Goal: Task Accomplishment & Management: Manage account settings

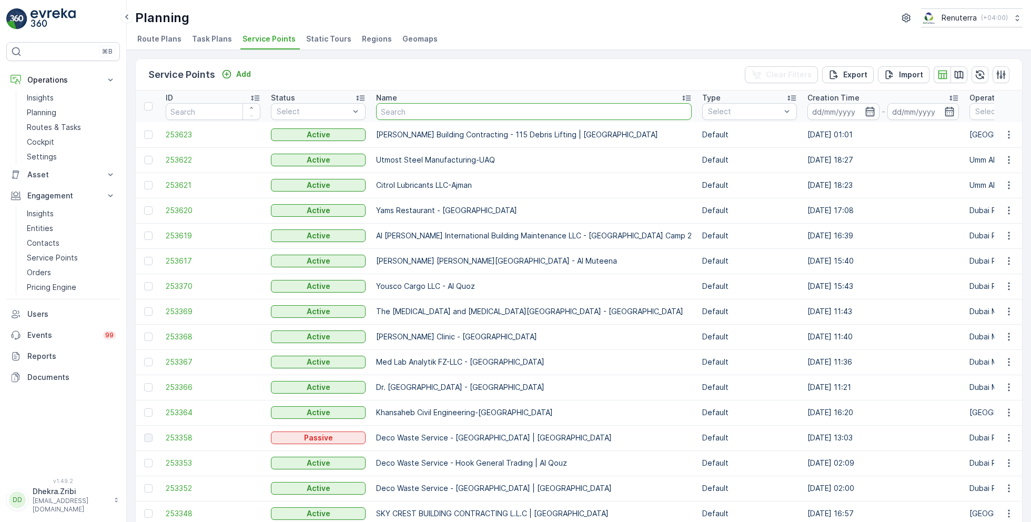
click at [393, 109] on input "text" at bounding box center [534, 111] width 316 height 17
click at [411, 116] on input "text" at bounding box center [534, 111] width 316 height 17
type input "al hur"
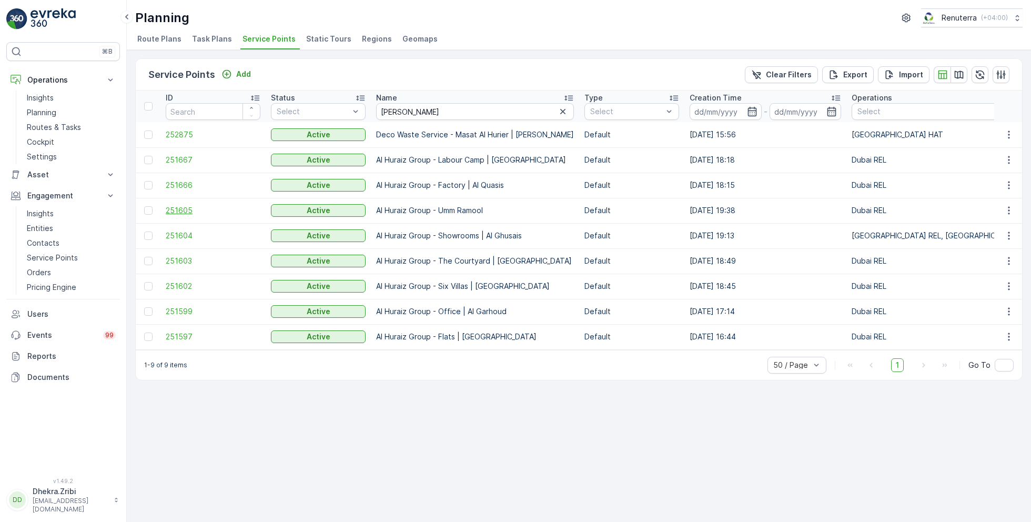
click at [182, 208] on span "251605" at bounding box center [213, 210] width 95 height 11
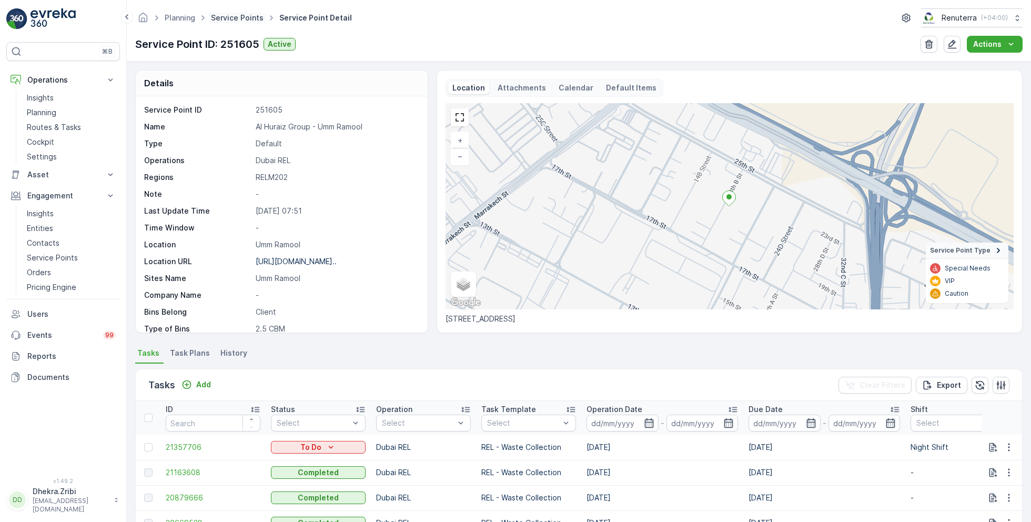
click at [239, 19] on link "Service Points" at bounding box center [237, 17] width 53 height 9
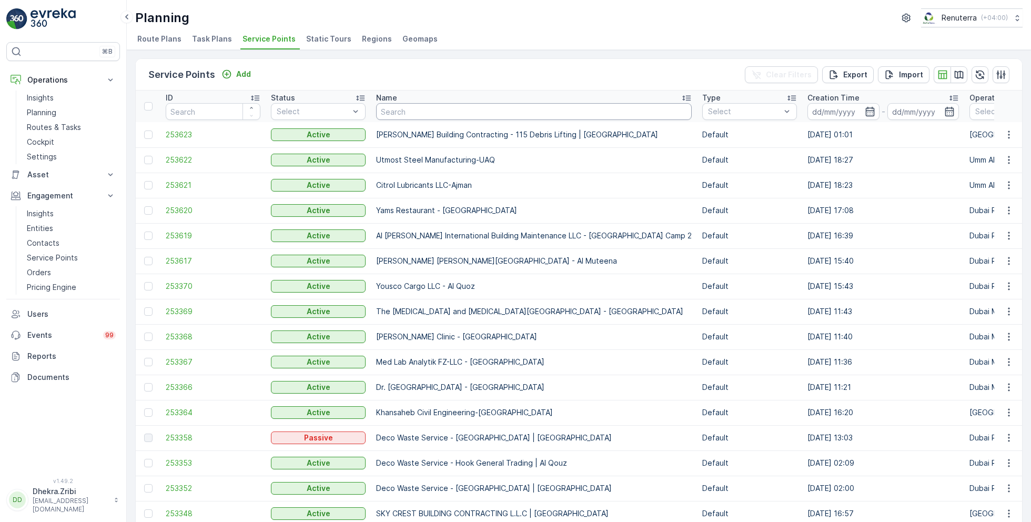
click at [445, 109] on input "text" at bounding box center [534, 111] width 316 height 17
type input "berkely"
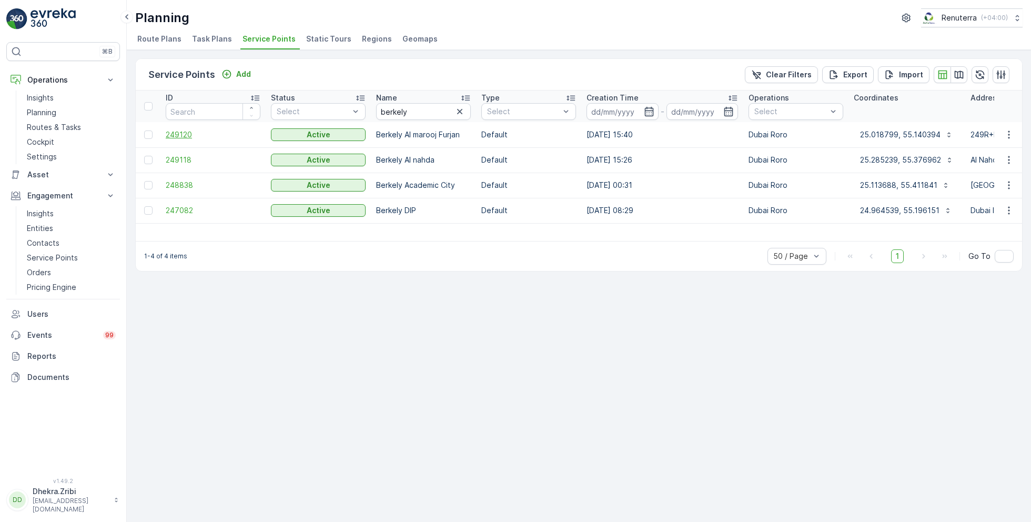
click at [179, 137] on span "249120" at bounding box center [213, 134] width 95 height 11
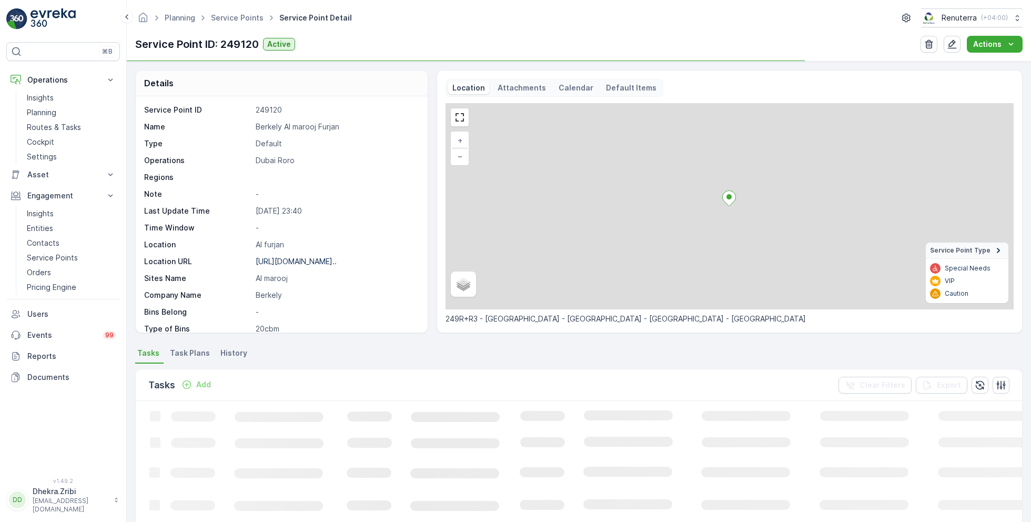
click at [288, 128] on p "Berkely Al marooj Furjan" at bounding box center [336, 127] width 161 height 11
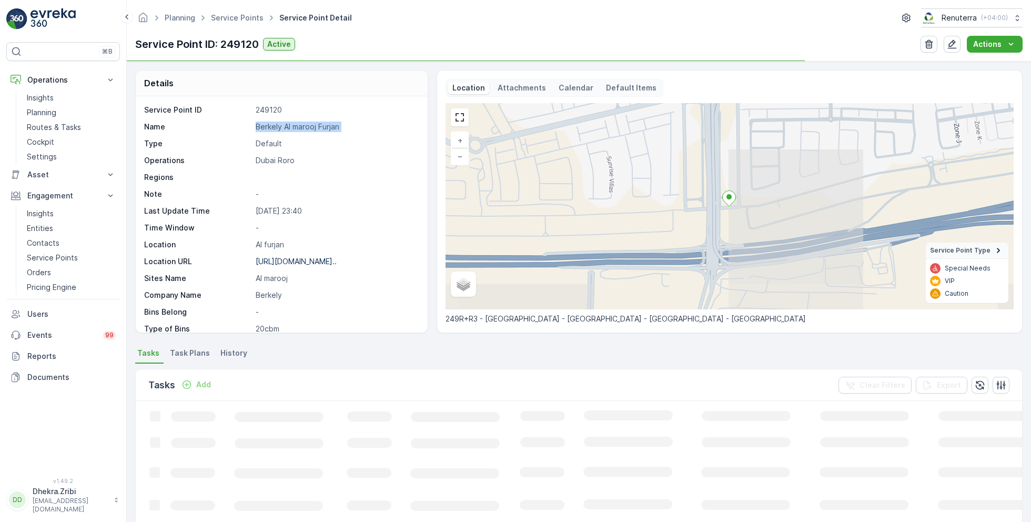
click at [288, 128] on p "Berkely Al marooj Furjan" at bounding box center [336, 127] width 161 height 11
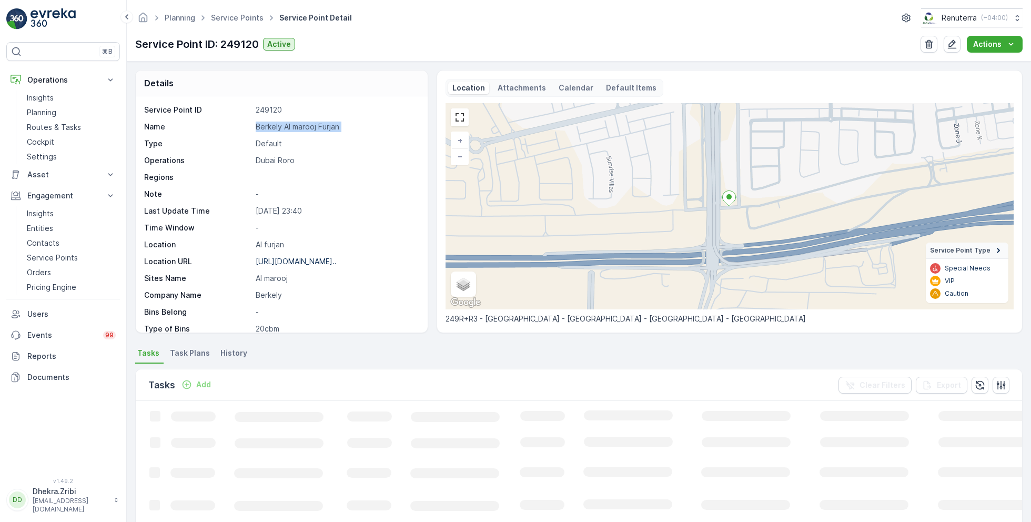
copy p "Berkely Al marooj Furjan"
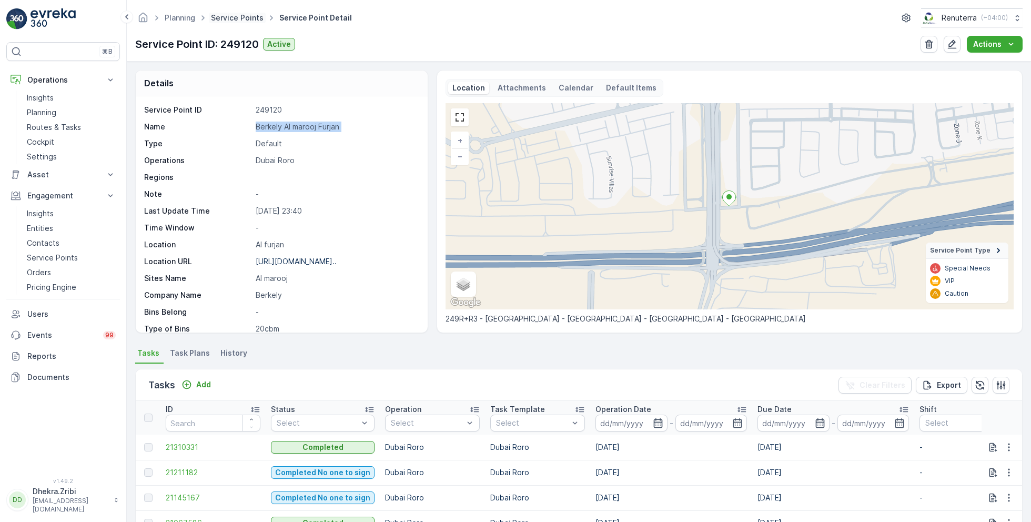
click at [227, 16] on link "Service Points" at bounding box center [237, 17] width 53 height 9
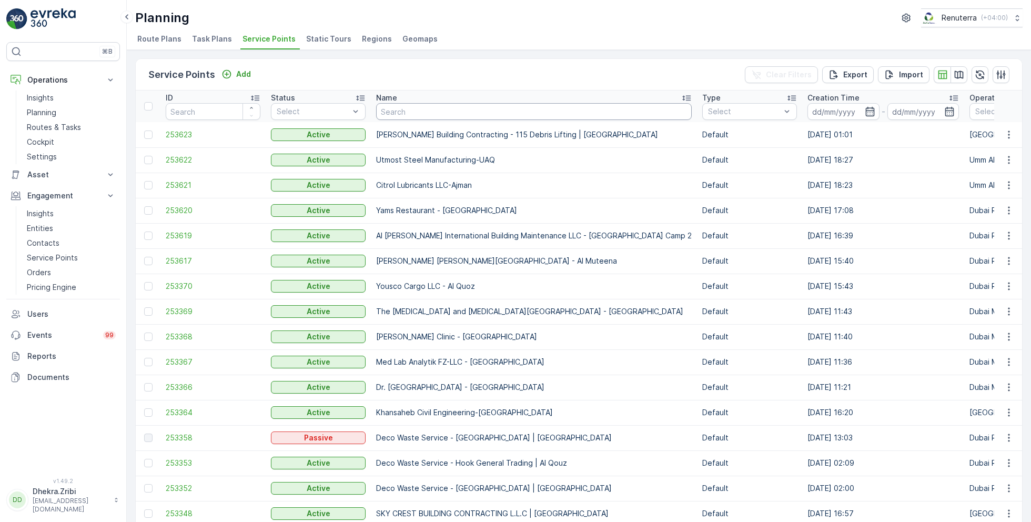
click at [426, 114] on input "text" at bounding box center [534, 111] width 316 height 17
type input "kings"
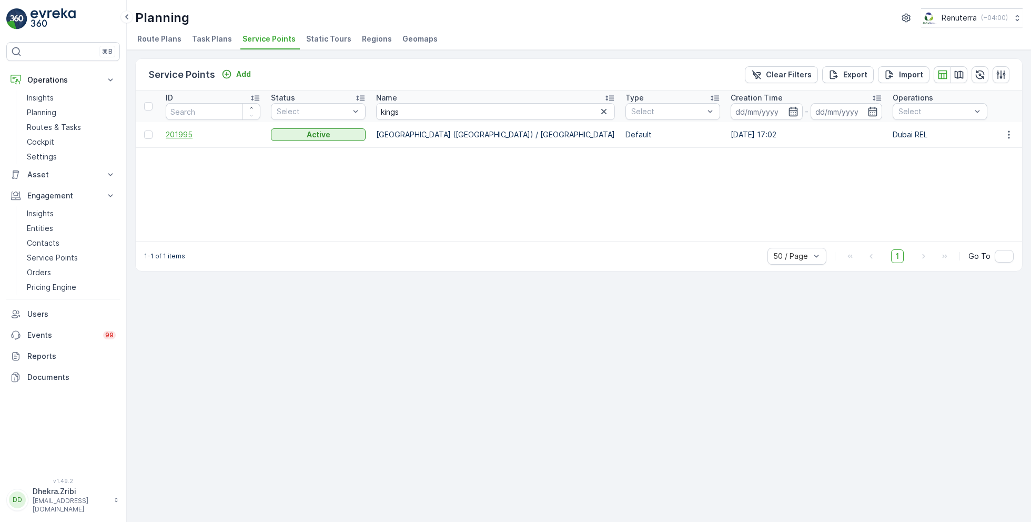
click at [182, 129] on span "201995" at bounding box center [213, 134] width 95 height 11
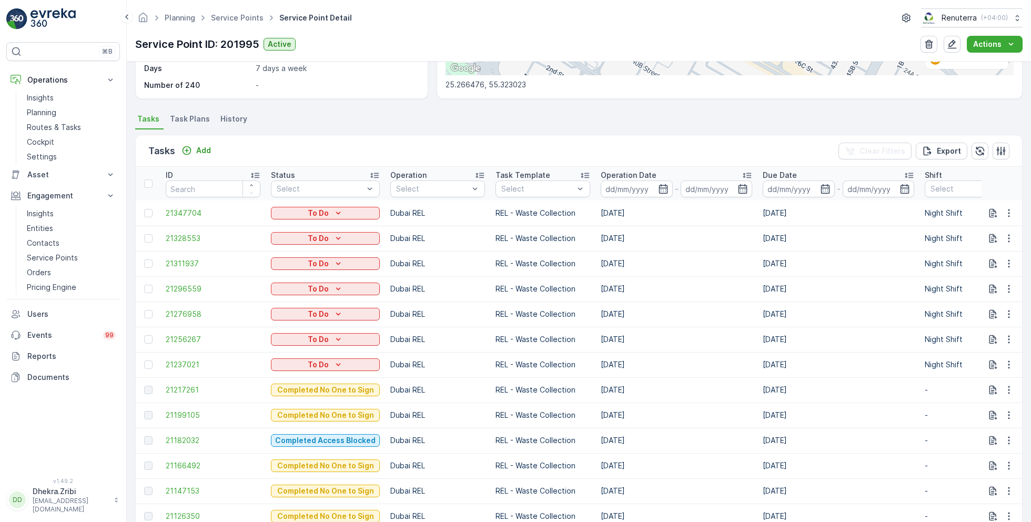
scroll to position [236, 0]
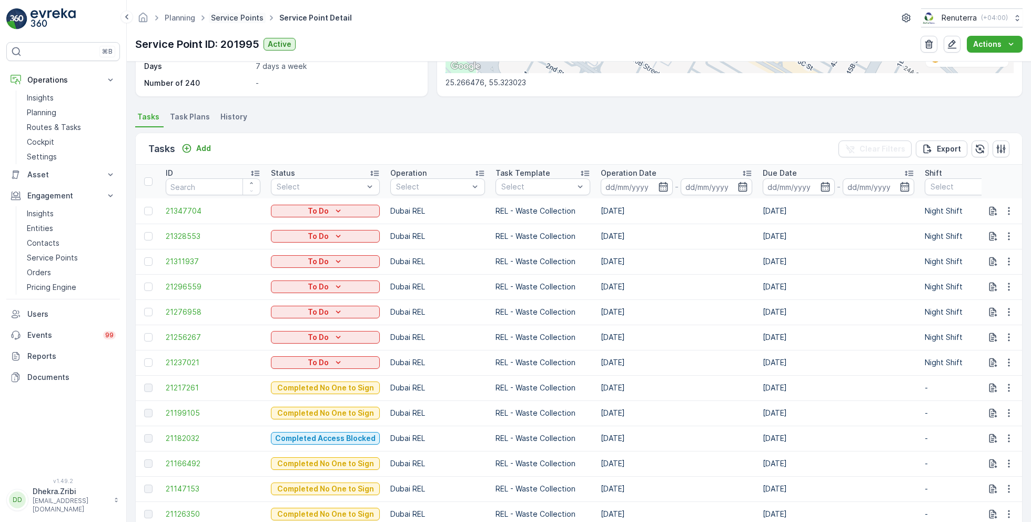
click at [238, 15] on link "Service Points" at bounding box center [237, 17] width 53 height 9
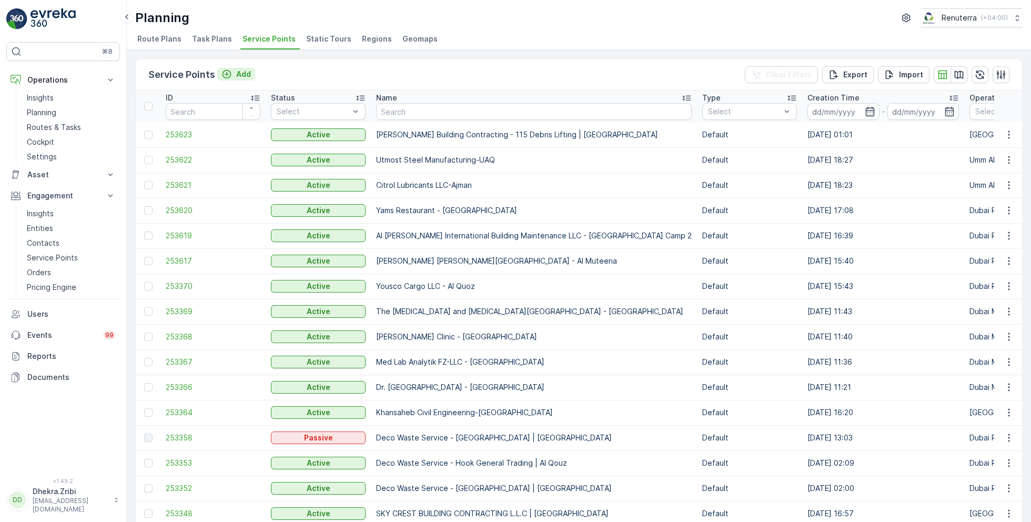
click at [242, 70] on p "Add" at bounding box center [243, 74] width 15 height 11
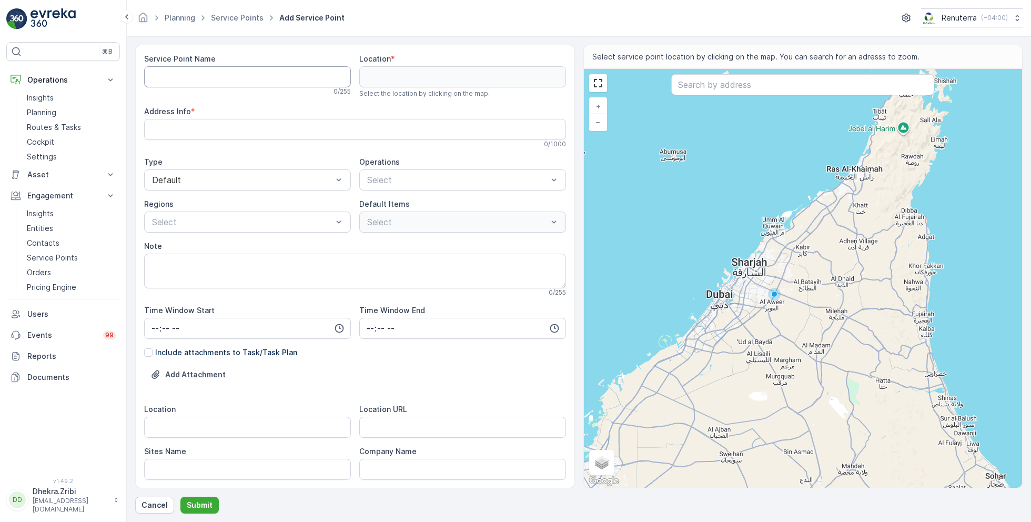
click at [263, 77] on Name "Service Point Name" at bounding box center [247, 76] width 207 height 21
paste Name "Al Hallab Restaurant And Sweets L.L.C - Umm Ramool"
type Name "Al Hallab Restaurant And Sweets L.L.C - Umm Ramool"
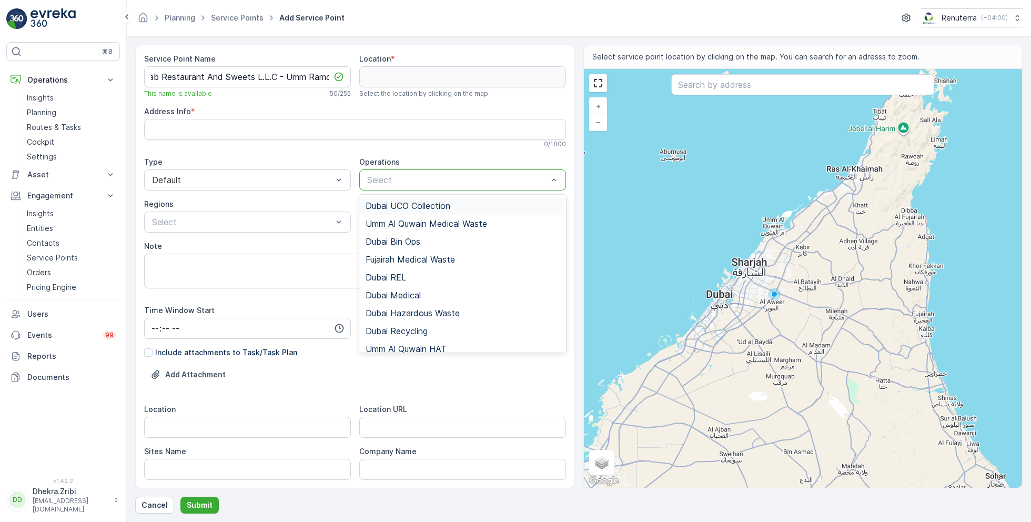
click at [421, 172] on div "Select" at bounding box center [462, 179] width 207 height 21
click at [397, 273] on span "Dubai REL" at bounding box center [386, 277] width 41 height 9
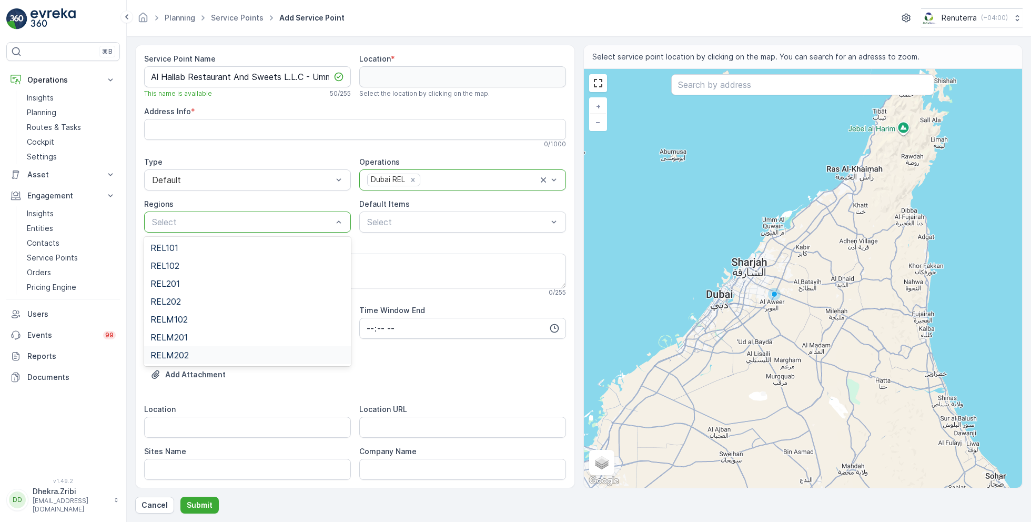
click at [197, 351] on div "RELM202" at bounding box center [247, 354] width 194 height 9
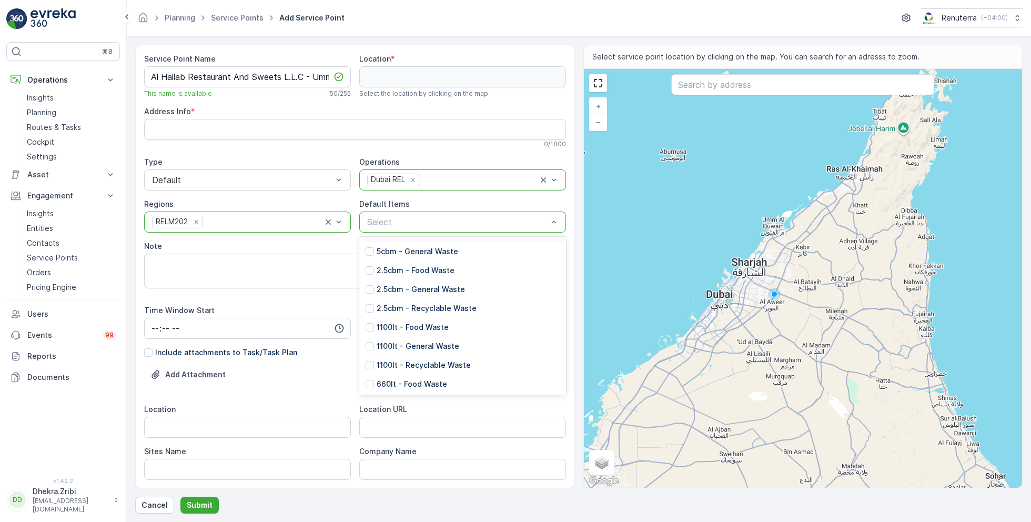
scroll to position [87, 0]
click at [410, 344] on p "1100lt - General Waste" at bounding box center [418, 345] width 83 height 11
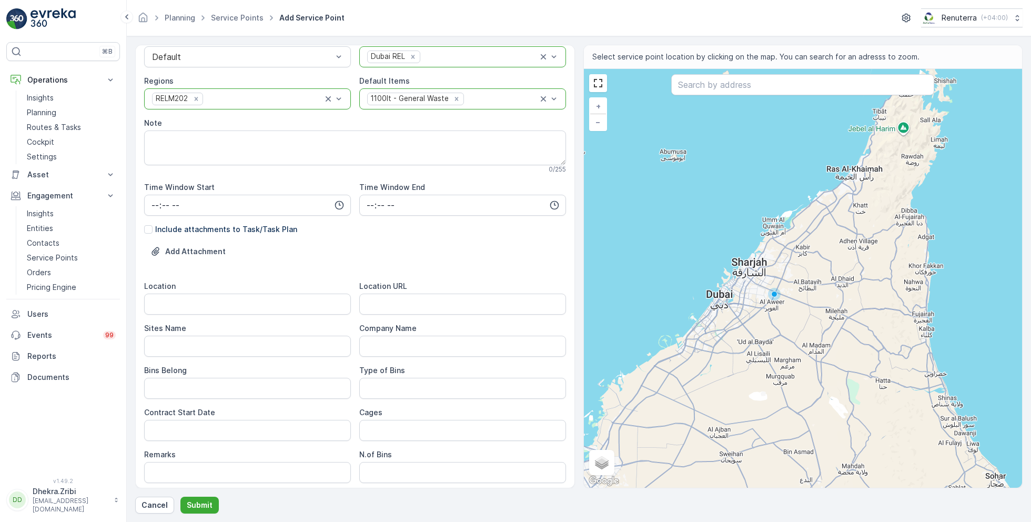
scroll to position [126, 0]
click at [212, 306] on input "Location" at bounding box center [247, 300] width 207 height 21
paste input "Umm Ramool"
type input "Umm Ramool"
click at [200, 349] on Name "Sites Name" at bounding box center [247, 343] width 207 height 21
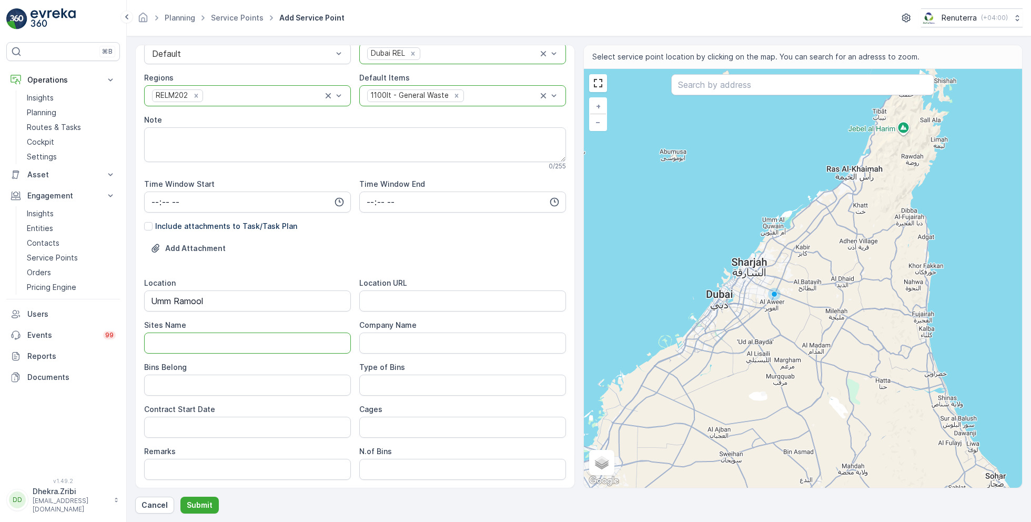
paste Name "Umm Ramool"
type Name "Umm Ramool"
click at [384, 298] on URL "Location URL" at bounding box center [462, 300] width 207 height 21
paste URL "[URL][DOMAIN_NAME]"
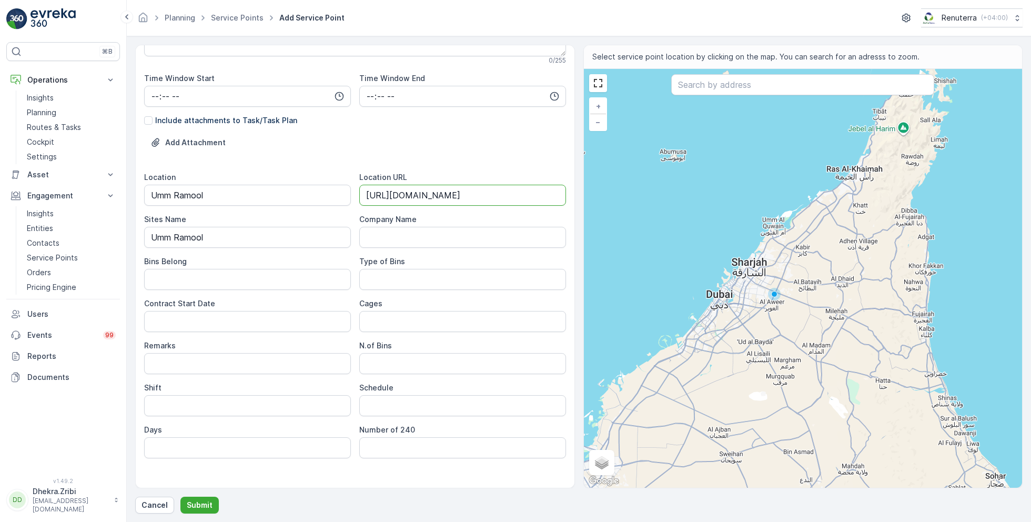
scroll to position [243, 0]
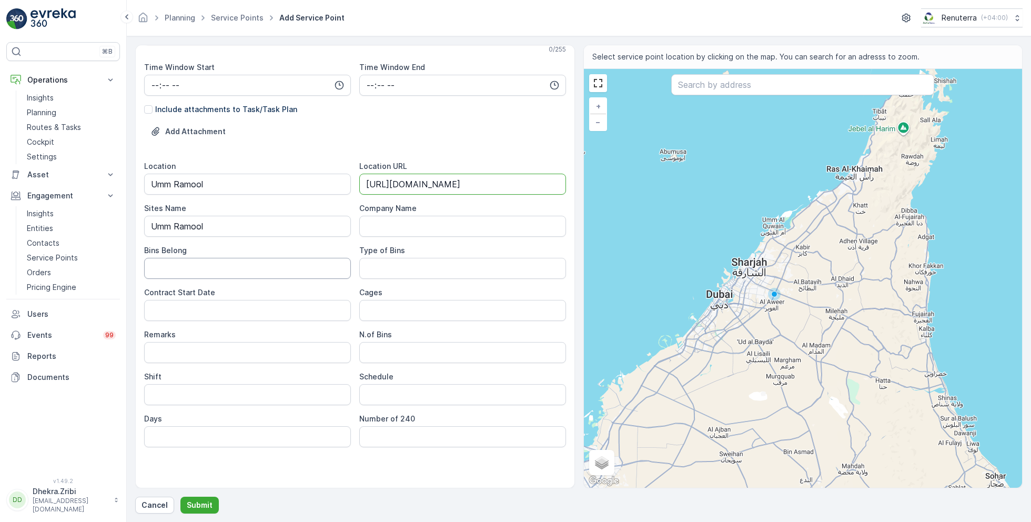
type URL "[URL][DOMAIN_NAME]"
click at [275, 277] on Belong "Bins Belong" at bounding box center [247, 268] width 207 height 21
type Belong "Service Provider"
click at [407, 270] on Bins "Type of Bins" at bounding box center [462, 268] width 207 height 21
type Bins "1.1 CBM"
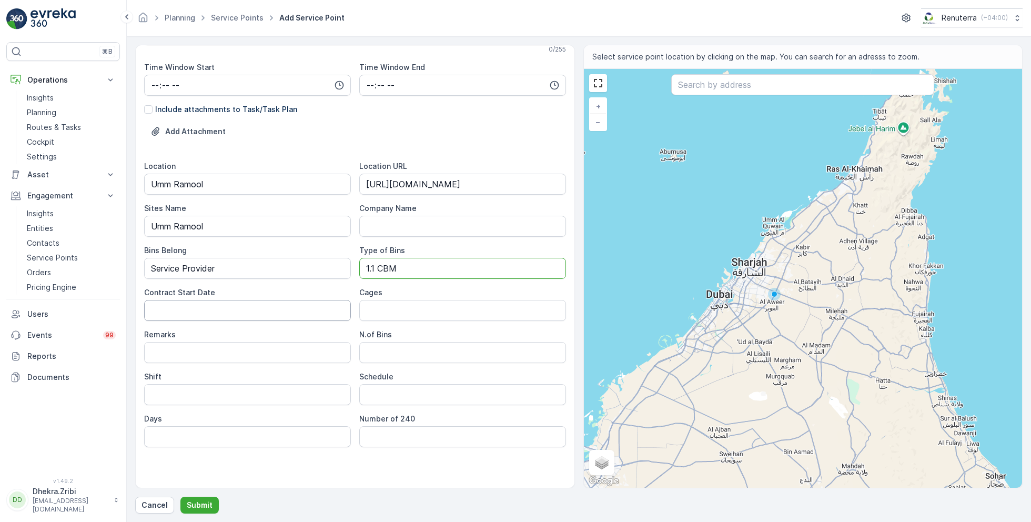
click at [271, 306] on Date "Contract Start Date" at bounding box center [247, 310] width 207 height 21
type Date "[DATE]"
click at [382, 353] on Bins "N.of Bins" at bounding box center [462, 352] width 207 height 21
type Bins "4"
click at [219, 391] on input "Shift" at bounding box center [247, 394] width 207 height 21
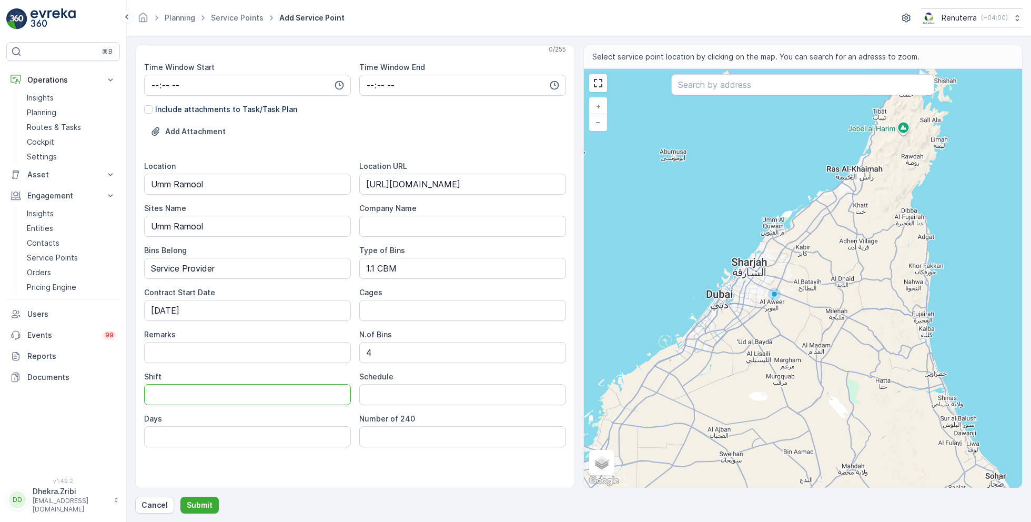
type input "Night Shift"
click at [400, 391] on input "Schedule" at bounding box center [462, 394] width 207 height 21
type input "Daily"
click at [291, 431] on input "Days" at bounding box center [247, 436] width 207 height 21
click at [189, 438] on input "Days" at bounding box center [247, 436] width 207 height 21
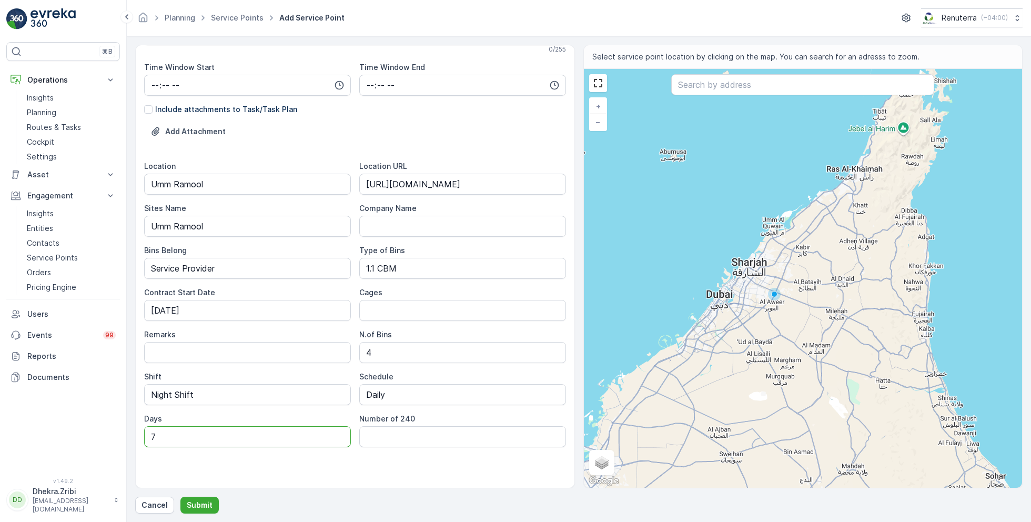
type input "7 Days a week"
click at [737, 83] on input "text" at bounding box center [802, 84] width 263 height 21
paste input "R558 ware ho"
type input "R558 ware ho"
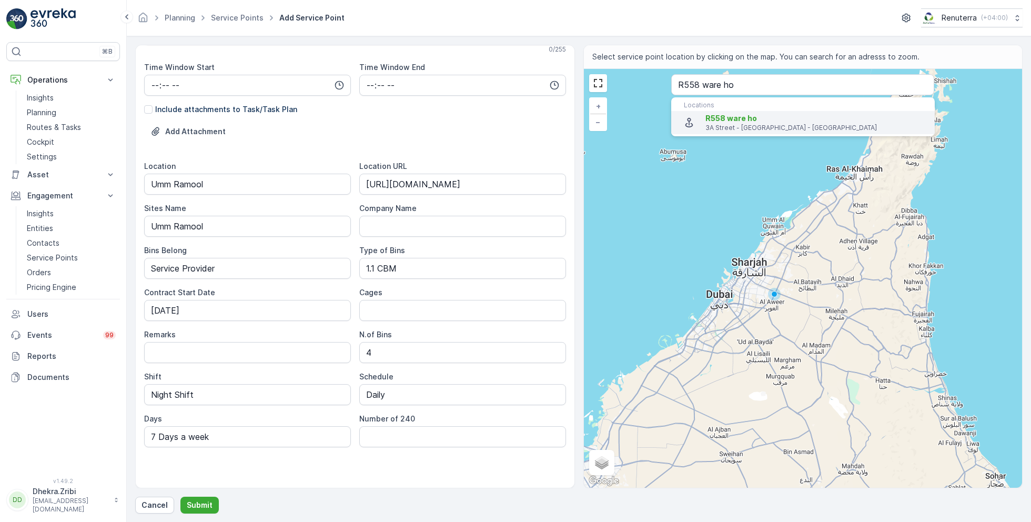
click at [720, 112] on li "R558 ware ho 3A Street - Dubai - United Arab Emirates" at bounding box center [803, 122] width 264 height 23
type input "25.2296162,55.356917"
type Info "[STREET_ADDRESS]"
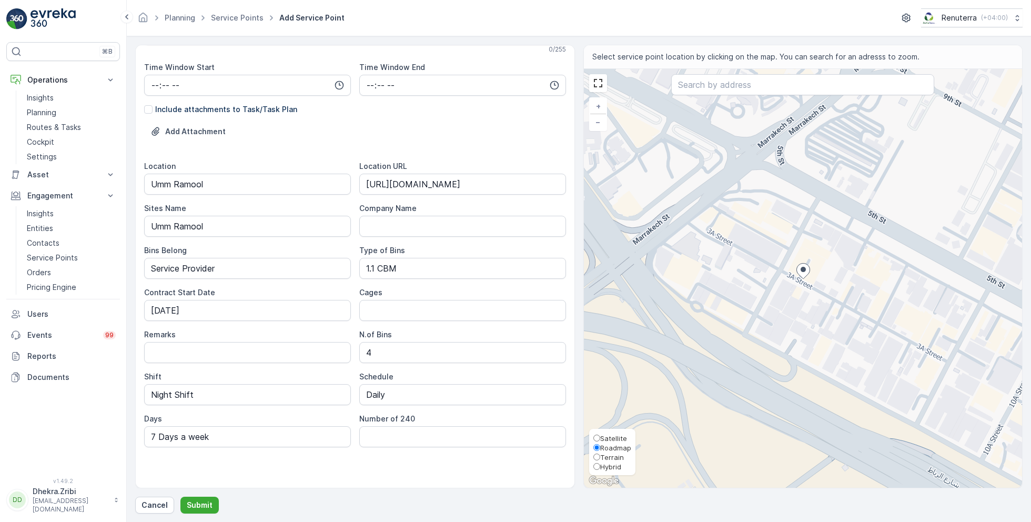
click at [615, 436] on span "Satellite" at bounding box center [613, 438] width 27 height 8
click at [600, 436] on input "Satellite" at bounding box center [596, 438] width 7 height 7
radio input "true"
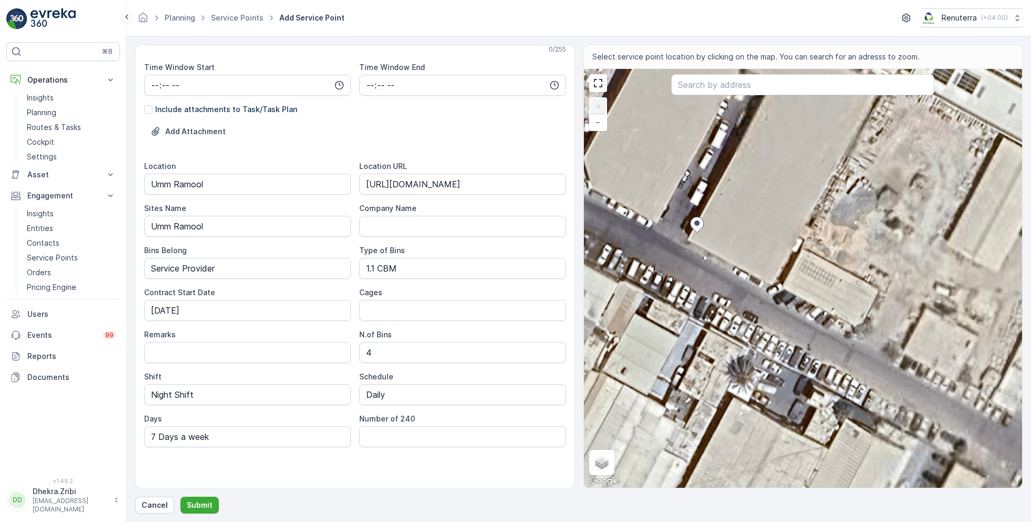
drag, startPoint x: 802, startPoint y: 230, endPoint x: 808, endPoint y: 337, distance: 107.0
click at [808, 337] on div "+ − Satellite Roadmap Terrain Hybrid Leaflet Keyboard shortcuts Map Data Imager…" at bounding box center [803, 278] width 439 height 419
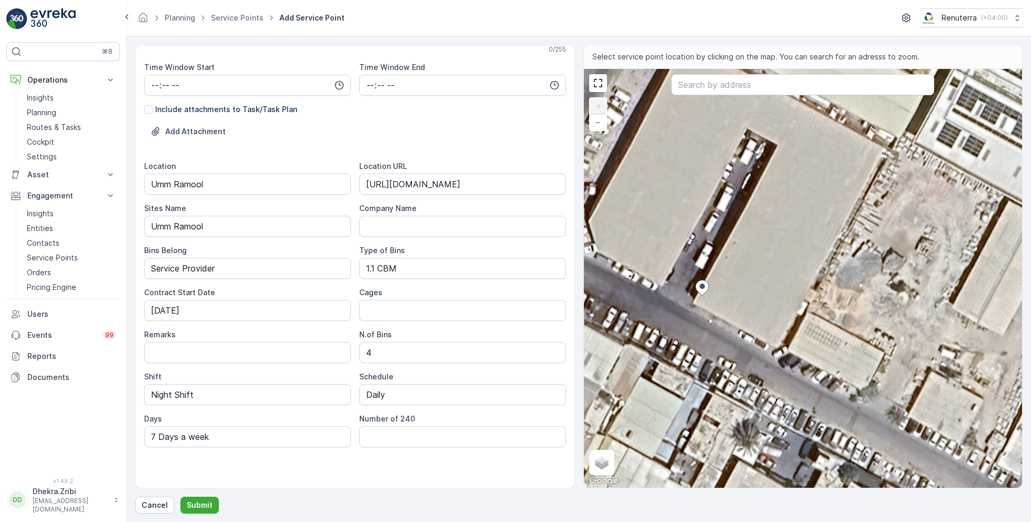
click at [777, 236] on div "+ − Satellite Roadmap Terrain Hybrid Leaflet Keyboard shortcuts Map Data Imager…" at bounding box center [803, 278] width 439 height 419
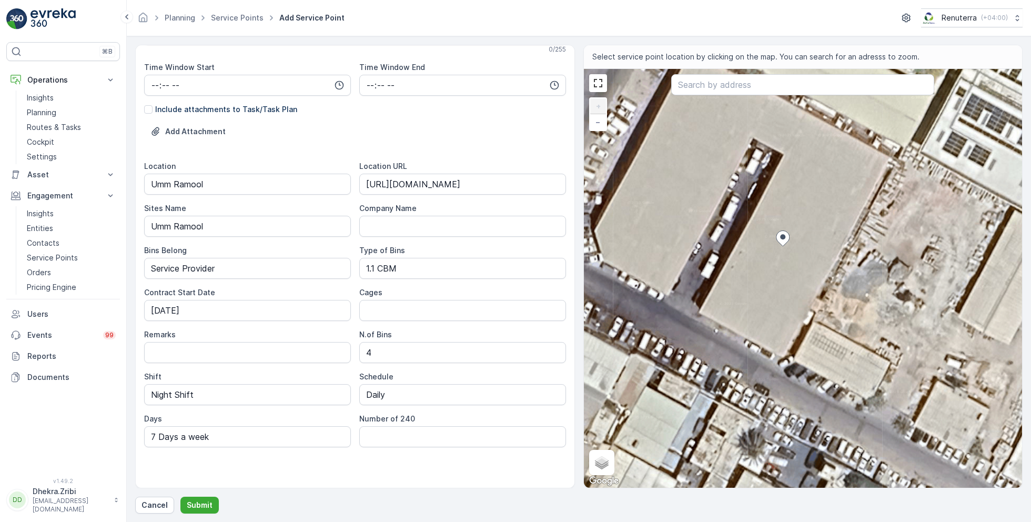
type input "25.229752221142945,55.35710705210709"
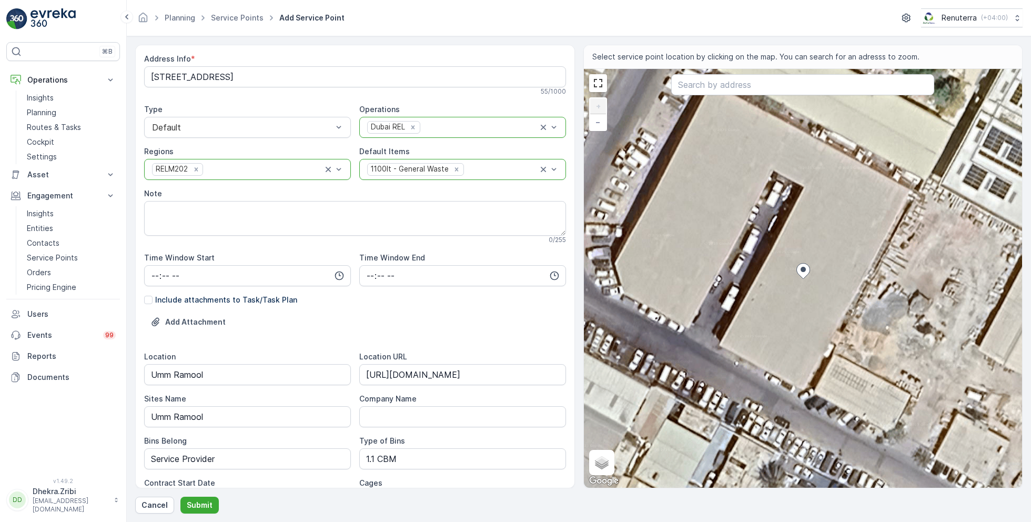
scroll to position [0, 0]
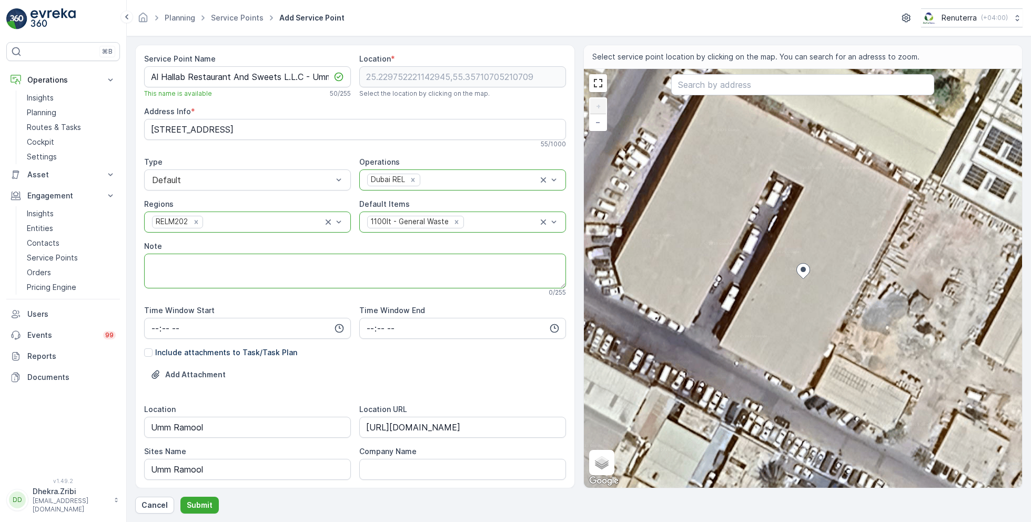
click at [190, 265] on textarea "Note" at bounding box center [355, 271] width 422 height 35
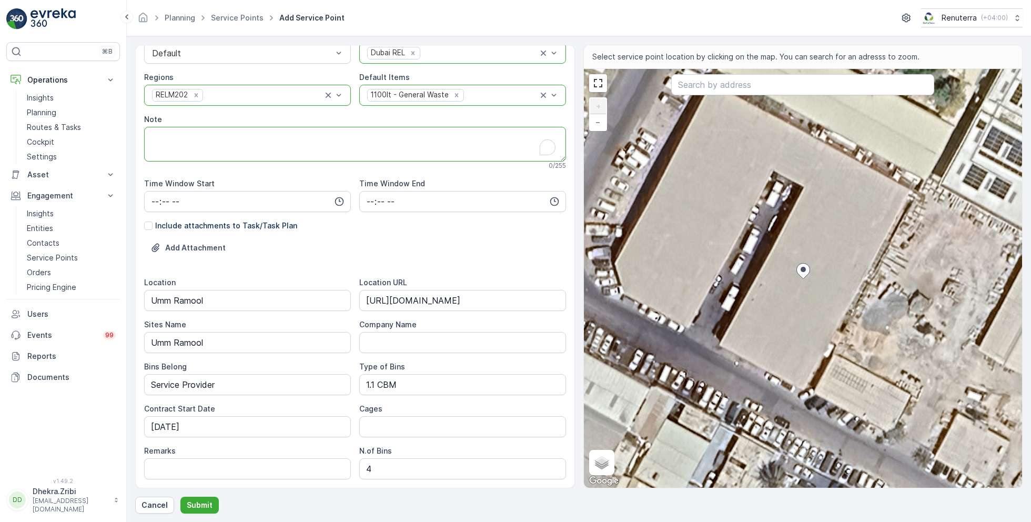
scroll to position [243, 0]
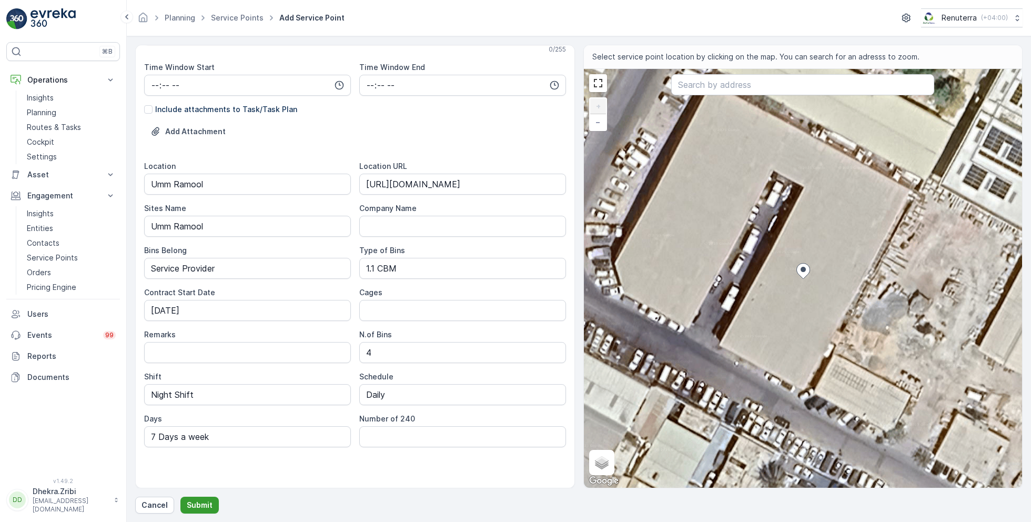
click at [198, 504] on p "Submit" at bounding box center [200, 505] width 26 height 11
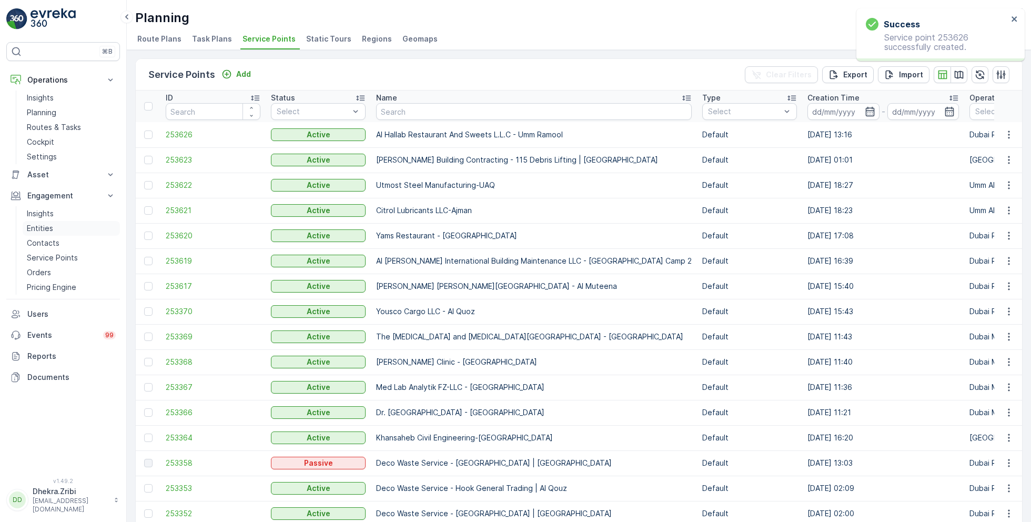
click at [48, 229] on p "Entities" at bounding box center [40, 228] width 26 height 11
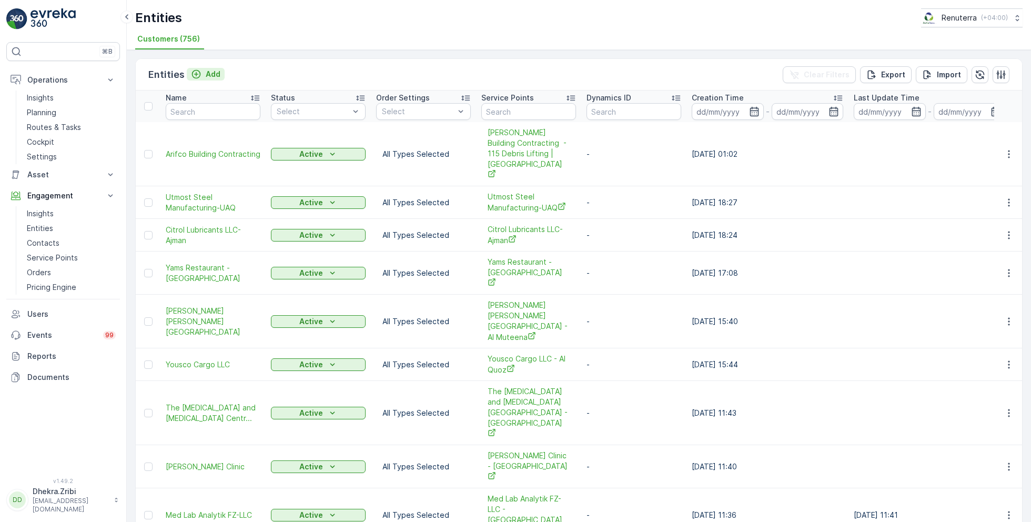
click at [207, 75] on p "Add" at bounding box center [213, 74] width 15 height 11
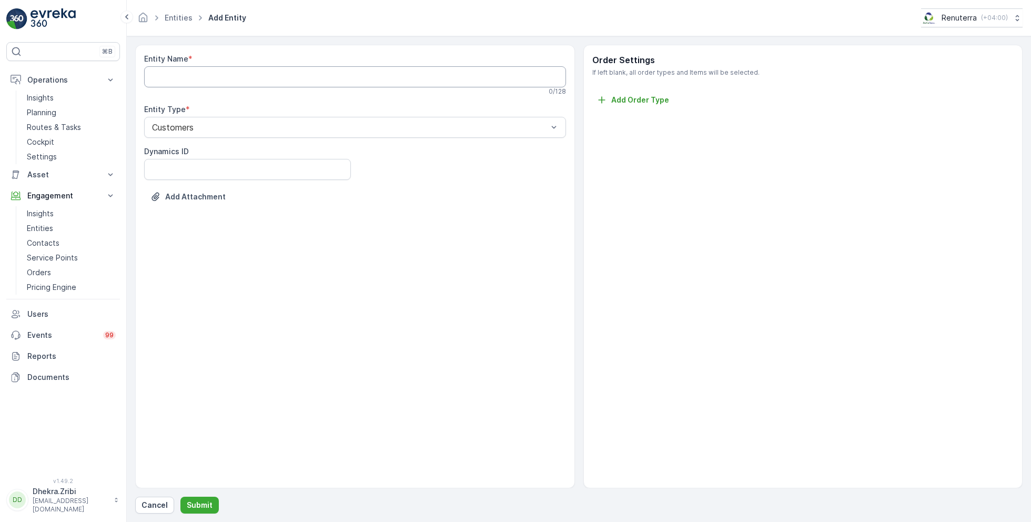
click at [273, 78] on Name "Entity Name" at bounding box center [355, 76] width 422 height 21
paste Name "Al Hallab Restaurant And Sweets L.L.C - Umm Ramool"
type Name "Al Hallab Restaurant And Sweets L.L.C"
click at [197, 501] on p "Submit" at bounding box center [200, 505] width 26 height 11
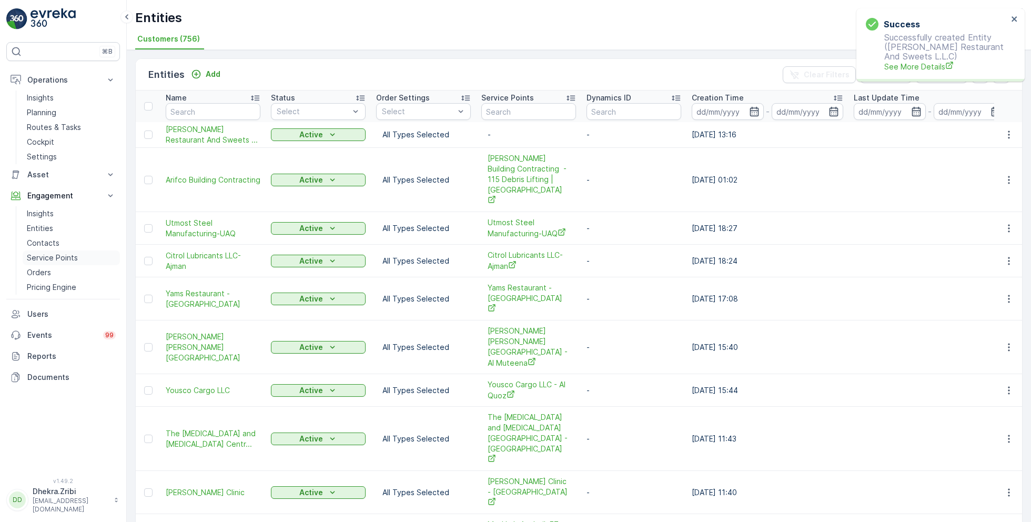
click at [59, 255] on p "Service Points" at bounding box center [52, 258] width 51 height 11
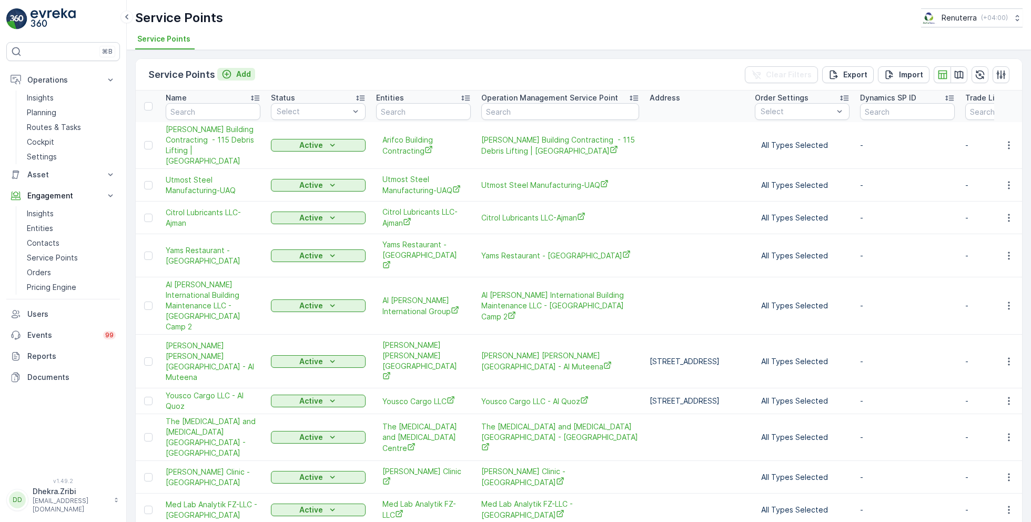
click at [243, 77] on p "Add" at bounding box center [243, 74] width 15 height 11
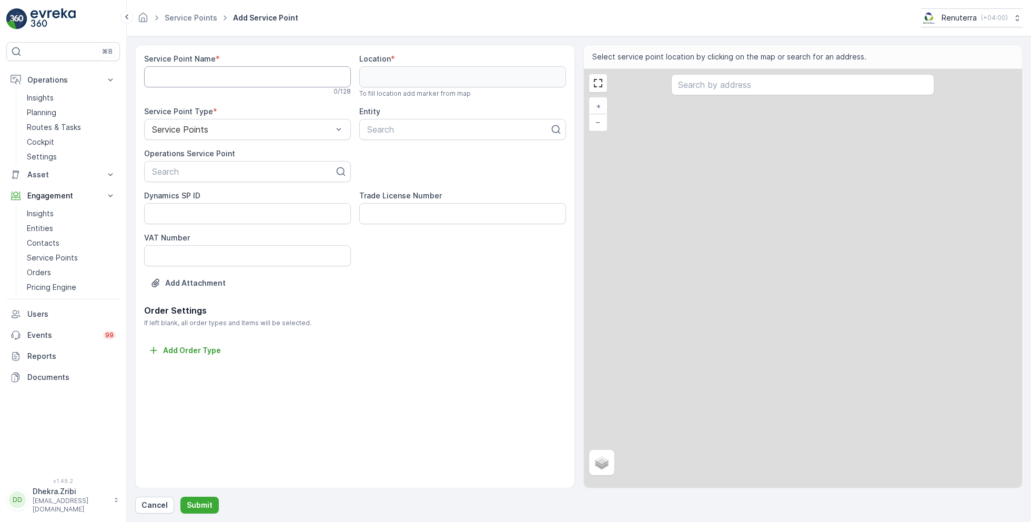
click at [243, 77] on Name "Service Point Name" at bounding box center [247, 76] width 207 height 21
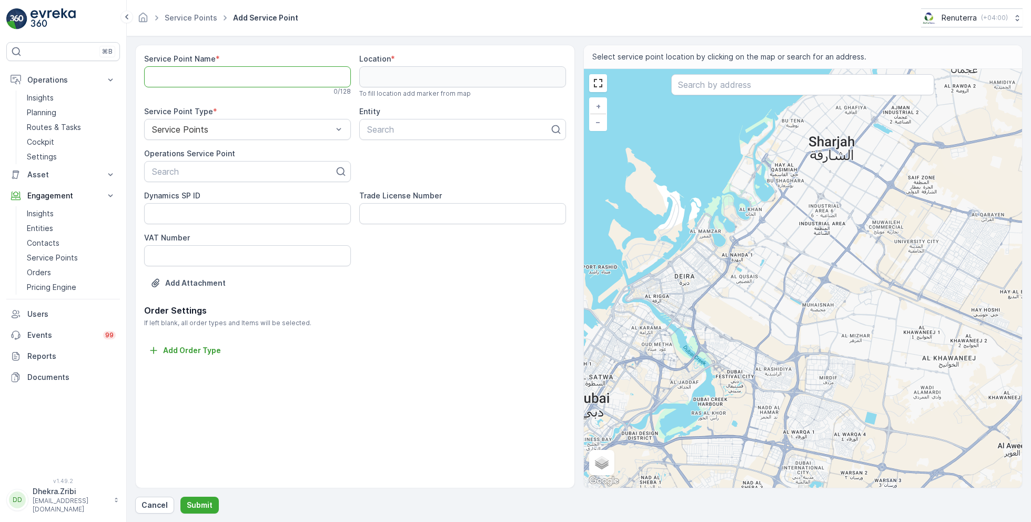
paste Name "Al Hallab Restaurant And Sweets L.L.C - Umm Ramool"
type Name "Al Hallab Restaurant And Sweets L.L.C - Umm Ramool"
click at [259, 169] on div at bounding box center [243, 171] width 185 height 9
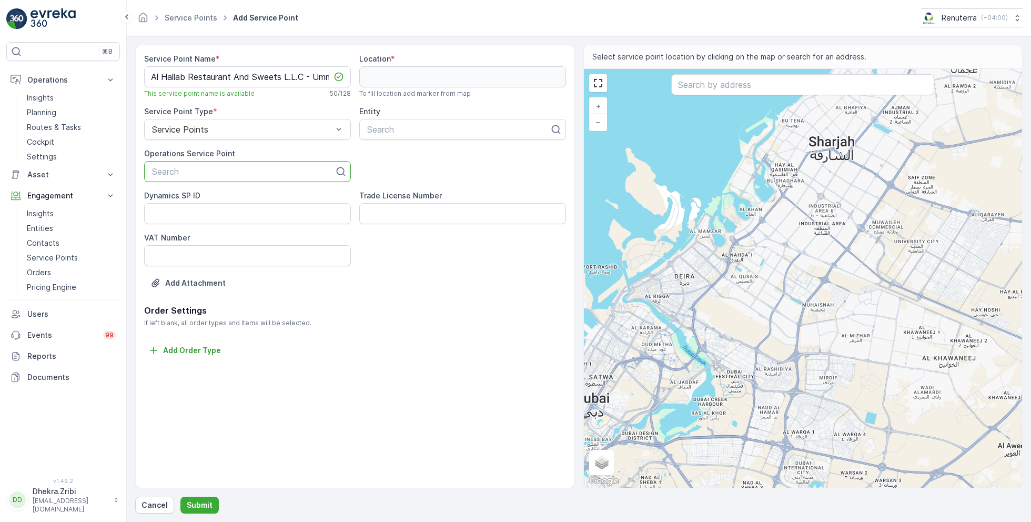
paste input "Al Hallab Restaurant And Sweets L.L.C - Umm Ramool"
type input "Al Hallab Restaurant And Sweets L.L.C - Umm Ramool"
click at [250, 198] on span "Al Hallab Restaurant And Sweets L.L.C - Umm Ramool" at bounding box center [247, 202] width 194 height 19
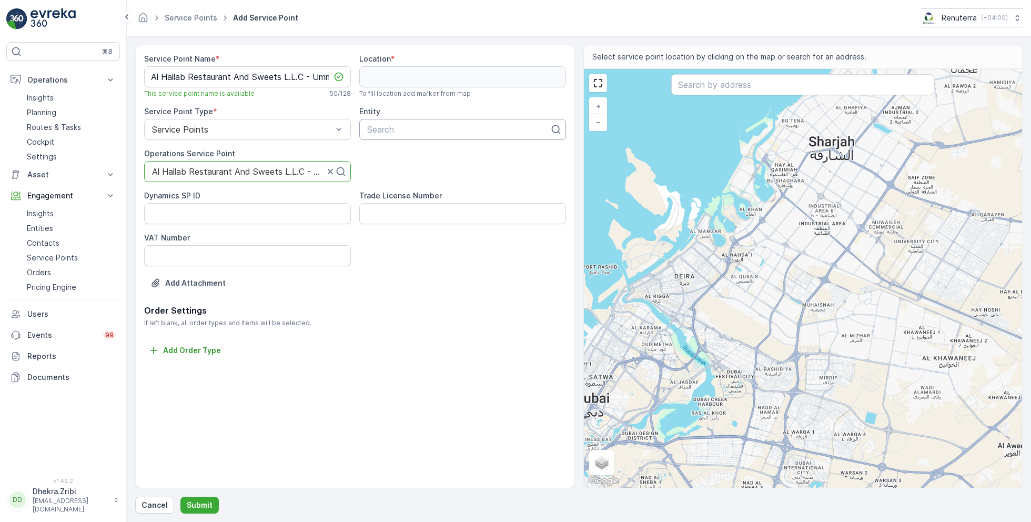
click at [437, 133] on div at bounding box center [458, 129] width 185 height 9
type input "al hallab"
click at [475, 153] on span "Al Hallab Restaurant And Sweets L.L.C" at bounding box center [460, 154] width 189 height 9
click at [704, 89] on input "text" at bounding box center [802, 84] width 263 height 21
paste input "R558 ware ho"
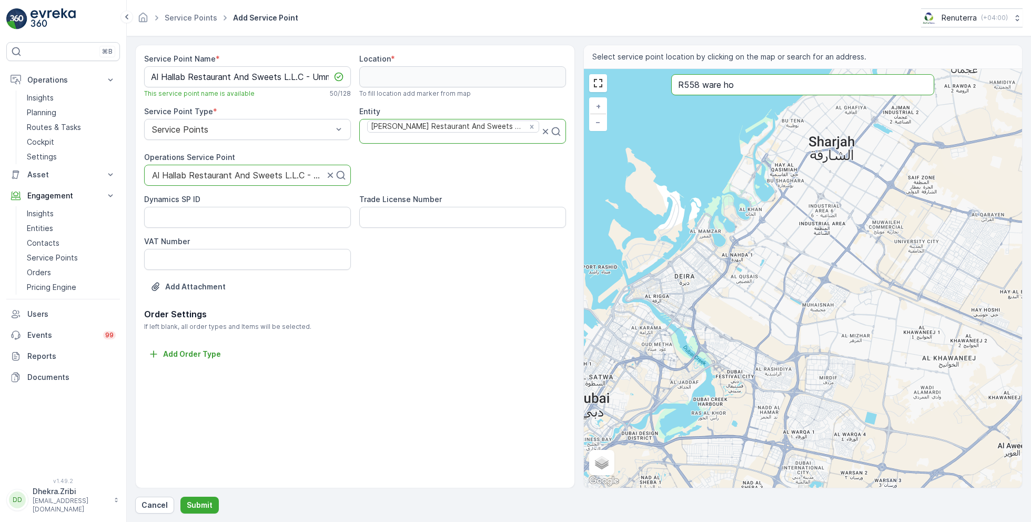
type input "R558 ware ho"
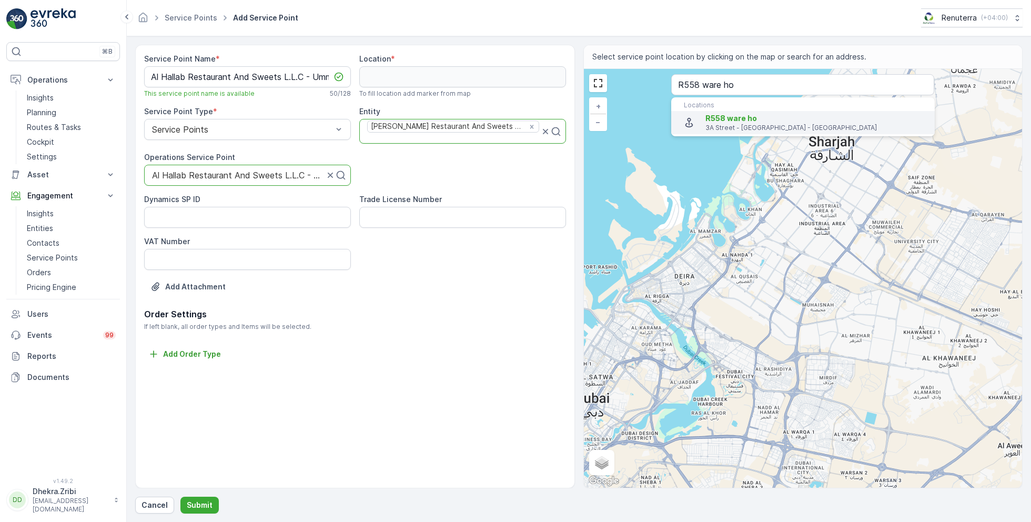
click at [732, 116] on span "R558 ware ho" at bounding box center [732, 118] width 52 height 9
type input "25.2296162,55.356917"
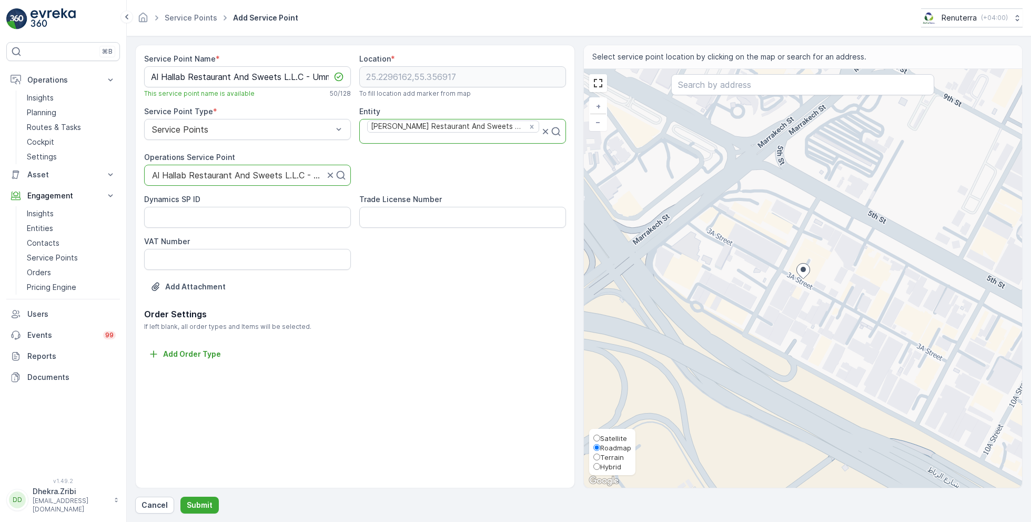
click at [618, 437] on span "Satellite" at bounding box center [613, 438] width 27 height 8
click at [600, 437] on input "Satellite" at bounding box center [596, 438] width 7 height 7
radio input "true"
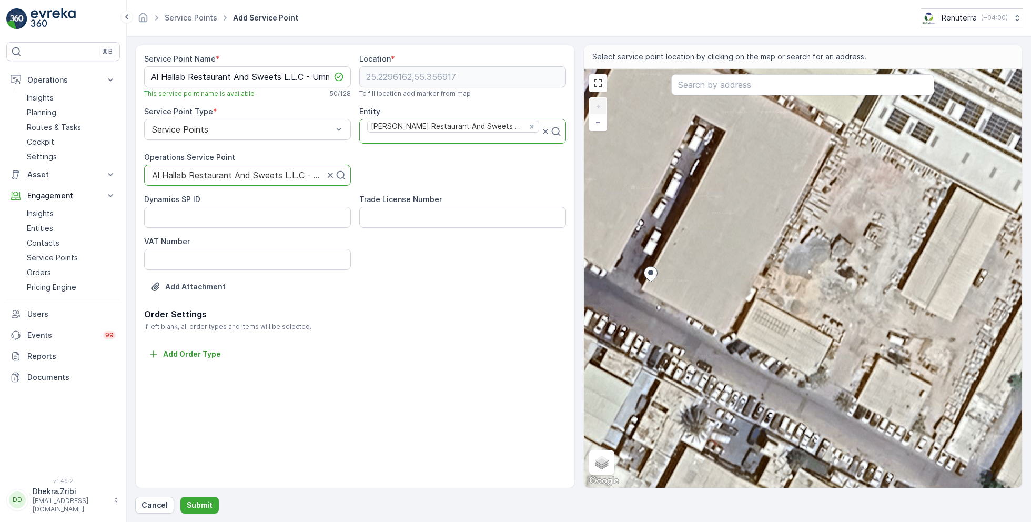
click at [722, 222] on div "+ − Satellite Roadmap Terrain Hybrid Leaflet Keyboard shortcuts Map Data Imager…" at bounding box center [803, 278] width 439 height 419
type input "25.229752221142945,55.357099030402715"
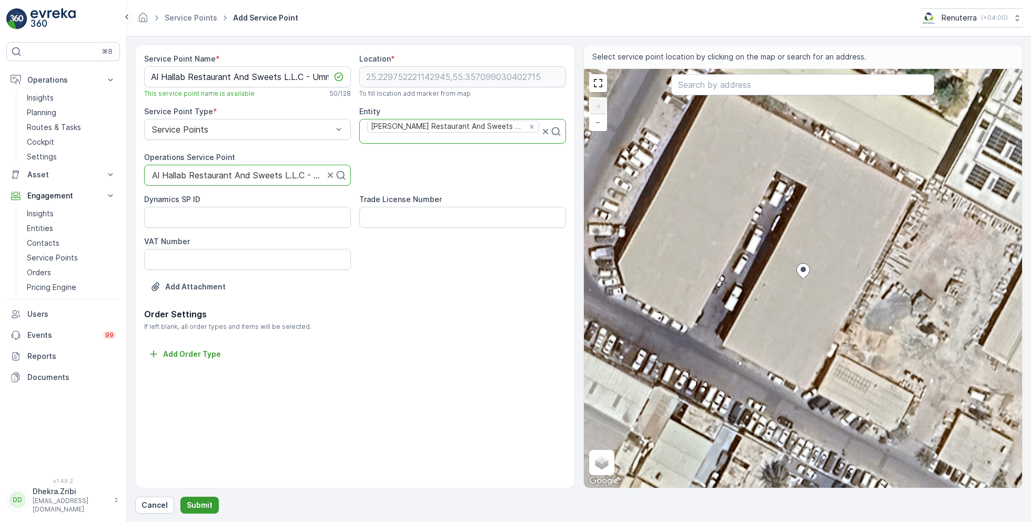
click at [196, 502] on p "Submit" at bounding box center [200, 505] width 26 height 11
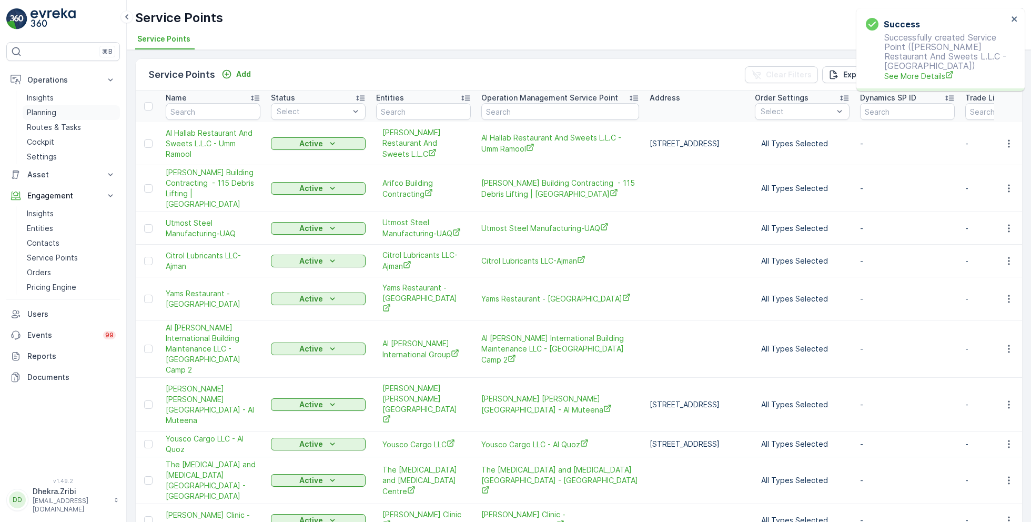
click at [44, 112] on p "Planning" at bounding box center [41, 112] width 29 height 11
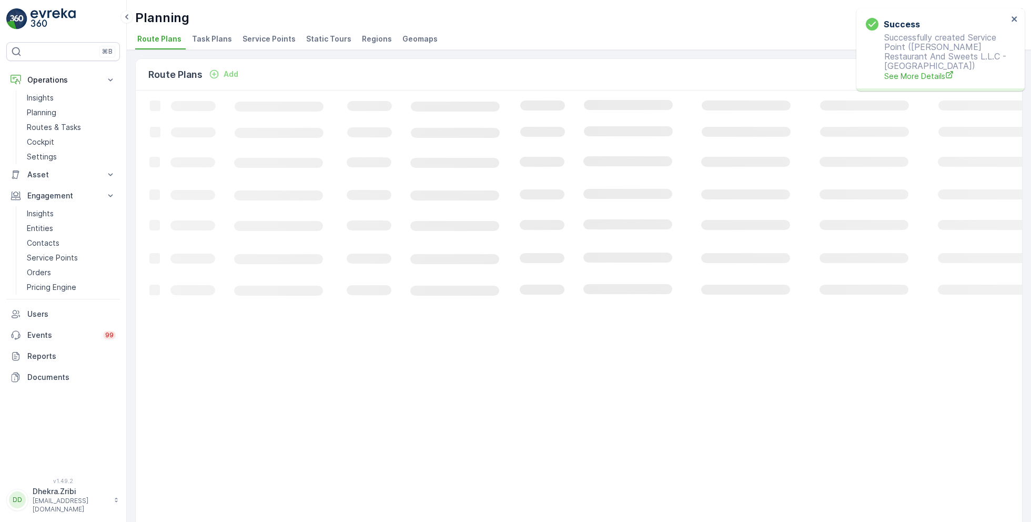
click at [271, 41] on span "Service Points" at bounding box center [269, 39] width 53 height 11
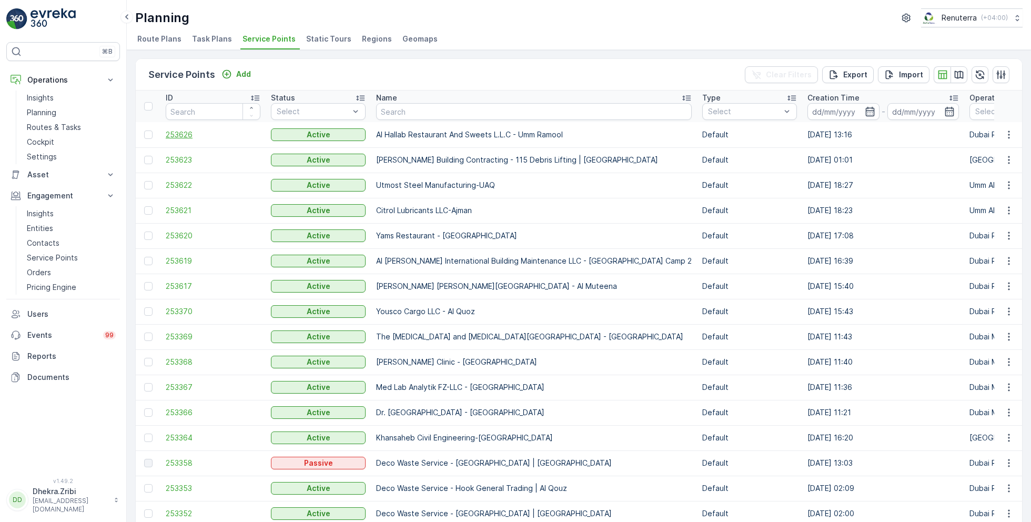
click at [177, 131] on span "253626" at bounding box center [213, 134] width 95 height 11
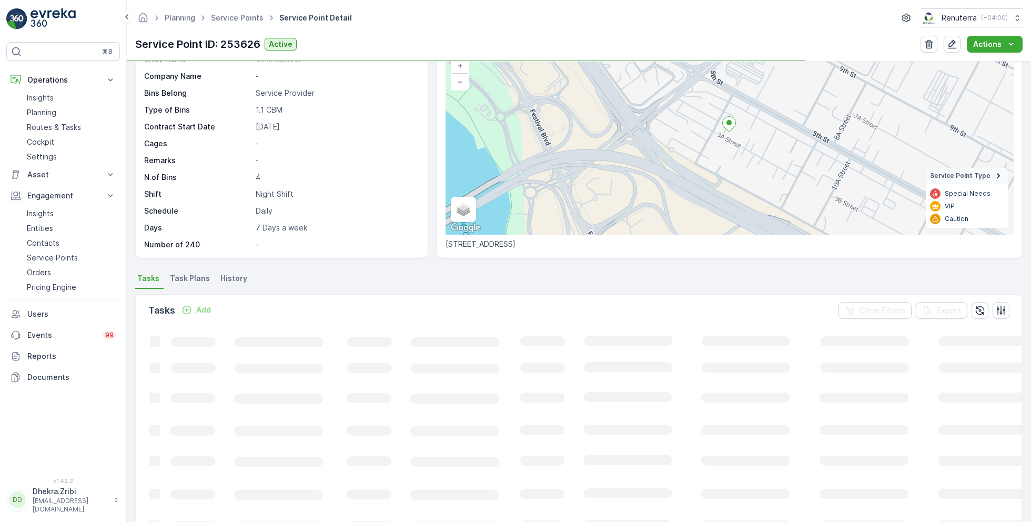
scroll to position [78, 0]
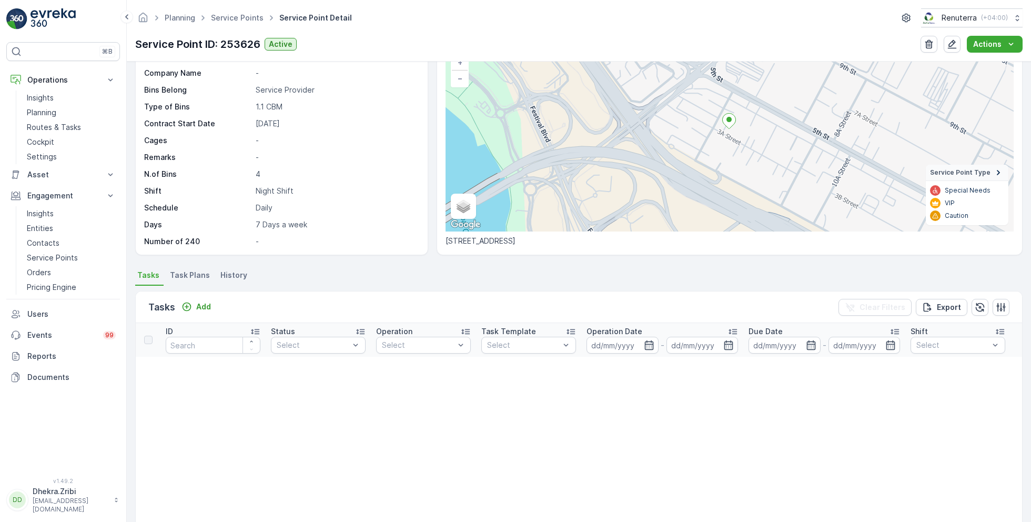
click at [189, 275] on span "Task Plans" at bounding box center [190, 275] width 40 height 11
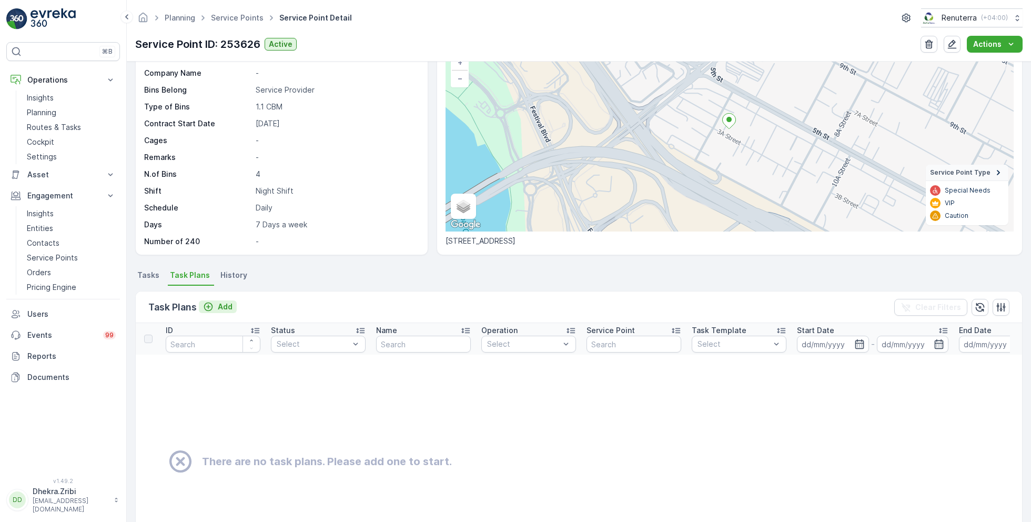
click at [223, 306] on p "Add" at bounding box center [225, 306] width 15 height 11
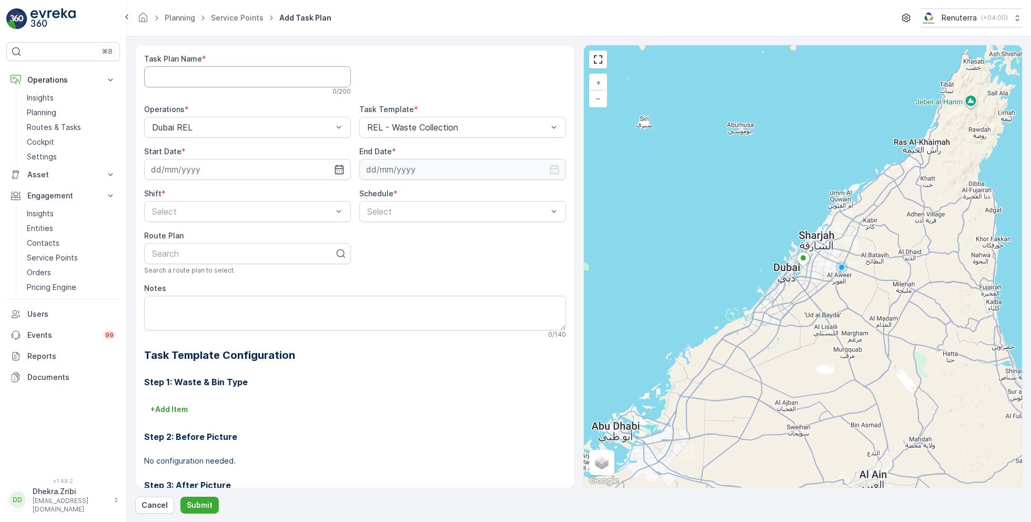
click at [242, 76] on Name "Task Plan Name" at bounding box center [247, 76] width 207 height 21
type Name "RELM002"
click at [258, 168] on input at bounding box center [247, 169] width 207 height 21
click at [203, 234] on div "2" at bounding box center [200, 235] width 17 height 17
type input "[DATE]"
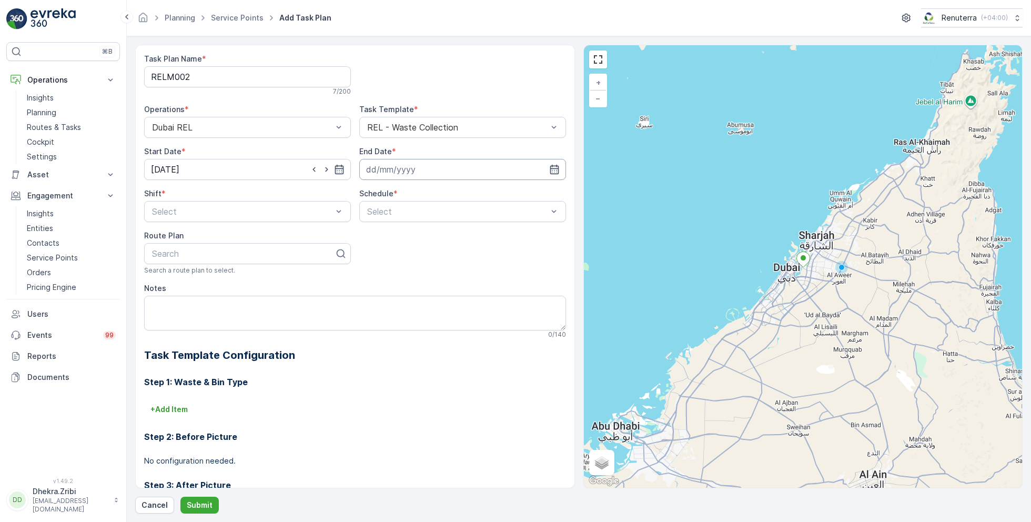
click at [475, 169] on input at bounding box center [462, 169] width 207 height 21
click at [396, 195] on p "September" at bounding box center [391, 194] width 41 height 11
click at [399, 289] on span "December" at bounding box center [395, 291] width 37 height 11
click at [444, 193] on icon at bounding box center [446, 194] width 5 height 3
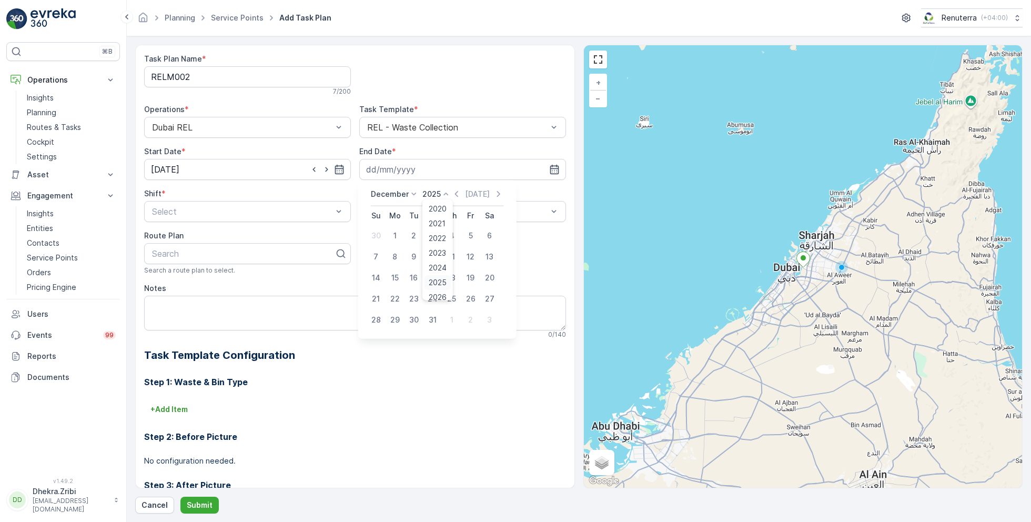
scroll to position [65, 0]
click at [442, 231] on span "2026" at bounding box center [438, 232] width 18 height 11
click at [452, 320] on div "31" at bounding box center [452, 319] width 17 height 17
type input "[DATE]"
click at [205, 254] on div "Night Shift" at bounding box center [247, 254] width 194 height 9
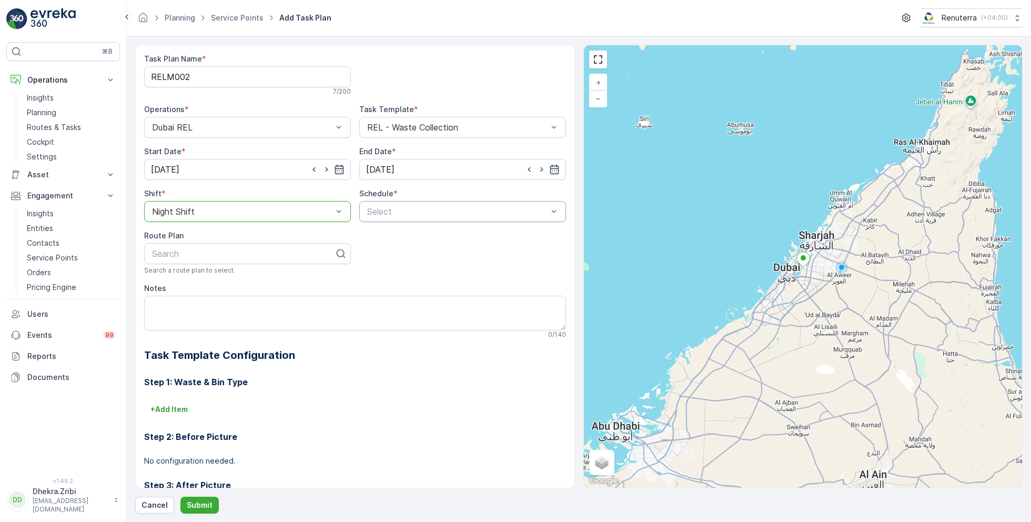
click at [390, 217] on div "Select" at bounding box center [462, 211] width 207 height 21
click at [396, 238] on div "Daily" at bounding box center [463, 237] width 194 height 9
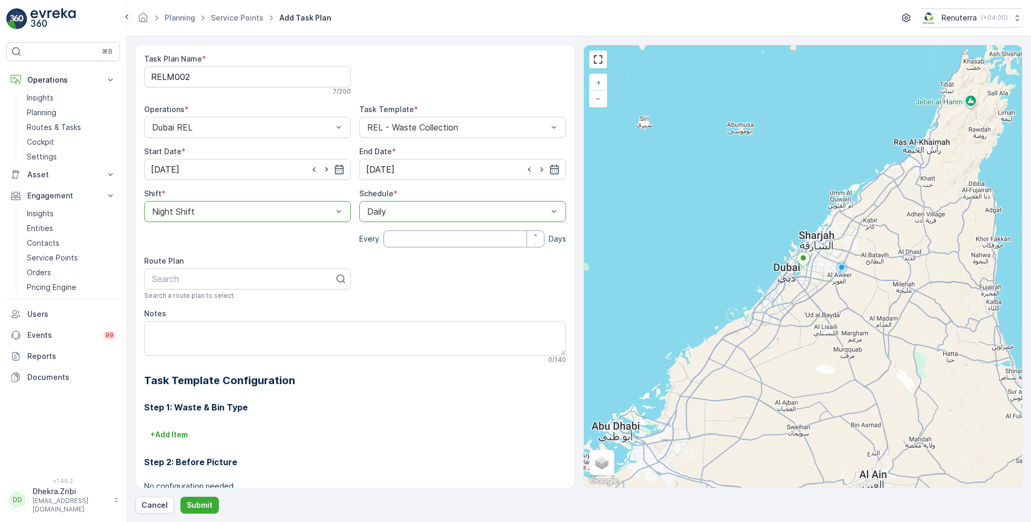
click at [414, 239] on input "number" at bounding box center [464, 238] width 161 height 17
type input "1"
type input "RELm"
click at [196, 305] on div "DRELM202" at bounding box center [247, 304] width 194 height 9
click at [323, 340] on textarea "Notes" at bounding box center [355, 338] width 422 height 35
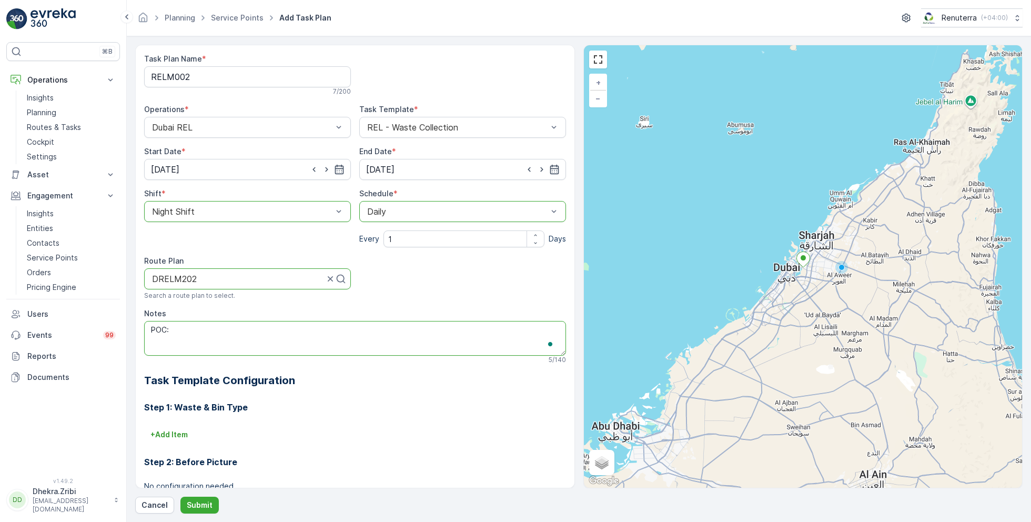
paste textarea "1. Abu hussain - 0507704575 2. Ahmmed - 0555060076 3. Abinsha - 0557096393"
click at [179, 329] on textarea "POC: 1. Abu hussain - 0507704575 2. Ahmmed - 0555060076 3. Abinsha - 0557096393" at bounding box center [355, 338] width 422 height 35
click at [271, 330] on textarea "POC: Abu hussain - 0507704575 2. Ahmmed - 0555060076 3. Abinsha - 0557096393" at bounding box center [355, 338] width 422 height 35
click at [264, 330] on textarea "POC: Abu hussain - 0507704575 2. Ahmmed - 0555060076 3. Abinsha - 0557096393" at bounding box center [355, 338] width 422 height 35
click at [385, 329] on textarea "POC: Abu hussain - 0507704575, Ahmmed - 0555060076 3. Abinsha - 0557096393" at bounding box center [355, 338] width 422 height 35
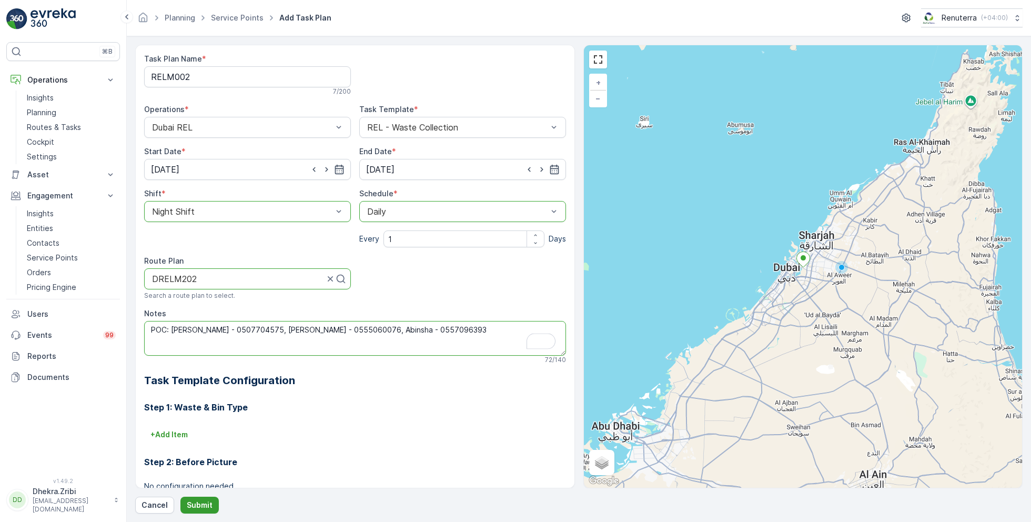
type textarea "POC: Abu Hussain - 0507704575, Ahmmed - 0555060076, Abinsha - 0557096393"
click at [199, 504] on p "Submit" at bounding box center [200, 505] width 26 height 11
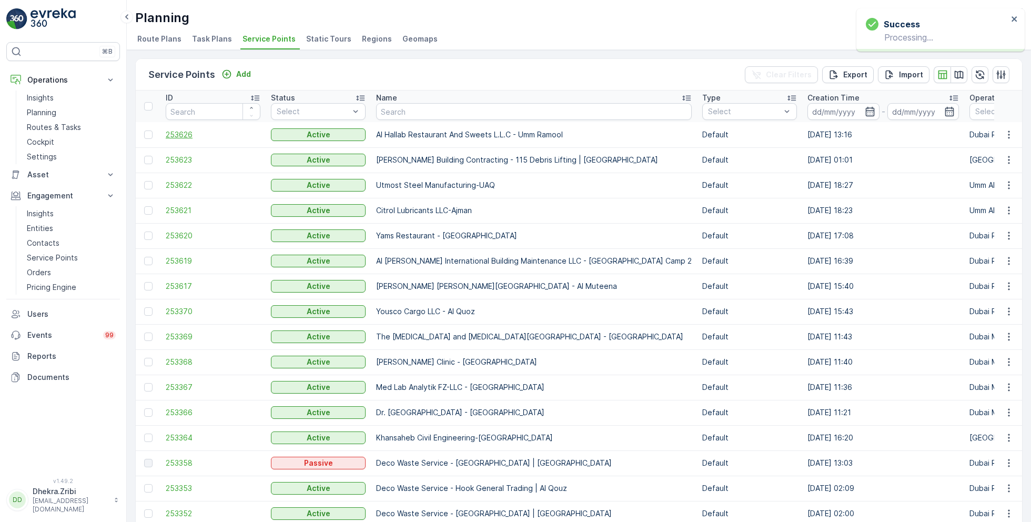
click at [176, 136] on span "253626" at bounding box center [213, 134] width 95 height 11
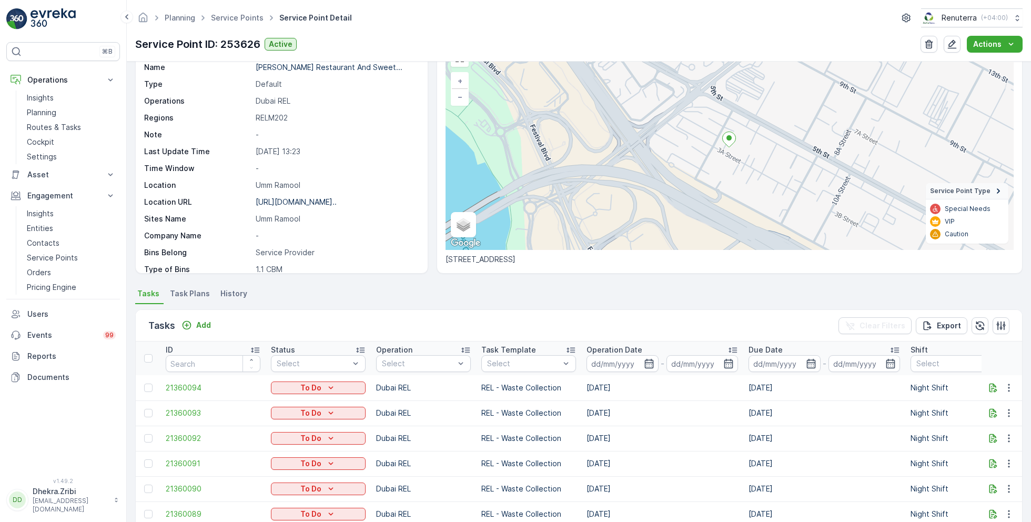
scroll to position [138, 0]
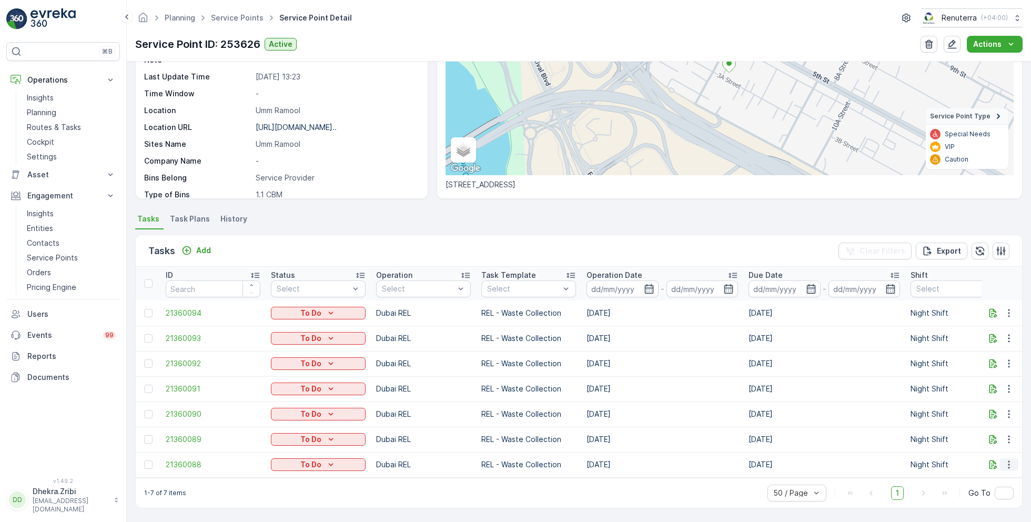
click at [1008, 462] on icon "button" at bounding box center [1009, 465] width 2 height 8
click at [977, 407] on span "Change Route" at bounding box center [981, 410] width 51 height 11
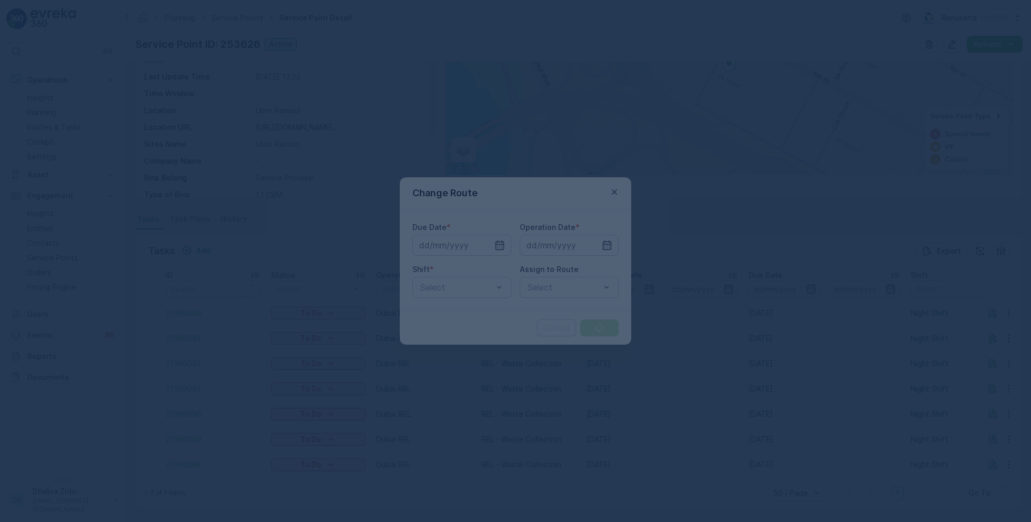
type input "[DATE]"
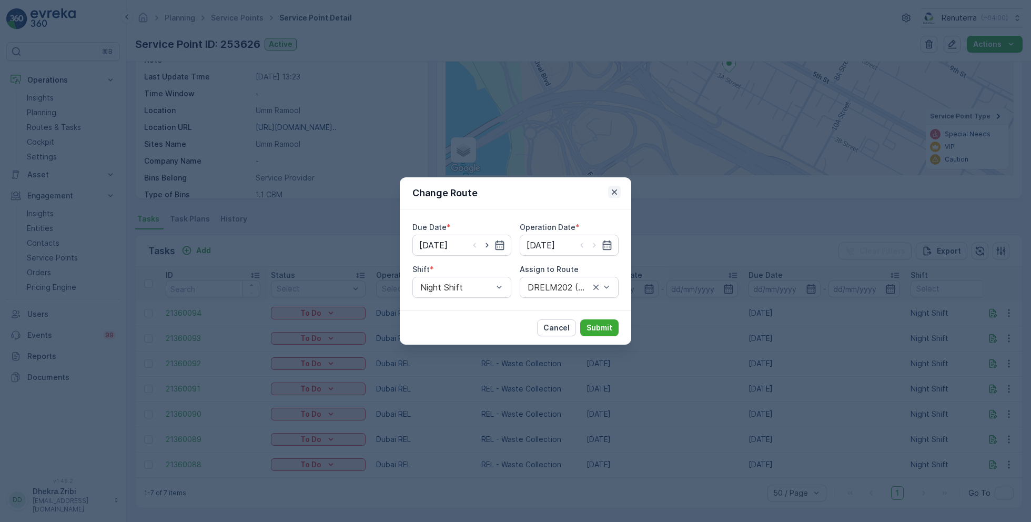
click at [613, 191] on icon "button" at bounding box center [614, 191] width 5 height 5
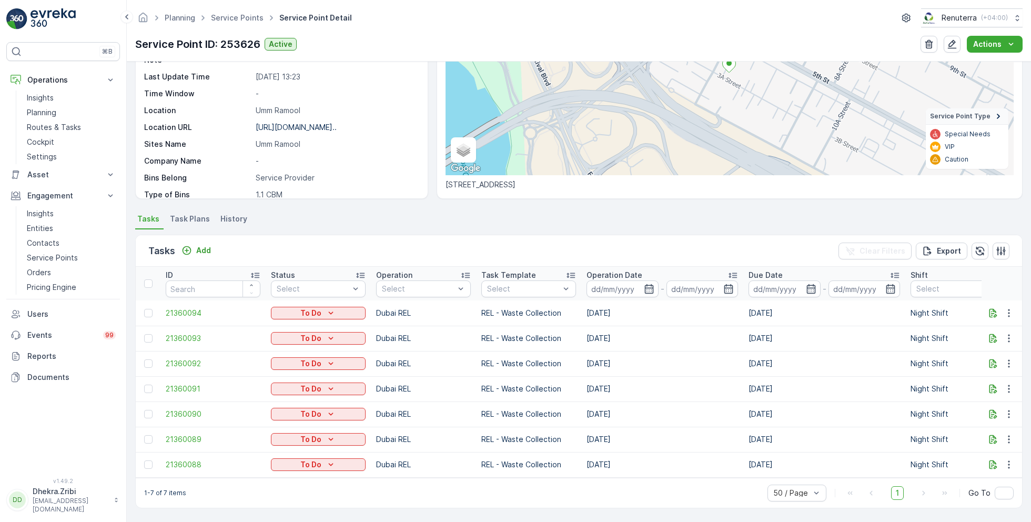
scroll to position [0, 0]
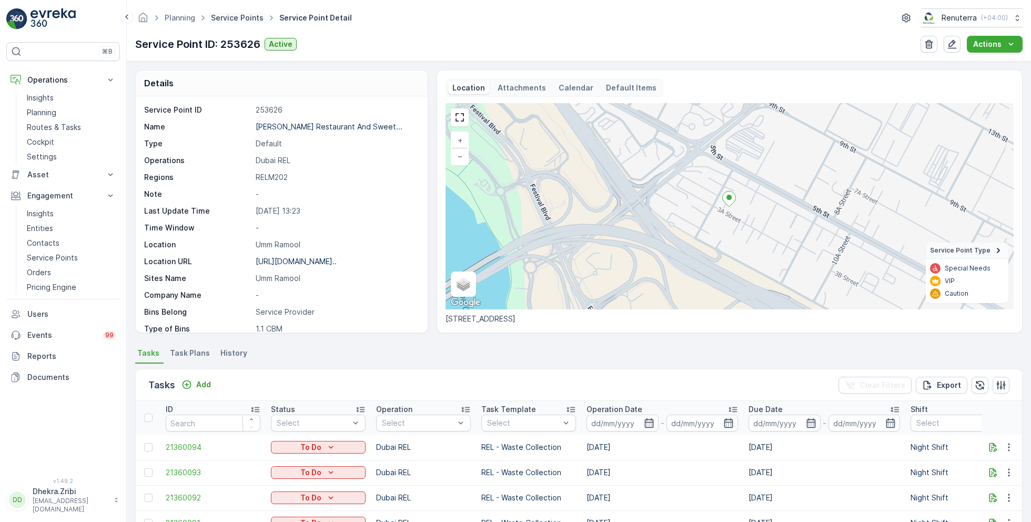
click at [233, 17] on link "Service Points" at bounding box center [237, 17] width 53 height 9
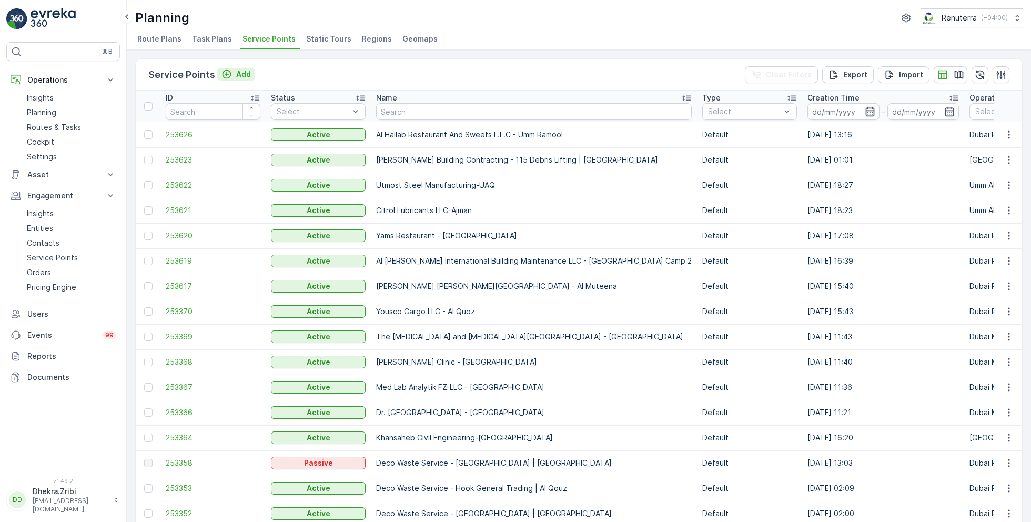
click at [240, 71] on p "Add" at bounding box center [243, 74] width 15 height 11
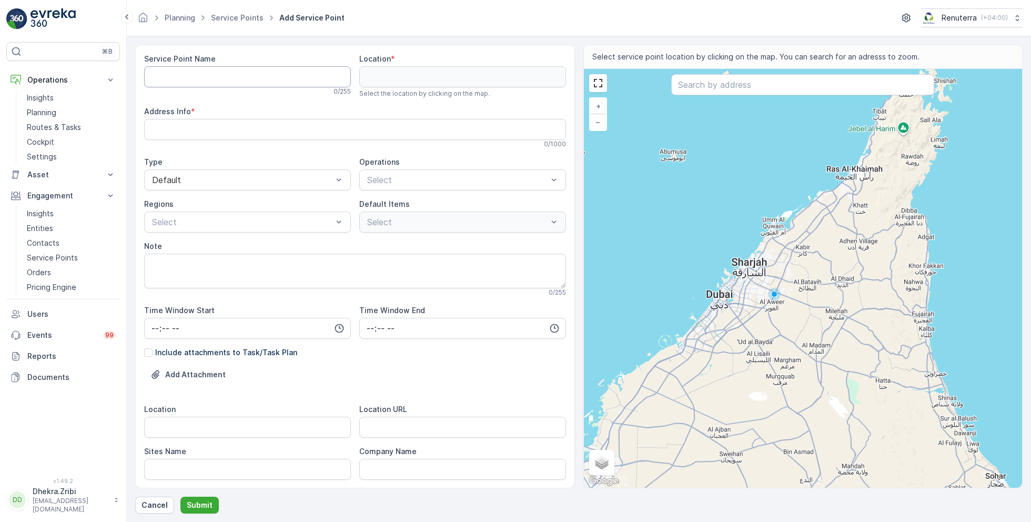
click at [235, 76] on Name "Service Point Name" at bounding box center [247, 76] width 207 height 21
paste Name "Al Hallab Restaurant And Sweets L.L.C - Garhoud"
type Name "Al Hallab Restaurant And Sweets L.L.C - Garhoud"
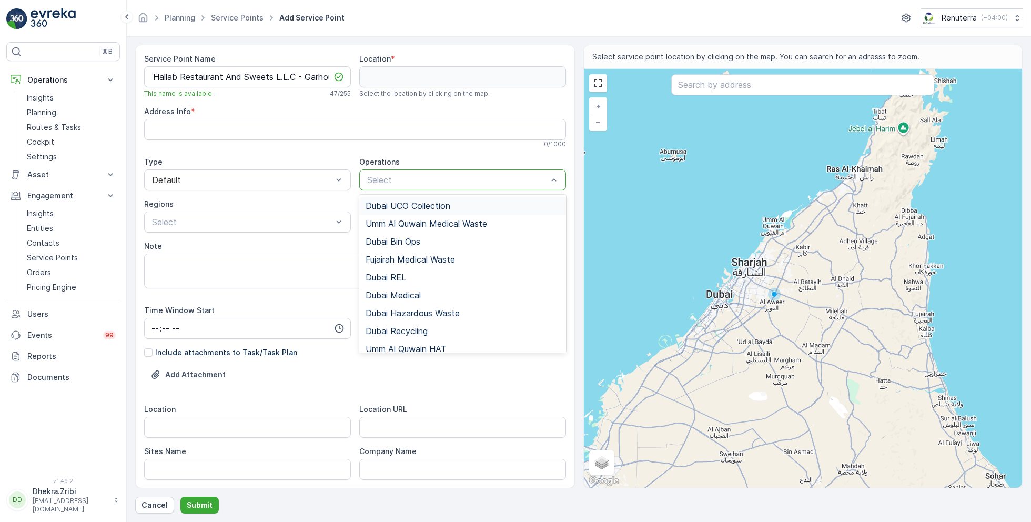
scroll to position [0, 0]
click at [396, 277] on span "Dubai REL" at bounding box center [386, 277] width 41 height 9
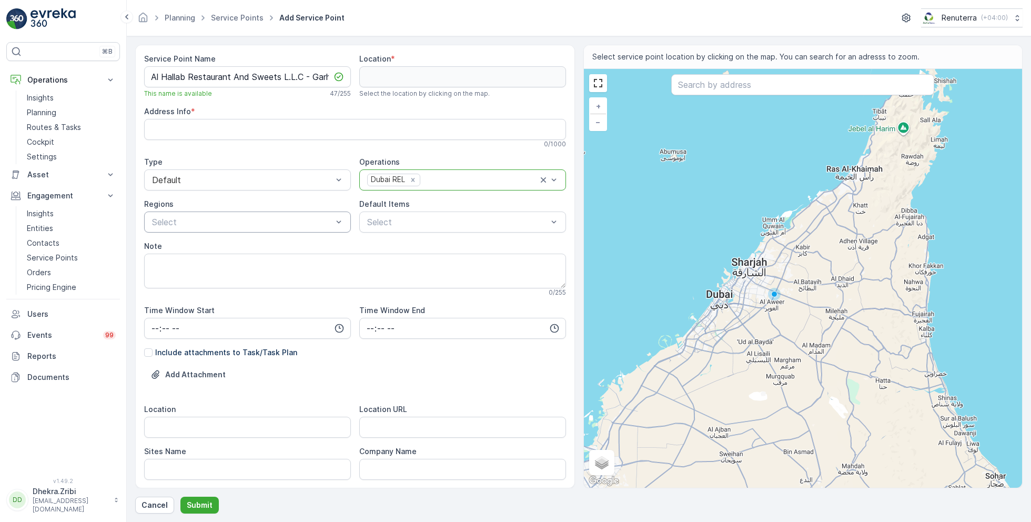
click at [285, 214] on div "Select" at bounding box center [247, 222] width 207 height 21
click at [187, 356] on span "RELM202" at bounding box center [169, 354] width 38 height 9
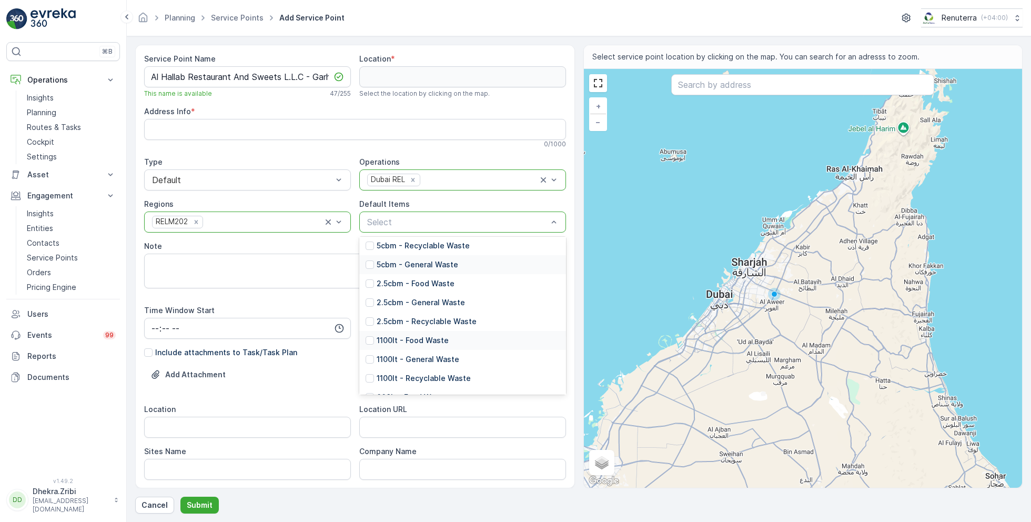
scroll to position [75, 0]
click at [428, 358] on p "1100lt - General Waste" at bounding box center [418, 358] width 83 height 11
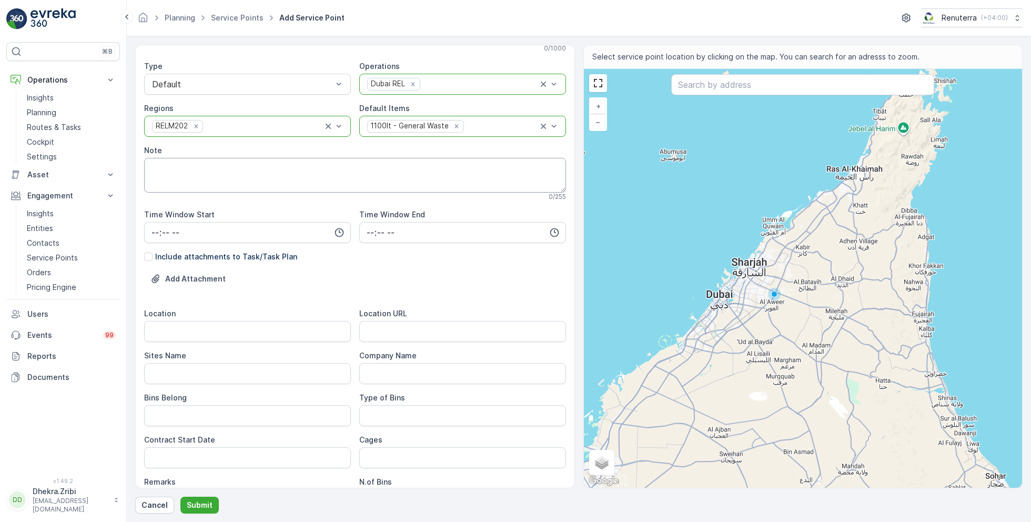
scroll to position [100, 0]
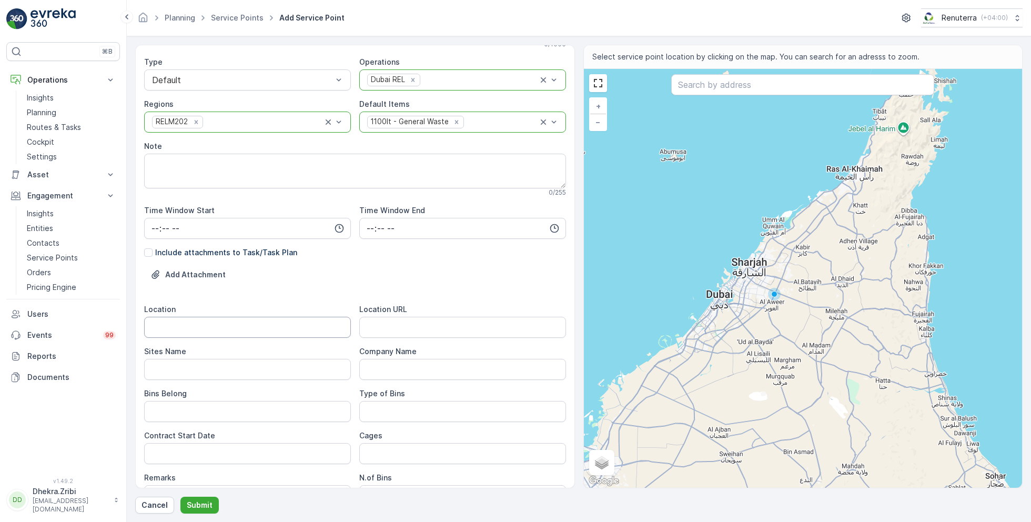
click at [225, 327] on input "Location" at bounding box center [247, 327] width 207 height 21
paste input "Garhoud"
type input "Garhoud"
click at [224, 365] on Name "Sites Name" at bounding box center [247, 369] width 207 height 21
paste Name "Garhoud"
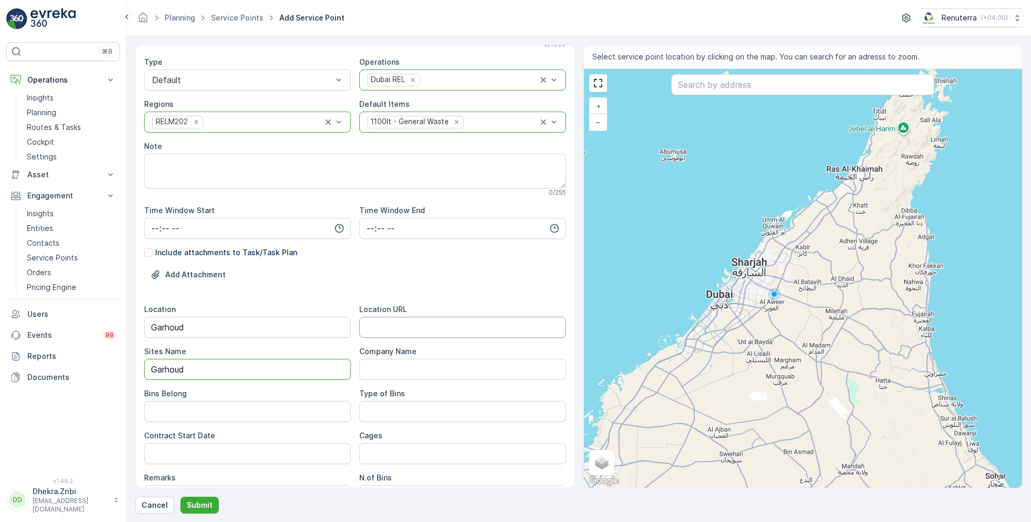
type Name "Garhoud"
click at [386, 329] on URL "Location URL" at bounding box center [462, 327] width 207 height 21
click at [393, 329] on URL "Location URL" at bounding box center [462, 327] width 207 height 21
paste URL "https://maps.app.goo.gl/2N41r66yDdQcSAUq6"
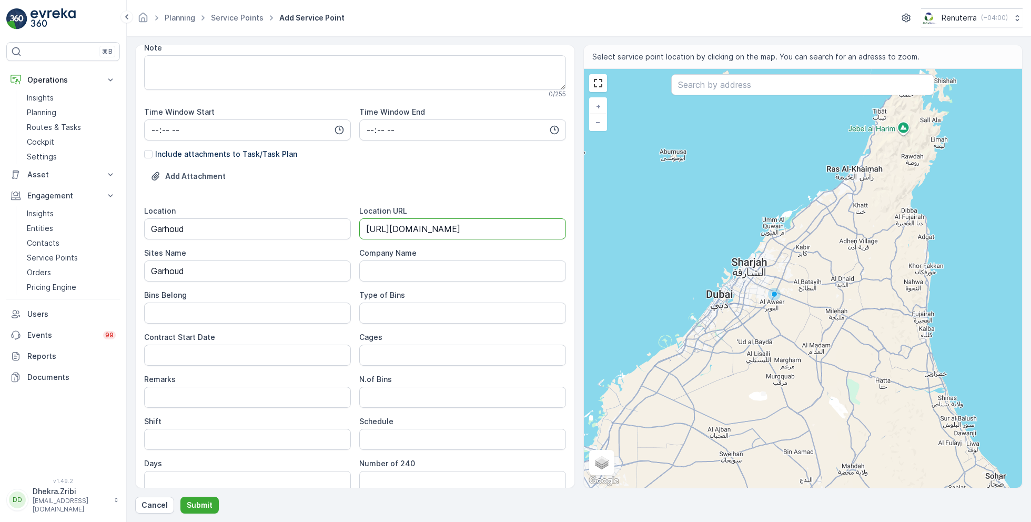
scroll to position [199, 0]
type URL "https://maps.app.goo.gl/2N41r66yDdQcSAUq6"
click at [277, 312] on Belong "Bins Belong" at bounding box center [247, 312] width 207 height 21
type Belong "Service Provider"
click at [418, 305] on Bins "Type of Bins" at bounding box center [462, 312] width 207 height 21
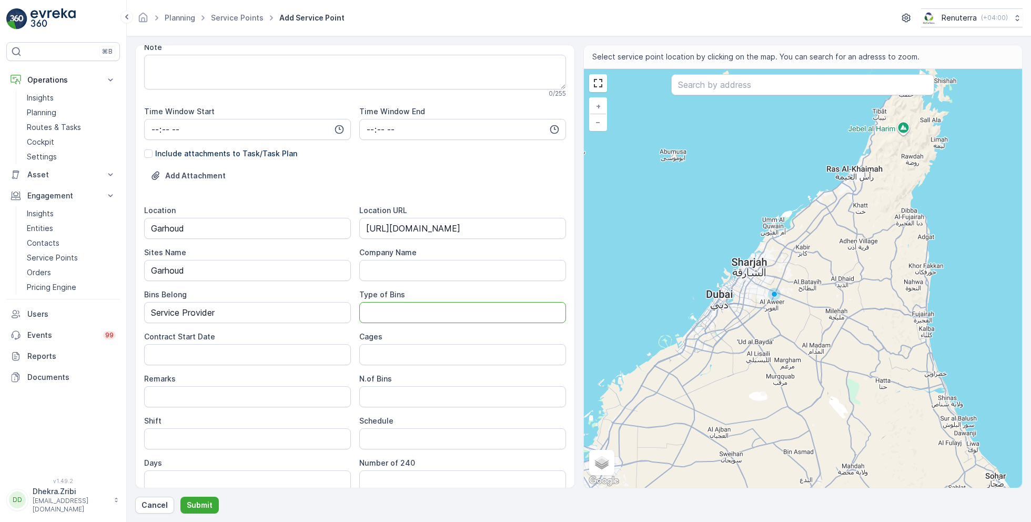
type Bins "1.1 CBM"
click at [259, 355] on Date "Contract Start Date" at bounding box center [247, 354] width 207 height 21
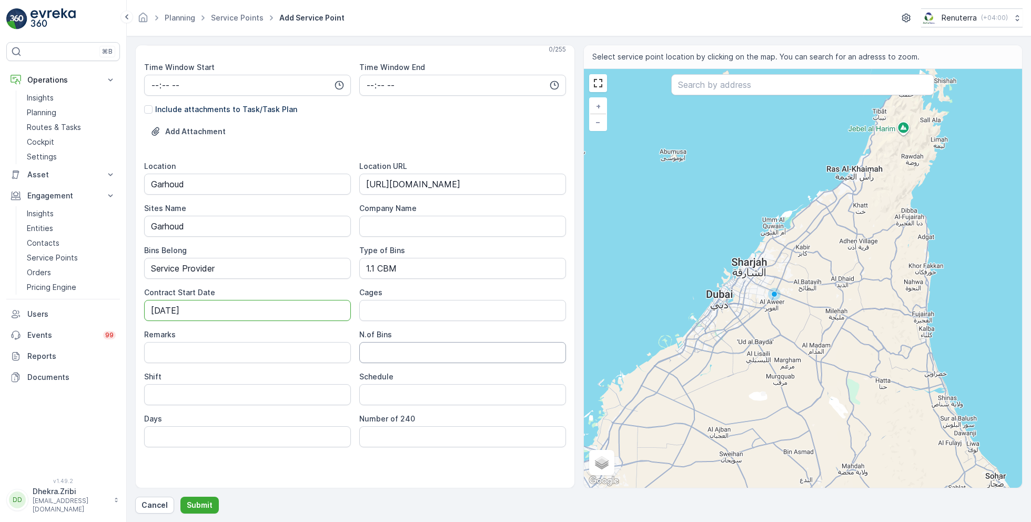
type Date "02-Sep-2025"
click at [390, 346] on Bins "N.of Bins" at bounding box center [462, 352] width 207 height 21
type Bins "6"
click at [287, 394] on input "Shift" at bounding box center [247, 394] width 207 height 21
type input "Night Shift"
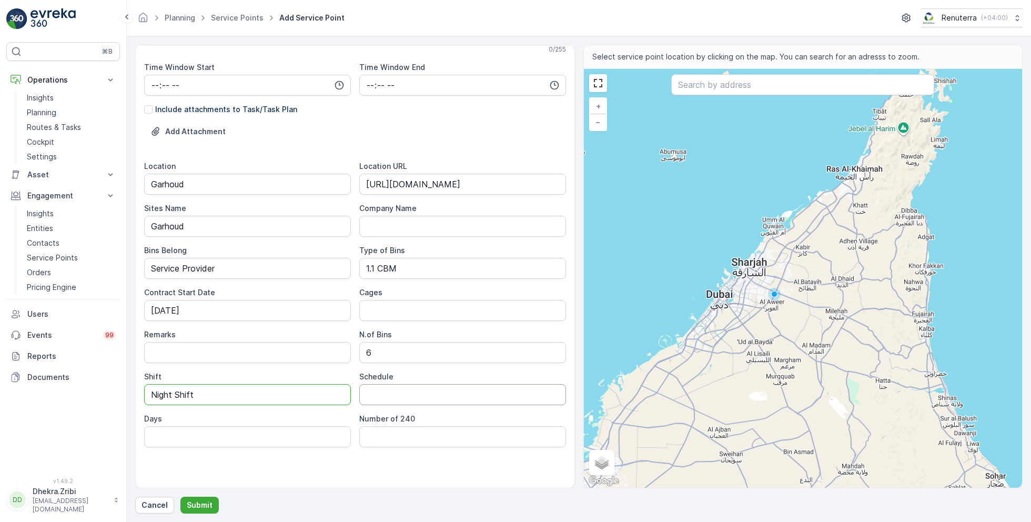
click at [401, 392] on input "Schedule" at bounding box center [462, 394] width 207 height 21
type input "Daily"
click at [306, 432] on input "Days" at bounding box center [247, 436] width 207 height 21
type input "7 Days a week"
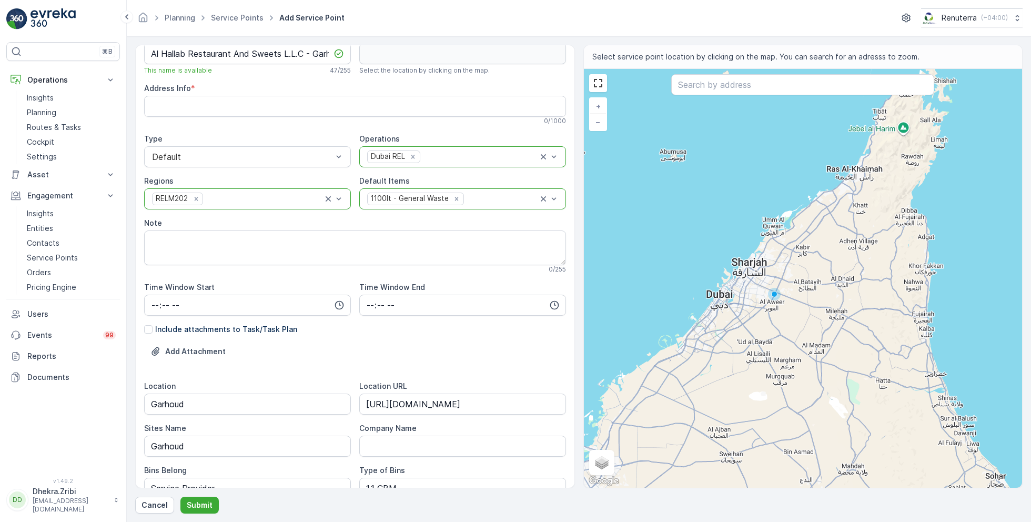
scroll to position [0, 0]
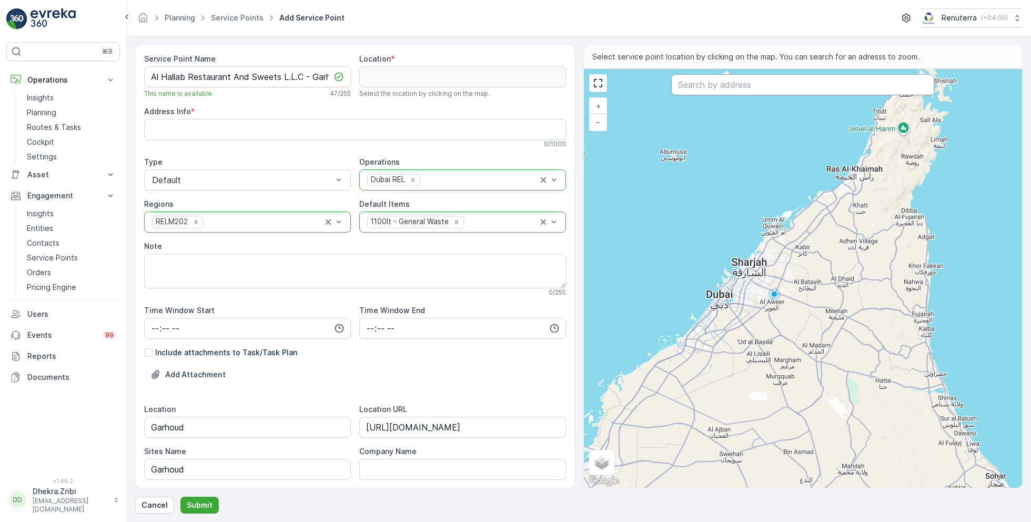
click at [749, 85] on input "text" at bounding box center [802, 84] width 263 height 21
paste input "TRAYL KA General Trading"
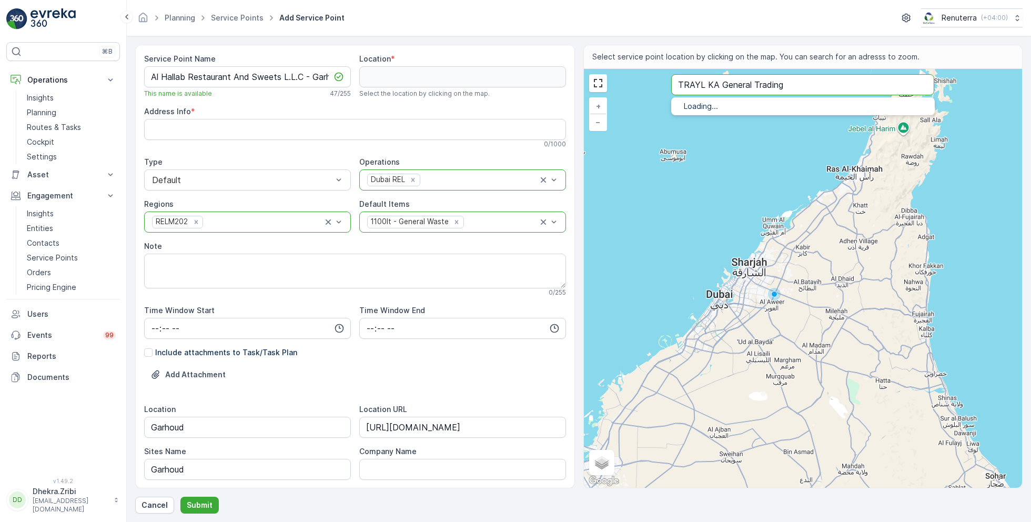
type input "TRAYL KA General Trading"
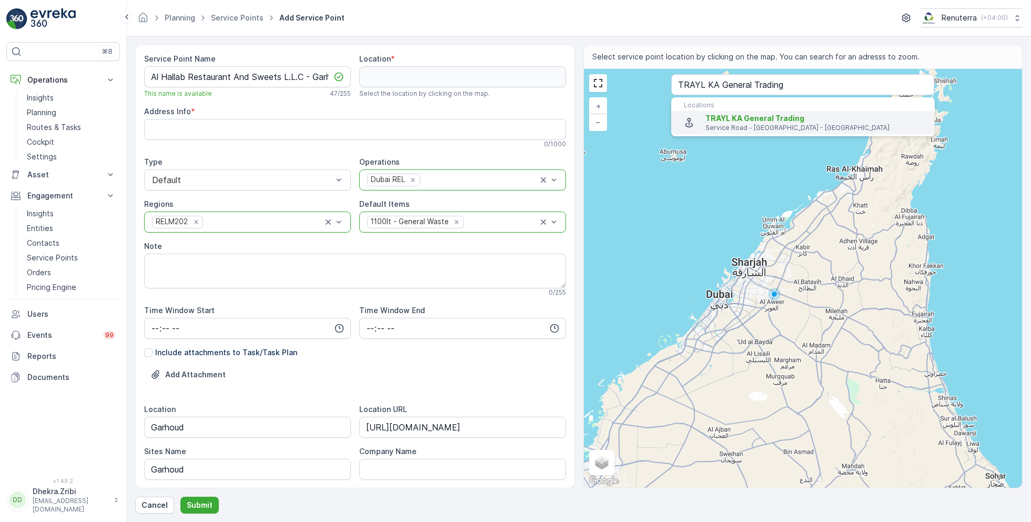
click at [737, 121] on span "TRAYL KA General Trading" at bounding box center [755, 118] width 99 height 9
type input "25.2441993,55.33935109999999"
type Info "68VQ+MPH - Service Rd - Al Garhoud - Dubai - United Arab Emirates"
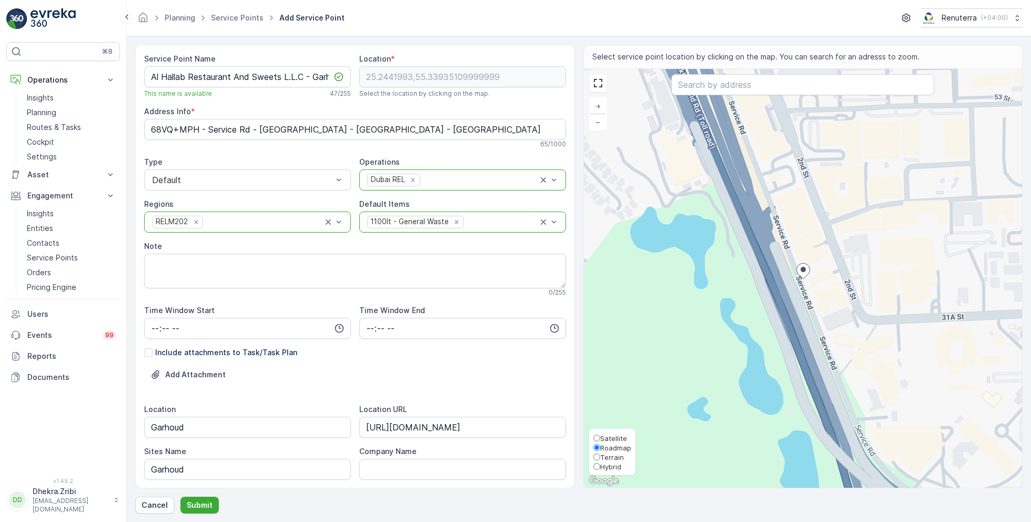
click at [606, 439] on span "Satellite" at bounding box center [613, 438] width 27 height 8
click at [600, 439] on input "Satellite" at bounding box center [596, 438] width 7 height 7
radio input "true"
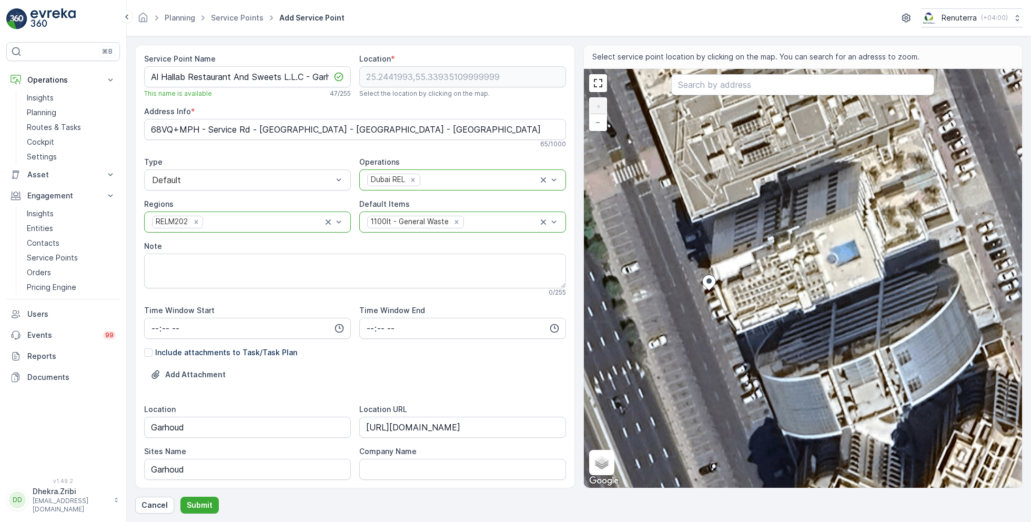
click at [722, 307] on div "+ − Satellite Roadmap Terrain Hybrid Leaflet Keyboard shortcuts Map Data Imager…" at bounding box center [803, 278] width 439 height 419
type input "25.244160198830944,55.33938438096386"
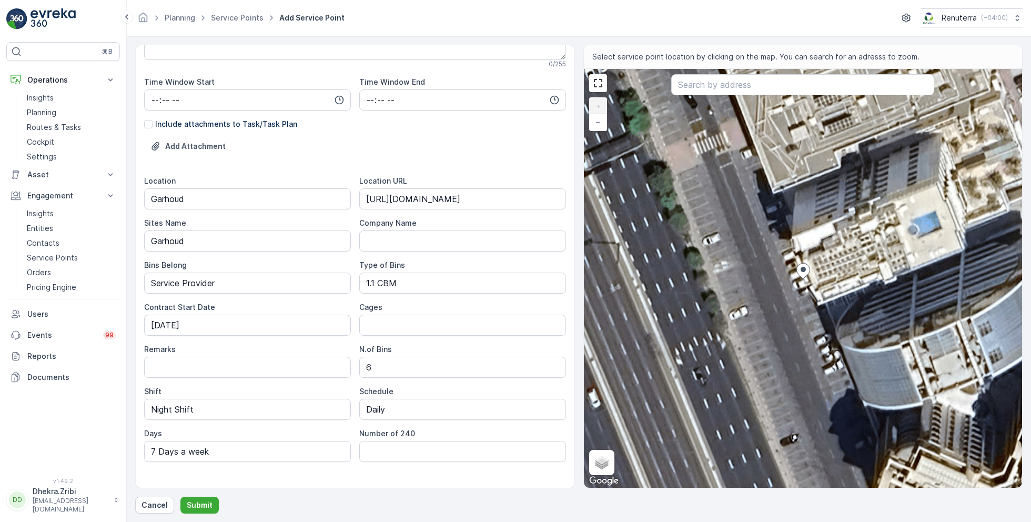
scroll to position [243, 0]
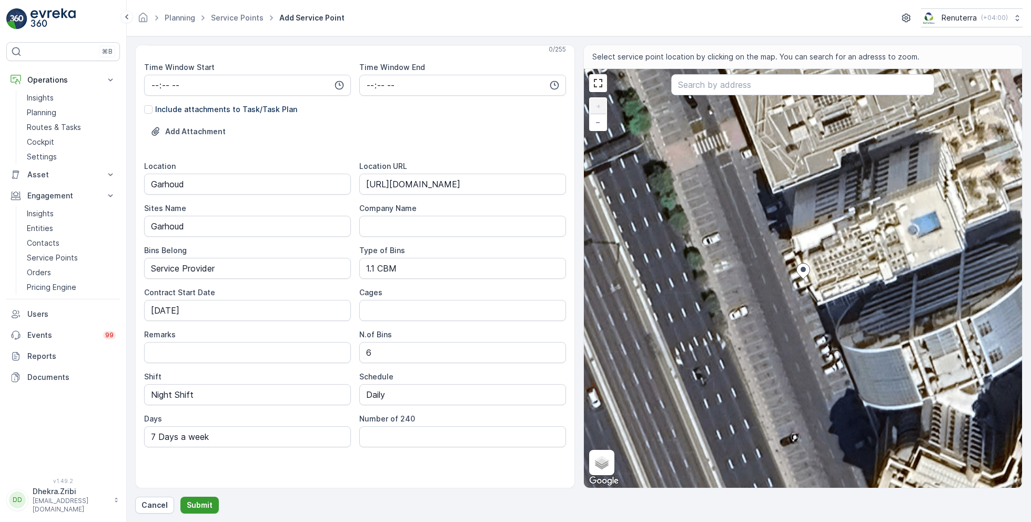
click at [197, 502] on p "Submit" at bounding box center [200, 505] width 26 height 11
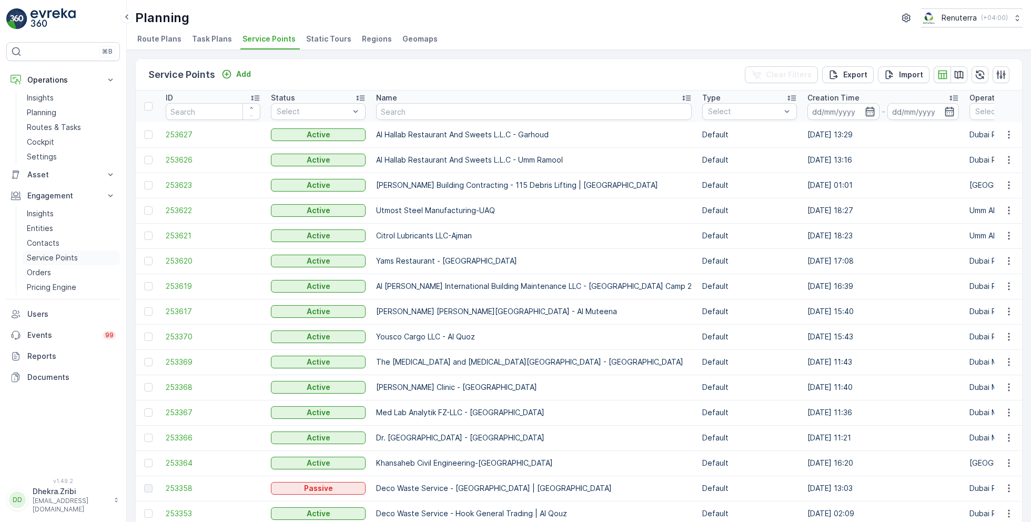
click at [58, 256] on p "Service Points" at bounding box center [52, 258] width 51 height 11
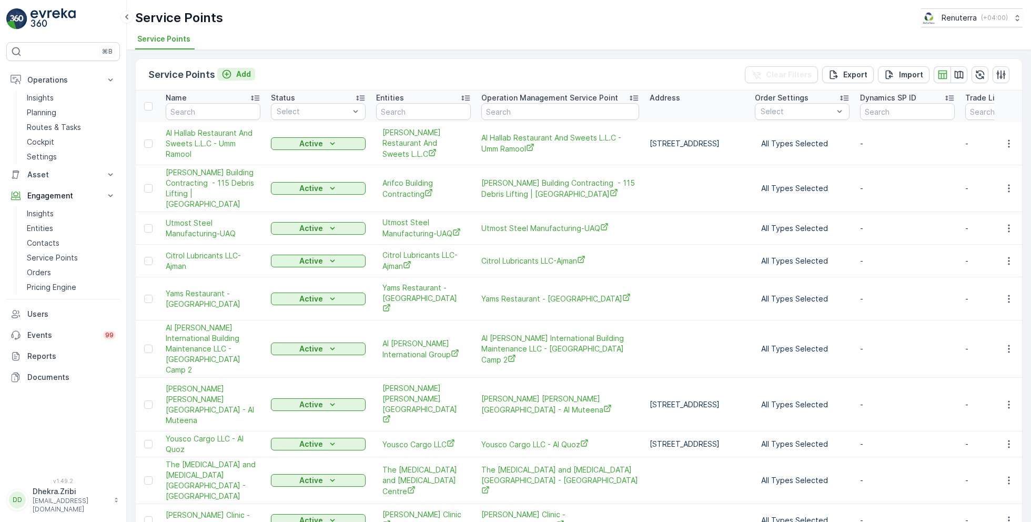
click at [238, 73] on p "Add" at bounding box center [243, 74] width 15 height 11
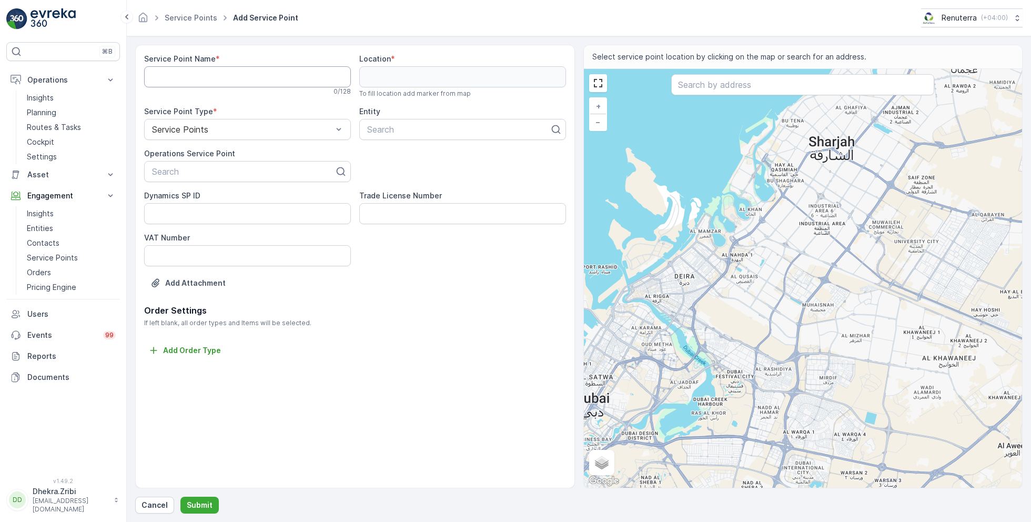
click at [259, 76] on Name "Service Point Name" at bounding box center [247, 76] width 207 height 21
paste Name "Al Hallab Restaurant And Sweets L.L.C - Garhoud"
type Name "Al Hallab Restaurant And Sweets L.L.C - Garhoud"
click at [230, 173] on div at bounding box center [243, 171] width 185 height 9
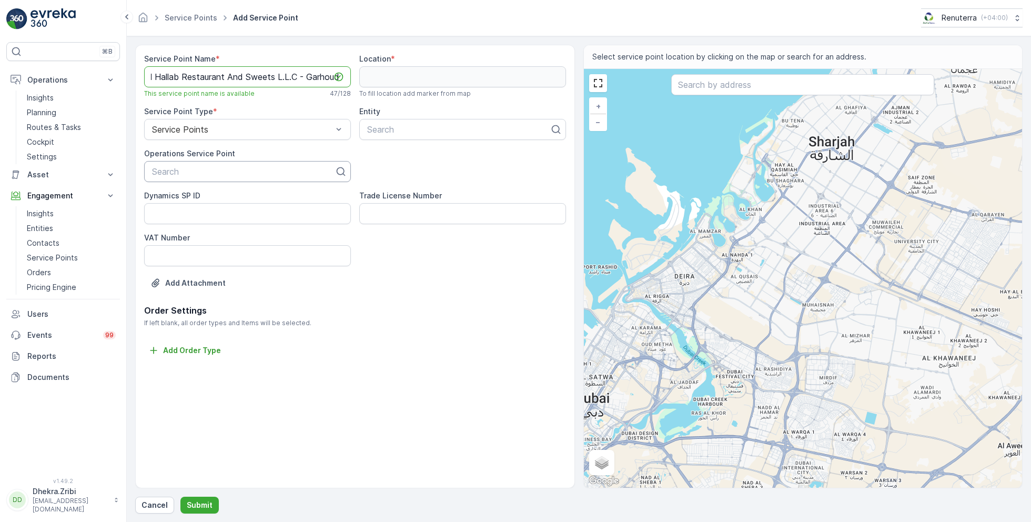
scroll to position [0, 0]
paste input "Al Hallab Restaurant And Sweets L.L.C - Garhoud"
type input "Al Hallab Restaurant And Sweets L.L.C - Garhoud"
click at [235, 198] on span "Al Hallab Restaurant And Sweets L.L.C - Garhoud" at bounding box center [247, 202] width 194 height 19
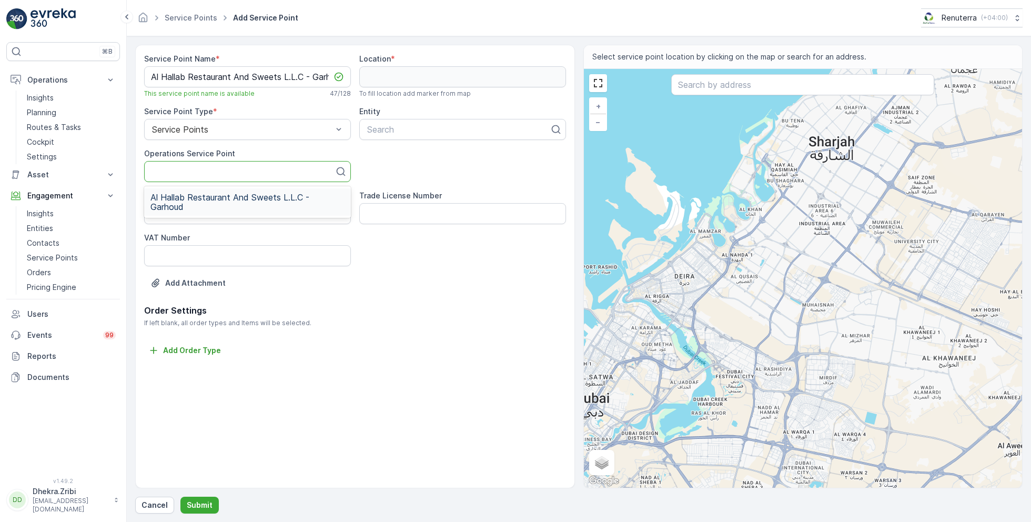
scroll to position [0, 0]
click at [418, 129] on div at bounding box center [458, 129] width 185 height 9
type input "al hallab"
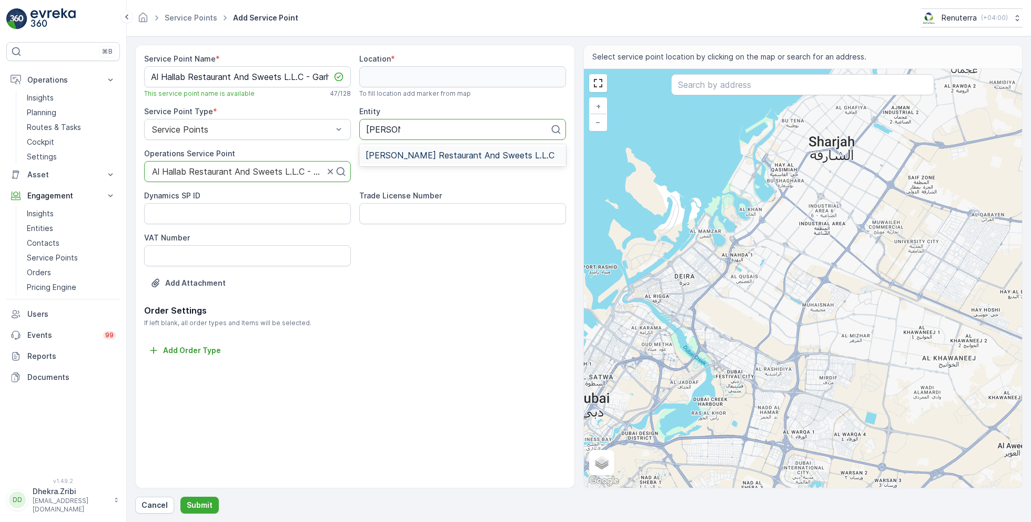
click at [450, 156] on span "Al Hallab Restaurant And Sweets L.L.C" at bounding box center [460, 154] width 189 height 9
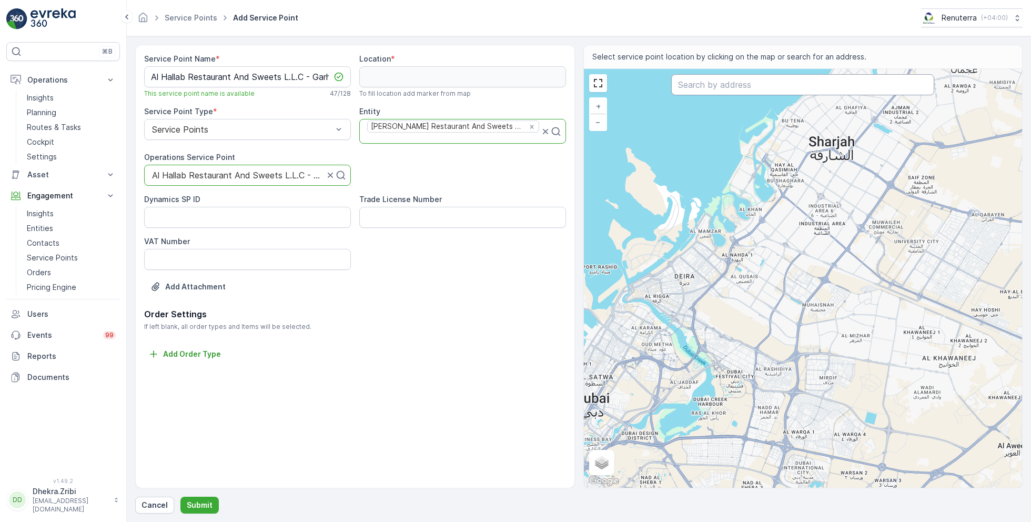
click at [714, 89] on input "text" at bounding box center [802, 84] width 263 height 21
paste input "TRAYL KA General Trading"
type input "TRAYL KA General Trading"
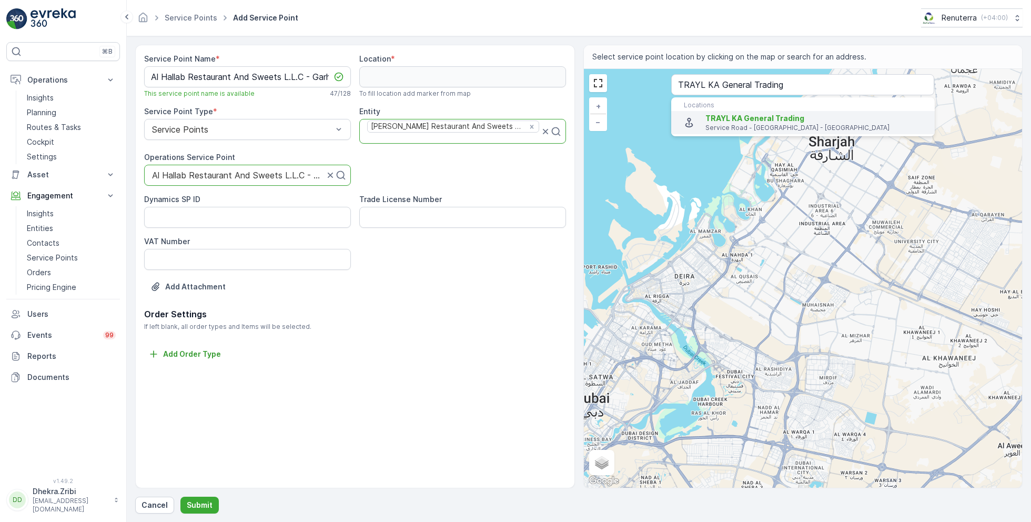
click at [740, 120] on span "TRAYL KA General Trading" at bounding box center [755, 118] width 99 height 9
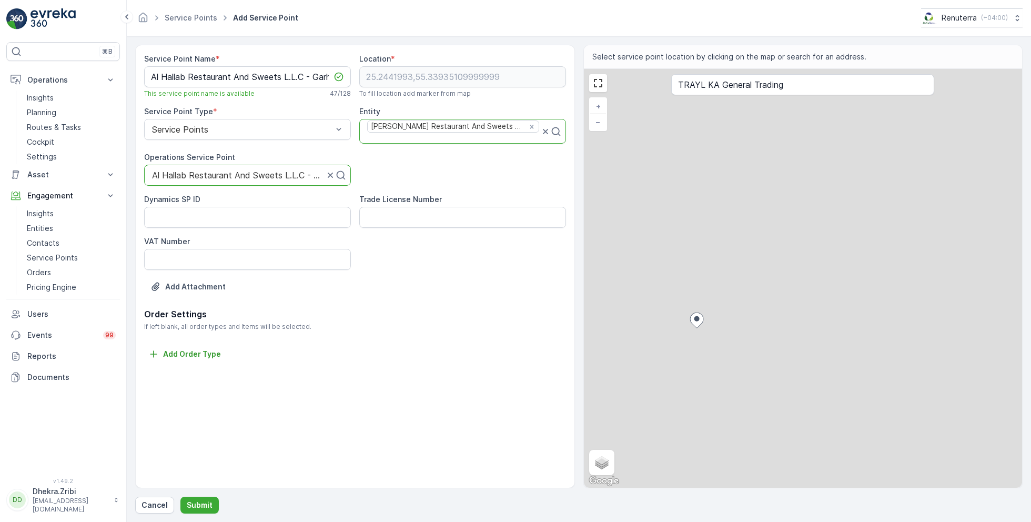
type input "25.2441993,55.33935109999999"
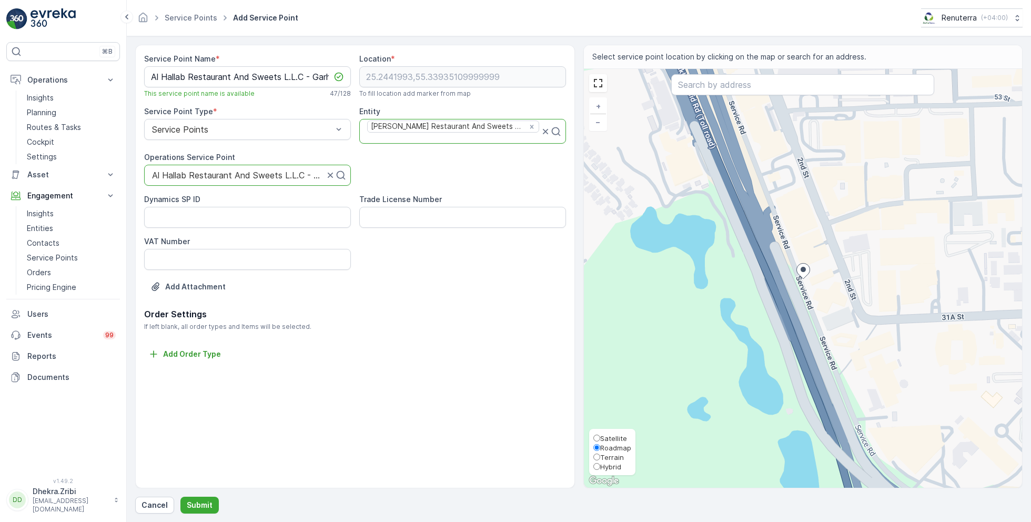
click at [609, 437] on span "Satellite" at bounding box center [613, 438] width 27 height 8
click at [600, 437] on input "Satellite" at bounding box center [596, 438] width 7 height 7
radio input "true"
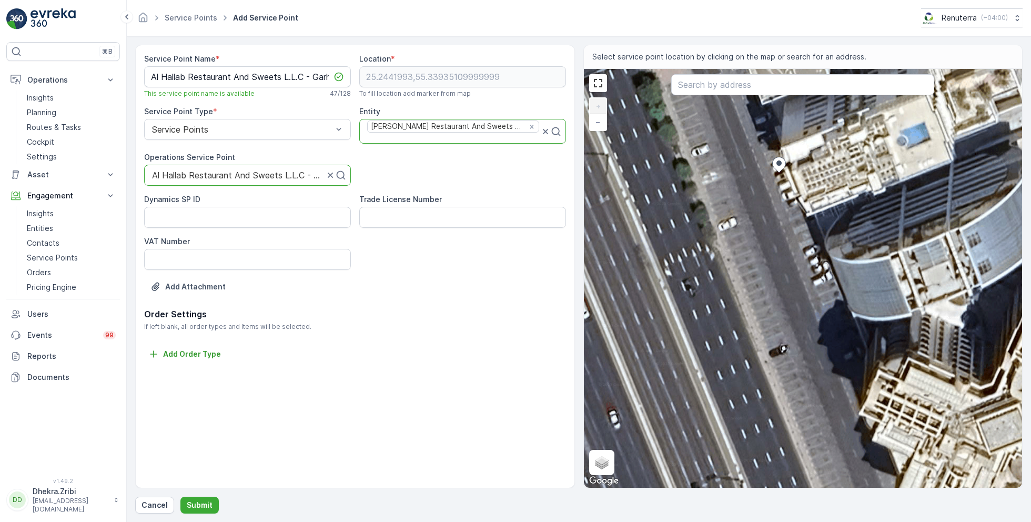
click at [791, 190] on div "+ − Satellite Roadmap Terrain Hybrid Leaflet Keyboard shortcuts Map Data Imager…" at bounding box center [803, 278] width 439 height 419
type input "25.24415777277658,55.339381663648716"
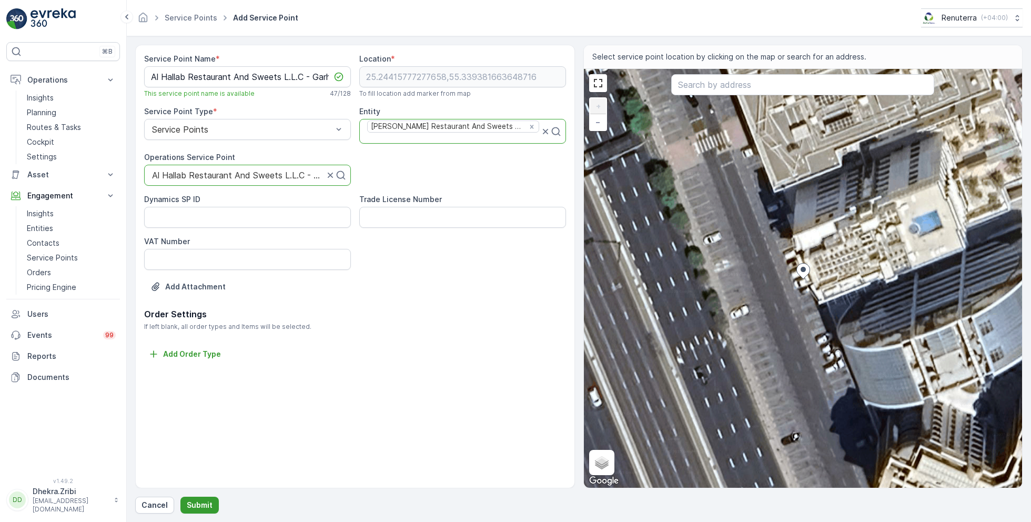
click at [199, 507] on p "Submit" at bounding box center [200, 505] width 26 height 11
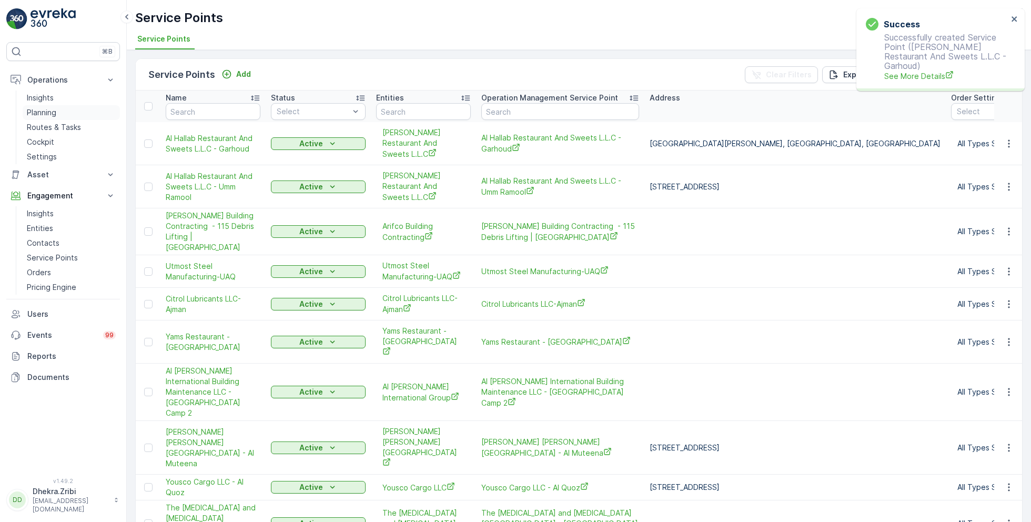
click at [47, 112] on p "Planning" at bounding box center [41, 112] width 29 height 11
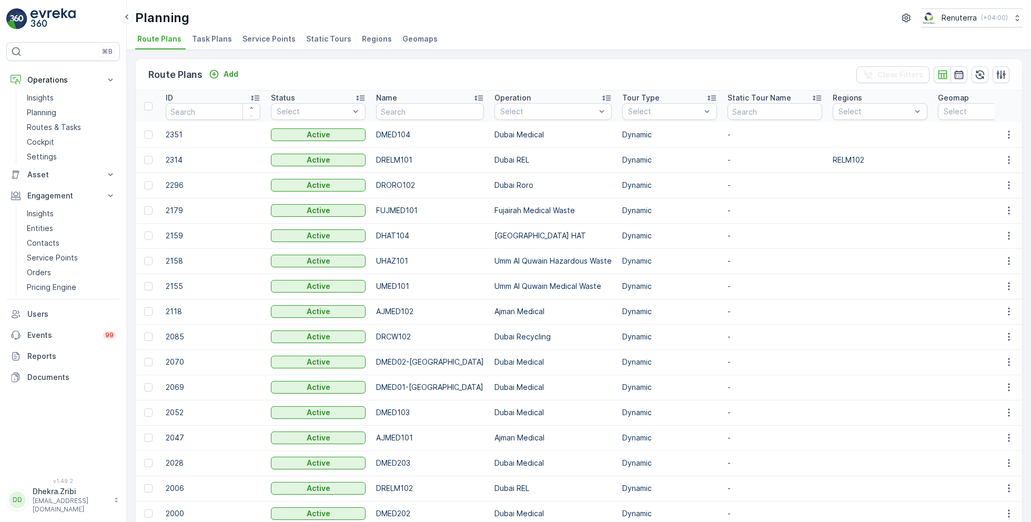
click at [254, 39] on span "Service Points" at bounding box center [269, 39] width 53 height 11
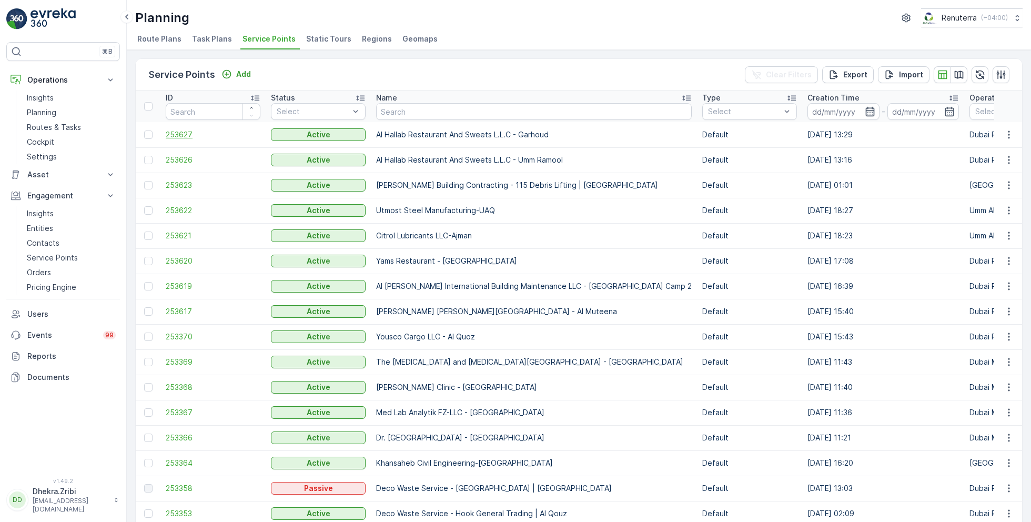
click at [186, 133] on span "253627" at bounding box center [213, 134] width 95 height 11
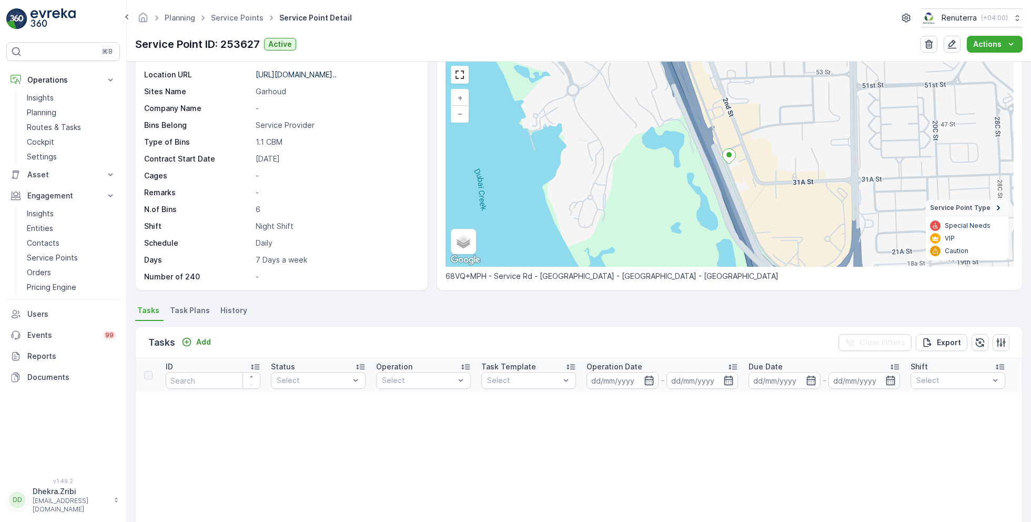
scroll to position [51, 0]
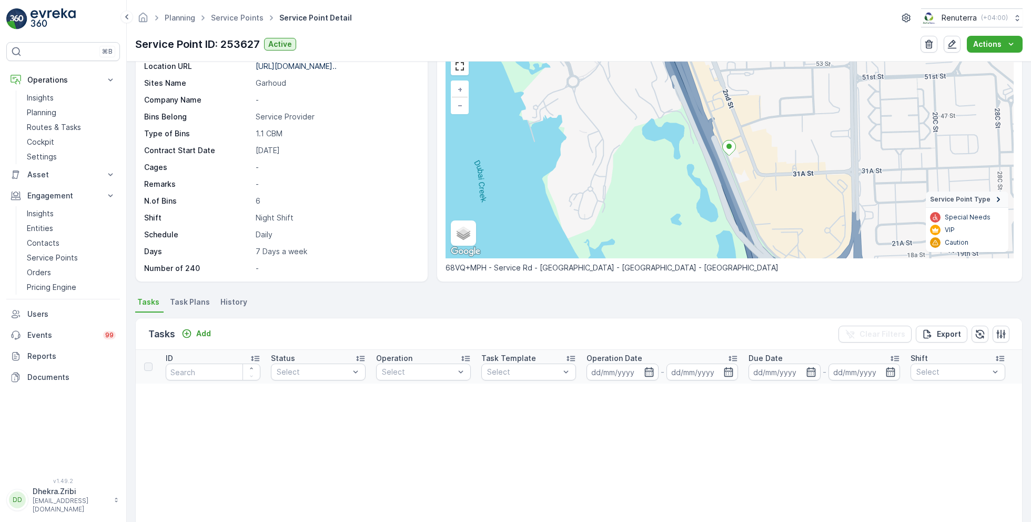
click at [200, 299] on span "Task Plans" at bounding box center [190, 302] width 40 height 11
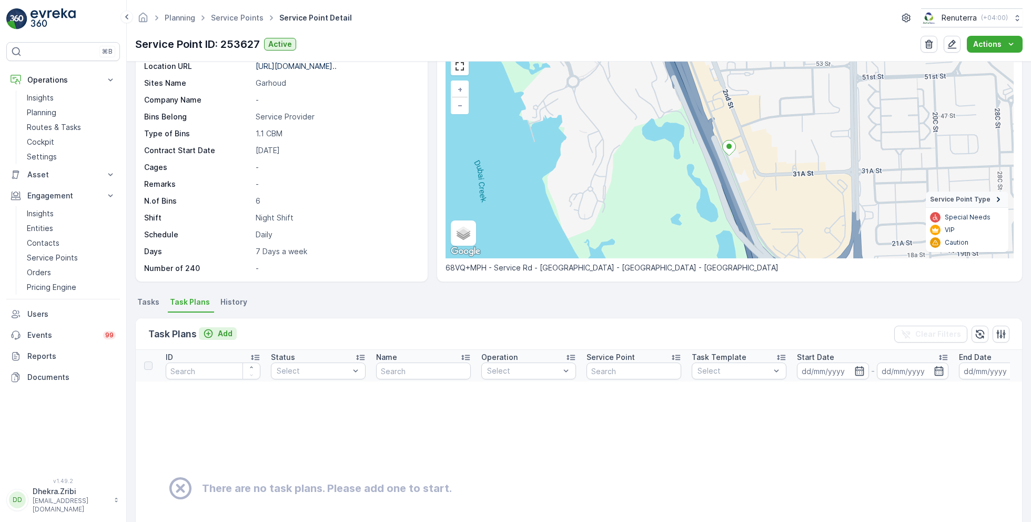
click at [224, 331] on p "Add" at bounding box center [225, 333] width 15 height 11
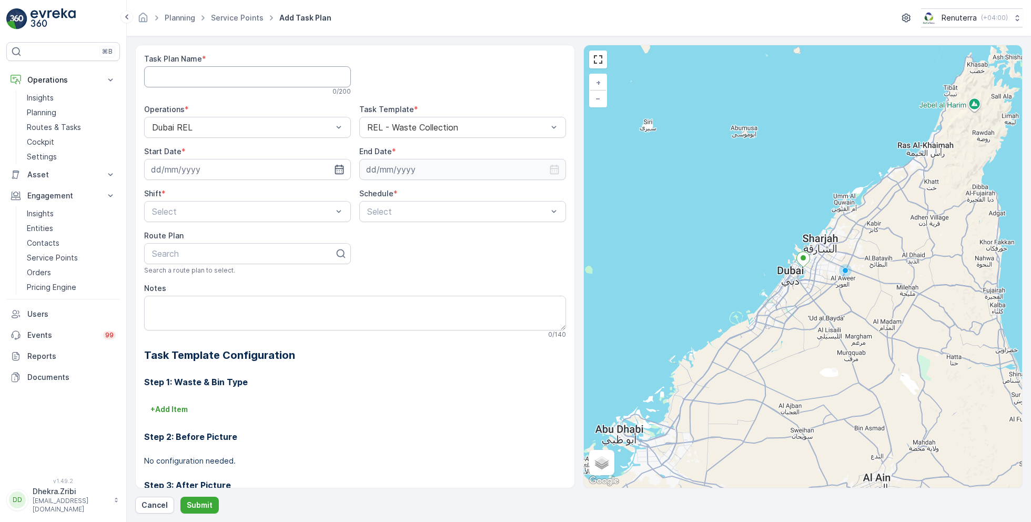
click at [251, 72] on Name "Task Plan Name" at bounding box center [247, 76] width 207 height 21
type Name "DRELM002"
click at [337, 168] on icon "button" at bounding box center [339, 169] width 9 height 9
click at [201, 236] on div "2" at bounding box center [200, 235] width 17 height 17
type input "[DATE]"
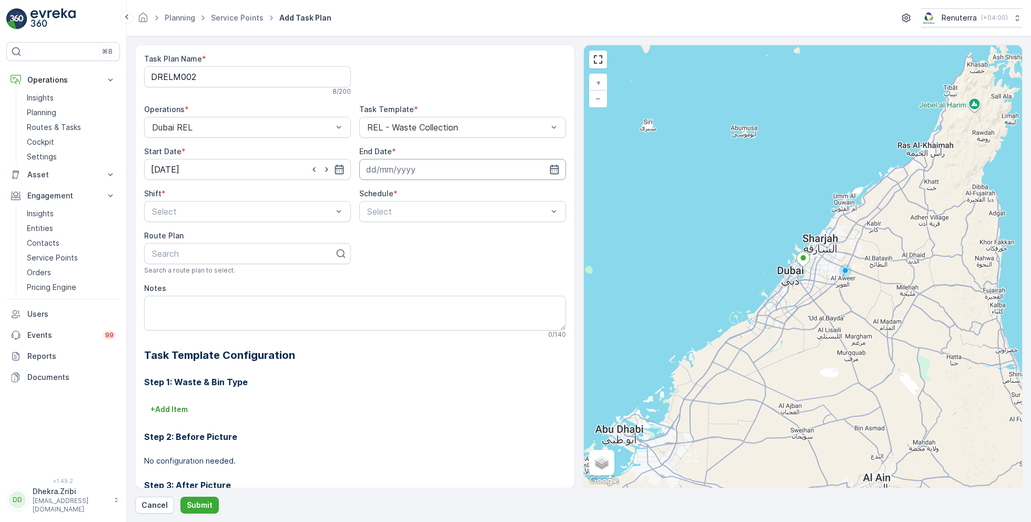
click at [467, 168] on input at bounding box center [462, 169] width 207 height 21
click at [394, 192] on p "September" at bounding box center [391, 194] width 41 height 11
click at [389, 287] on span "December" at bounding box center [395, 291] width 37 height 11
click at [433, 321] on div "31" at bounding box center [433, 319] width 17 height 17
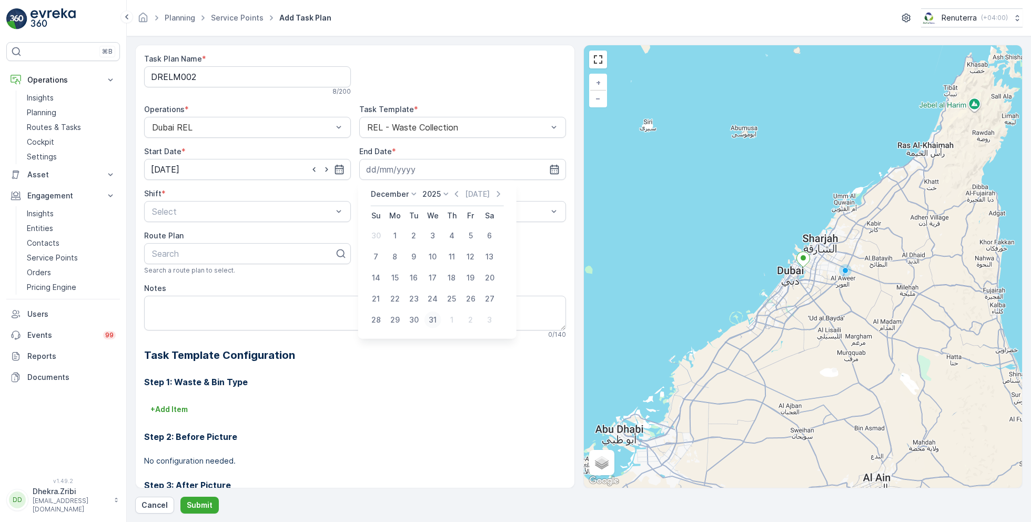
type input "31.12.2025"
click at [237, 218] on div "Select" at bounding box center [247, 211] width 207 height 21
click at [177, 235] on span "Day Shift" at bounding box center [168, 237] width 37 height 9
click at [303, 207] on div at bounding box center [242, 211] width 183 height 9
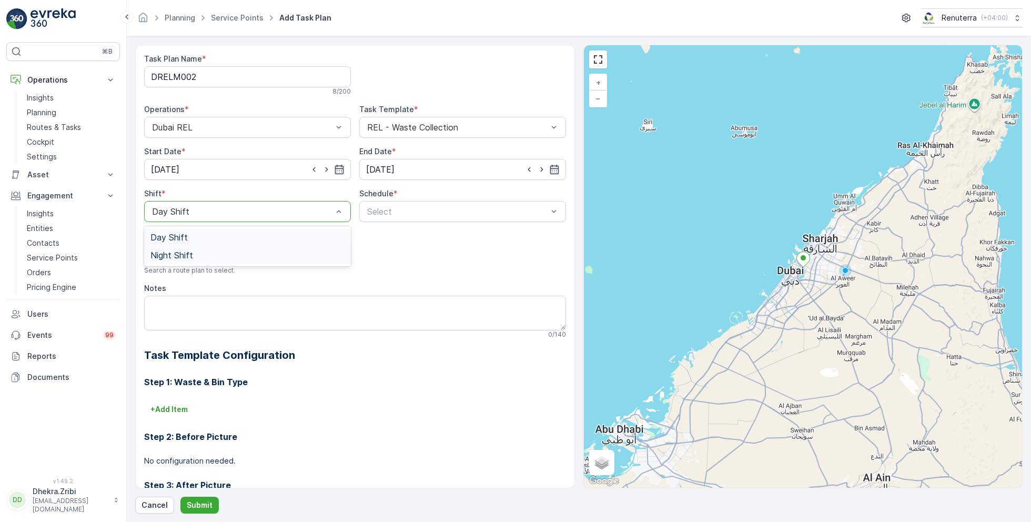
click at [192, 252] on span "Night Shift" at bounding box center [171, 254] width 43 height 9
click at [404, 217] on div "Select" at bounding box center [462, 211] width 207 height 21
click at [381, 238] on span "Daily" at bounding box center [375, 237] width 19 height 9
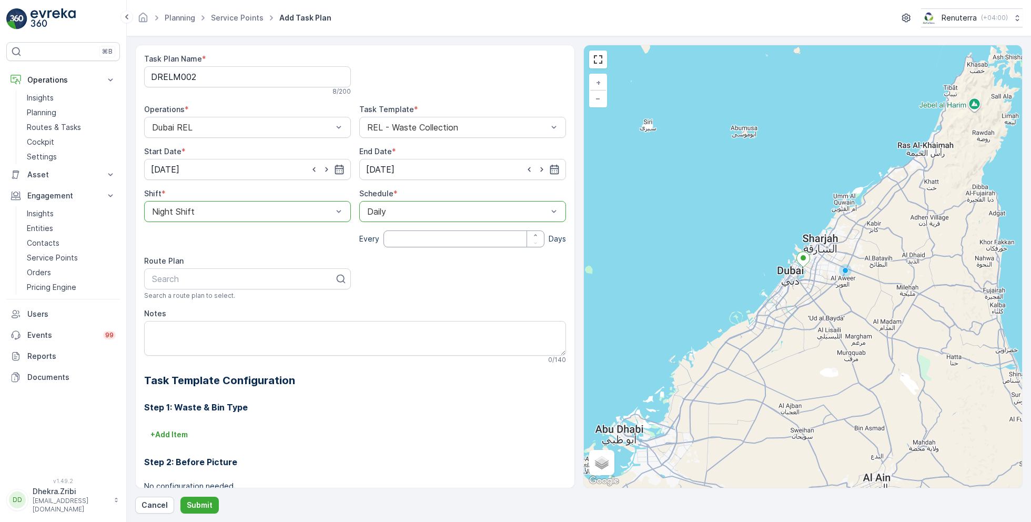
click at [407, 238] on input "number" at bounding box center [464, 238] width 161 height 17
type input "1"
type input "RELm"
click at [199, 303] on div "DRELM202" at bounding box center [247, 304] width 194 height 9
click at [197, 345] on textarea "Notes" at bounding box center [355, 338] width 422 height 35
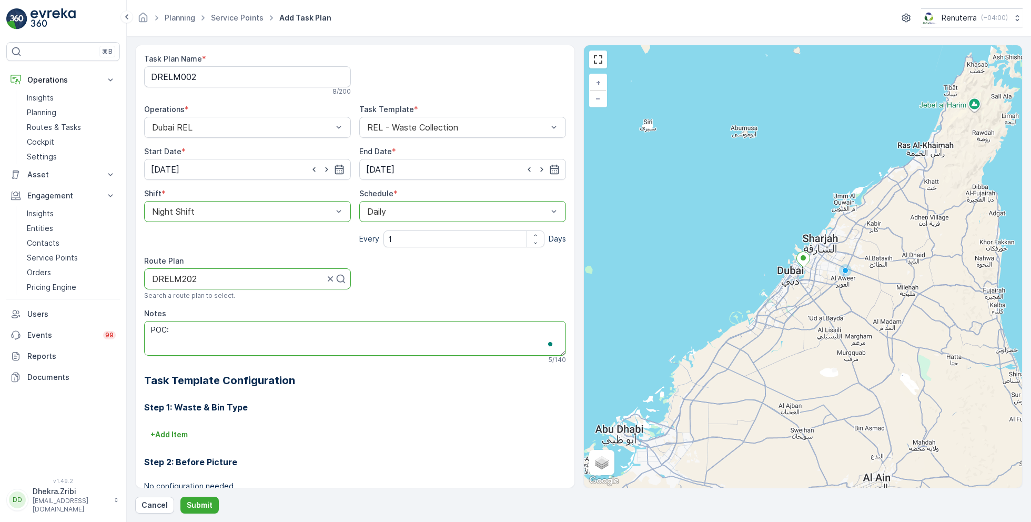
paste textarea "+971 50 578 9692"
type textarea "POC: +971 50 578 9692"
click at [198, 501] on p "Submit" at bounding box center [200, 505] width 26 height 11
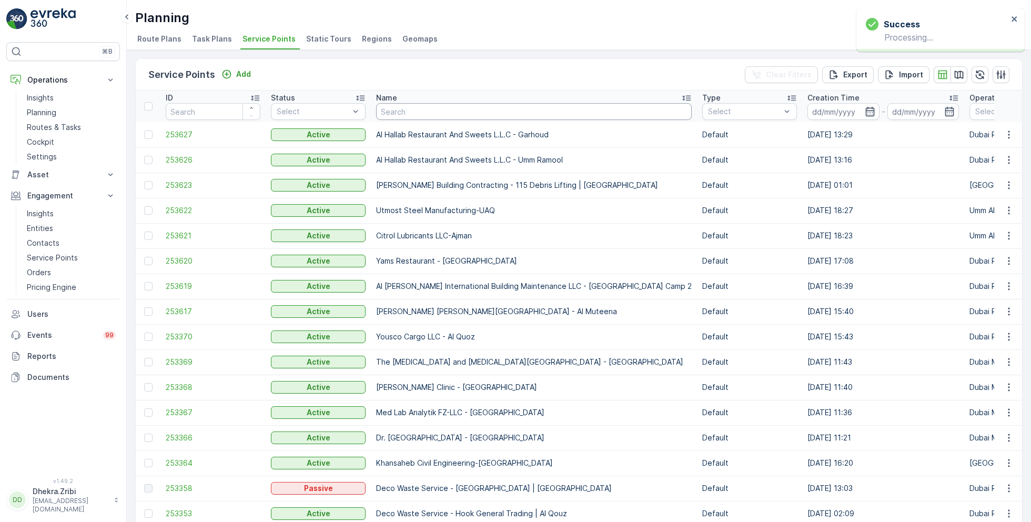
click at [431, 115] on input "text" at bounding box center [534, 111] width 316 height 17
type input "saudi"
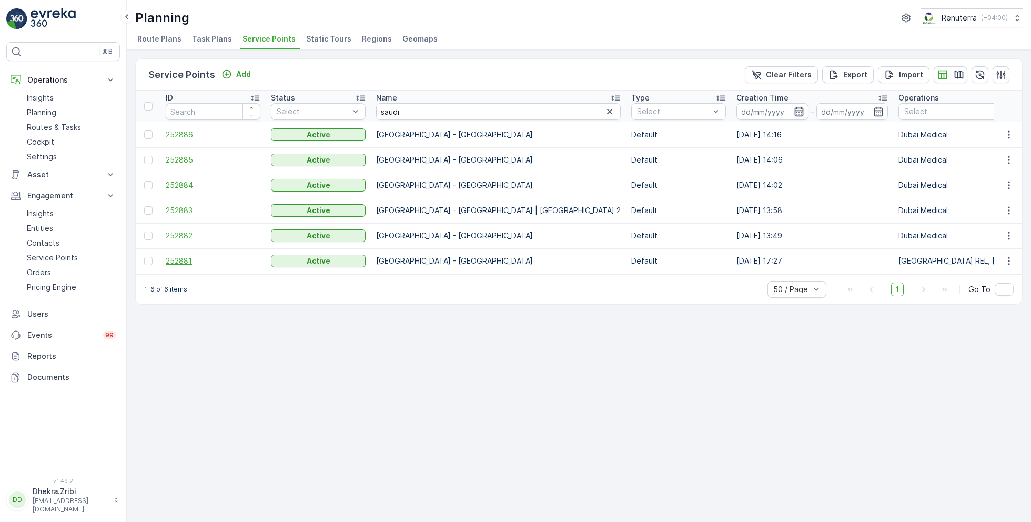
click at [188, 257] on span "252881" at bounding box center [213, 261] width 95 height 11
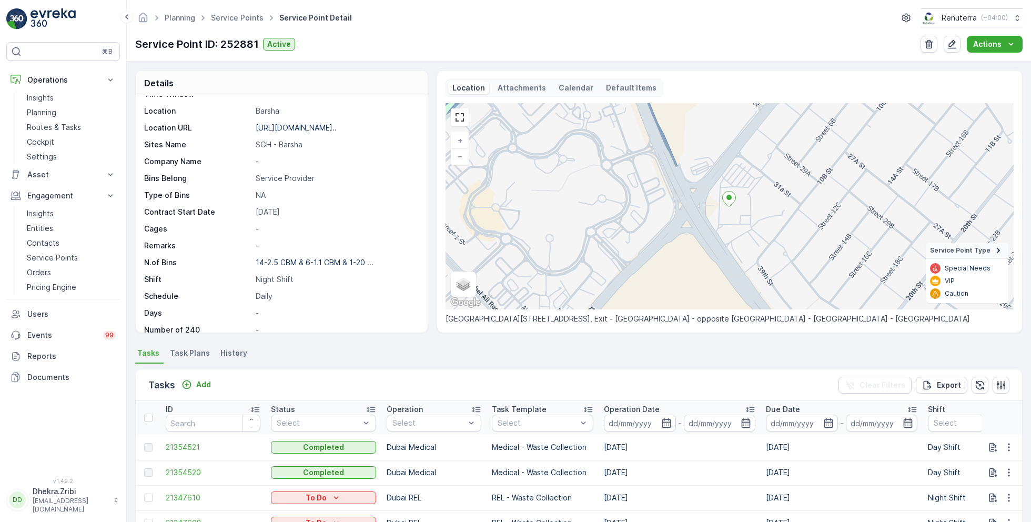
click at [186, 357] on span "Task Plans" at bounding box center [190, 353] width 40 height 11
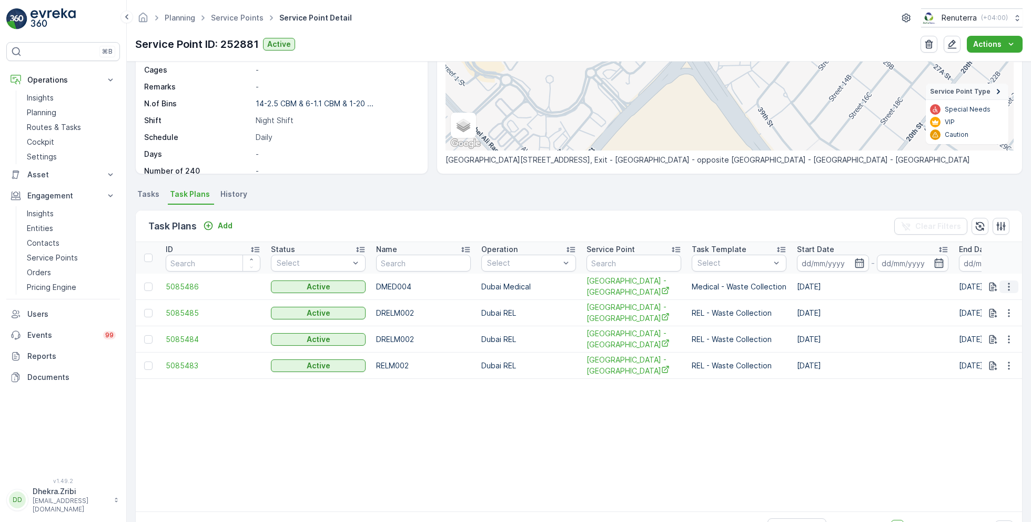
click at [1005, 289] on icon "button" at bounding box center [1009, 286] width 11 height 11
click at [989, 318] on span "Edit Task Plan" at bounding box center [990, 316] width 49 height 11
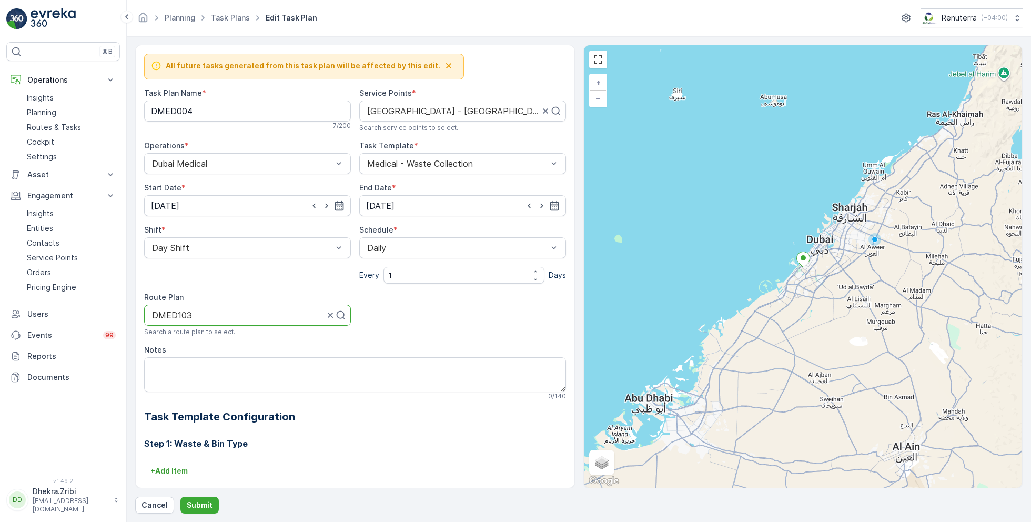
click at [251, 319] on div "DMED103" at bounding box center [247, 315] width 207 height 21
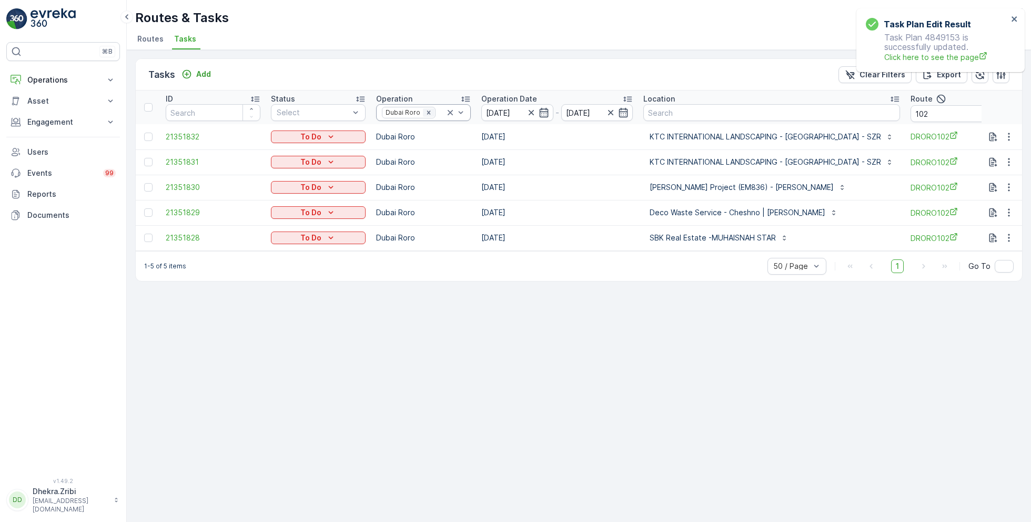
click at [427, 113] on icon "Remove Dubai Roro" at bounding box center [428, 112] width 7 height 7
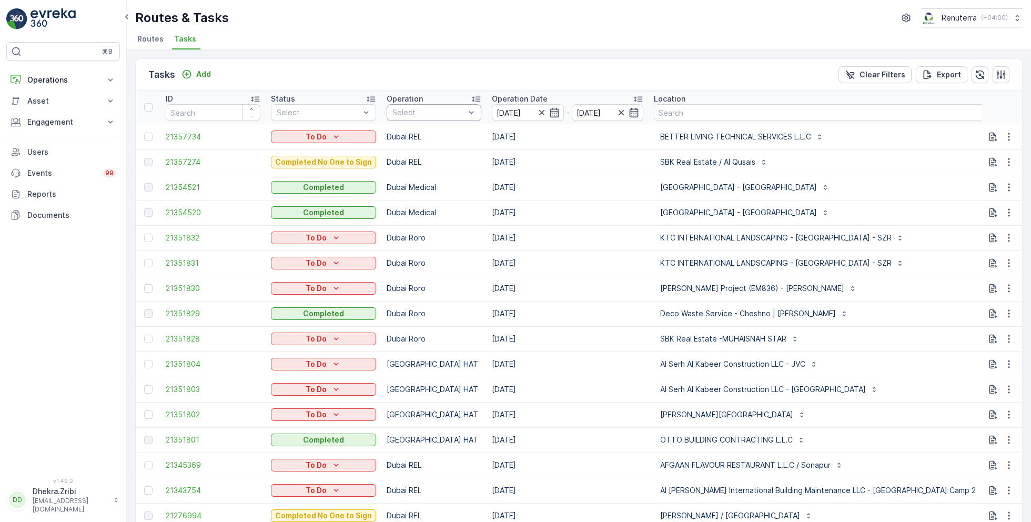
click at [408, 106] on div "Select" at bounding box center [434, 112] width 95 height 17
click at [152, 35] on span "Routes" at bounding box center [150, 39] width 26 height 11
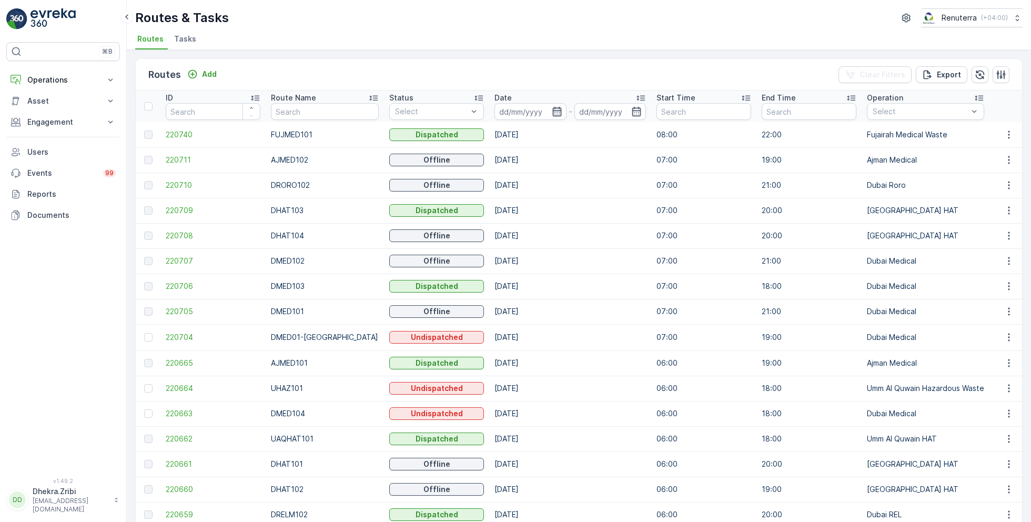
click at [552, 112] on icon "button" at bounding box center [557, 111] width 11 height 11
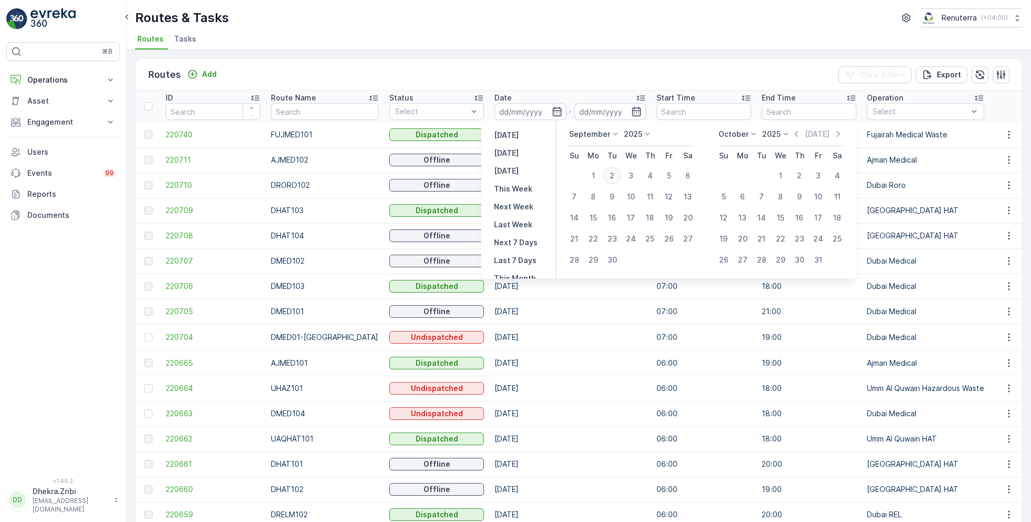
click at [615, 176] on div "2" at bounding box center [612, 175] width 17 height 17
type input "[DATE]"
click at [615, 176] on div "2" at bounding box center [612, 175] width 17 height 17
type input "[DATE]"
click at [553, 39] on ul "Routes Tasks" at bounding box center [574, 41] width 879 height 18
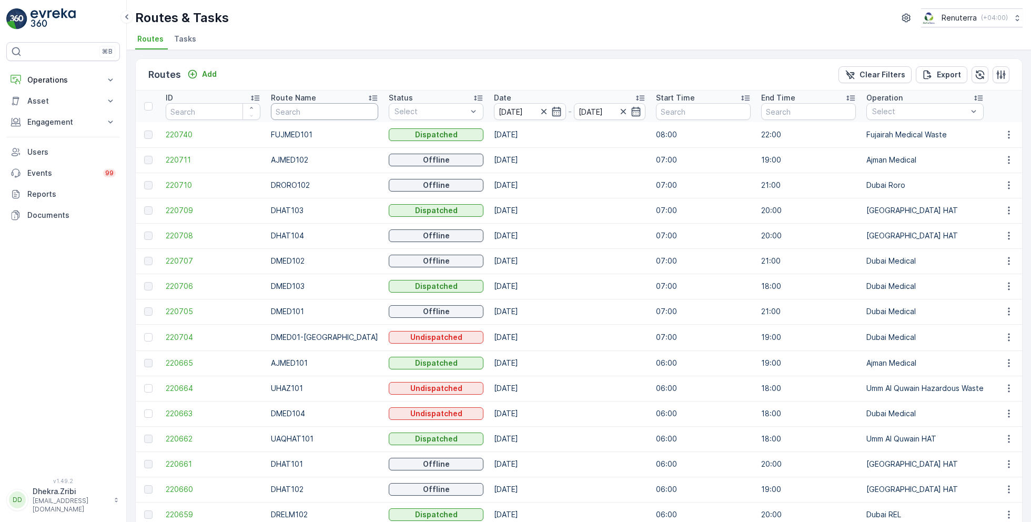
click at [310, 110] on input "text" at bounding box center [324, 111] width 107 height 17
type input "hat"
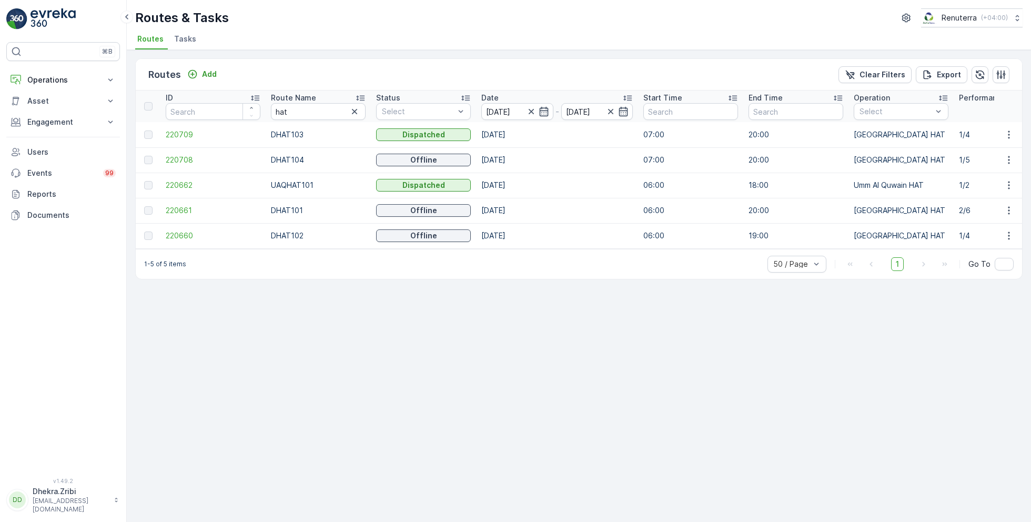
click at [357, 96] on icon at bounding box center [360, 98] width 8 height 5
click at [173, 133] on span "220661" at bounding box center [213, 134] width 95 height 11
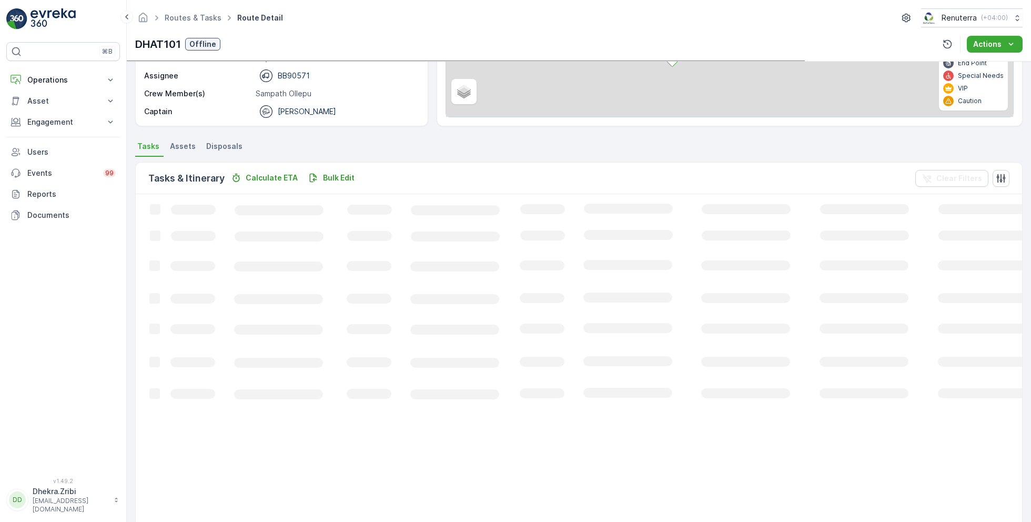
scroll to position [53, 0]
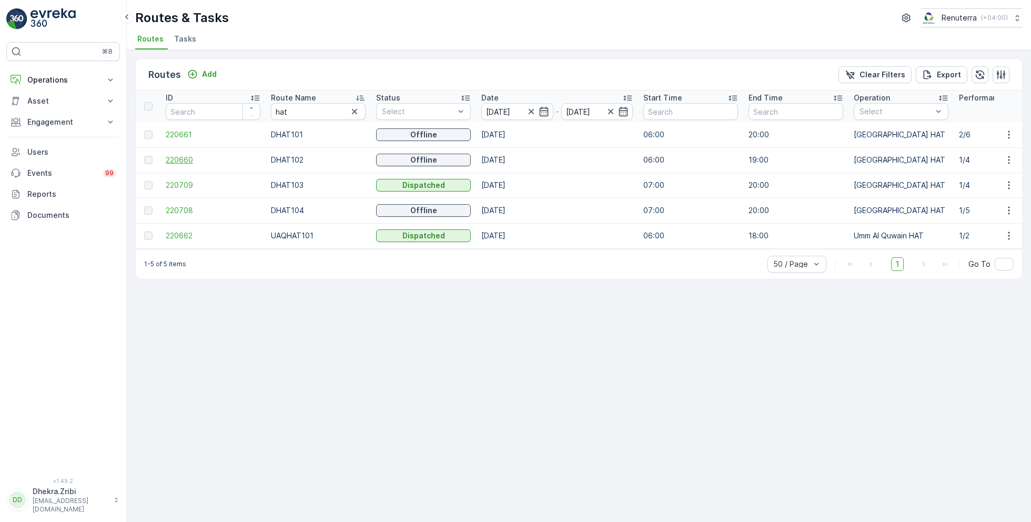
click at [186, 160] on span "220660" at bounding box center [213, 160] width 95 height 11
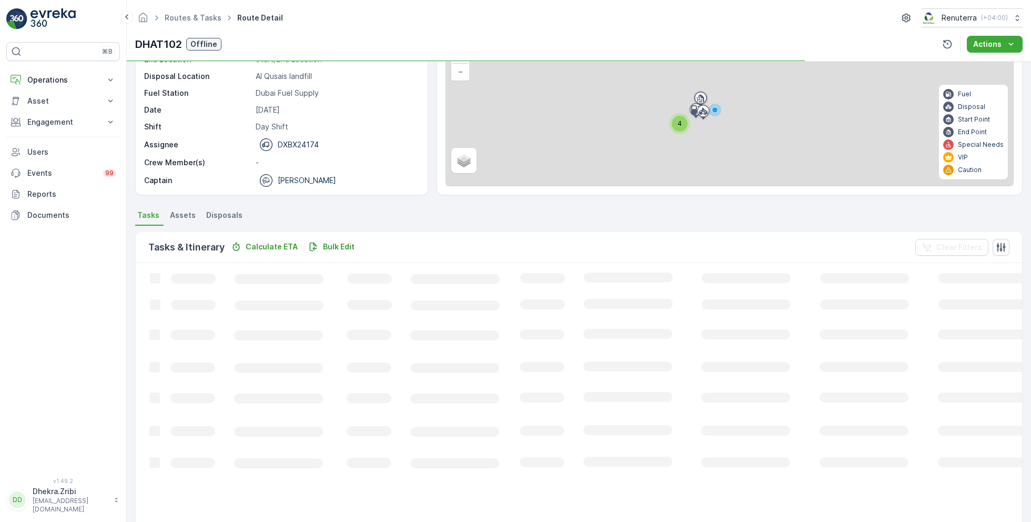
scroll to position [20, 0]
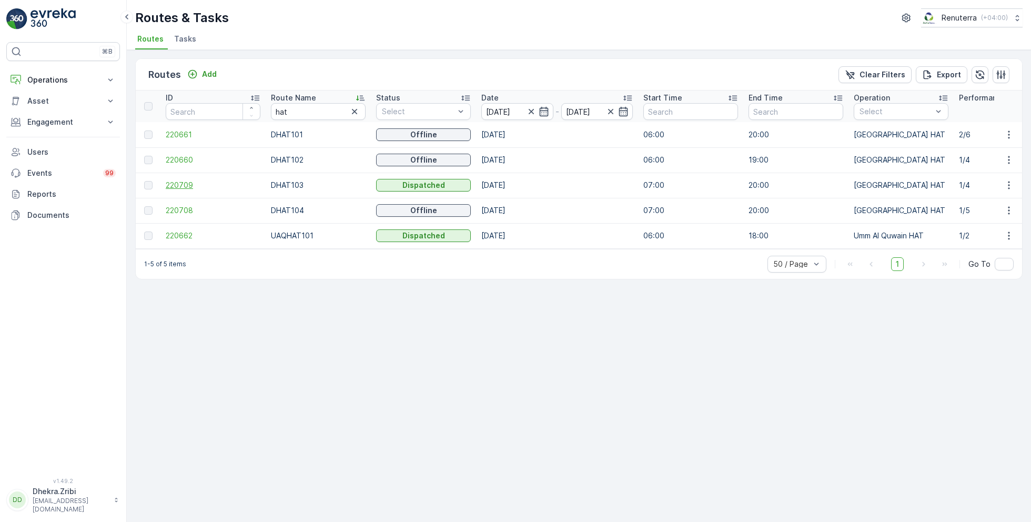
click at [183, 182] on span "220709" at bounding box center [213, 185] width 95 height 11
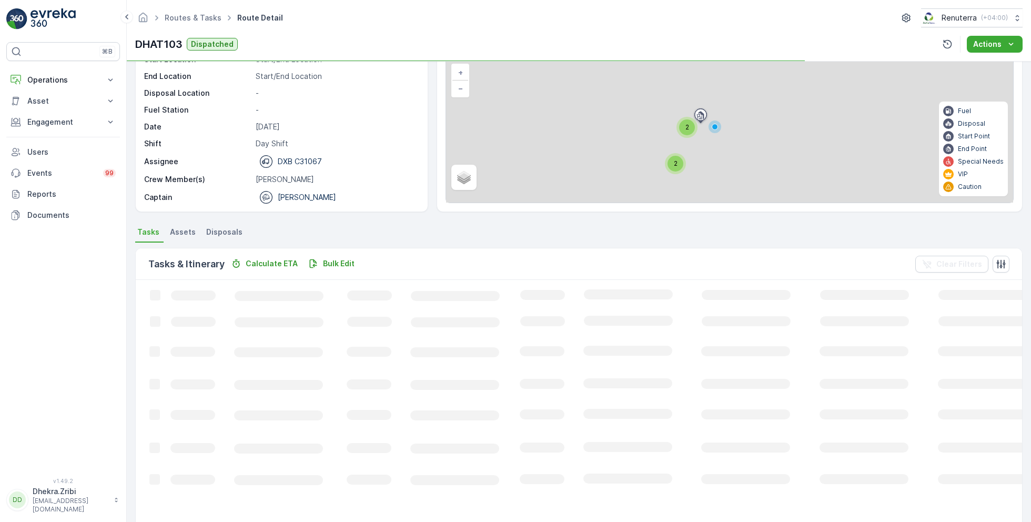
scroll to position [20, 0]
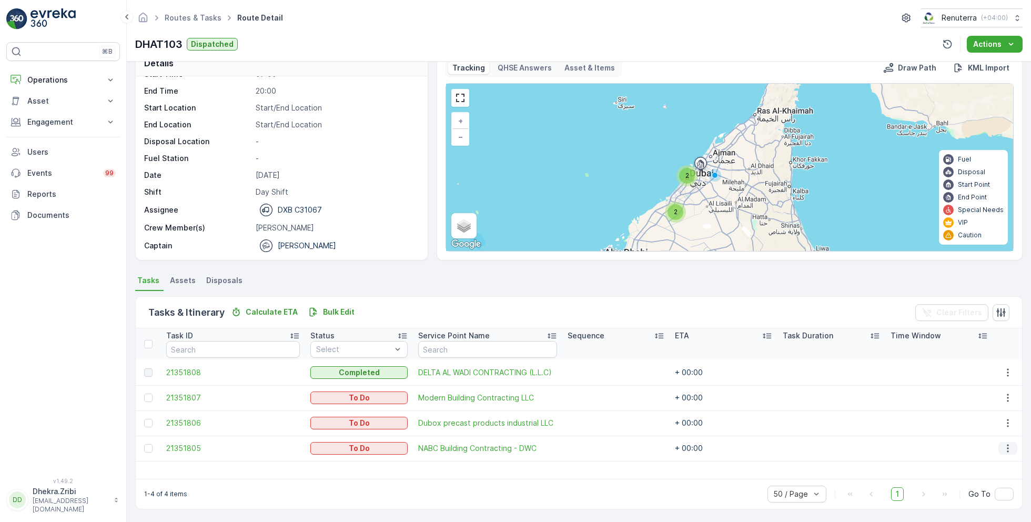
click at [1006, 450] on icon "button" at bounding box center [1008, 448] width 11 height 11
click at [975, 411] on span "Remove from Route" at bounding box center [991, 412] width 71 height 11
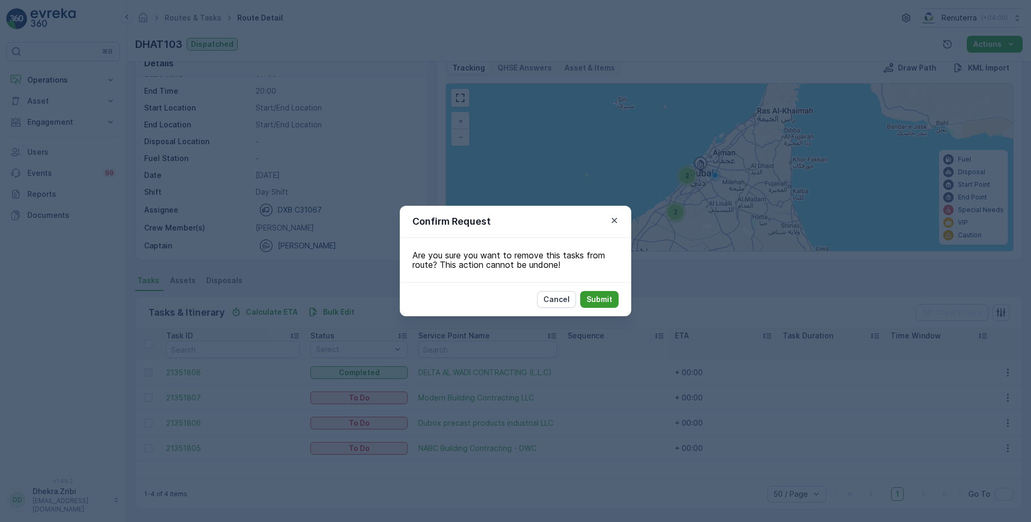
click at [592, 297] on p "Submit" at bounding box center [600, 299] width 26 height 11
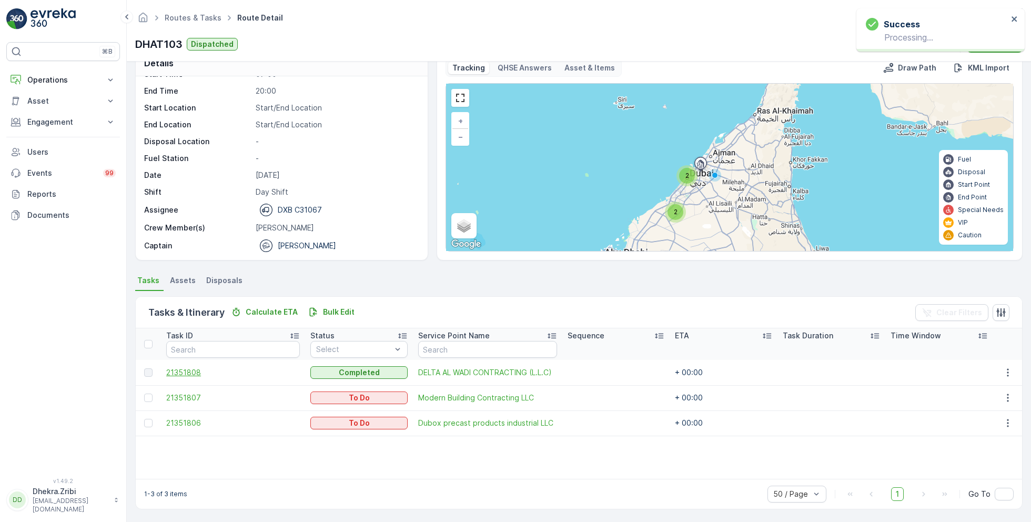
click at [197, 367] on span "21351808" at bounding box center [233, 372] width 134 height 11
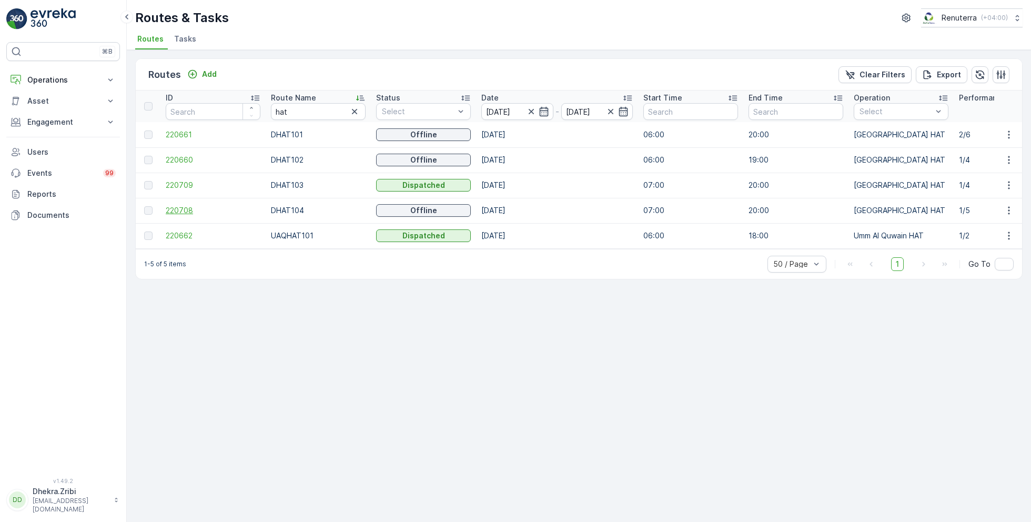
click at [184, 208] on span "220708" at bounding box center [213, 210] width 95 height 11
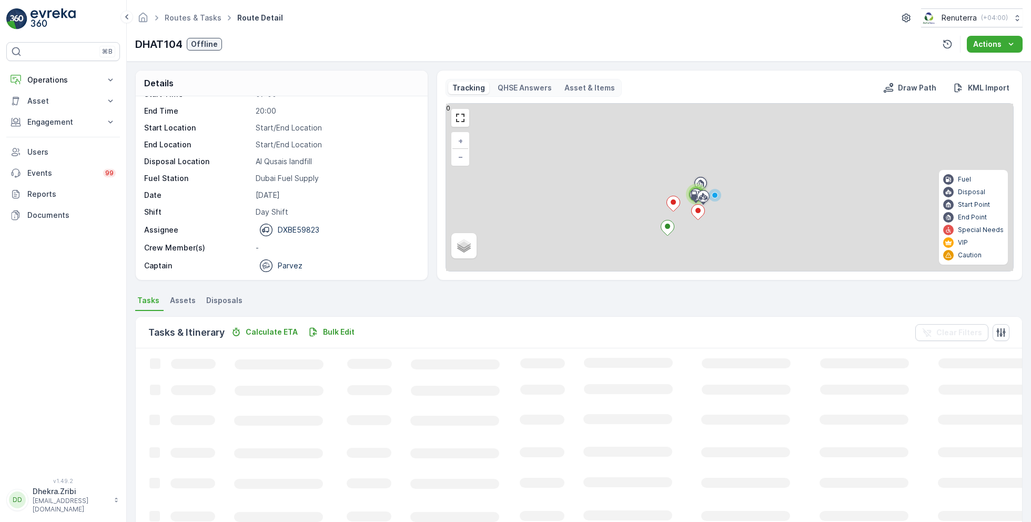
scroll to position [27, 0]
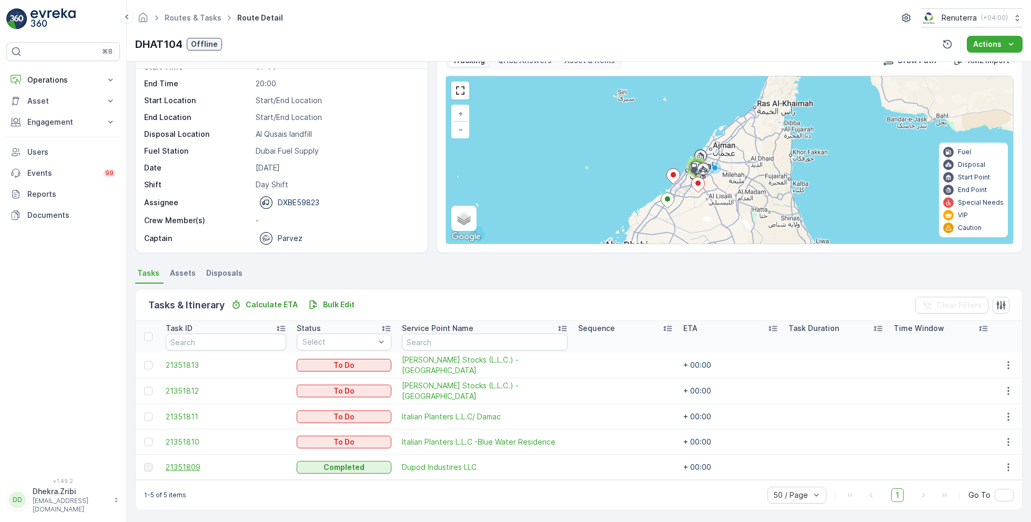
click at [195, 463] on span "21351809" at bounding box center [226, 467] width 120 height 11
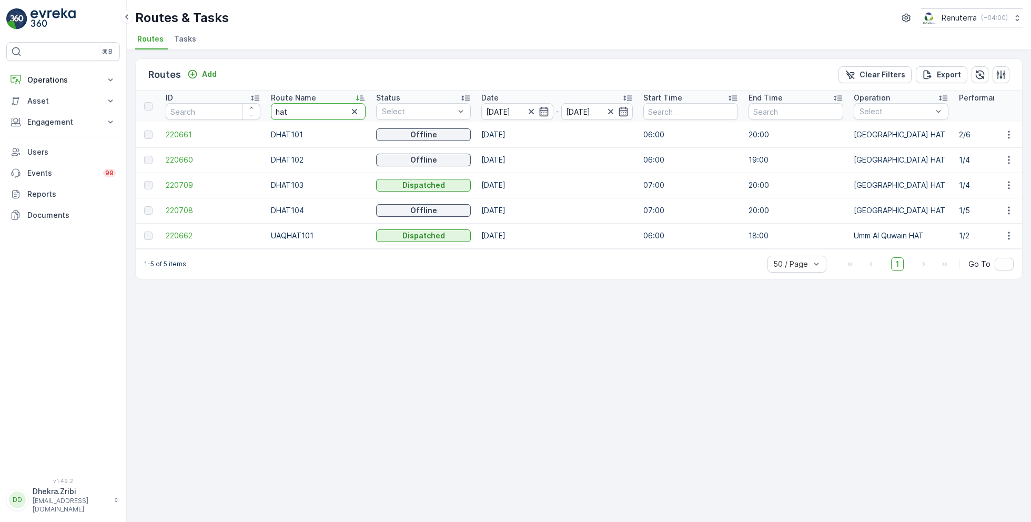
type input "roro"
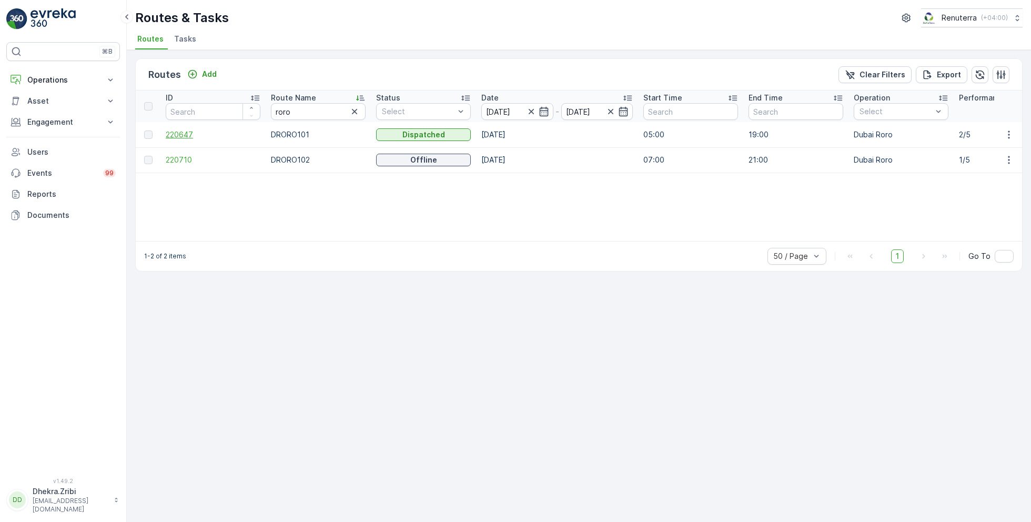
click at [184, 135] on span "220647" at bounding box center [213, 134] width 95 height 11
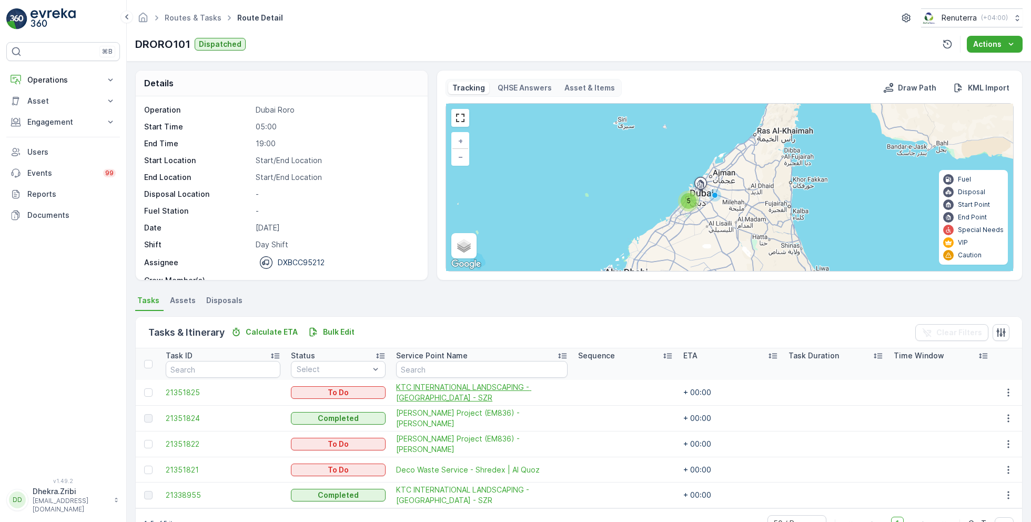
scroll to position [28, 0]
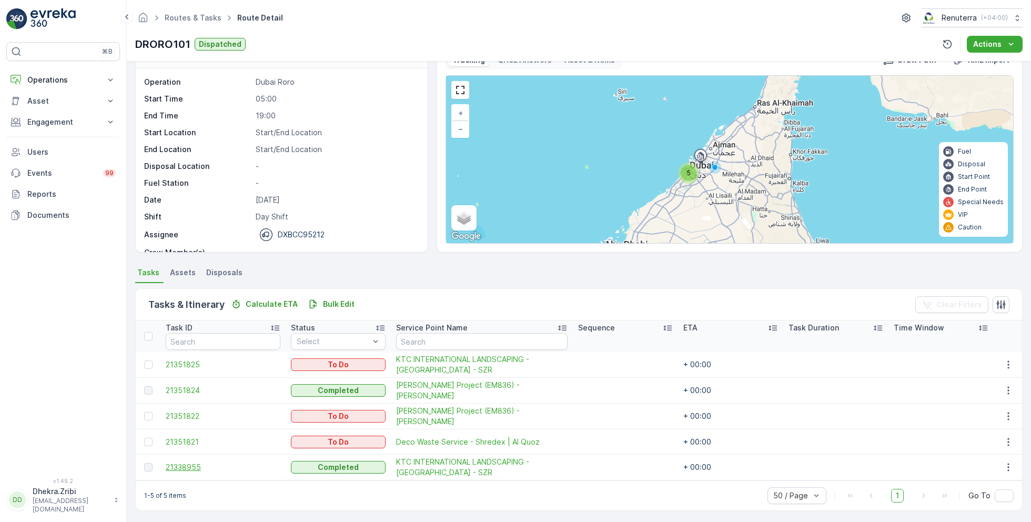
click at [194, 463] on span "21338955" at bounding box center [223, 467] width 115 height 11
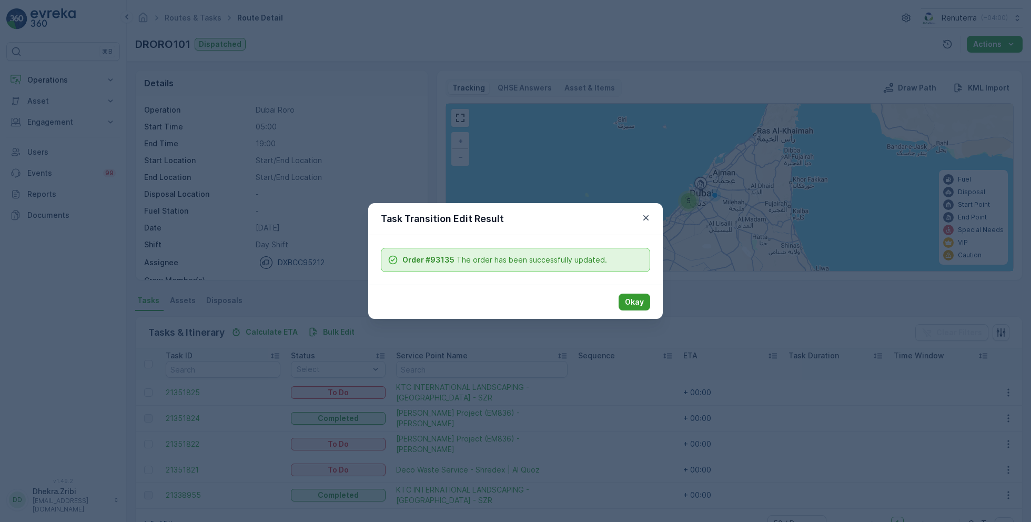
click at [631, 300] on p "Okay" at bounding box center [634, 302] width 19 height 11
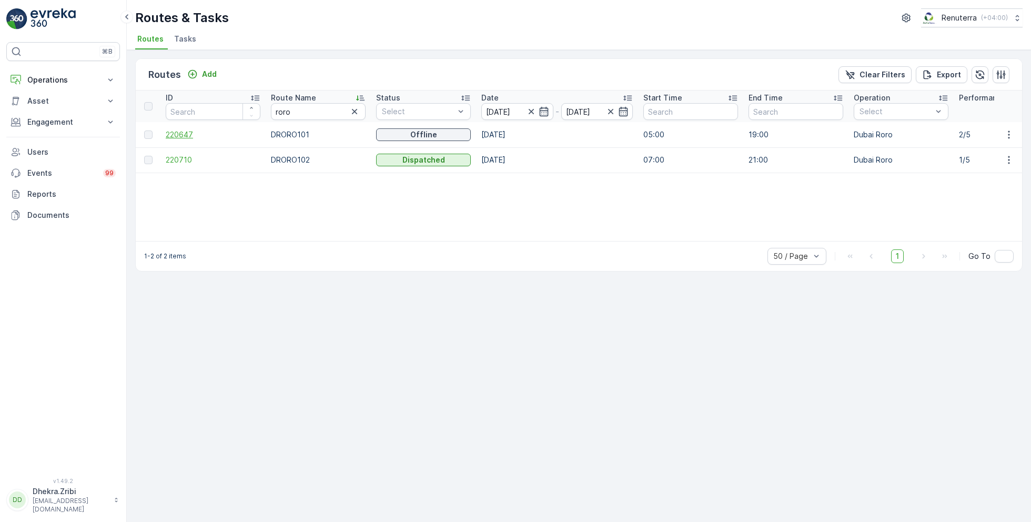
click at [176, 133] on span "220647" at bounding box center [213, 134] width 95 height 11
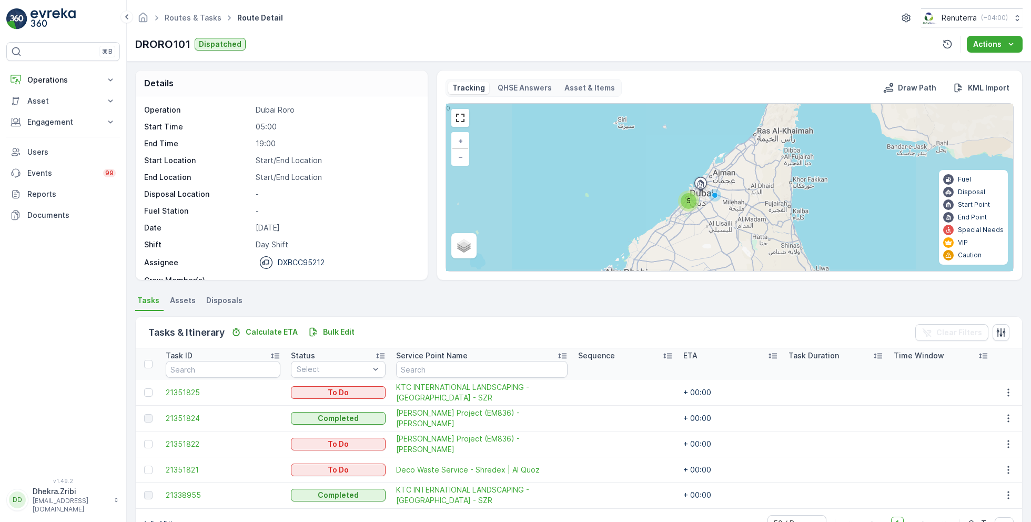
scroll to position [33, 0]
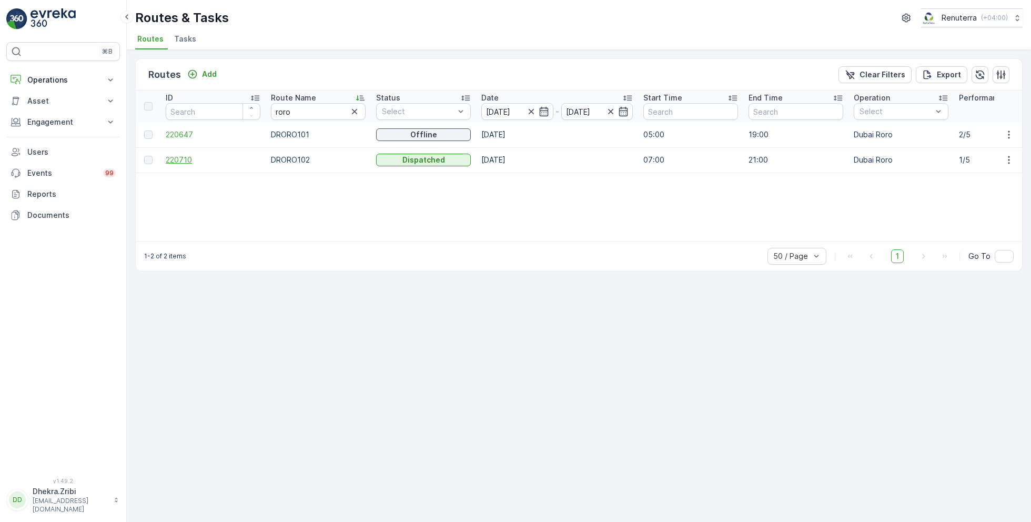
click at [174, 158] on span "220710" at bounding box center [213, 160] width 95 height 11
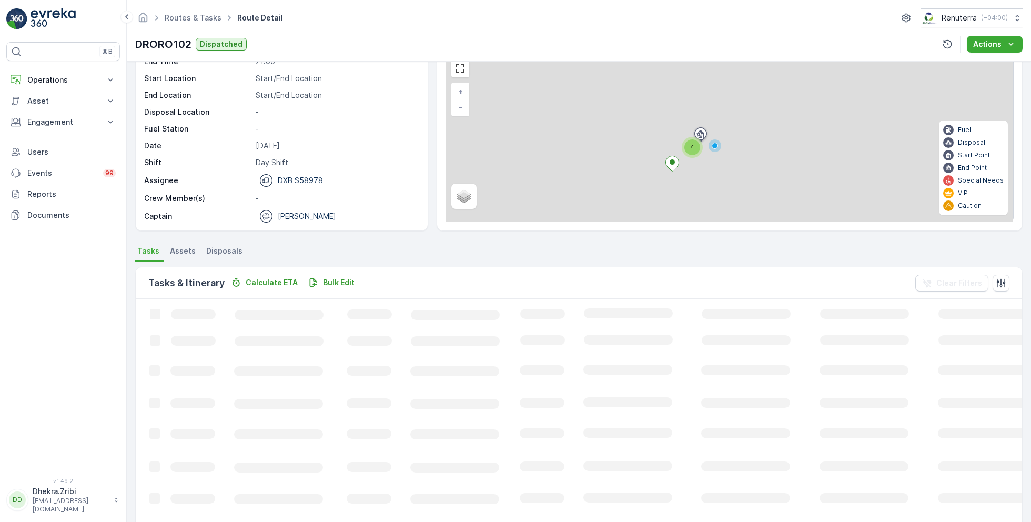
scroll to position [28, 0]
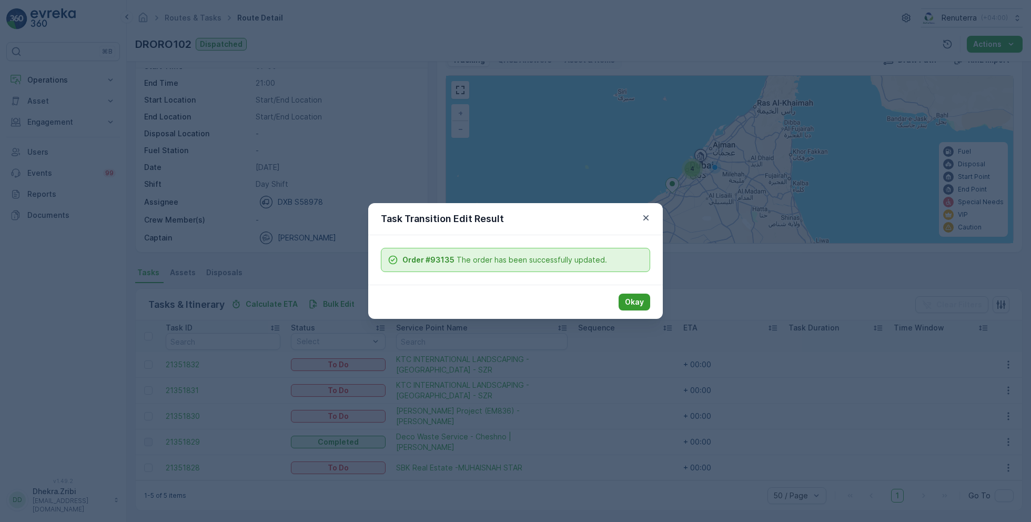
click at [636, 297] on p "Okay" at bounding box center [634, 302] width 19 height 11
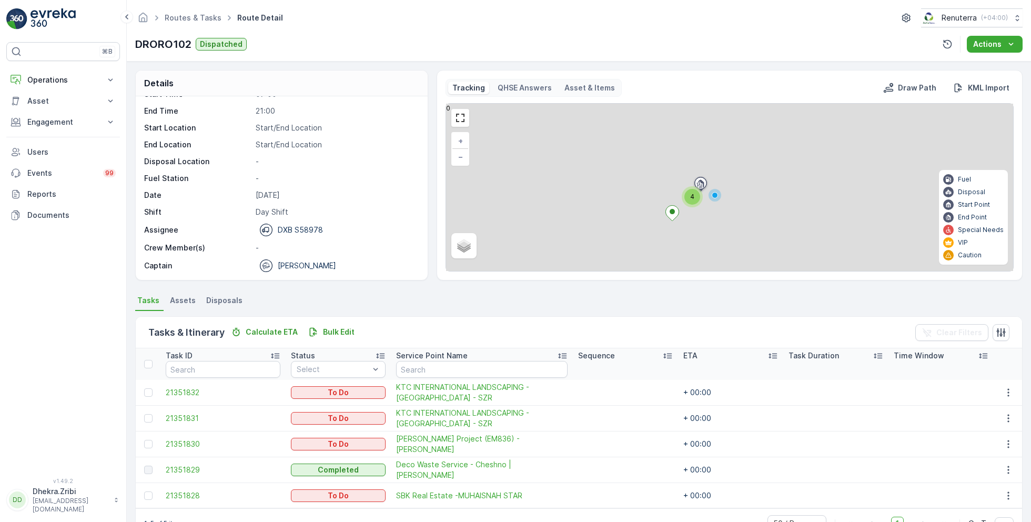
scroll to position [28, 0]
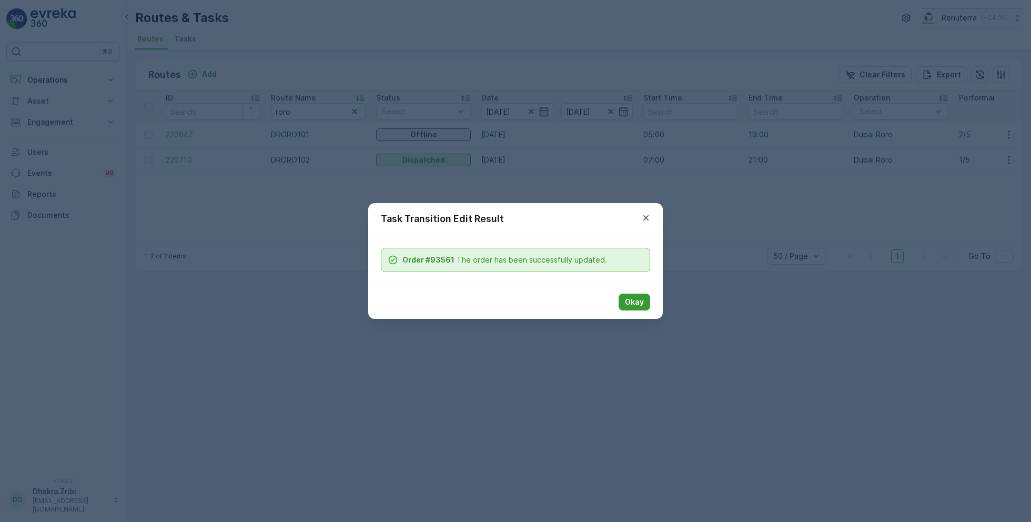
click at [632, 303] on p "Okay" at bounding box center [634, 302] width 19 height 11
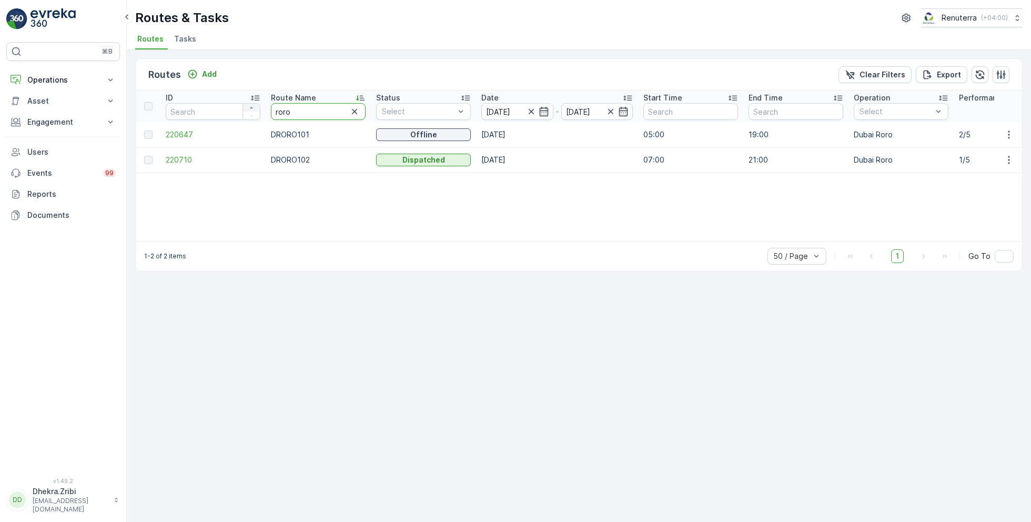
drag, startPoint x: 307, startPoint y: 108, endPoint x: 250, endPoint y: 106, distance: 56.9
type input "hat"
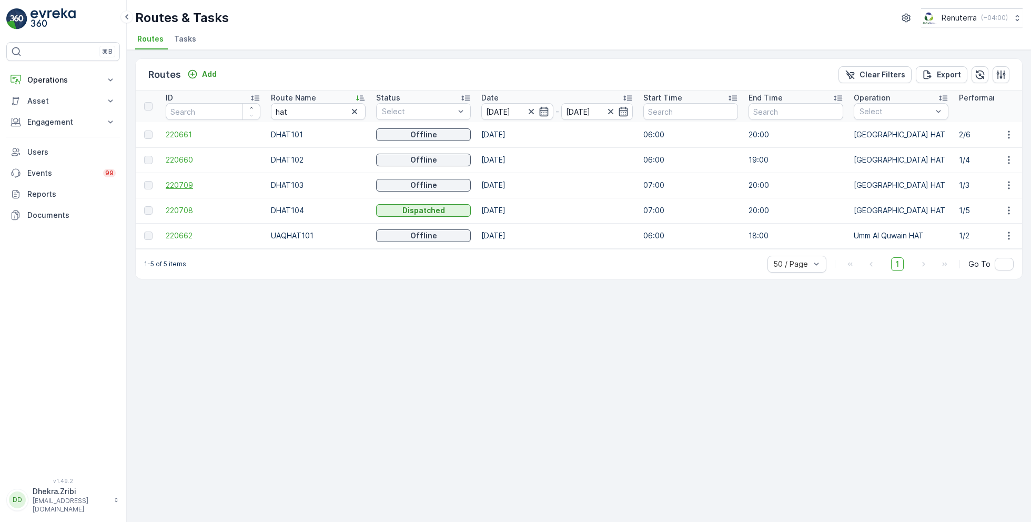
click at [179, 182] on span "220709" at bounding box center [213, 185] width 95 height 11
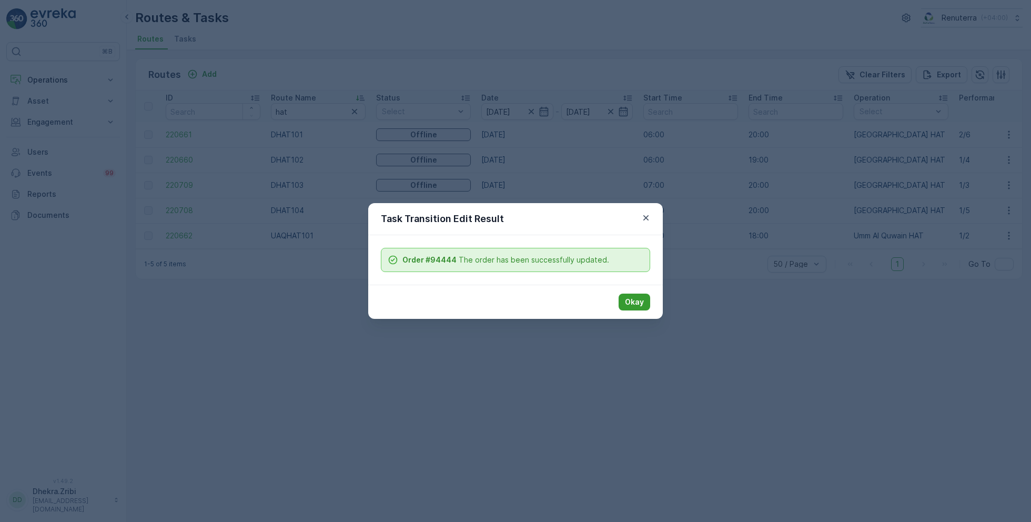
click at [637, 302] on p "Okay" at bounding box center [634, 302] width 19 height 11
click at [638, 298] on p "Okay" at bounding box center [634, 302] width 19 height 11
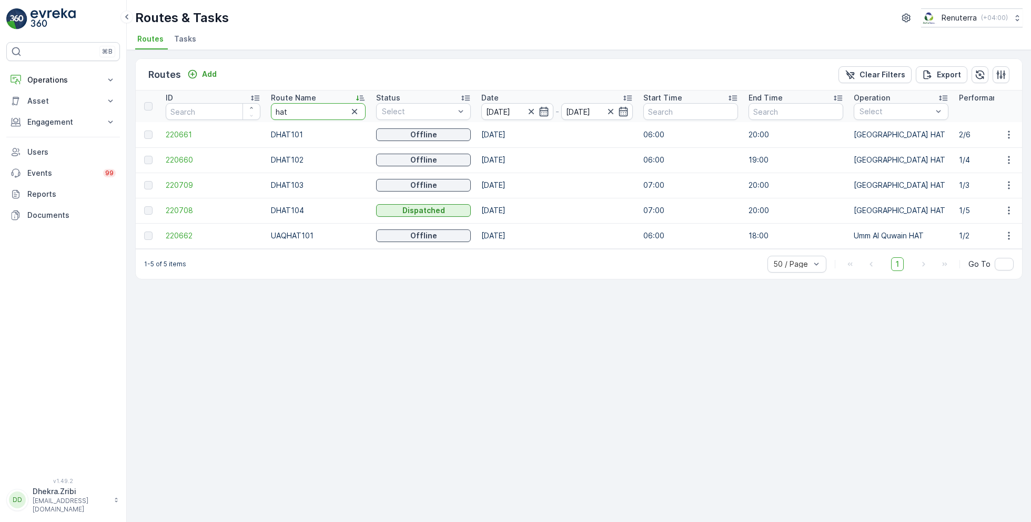
type input "roro"
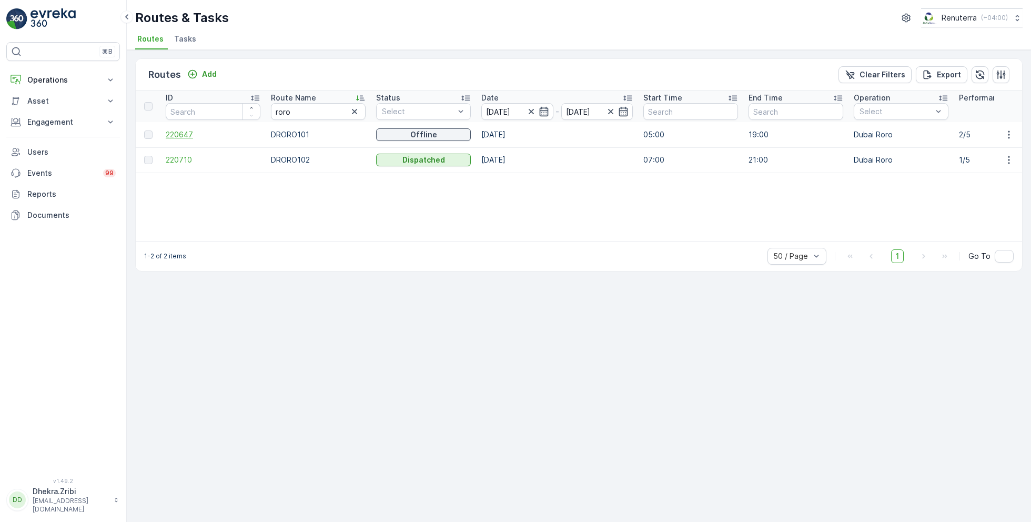
click at [180, 132] on span "220647" at bounding box center [213, 134] width 95 height 11
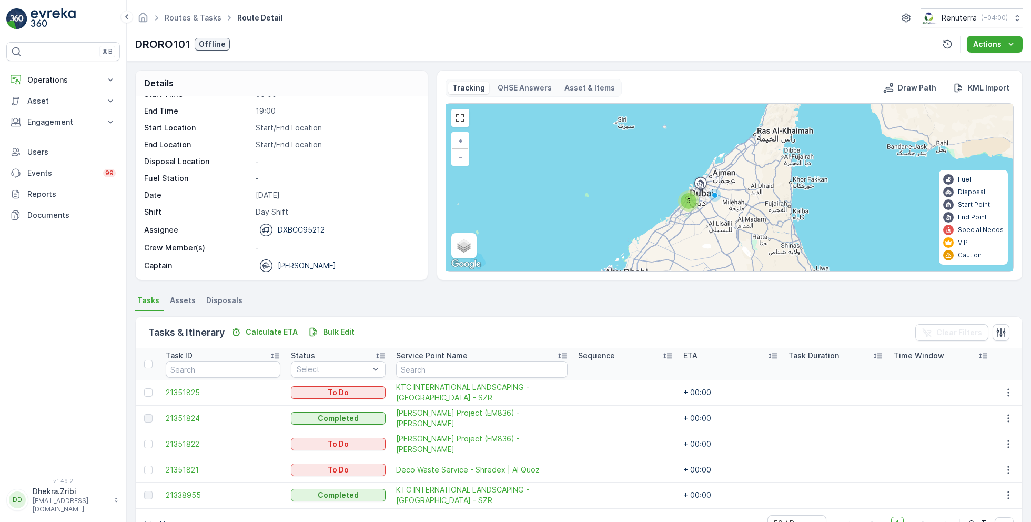
scroll to position [28, 0]
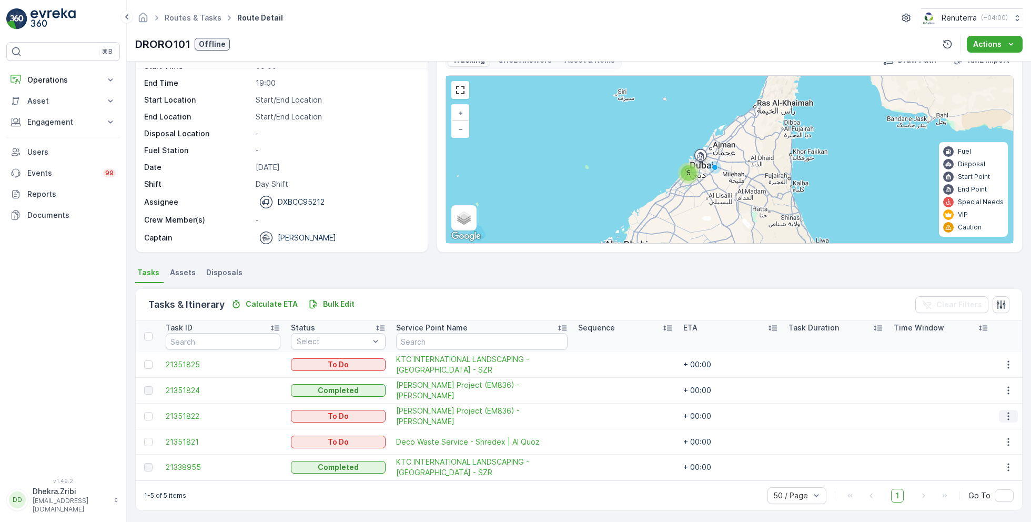
click at [1009, 414] on icon "button" at bounding box center [1008, 416] width 11 height 11
click at [986, 458] on span "Change Route" at bounding box center [981, 460] width 51 height 11
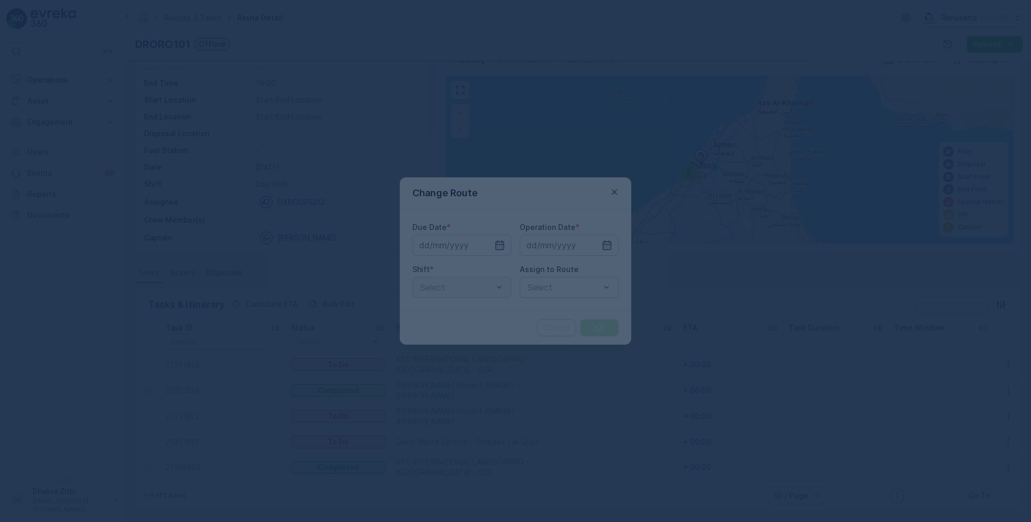
type input "[DATE]"
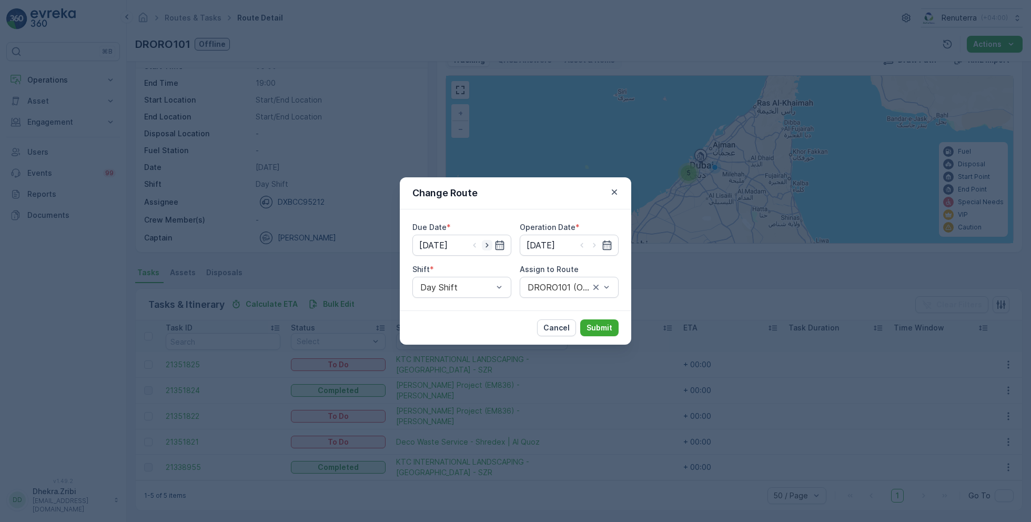
click at [489, 245] on icon "button" at bounding box center [487, 245] width 11 height 11
type input "[DATE]"
click at [598, 245] on icon "button" at bounding box center [594, 245] width 11 height 11
type input "[DATE]"
click at [559, 323] on span "DRORO101 (Route Plan) - DXBCC95212" at bounding box center [569, 317] width 86 height 19
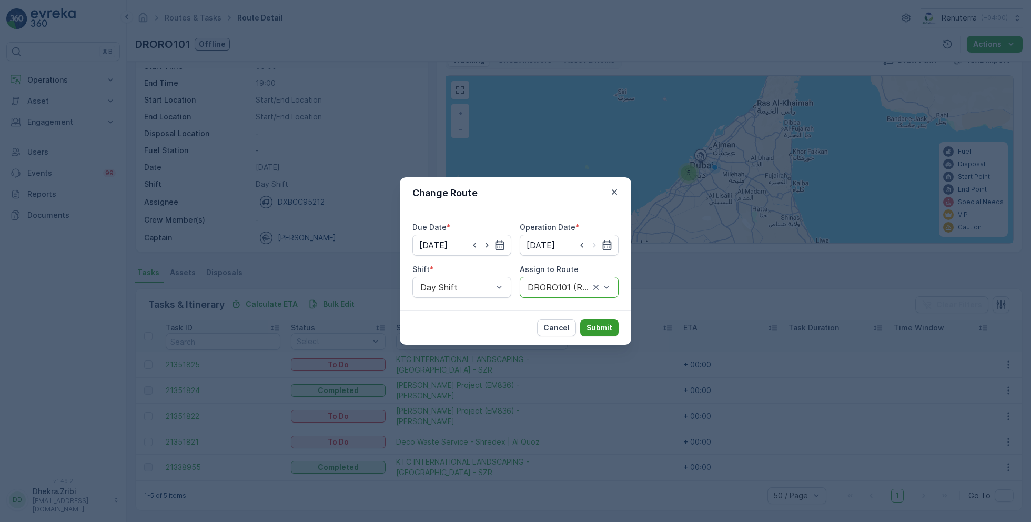
click at [598, 324] on p "Submit" at bounding box center [600, 328] width 26 height 11
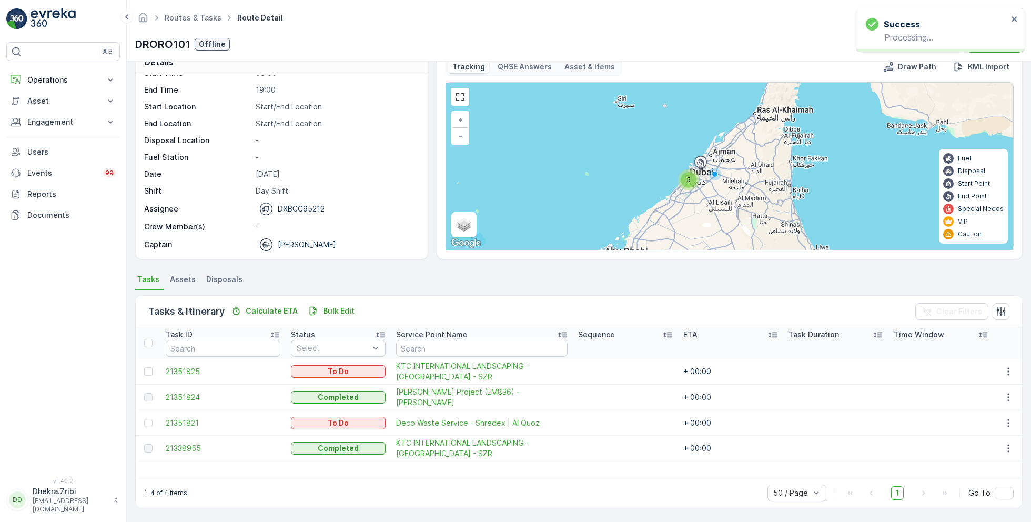
scroll to position [20, 0]
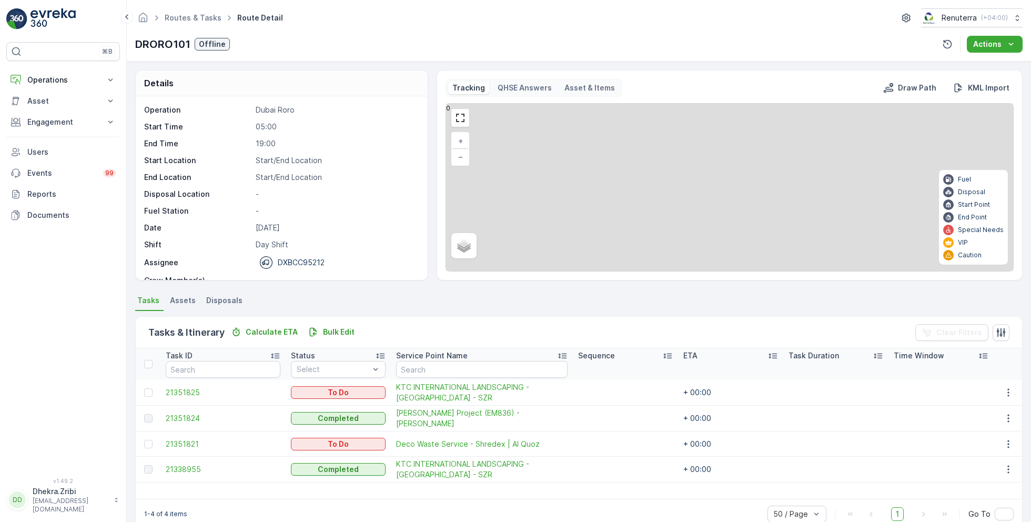
scroll to position [20, 0]
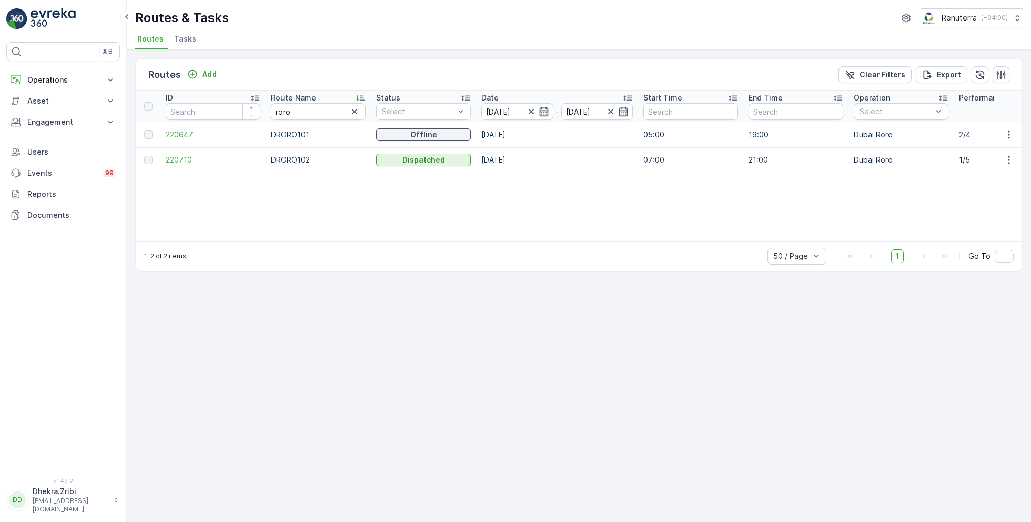
click at [182, 133] on span "220647" at bounding box center [213, 134] width 95 height 11
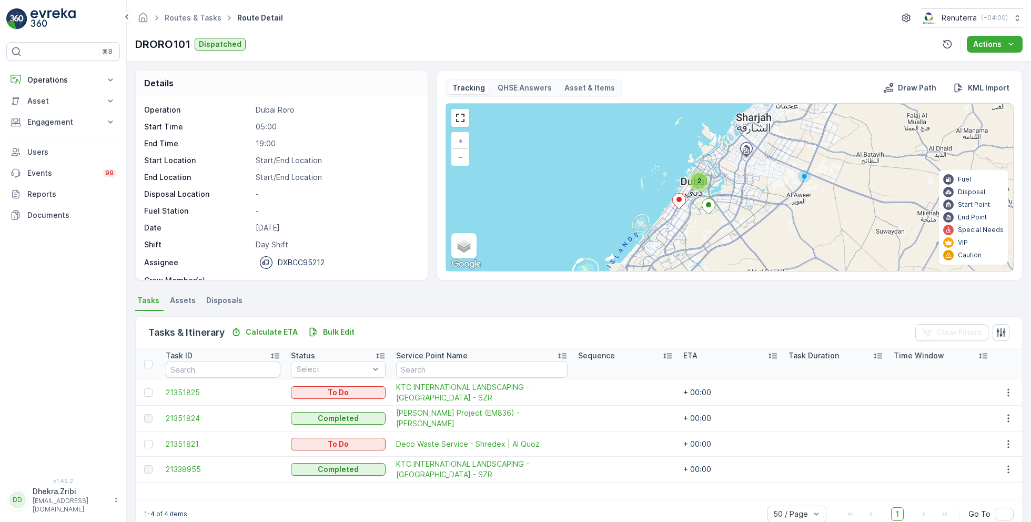
drag, startPoint x: 728, startPoint y: 166, endPoint x: 720, endPoint y: 209, distance: 44.4
click at [720, 210] on div "2 + − Satellite Roadmap Terrain Hybrid Leaflet Keyboard shortcuts Map Data Map …" at bounding box center [729, 187] width 567 height 167
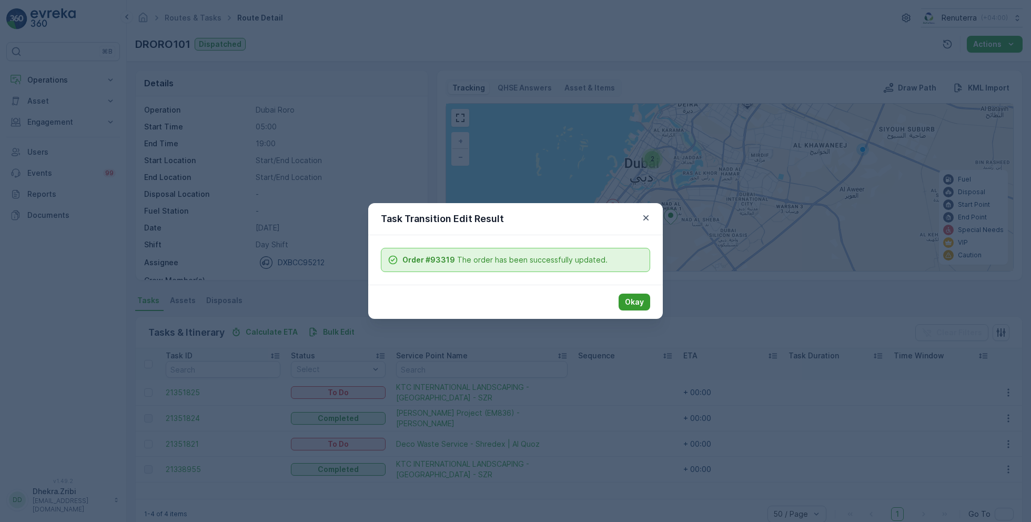
click at [632, 300] on p "Okay" at bounding box center [634, 302] width 19 height 11
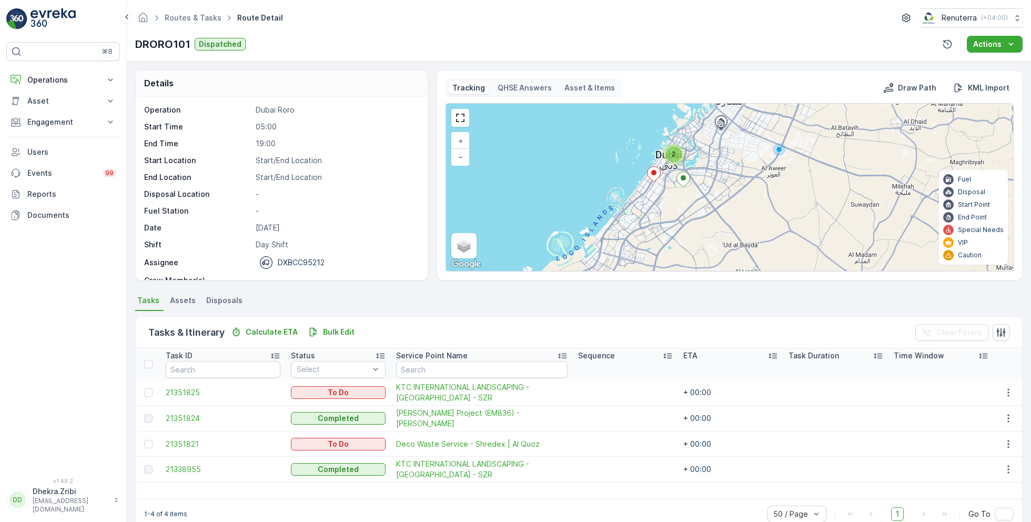
drag, startPoint x: 641, startPoint y: 230, endPoint x: 666, endPoint y: 201, distance: 38.1
click at [666, 201] on div "2 + − Satellite Roadmap Terrain Hybrid Leaflet Keyboard shortcuts Map Data Map …" at bounding box center [729, 187] width 567 height 167
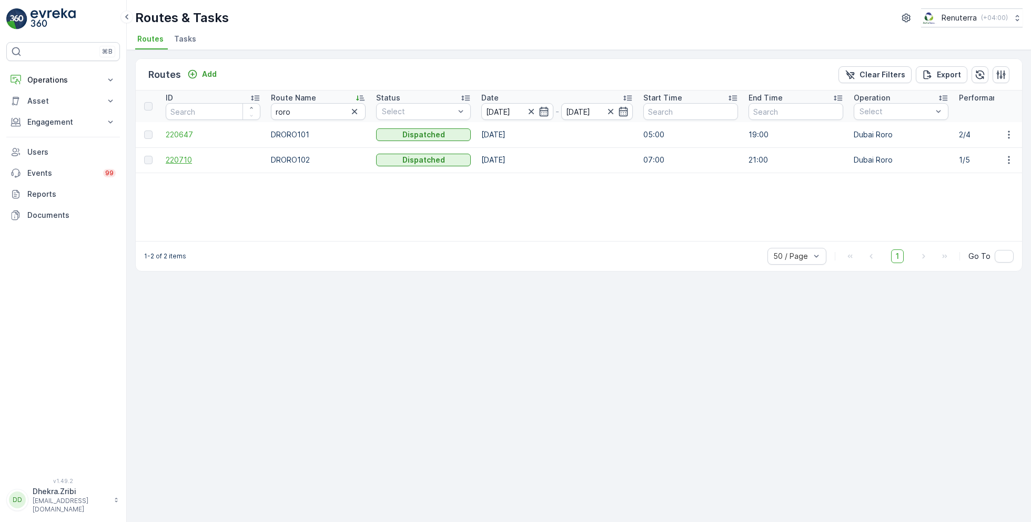
click at [186, 160] on span "220710" at bounding box center [213, 160] width 95 height 11
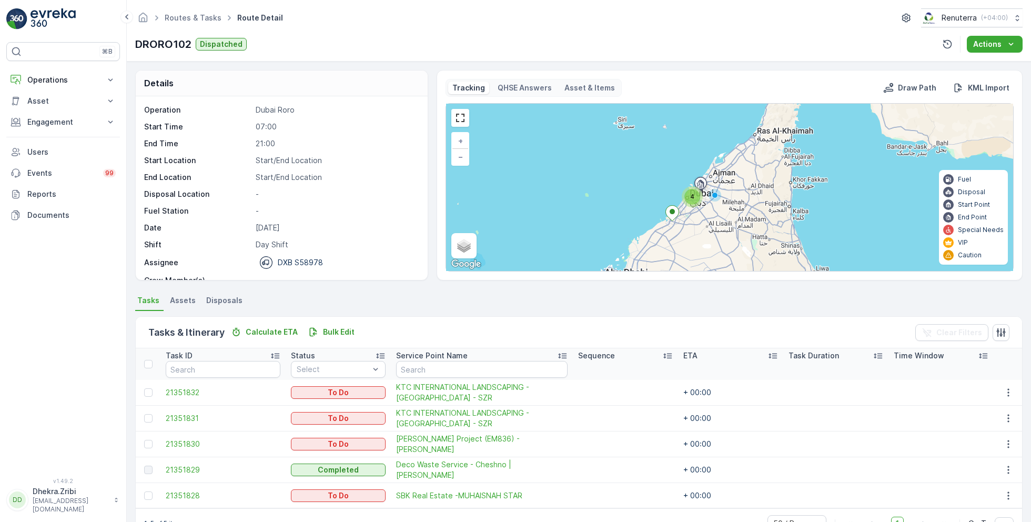
scroll to position [28, 0]
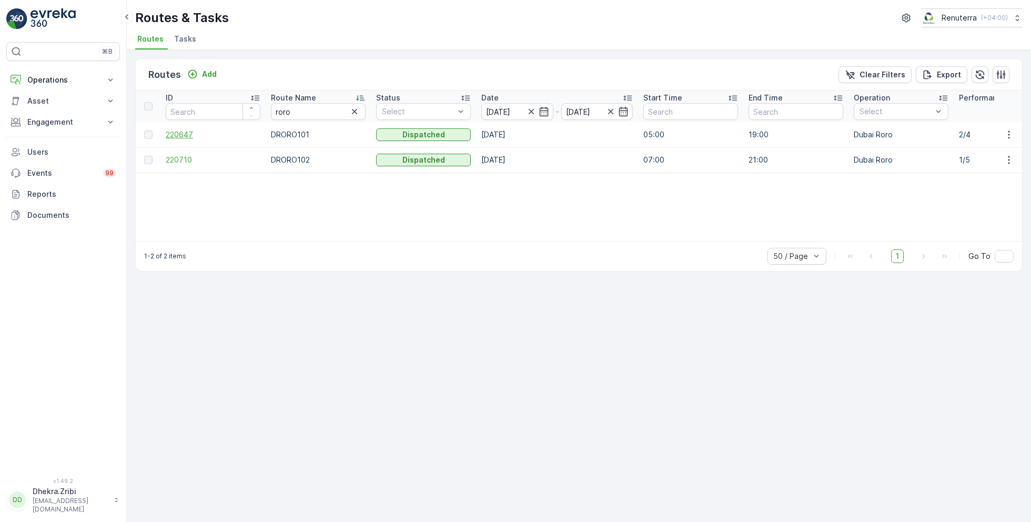
click at [185, 133] on span "220647" at bounding box center [213, 134] width 95 height 11
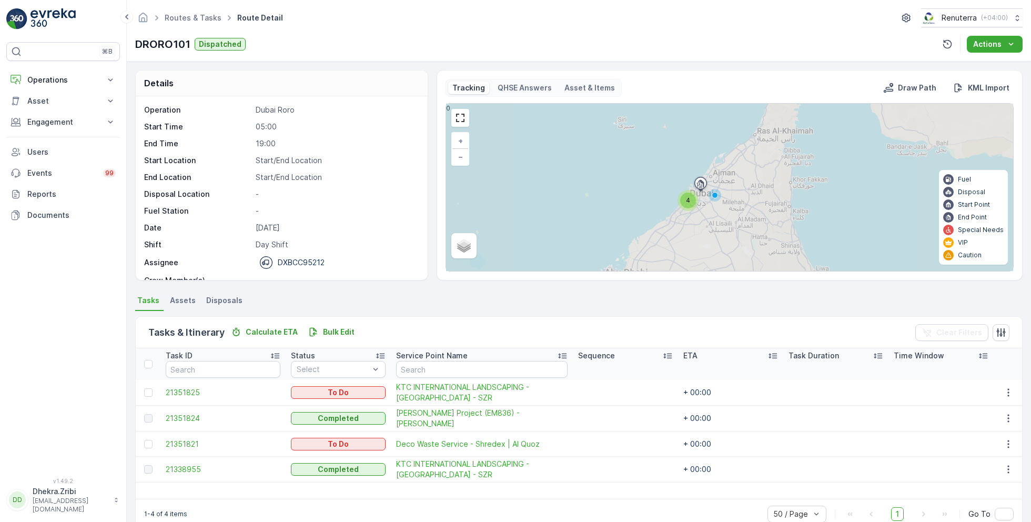
scroll to position [20, 0]
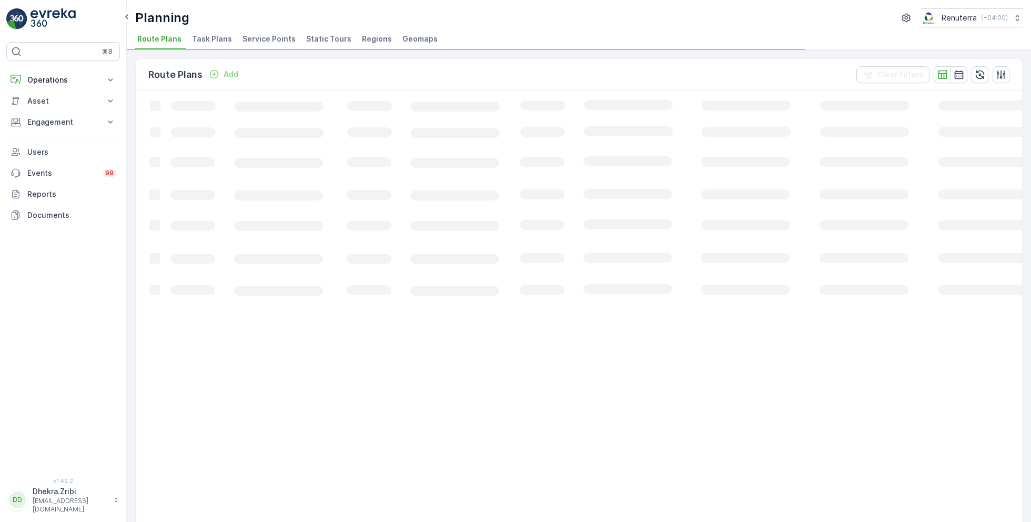
click at [258, 38] on span "Service Points" at bounding box center [269, 39] width 53 height 11
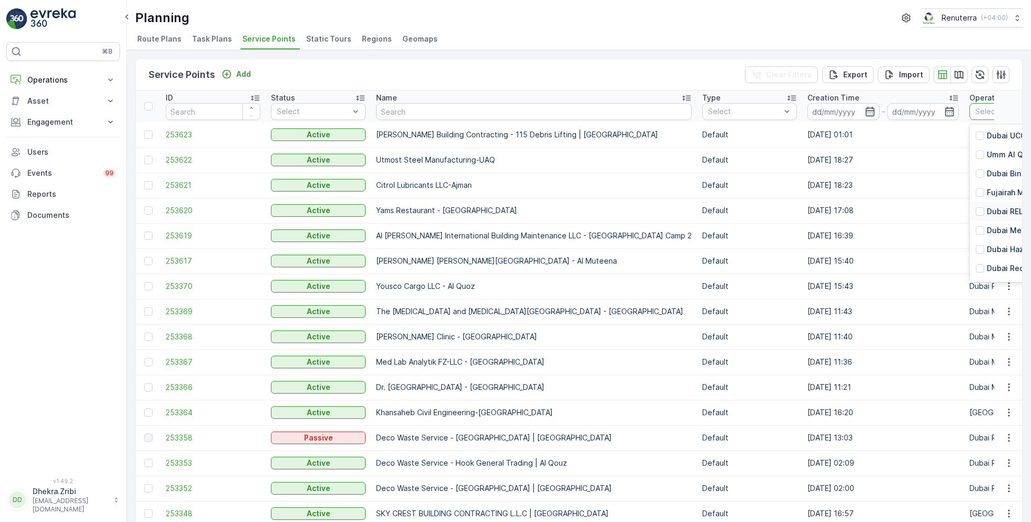
click at [987, 210] on p "Dubai REL" at bounding box center [1005, 211] width 36 height 11
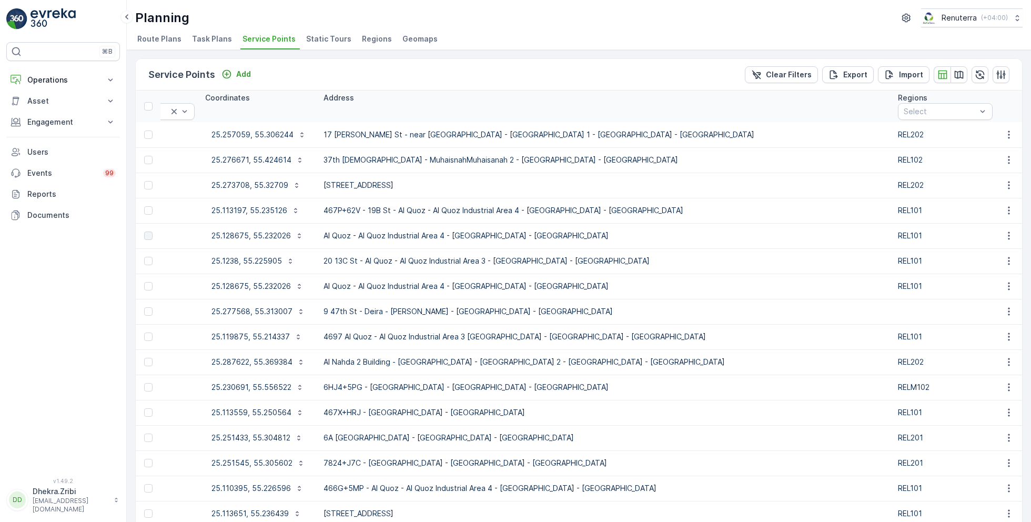
scroll to position [0, 1303]
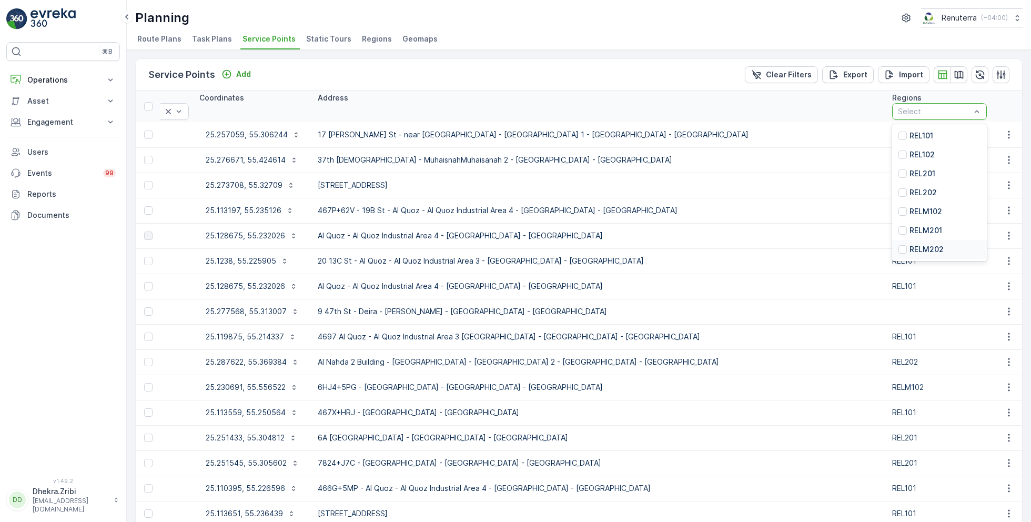
click at [910, 244] on p "RELM202" at bounding box center [927, 249] width 34 height 11
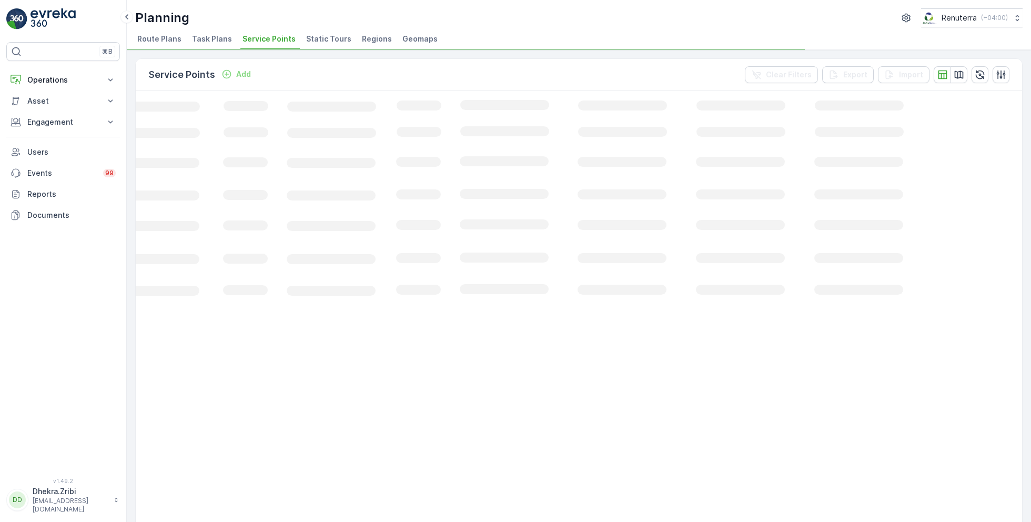
scroll to position [0, 125]
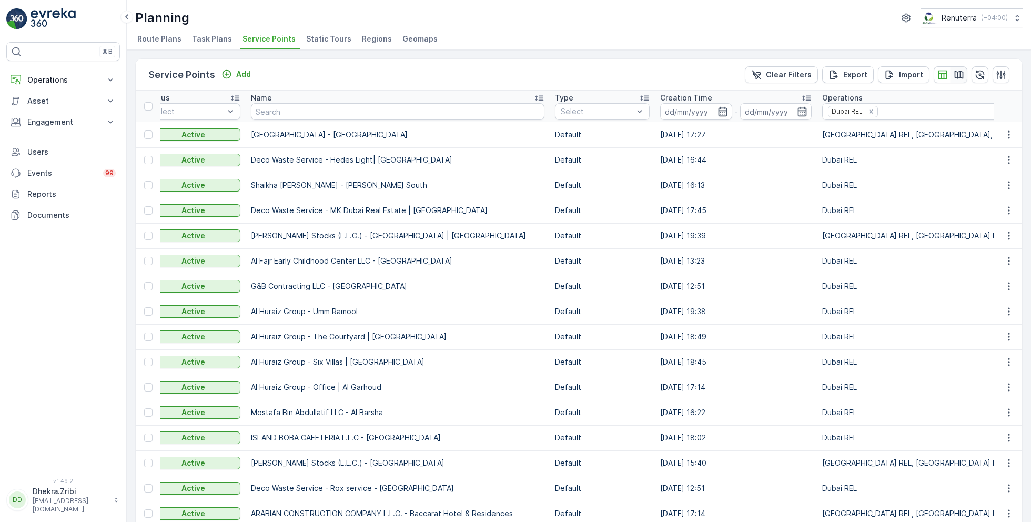
click at [958, 71] on icon "button" at bounding box center [959, 75] width 9 height 8
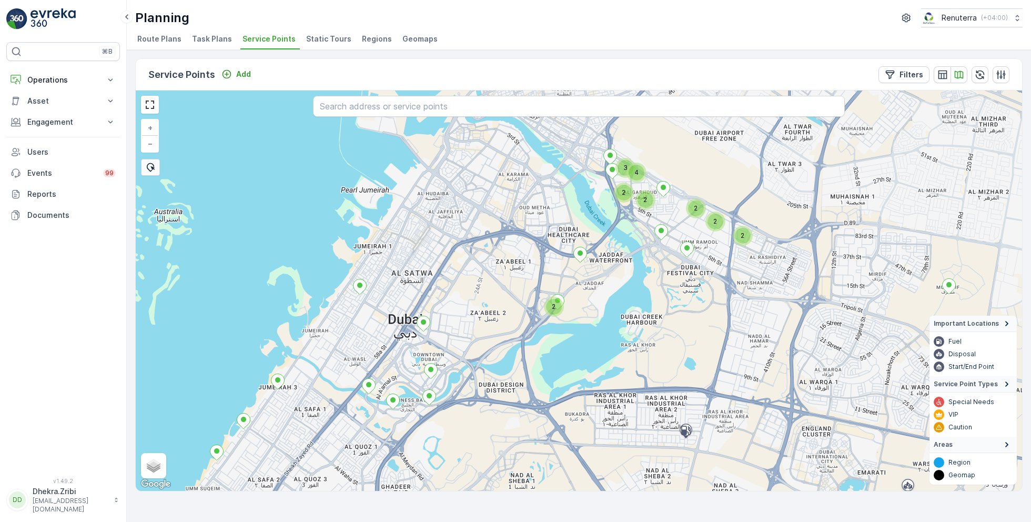
drag, startPoint x: 719, startPoint y: 170, endPoint x: 692, endPoint y: 226, distance: 62.4
click at [692, 226] on div "2 2 2 2 4 2 2 3 2 3 2 2 + − Satellite Roadmap Terrain Hybrid Leaflet Keyboard s…" at bounding box center [579, 290] width 887 height 400
click at [943, 70] on icon "button" at bounding box center [943, 74] width 11 height 11
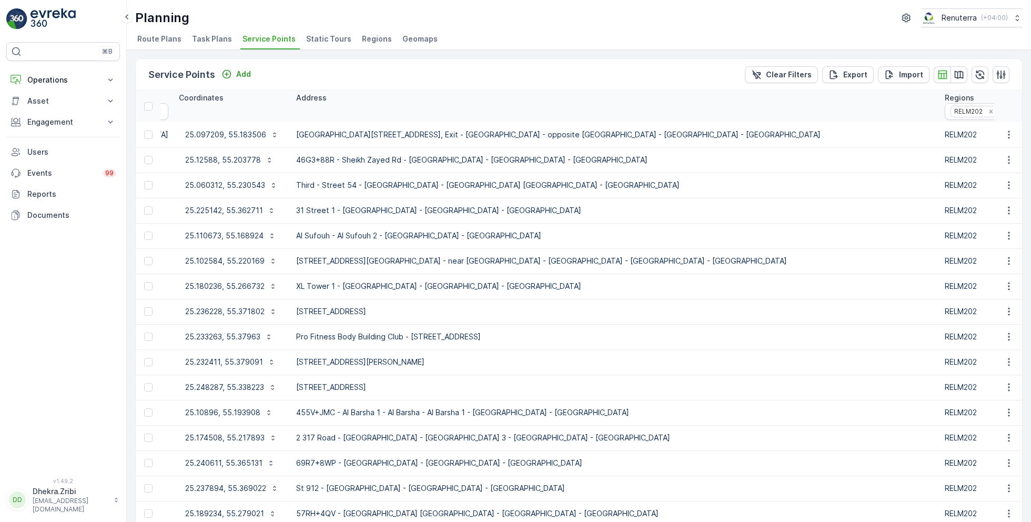
scroll to position [0, 1300]
click at [1012, 108] on icon at bounding box center [1017, 111] width 11 height 11
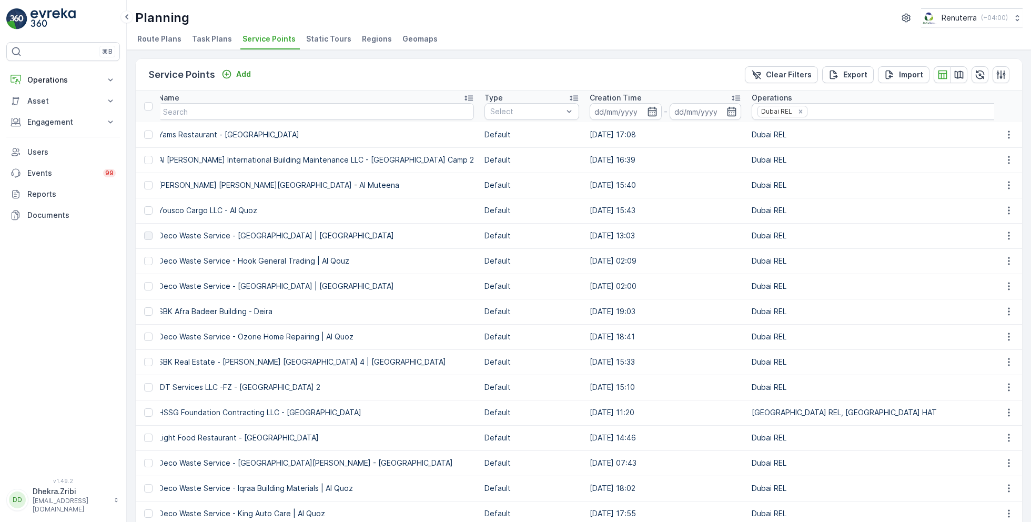
scroll to position [0, 207]
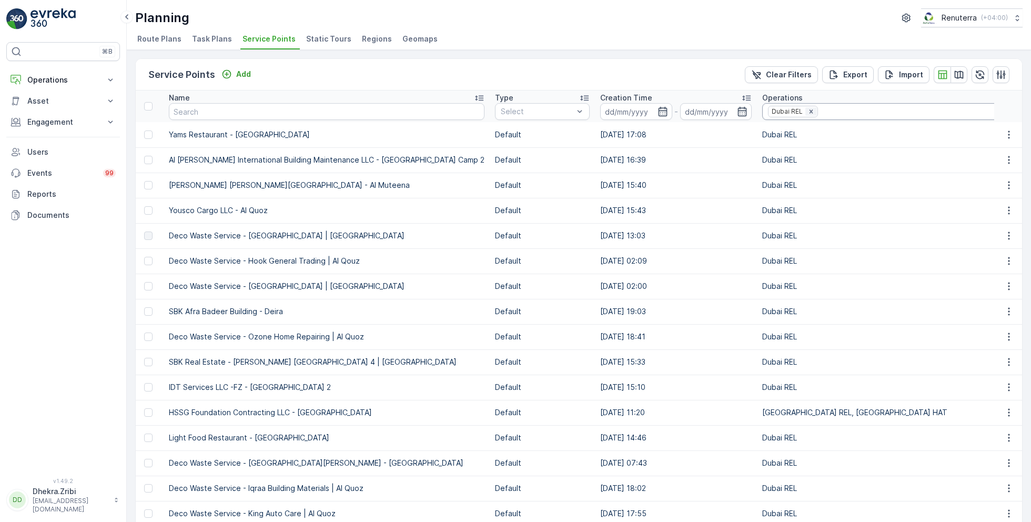
click at [808, 111] on icon "Remove Dubai REL" at bounding box center [811, 111] width 7 height 7
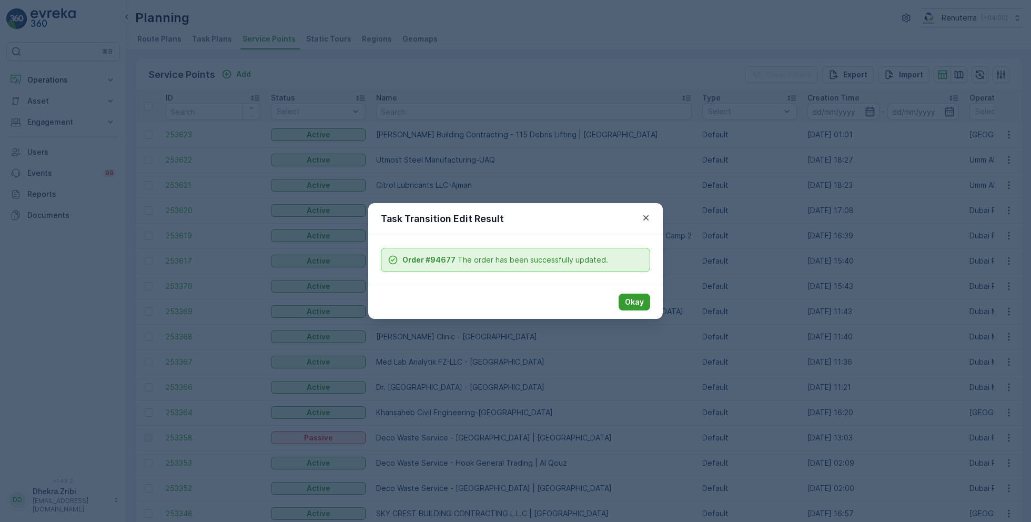
click at [639, 301] on p "Okay" at bounding box center [634, 302] width 19 height 11
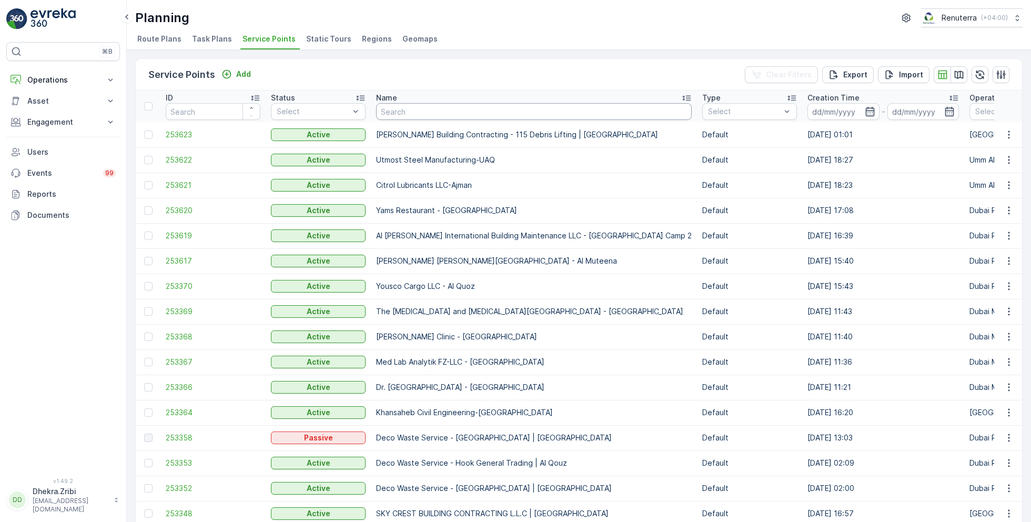
click at [437, 116] on input "text" at bounding box center [534, 111] width 316 height 17
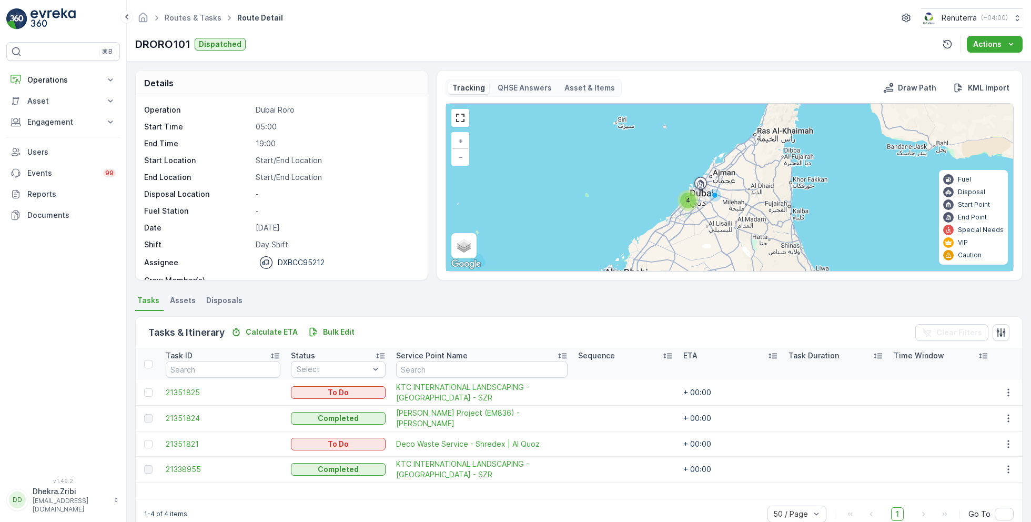
scroll to position [20, 0]
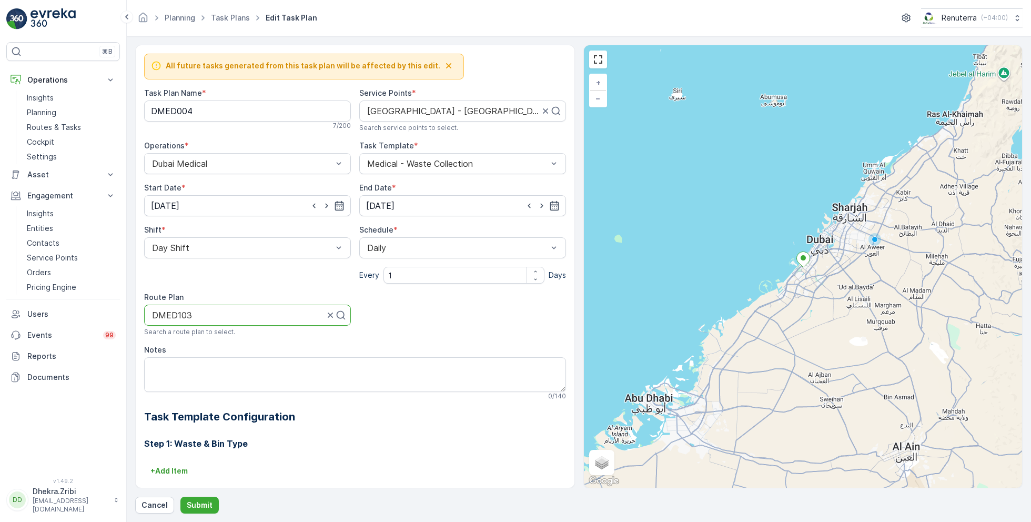
drag, startPoint x: 147, startPoint y: 316, endPoint x: 269, endPoint y: 314, distance: 121.6
click at [269, 314] on div "DMED103" at bounding box center [247, 315] width 207 height 21
click at [274, 317] on div at bounding box center [243, 314] width 185 height 9
type input "Med"
click at [274, 317] on div "Med" at bounding box center [237, 314] width 172 height 9
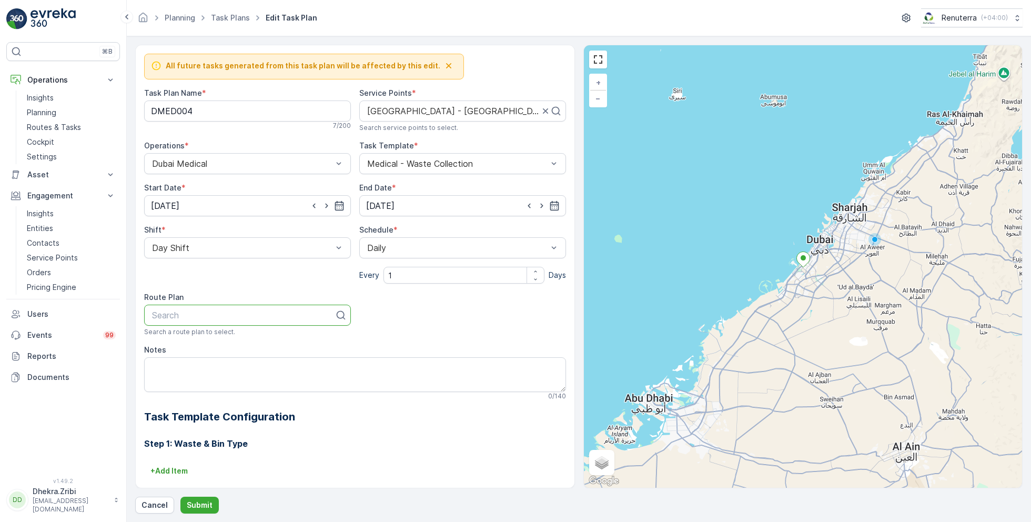
click at [274, 317] on div at bounding box center [243, 314] width 185 height 9
type input "102"
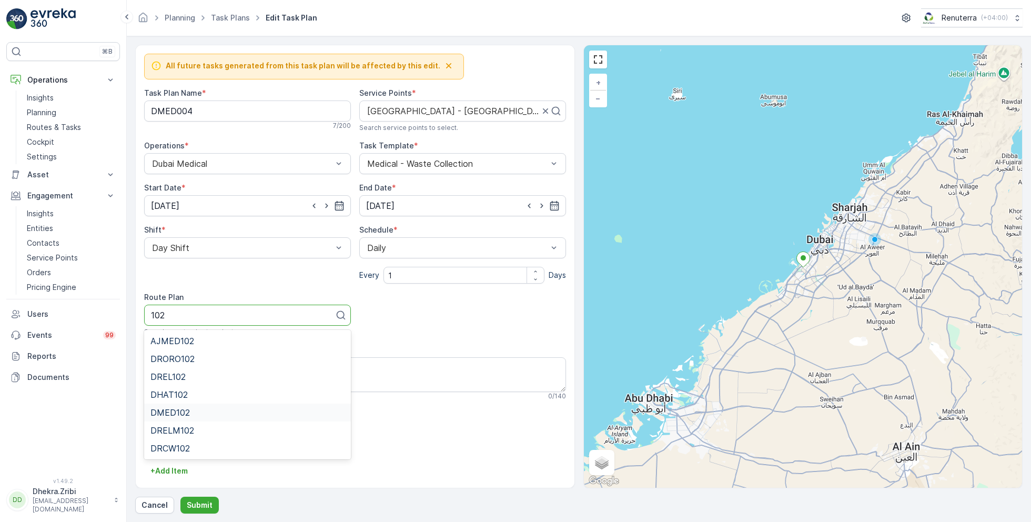
click at [187, 411] on span "DMED102" at bounding box center [169, 412] width 39 height 9
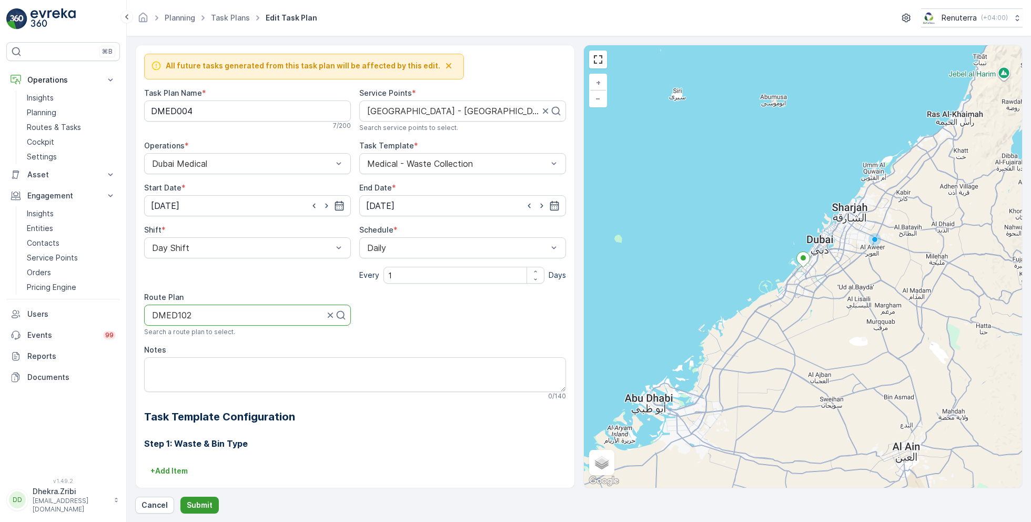
click at [204, 498] on button "Submit" at bounding box center [199, 505] width 38 height 17
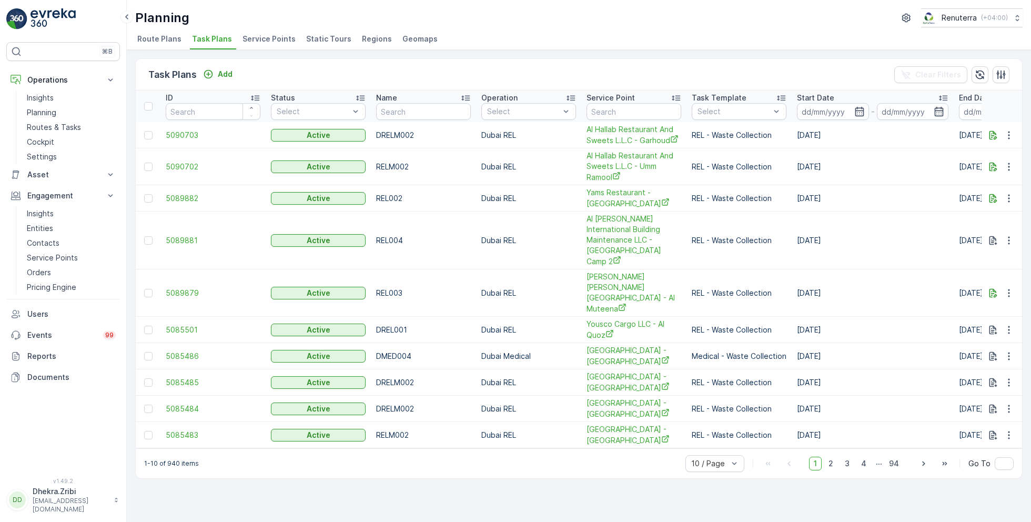
click at [270, 39] on span "Service Points" at bounding box center [269, 39] width 53 height 11
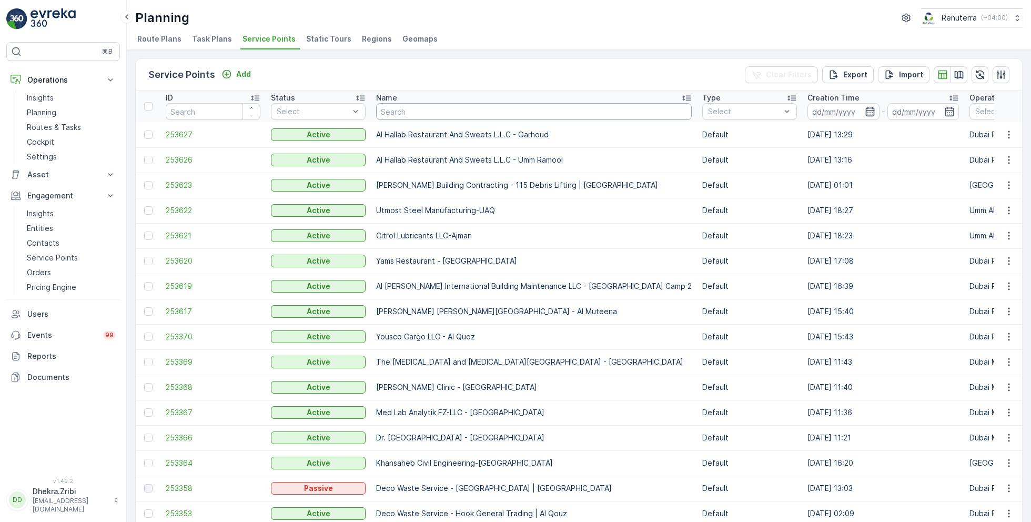
click at [474, 107] on input "text" at bounding box center [534, 111] width 316 height 17
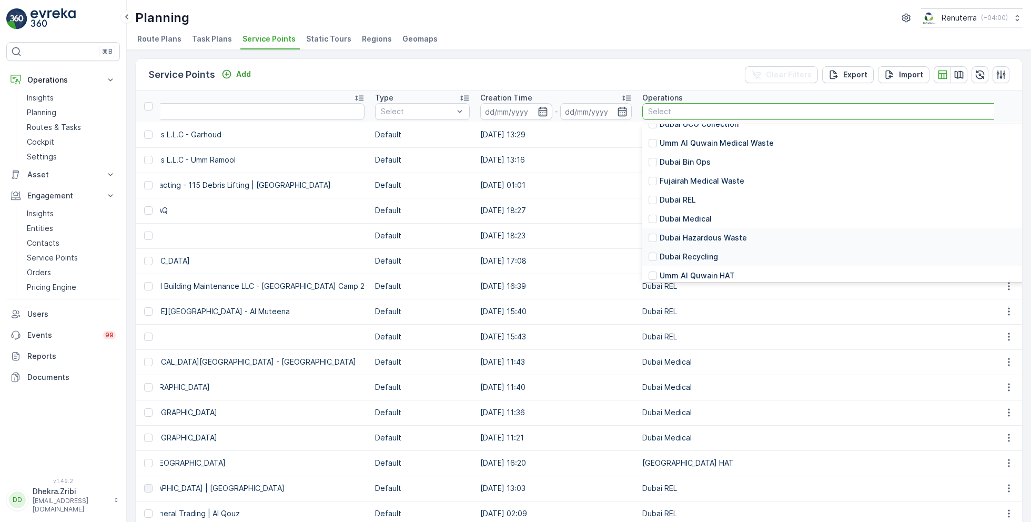
scroll to position [13, 0]
click at [662, 197] on p "Dubai REL" at bounding box center [678, 199] width 36 height 11
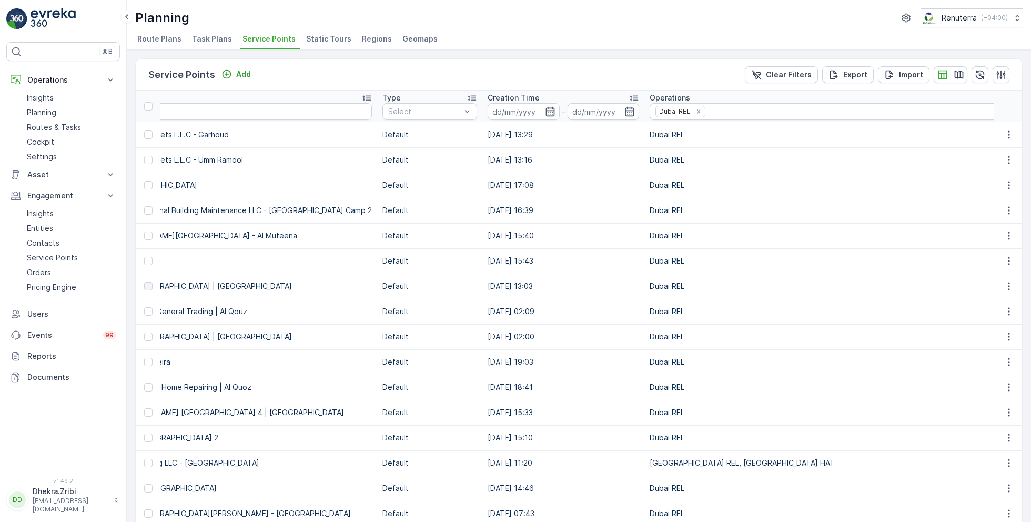
scroll to position [0, 337]
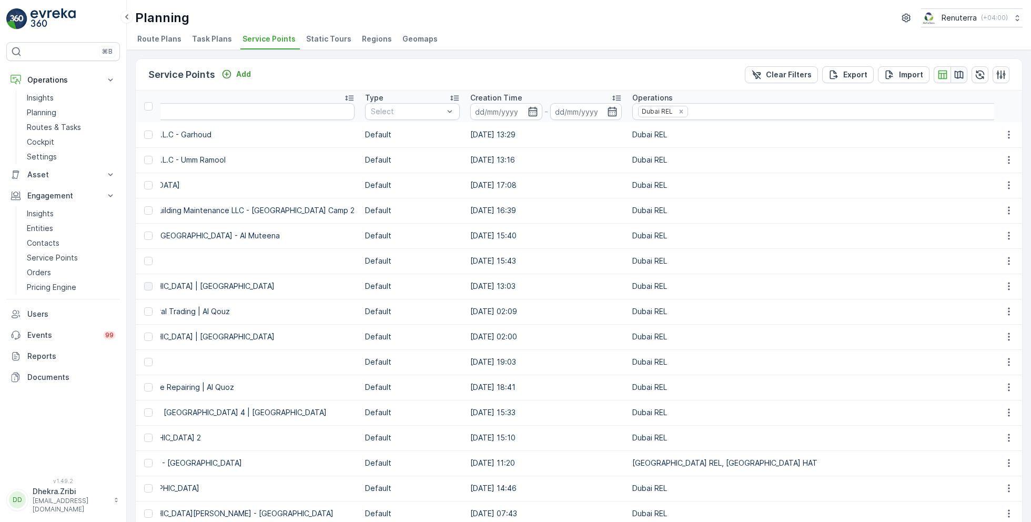
click at [954, 72] on icon "button" at bounding box center [959, 74] width 11 height 11
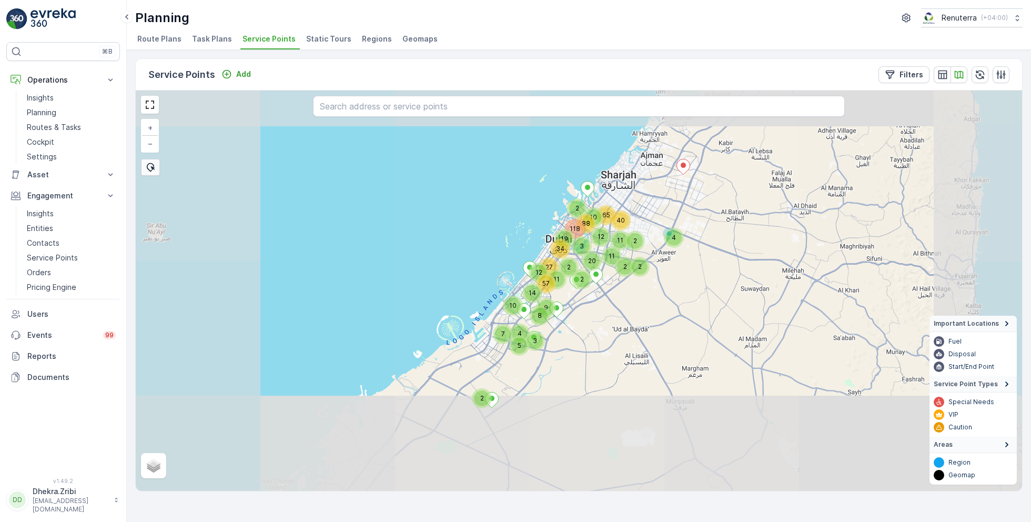
click at [561, 293] on div "88 12 118 40 57 65 4 14 11 9 34 27 8 20 7 19 5 10 11 2 2 10 4 11 2 2 3 12 2 2 3…" at bounding box center [579, 290] width 887 height 400
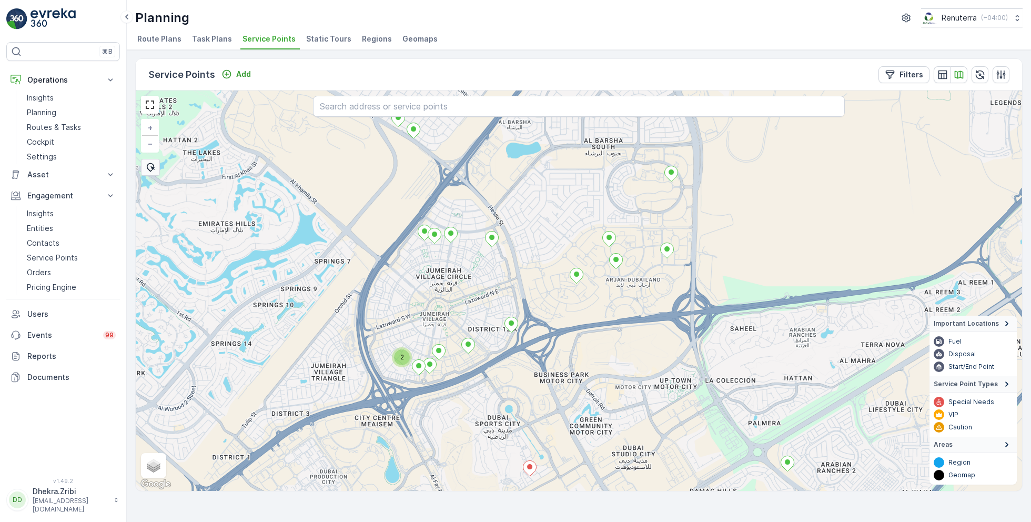
drag, startPoint x: 389, startPoint y: 301, endPoint x: 473, endPoint y: 298, distance: 84.2
click at [473, 298] on div "2 + − Satellite Roadmap Terrain Hybrid Leaflet Keyboard shortcuts Map Data Map …" at bounding box center [579, 290] width 887 height 400
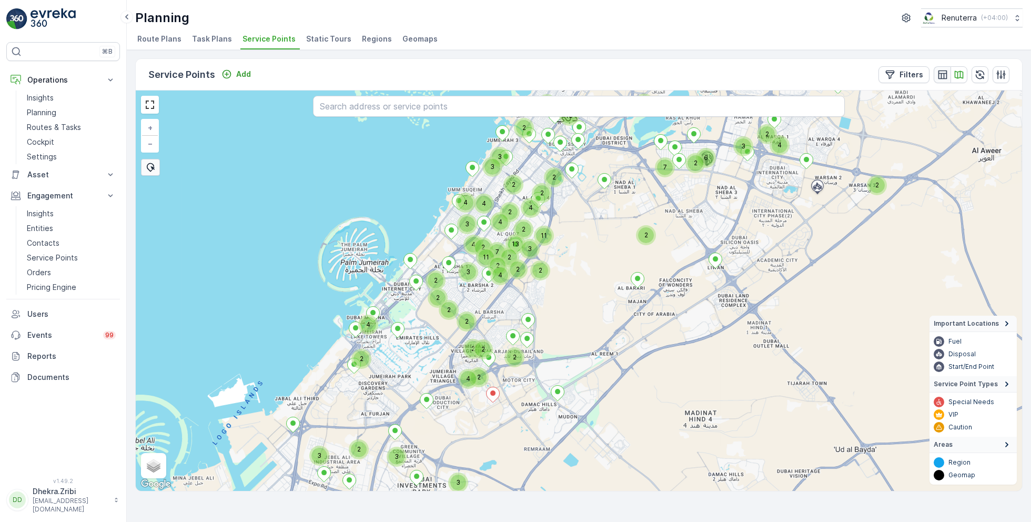
click at [946, 76] on icon "button" at bounding box center [942, 74] width 9 height 9
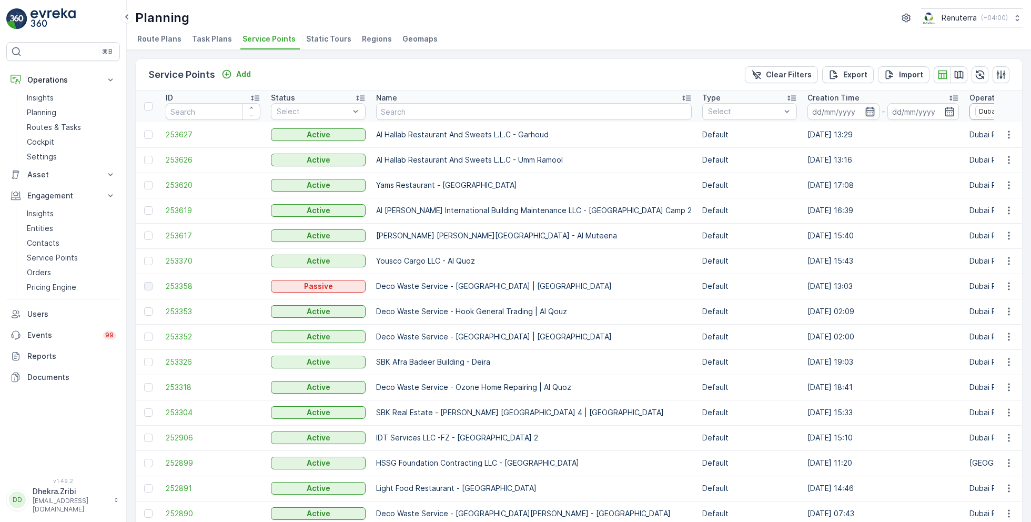
click at [1015, 110] on icon "Remove Dubai REL" at bounding box center [1018, 111] width 7 height 7
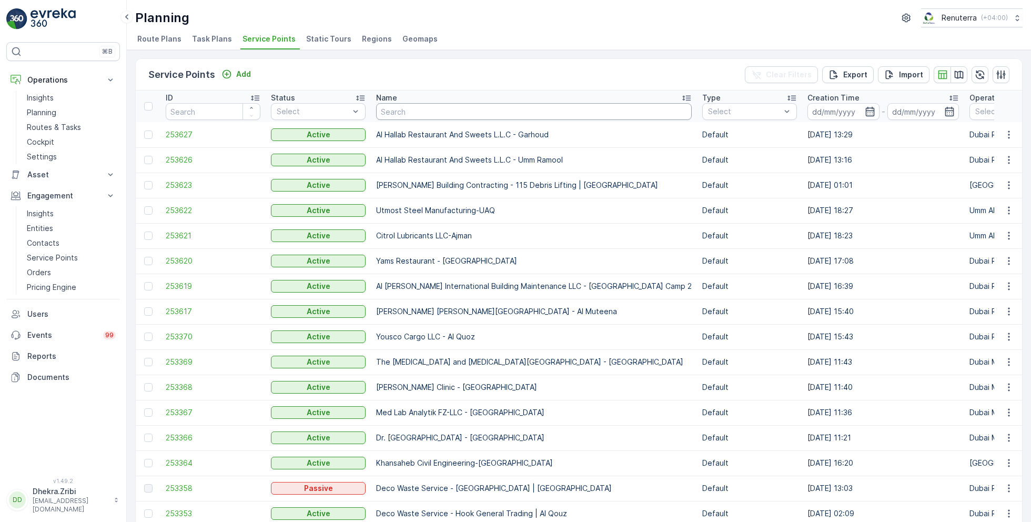
click at [409, 113] on input "text" at bounding box center [534, 111] width 316 height 17
type input "saudi"
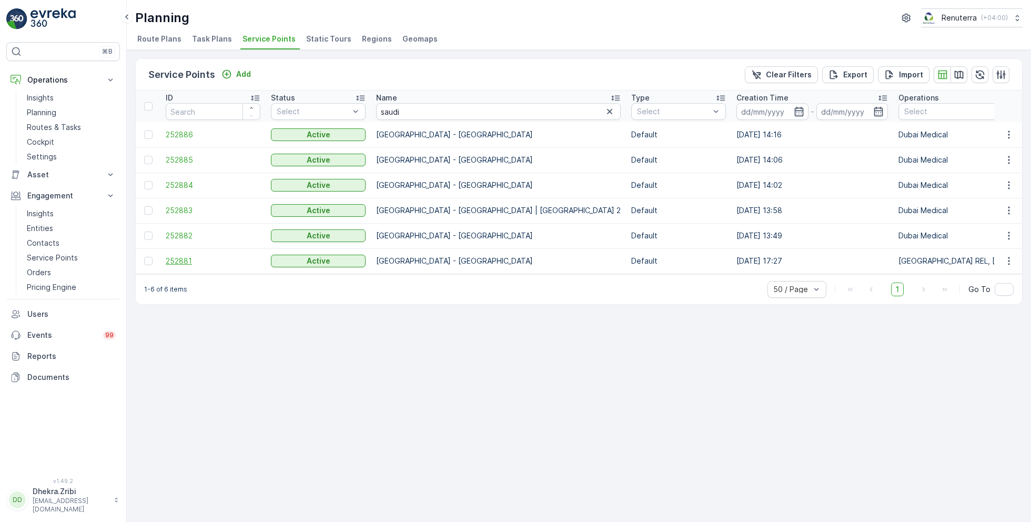
click at [179, 259] on span "252881" at bounding box center [213, 261] width 95 height 11
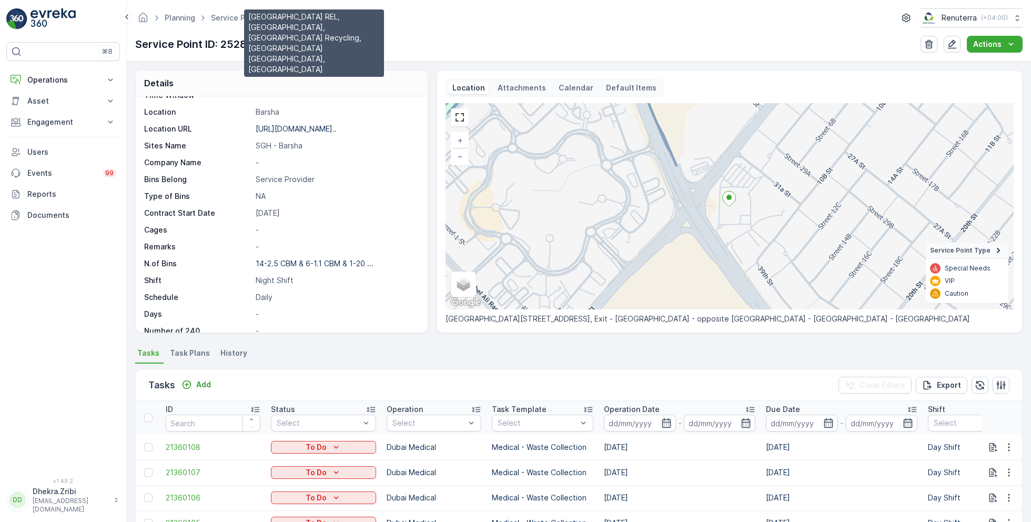
scroll to position [144, 0]
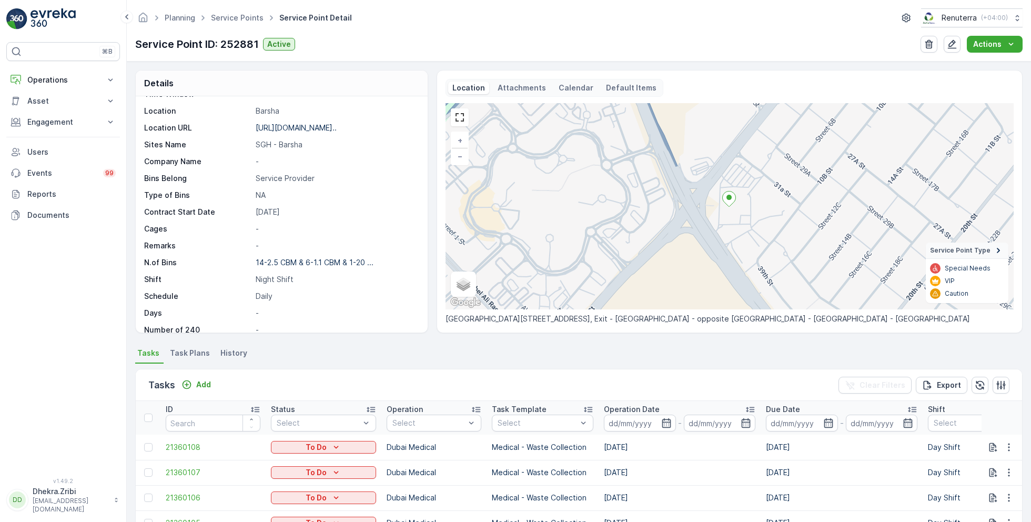
click at [198, 353] on span "Task Plans" at bounding box center [190, 353] width 40 height 11
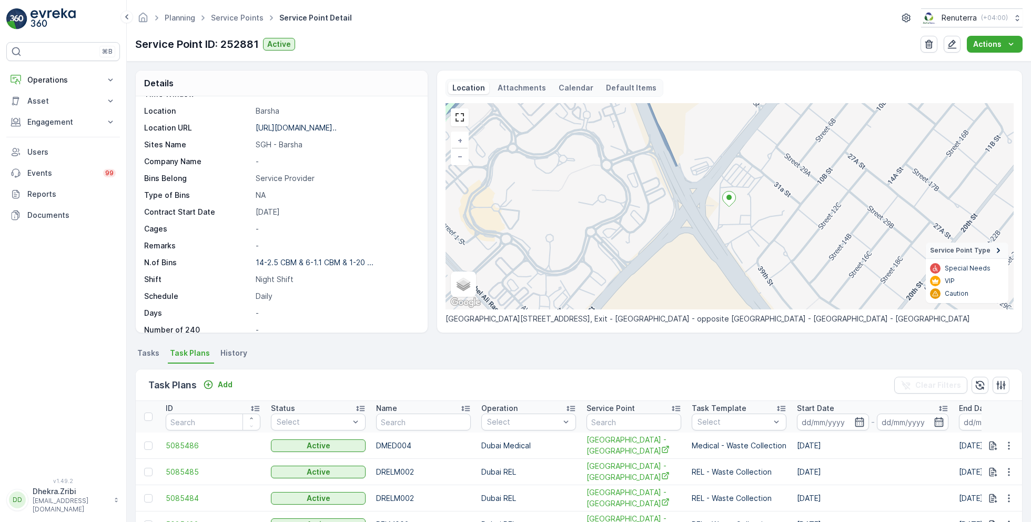
click at [143, 351] on span "Tasks" at bounding box center [148, 353] width 22 height 11
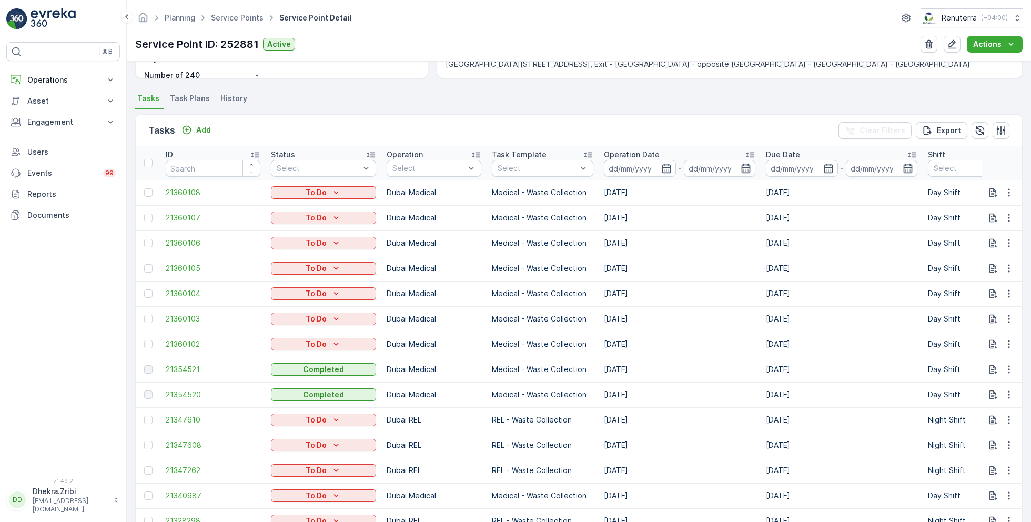
scroll to position [255, 0]
click at [1008, 347] on icon "button" at bounding box center [1009, 343] width 11 height 11
click at [975, 395] on div "Remove from Route" at bounding box center [991, 402] width 79 height 15
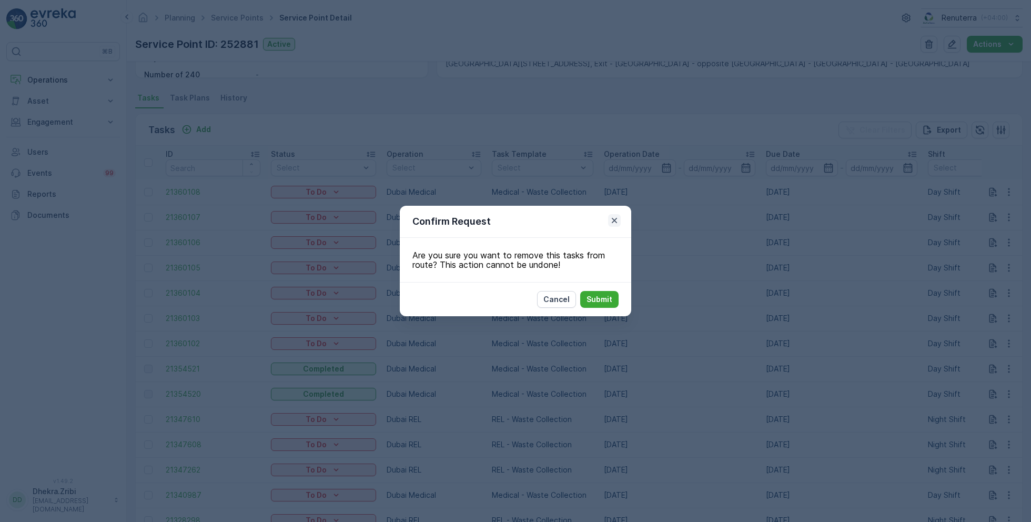
click at [618, 220] on icon "button" at bounding box center [614, 220] width 11 height 11
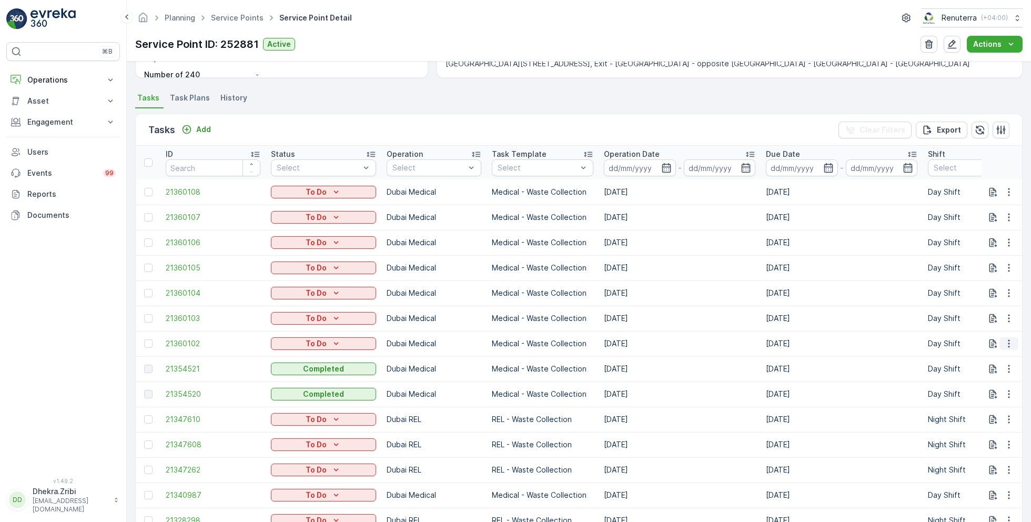
click at [1009, 343] on icon "button" at bounding box center [1009, 343] width 11 height 11
click at [985, 388] on span "Change Route" at bounding box center [981, 387] width 51 height 11
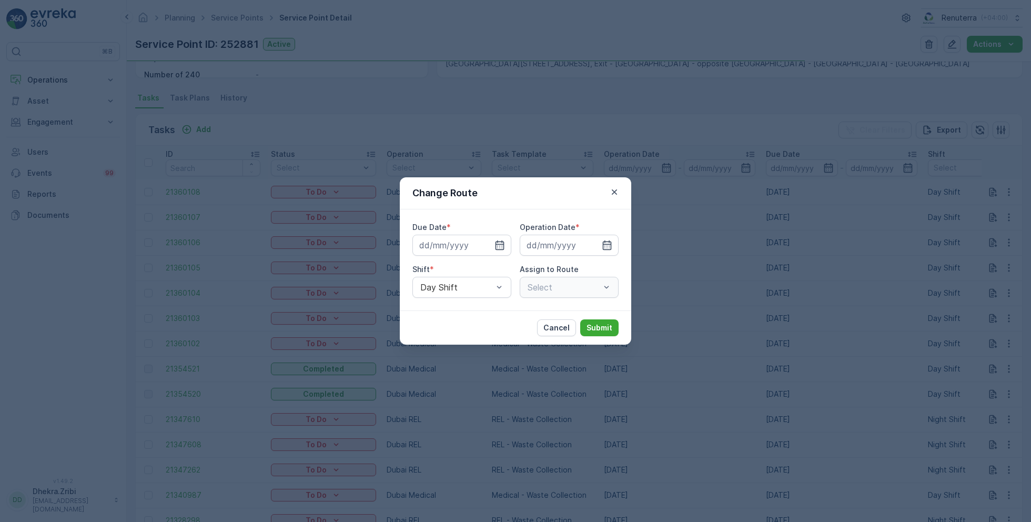
type input "[DATE]"
click at [617, 193] on icon "button" at bounding box center [614, 192] width 11 height 11
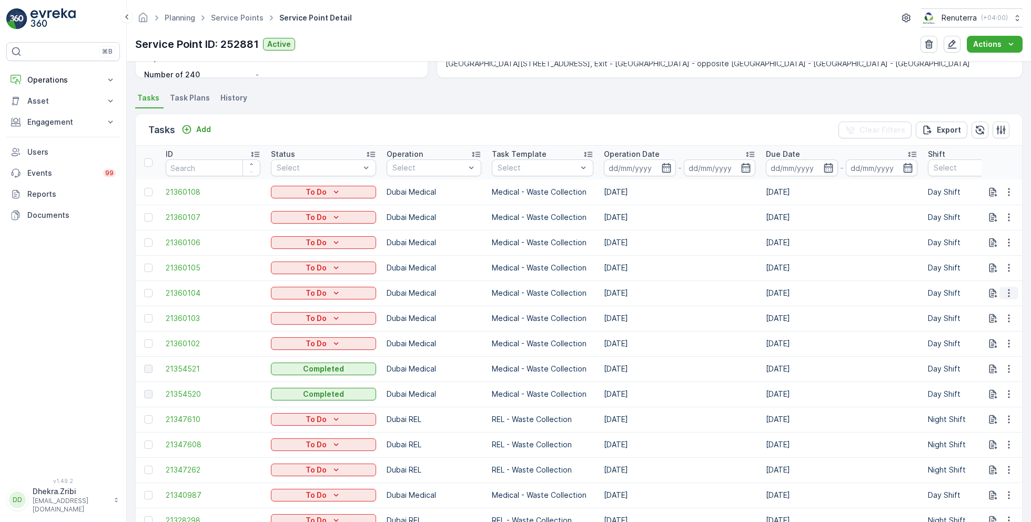
click at [1004, 292] on icon "button" at bounding box center [1009, 293] width 11 height 11
click at [992, 342] on span "Change Route" at bounding box center [981, 337] width 51 height 11
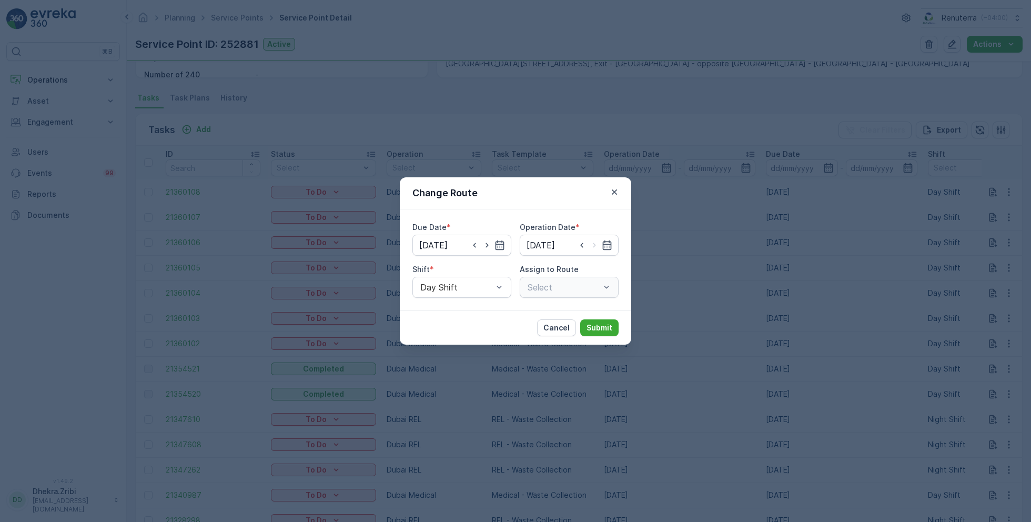
type input "[DATE]"
click at [617, 190] on icon "button" at bounding box center [614, 192] width 11 height 11
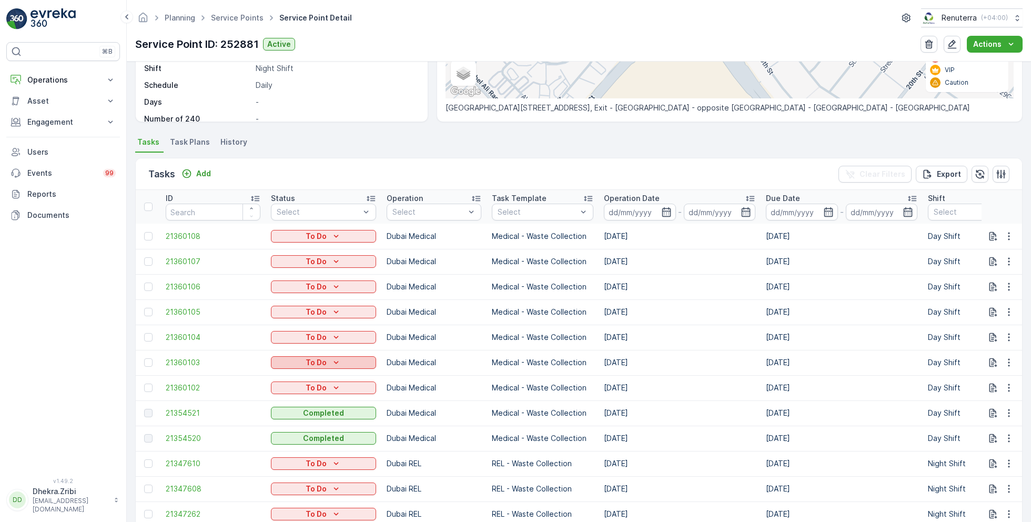
scroll to position [212, 0]
click at [199, 409] on span "21354521" at bounding box center [213, 412] width 95 height 11
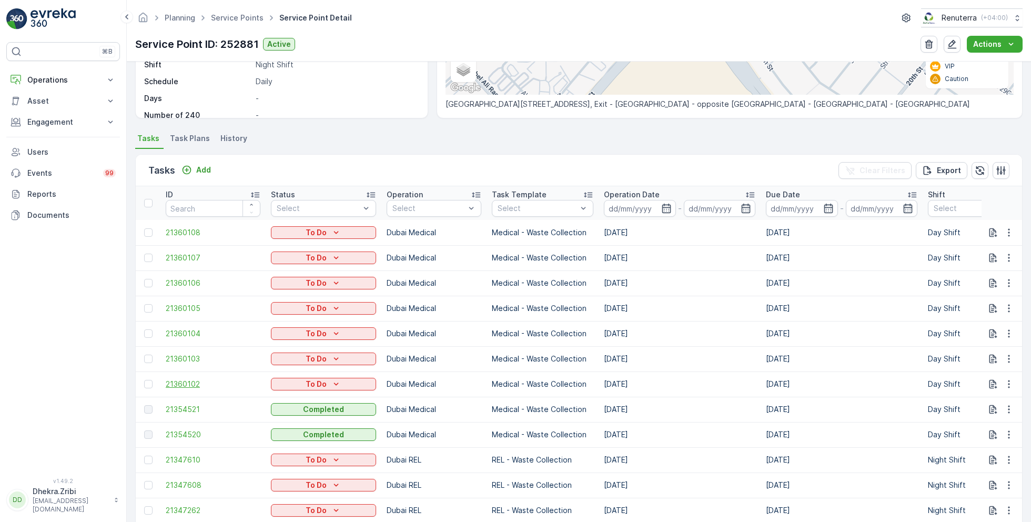
click at [197, 386] on span "21360102" at bounding box center [213, 384] width 95 height 11
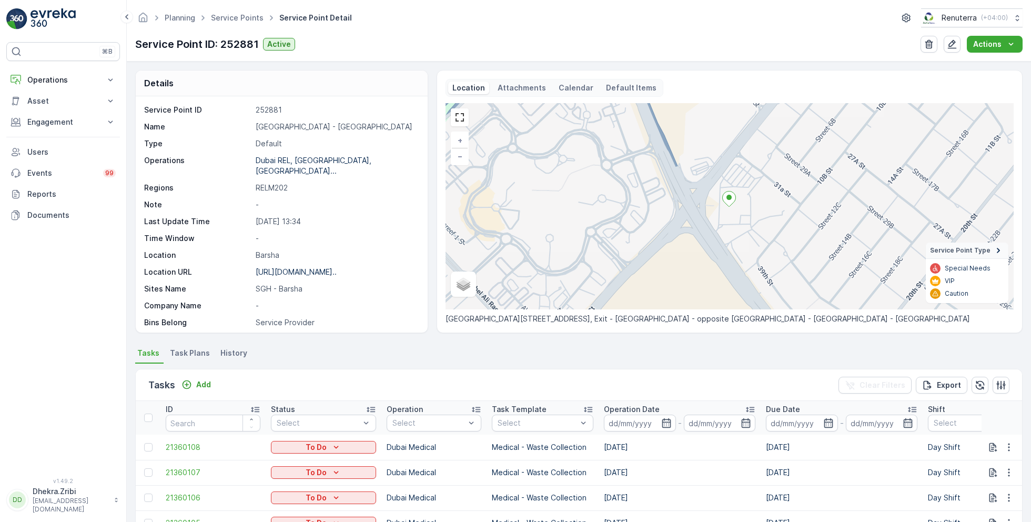
click at [187, 353] on span "Task Plans" at bounding box center [190, 353] width 40 height 11
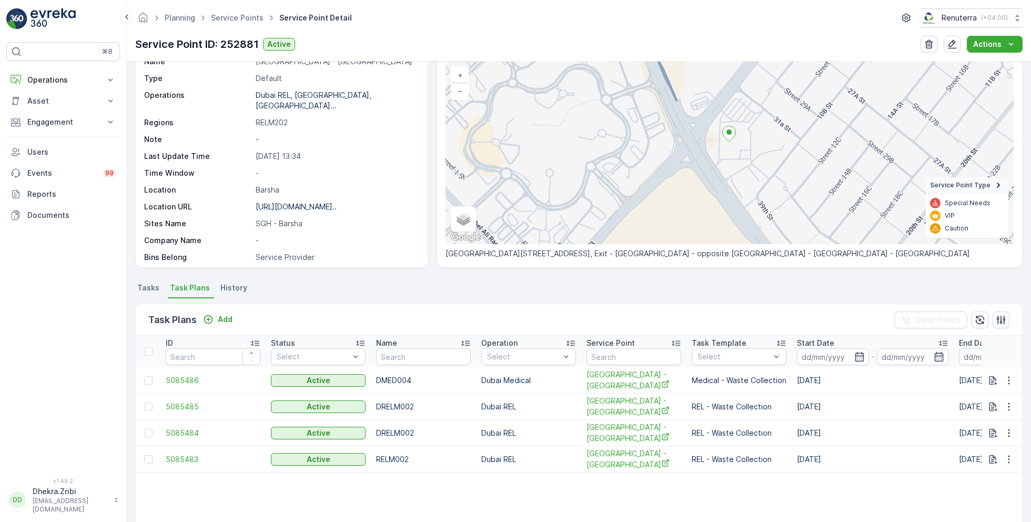
scroll to position [66, 0]
click at [225, 318] on p "Add" at bounding box center [225, 319] width 15 height 11
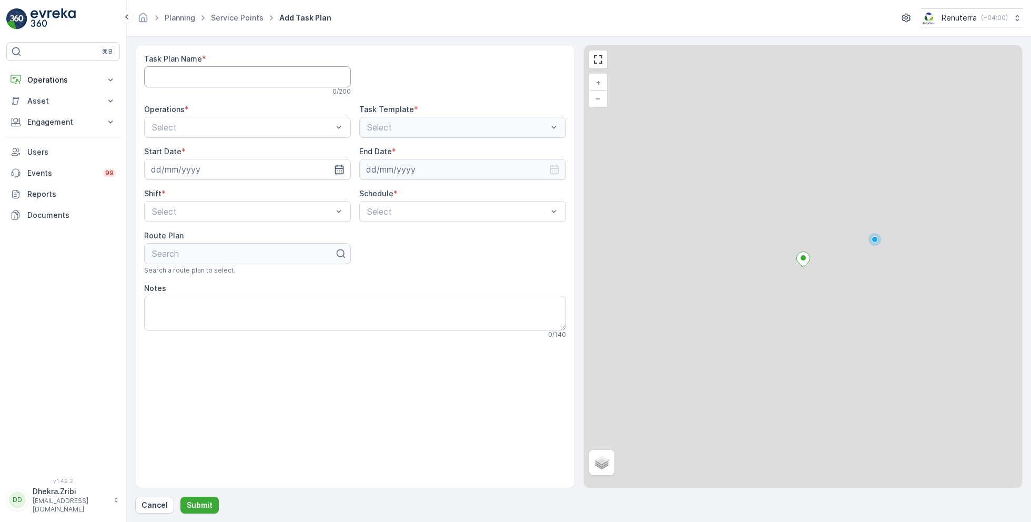
click at [253, 78] on Name "Task Plan Name" at bounding box center [247, 76] width 207 height 21
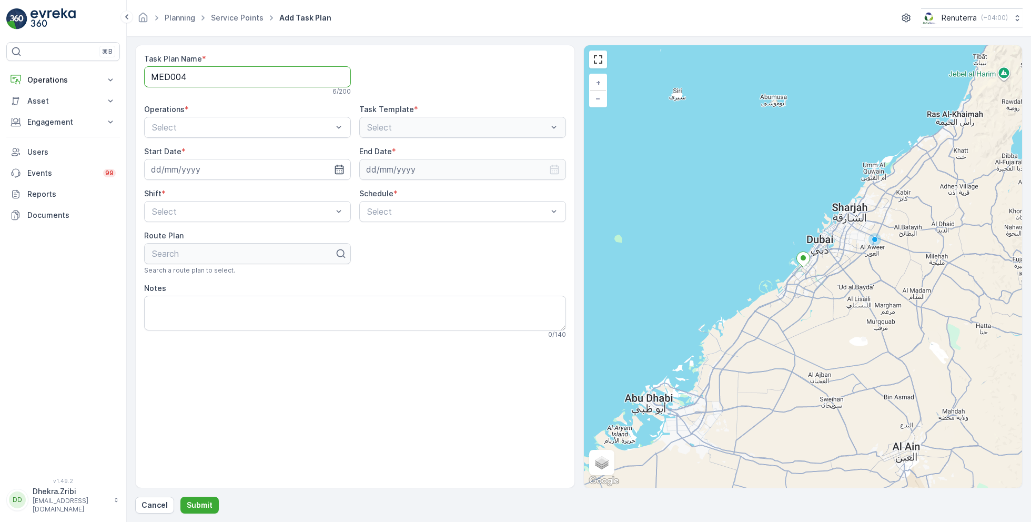
click at [167, 77] on Name "MED004" at bounding box center [247, 76] width 207 height 21
click at [153, 73] on Name "MED004" at bounding box center [247, 76] width 207 height 21
type Name "DMED004"
click at [415, 61] on div at bounding box center [462, 75] width 207 height 42
click at [188, 172] on span "Dubai Medical" at bounding box center [177, 170] width 55 height 9
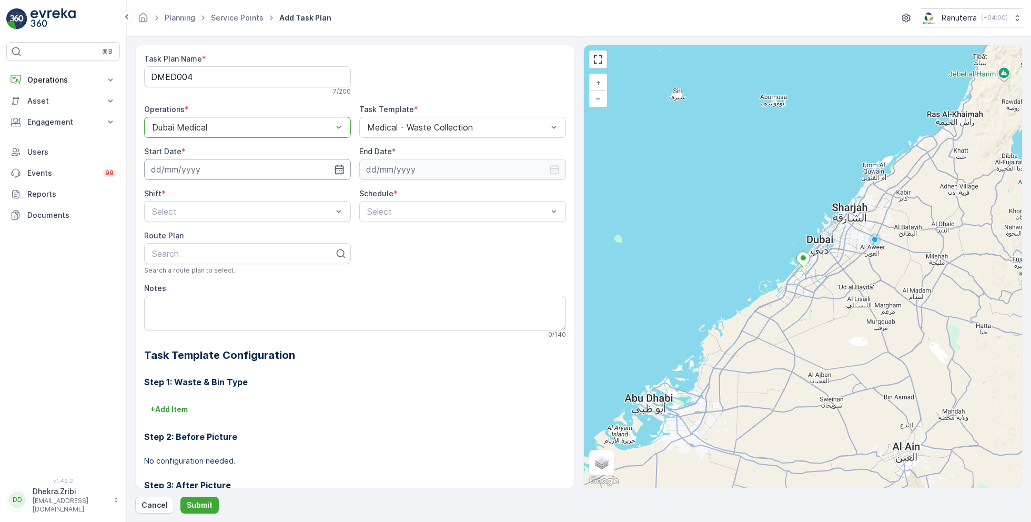
click at [230, 170] on input at bounding box center [247, 169] width 207 height 21
click at [217, 236] on div "3" at bounding box center [218, 235] width 17 height 17
type input "[DATE]"
click at [441, 171] on input at bounding box center [462, 169] width 207 height 21
click at [394, 196] on p "September" at bounding box center [391, 194] width 41 height 11
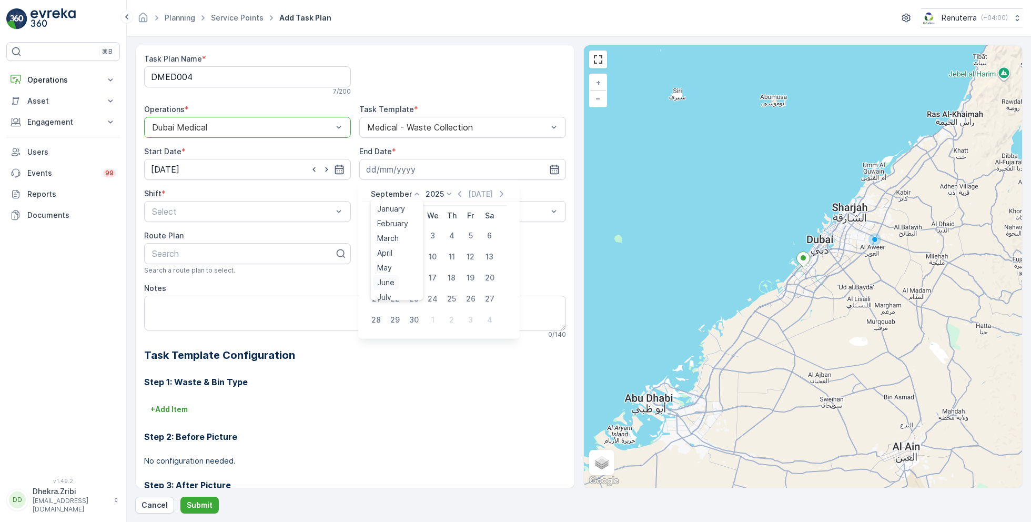
scroll to position [80, 0]
click at [390, 294] on span "December" at bounding box center [395, 291] width 37 height 11
click at [430, 315] on div "31" at bounding box center [433, 319] width 17 height 17
type input "[DATE]"
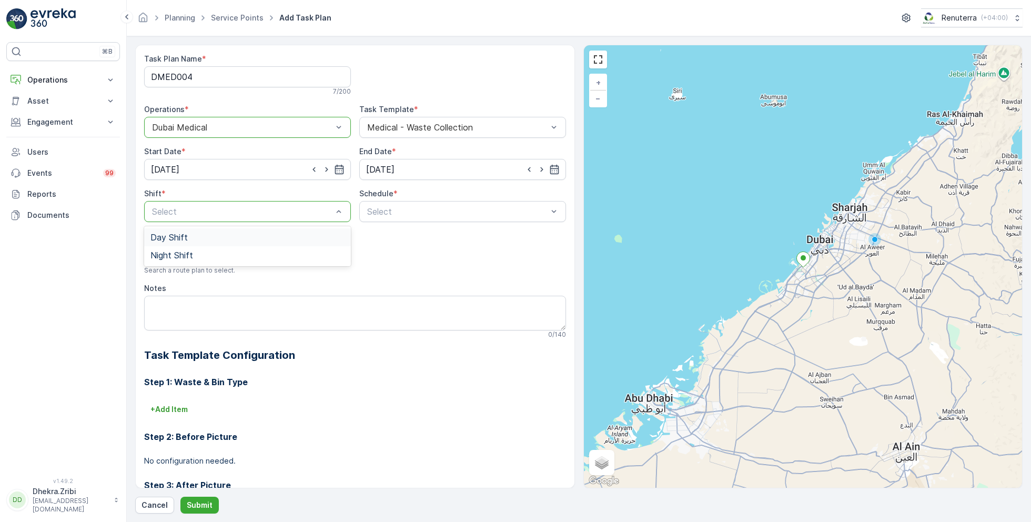
click at [197, 235] on div "Day Shift" at bounding box center [247, 237] width 194 height 9
click at [387, 236] on div "Daily" at bounding box center [463, 237] width 194 height 9
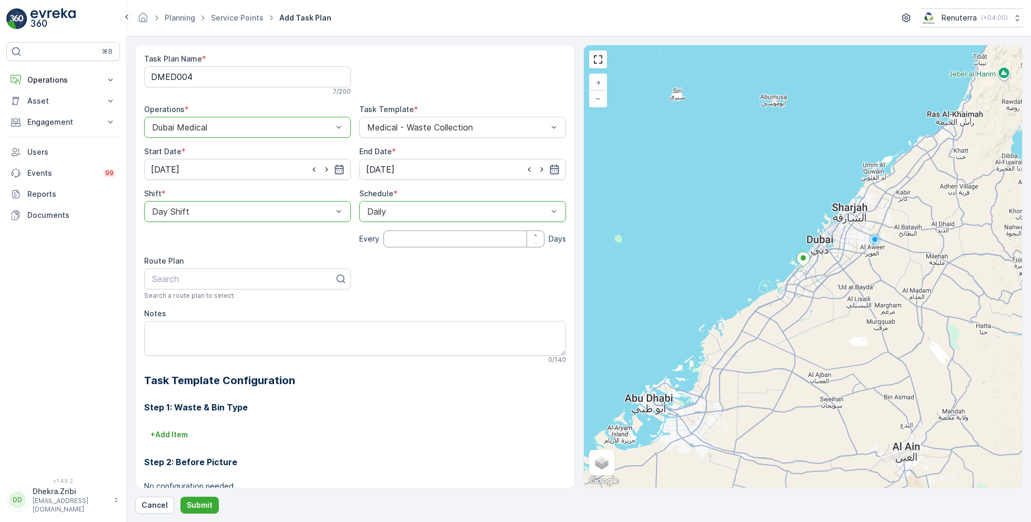
click at [410, 238] on input "number" at bounding box center [464, 238] width 161 height 17
type input "1"
click at [251, 277] on div at bounding box center [243, 278] width 185 height 9
type input "102"
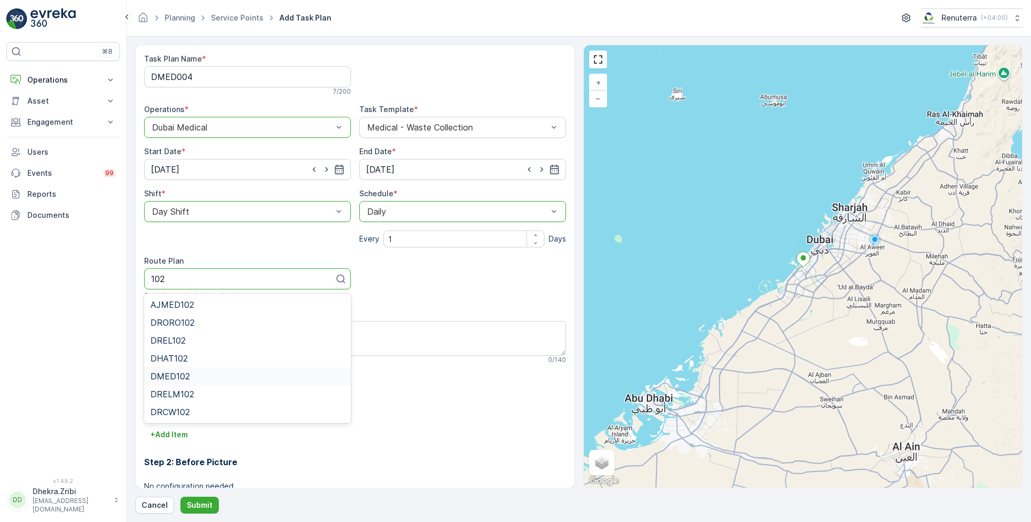
click at [188, 375] on span "DMED102" at bounding box center [169, 375] width 39 height 9
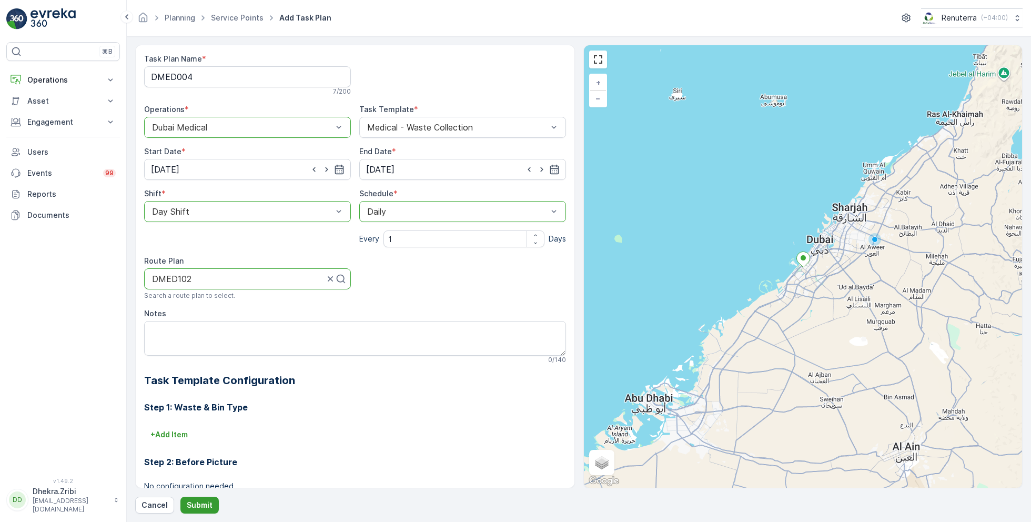
click at [200, 500] on p "Submit" at bounding box center [200, 505] width 26 height 11
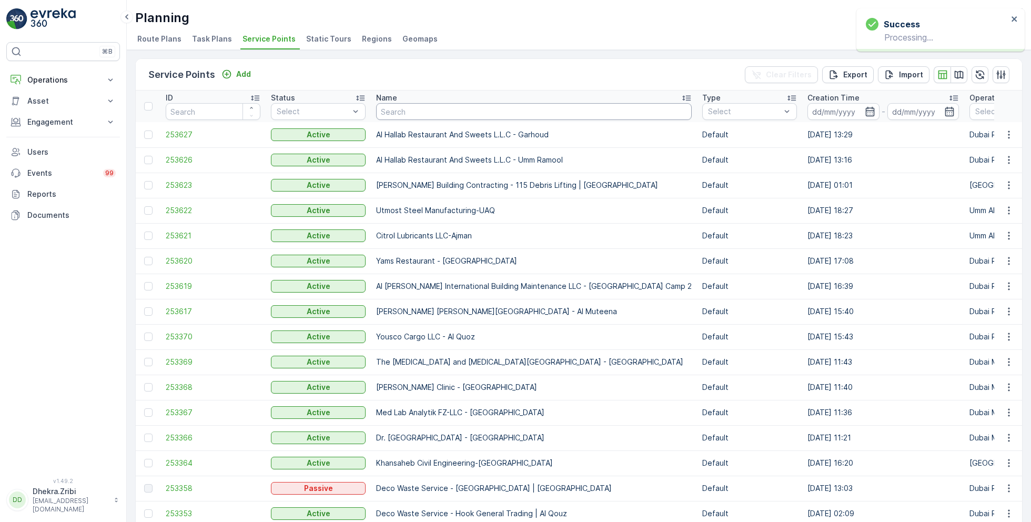
click at [418, 113] on input "text" at bounding box center [534, 111] width 316 height 17
type input "saudi"
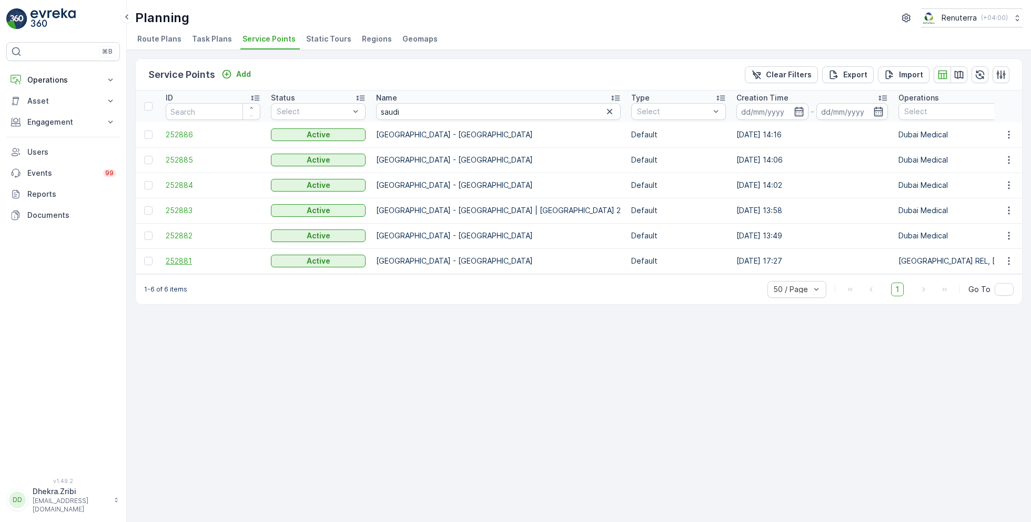
click at [180, 261] on span "252881" at bounding box center [213, 261] width 95 height 11
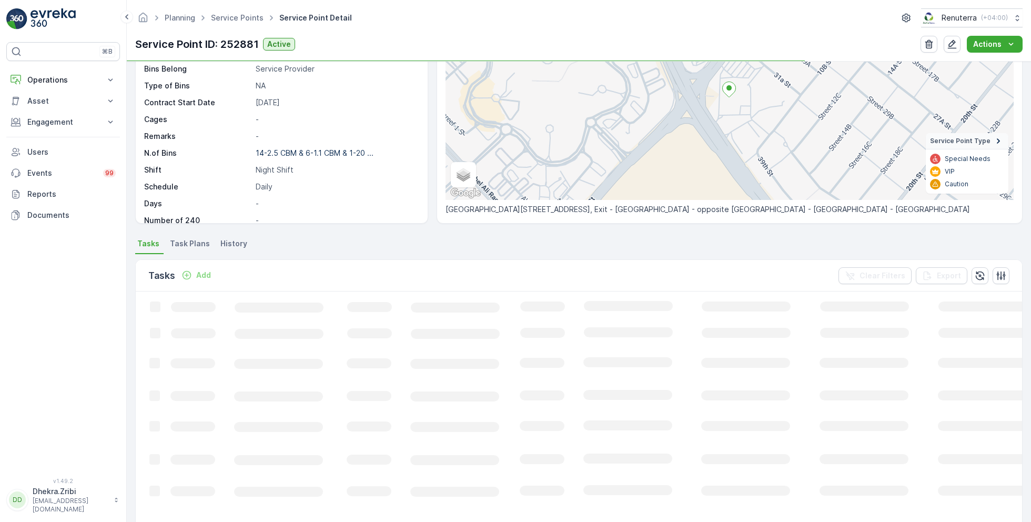
scroll to position [110, 0]
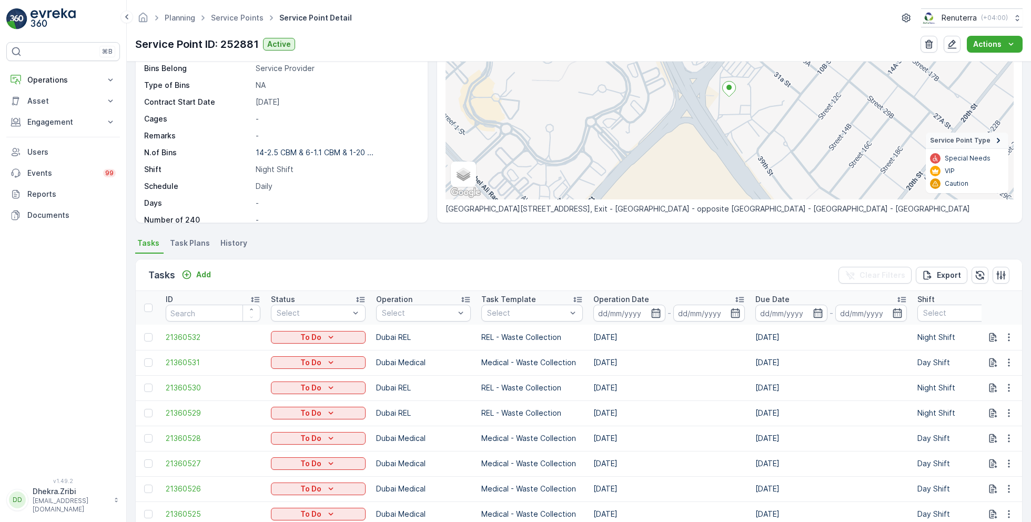
click at [190, 245] on span "Task Plans" at bounding box center [190, 243] width 40 height 11
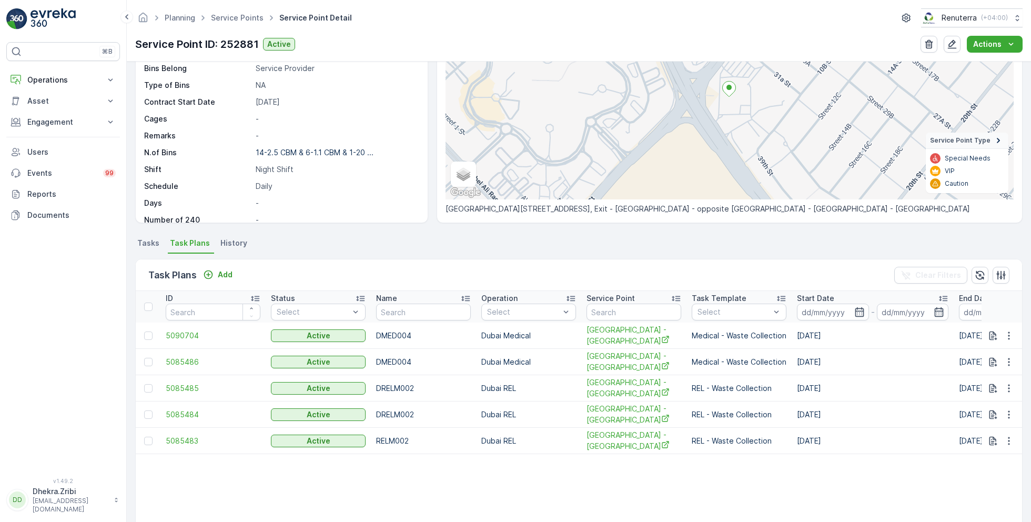
click at [151, 240] on span "Tasks" at bounding box center [148, 243] width 22 height 11
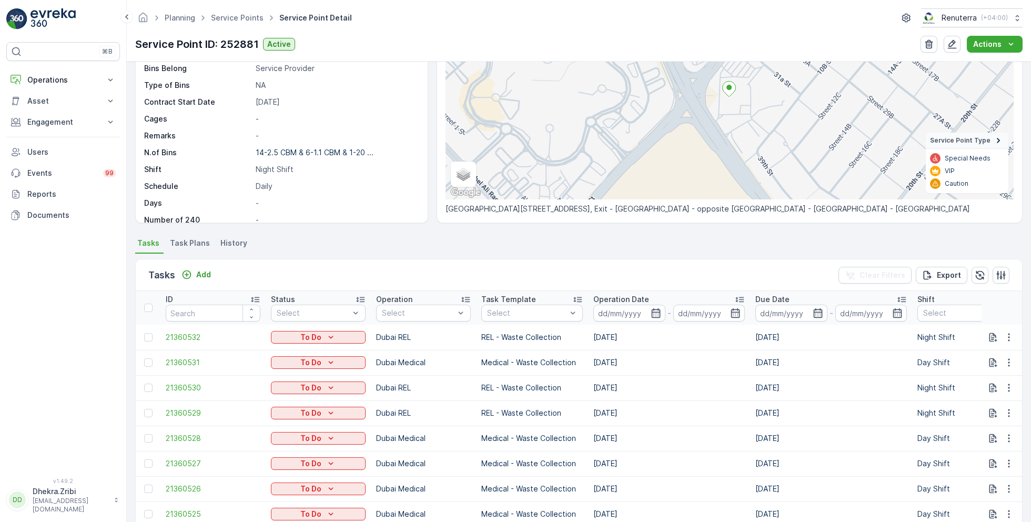
scroll to position [73, 0]
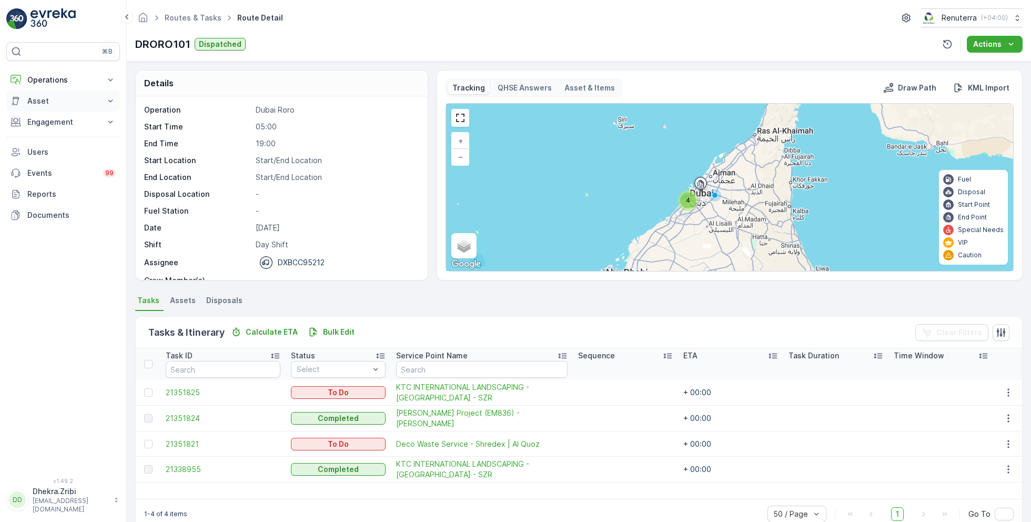
scroll to position [20, 0]
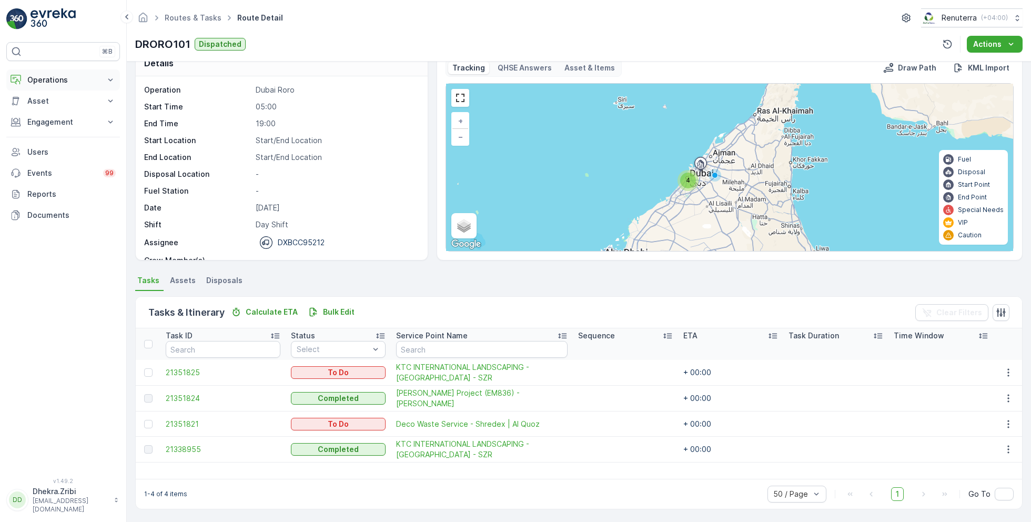
click at [47, 86] on button "Operations" at bounding box center [63, 79] width 114 height 21
click at [54, 114] on p "Planning" at bounding box center [41, 112] width 29 height 11
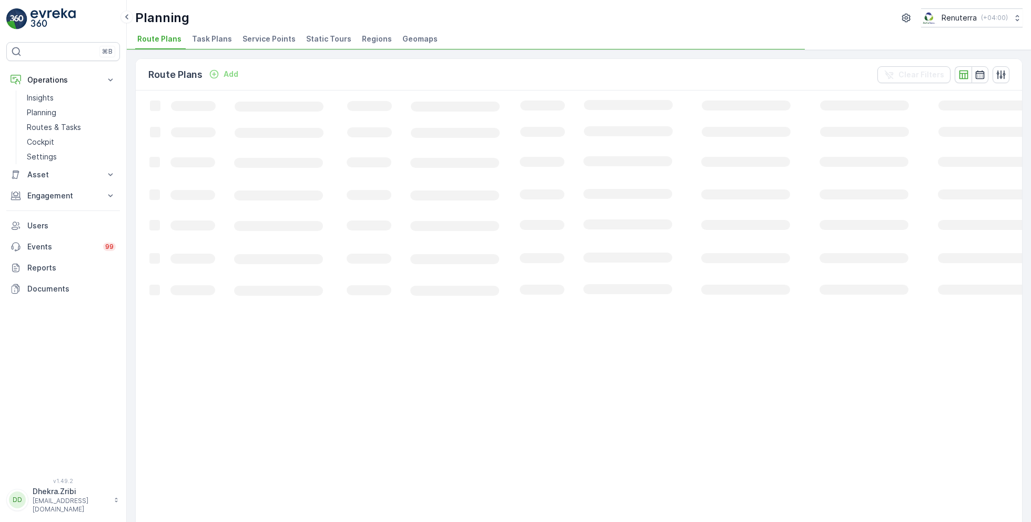
click at [253, 42] on span "Service Points" at bounding box center [269, 39] width 53 height 11
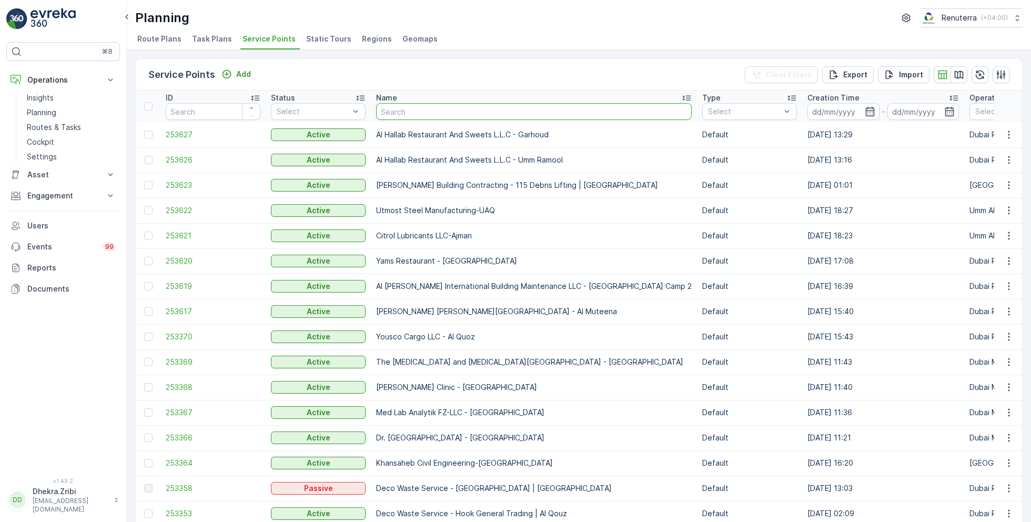
click at [425, 111] on input "text" at bounding box center [534, 111] width 316 height 17
type input "saudi"
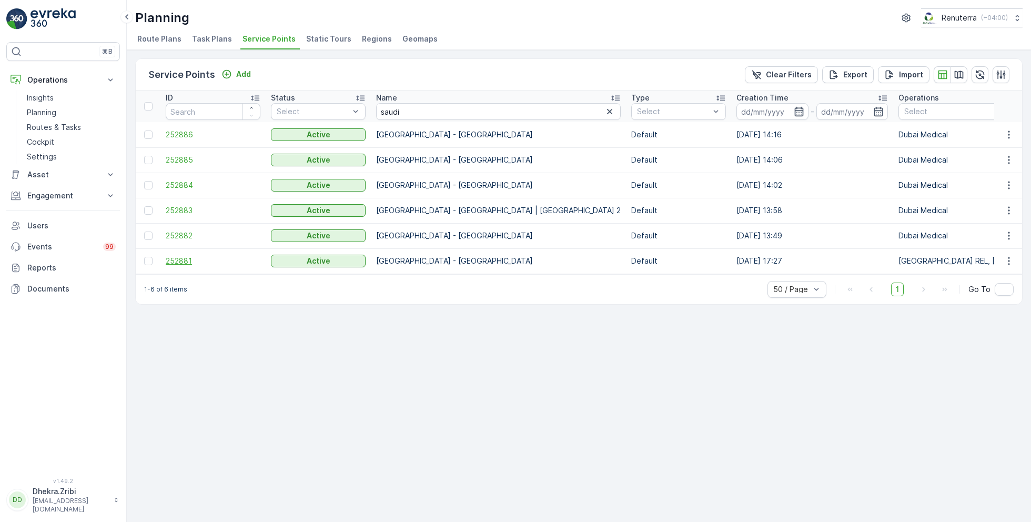
click at [181, 258] on span "252881" at bounding box center [213, 261] width 95 height 11
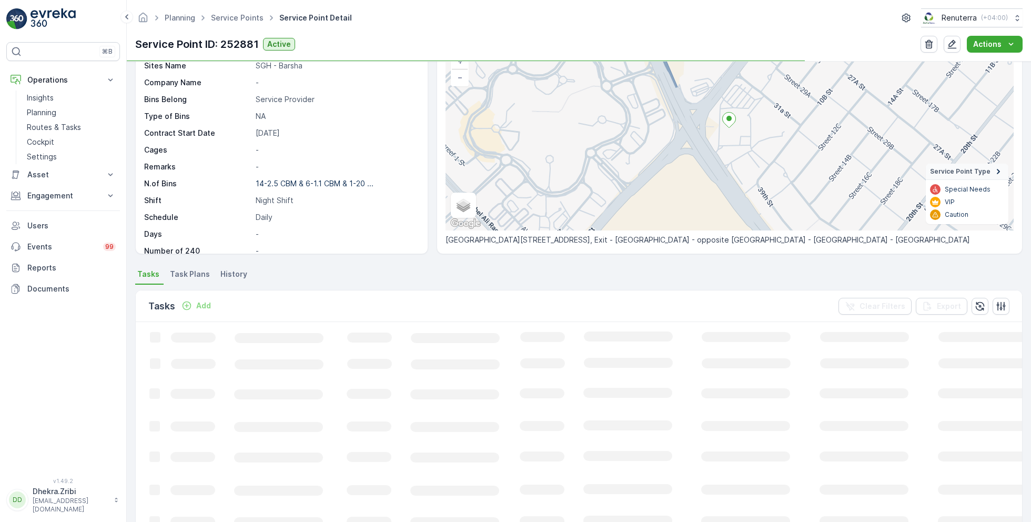
scroll to position [81, 0]
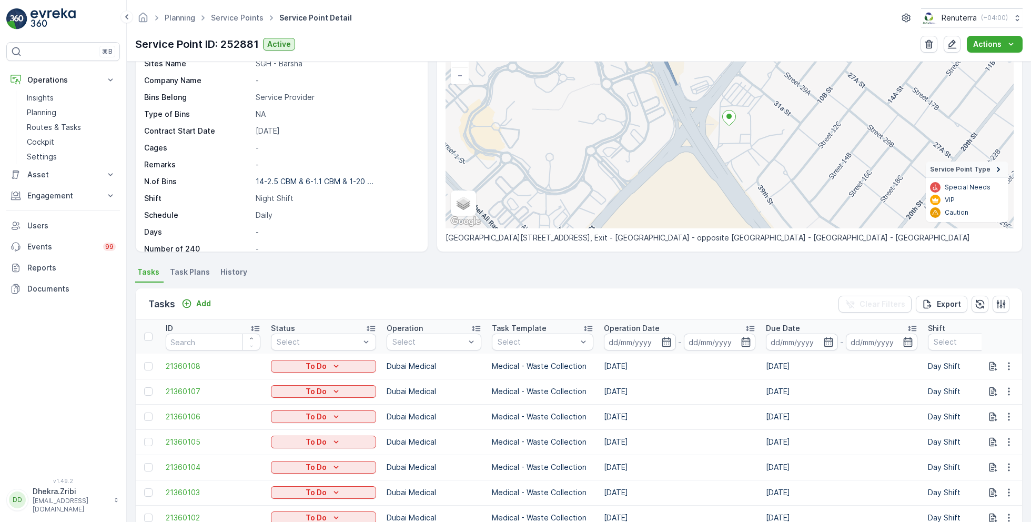
click at [184, 268] on span "Task Plans" at bounding box center [190, 272] width 40 height 11
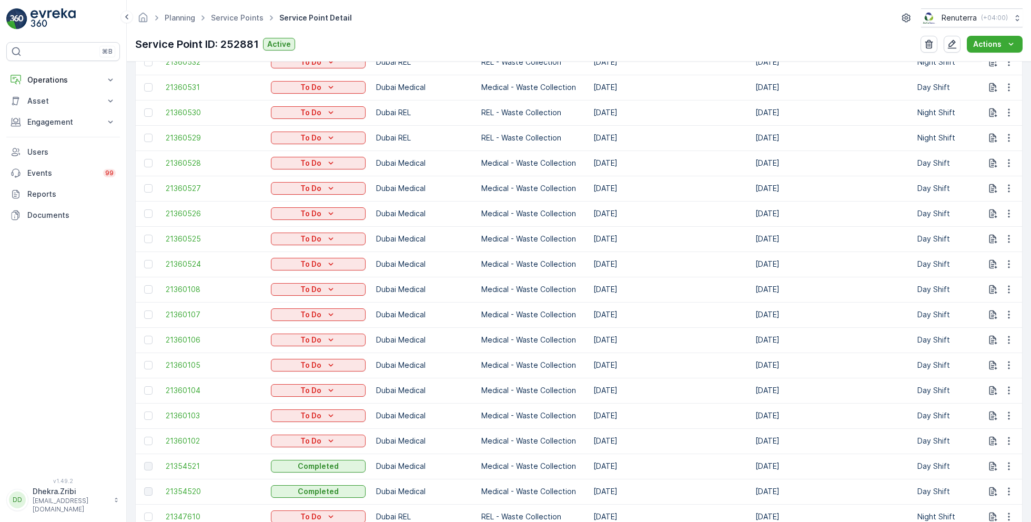
scroll to position [329, 0]
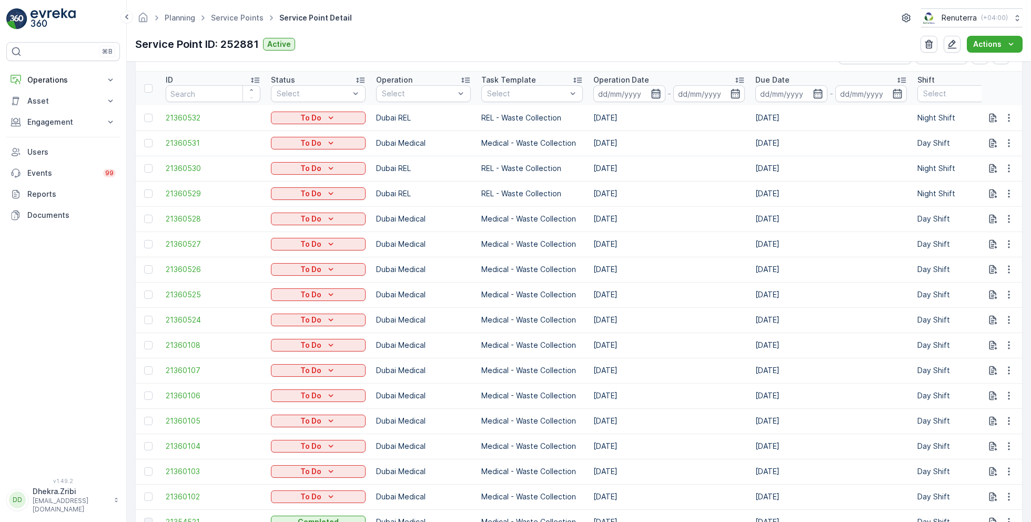
click at [655, 90] on icon "button" at bounding box center [656, 93] width 11 height 11
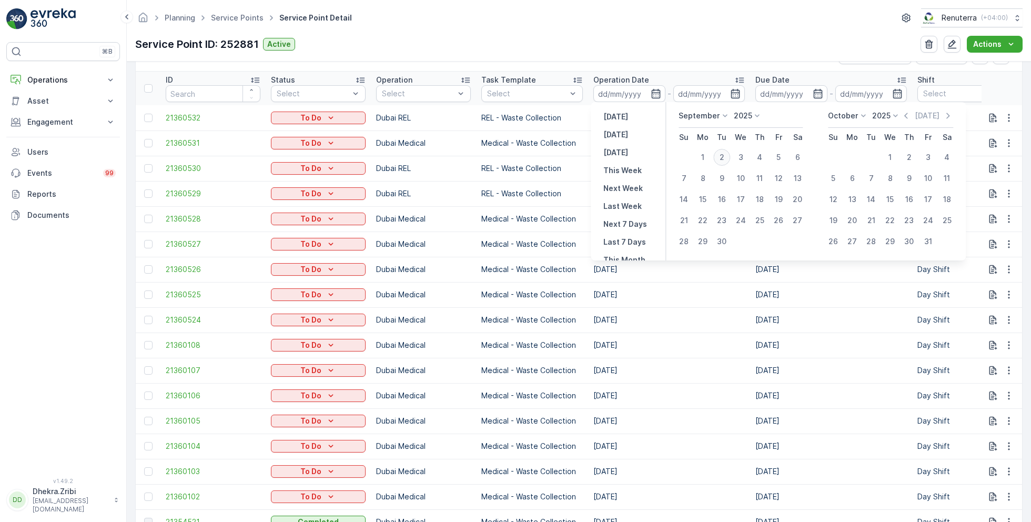
click at [722, 156] on div "2" at bounding box center [721, 157] width 17 height 17
type input "[DATE]"
click at [722, 156] on div "2" at bounding box center [721, 157] width 17 height 17
type input "[DATE]"
click at [646, 27] on div "Planning Service Points Service Point Detail Renuterra ( +04:00 ) Service Point…" at bounding box center [579, 31] width 904 height 62
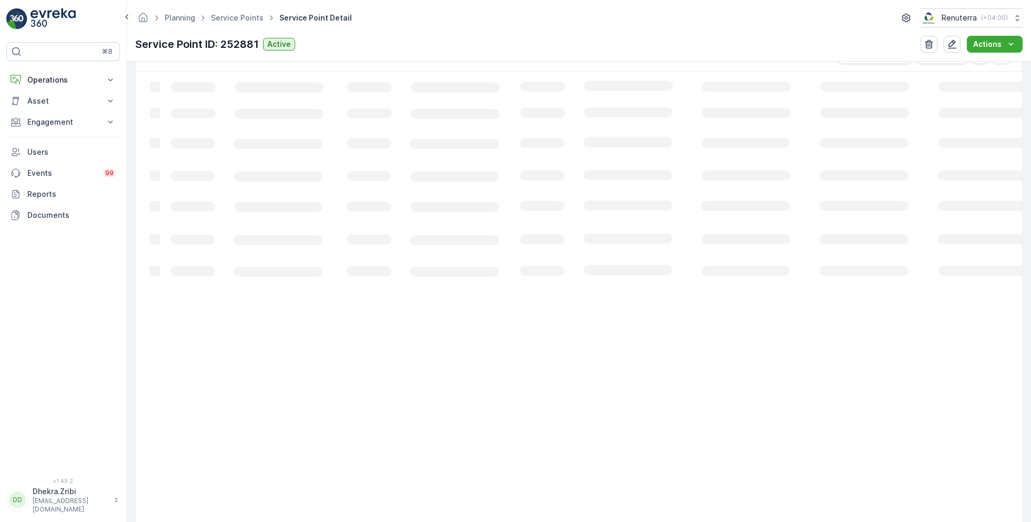
scroll to position [113, 0]
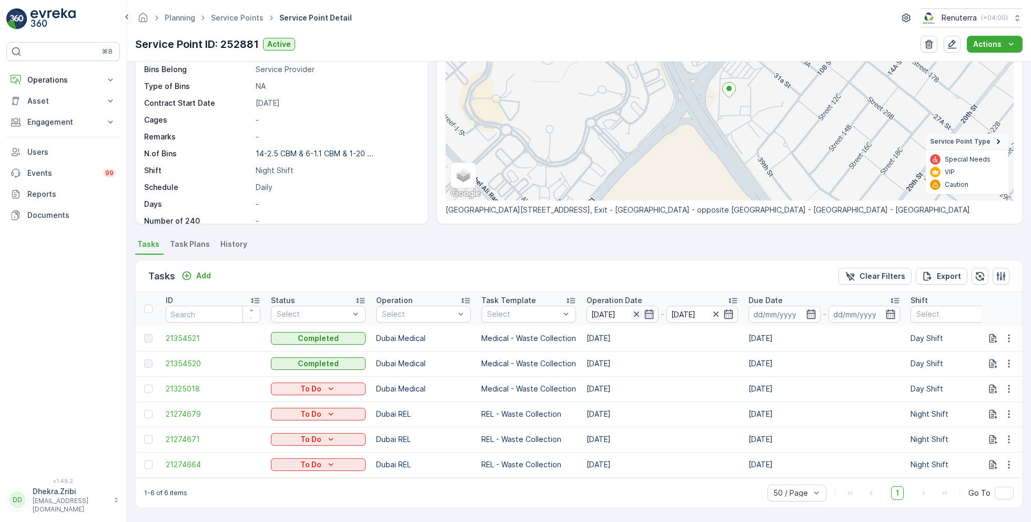
click at [638, 309] on icon "button" at bounding box center [636, 314] width 11 height 11
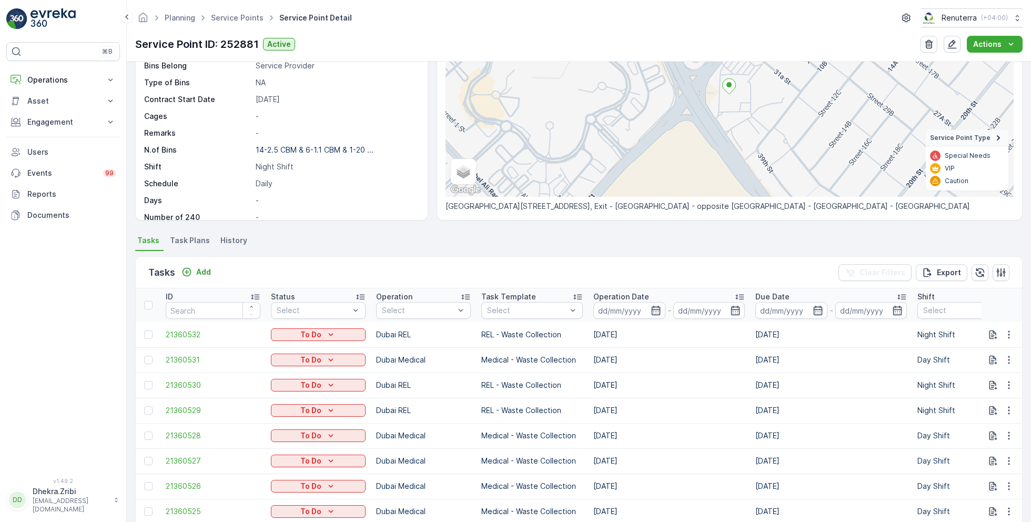
click at [638, 306] on input at bounding box center [629, 310] width 72 height 17
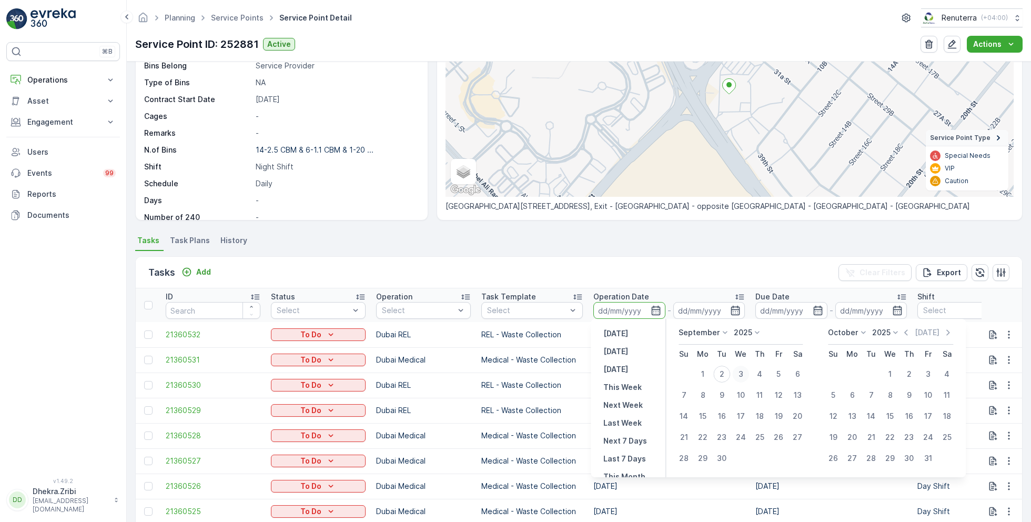
click at [742, 372] on div "3" at bounding box center [740, 374] width 17 height 17
type input "[DATE]"
click at [742, 372] on div "3" at bounding box center [740, 374] width 17 height 17
type input "[DATE]"
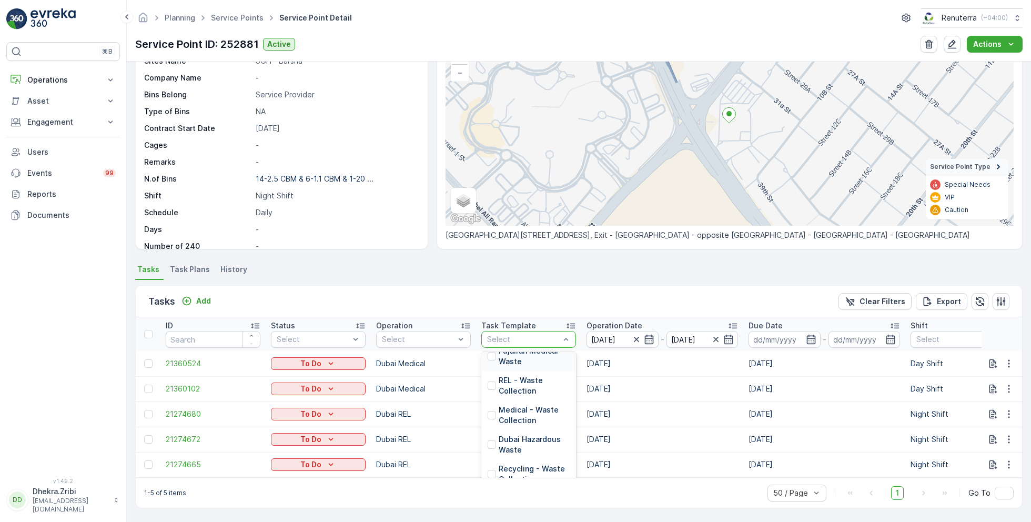
scroll to position [95, 0]
click at [525, 402] on p "Medical - Waste Collection" at bounding box center [534, 410] width 71 height 21
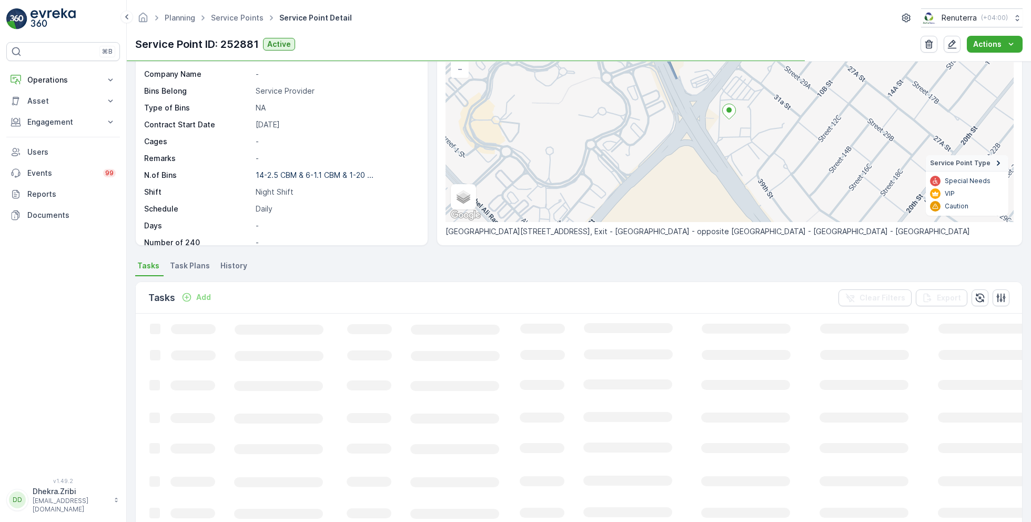
scroll to position [73, 0]
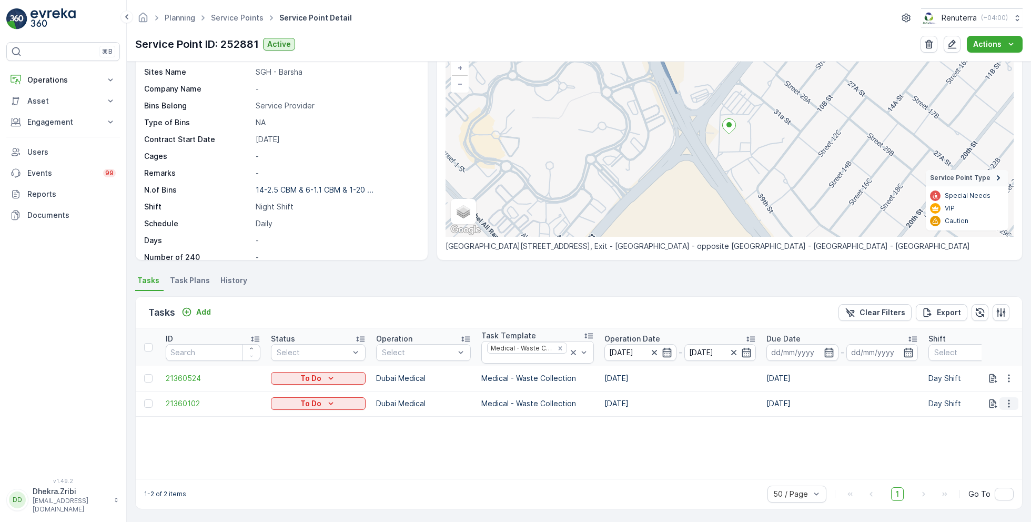
click at [1004, 400] on icon "button" at bounding box center [1009, 403] width 11 height 11
click at [972, 446] on span "Change Route" at bounding box center [981, 447] width 51 height 11
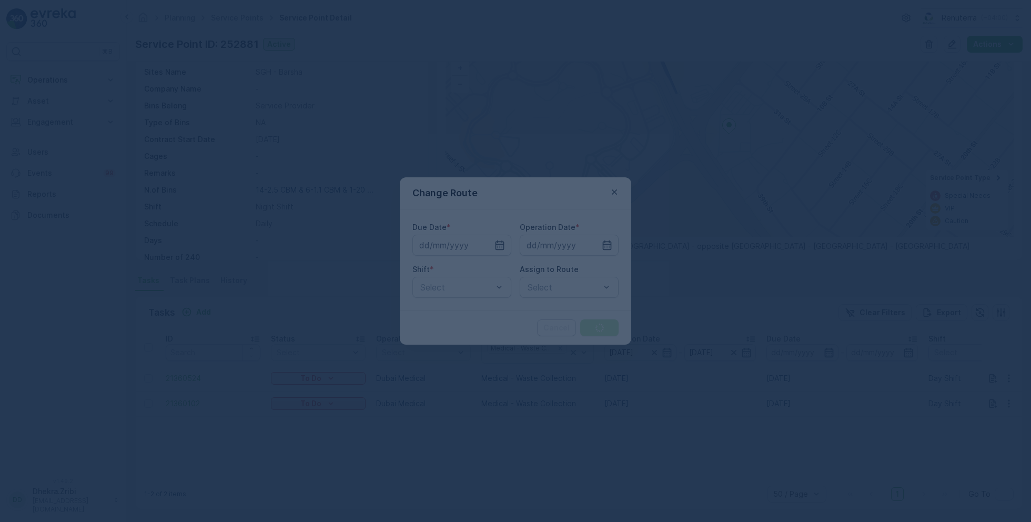
type input "[DATE]"
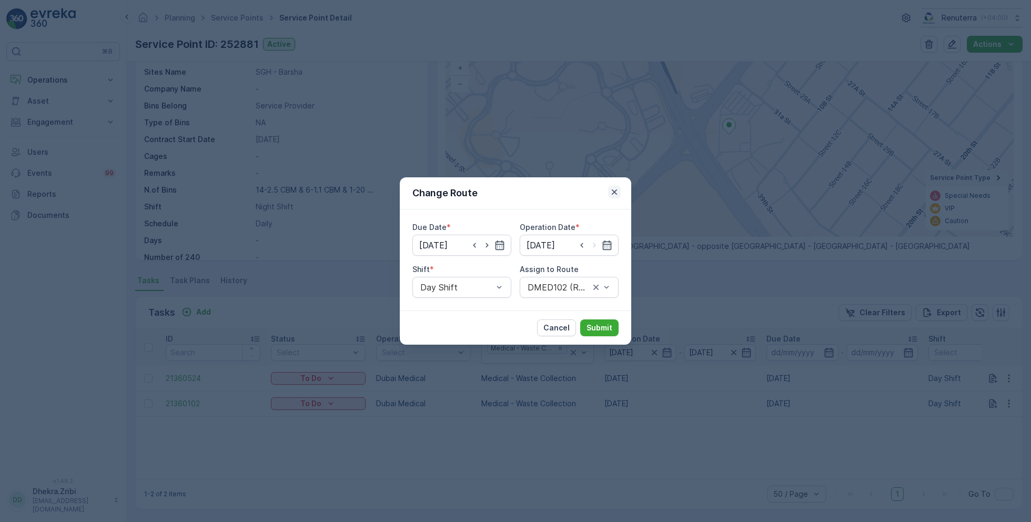
click at [616, 188] on icon "button" at bounding box center [614, 192] width 11 height 11
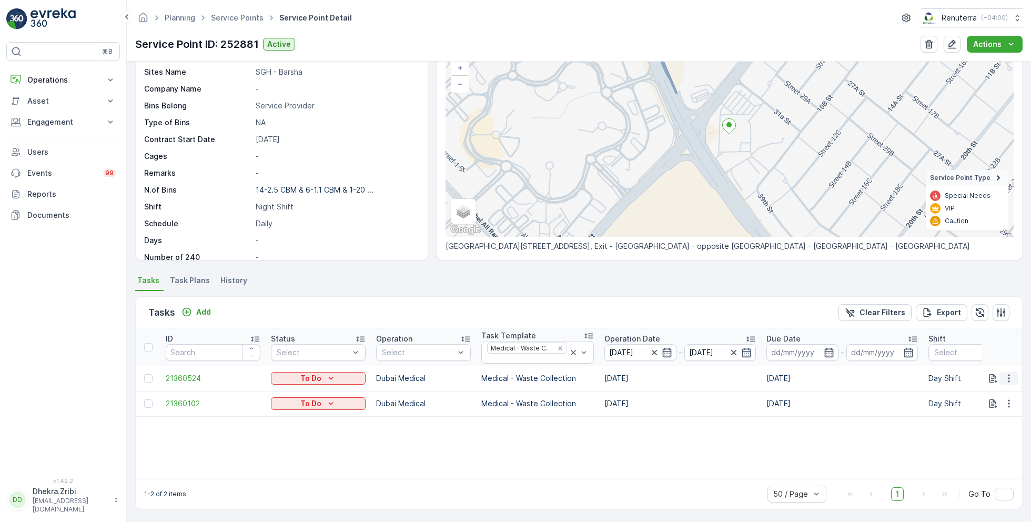
click at [1004, 374] on icon "button" at bounding box center [1009, 378] width 11 height 11
click at [977, 423] on span "Change Route" at bounding box center [981, 422] width 51 height 11
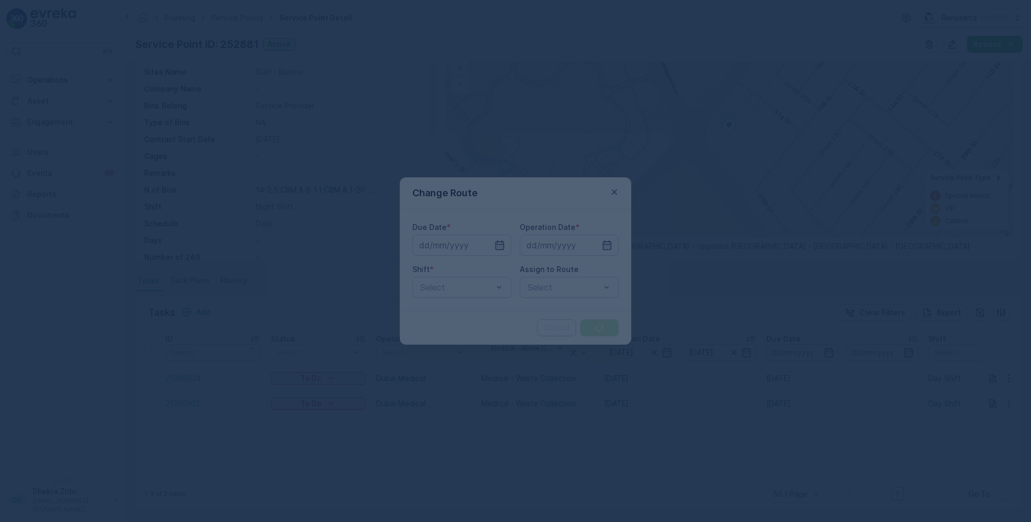
type input "[DATE]"
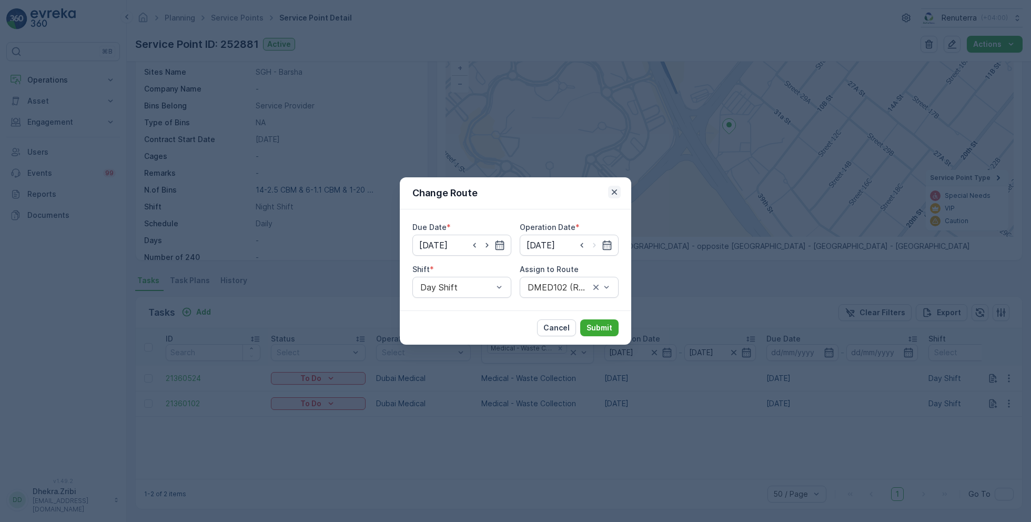
click at [616, 190] on icon "button" at bounding box center [614, 191] width 5 height 5
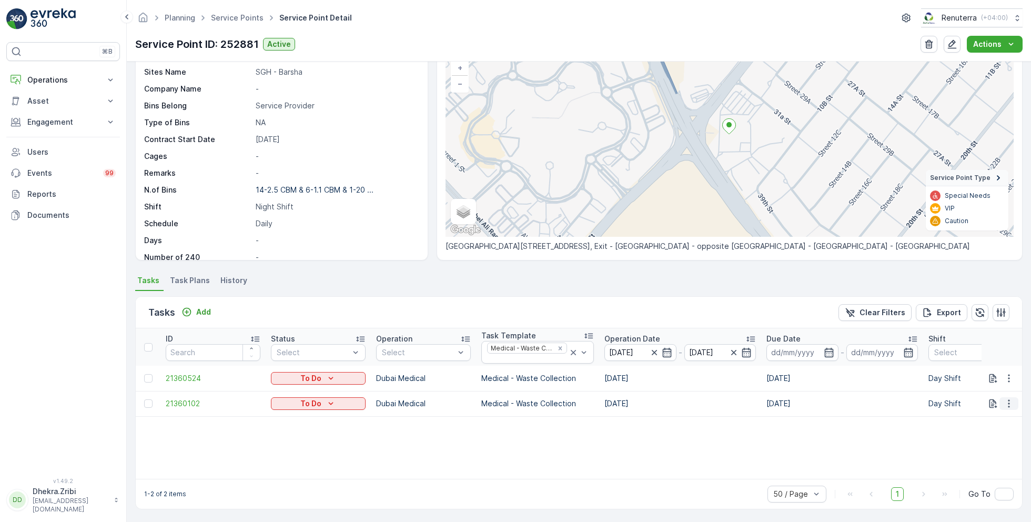
click at [1011, 404] on icon "button" at bounding box center [1009, 403] width 11 height 11
click at [980, 450] on span "Change Route" at bounding box center [981, 447] width 51 height 11
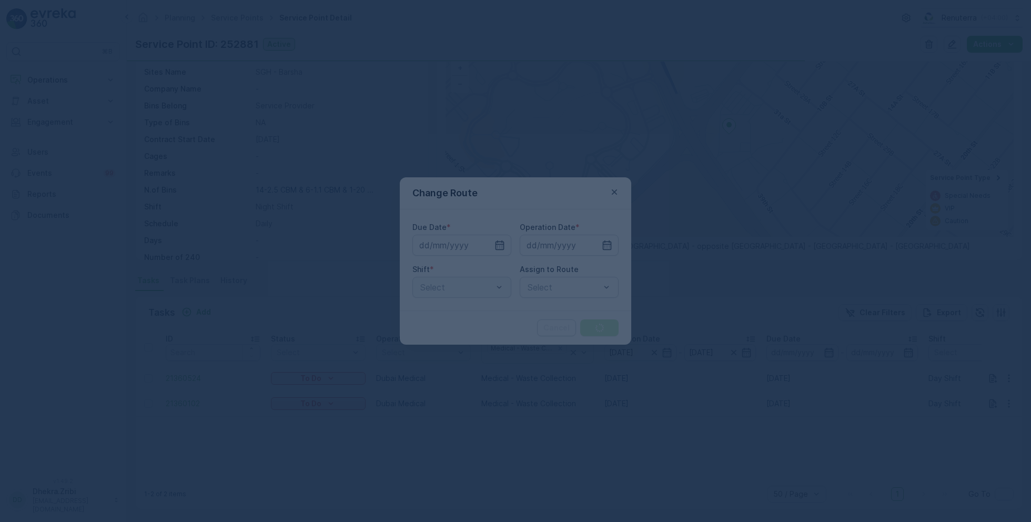
type input "[DATE]"
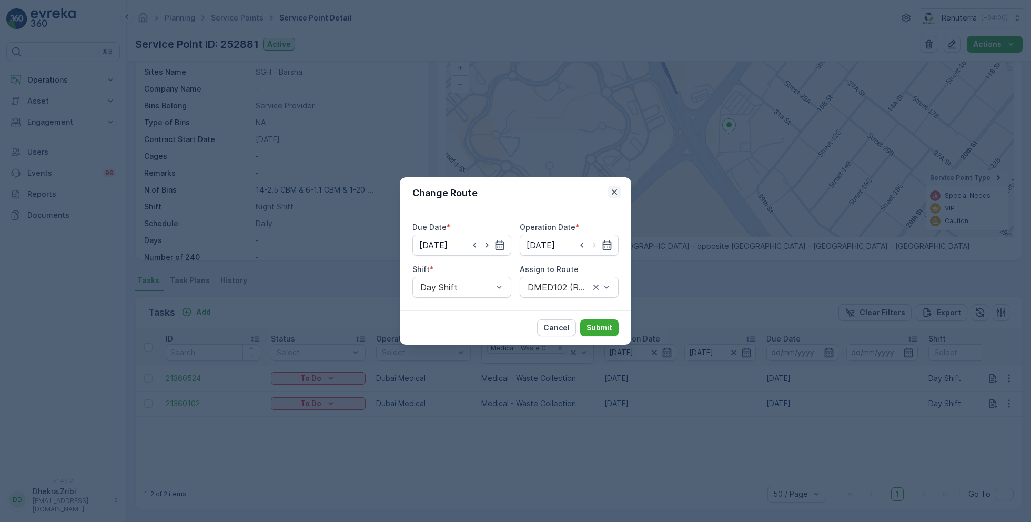
click at [617, 189] on icon "button" at bounding box center [614, 192] width 11 height 11
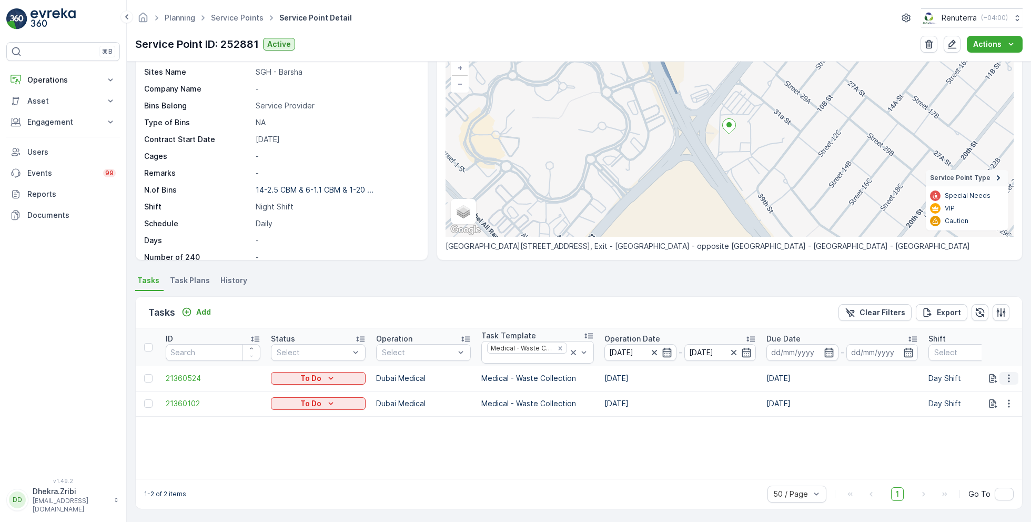
click at [1005, 373] on icon "button" at bounding box center [1009, 378] width 11 height 11
click at [982, 430] on div "Remove from Route" at bounding box center [991, 436] width 79 height 15
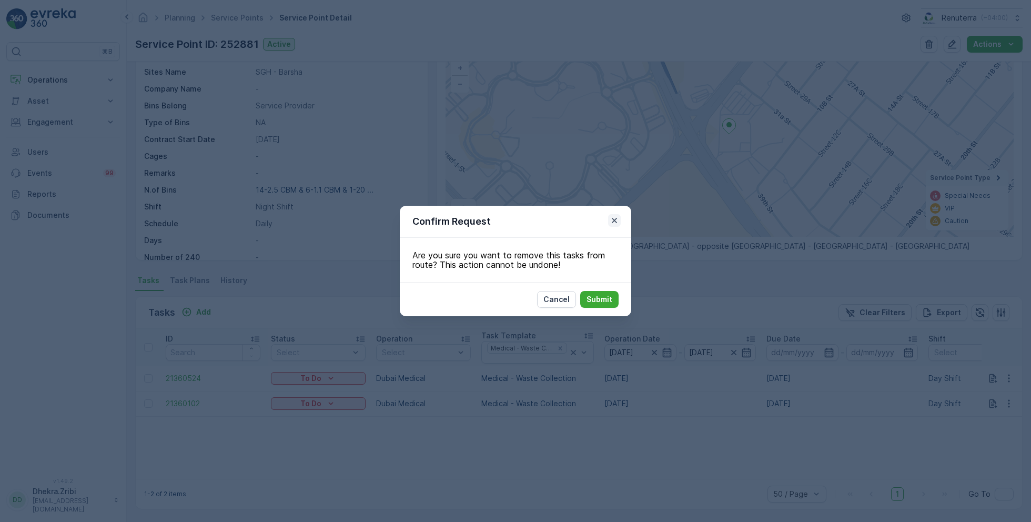
click at [616, 223] on icon "button" at bounding box center [614, 220] width 5 height 5
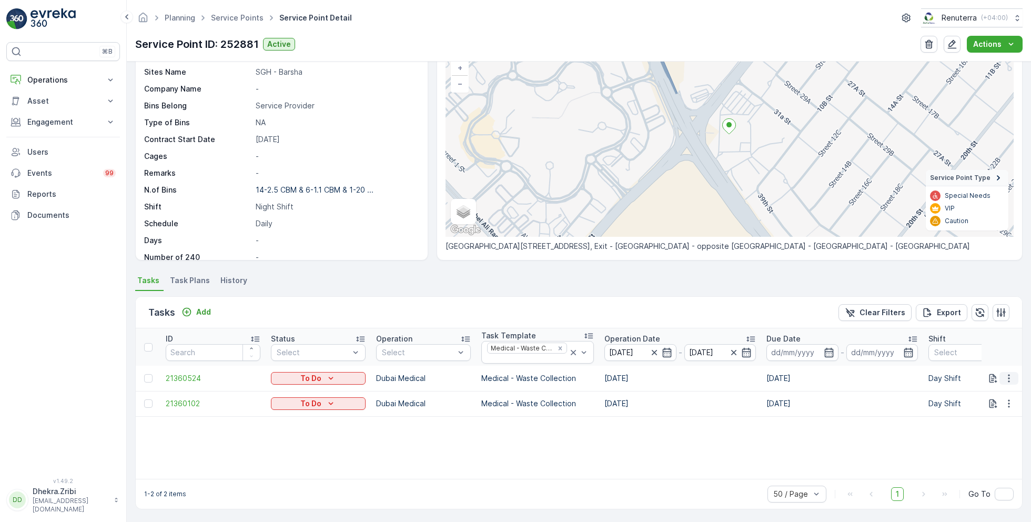
click at [1005, 377] on icon "button" at bounding box center [1009, 378] width 11 height 11
click at [978, 421] on span "Change Route" at bounding box center [981, 422] width 51 height 11
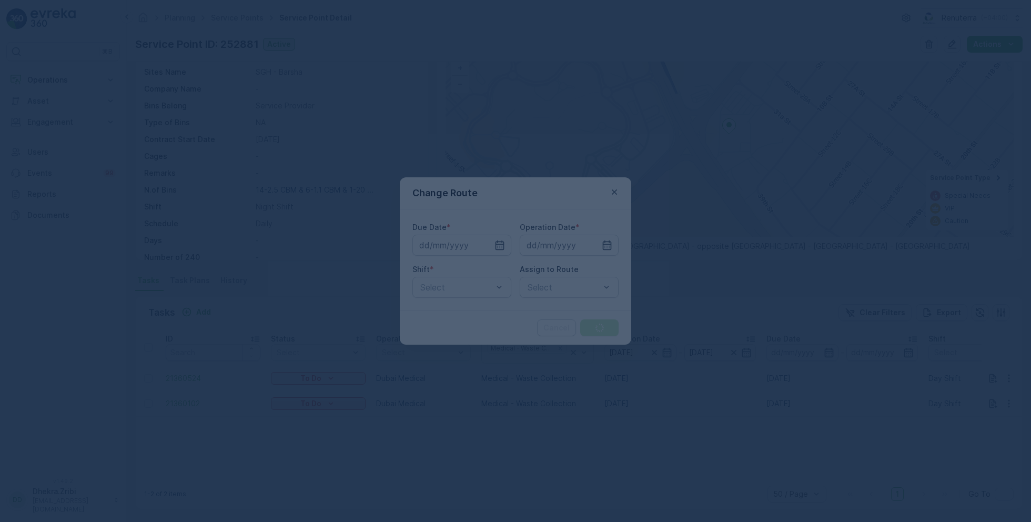
type input "[DATE]"
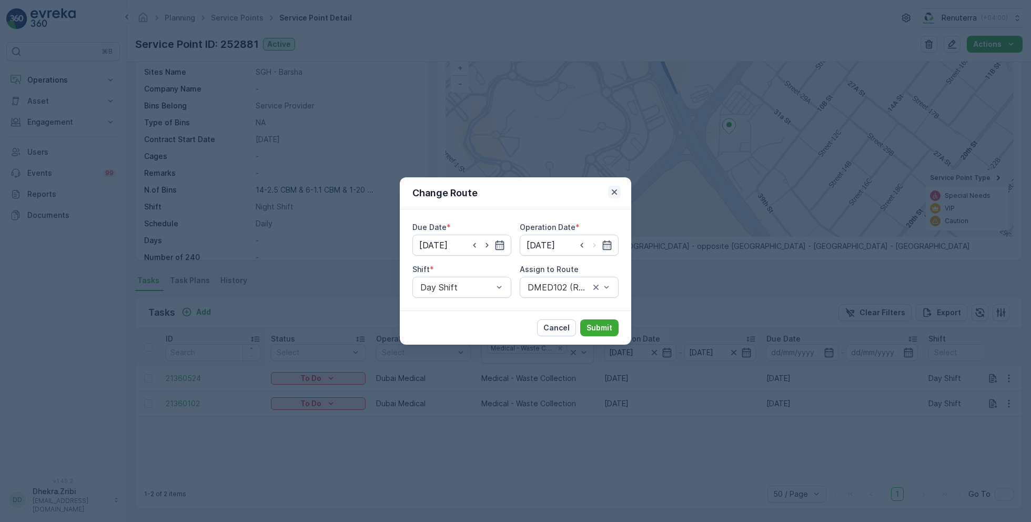
click at [617, 191] on icon "button" at bounding box center [614, 192] width 11 height 11
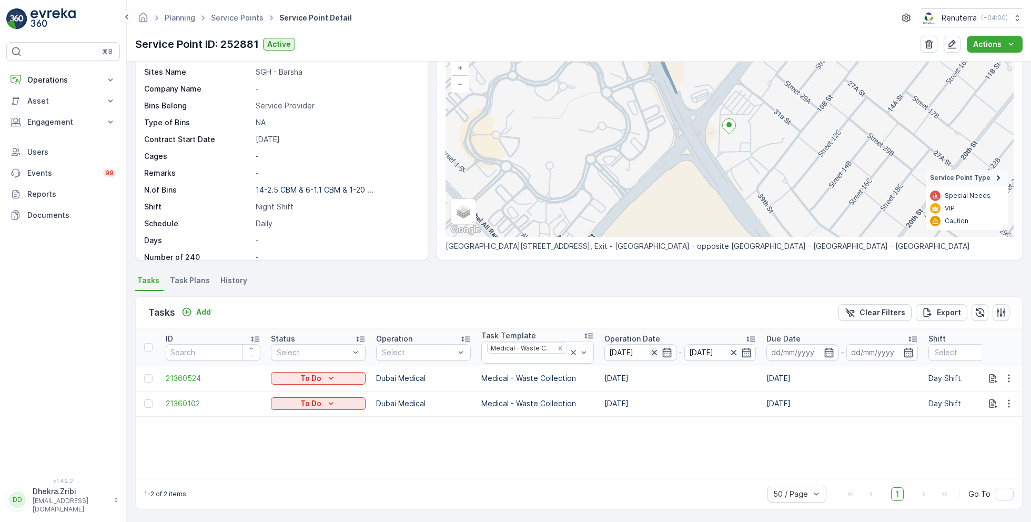
click at [652, 351] on icon "button" at bounding box center [654, 352] width 5 height 5
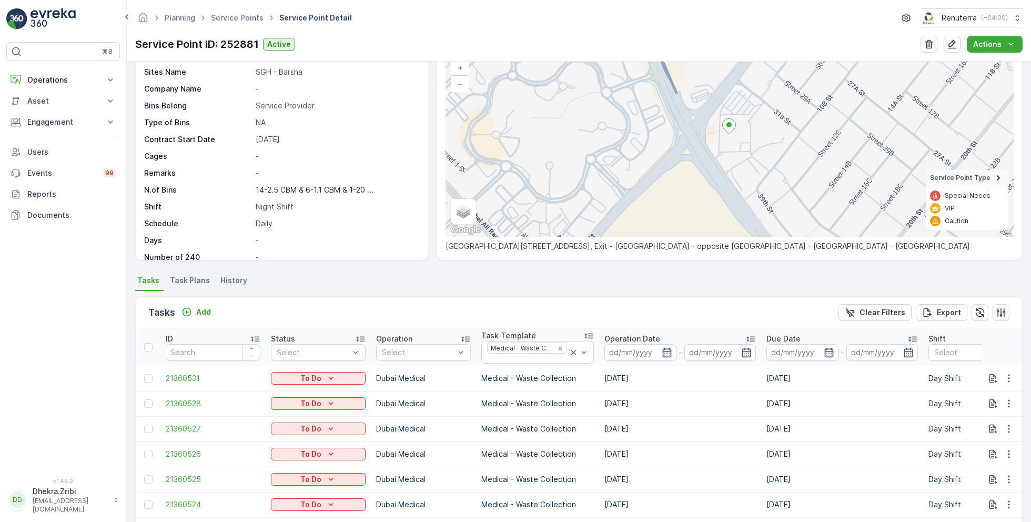
click at [650, 351] on input at bounding box center [641, 352] width 72 height 17
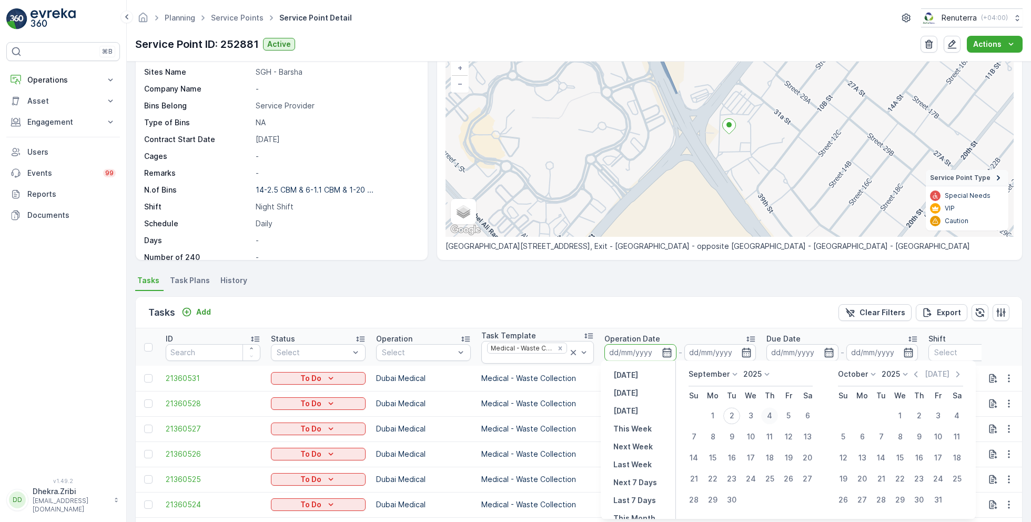
click at [771, 415] on div "4" at bounding box center [769, 415] width 17 height 17
type input "[DATE]"
click at [771, 415] on div "4" at bounding box center [769, 415] width 17 height 17
type input "[DATE]"
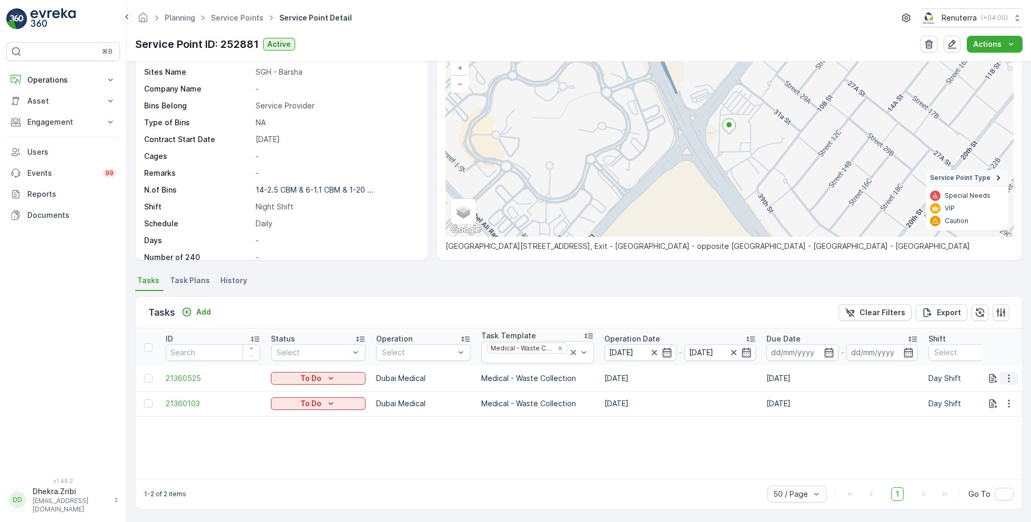
click at [1011, 378] on icon "button" at bounding box center [1009, 378] width 11 height 11
click at [972, 425] on span "Change Route" at bounding box center [981, 422] width 51 height 11
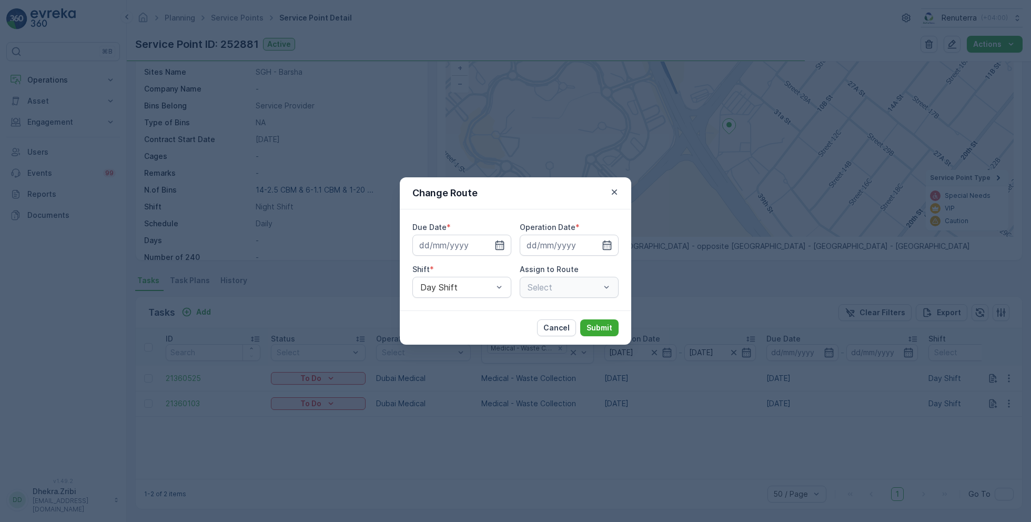
type input "04.09.2025"
click at [618, 191] on icon "button" at bounding box center [614, 192] width 11 height 11
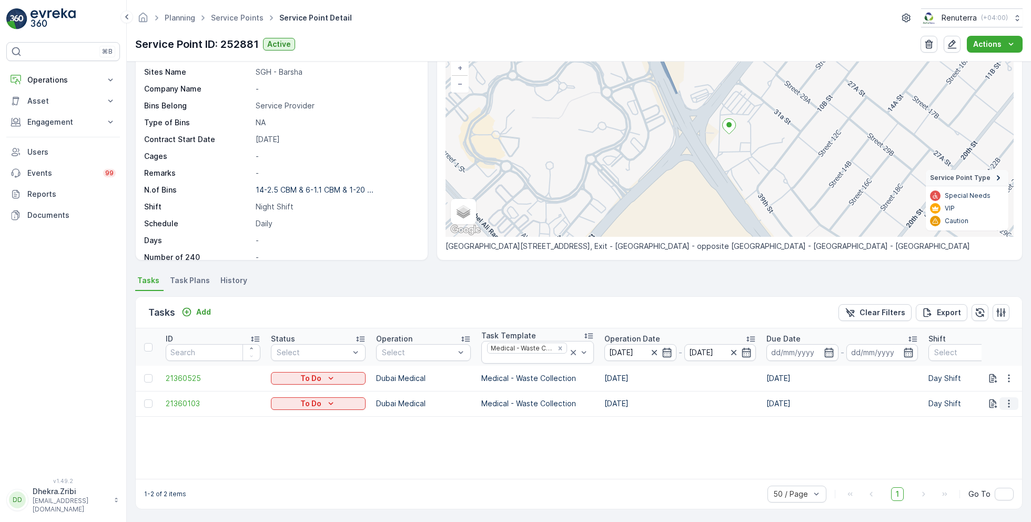
click at [1009, 402] on icon "button" at bounding box center [1009, 403] width 11 height 11
click at [976, 445] on span "Change Route" at bounding box center [981, 447] width 51 height 11
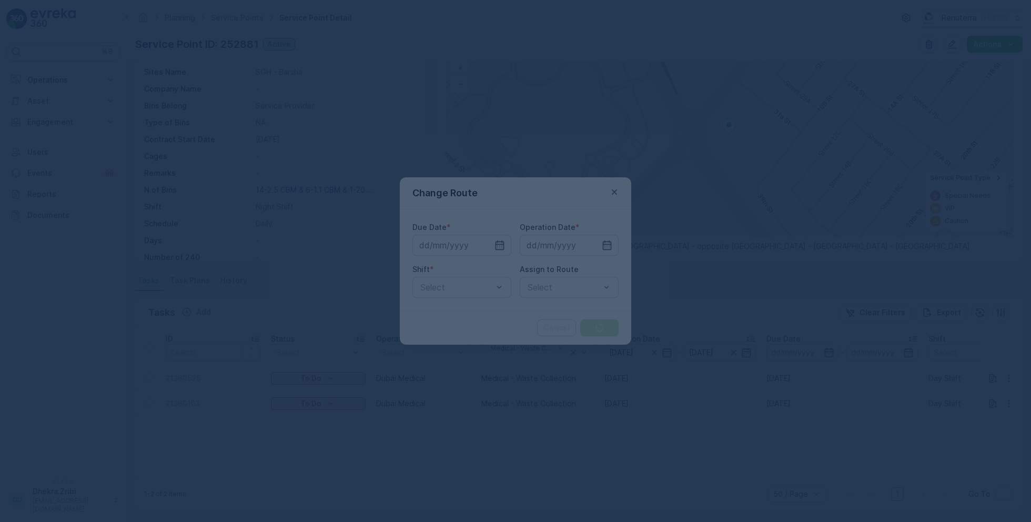
type input "04.09.2025"
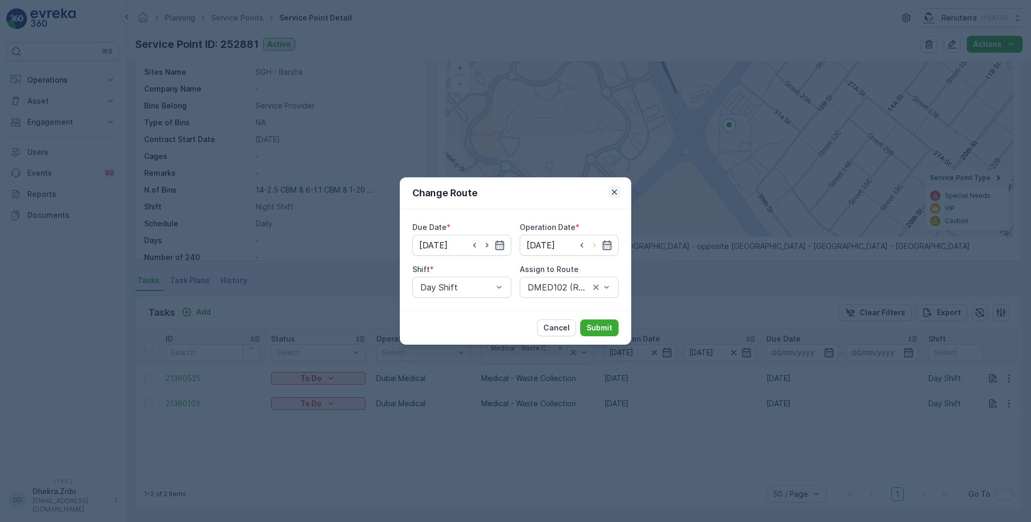
click at [618, 190] on icon "button" at bounding box center [614, 192] width 11 height 11
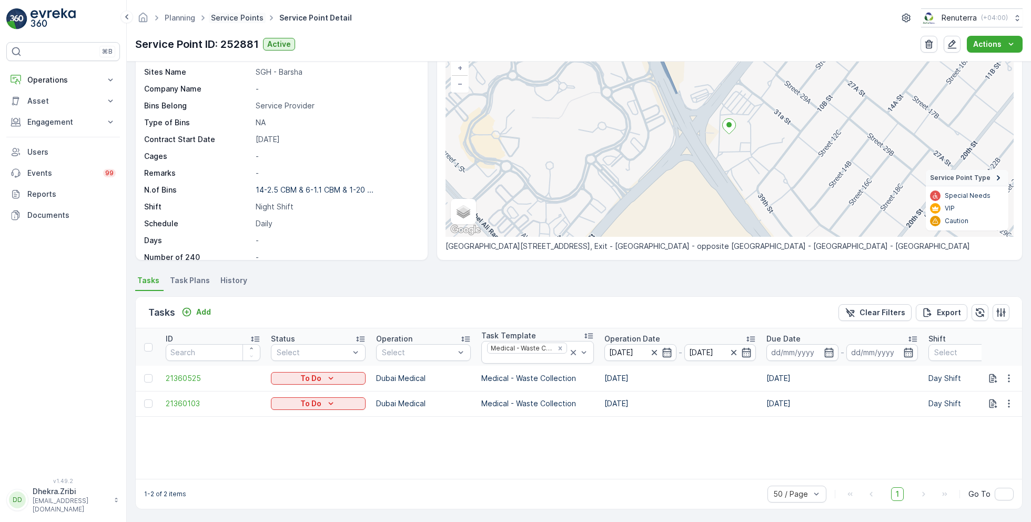
click at [239, 21] on link "Service Points" at bounding box center [237, 17] width 53 height 9
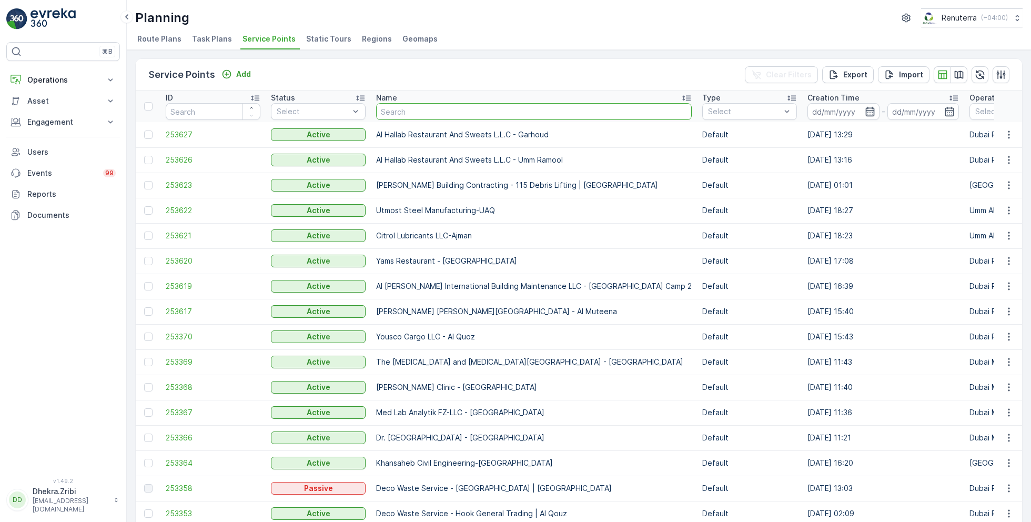
click at [422, 110] on input "text" at bounding box center [534, 111] width 316 height 17
type input "dr"
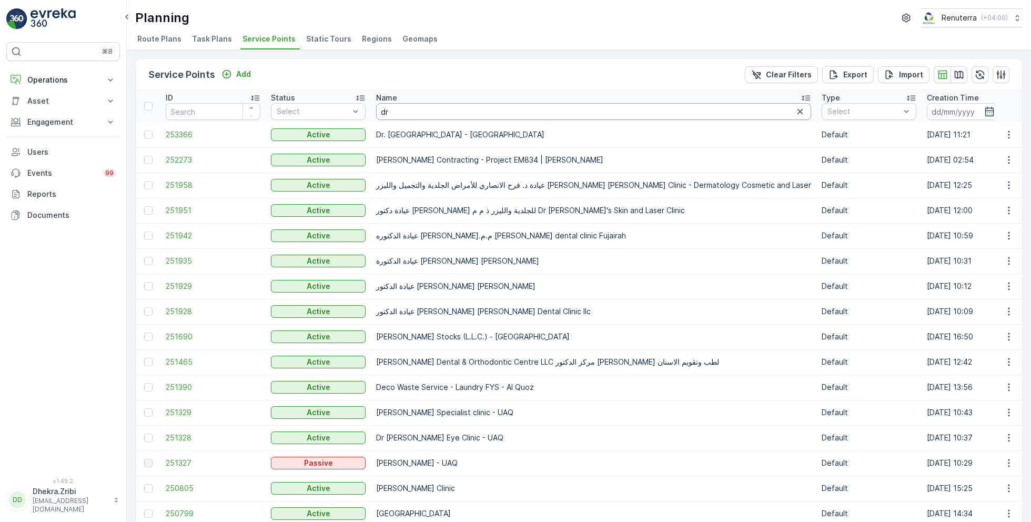
click at [427, 112] on input "dr" at bounding box center [593, 111] width 435 height 17
type input "dr pol"
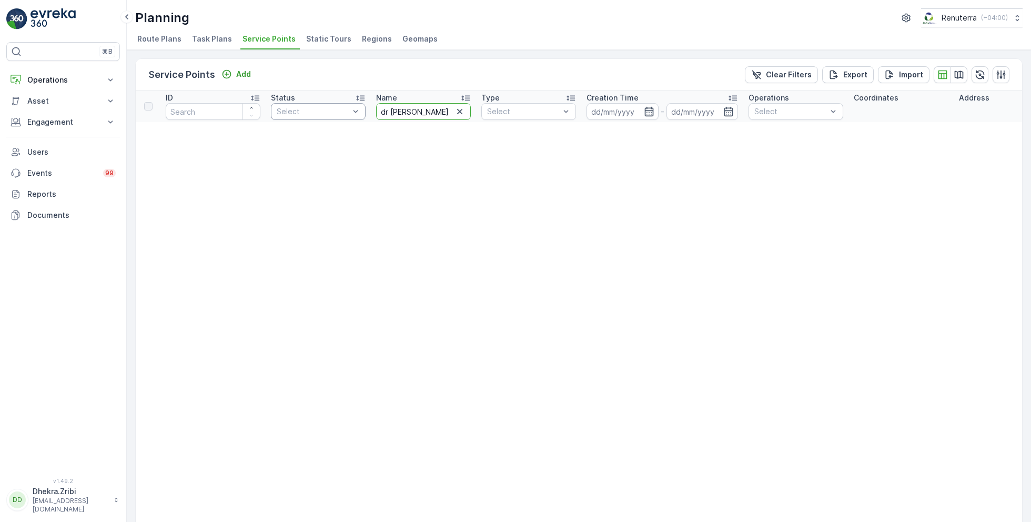
drag, startPoint x: 417, startPoint y: 114, endPoint x: 342, endPoint y: 109, distance: 74.9
type input "ploy"
drag, startPoint x: 424, startPoint y: 114, endPoint x: 363, endPoint y: 113, distance: 61.0
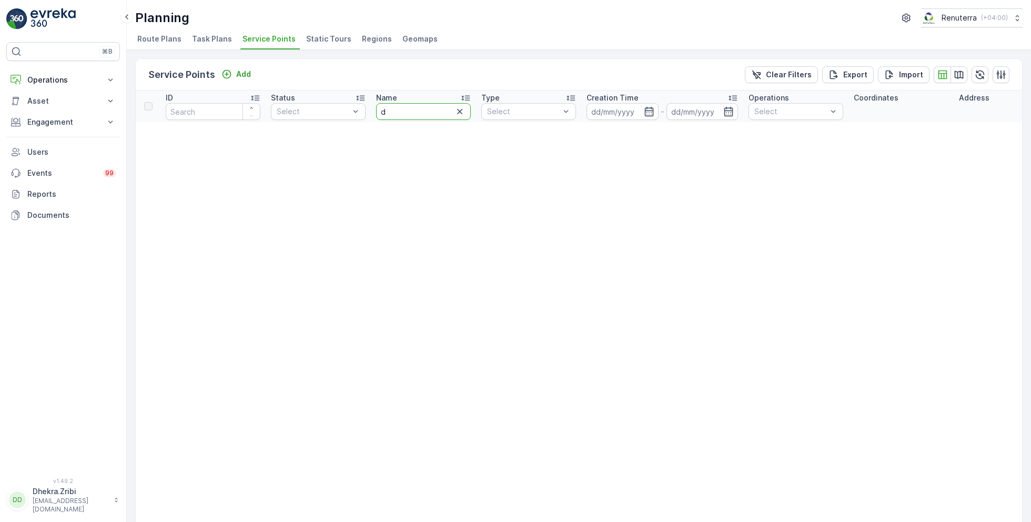
type input "dr"
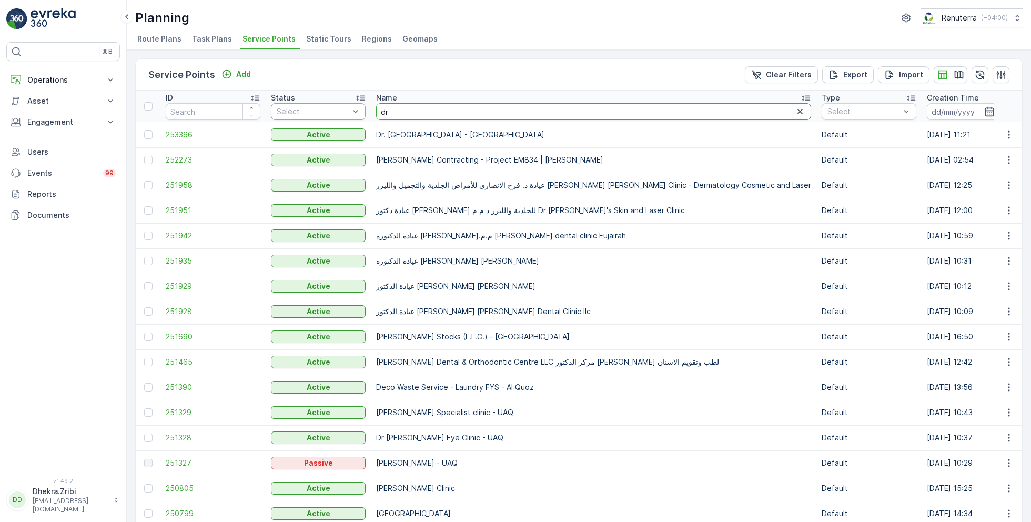
drag, startPoint x: 405, startPoint y: 115, endPoint x: 336, endPoint y: 104, distance: 69.3
type input "doctor"
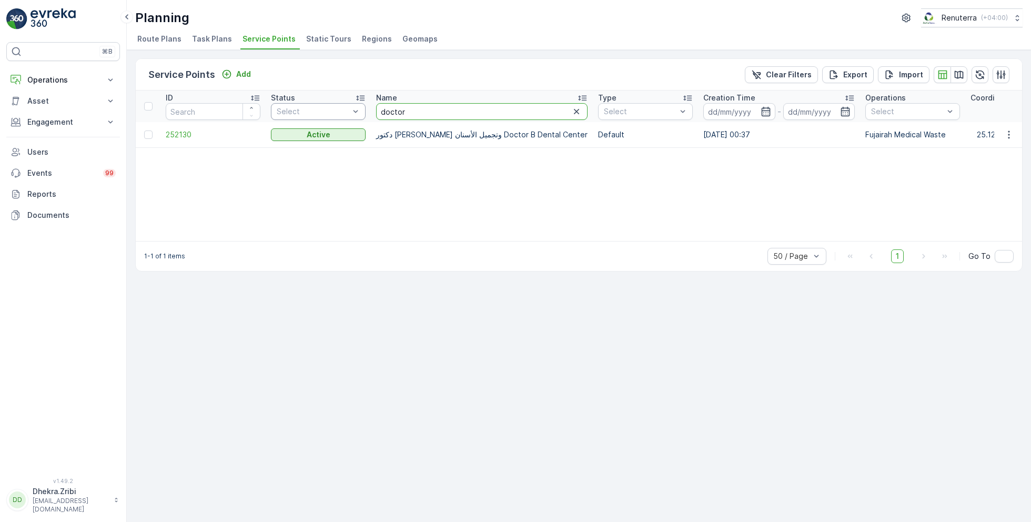
drag, startPoint x: 420, startPoint y: 107, endPoint x: 316, endPoint y: 105, distance: 104.2
paste input "Polyclinic"
type input "Polyclinic"
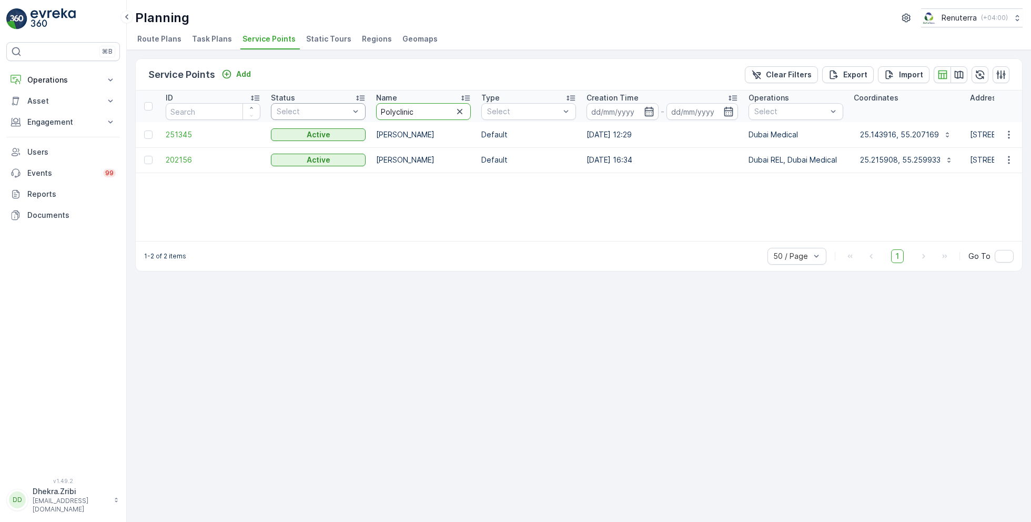
drag, startPoint x: 424, startPoint y: 114, endPoint x: 342, endPoint y: 107, distance: 82.3
type input "dr. mo"
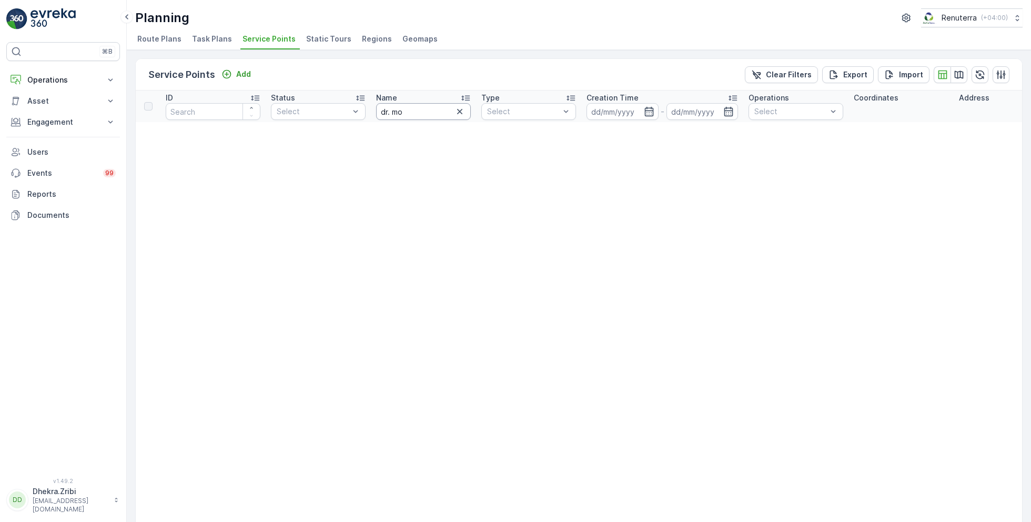
click at [415, 114] on input "dr. mo" at bounding box center [423, 111] width 95 height 17
type input "dr."
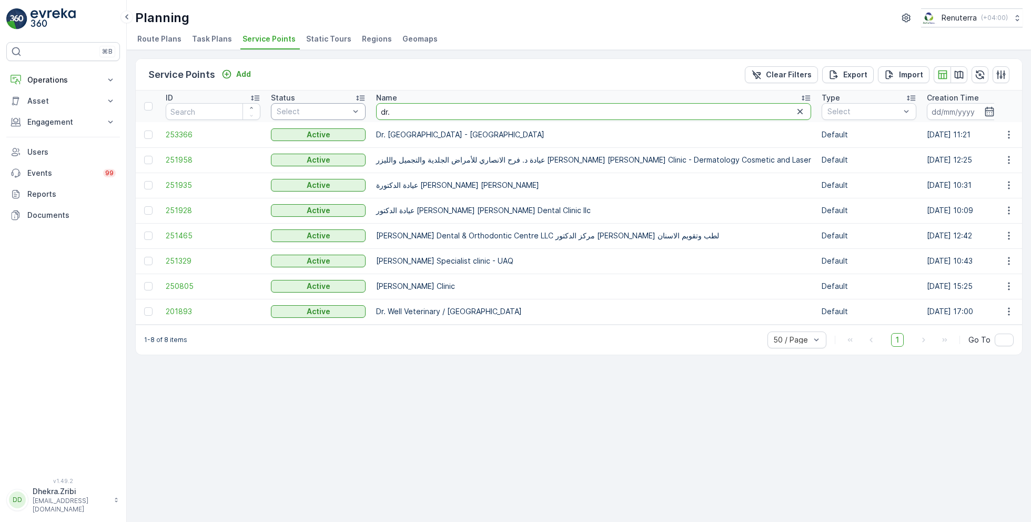
drag, startPoint x: 405, startPoint y: 107, endPoint x: 340, endPoint y: 109, distance: 64.2
type input "poly"
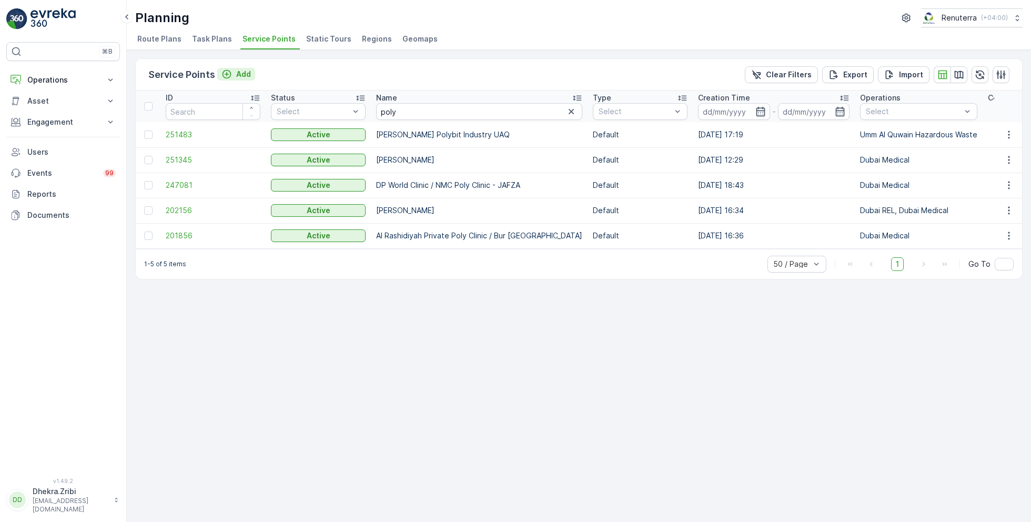
click at [247, 73] on p "Add" at bounding box center [243, 74] width 15 height 11
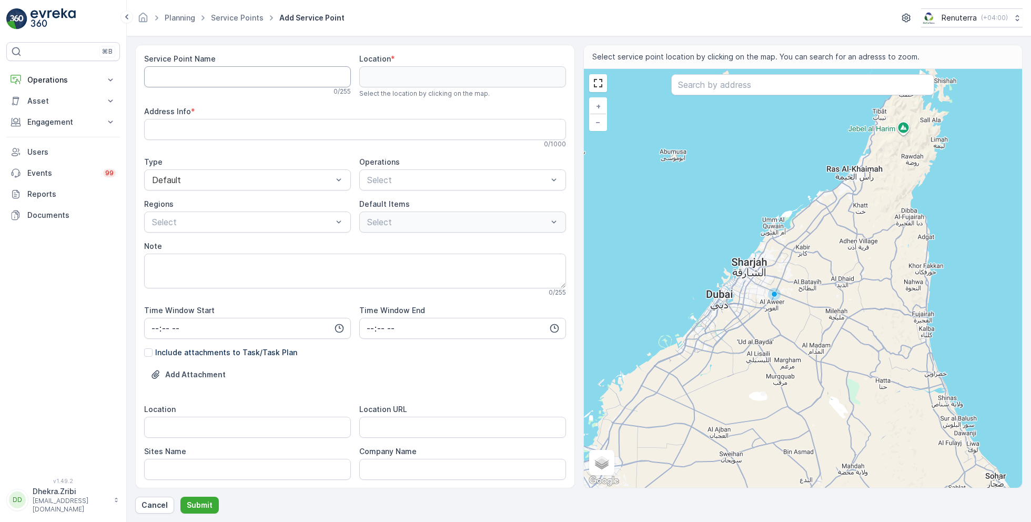
click at [295, 80] on Name "Service Point Name" at bounding box center [247, 76] width 207 height 21
paste Name "DOCTOR MO POLYCLINIC L.LC."
type Name "DOCTOR MO POLYCLINIC [DOMAIN_NAME]. - [GEOGRAPHIC_DATA]"
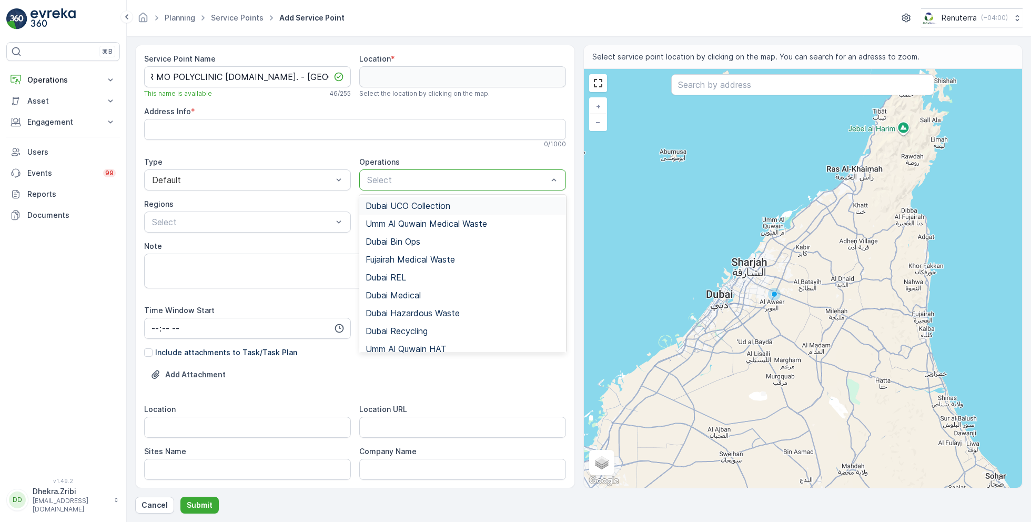
scroll to position [0, 0]
click at [397, 291] on span "Dubai Medical" at bounding box center [393, 294] width 55 height 9
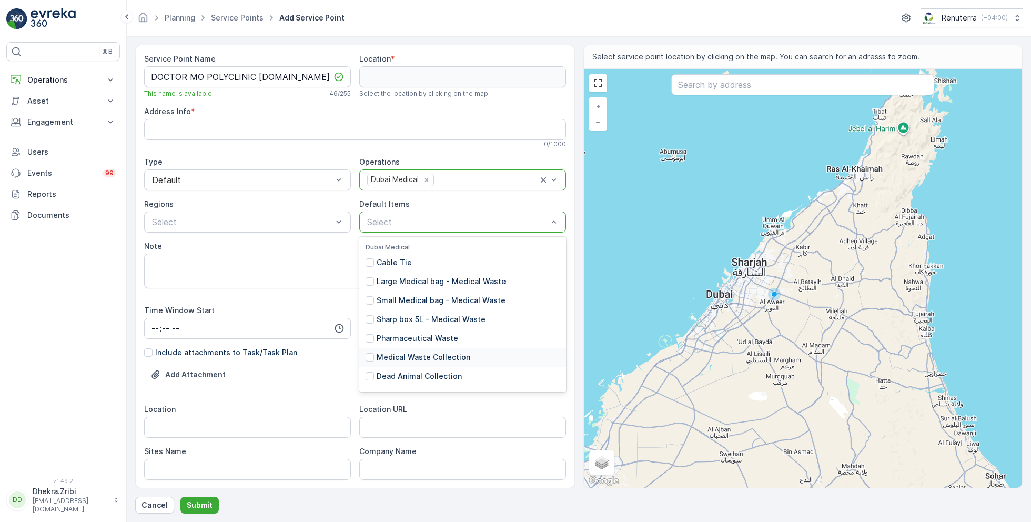
click at [409, 360] on p "Medical Waste Collection" at bounding box center [424, 357] width 94 height 11
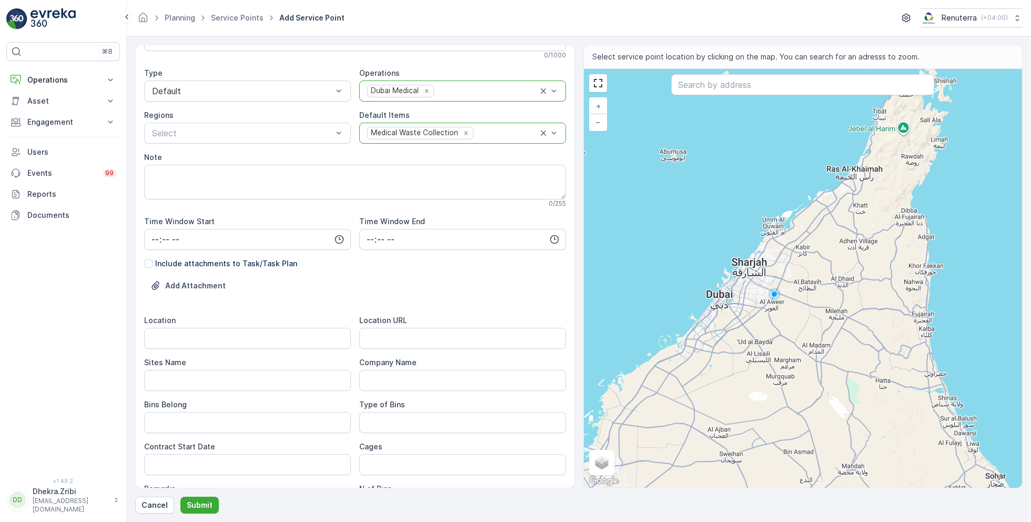
scroll to position [143, 0]
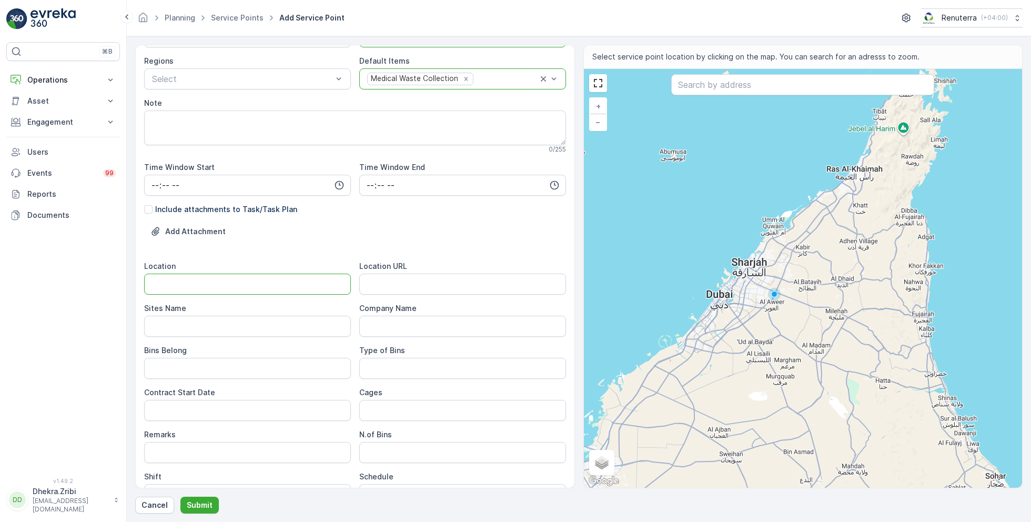
click at [275, 287] on input "Location" at bounding box center [247, 284] width 207 height 21
type input "Sheikh Zayed Road"
click at [258, 326] on Name "Sites Name" at bounding box center [247, 326] width 207 height 21
paste Name "Sheikh Zayed Road"
type Name "Sheikh Zayed Road"
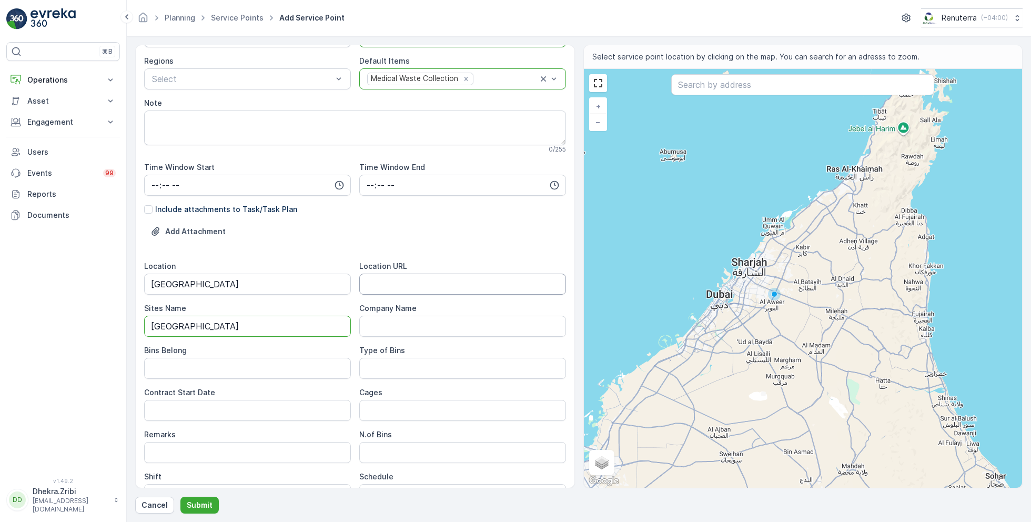
click at [426, 284] on URL "Location URL" at bounding box center [462, 284] width 207 height 21
paste URL "https://maps.app.goo.gl/hXrajzdh6txDJXf96"
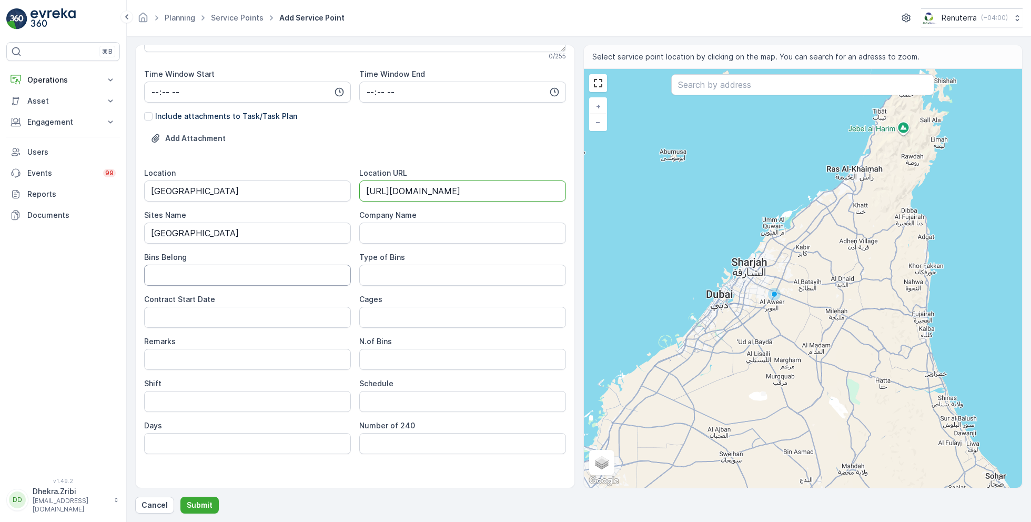
scroll to position [238, 0]
type URL "https://maps.app.goo.gl/hXrajzdh6txDJXf96"
click at [278, 320] on Date "Contract Start Date" at bounding box center [247, 315] width 207 height 21
type Date "02-Sep-2025"
click at [266, 397] on input "Shift" at bounding box center [247, 399] width 207 height 21
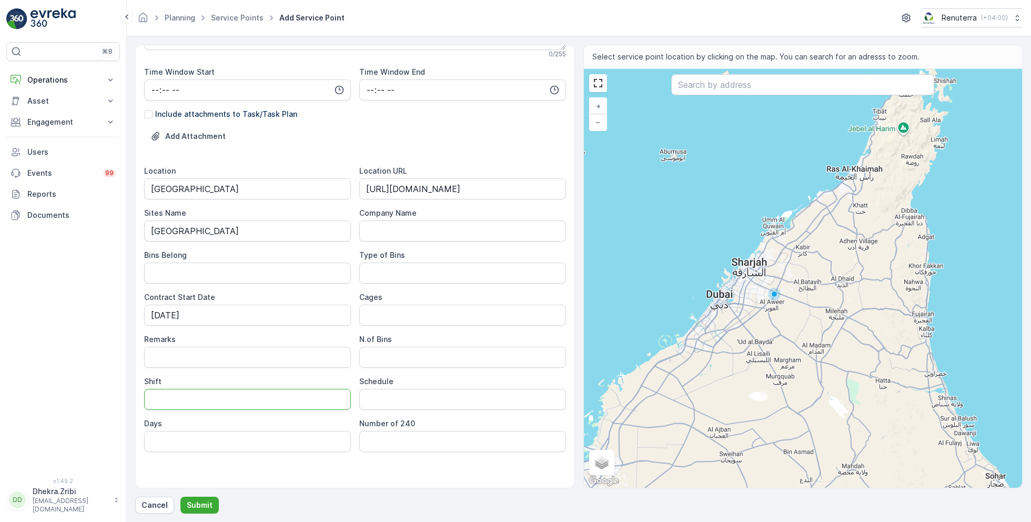
type input "Day Shift"
click at [409, 404] on input "Schedule" at bounding box center [462, 399] width 207 height 21
click at [405, 401] on input "Schedule" at bounding box center [462, 399] width 207 height 21
click at [401, 400] on input "Monthly 2 Times" at bounding box center [462, 399] width 207 height 21
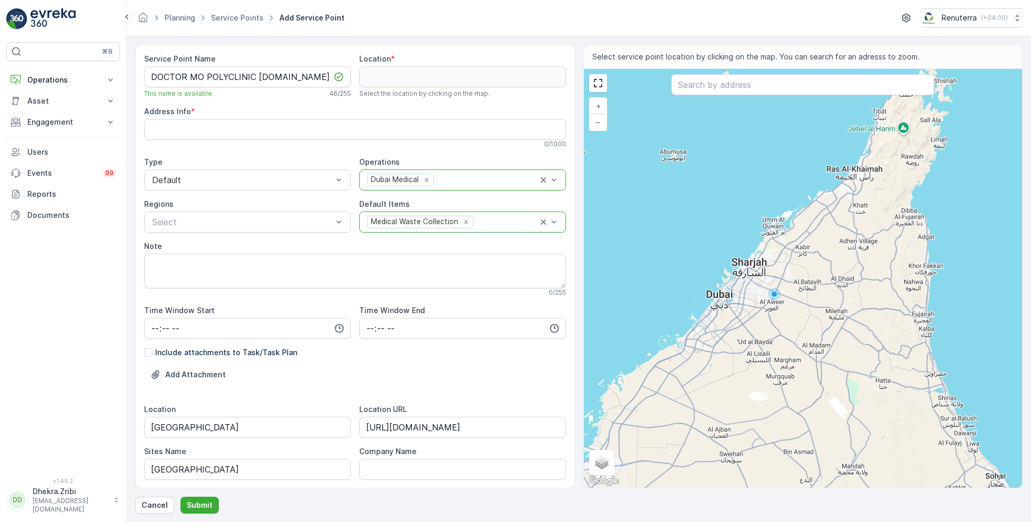
type input "Monthly 3 Times"
click at [747, 85] on input "text" at bounding box center [802, 84] width 263 height 21
paste input "Dr. Mo Polyclinic"
type input "Dr. Mo Polyclinic"
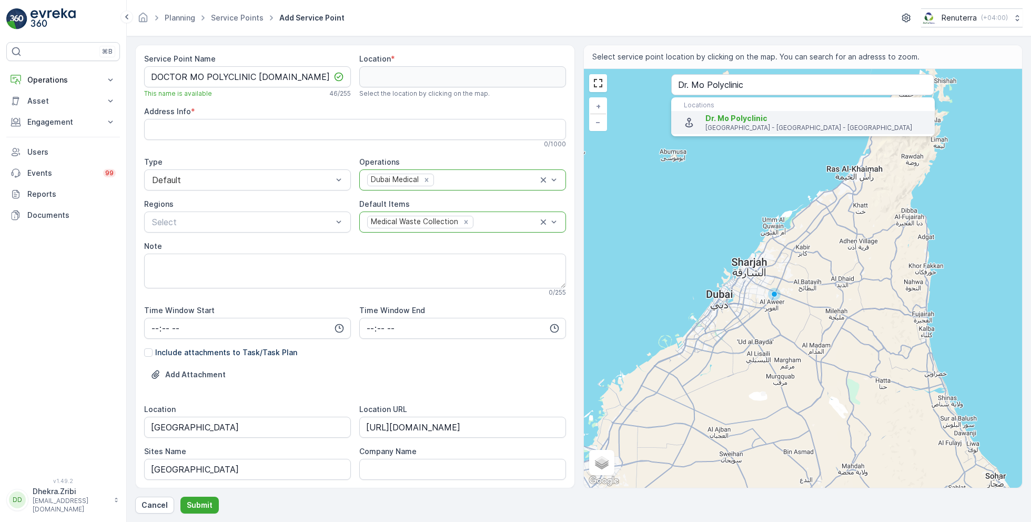
click at [734, 117] on span "Dr. Mo Polyclinic" at bounding box center [737, 118] width 62 height 9
type input "25.1763837,55.2448405"
type Info "Mardoof Building , flat 115 - Sheikh Zayed Rd - Al Safa - Al Safa 1 - Dubai - U…"
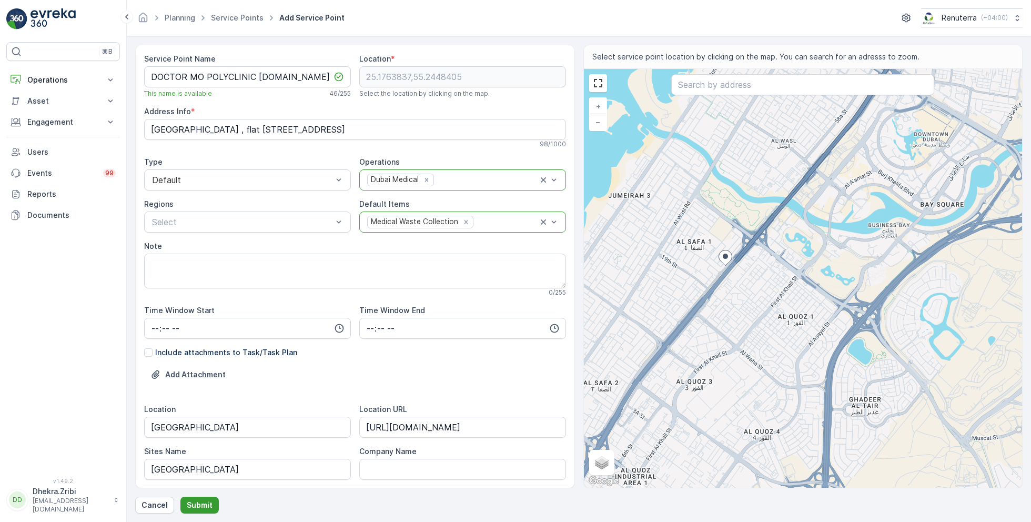
click at [204, 503] on p "Submit" at bounding box center [200, 505] width 26 height 11
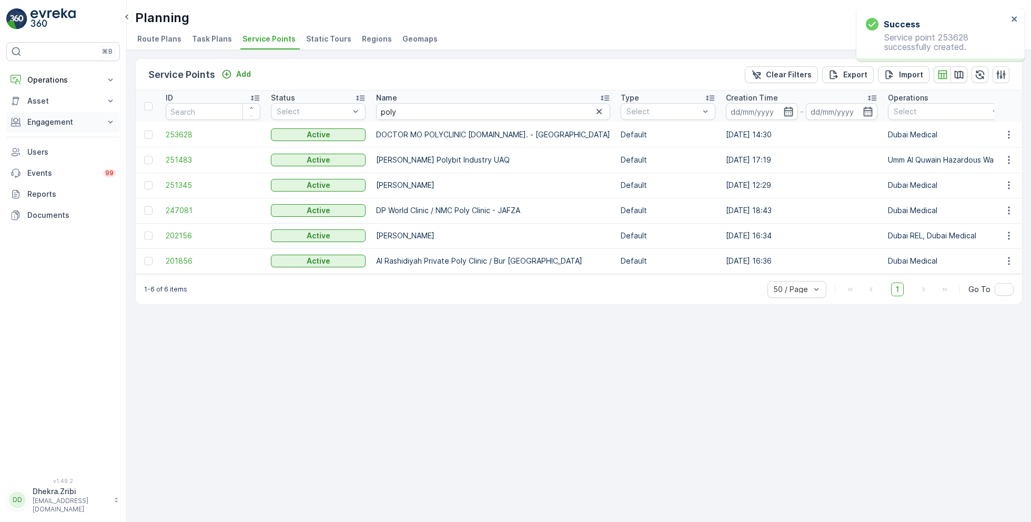
click at [86, 120] on p "Engagement" at bounding box center [63, 122] width 72 height 11
click at [48, 152] on p "Entities" at bounding box center [40, 154] width 26 height 11
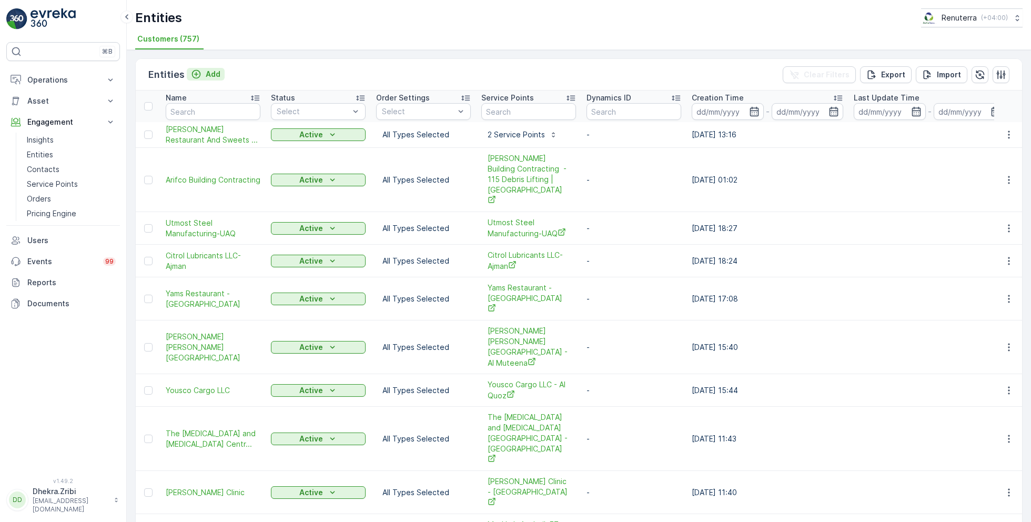
click at [208, 75] on p "Add" at bounding box center [213, 74] width 15 height 11
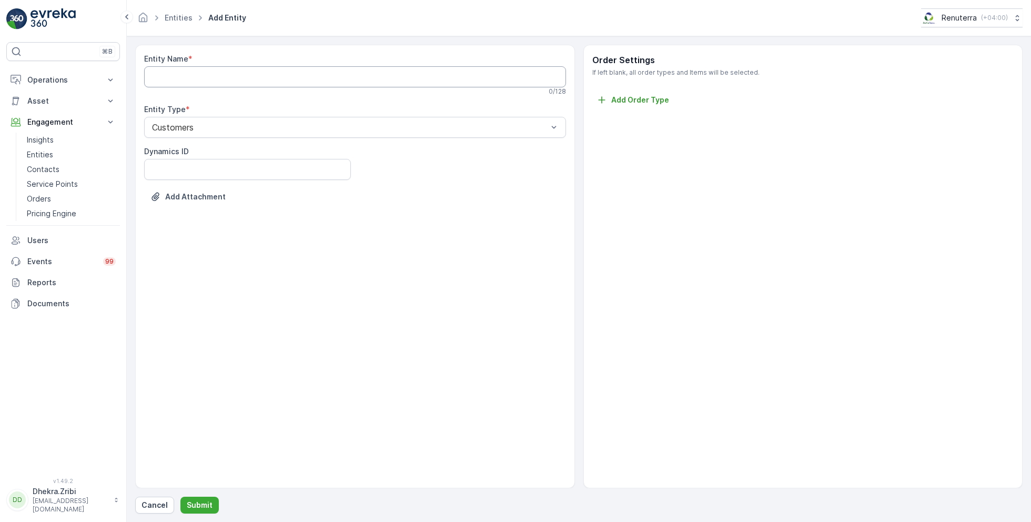
click at [373, 77] on Name "Entity Name" at bounding box center [355, 76] width 422 height 21
paste Name "DOCTOR MO POLYCLINIC L.LC."
type Name "DOCTOR MO POLYCLINIC L.LC."
click at [196, 506] on p "Submit" at bounding box center [200, 505] width 26 height 11
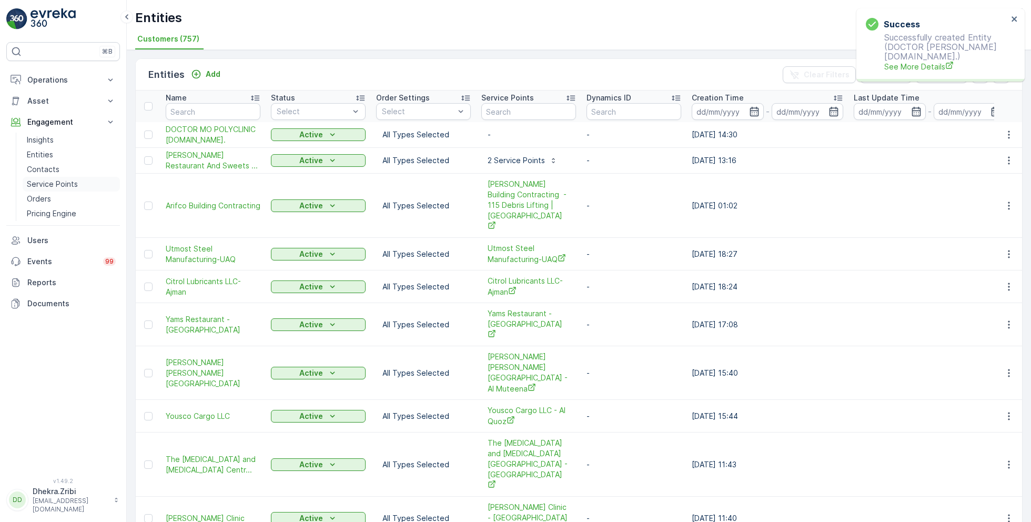
click at [58, 182] on p "Service Points" at bounding box center [52, 184] width 51 height 11
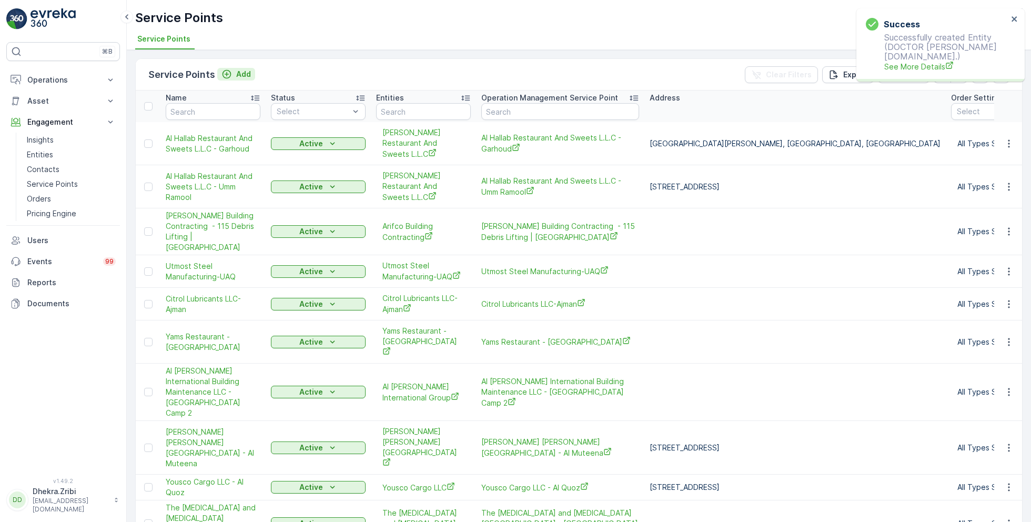
click at [230, 71] on icon "Add" at bounding box center [226, 74] width 11 height 11
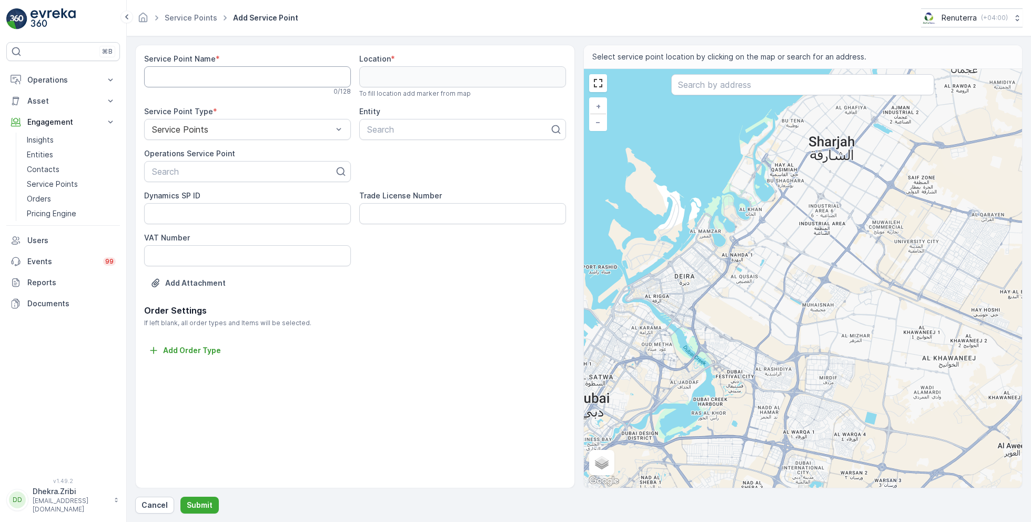
click at [243, 76] on Name "Service Point Name" at bounding box center [247, 76] width 207 height 21
paste Name "DOCTOR MO POLYCLINIC L.LC."
type Name "DOCTOR MO POLYCLINIC L.LC. - Sheikh Zayed Road"
click at [226, 172] on div at bounding box center [243, 171] width 185 height 9
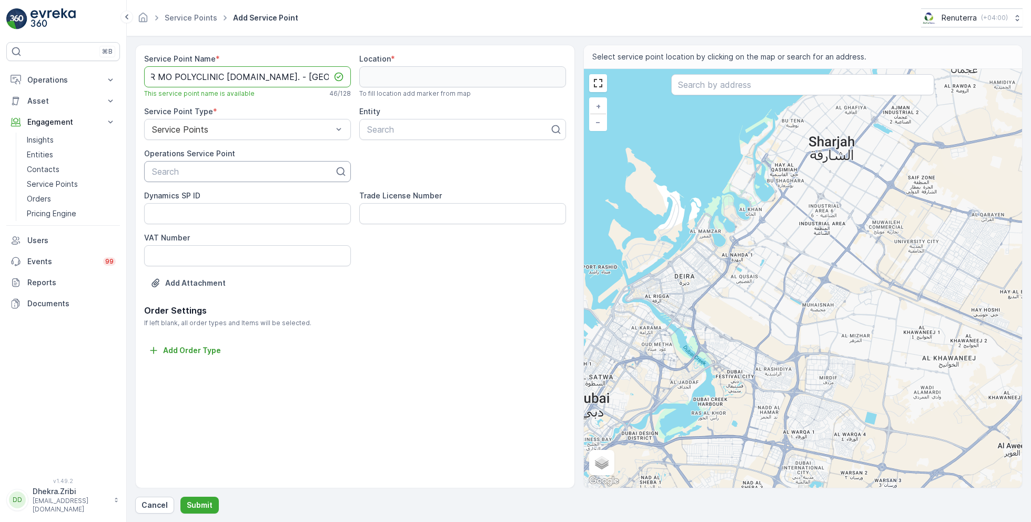
scroll to position [0, 0]
paste input "DOCTOR MO POLYCLINIC L.LC. - Sheikh Zayed Road"
type input "DOCTOR MO POLYCLINIC L.LC. - Sheikh Zayed Road"
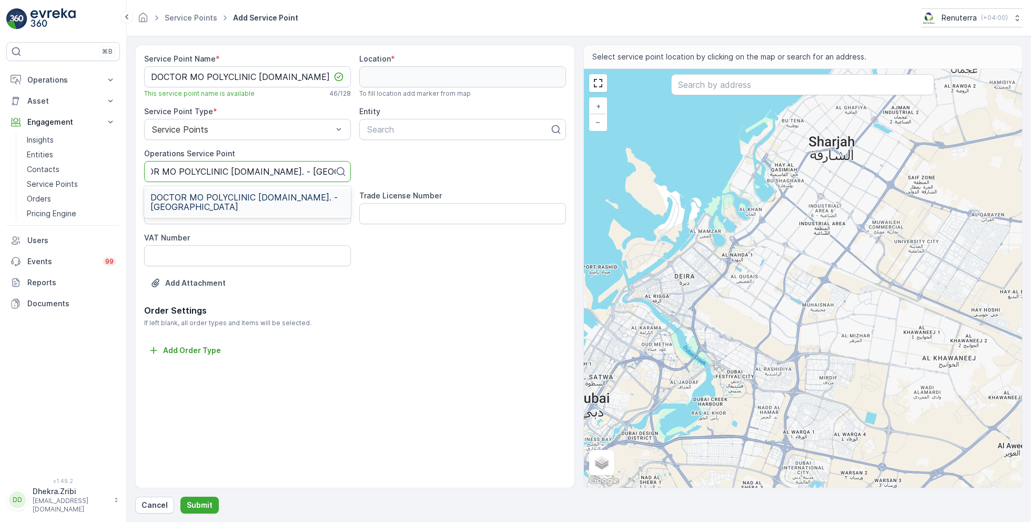
click at [233, 198] on span "DOCTOR MO POLYCLINIC L.LC. - Sheikh Zayed Road" at bounding box center [247, 202] width 194 height 19
click at [420, 127] on div at bounding box center [458, 129] width 185 height 9
type input "doctor"
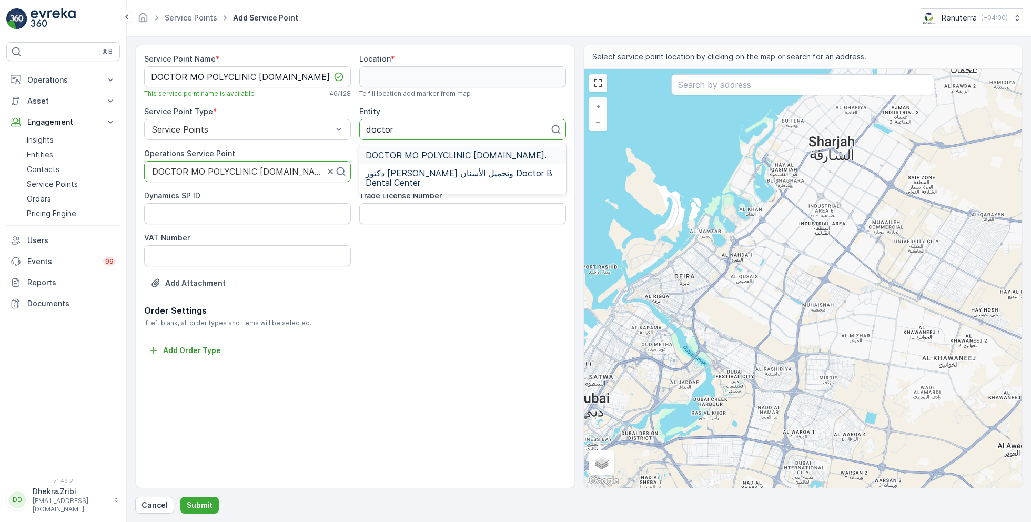
click at [444, 152] on span "DOCTOR MO POLYCLINIC L.LC." at bounding box center [456, 154] width 181 height 9
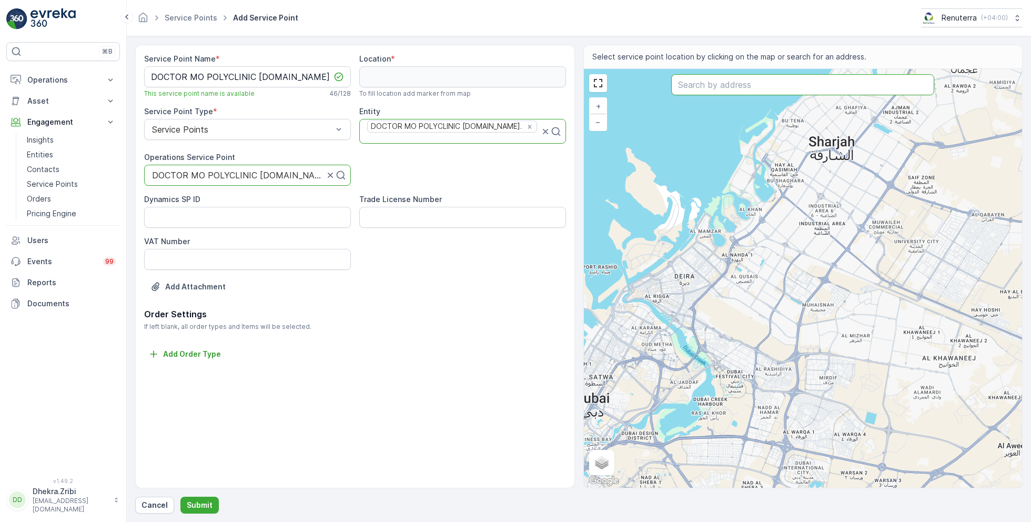
click at [699, 85] on input "text" at bounding box center [802, 84] width 263 height 21
paste input "DOCTOR MO POLYCLINIC L.LC. - Sheikh Zayed Road"
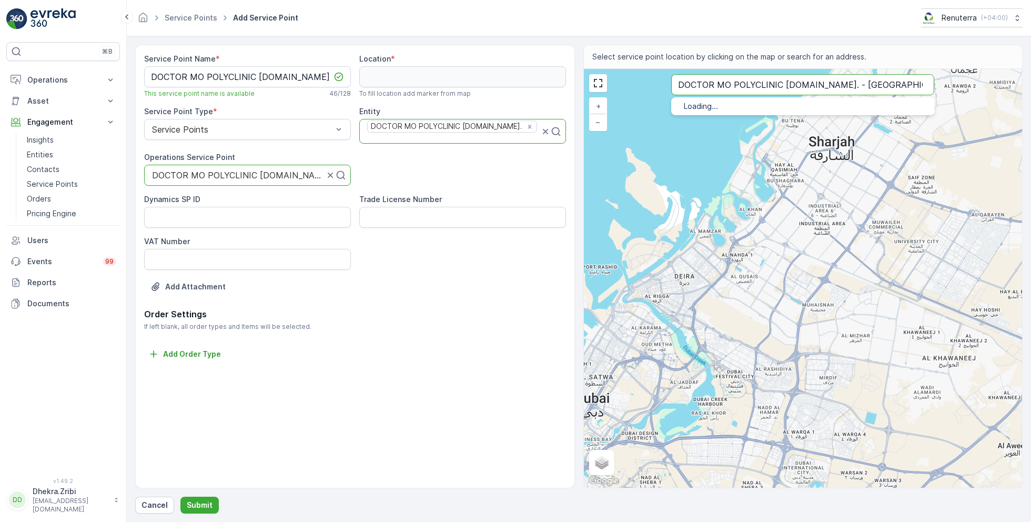
type input "DOCTOR MO POLYCLINIC L.LC. - Sheikh Zayed Road"
click at [768, 124] on p "Sheikh Zayed Road - Dubai - United Arab Emirates" at bounding box center [816, 128] width 221 height 8
type input "25.1763837,55.2448405"
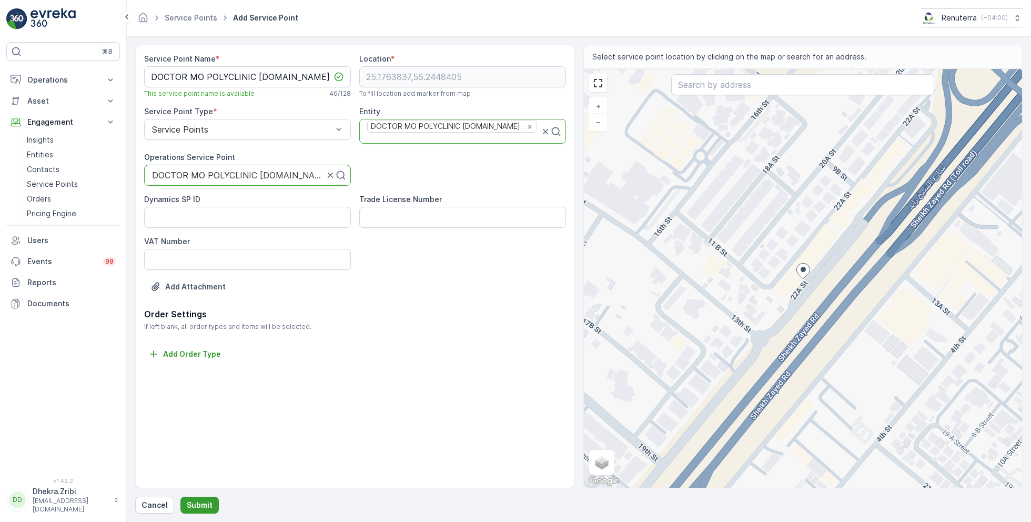
click at [194, 502] on p "Submit" at bounding box center [200, 505] width 26 height 11
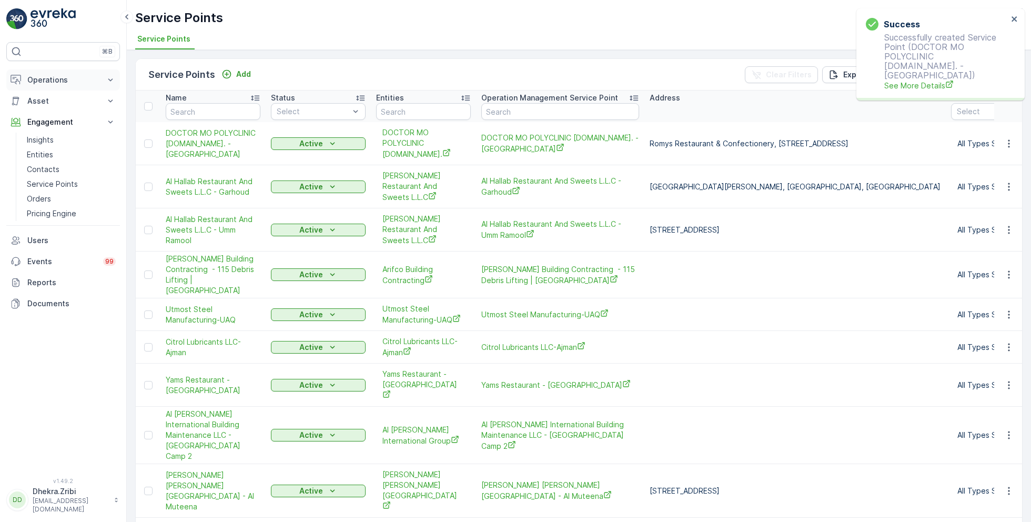
click at [65, 83] on p "Operations" at bounding box center [63, 80] width 72 height 11
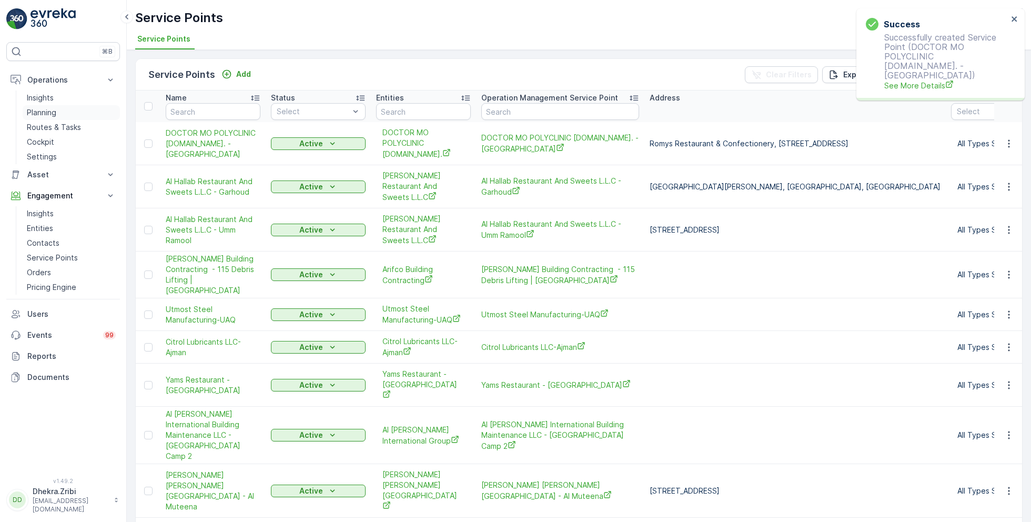
click at [45, 110] on p "Planning" at bounding box center [41, 112] width 29 height 11
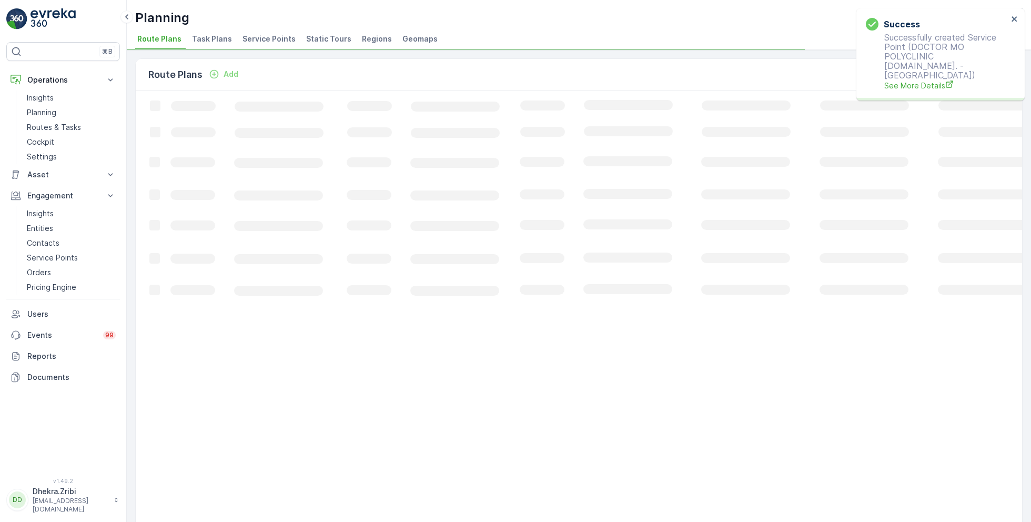
click at [280, 32] on li "Service Points" at bounding box center [269, 41] width 59 height 18
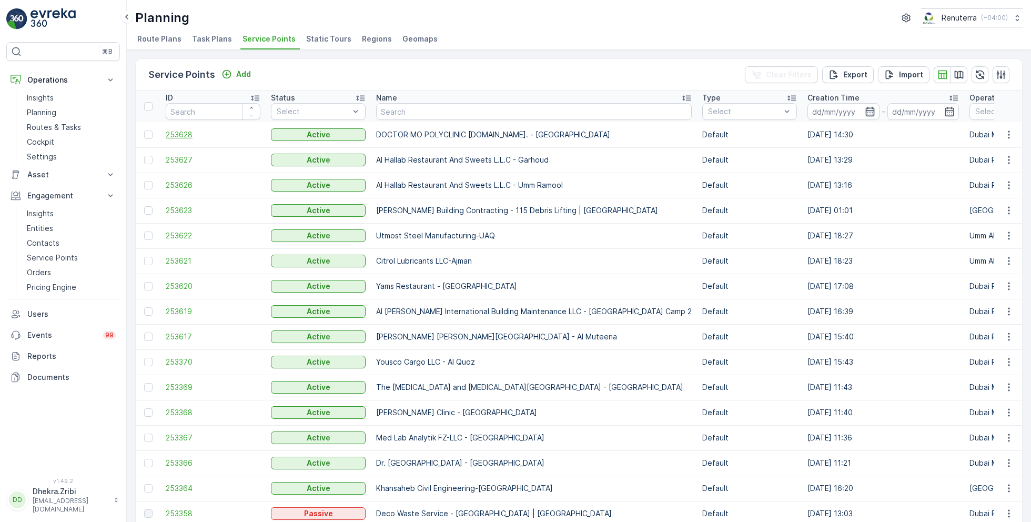
click at [181, 134] on span "253628" at bounding box center [213, 134] width 95 height 11
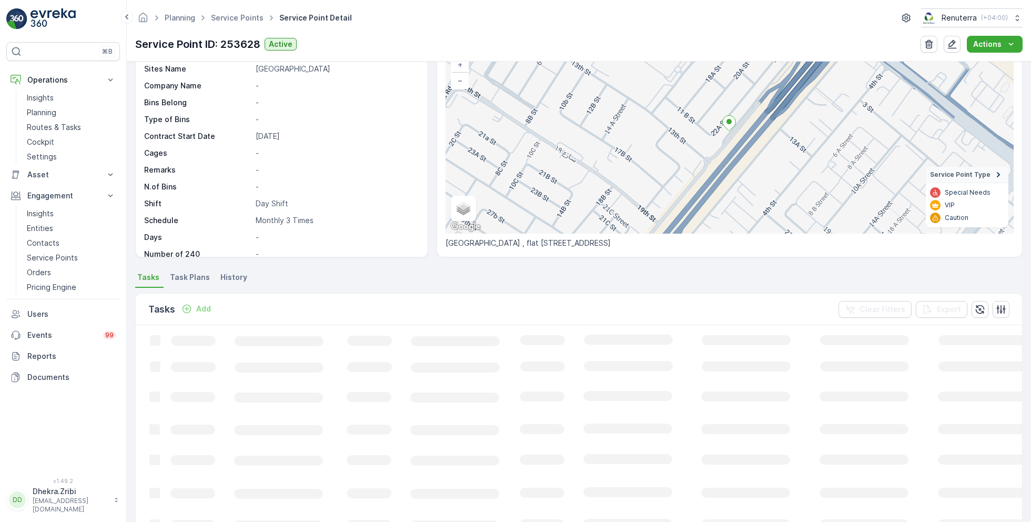
scroll to position [80, 0]
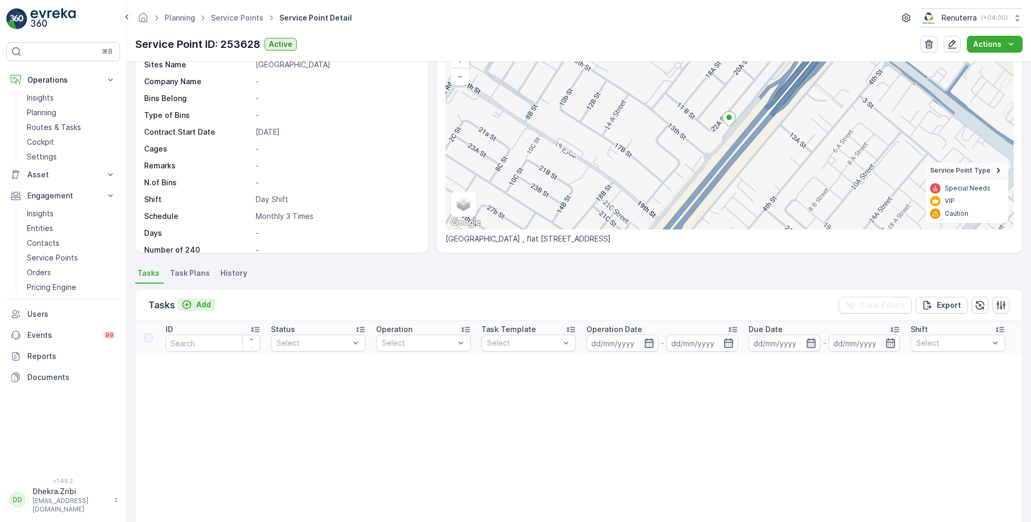
click at [200, 299] on p "Add" at bounding box center [203, 304] width 15 height 11
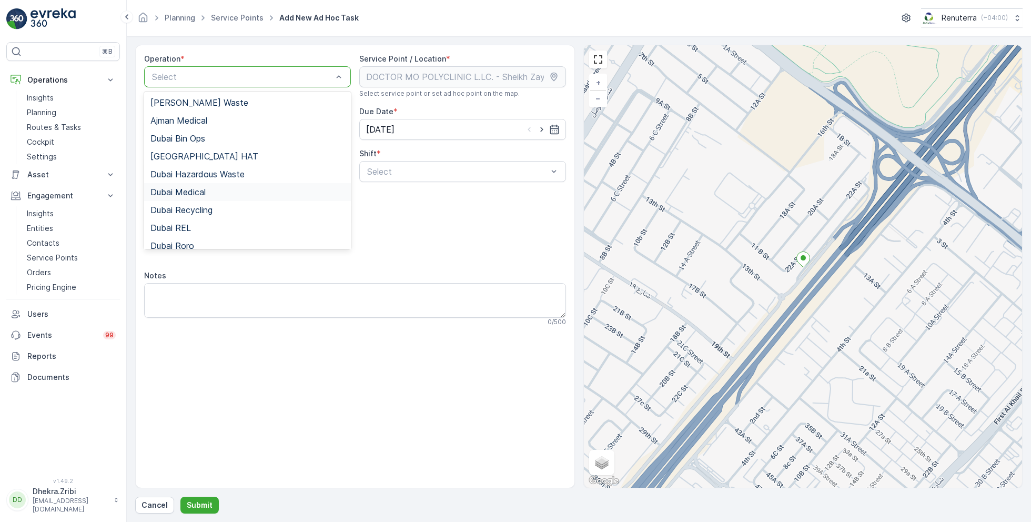
click at [186, 192] on span "Dubai Medical" at bounding box center [177, 191] width 55 height 9
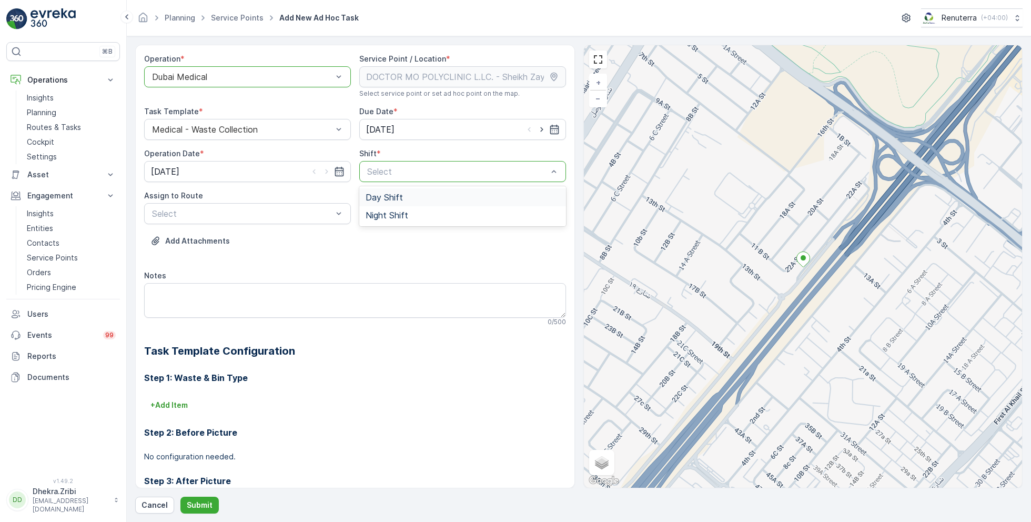
click at [395, 196] on span "Day Shift" at bounding box center [384, 197] width 37 height 9
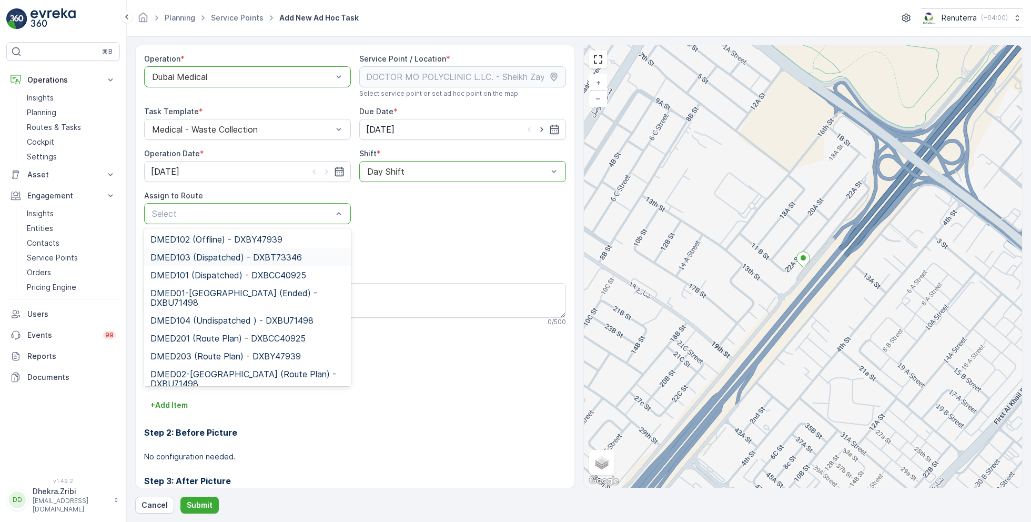
click at [204, 259] on span "DMED103 (Dispatched) - DXBT73346" at bounding box center [226, 257] width 152 height 9
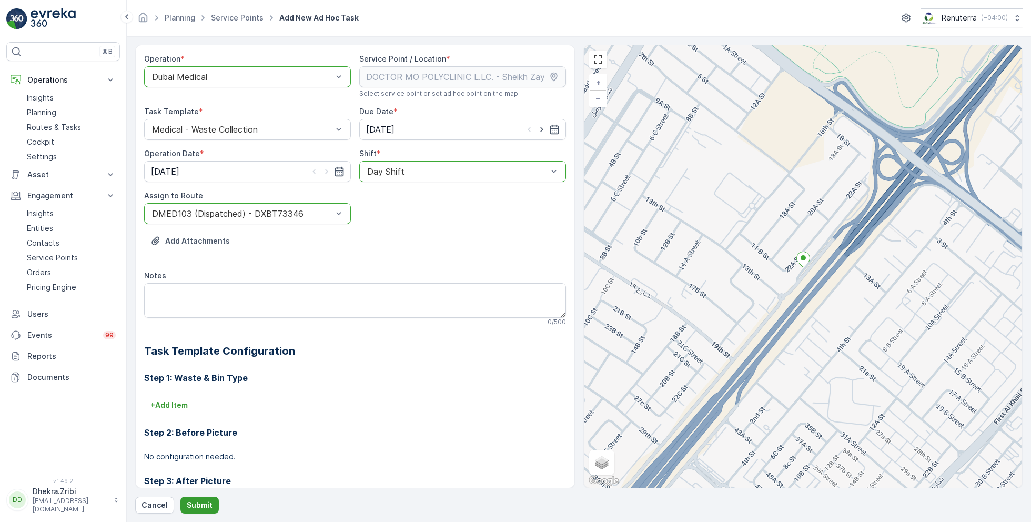
click at [199, 502] on p "Submit" at bounding box center [200, 505] width 26 height 11
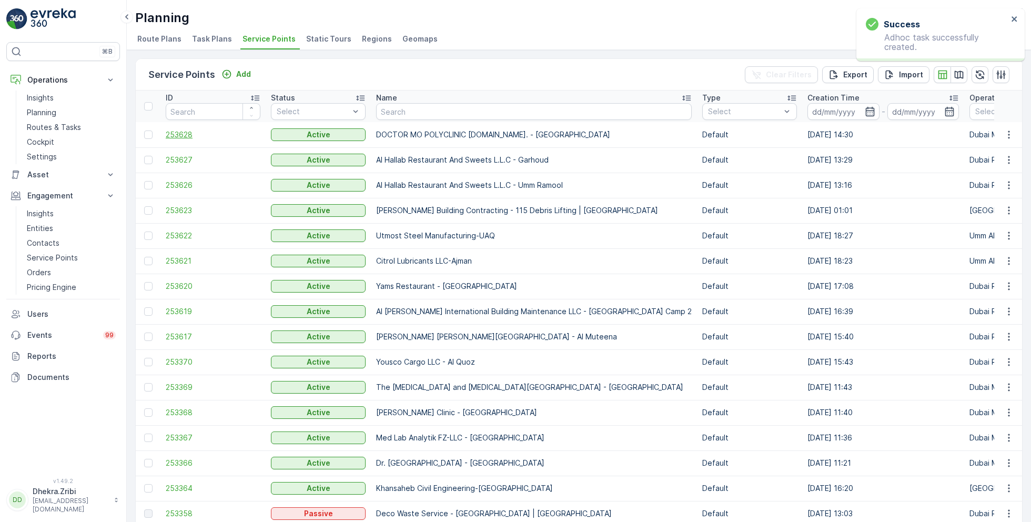
click at [190, 136] on span "253628" at bounding box center [213, 134] width 95 height 11
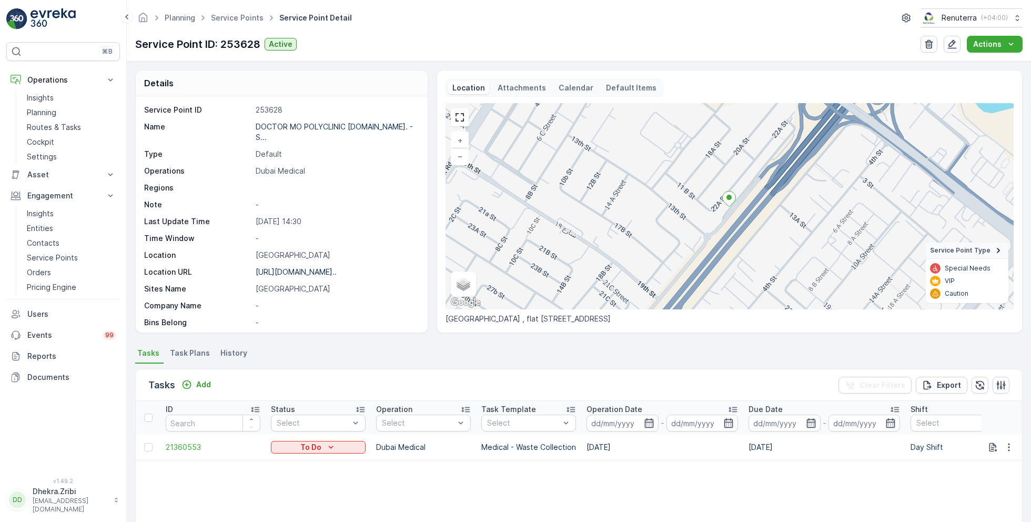
click at [194, 351] on span "Task Plans" at bounding box center [190, 353] width 40 height 11
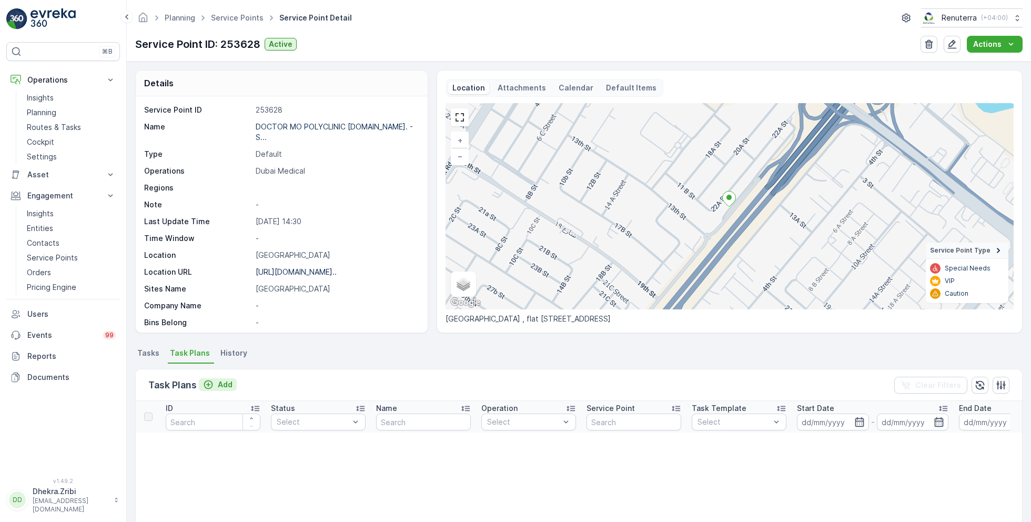
click at [220, 379] on p "Add" at bounding box center [225, 384] width 15 height 11
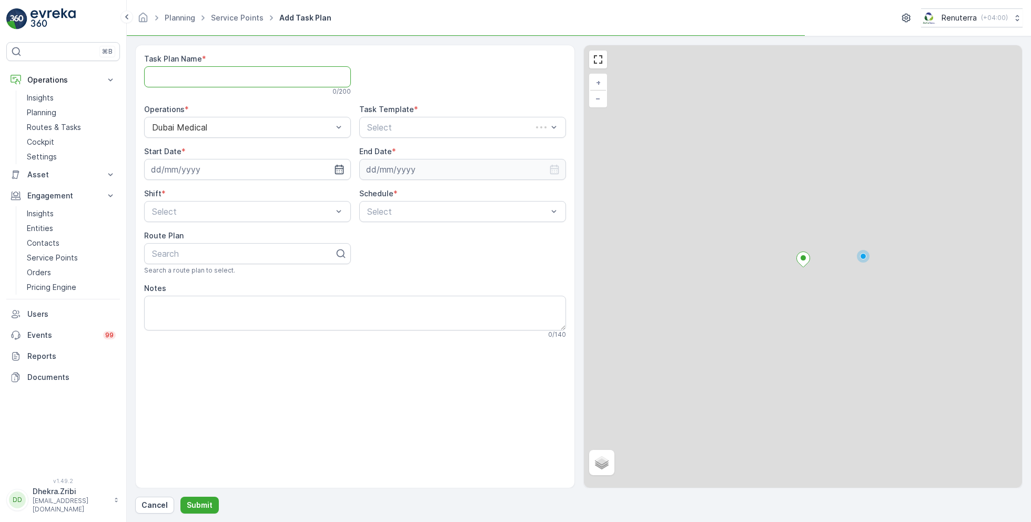
click at [237, 81] on Name "Task Plan Name" at bounding box center [247, 76] width 207 height 21
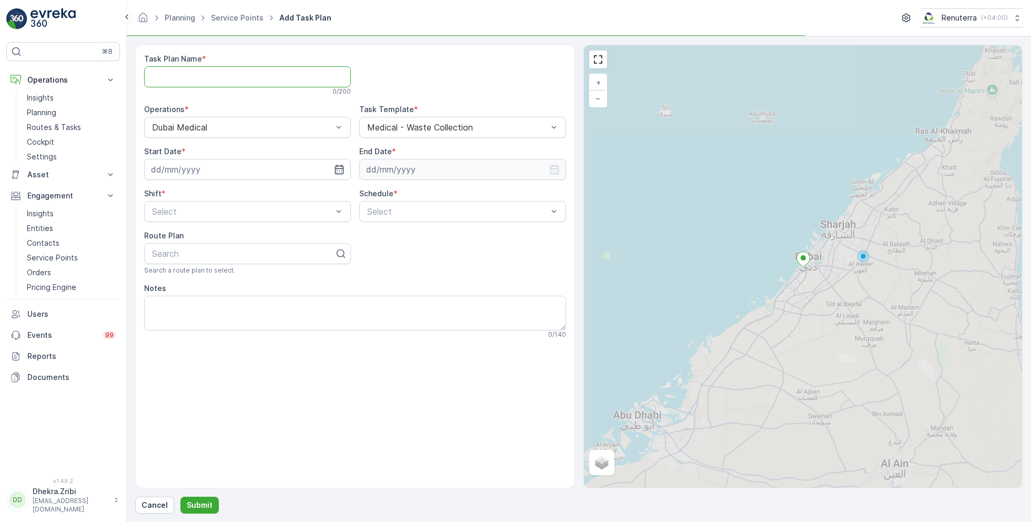
paste Name "DMED001"
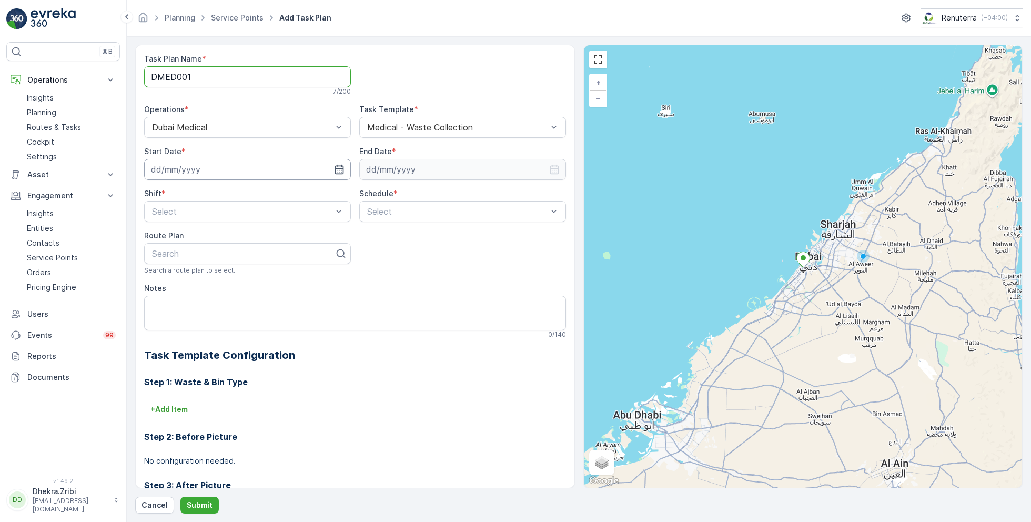
type Name "DMED001"
click at [322, 169] on input at bounding box center [247, 169] width 207 height 21
click at [221, 257] on div "10" at bounding box center [218, 256] width 17 height 17
type input "10.09.2025"
click at [476, 161] on input at bounding box center [462, 169] width 207 height 21
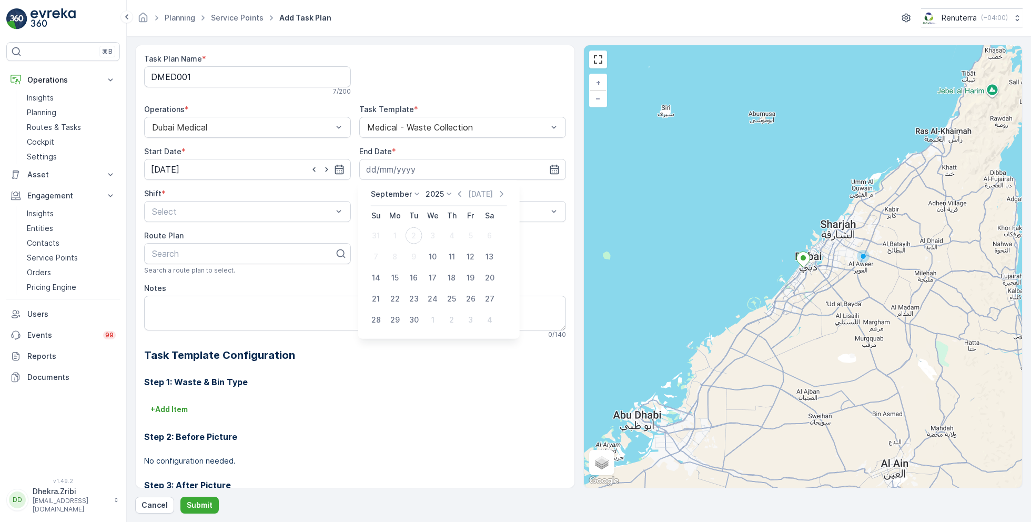
click at [400, 194] on p "September" at bounding box center [391, 194] width 41 height 11
click at [388, 287] on span "December" at bounding box center [395, 291] width 37 height 11
click at [439, 185] on div "December 2025 Today Su Mo Tu We Th Fr Sa 30 1 2 3 4 5 6 7 8 9 10 11 12 13 14 15…" at bounding box center [437, 259] width 158 height 158
click at [435, 192] on p "2025" at bounding box center [431, 194] width 18 height 11
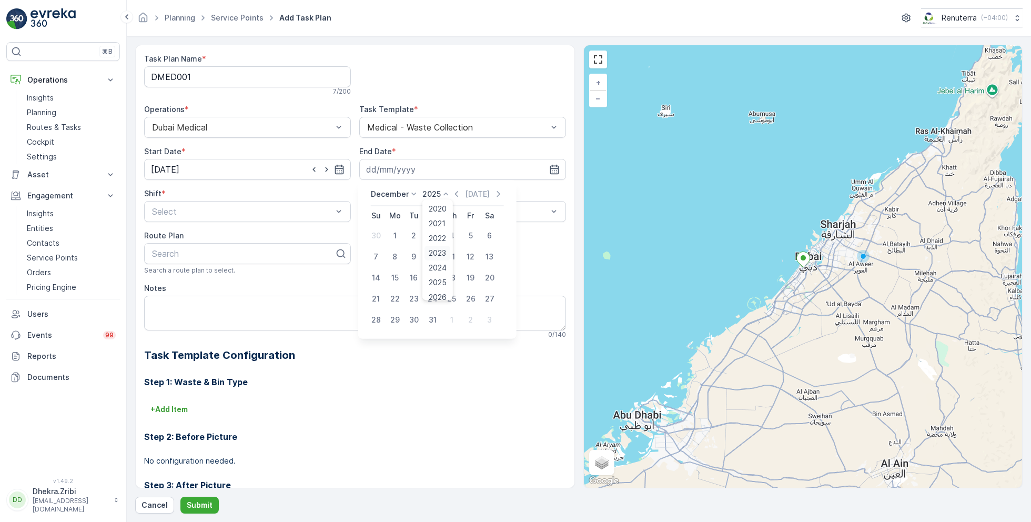
scroll to position [65, 0]
click at [440, 229] on span "2026" at bounding box center [438, 232] width 18 height 11
click at [448, 314] on div "31" at bounding box center [452, 319] width 17 height 17
type input "31.12.2026"
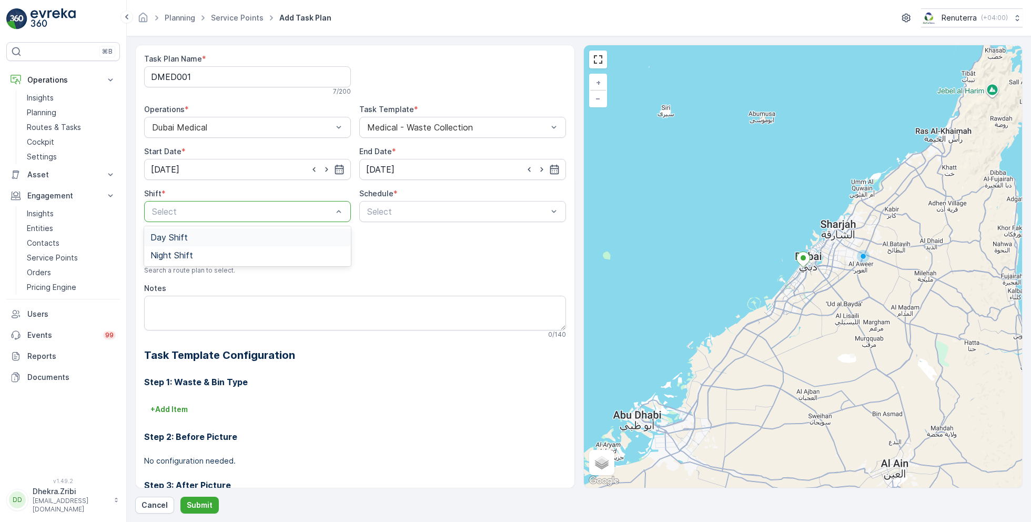
click at [221, 233] on div "Day Shift" at bounding box center [247, 237] width 194 height 9
click at [391, 236] on div "Daily" at bounding box center [463, 237] width 194 height 9
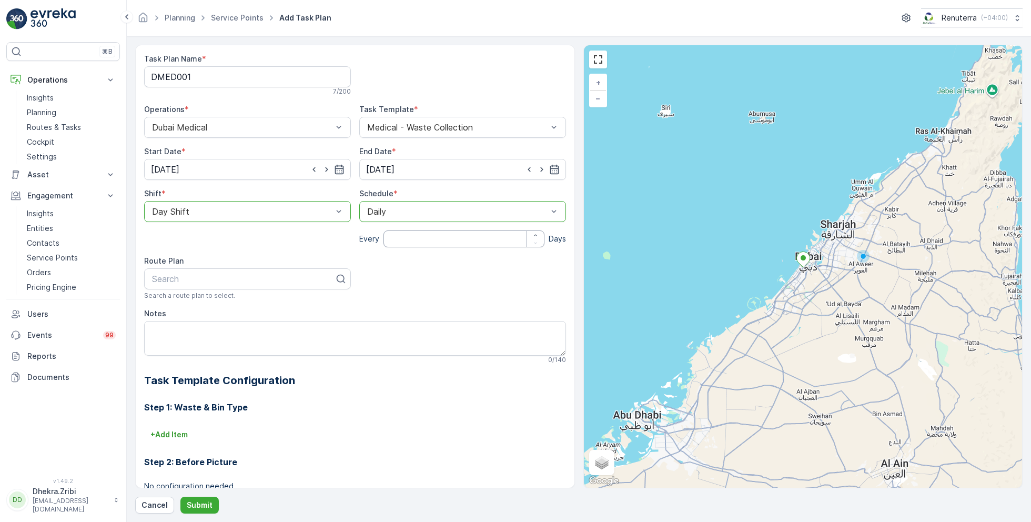
click at [399, 239] on input "number" at bounding box center [464, 238] width 161 height 17
type input "10"
click at [275, 278] on div at bounding box center [243, 278] width 185 height 9
type input "MED"
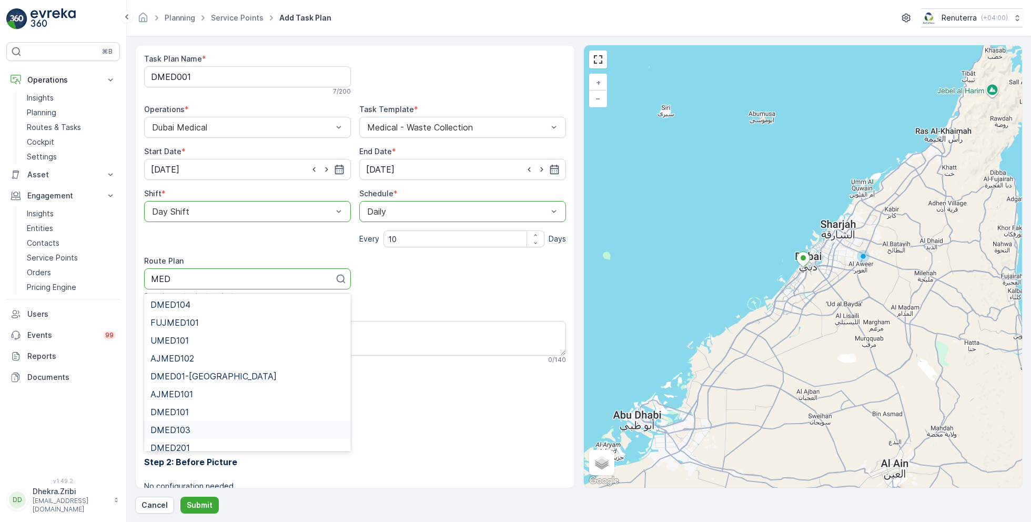
click at [186, 425] on span "DMED103" at bounding box center [170, 429] width 40 height 9
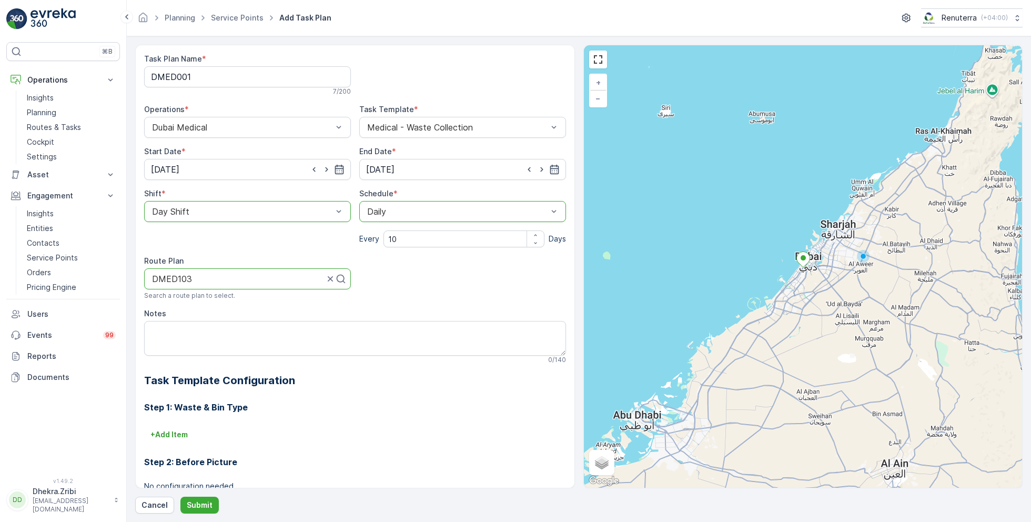
click at [197, 503] on p "Submit" at bounding box center [200, 505] width 26 height 11
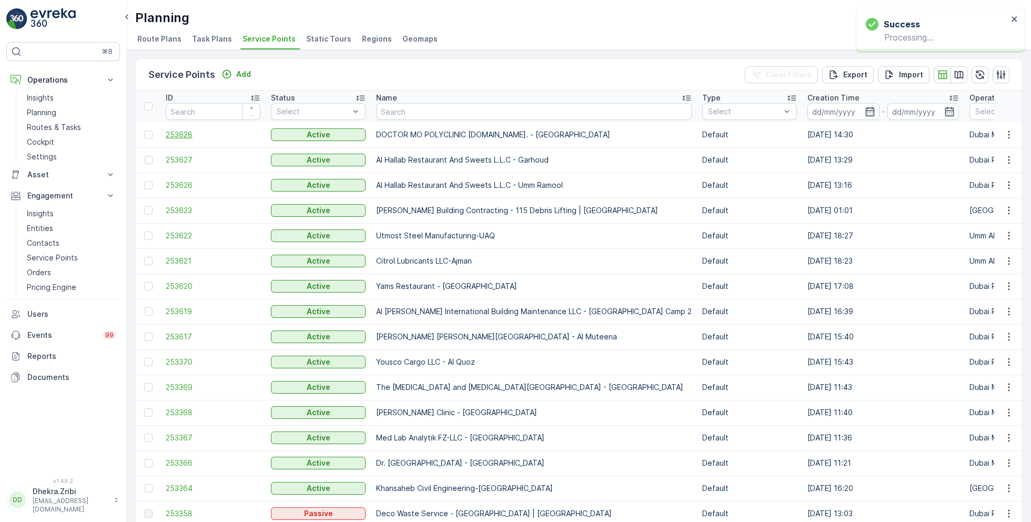
click at [179, 129] on span "253628" at bounding box center [213, 134] width 95 height 11
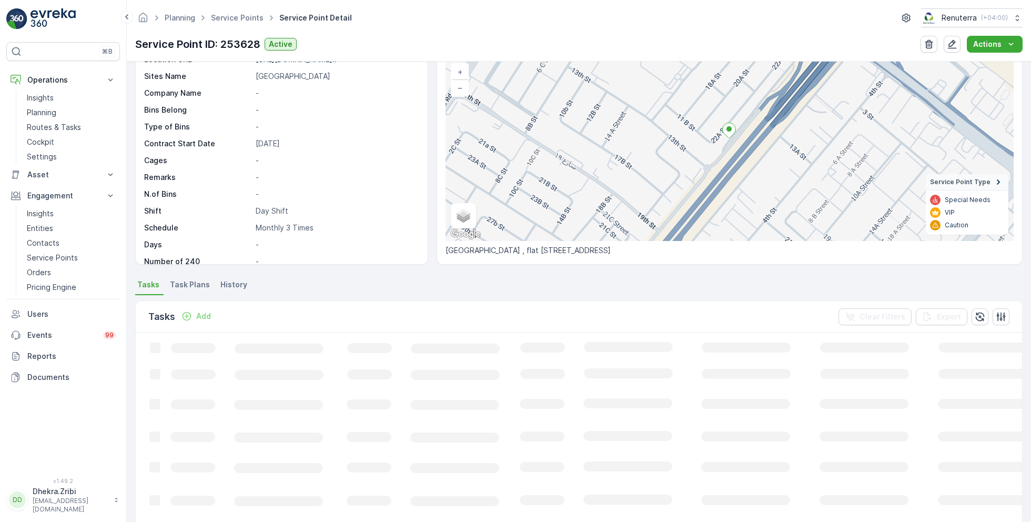
scroll to position [73, 0]
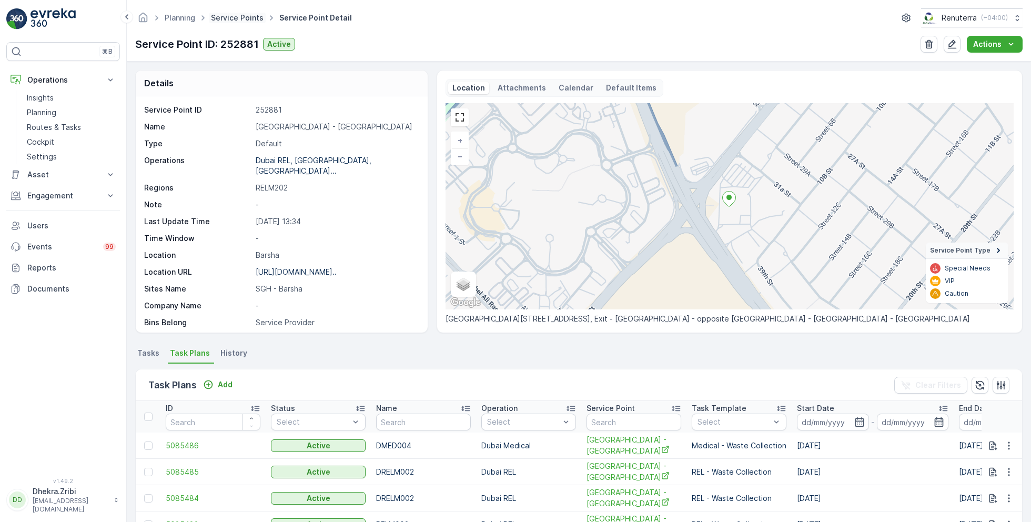
click at [249, 21] on link "Service Points" at bounding box center [237, 17] width 53 height 9
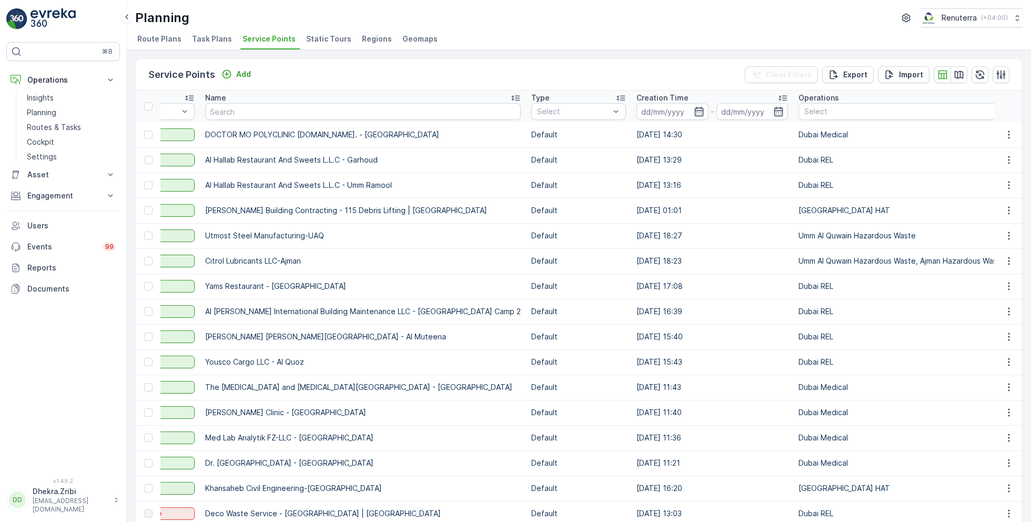
scroll to position [0, 190]
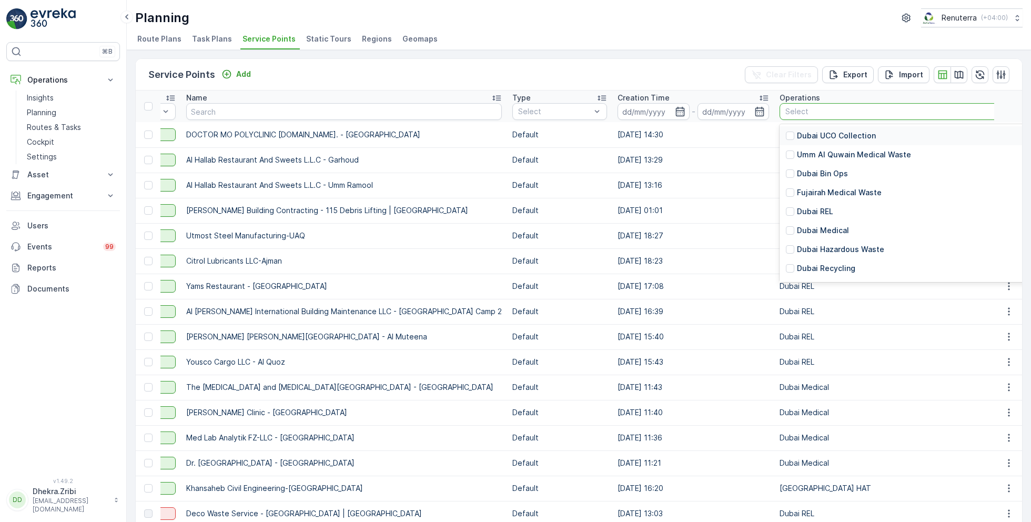
click at [859, 103] on div "Select" at bounding box center [1039, 111] width 518 height 17
click at [800, 229] on p "Dubai Medical" at bounding box center [823, 230] width 52 height 11
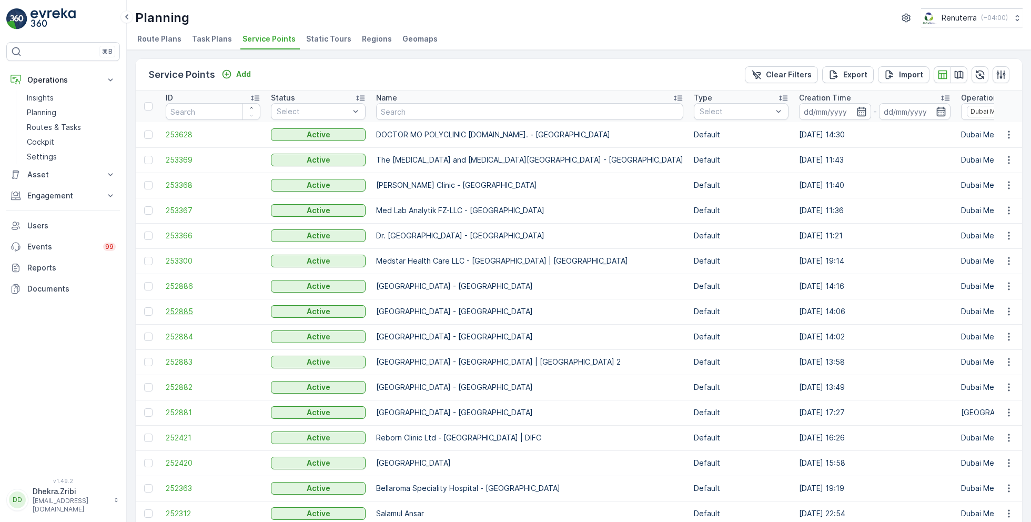
click at [179, 310] on span "252885" at bounding box center [213, 311] width 95 height 11
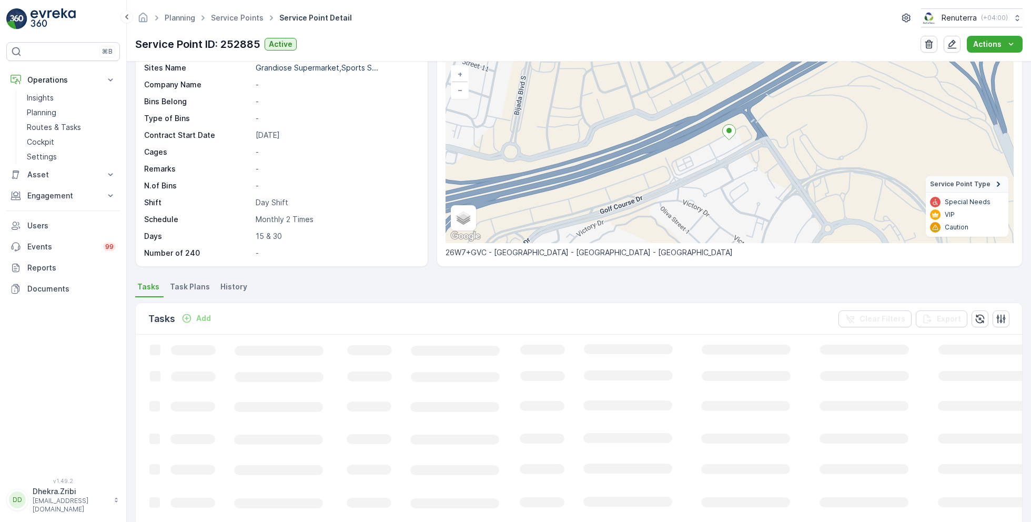
scroll to position [73, 0]
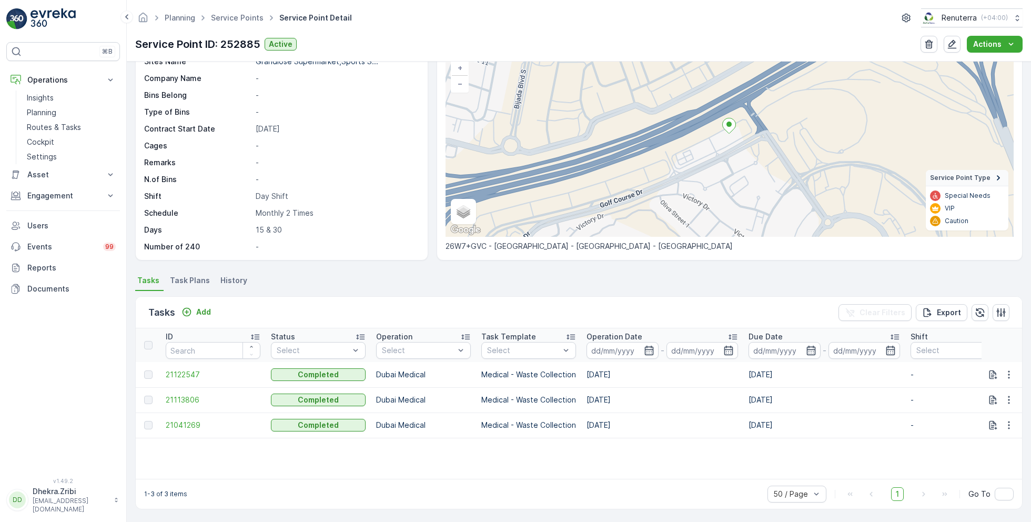
click at [192, 277] on span "Task Plans" at bounding box center [190, 280] width 40 height 11
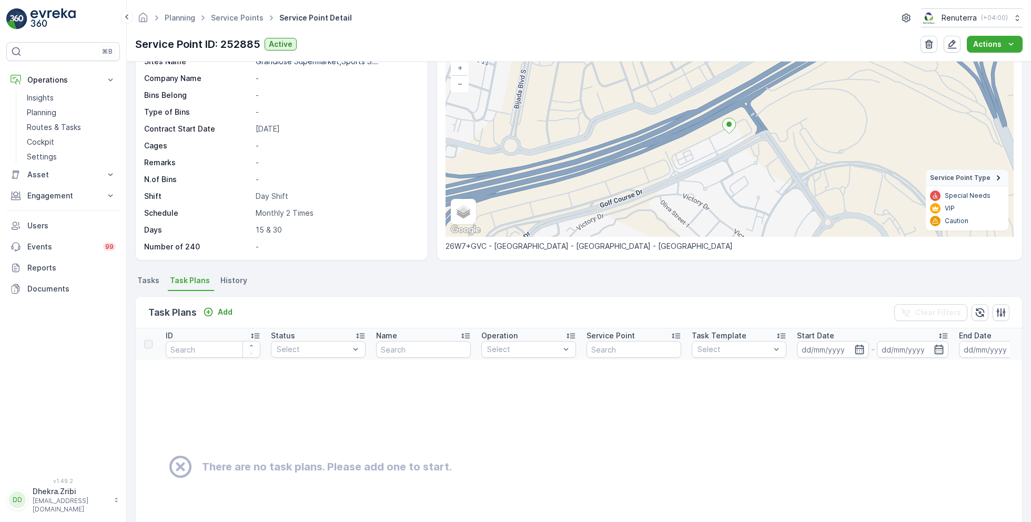
click at [155, 276] on span "Tasks" at bounding box center [148, 280] width 22 height 11
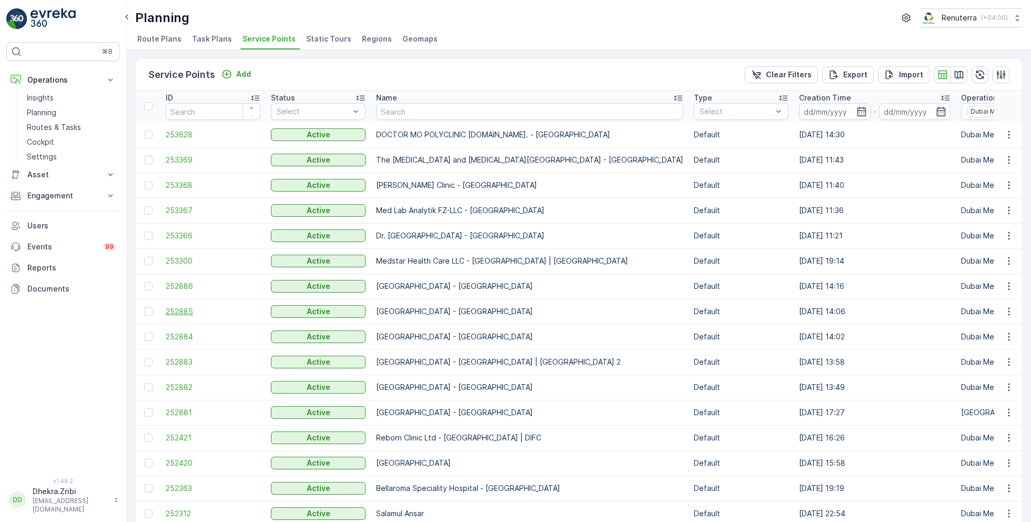
click at [185, 307] on span "252885" at bounding box center [213, 311] width 95 height 11
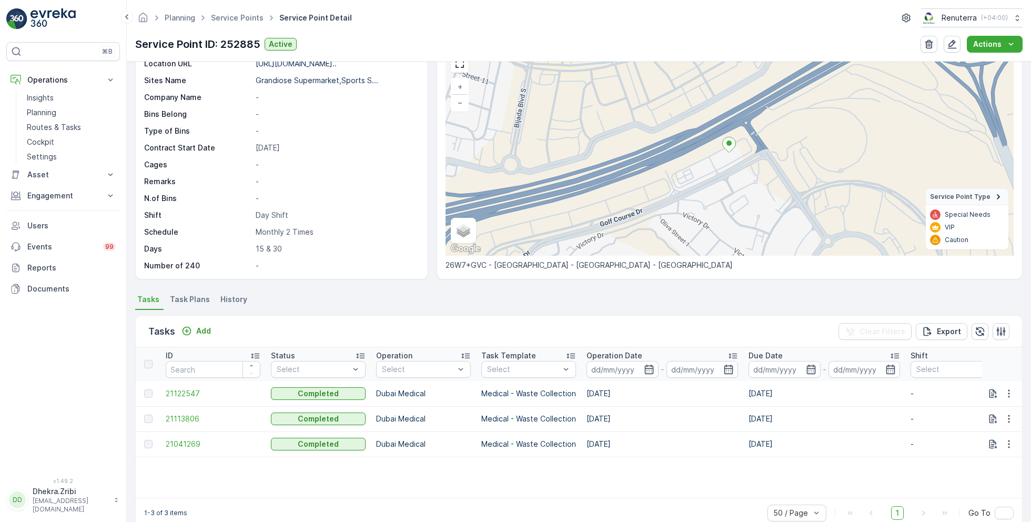
scroll to position [58, 0]
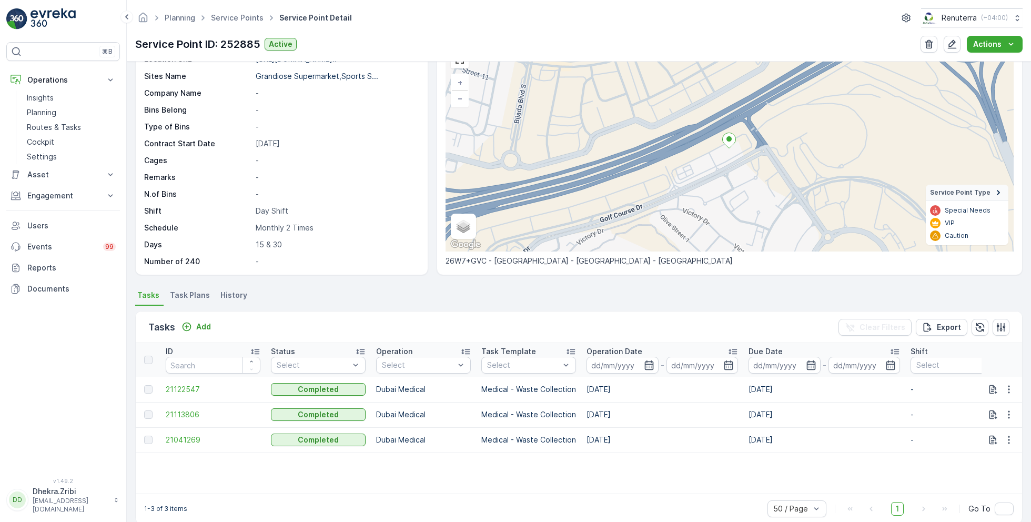
click at [187, 297] on span "Task Plans" at bounding box center [190, 295] width 40 height 11
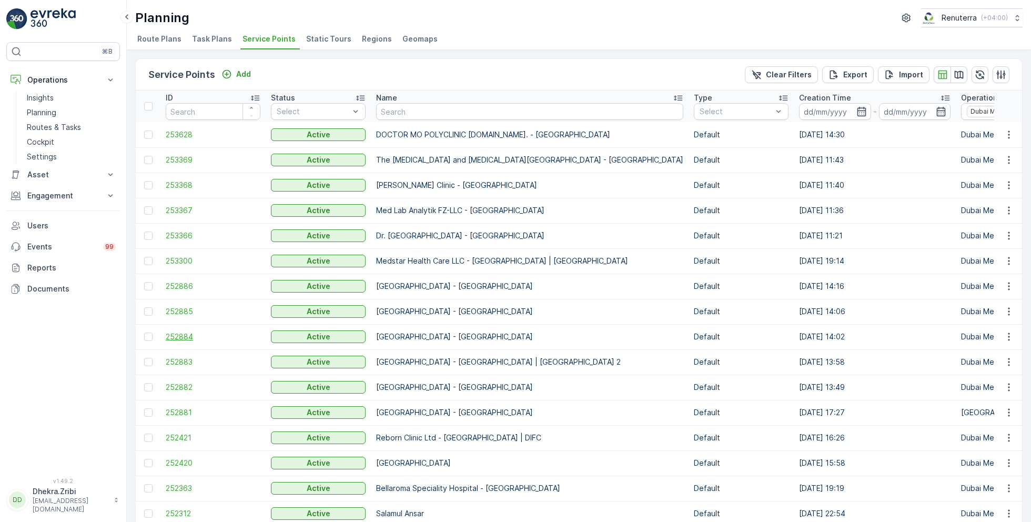
click at [187, 331] on span "252884" at bounding box center [213, 336] width 95 height 11
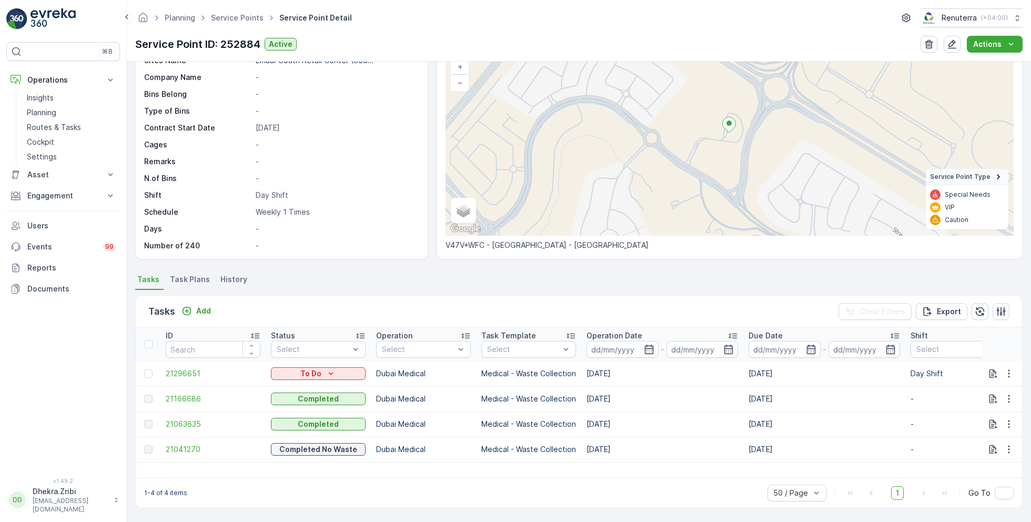
scroll to position [73, 0]
click at [195, 279] on span "Task Plans" at bounding box center [190, 280] width 40 height 11
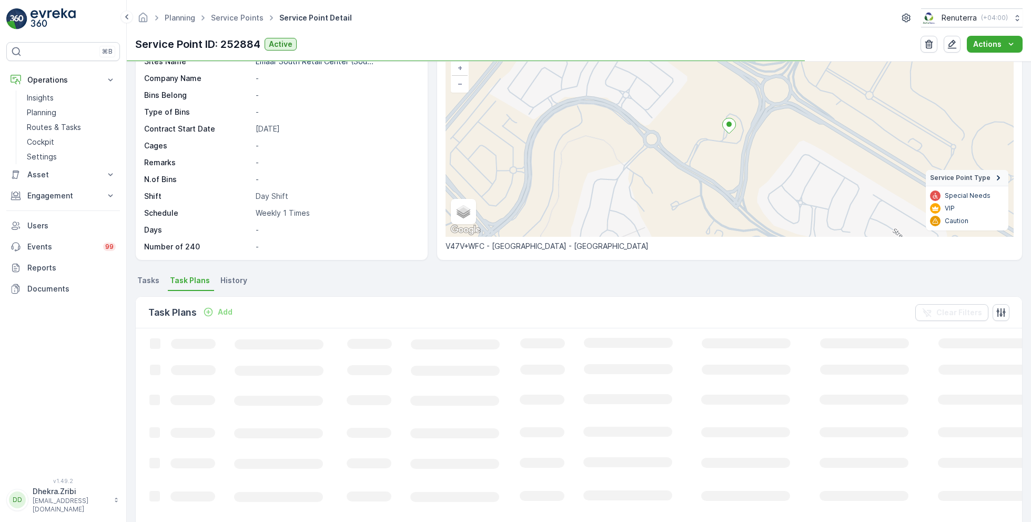
scroll to position [80, 0]
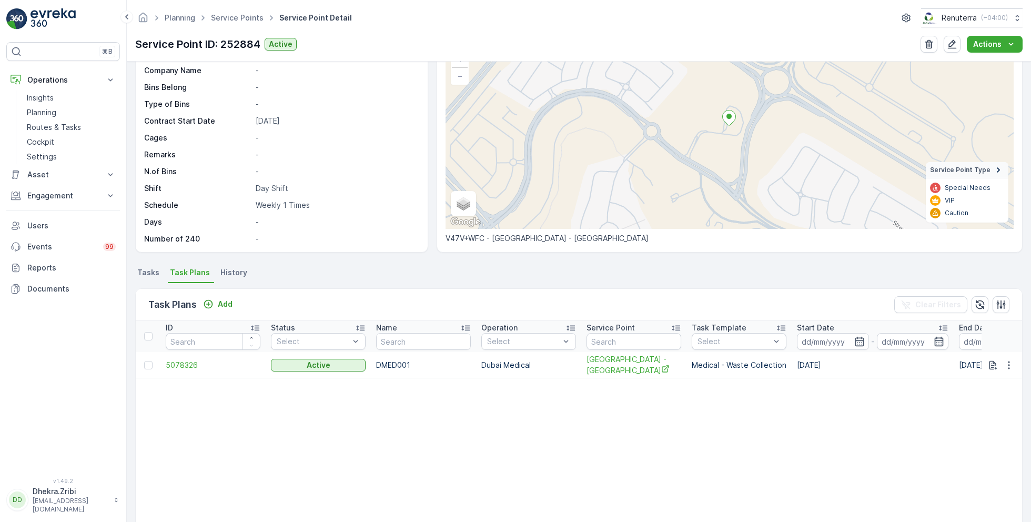
click at [159, 274] on li "Tasks" at bounding box center [149, 274] width 28 height 18
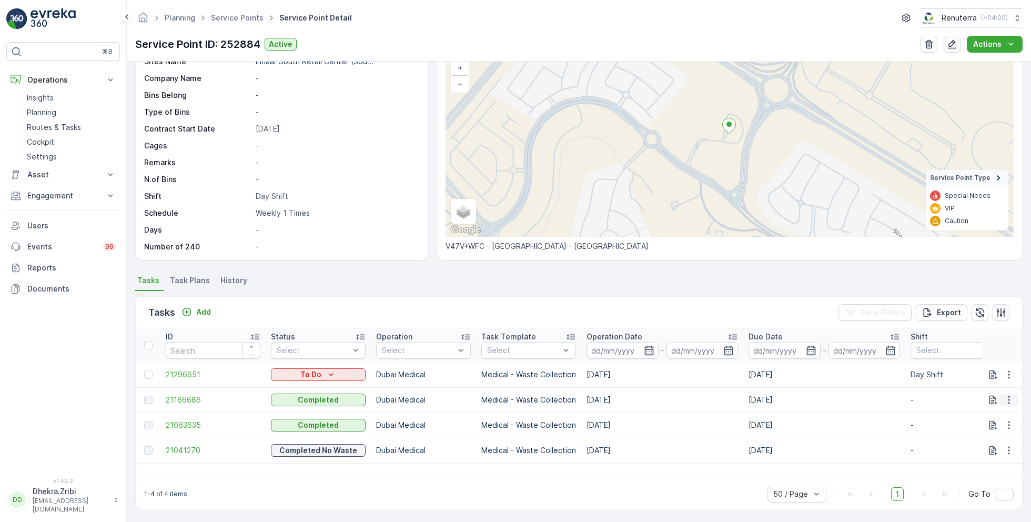
click at [1005, 397] on icon "button" at bounding box center [1009, 400] width 11 height 11
click at [188, 393] on td "21166686" at bounding box center [212, 399] width 105 height 25
click at [190, 396] on span "21166686" at bounding box center [213, 400] width 95 height 11
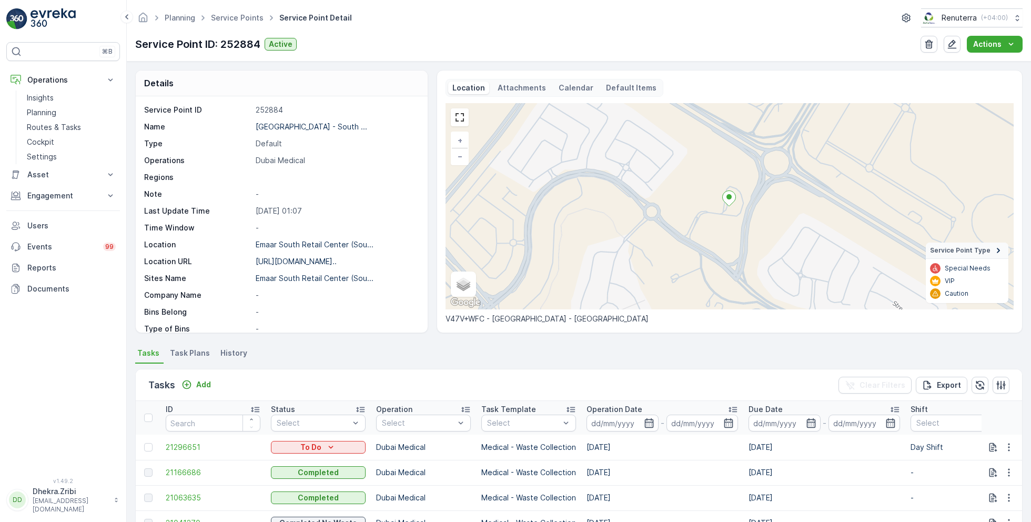
click at [191, 350] on span "Task Plans" at bounding box center [190, 353] width 40 height 11
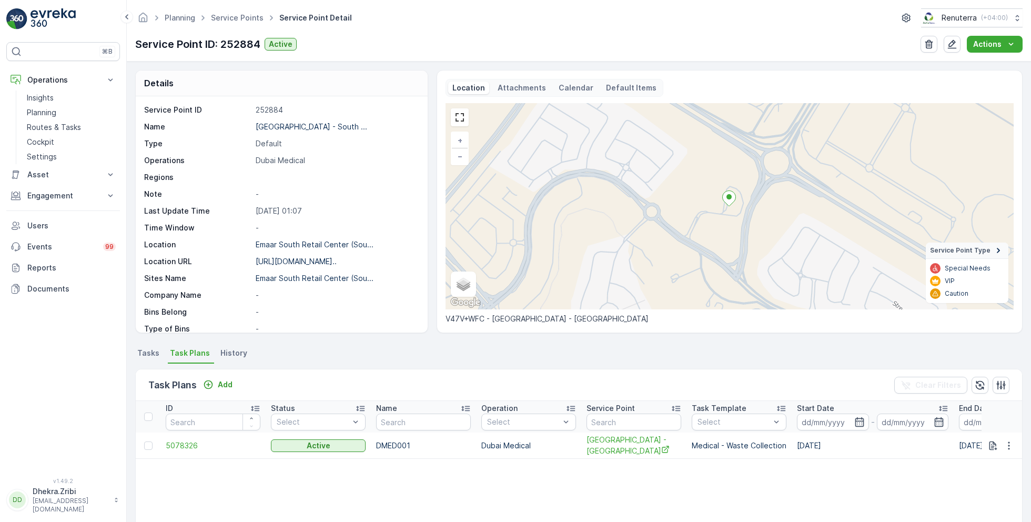
click at [396, 442] on td "DMED001" at bounding box center [423, 445] width 105 height 26
copy td "DMED001"
click at [236, 21] on link "Service Points" at bounding box center [237, 17] width 53 height 9
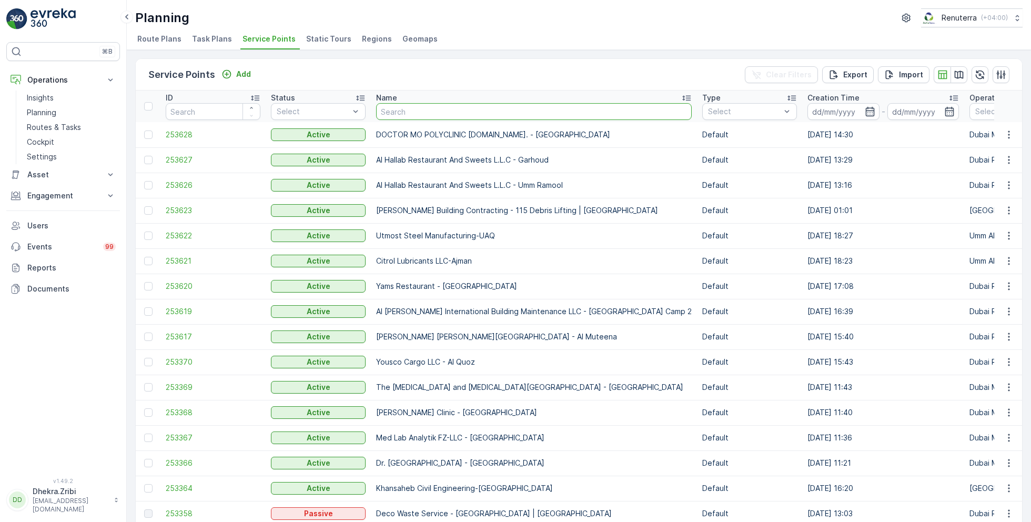
click at [406, 114] on input "text" at bounding box center [534, 111] width 316 height 17
type input "yas"
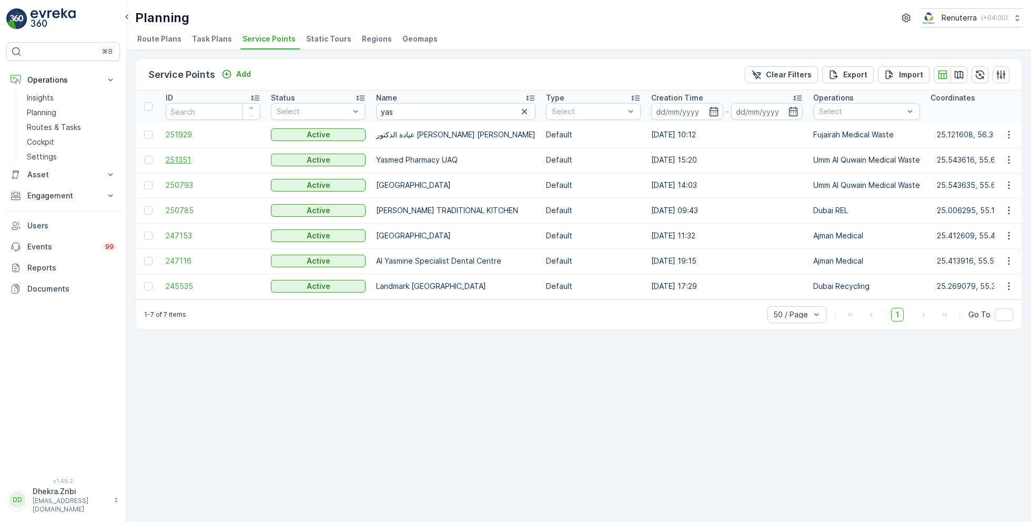
click at [180, 156] on span "251351" at bounding box center [213, 160] width 95 height 11
drag, startPoint x: 402, startPoint y: 114, endPoint x: 353, endPoint y: 113, distance: 48.9
click at [402, 157] on td "Yasmed Pharmacy UAQ" at bounding box center [456, 159] width 170 height 25
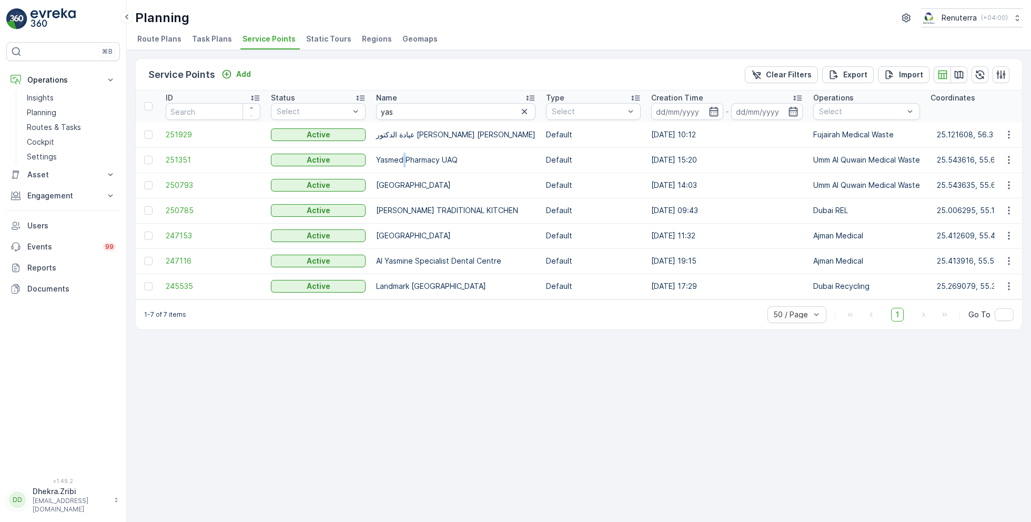
click at [402, 157] on td "Yasmed Pharmacy UAQ" at bounding box center [456, 159] width 170 height 25
copy td "Yasmed Pharmacy UAQ"
drag, startPoint x: 402, startPoint y: 111, endPoint x: 357, endPoint y: 110, distance: 45.8
type input "yams"
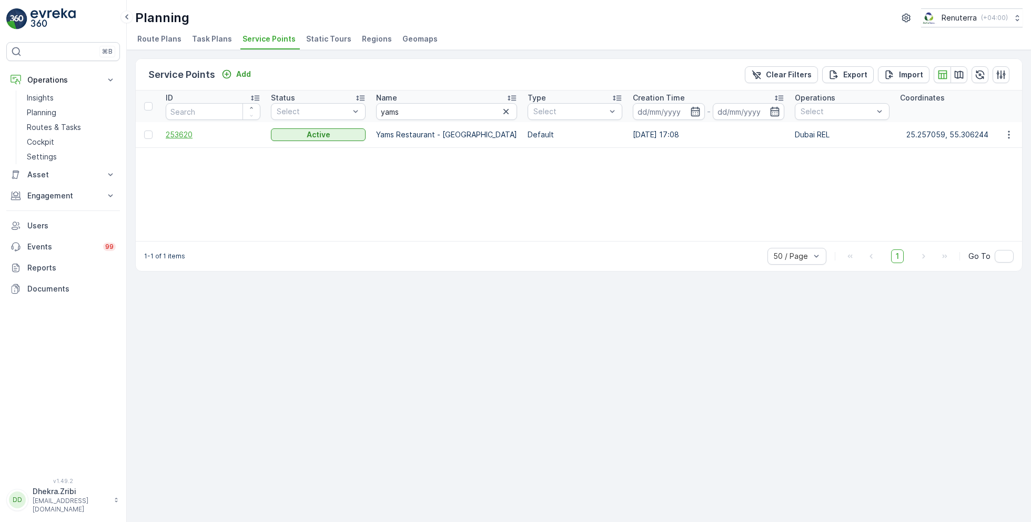
click at [186, 135] on span "253620" at bounding box center [213, 134] width 95 height 11
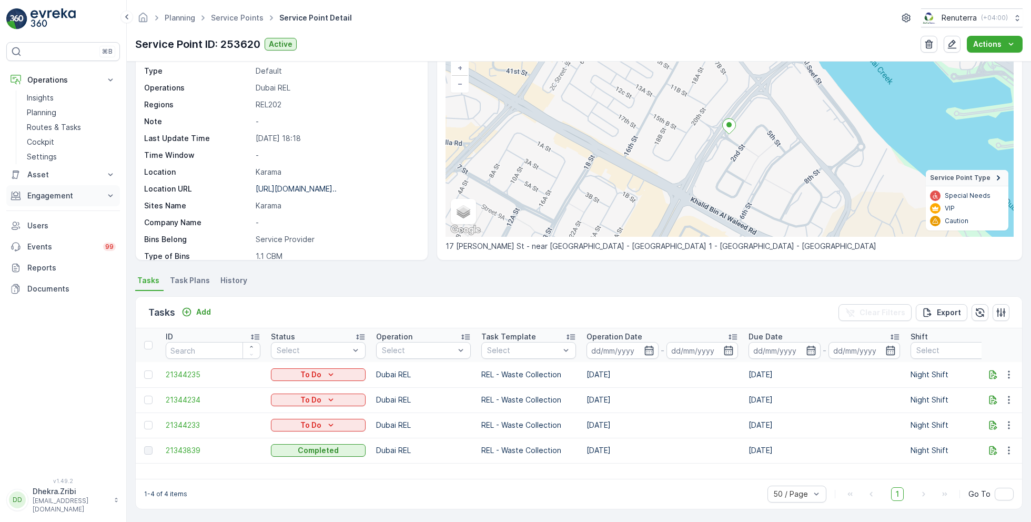
click at [67, 195] on p "Engagement" at bounding box center [63, 195] width 72 height 11
click at [54, 243] on p "Contacts" at bounding box center [43, 243] width 33 height 11
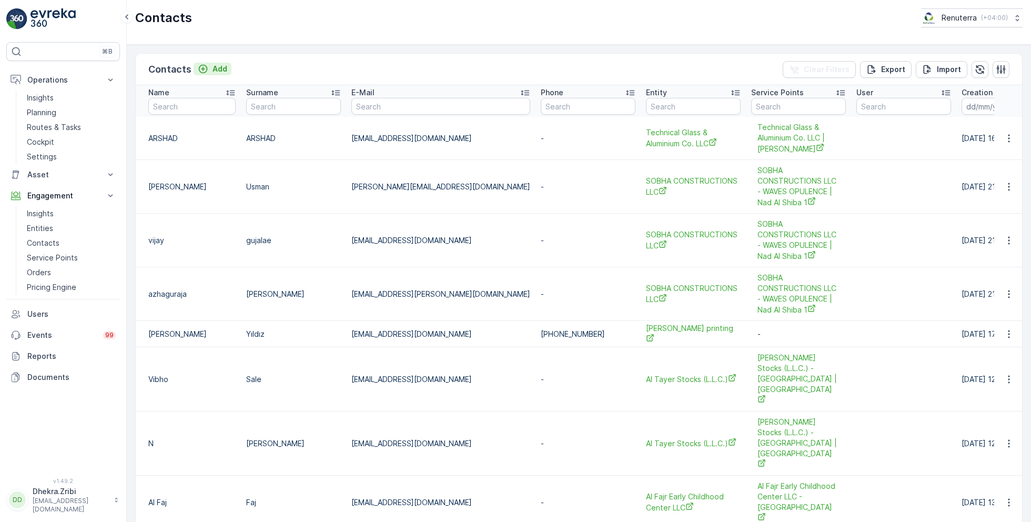
click at [215, 66] on p "Add" at bounding box center [220, 69] width 15 height 11
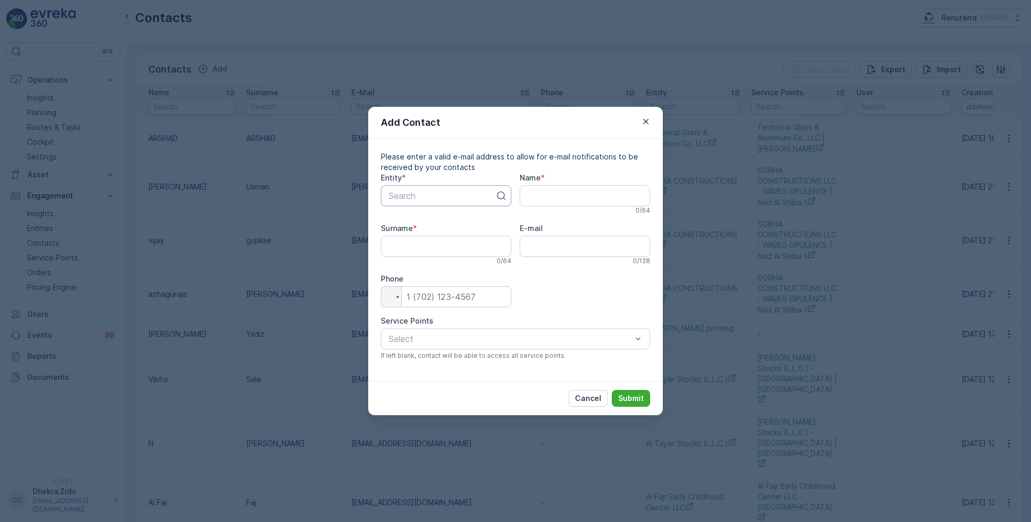
click at [421, 198] on div at bounding box center [442, 195] width 108 height 9
type input "yams"
click at [436, 226] on span "Yams Restaurant - Karama" at bounding box center [446, 226] width 118 height 19
click at [547, 199] on input "Name" at bounding box center [585, 195] width 130 height 21
click at [540, 244] on input "E-mail" at bounding box center [585, 246] width 130 height 21
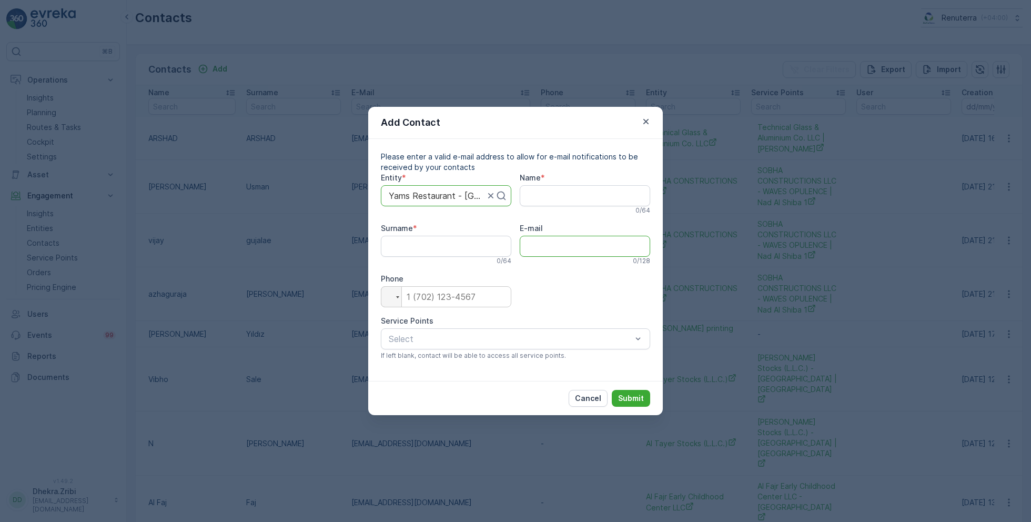
paste input "Info@jupitermetals.com"
type input "Info@jupitermetals.com"
click at [555, 191] on input "Name" at bounding box center [585, 195] width 130 height 21
type input "Yams"
click at [451, 243] on input "Surname" at bounding box center [446, 246] width 130 height 21
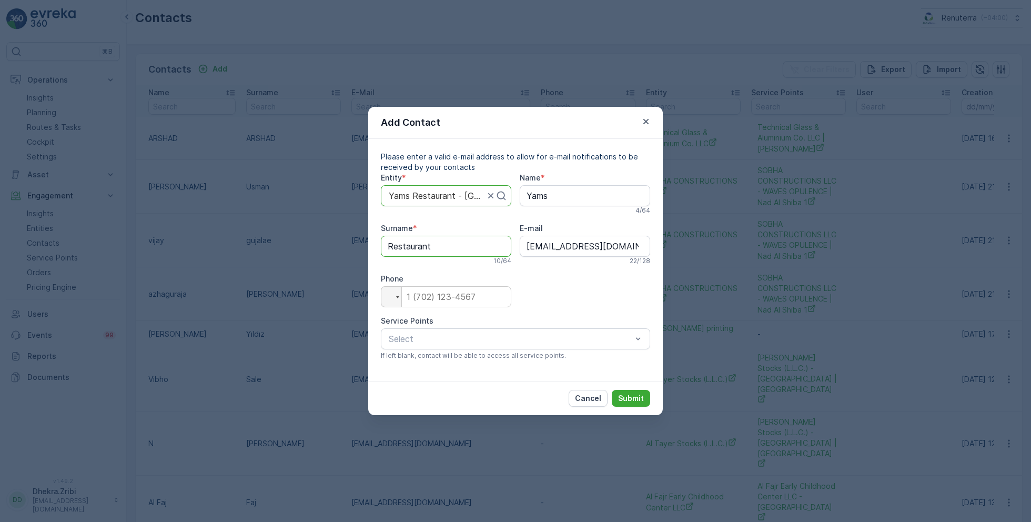
type input "Restaurant"
click at [465, 296] on input "tel" at bounding box center [446, 296] width 130 height 21
type input "0"
click at [451, 366] on span "Yams Restaurant - Karama" at bounding box center [469, 364] width 164 height 9
click at [629, 400] on p "Submit" at bounding box center [631, 398] width 26 height 11
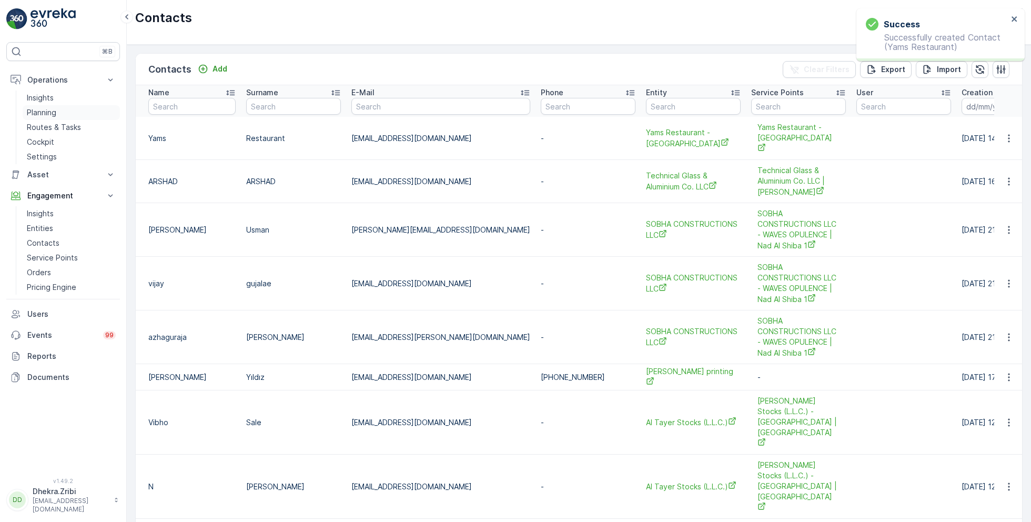
click at [55, 108] on p "Planning" at bounding box center [41, 112] width 29 height 11
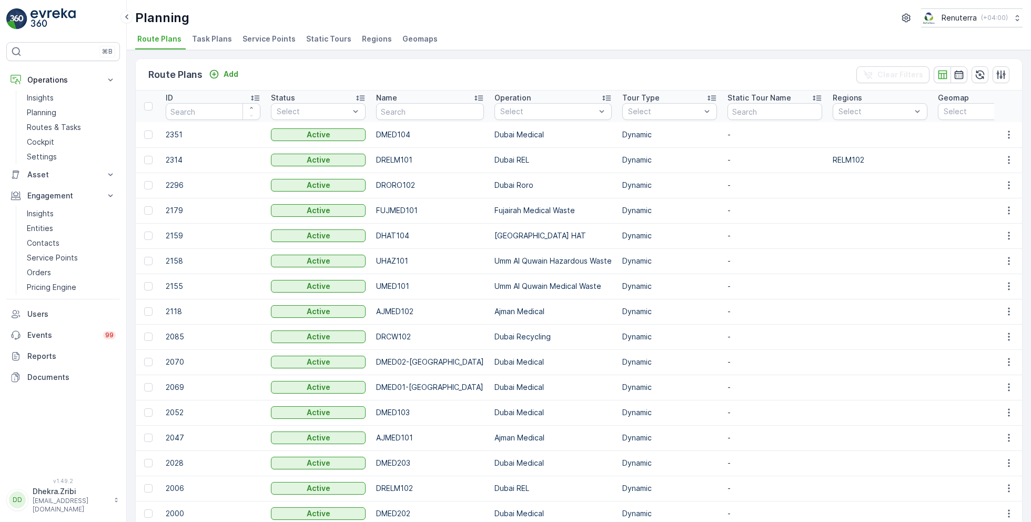
click at [261, 35] on span "Service Points" at bounding box center [269, 39] width 53 height 11
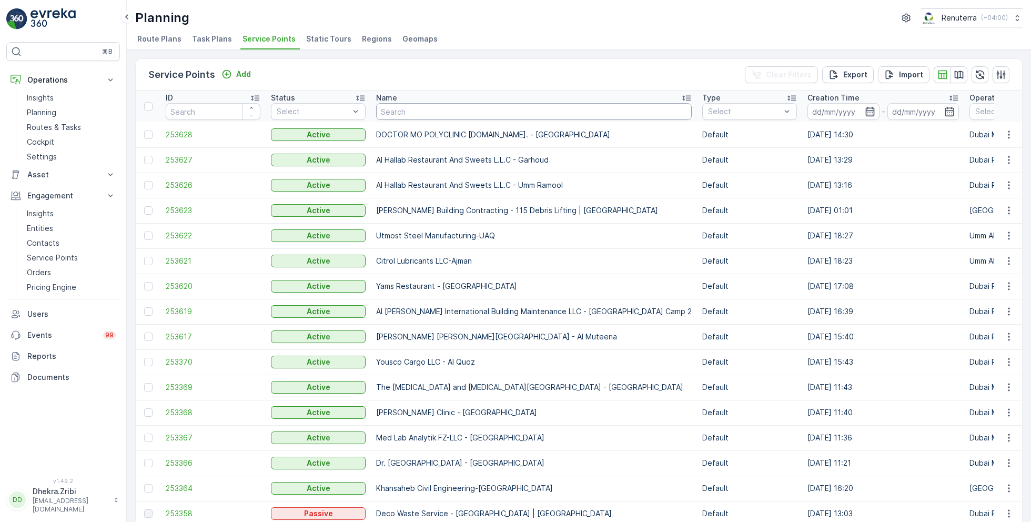
click at [434, 113] on input "text" at bounding box center [534, 111] width 316 height 17
type input "afgan"
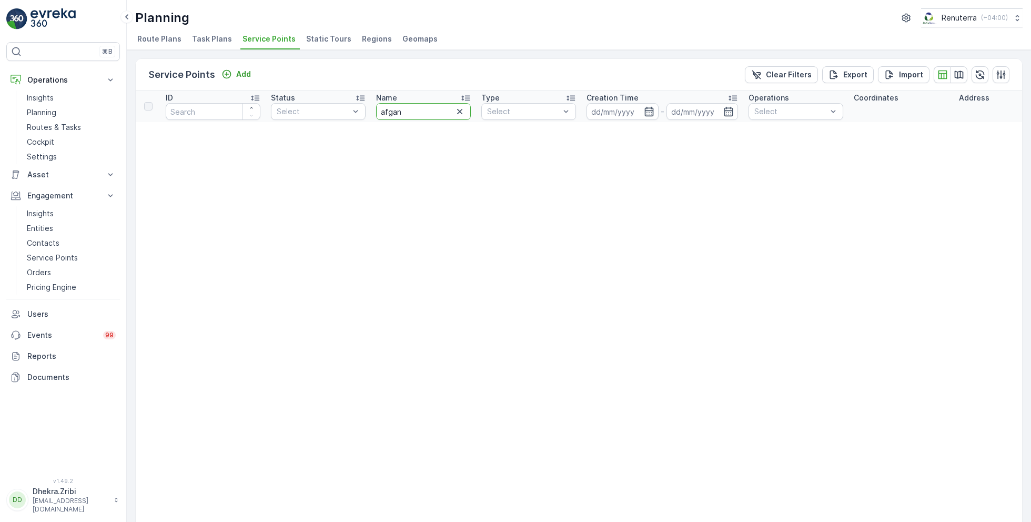
click at [418, 113] on input "afgan" at bounding box center [423, 111] width 95 height 17
type input "a"
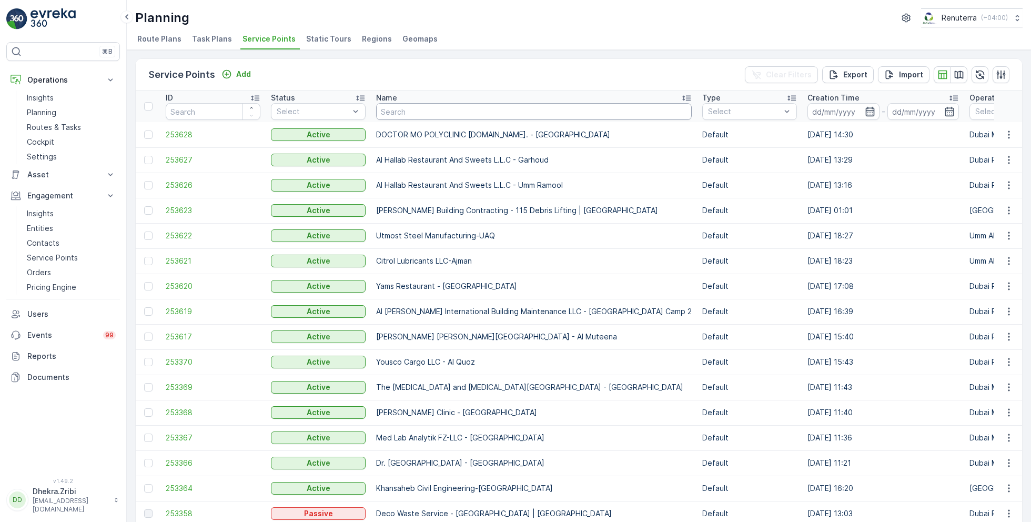
click at [420, 112] on input "text" at bounding box center [534, 111] width 316 height 17
type input "afg"
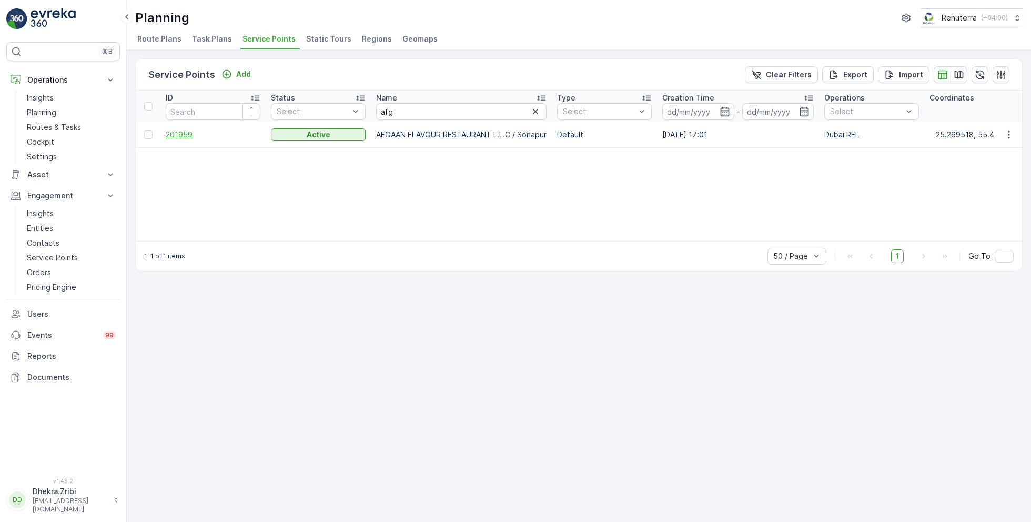
click at [183, 136] on span "201959" at bounding box center [213, 134] width 95 height 11
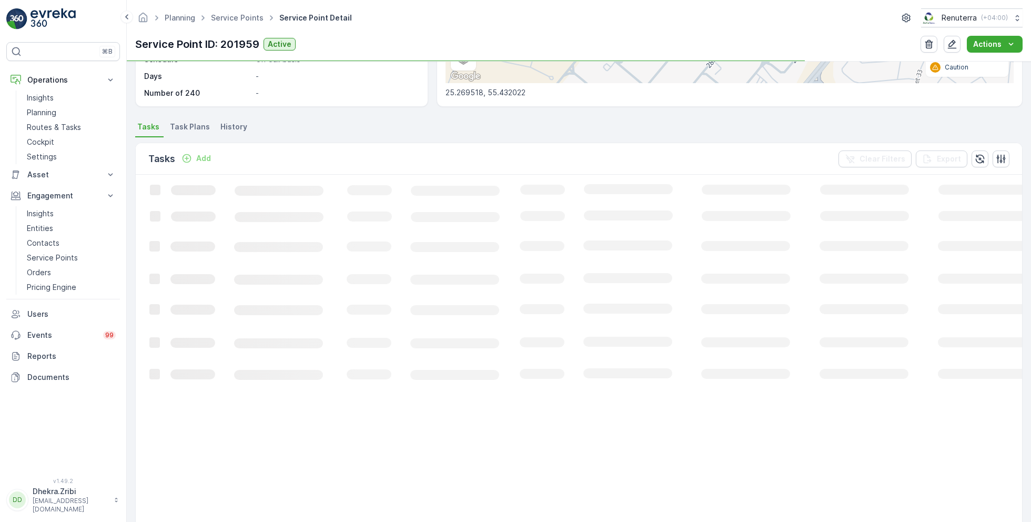
scroll to position [226, 0]
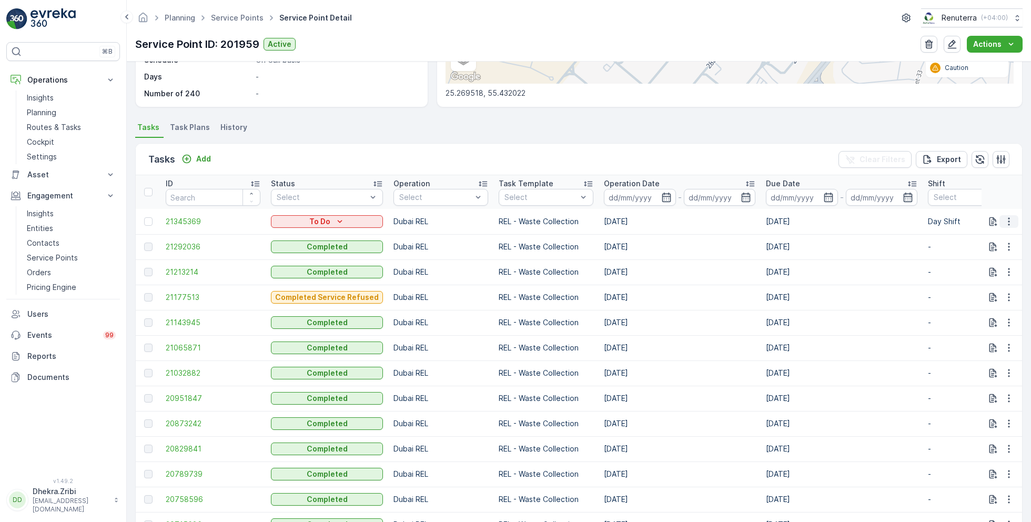
click at [1006, 218] on icon "button" at bounding box center [1009, 221] width 11 height 11
click at [979, 265] on span "Change Route" at bounding box center [981, 265] width 51 height 11
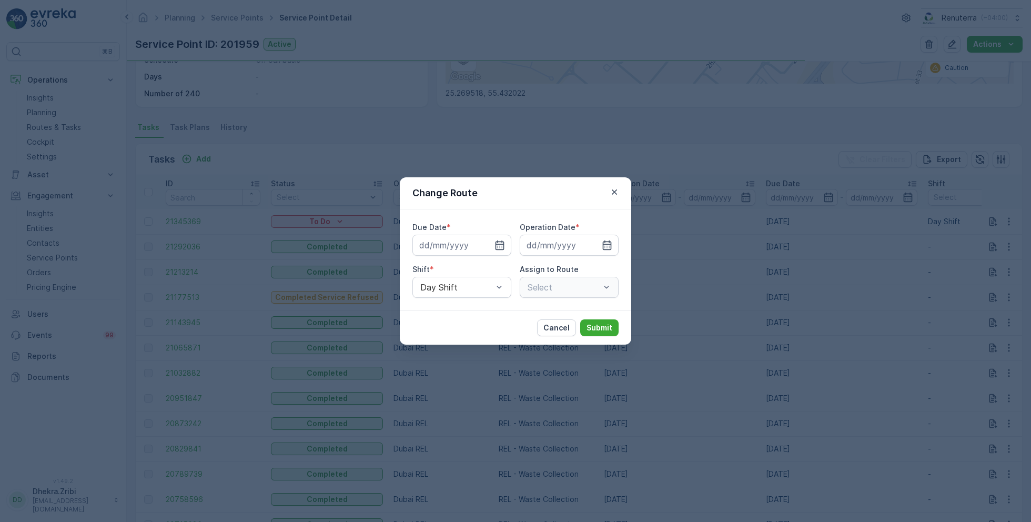
type input "[DATE]"
click at [615, 188] on icon "button" at bounding box center [614, 192] width 11 height 11
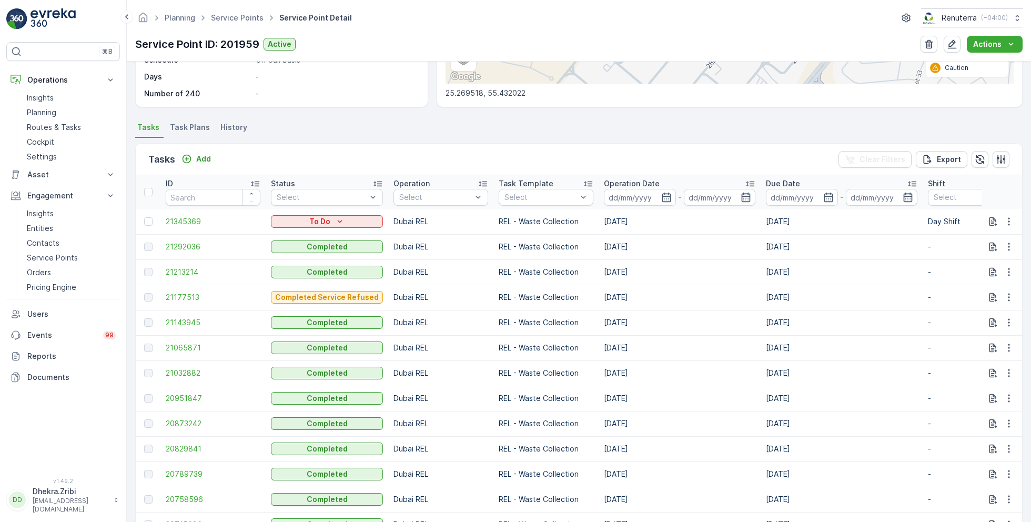
click at [420, 115] on div "Details Service Point ID 201959 Name AFGAAN FLAVOUR RESTAURANT L.L.... Type Def…" at bounding box center [579, 292] width 904 height 460
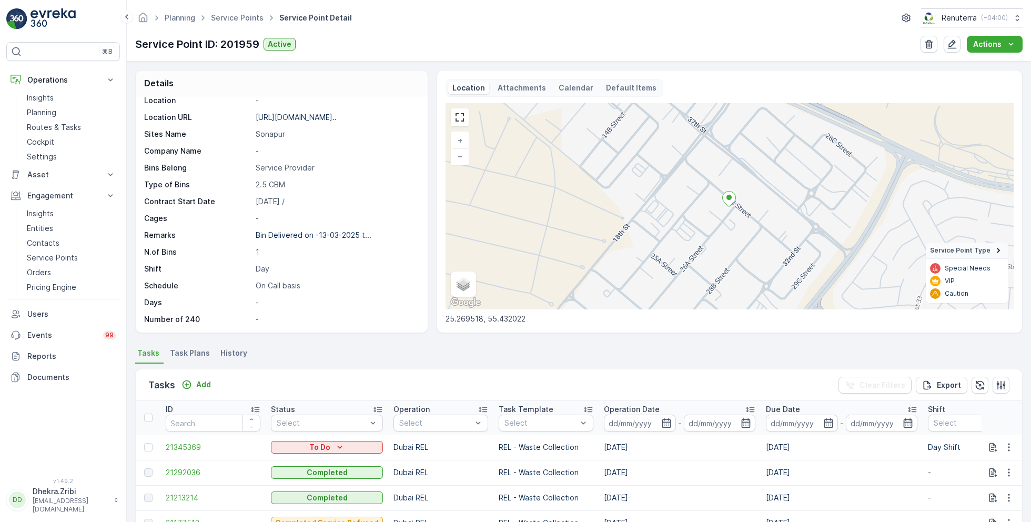
scroll to position [0, 0]
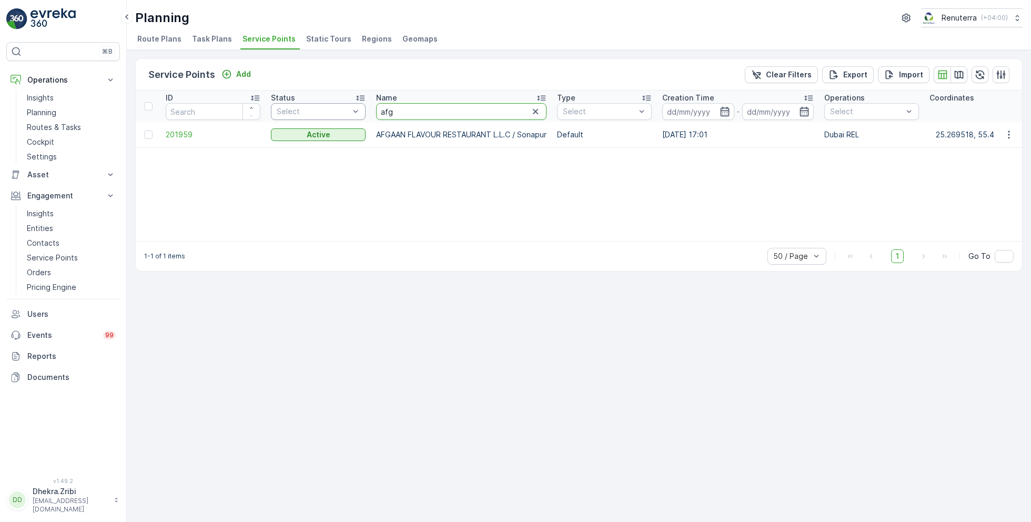
drag, startPoint x: 401, startPoint y: 110, endPoint x: 363, endPoint y: 109, distance: 38.4
type input "naj"
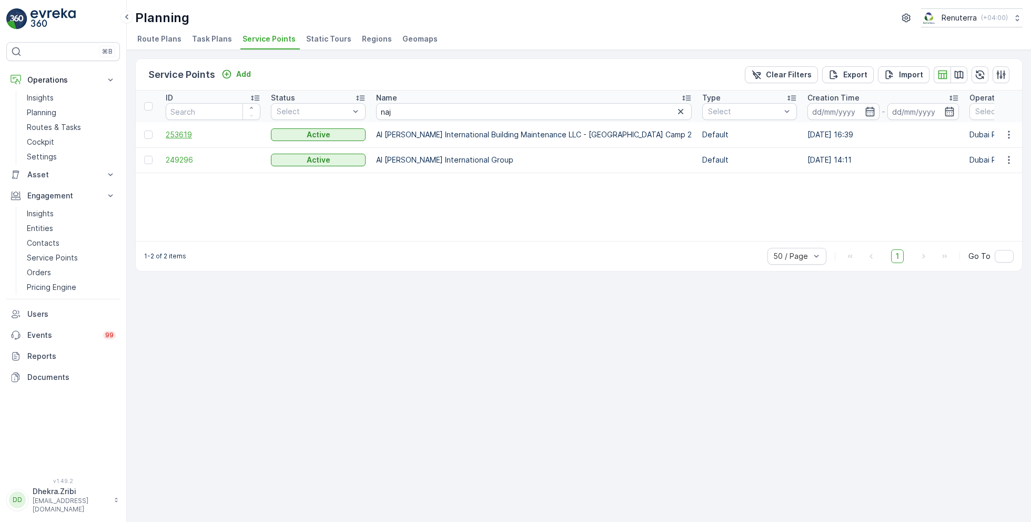
click at [180, 131] on span "253619" at bounding box center [213, 134] width 95 height 11
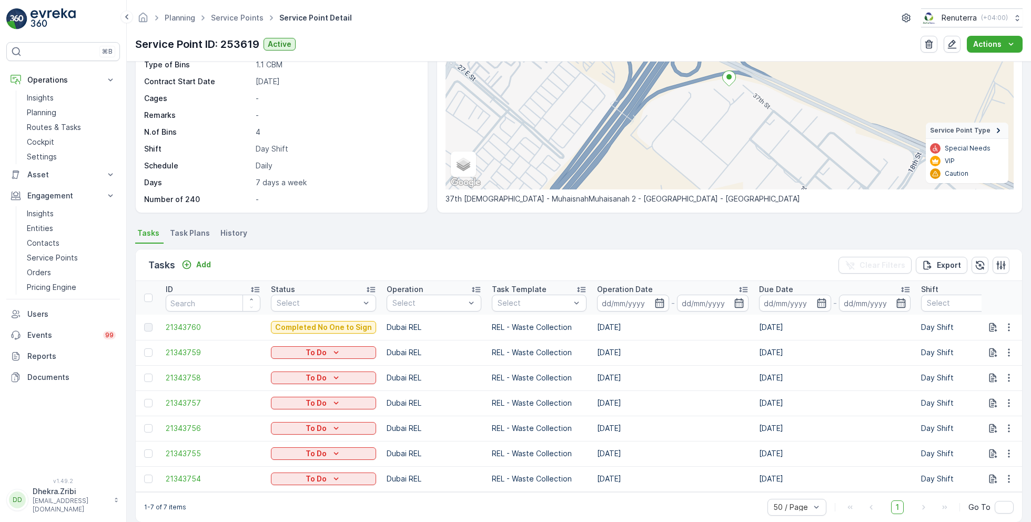
scroll to position [138, 0]
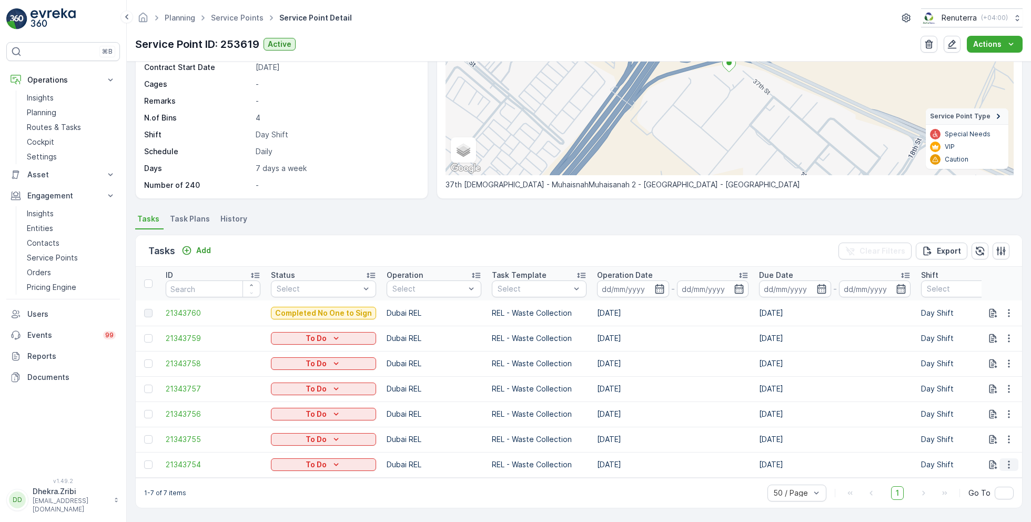
click at [1008, 459] on icon "button" at bounding box center [1009, 464] width 11 height 11
click at [984, 401] on div "History" at bounding box center [991, 395] width 79 height 15
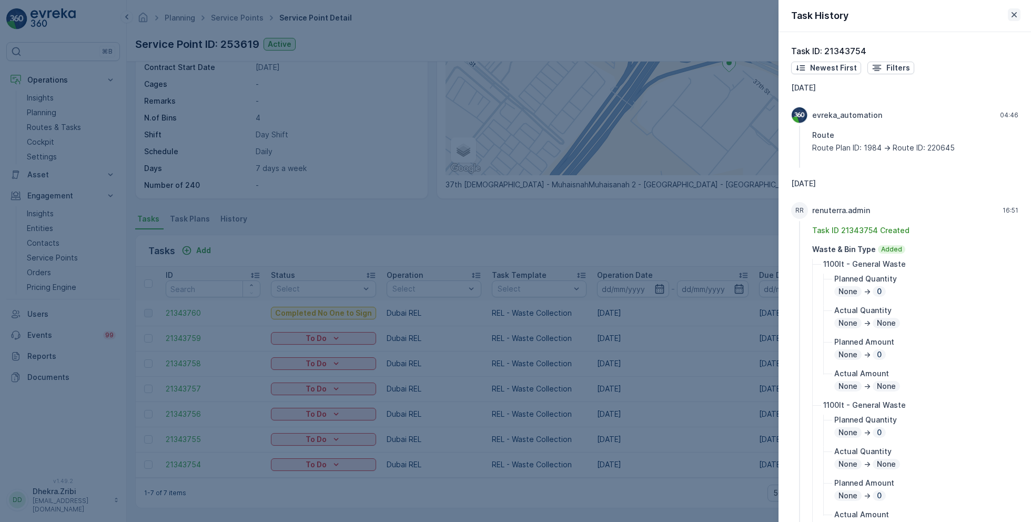
click at [1017, 15] on icon "button" at bounding box center [1014, 14] width 11 height 11
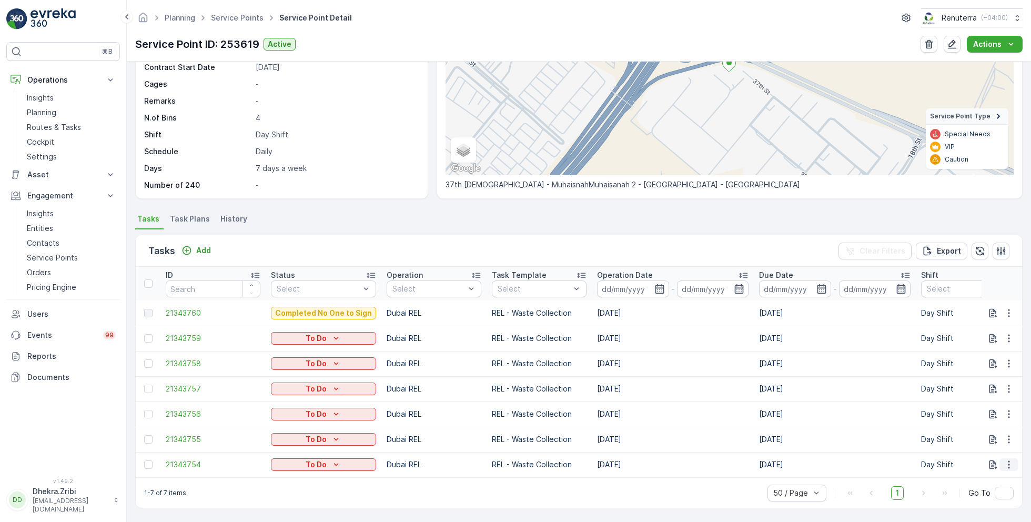
click at [1008, 461] on icon "button" at bounding box center [1009, 465] width 2 height 8
click at [972, 412] on span "Change Route" at bounding box center [981, 410] width 51 height 11
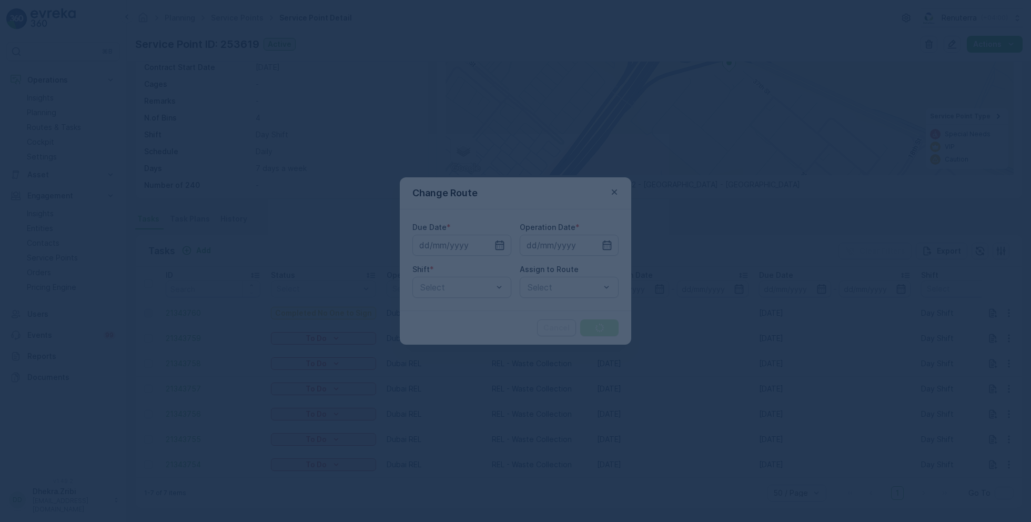
type input "[DATE]"
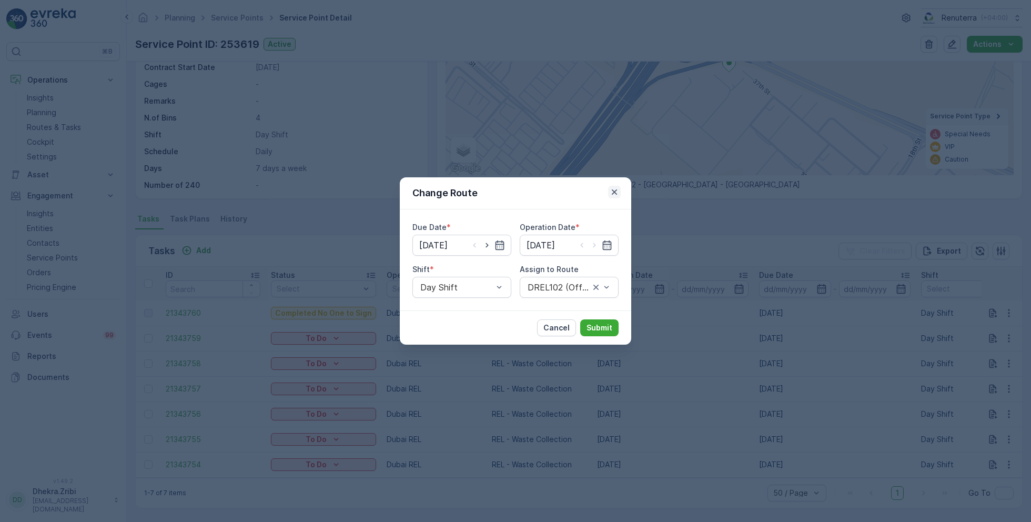
click at [616, 187] on icon "button" at bounding box center [614, 192] width 11 height 11
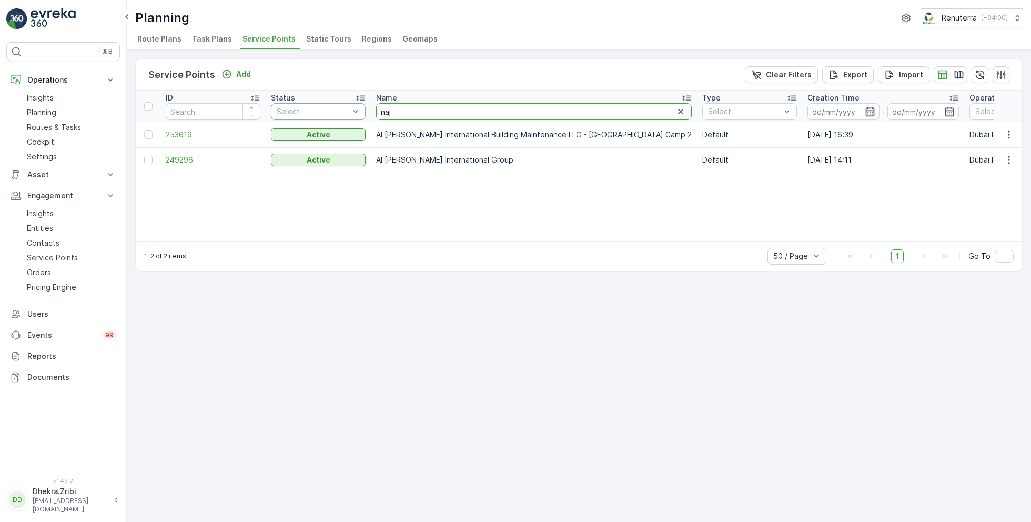
drag, startPoint x: 404, startPoint y: 108, endPoint x: 358, endPoint y: 105, distance: 46.4
type input "afg"
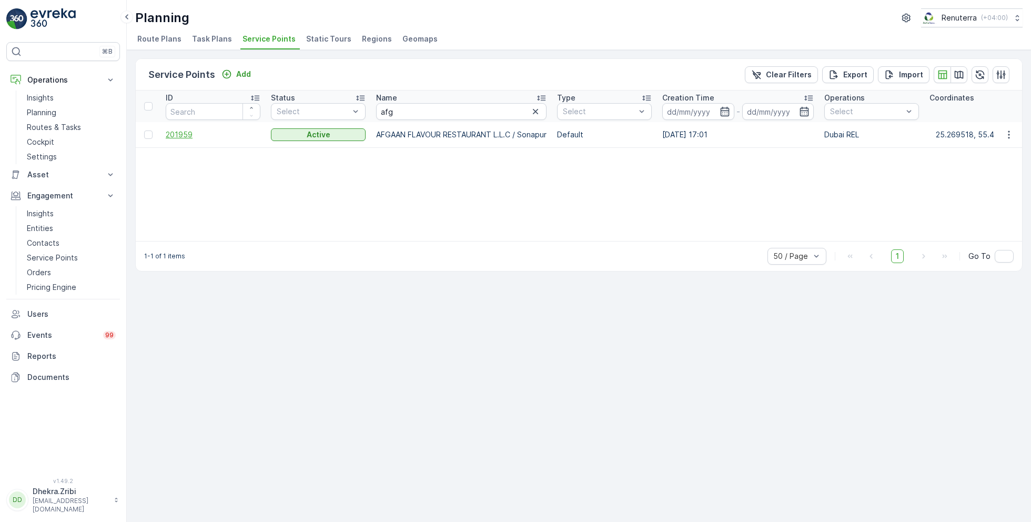
click at [182, 129] on span "201959" at bounding box center [213, 134] width 95 height 11
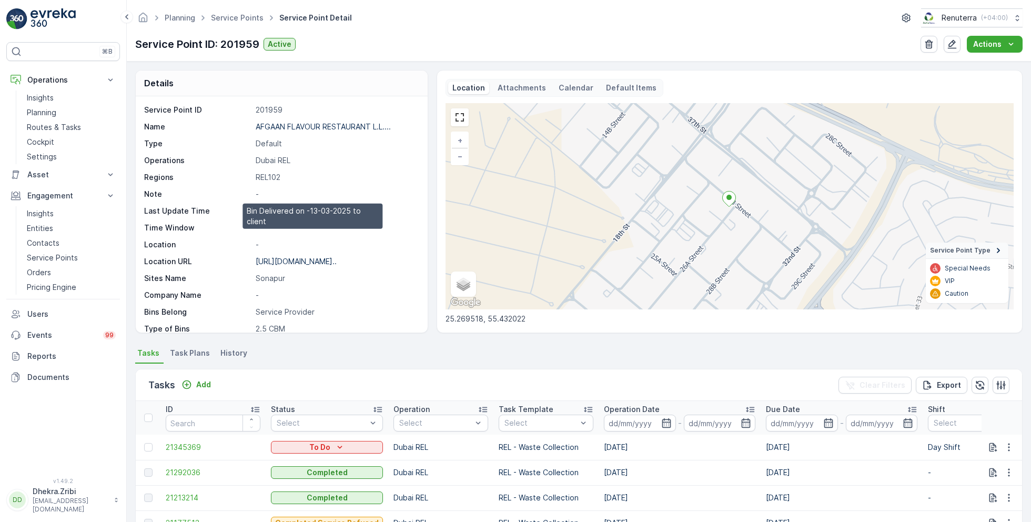
scroll to position [144, 0]
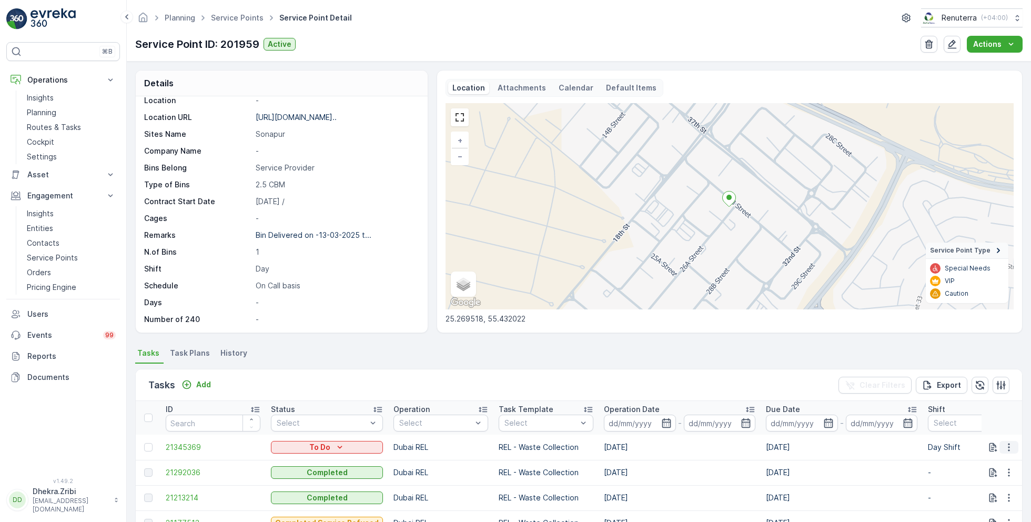
click at [1007, 448] on icon "button" at bounding box center [1009, 447] width 11 height 11
click at [978, 395] on span "Change Route" at bounding box center [981, 396] width 51 height 11
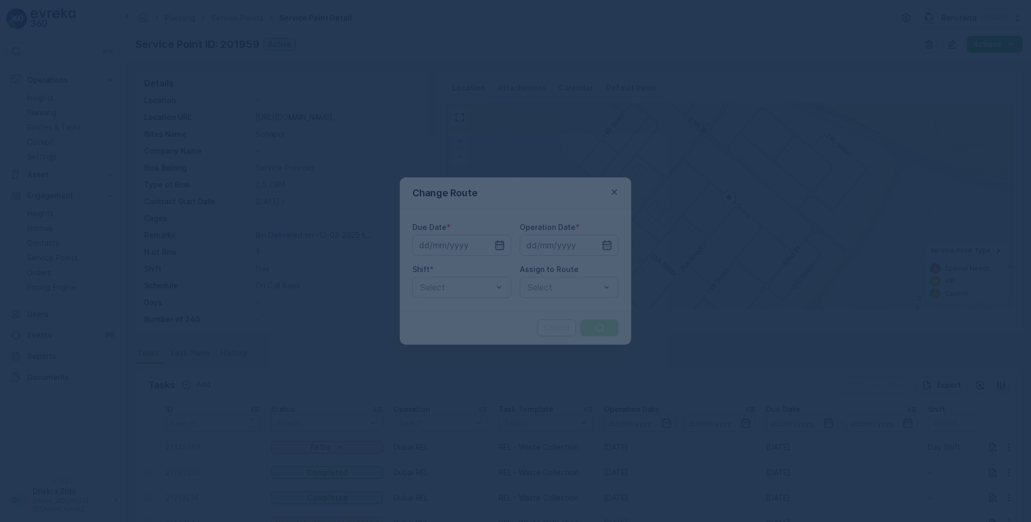
type input "[DATE]"
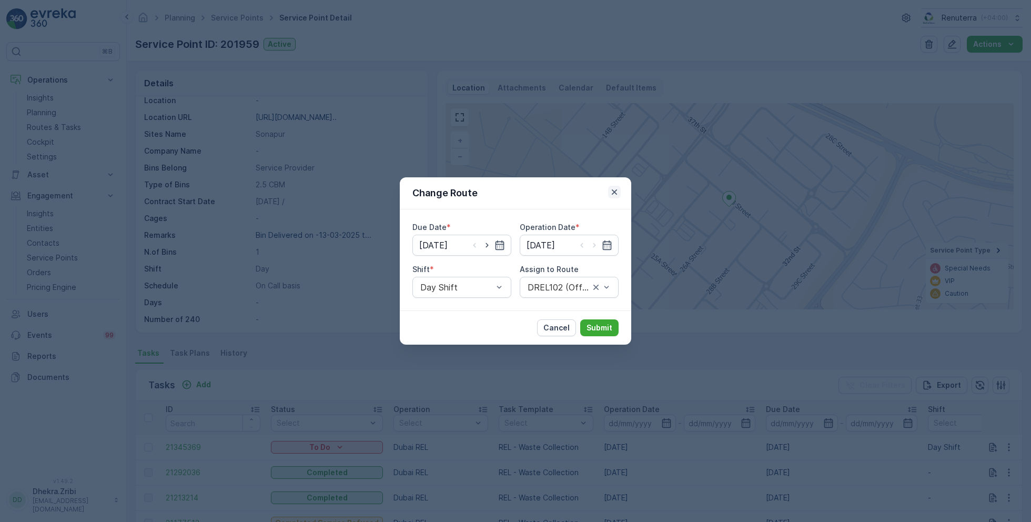
click at [616, 192] on icon "button" at bounding box center [614, 192] width 11 height 11
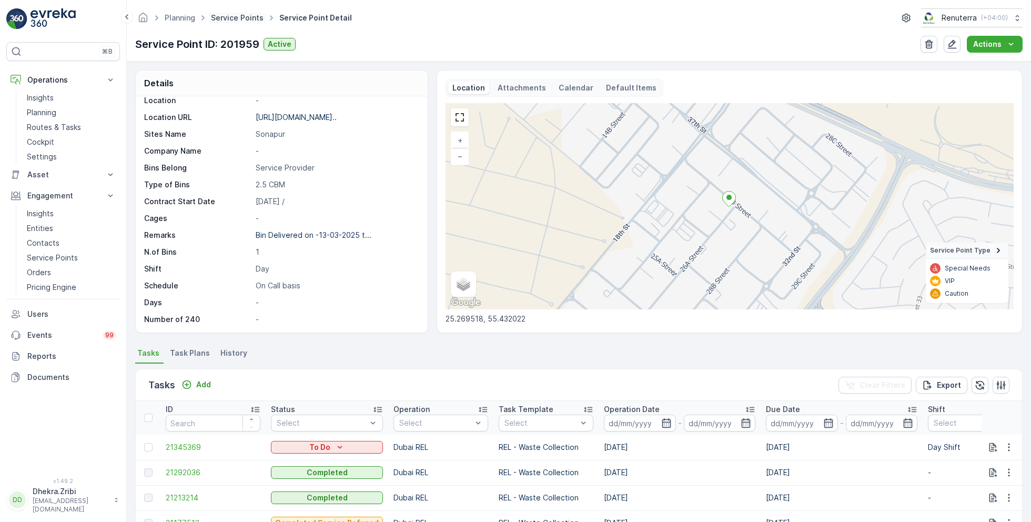
click at [238, 21] on link "Service Points" at bounding box center [237, 17] width 53 height 9
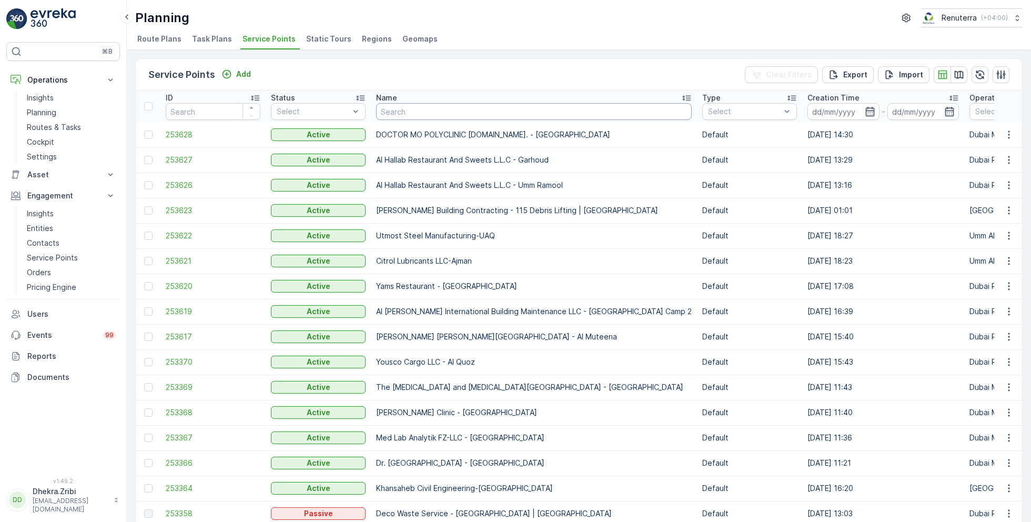
click at [450, 113] on input "text" at bounding box center [534, 111] width 316 height 17
click at [493, 18] on div "Planning Renuterra ( +04:00 )" at bounding box center [579, 17] width 888 height 19
drag, startPoint x: 492, startPoint y: 135, endPoint x: 572, endPoint y: 135, distance: 80.5
click at [572, 135] on td "DOCTOR MO POLYCLINIC [DOMAIN_NAME]. - [GEOGRAPHIC_DATA]" at bounding box center [534, 134] width 326 height 25
click at [525, 72] on div "Service Points Add Clear Filters Export Import" at bounding box center [579, 75] width 887 height 32
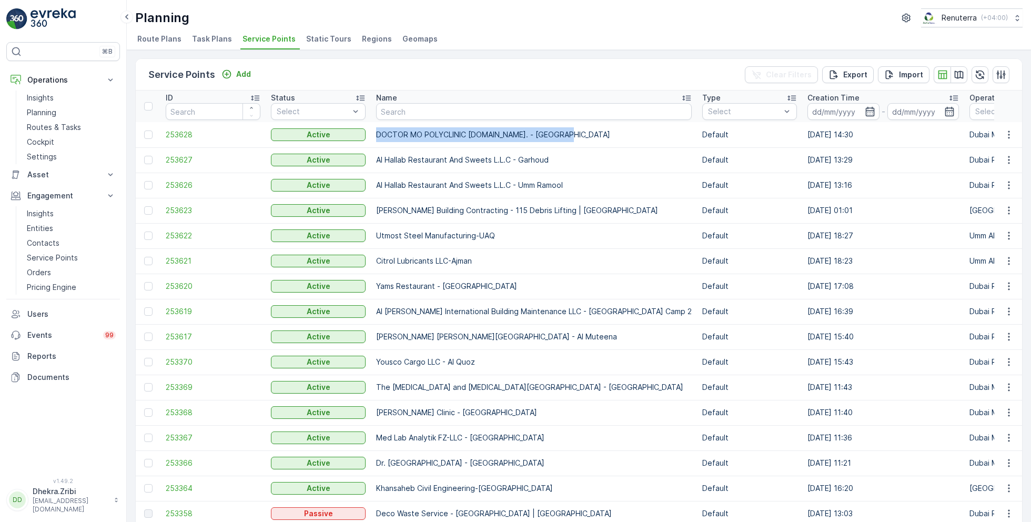
drag, startPoint x: 563, startPoint y: 133, endPoint x: 374, endPoint y: 134, distance: 189.9
click at [374, 134] on td "DOCTOR MO POLYCLINIC L.LC. - Sheikh Zayed Road" at bounding box center [534, 134] width 326 height 25
click at [469, 73] on div "Service Points Add Clear Filters Export Import" at bounding box center [579, 75] width 887 height 32
click at [563, 134] on td "DOCTOR MO POLYCLINIC L.LC. - Sheikh Zayed Road" at bounding box center [534, 134] width 326 height 25
drag, startPoint x: 563, startPoint y: 136, endPoint x: 374, endPoint y: 143, distance: 189.0
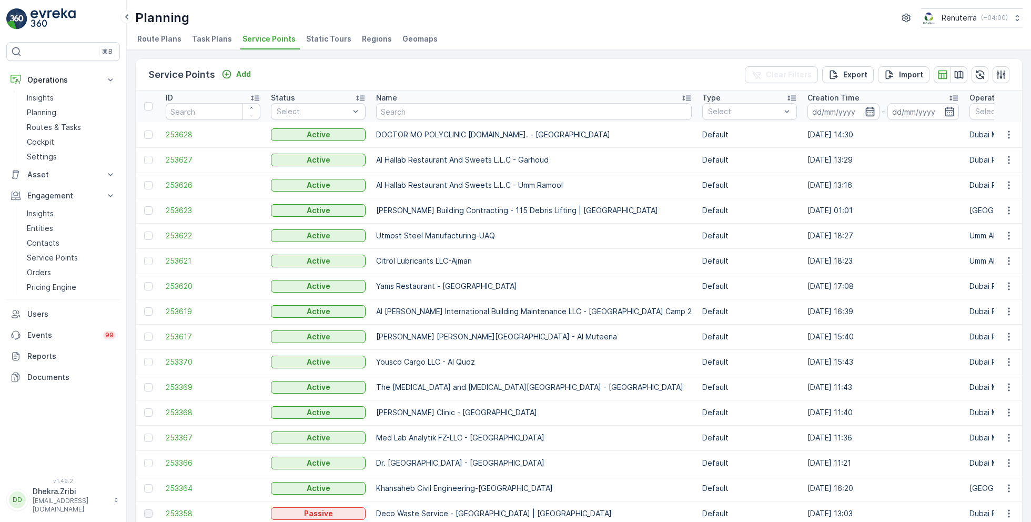
click at [374, 144] on td "DOCTOR MO POLYCLINIC L.LC. - Sheikh Zayed Road" at bounding box center [534, 134] width 326 height 25
click at [490, 73] on div "Service Points Add Clear Filters Export Import" at bounding box center [579, 75] width 887 height 32
click at [433, 113] on input "text" at bounding box center [534, 111] width 316 height 17
click at [409, 117] on input "text" at bounding box center [534, 111] width 316 height 17
type input "red"
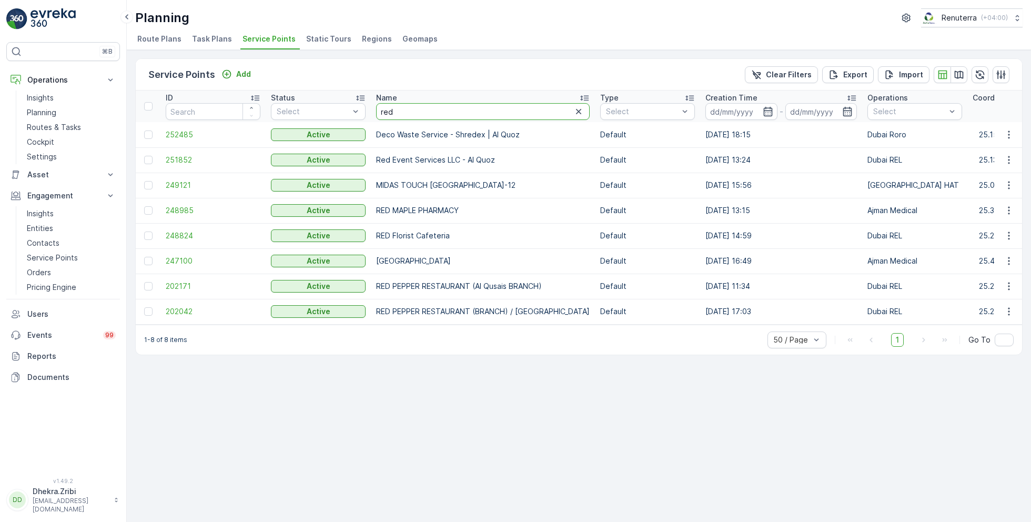
drag, startPoint x: 401, startPoint y: 115, endPoint x: 342, endPoint y: 99, distance: 61.5
type input "bu"
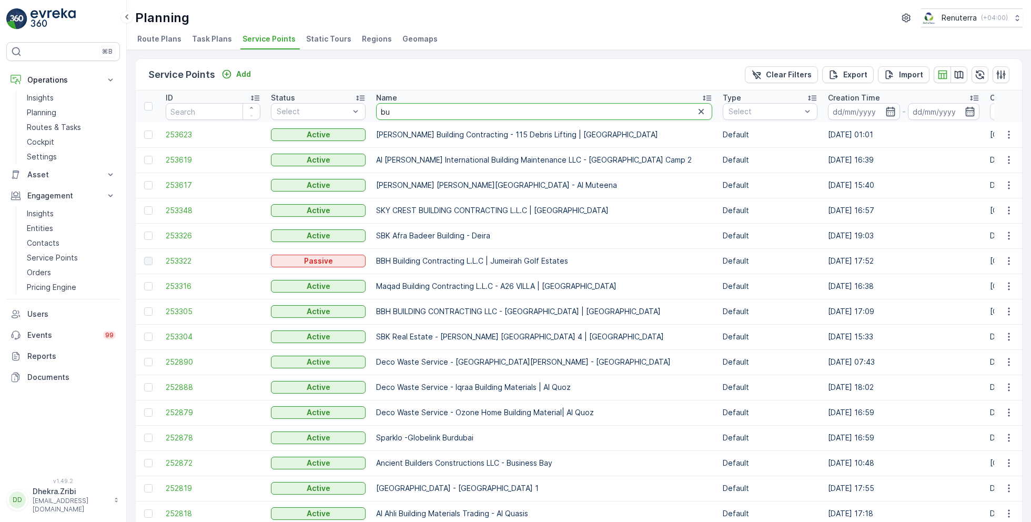
click at [406, 109] on input "bu" at bounding box center [544, 111] width 336 height 17
type input "builders"
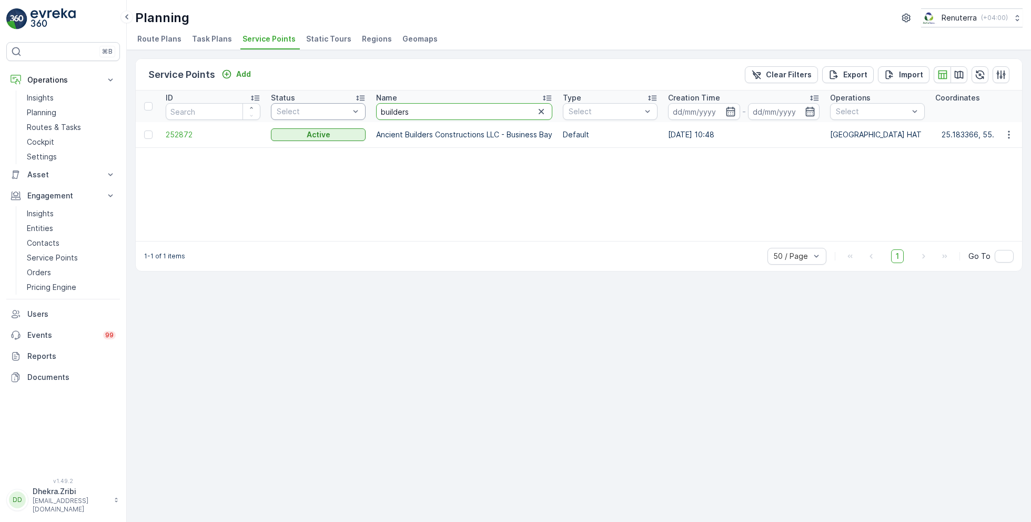
drag, startPoint x: 422, startPoint y: 113, endPoint x: 289, endPoint y: 112, distance: 133.1
type input "tor"
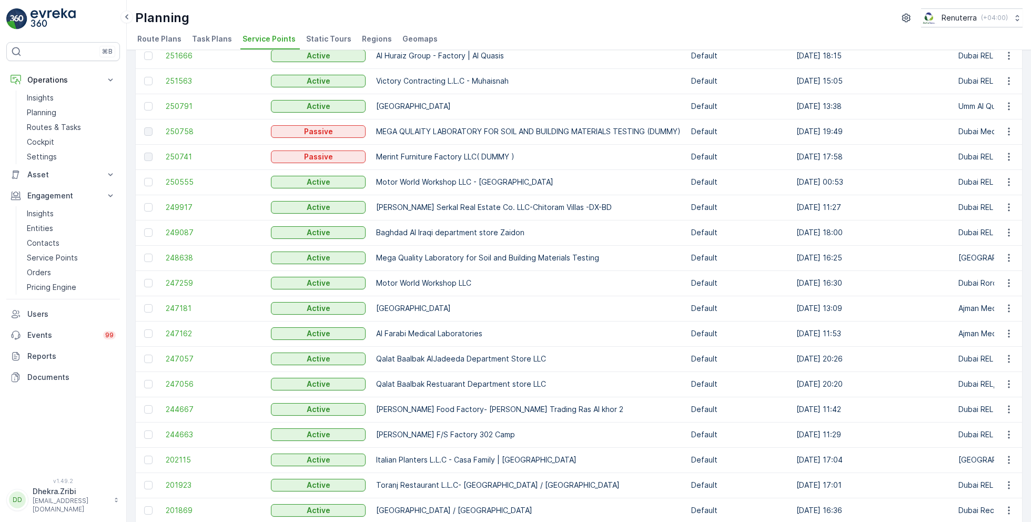
scroll to position [325, 0]
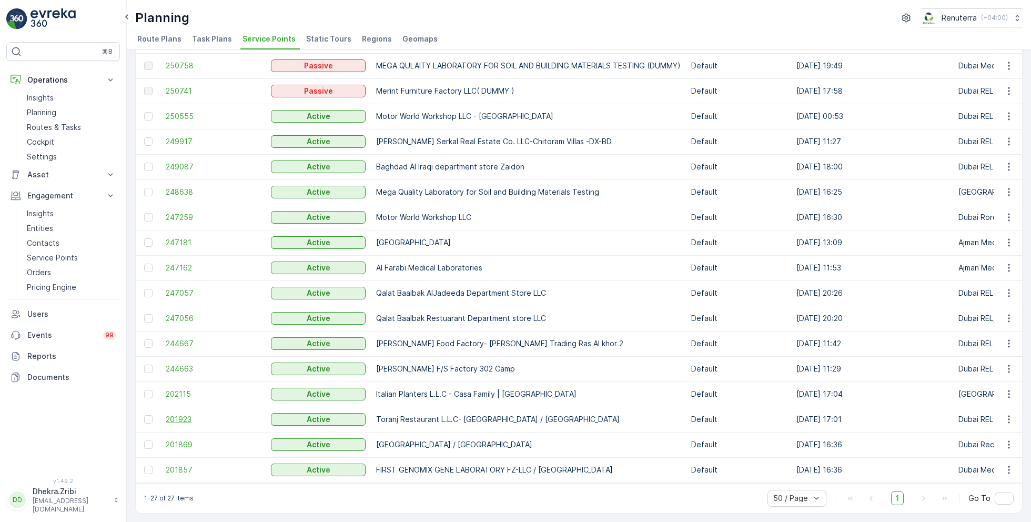
click at [185, 416] on span "201923" at bounding box center [213, 419] width 95 height 11
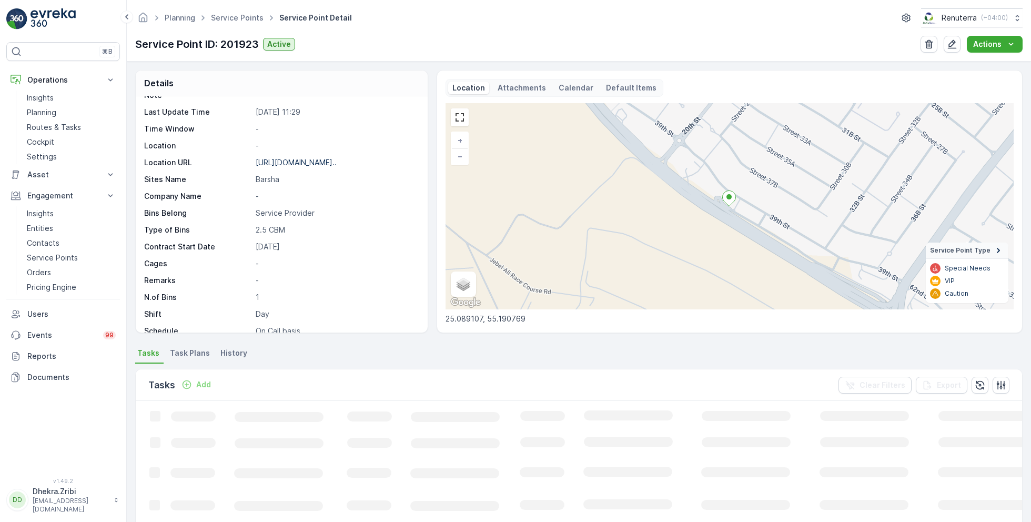
scroll to position [144, 0]
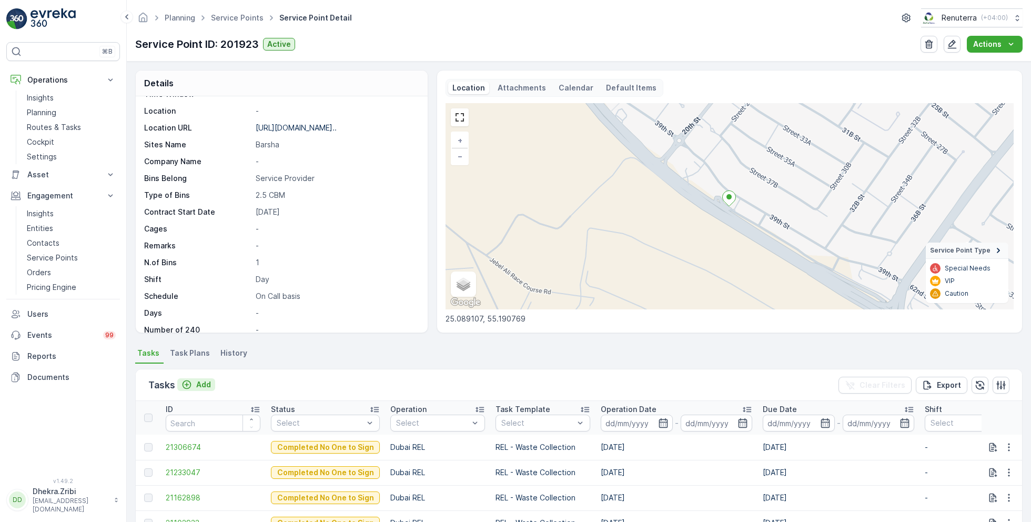
click at [199, 382] on p "Add" at bounding box center [203, 384] width 15 height 11
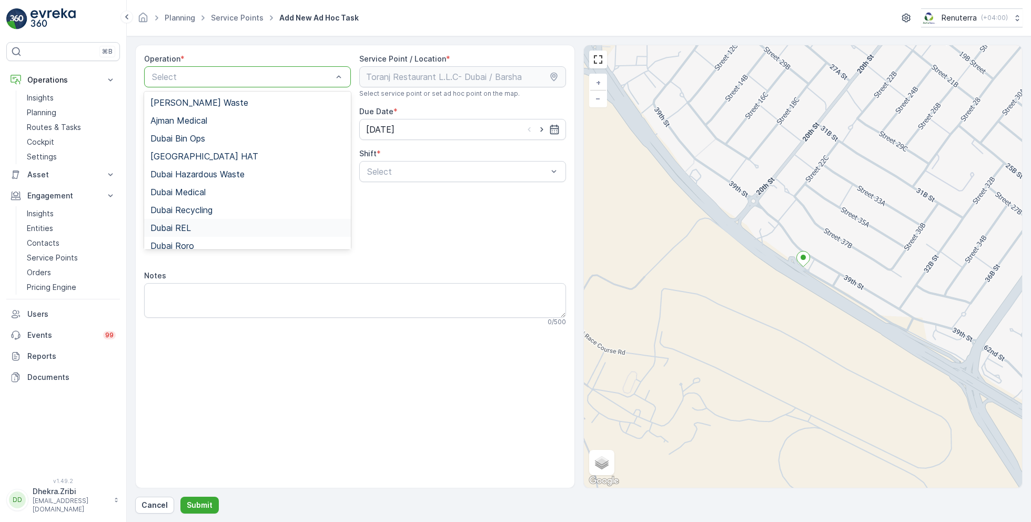
click at [199, 226] on div "Dubai REL" at bounding box center [247, 227] width 194 height 9
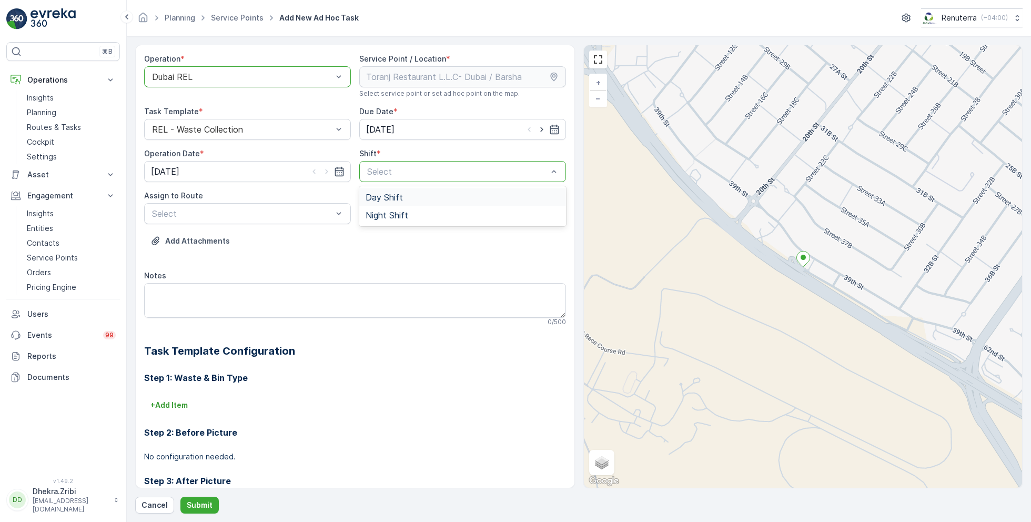
click at [387, 196] on span "Day Shift" at bounding box center [384, 197] width 37 height 9
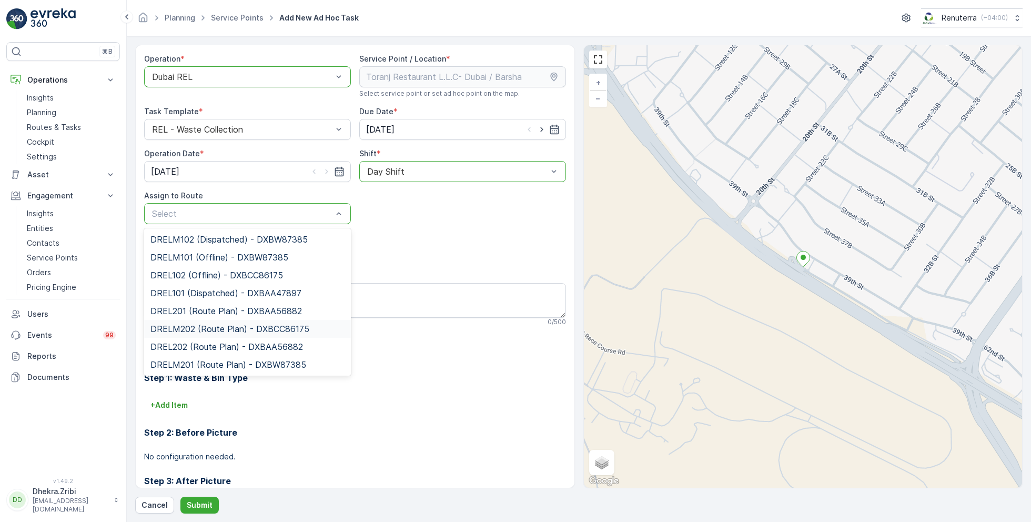
click at [215, 326] on span "DRELM202 (Route Plan) - DXBCC86175" at bounding box center [229, 328] width 159 height 9
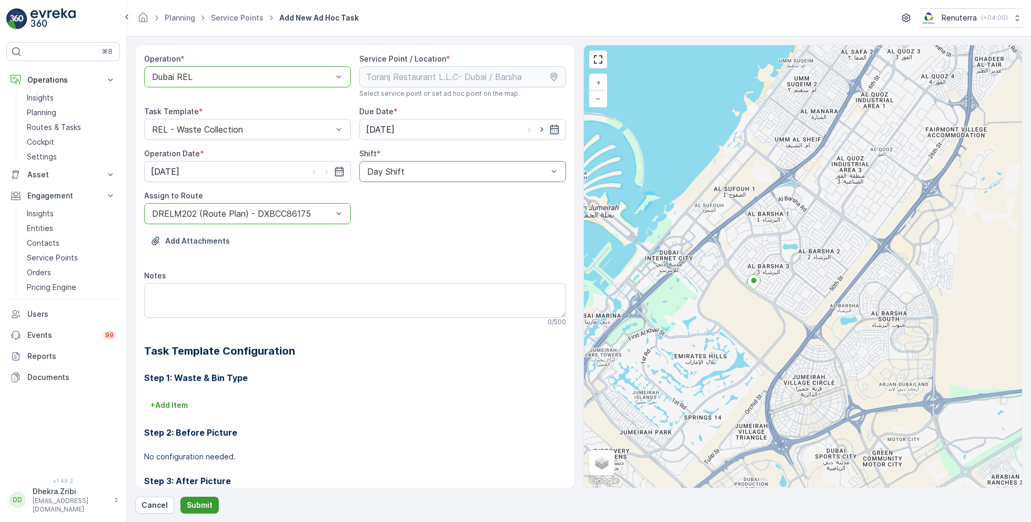
click at [191, 504] on p "Submit" at bounding box center [200, 505] width 26 height 11
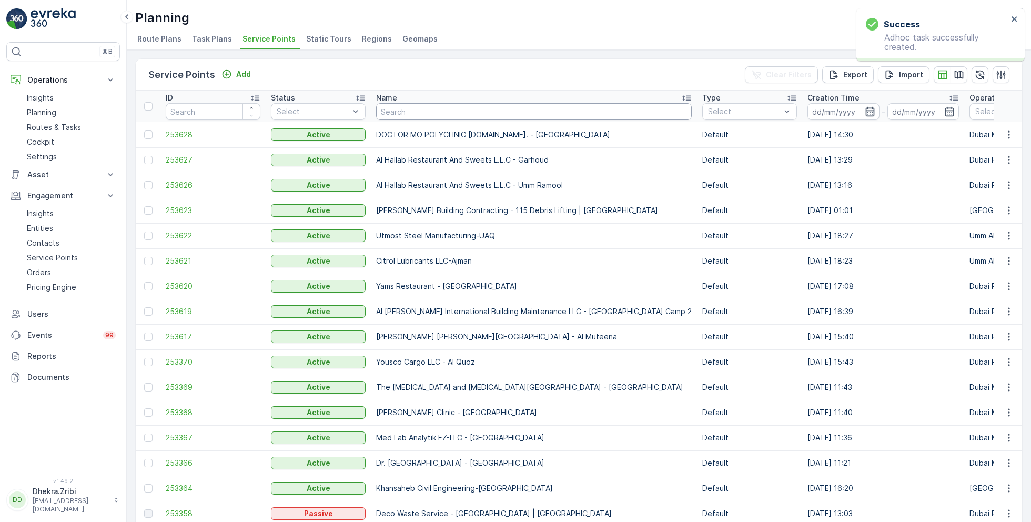
click at [408, 110] on input "text" at bounding box center [534, 111] width 316 height 17
type input "emirates"
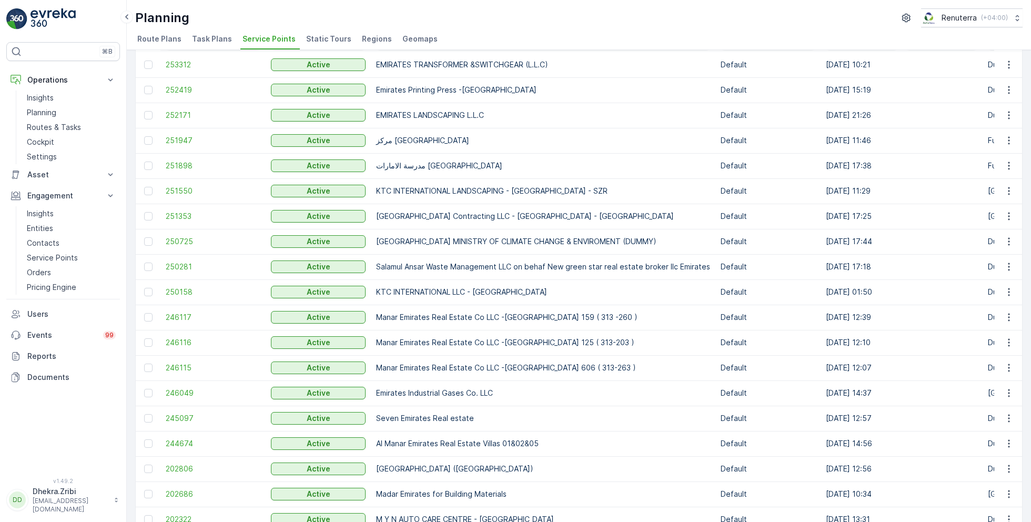
scroll to position [74, 0]
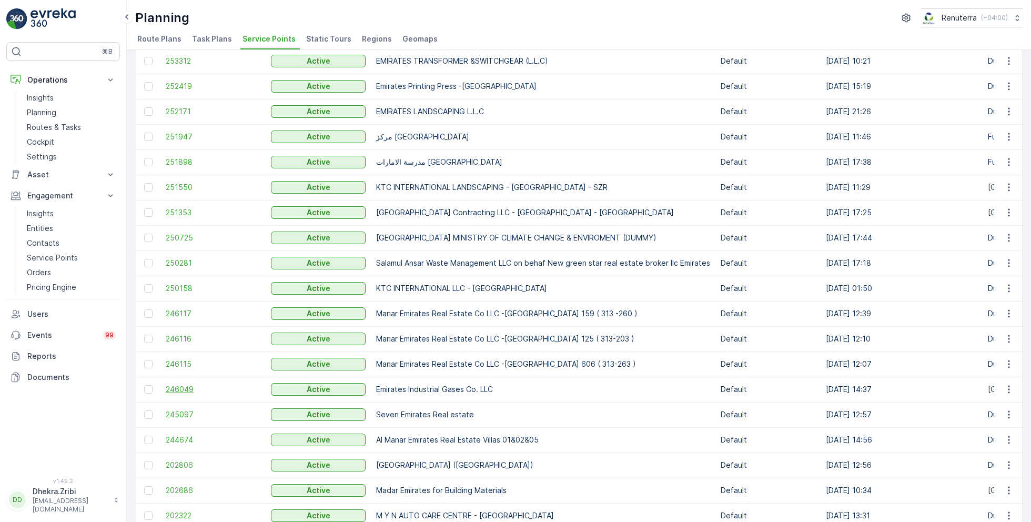
click at [182, 387] on span "246049" at bounding box center [213, 389] width 95 height 11
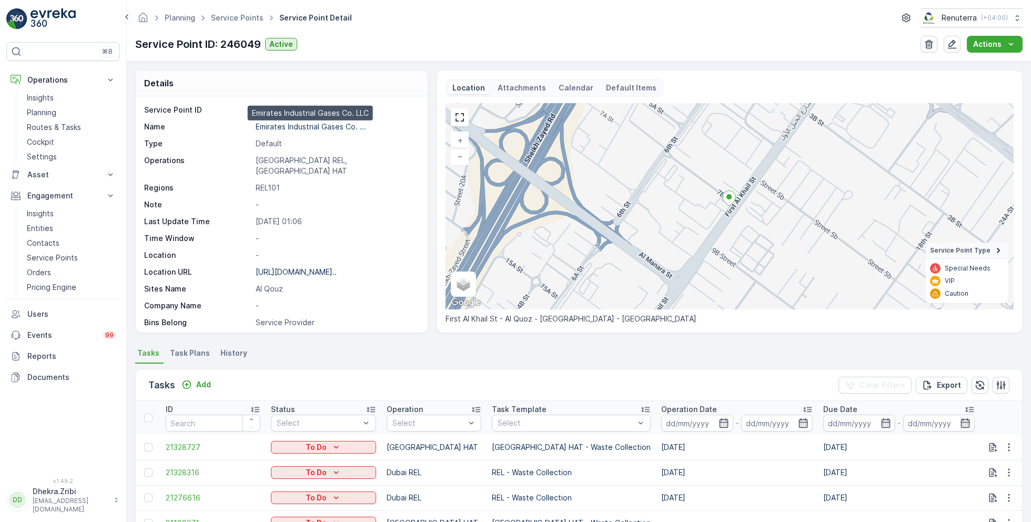
click at [301, 126] on p "Emirates Industrial Gases Co. ..." at bounding box center [311, 126] width 110 height 9
click at [250, 17] on link "Service Points" at bounding box center [237, 17] width 53 height 9
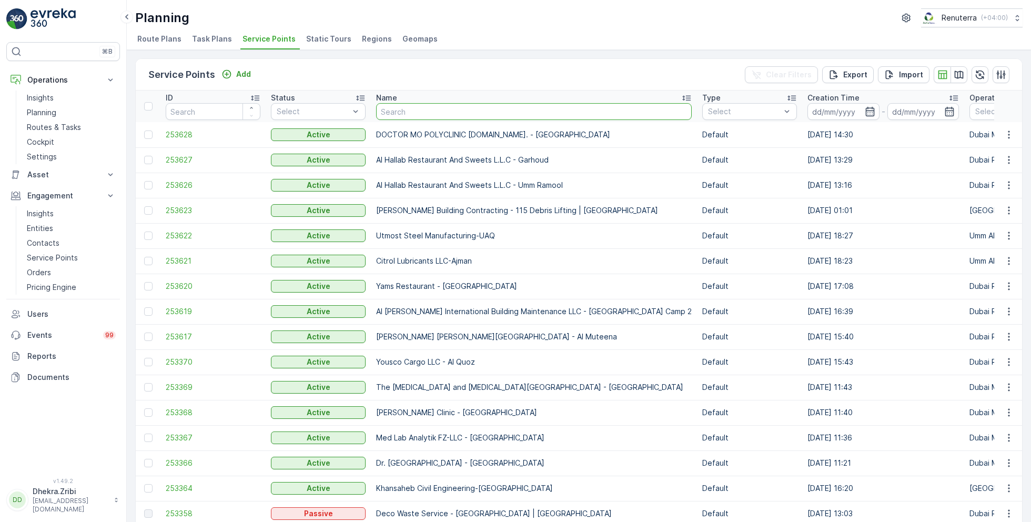
click at [444, 113] on input "text" at bounding box center [534, 111] width 316 height 17
type input "american"
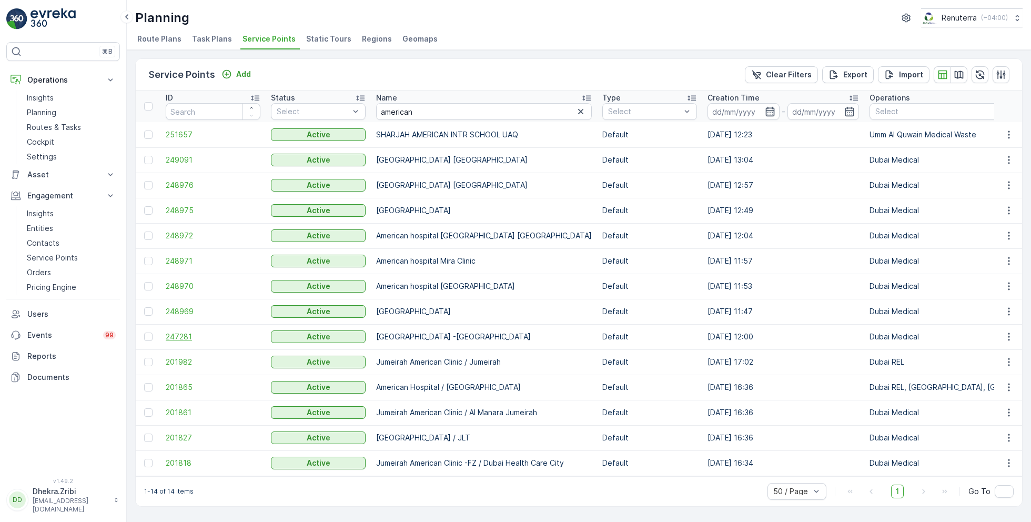
click at [174, 337] on span "247281" at bounding box center [213, 336] width 95 height 11
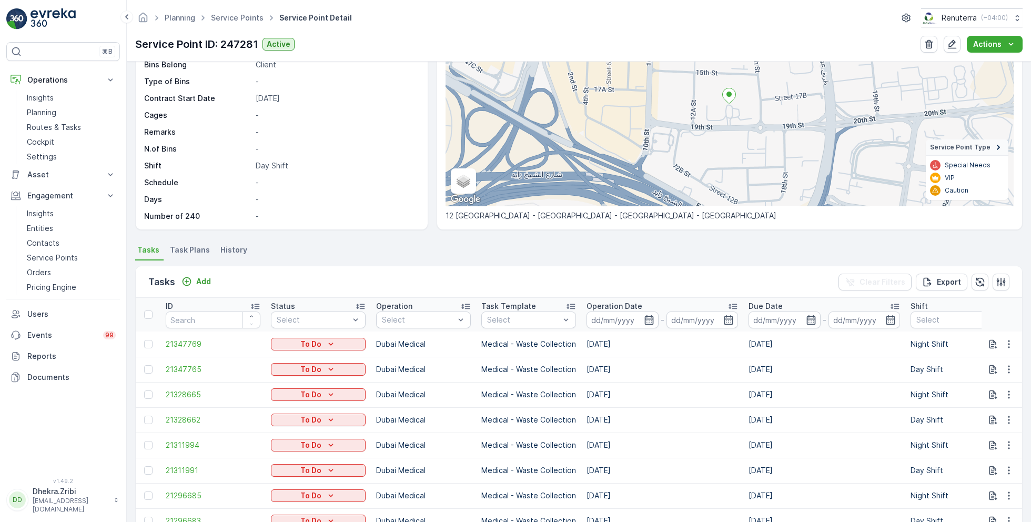
scroll to position [240, 0]
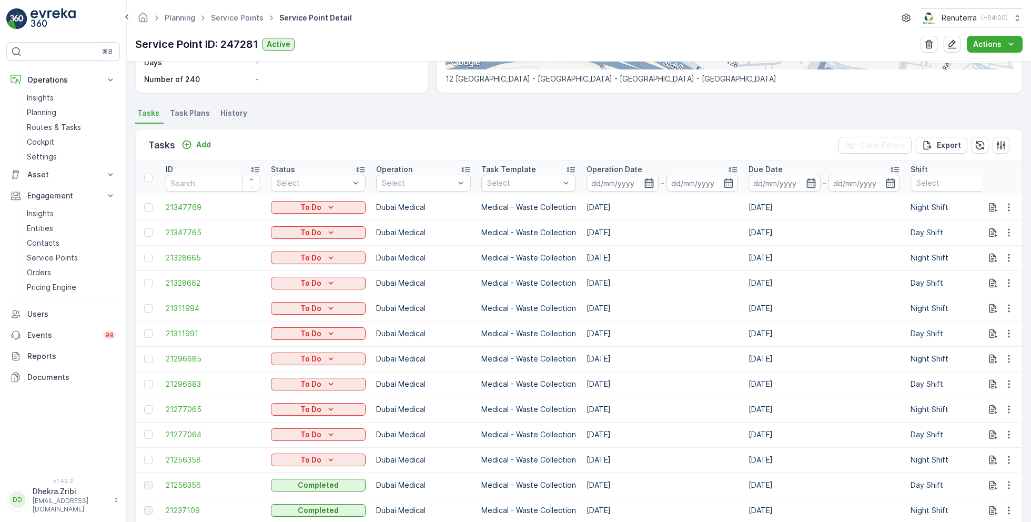
click at [644, 183] on icon "button" at bounding box center [649, 183] width 11 height 11
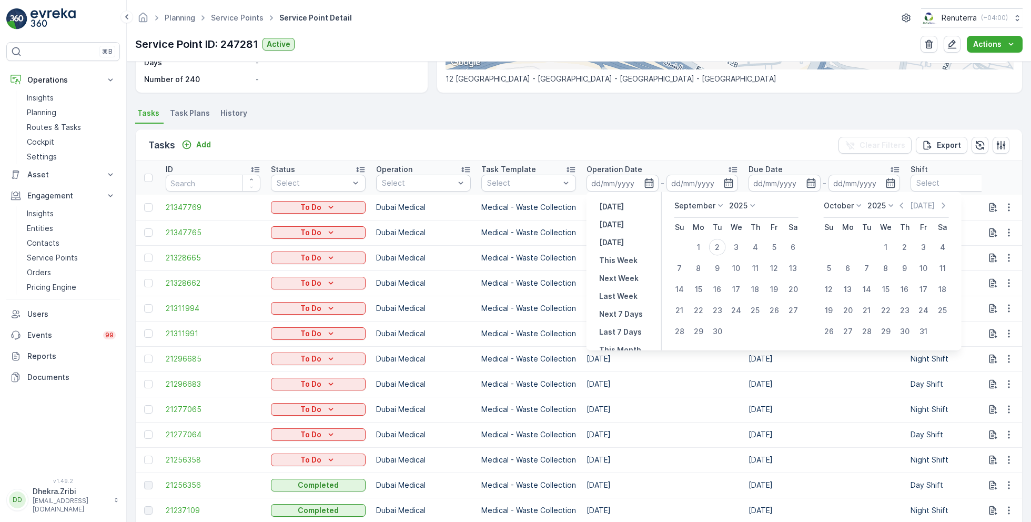
click at [691, 205] on p "September" at bounding box center [694, 205] width 41 height 11
click at [697, 275] on span "August" at bounding box center [693, 276] width 25 height 11
click at [718, 263] on div "5" at bounding box center [717, 268] width 17 height 17
type input "05.08.2025"
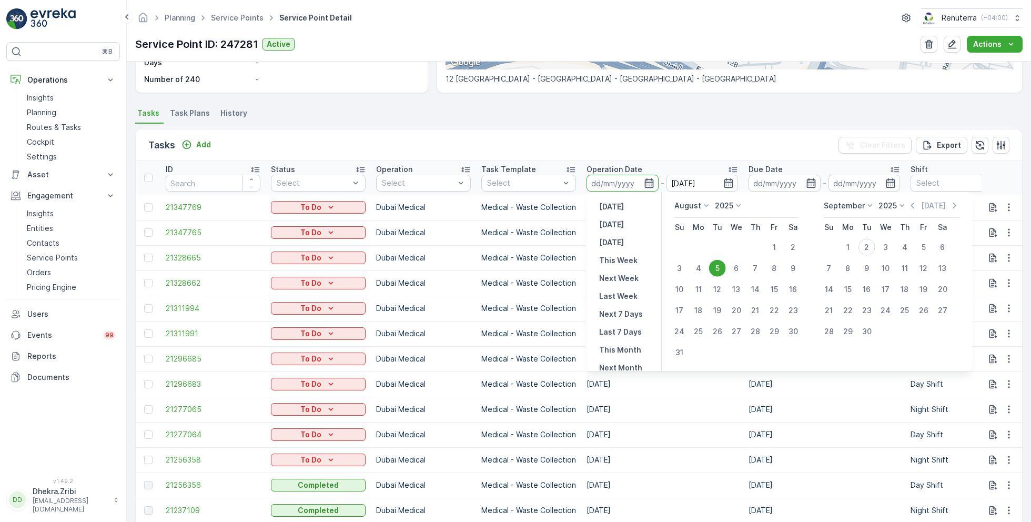
click at [718, 263] on div "5" at bounding box center [717, 268] width 17 height 17
type input "05.08.2025"
click at [628, 118] on ul "Tasks Task Plans History" at bounding box center [579, 115] width 888 height 18
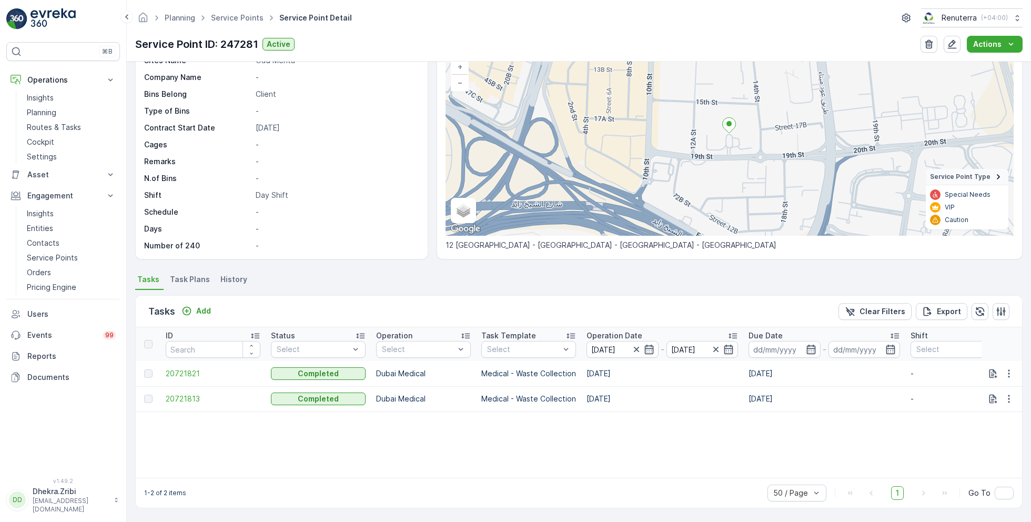
scroll to position [73, 0]
click at [187, 370] on span "20721821" at bounding box center [213, 374] width 95 height 11
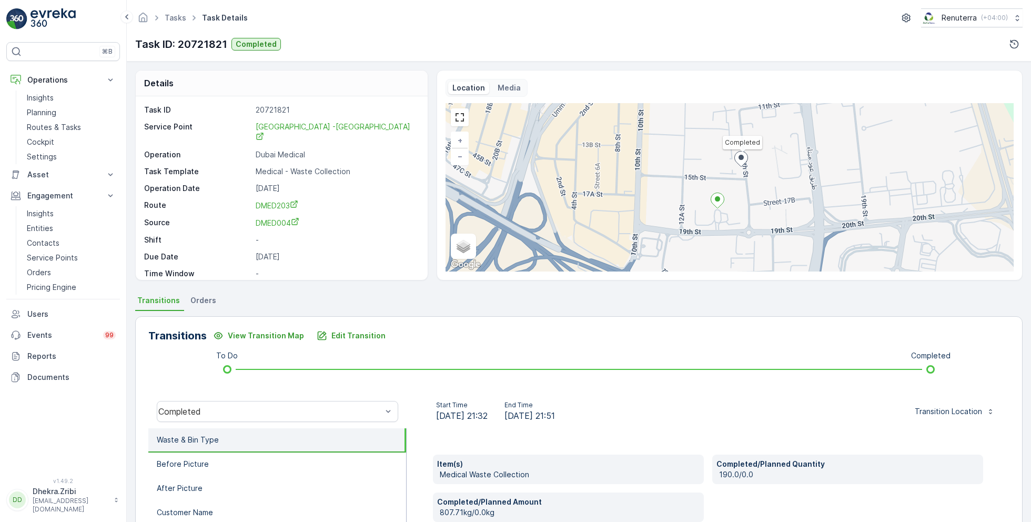
scroll to position [140, 0]
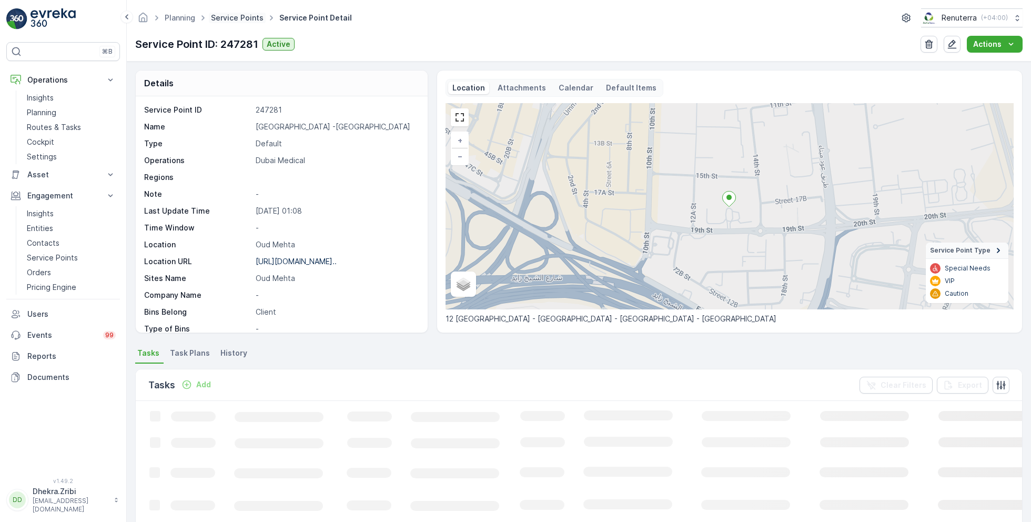
click at [235, 19] on link "Service Points" at bounding box center [237, 17] width 53 height 9
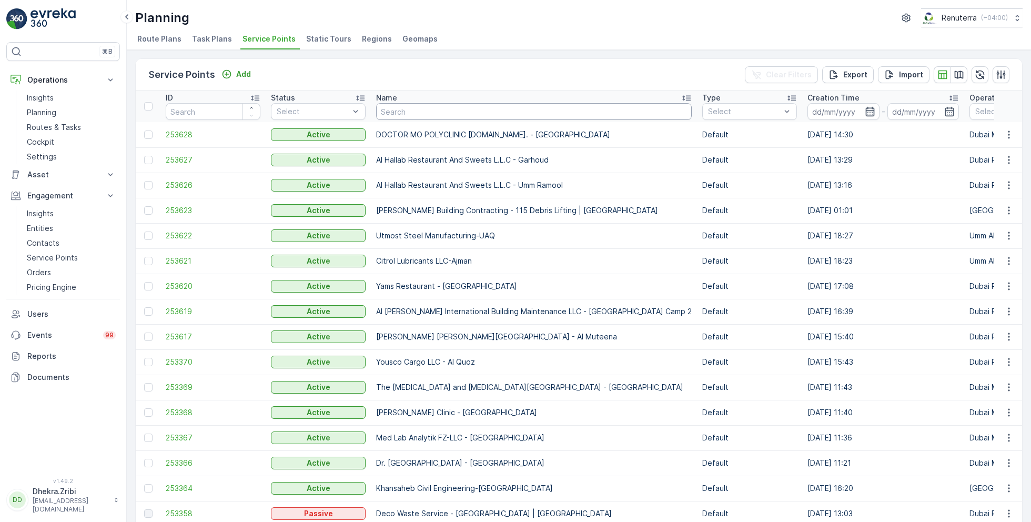
click at [410, 111] on input "text" at bounding box center [534, 111] width 316 height 17
type input "better"
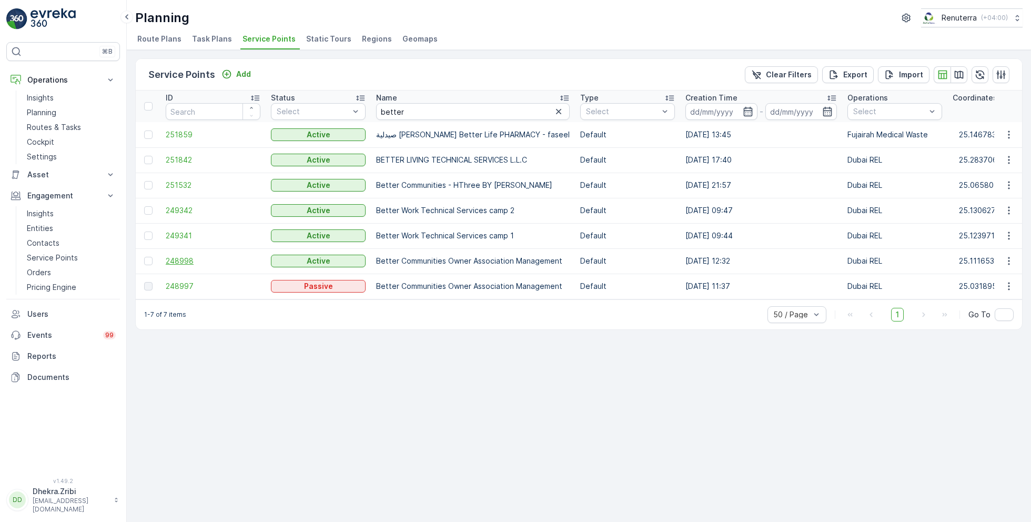
click at [185, 258] on span "248998" at bounding box center [213, 261] width 95 height 11
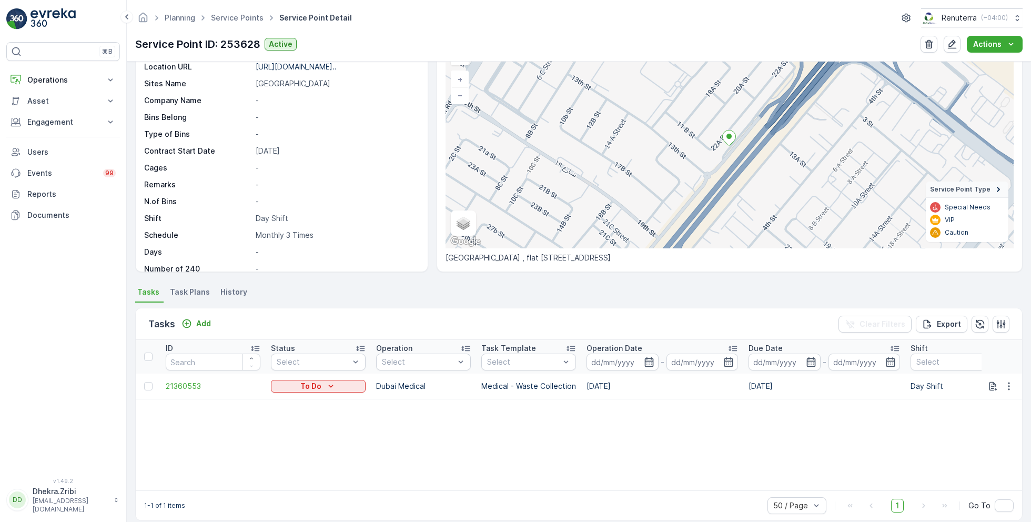
scroll to position [73, 0]
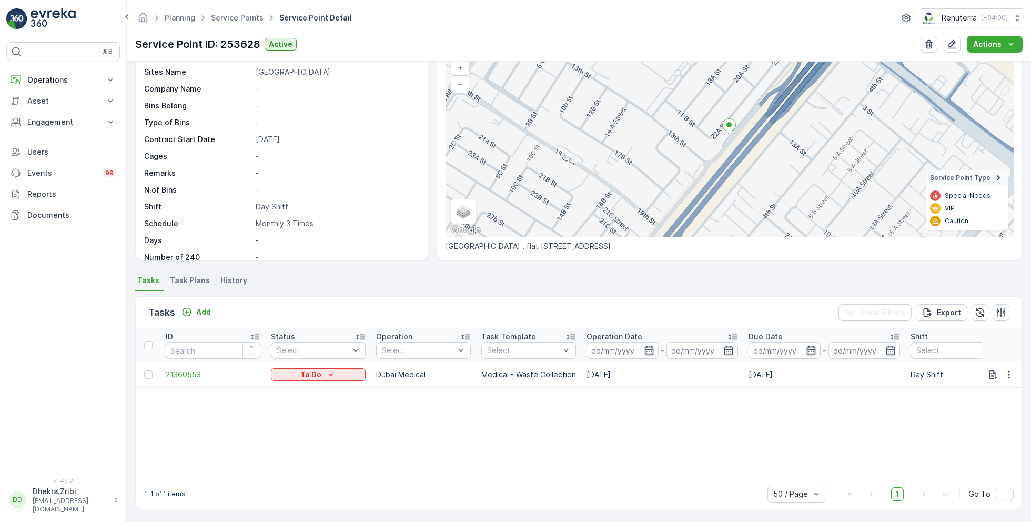
click at [194, 278] on span "Task Plans" at bounding box center [190, 280] width 40 height 11
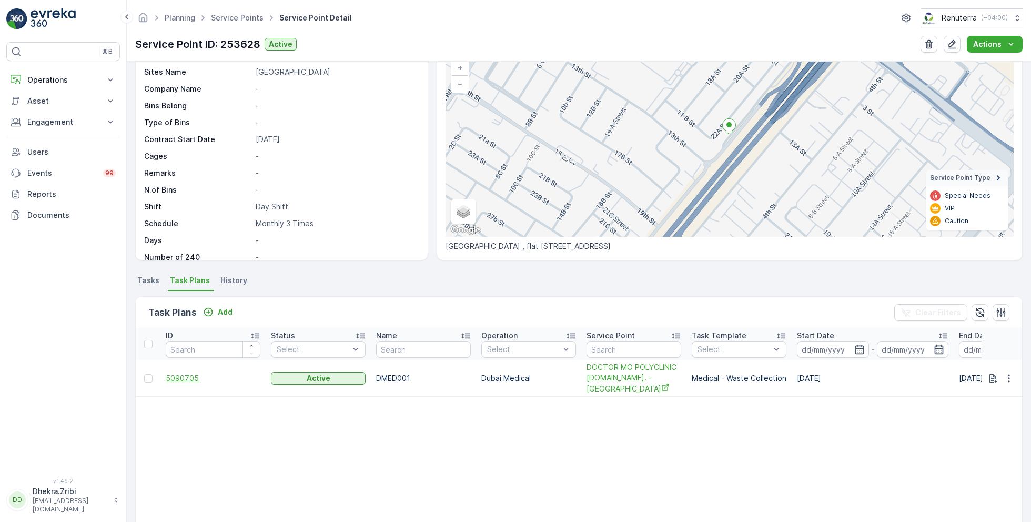
click at [178, 374] on span "5090705" at bounding box center [213, 378] width 95 height 11
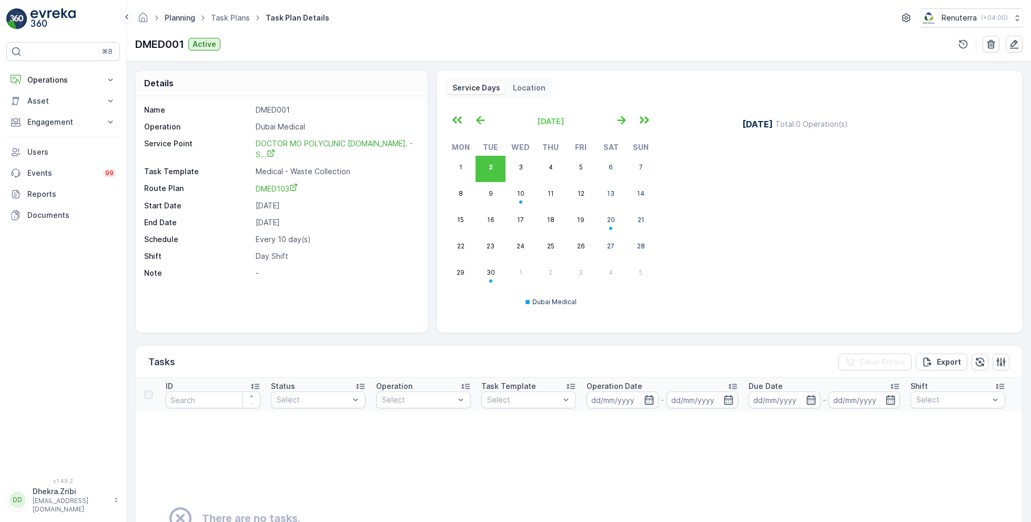
click at [172, 19] on link "Planning" at bounding box center [180, 17] width 31 height 9
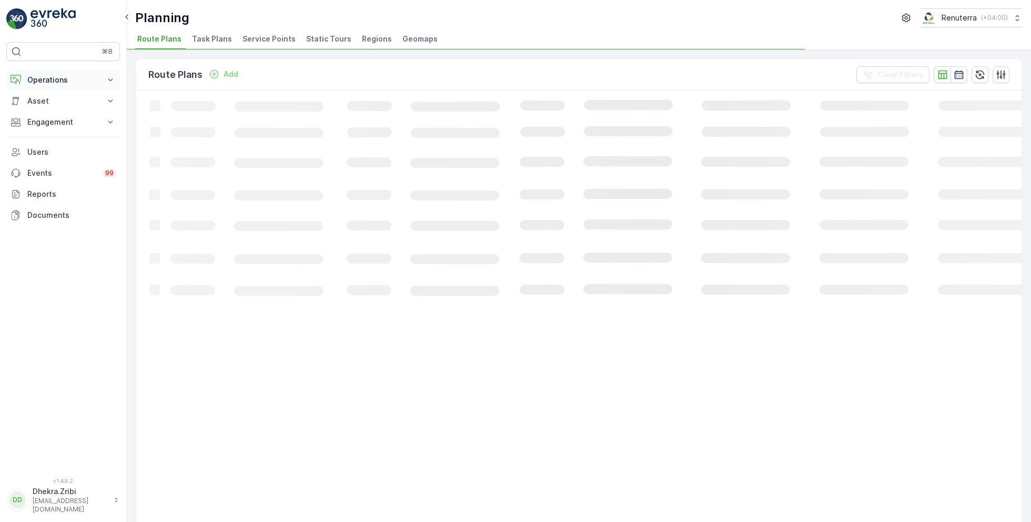
click at [54, 79] on p "Operations" at bounding box center [63, 80] width 72 height 11
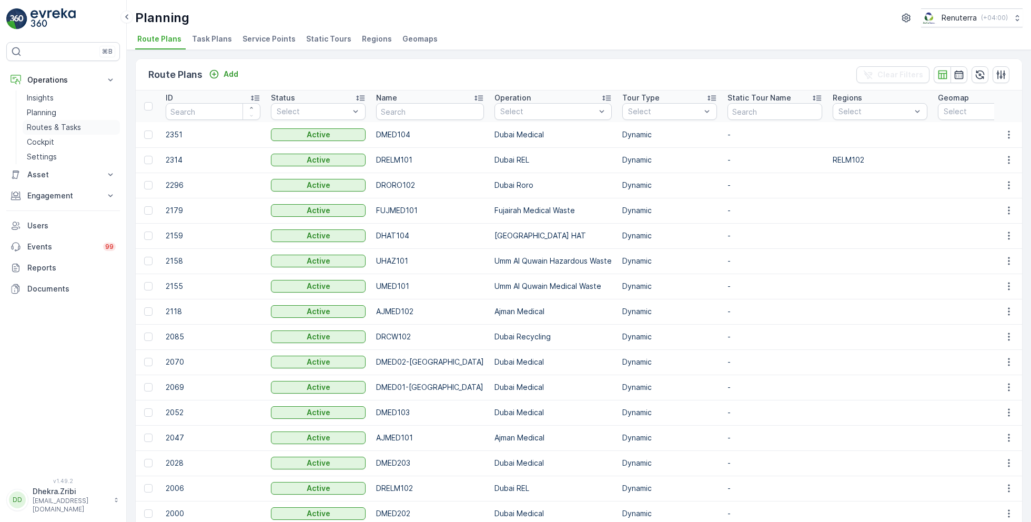
click at [49, 125] on p "Routes & Tasks" at bounding box center [54, 127] width 54 height 11
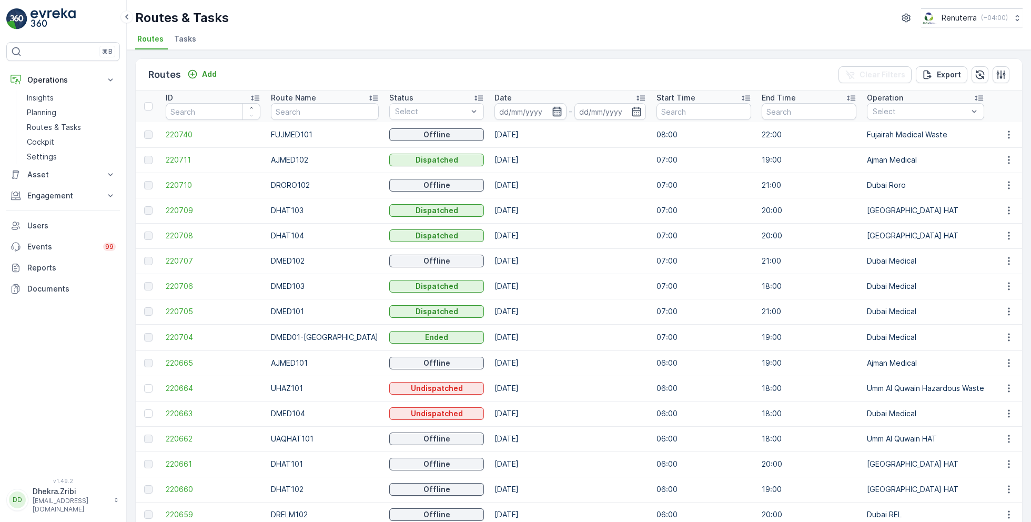
click at [552, 111] on icon "button" at bounding box center [557, 111] width 11 height 11
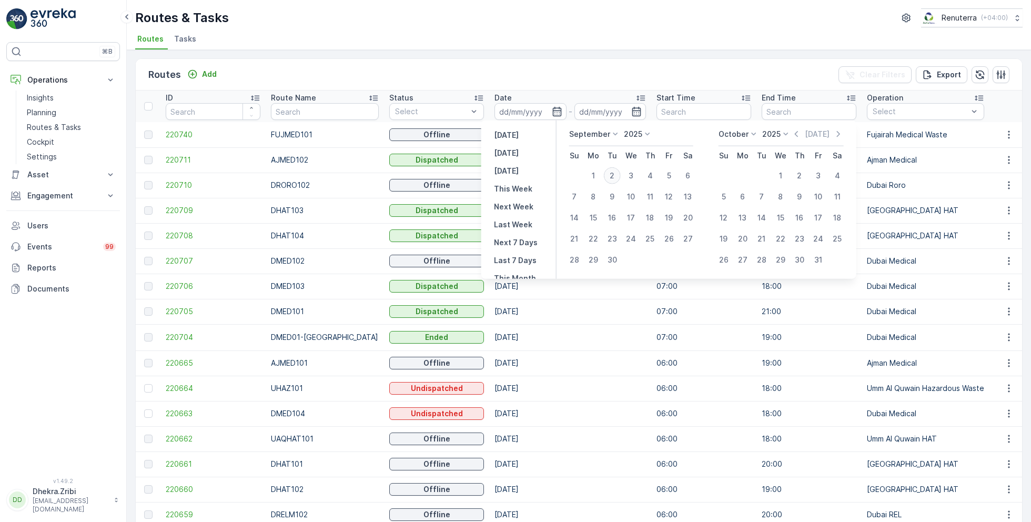
click at [617, 174] on div "2" at bounding box center [612, 175] width 17 height 17
type input "[DATE]"
click at [617, 174] on div "2" at bounding box center [612, 175] width 17 height 17
type input "[DATE]"
click at [543, 46] on ul "Routes Tasks" at bounding box center [574, 41] width 879 height 18
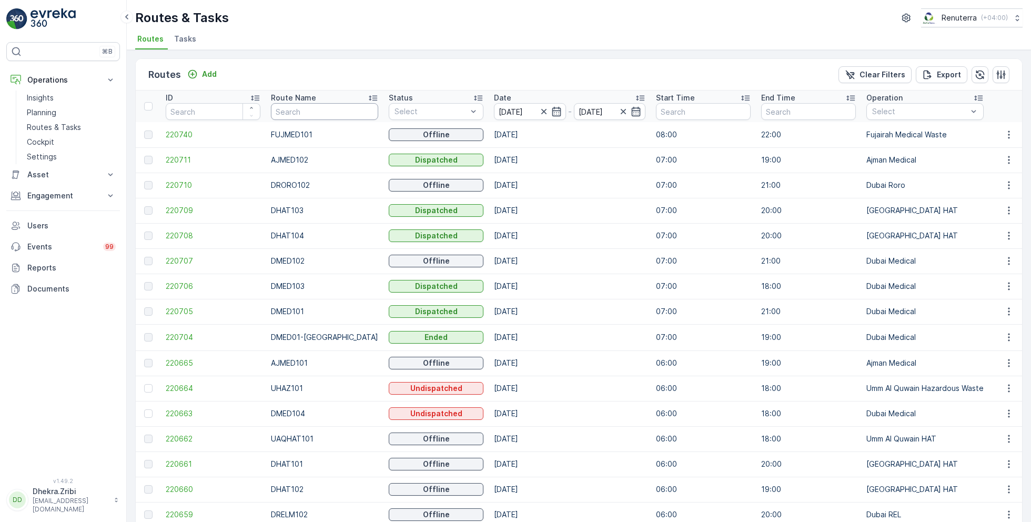
click at [318, 115] on input "text" at bounding box center [324, 111] width 107 height 17
type input "hat"
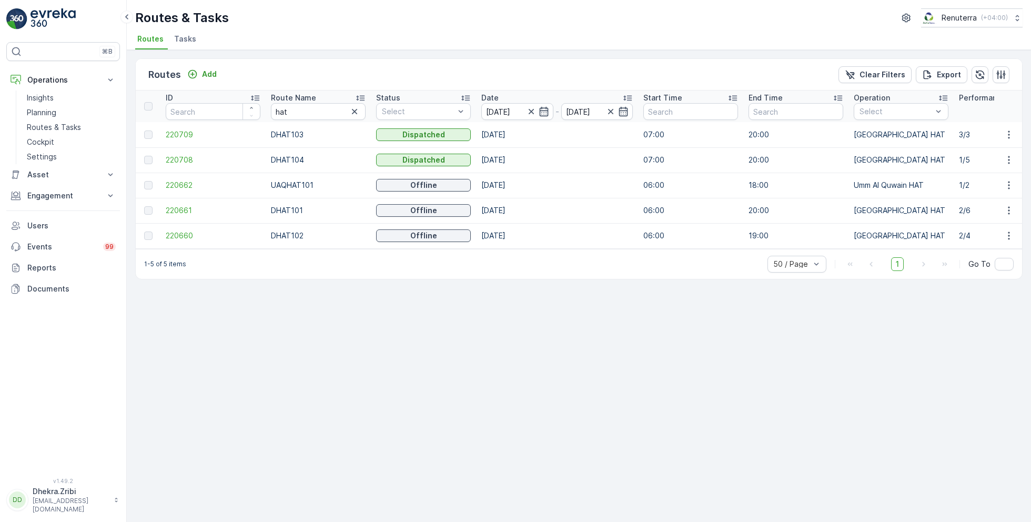
click at [360, 96] on icon at bounding box center [360, 98] width 8 height 5
click at [183, 134] on span "220661" at bounding box center [213, 134] width 95 height 11
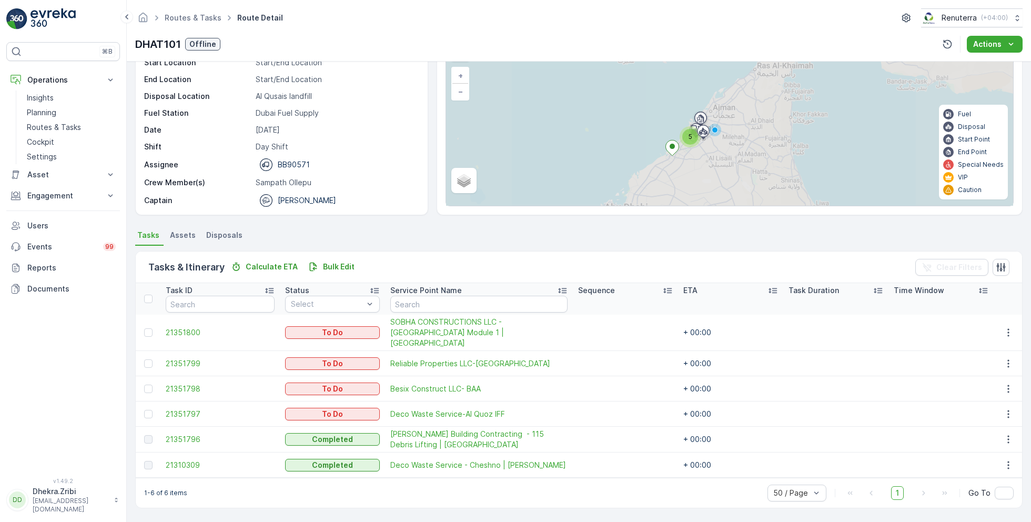
scroll to position [53, 0]
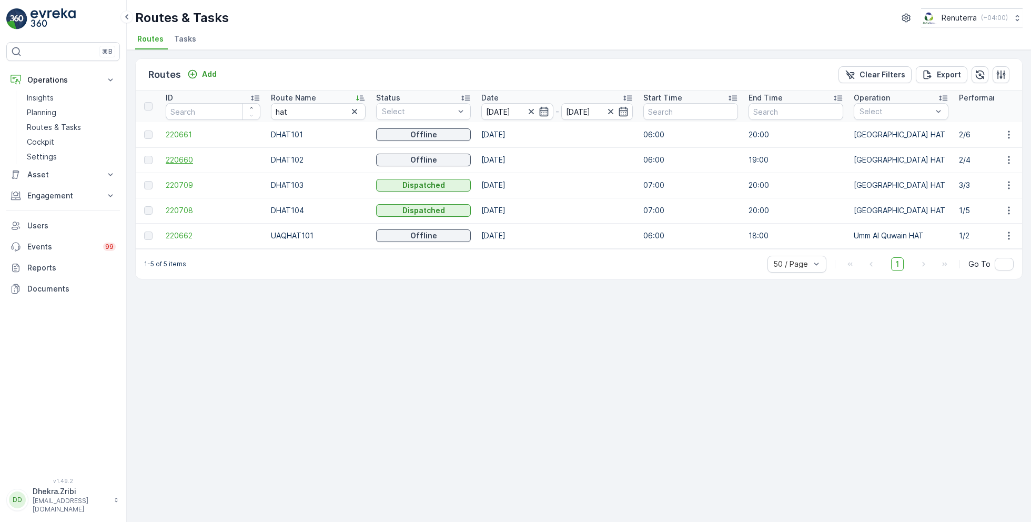
click at [183, 160] on span "220660" at bounding box center [213, 160] width 95 height 11
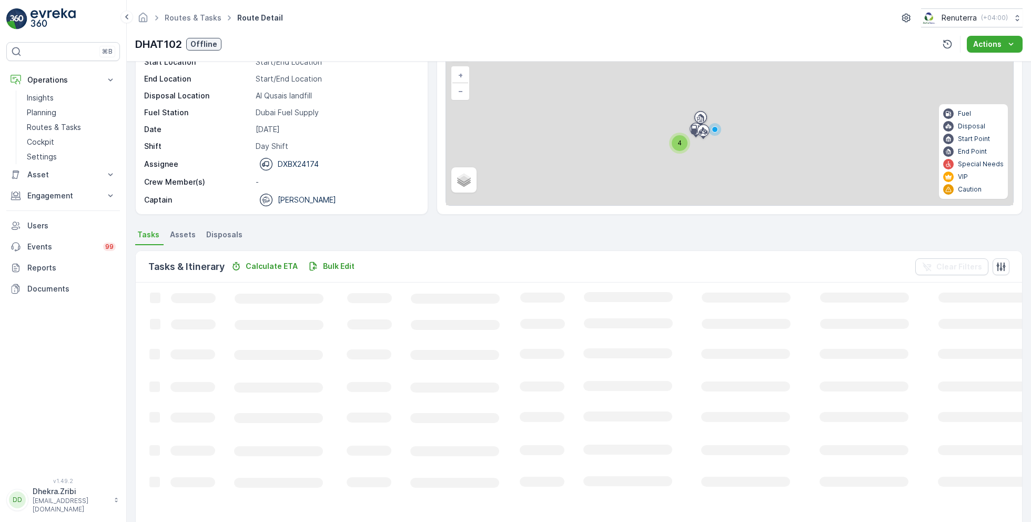
scroll to position [20, 0]
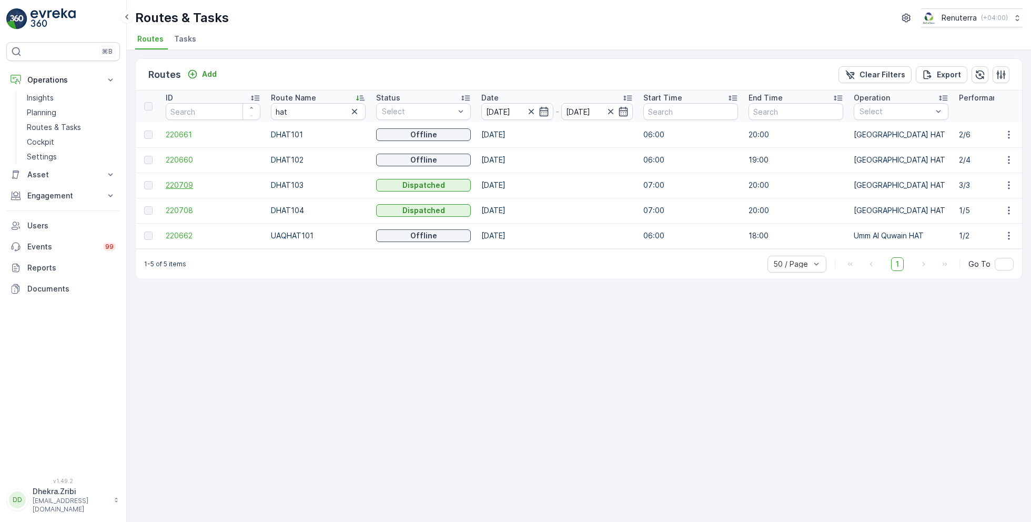
click at [180, 183] on span "220709" at bounding box center [213, 185] width 95 height 11
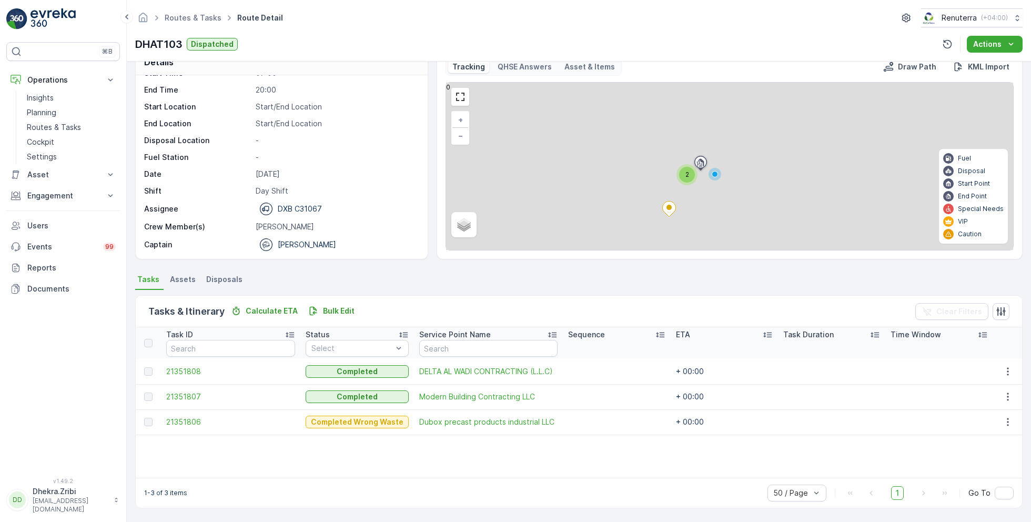
scroll to position [20, 0]
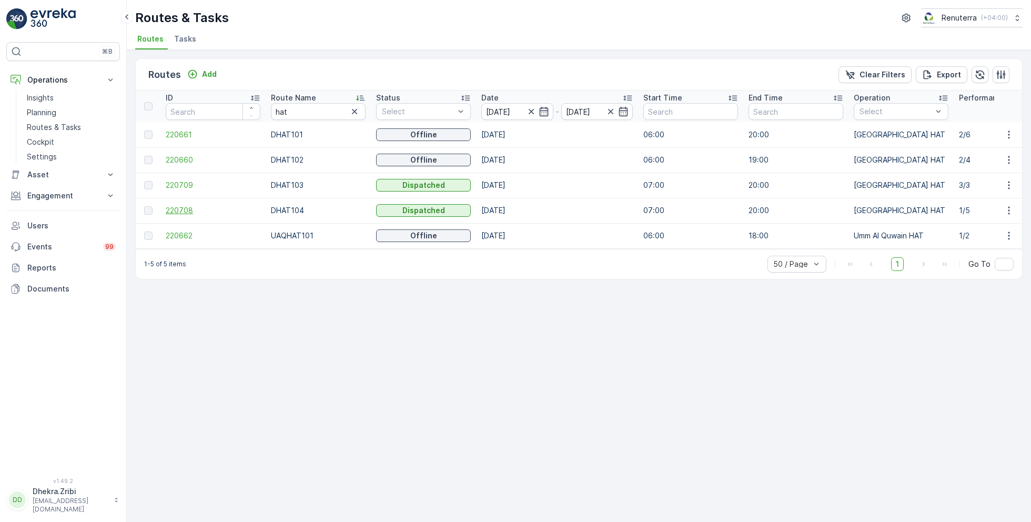
click at [186, 210] on span "220708" at bounding box center [213, 210] width 95 height 11
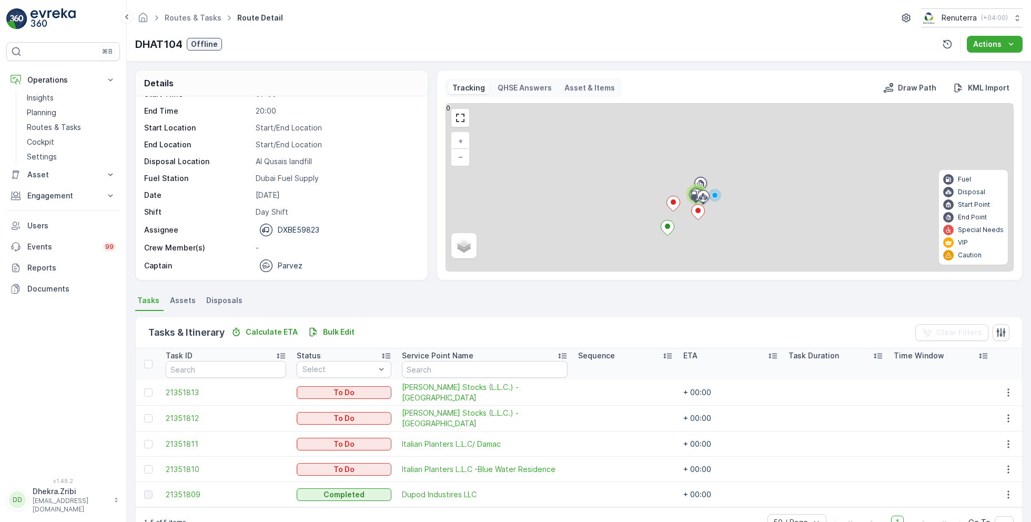
scroll to position [27, 0]
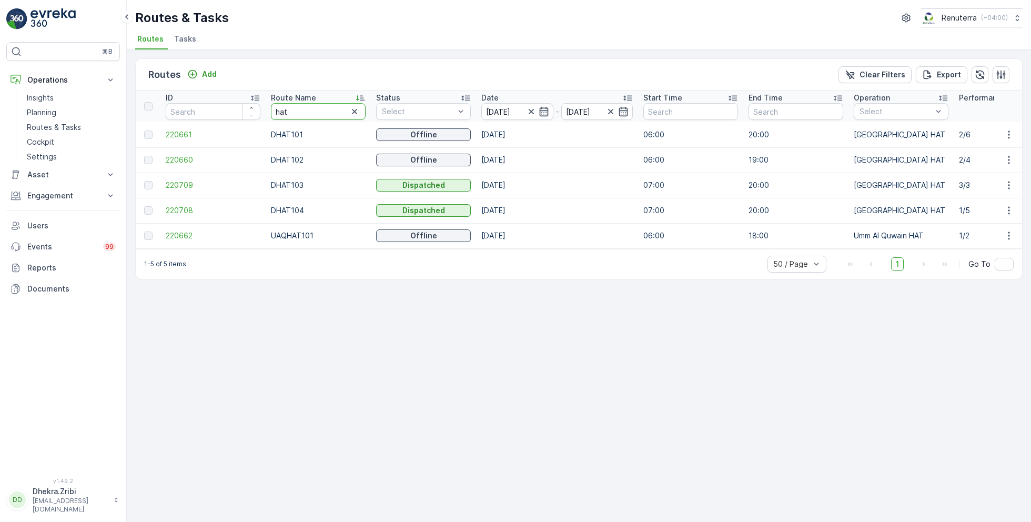
drag, startPoint x: 300, startPoint y: 113, endPoint x: 237, endPoint y: 108, distance: 63.8
type input "roro"
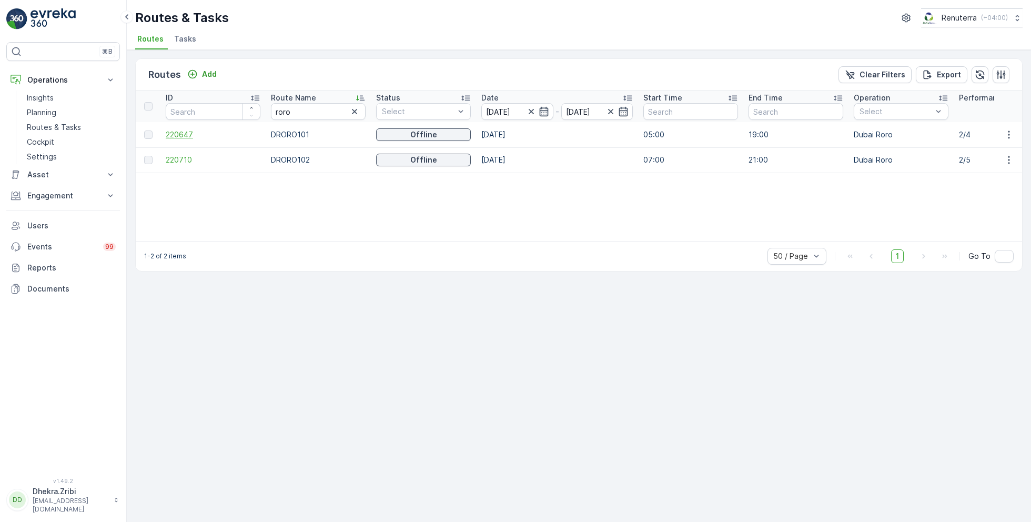
click at [188, 134] on span "220647" at bounding box center [213, 134] width 95 height 11
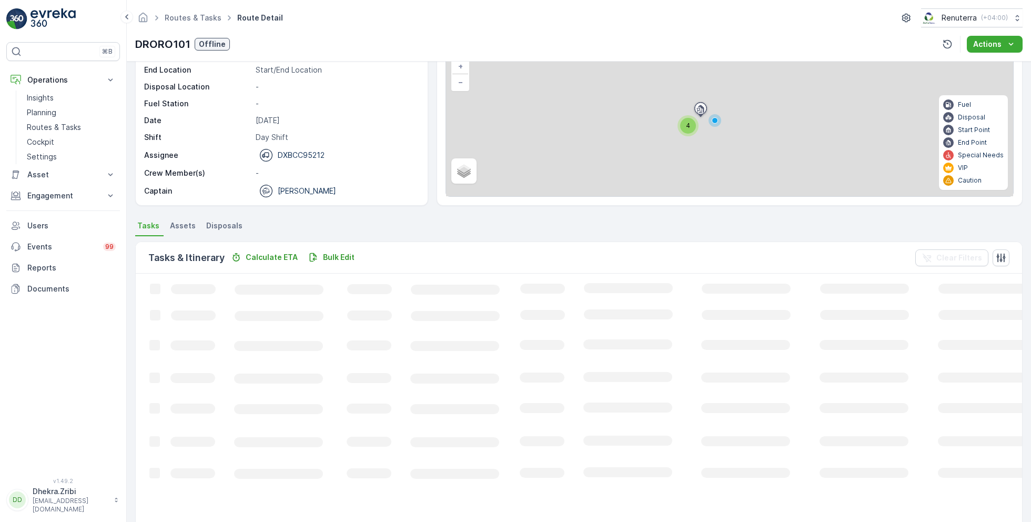
scroll to position [20, 0]
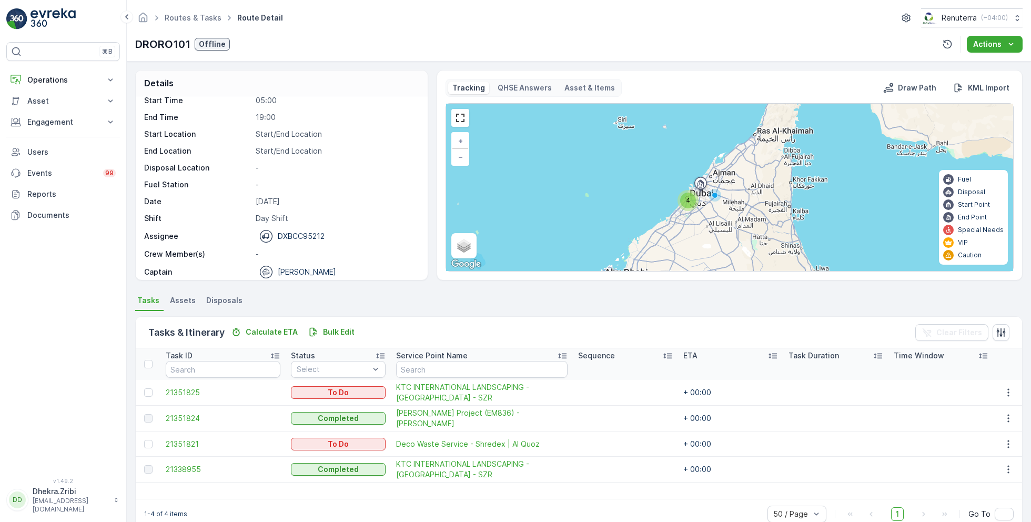
scroll to position [33, 0]
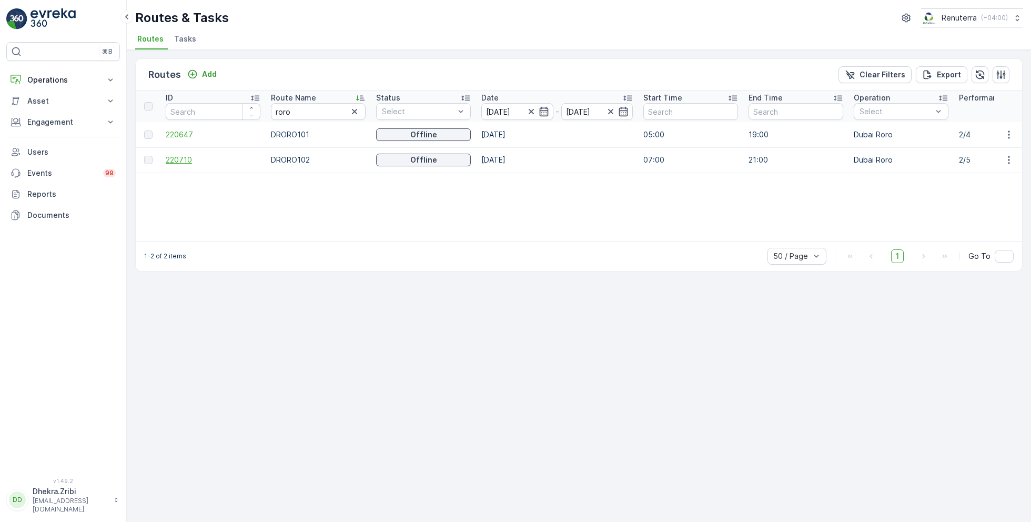
click at [183, 158] on span "220710" at bounding box center [213, 160] width 95 height 11
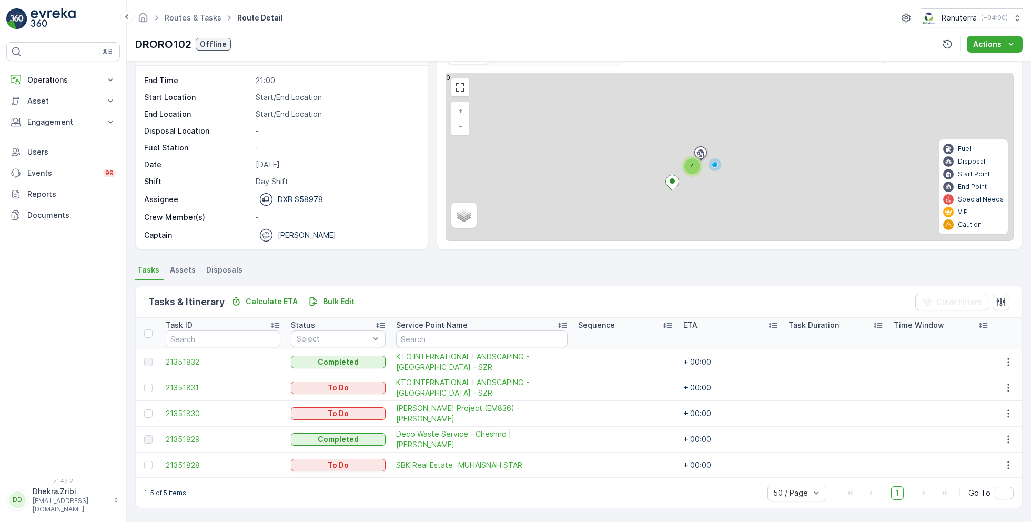
scroll to position [28, 0]
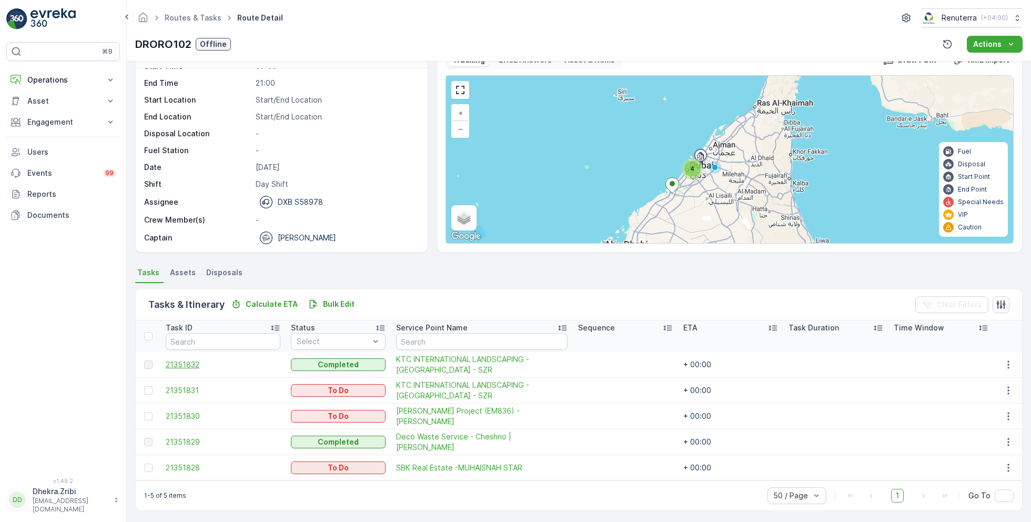
click at [181, 363] on span "21351832" at bounding box center [223, 364] width 115 height 11
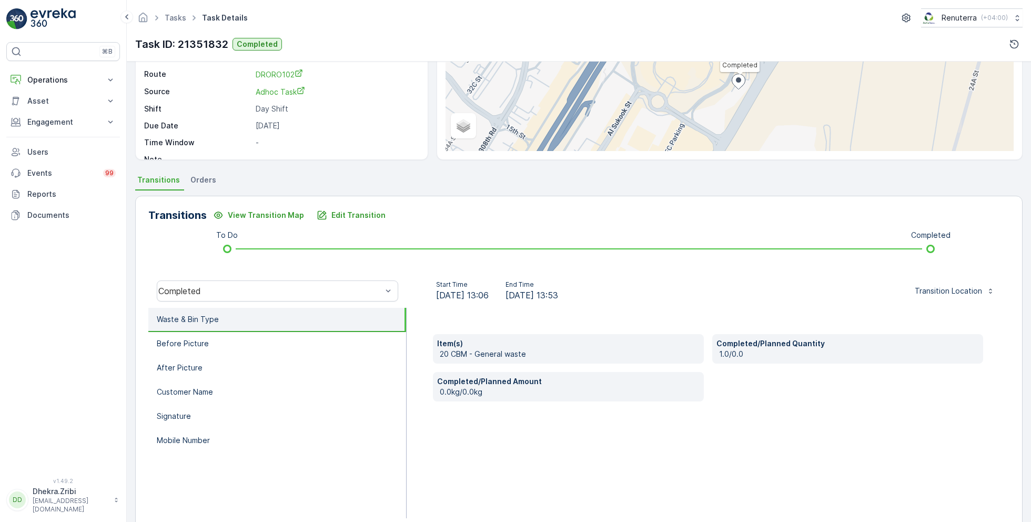
scroll to position [140, 0]
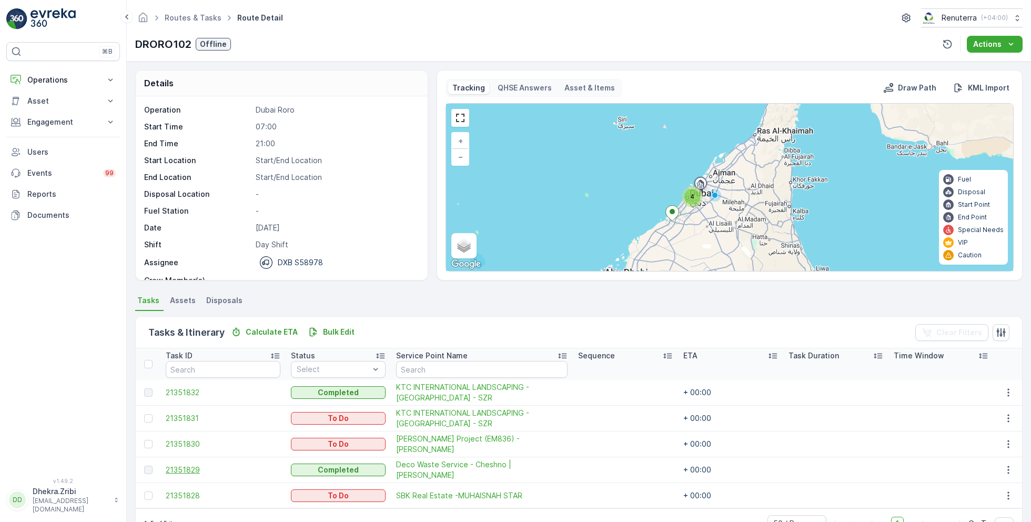
click at [194, 466] on span "21351829" at bounding box center [223, 470] width 115 height 11
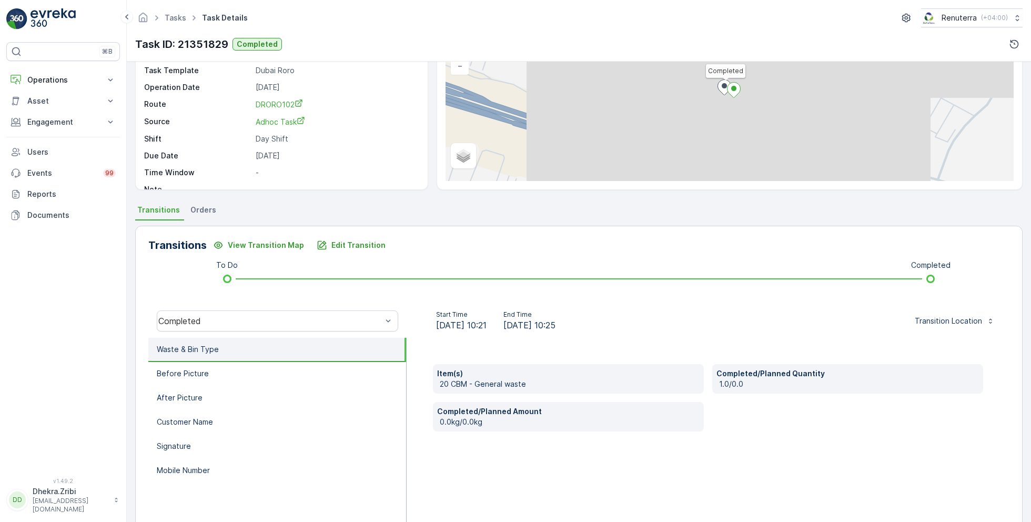
scroll to position [140, 0]
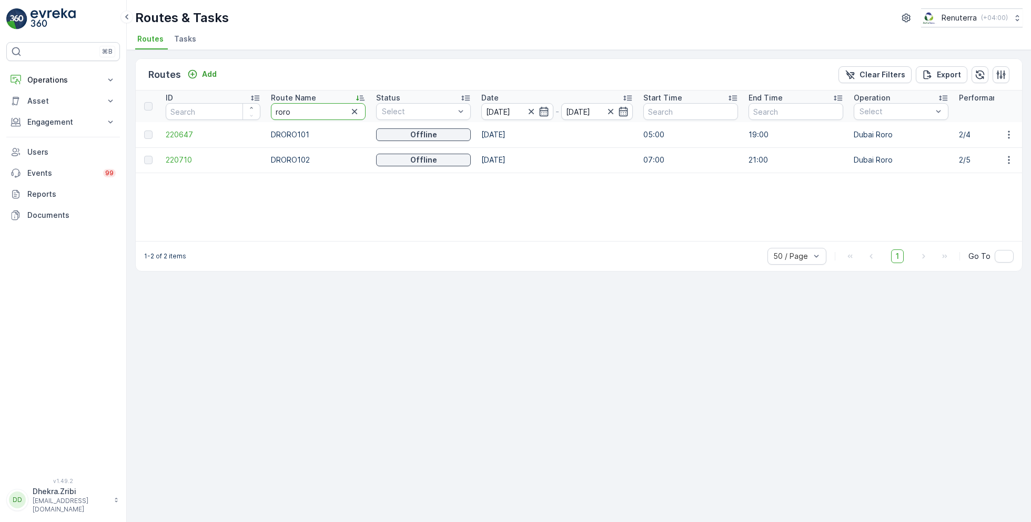
click at [419, 27] on div "Routes & Tasks Renuterra ( +04:00 ) Routes Tasks" at bounding box center [579, 25] width 904 height 50
drag, startPoint x: 300, startPoint y: 108, endPoint x: 249, endPoint y: 106, distance: 51.6
type input "hat"
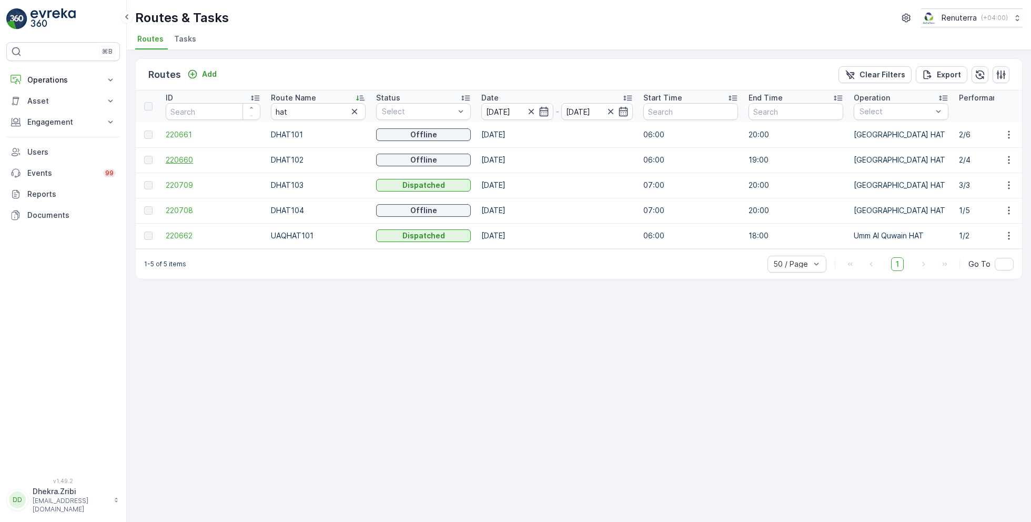
click at [180, 161] on span "220660" at bounding box center [213, 160] width 95 height 11
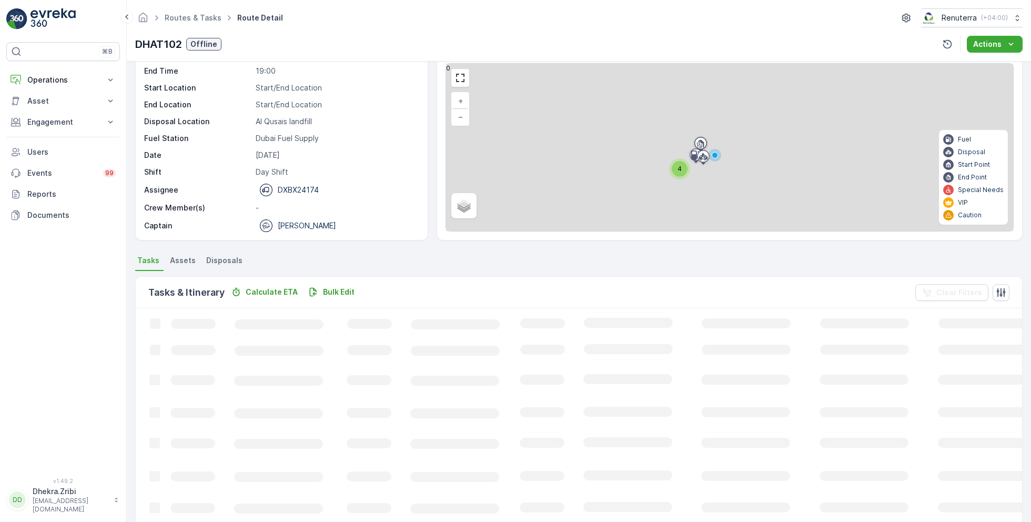
scroll to position [20, 0]
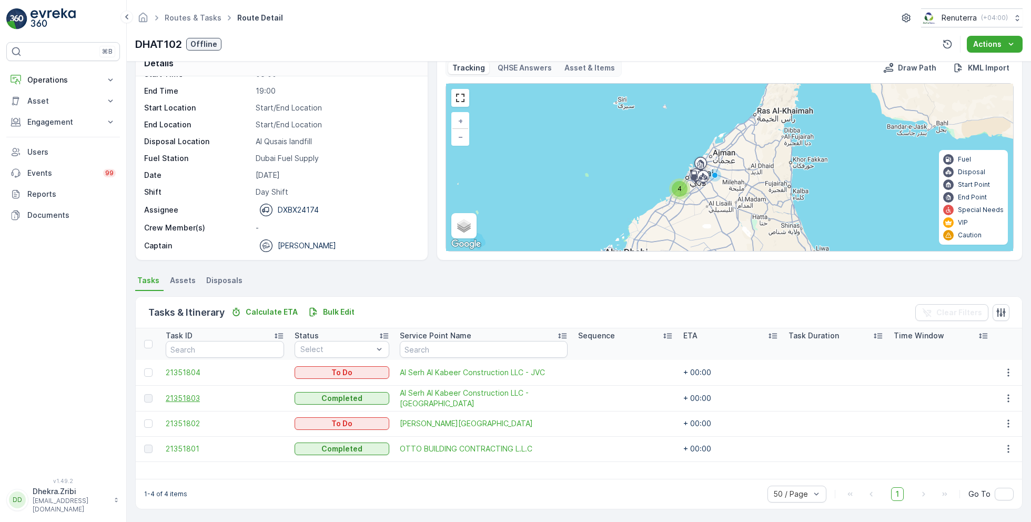
click at [190, 394] on span "21351803" at bounding box center [225, 398] width 118 height 11
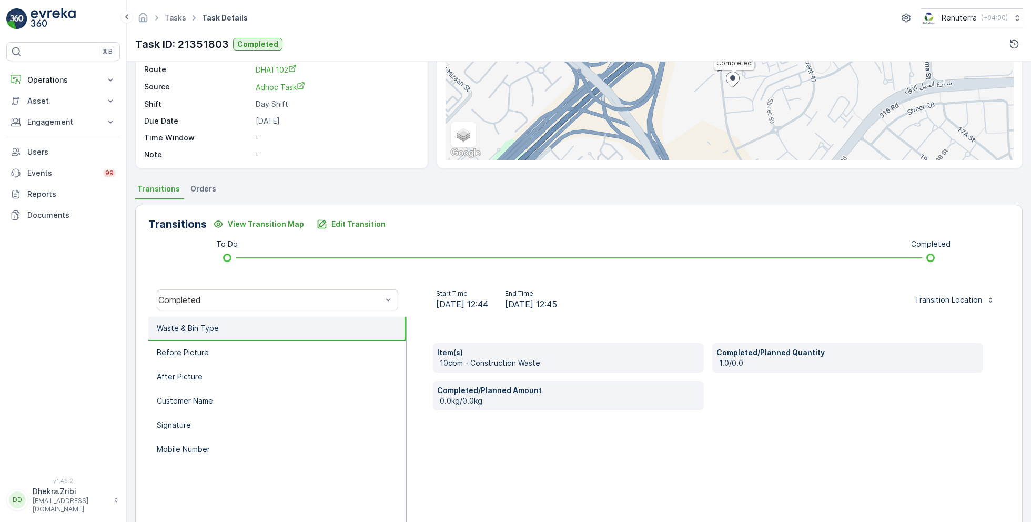
scroll to position [139, 0]
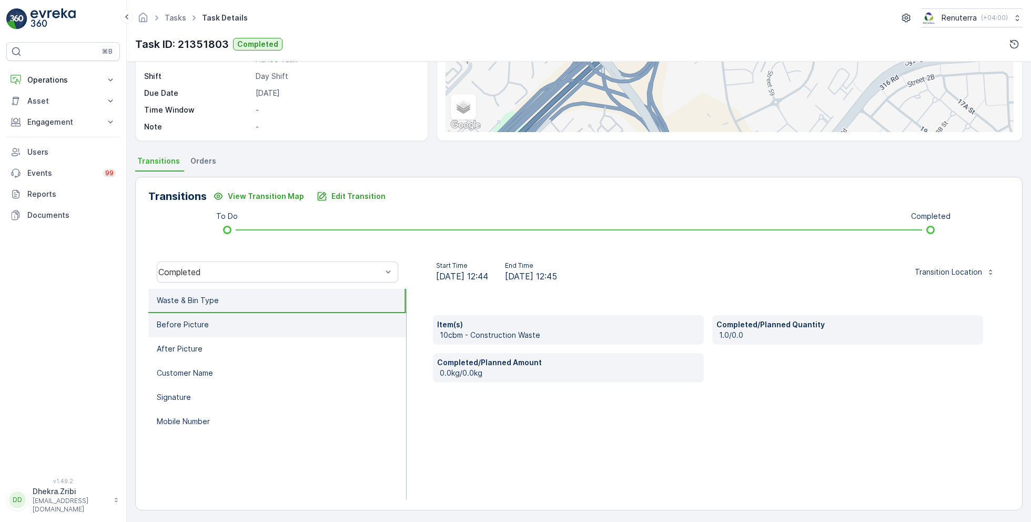
click at [214, 324] on li "Before Picture" at bounding box center [277, 325] width 258 height 24
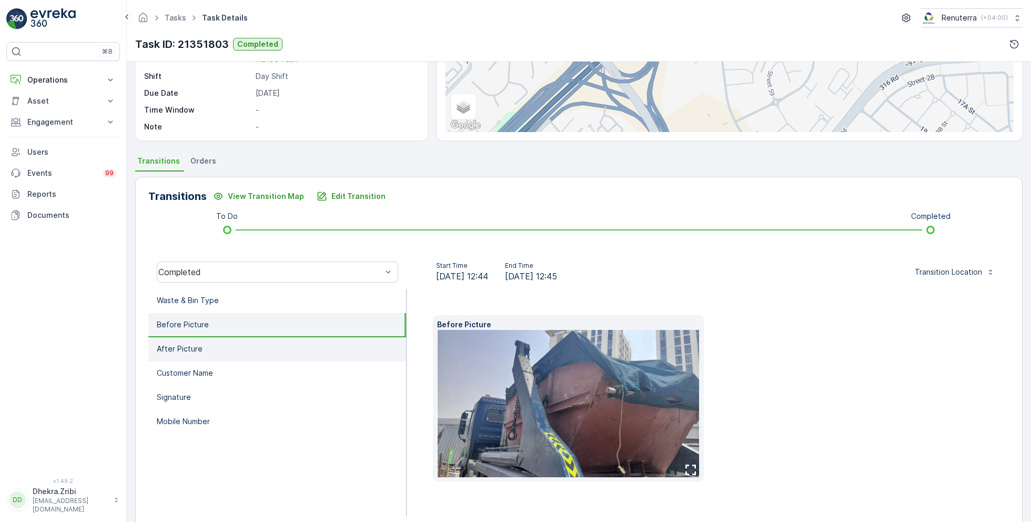
click at [212, 343] on li "After Picture" at bounding box center [277, 349] width 258 height 24
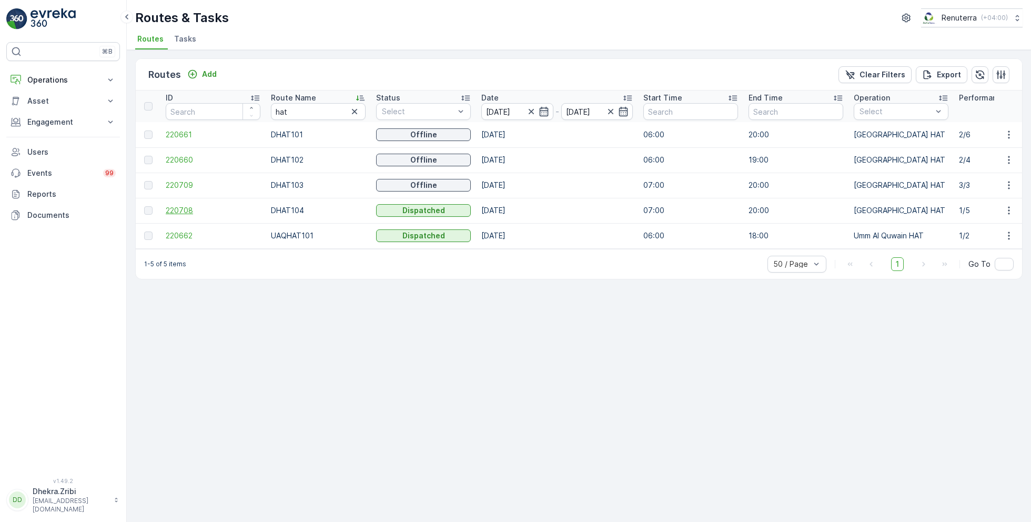
click at [177, 206] on span "220708" at bounding box center [213, 210] width 95 height 11
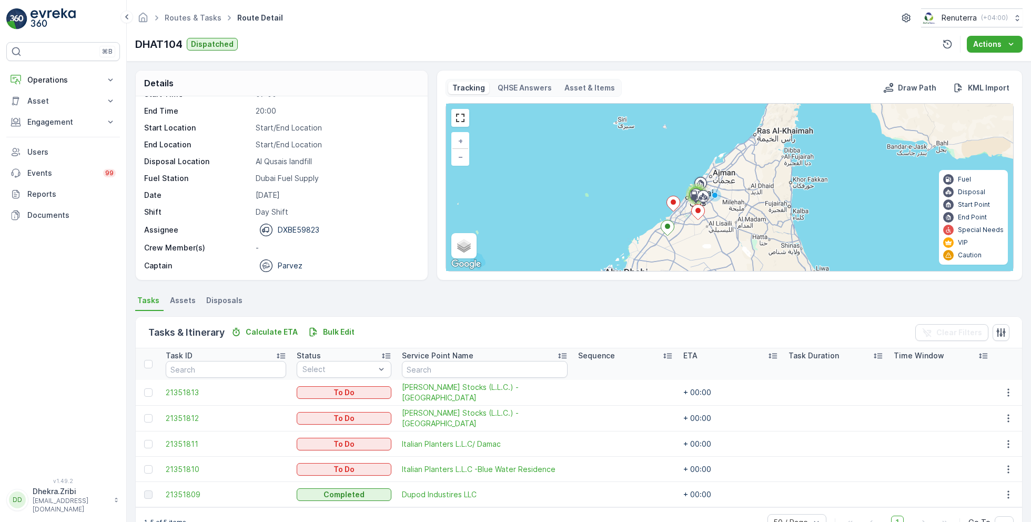
scroll to position [27, 0]
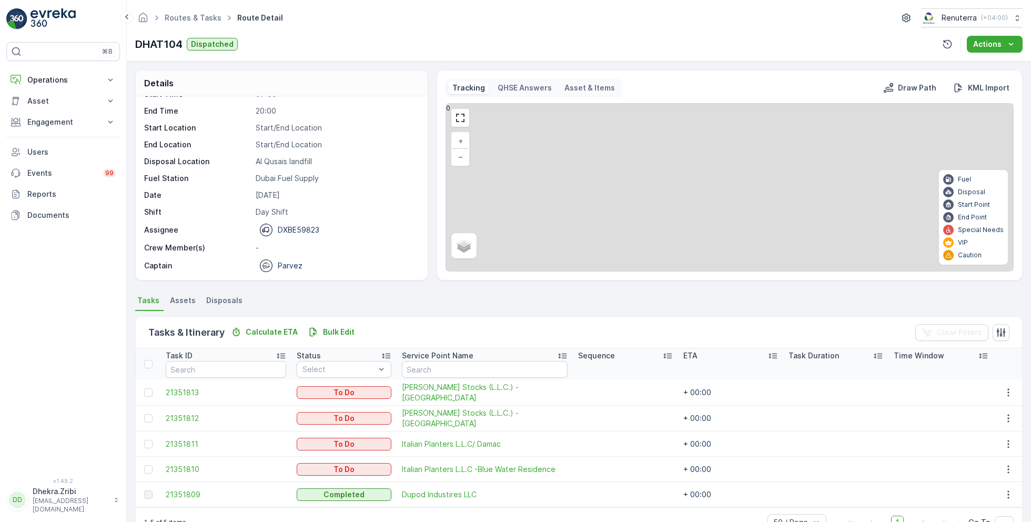
scroll to position [27, 0]
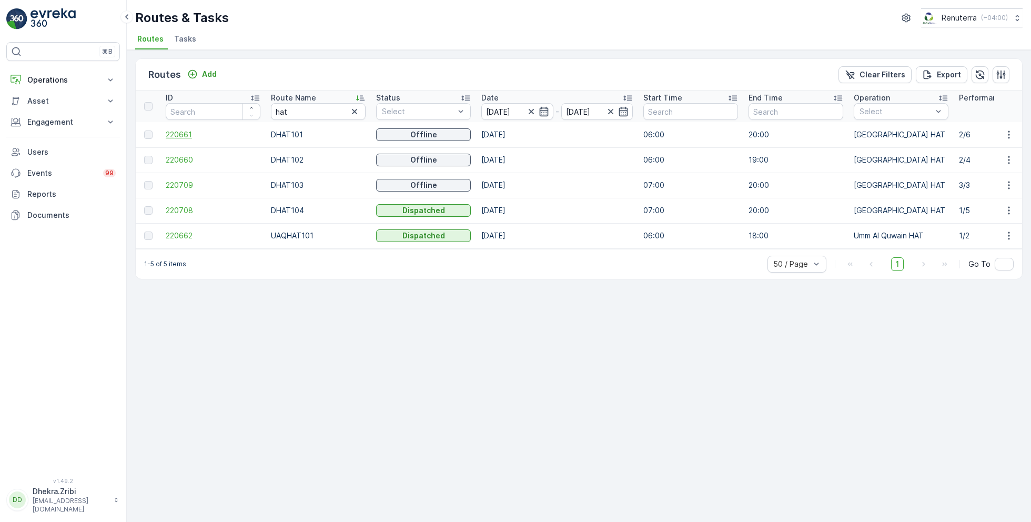
click at [183, 132] on span "220661" at bounding box center [213, 134] width 95 height 11
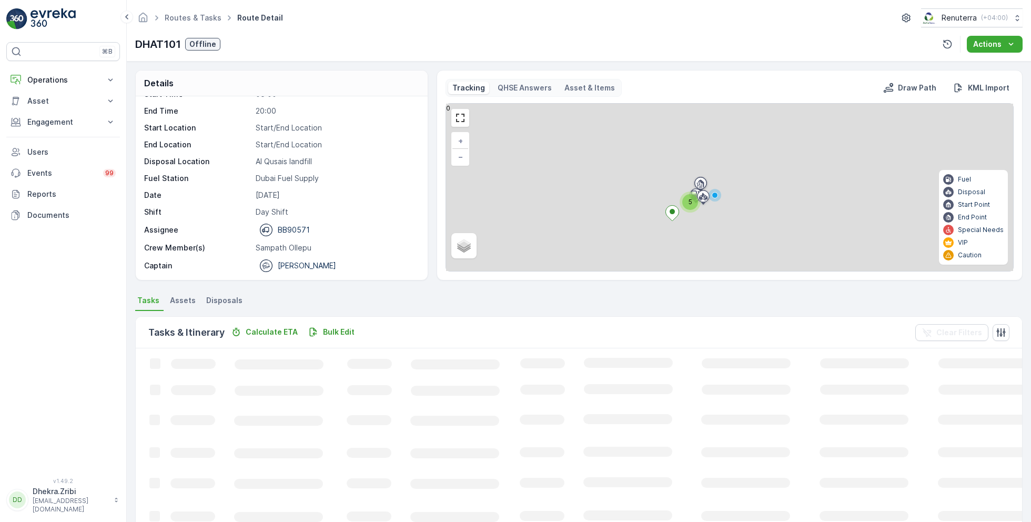
scroll to position [53, 0]
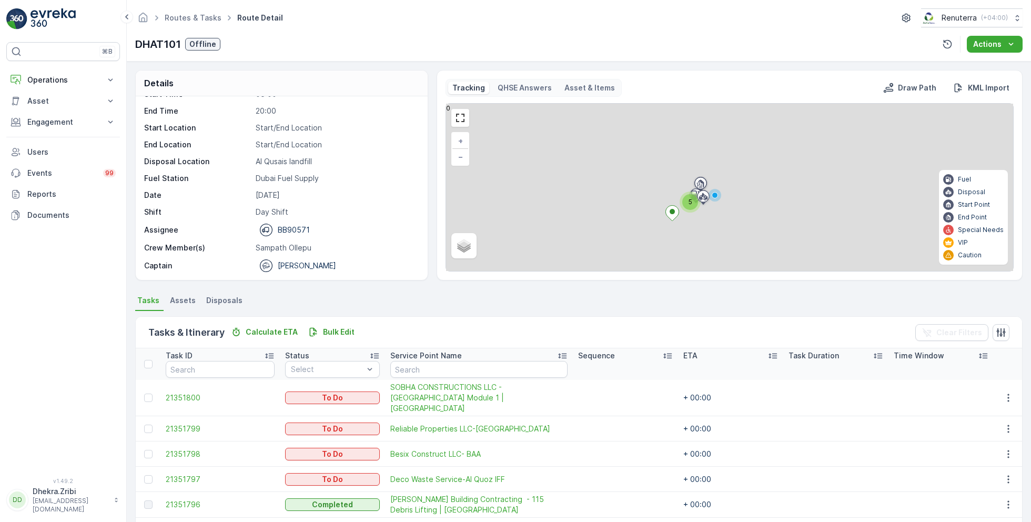
scroll to position [53, 0]
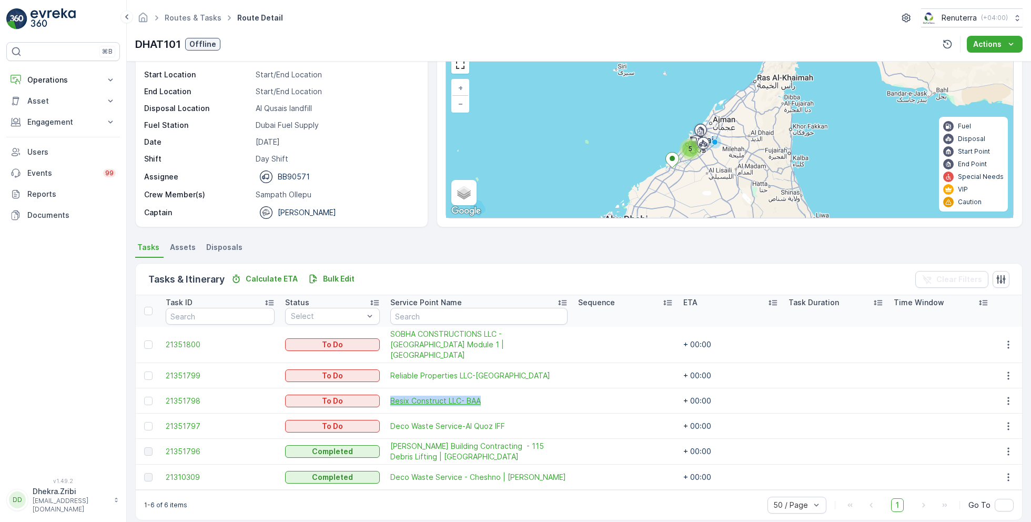
drag, startPoint x: 371, startPoint y: 386, endPoint x: 485, endPoint y: 385, distance: 113.1
click at [485, 388] on td "Besix Construct LLC- BAA" at bounding box center [479, 400] width 188 height 25
copy span "Besix Construct LLC- BAA"
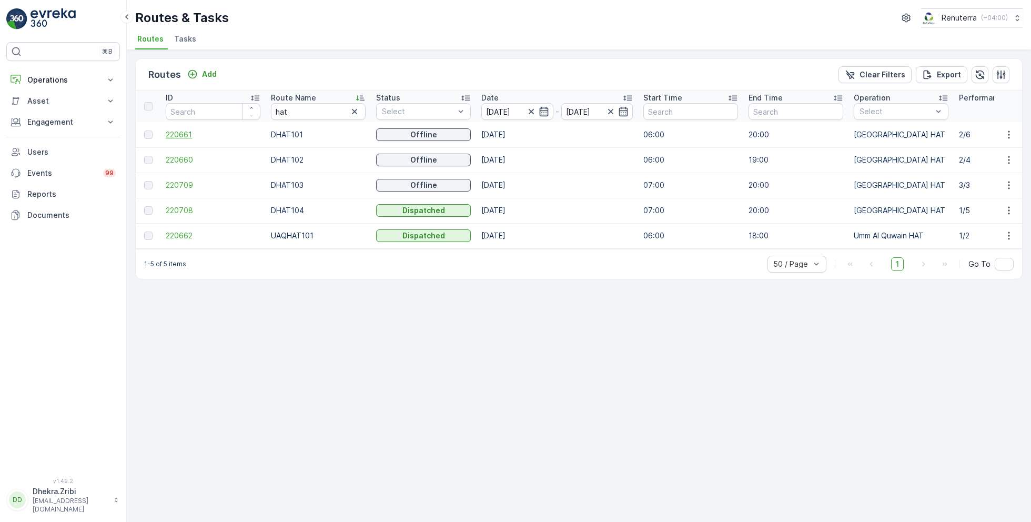
click at [185, 135] on span "220661" at bounding box center [213, 134] width 95 height 11
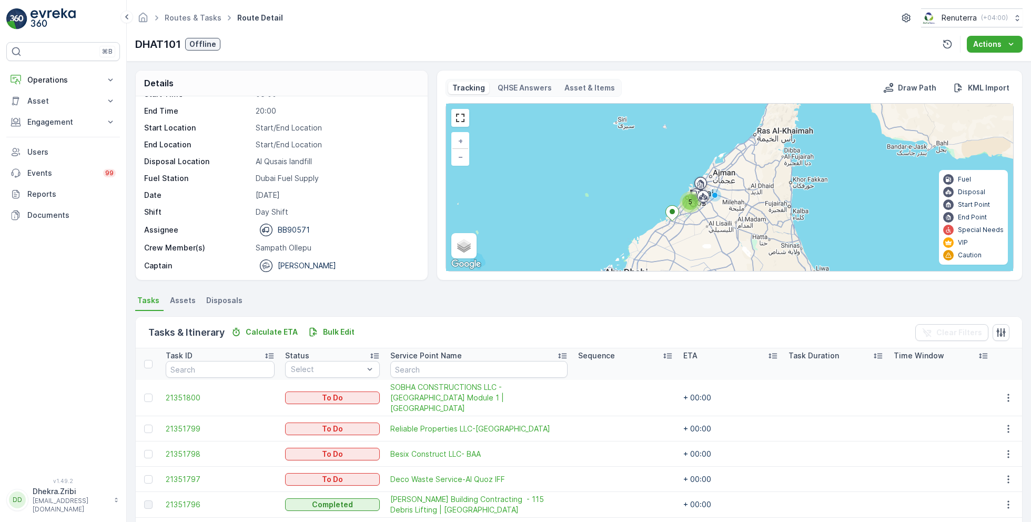
scroll to position [53, 0]
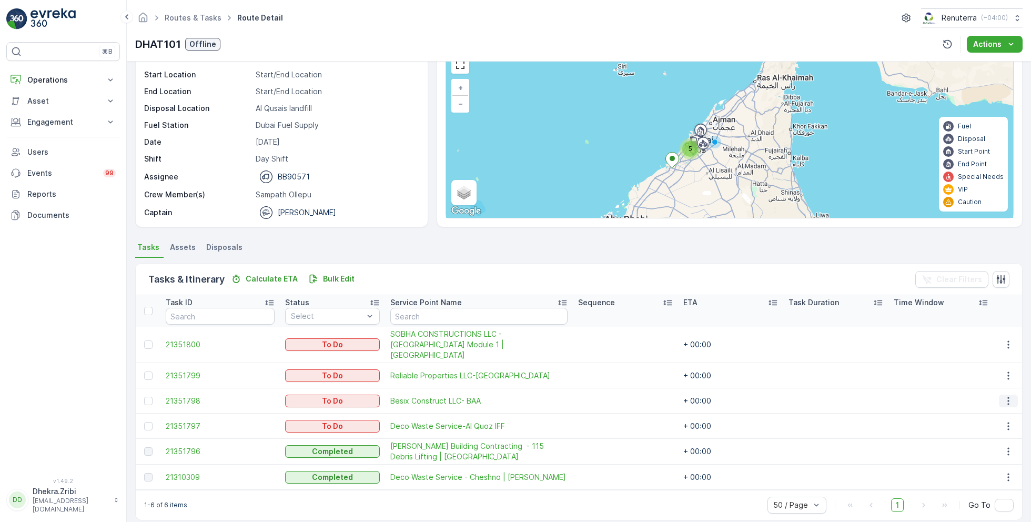
click at [1003, 396] on icon "button" at bounding box center [1008, 401] width 11 height 11
click at [978, 436] on span "Change Route" at bounding box center [981, 434] width 51 height 11
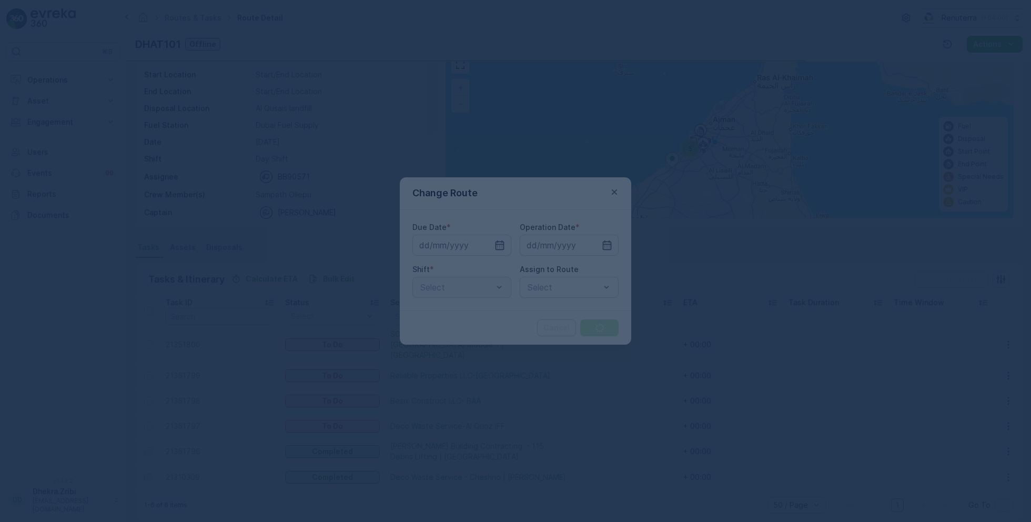
type input "[DATE]"
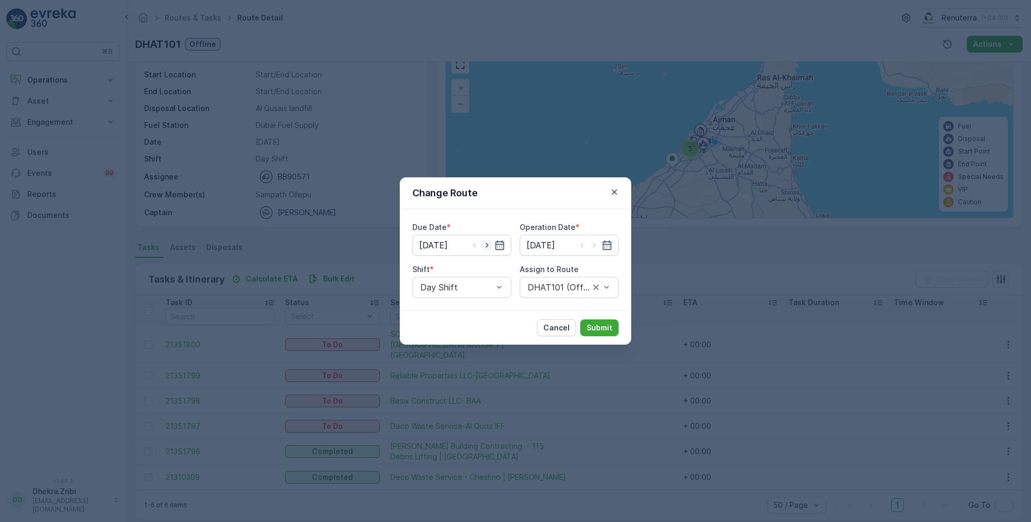
click at [488, 245] on icon "button" at bounding box center [487, 245] width 3 height 5
type input "[DATE]"
click at [597, 247] on icon "button" at bounding box center [594, 245] width 11 height 11
type input "[DATE]"
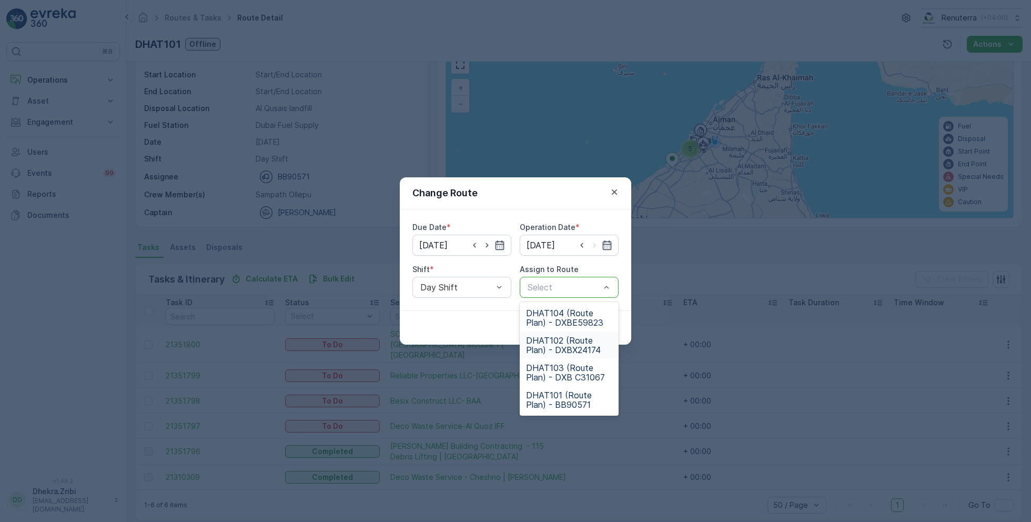
click at [494, 320] on div "Cancel Submit" at bounding box center [515, 327] width 231 height 34
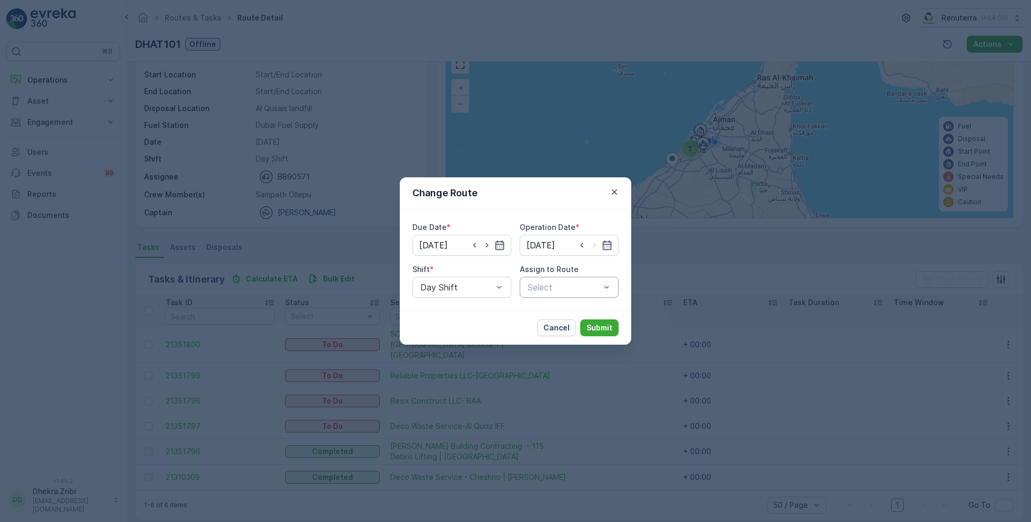
click at [560, 333] on button "Cancel" at bounding box center [556, 327] width 39 height 17
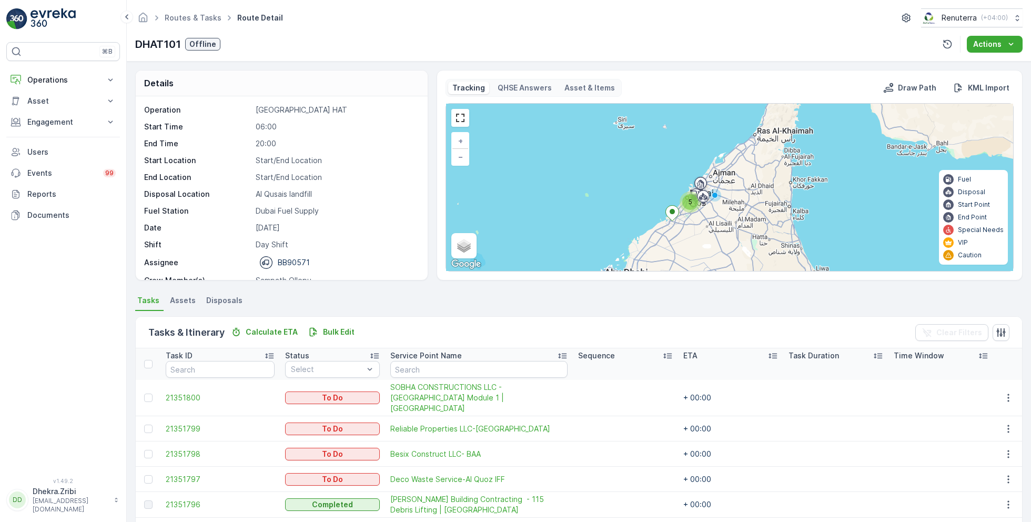
scroll to position [33, 0]
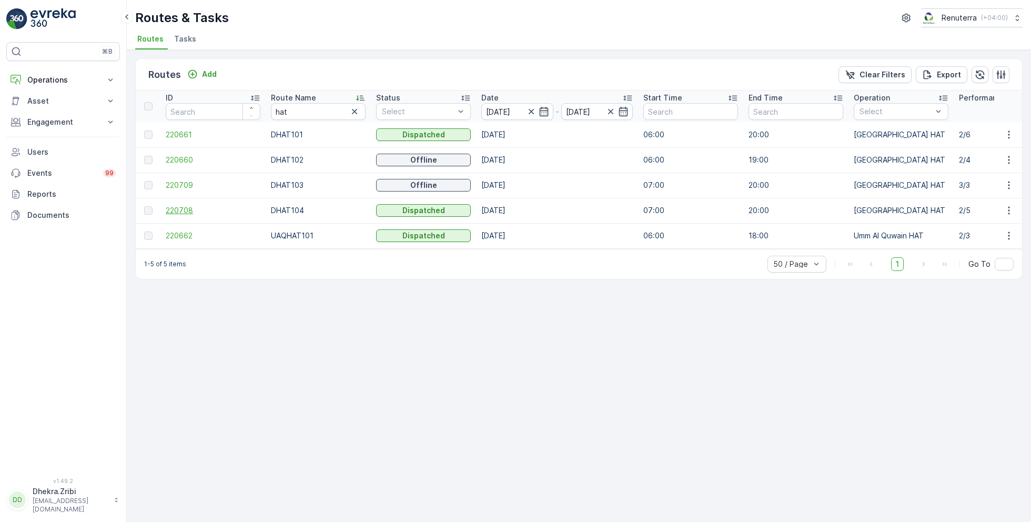
click at [182, 211] on span "220708" at bounding box center [213, 210] width 95 height 11
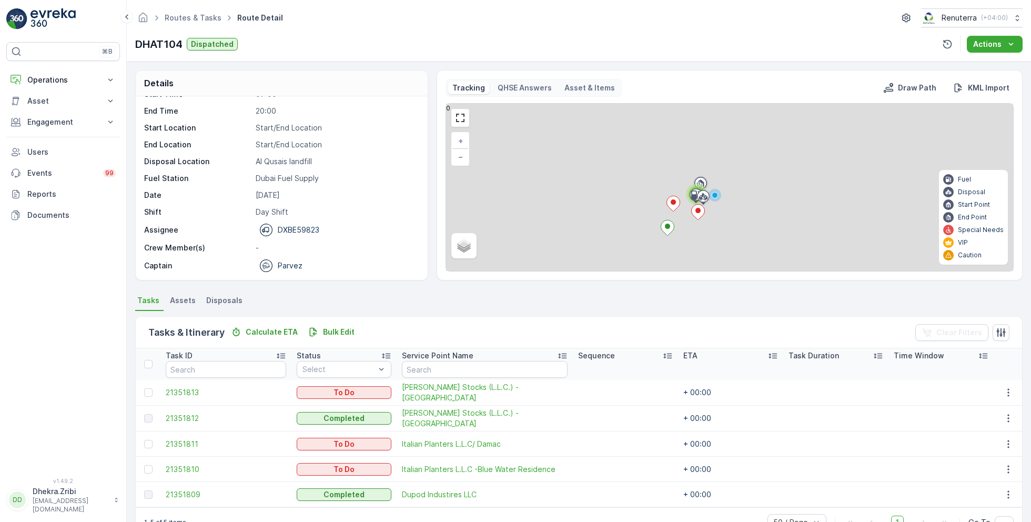
scroll to position [27, 0]
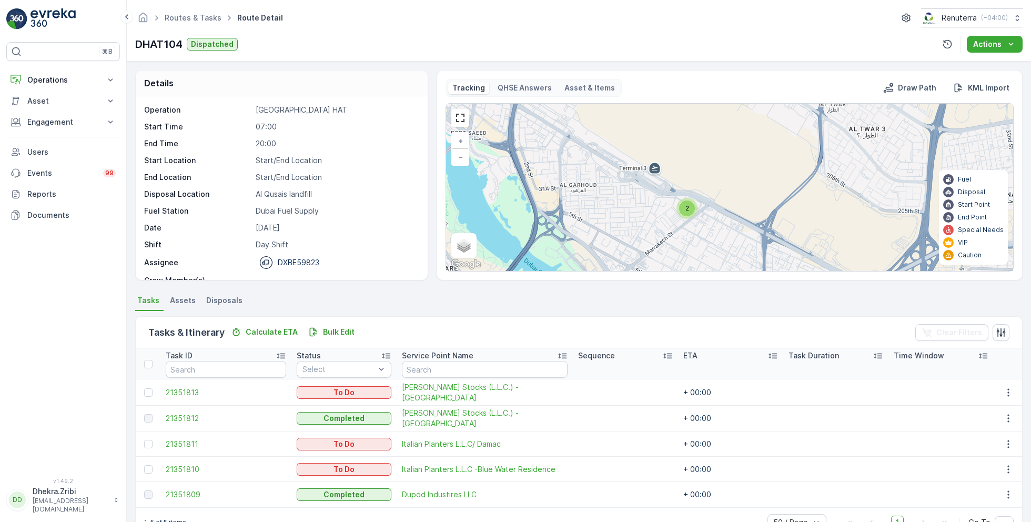
scroll to position [27, 0]
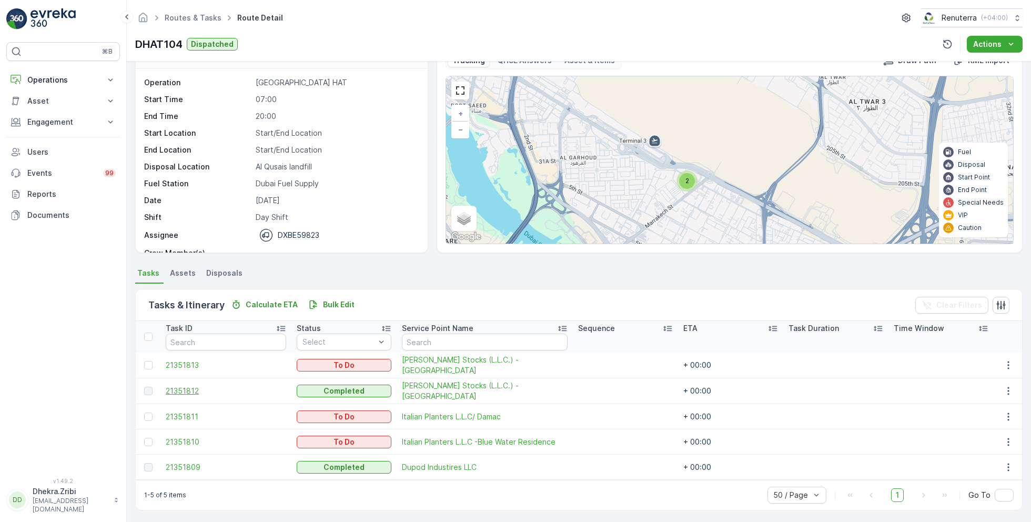
click at [188, 388] on span "21351812" at bounding box center [226, 391] width 120 height 11
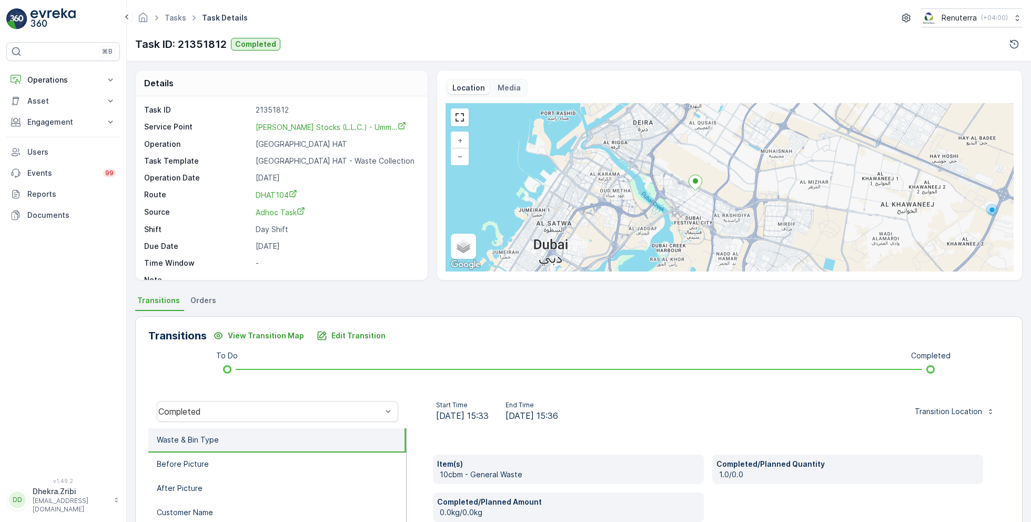
drag, startPoint x: 712, startPoint y: 137, endPoint x: 702, endPoint y: 212, distance: 75.3
click at [703, 212] on div "Completed + − Satellite Roadmap Terrain Hybrid Leaflet Keyboard shortcuts Map D…" at bounding box center [730, 187] width 568 height 168
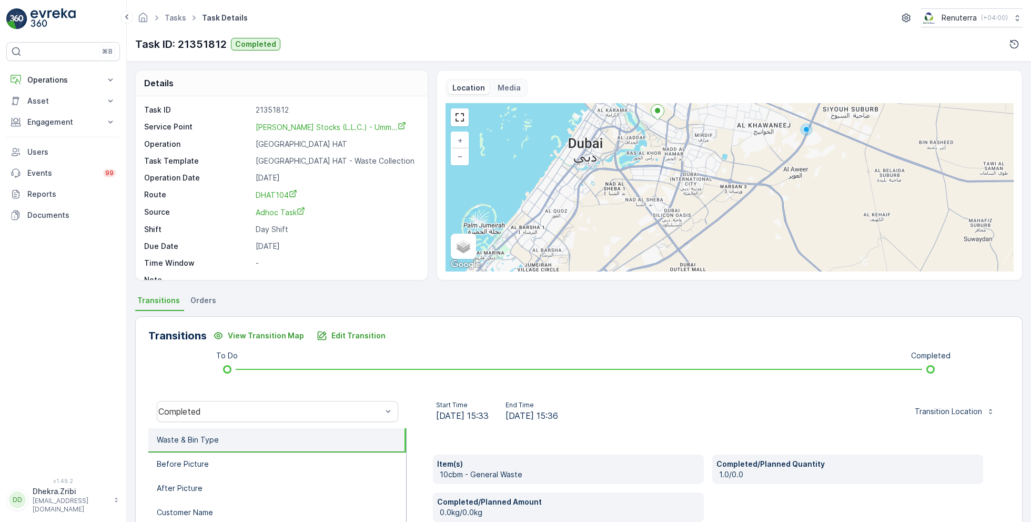
drag, startPoint x: 702, startPoint y: 212, endPoint x: 652, endPoint y: 108, distance: 115.1
click at [653, 108] on div "Completed + − Satellite Roadmap Terrain Hybrid Leaflet Keyboard shortcuts Map D…" at bounding box center [730, 187] width 568 height 168
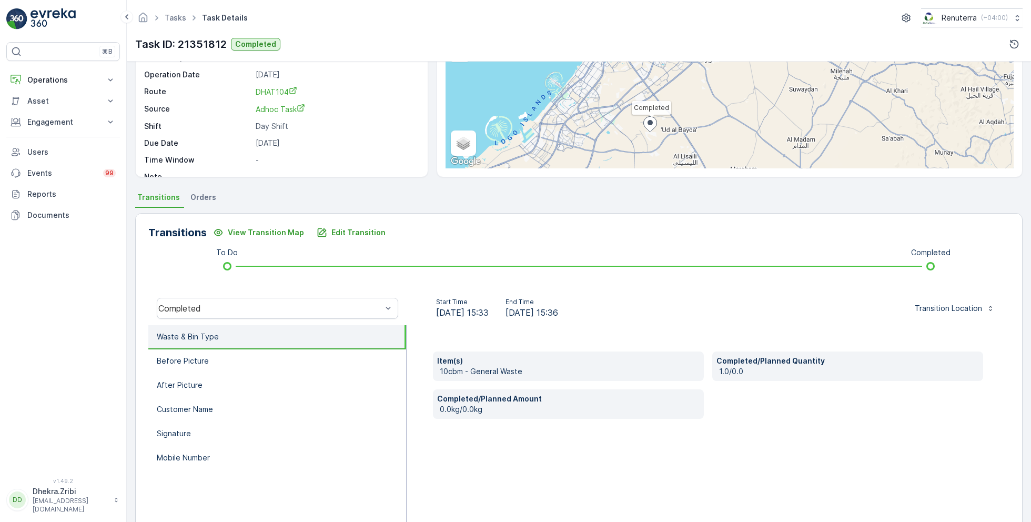
scroll to position [140, 0]
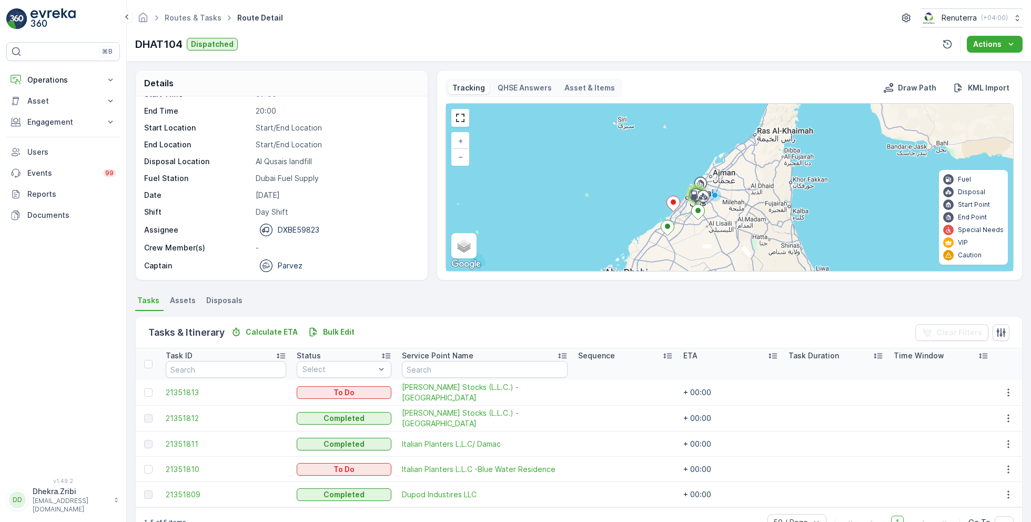
scroll to position [27, 0]
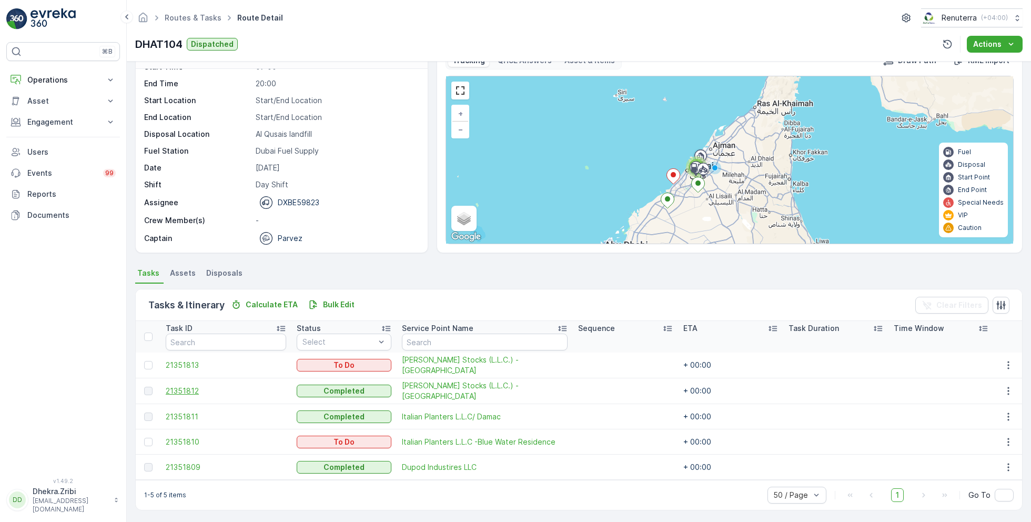
click at [185, 390] on span "21351812" at bounding box center [226, 391] width 120 height 11
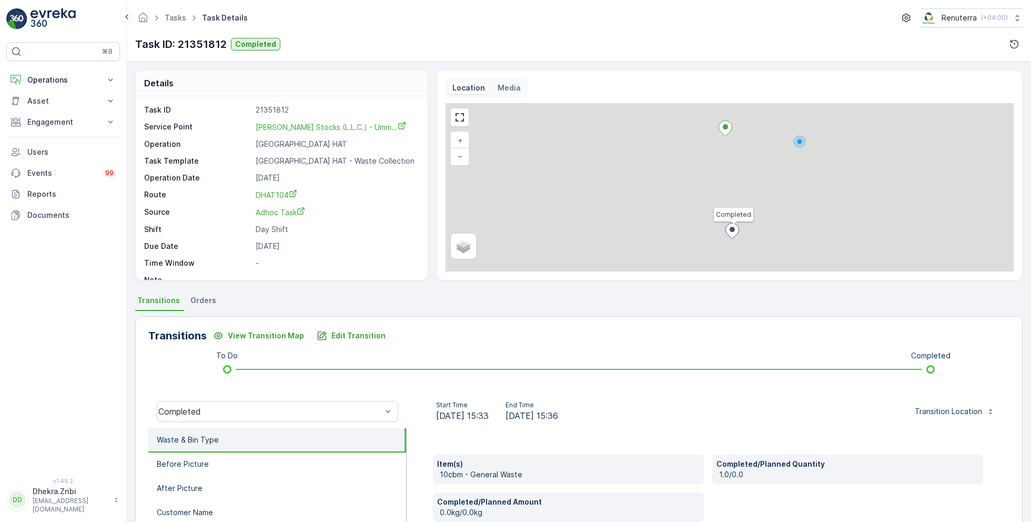
scroll to position [14, 0]
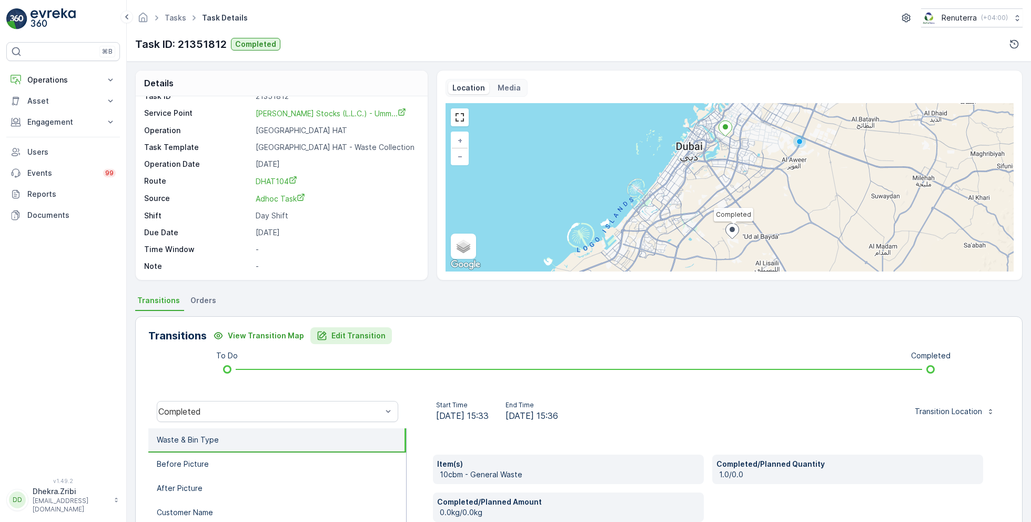
click at [342, 339] on p "Edit Transition" at bounding box center [358, 335] width 54 height 11
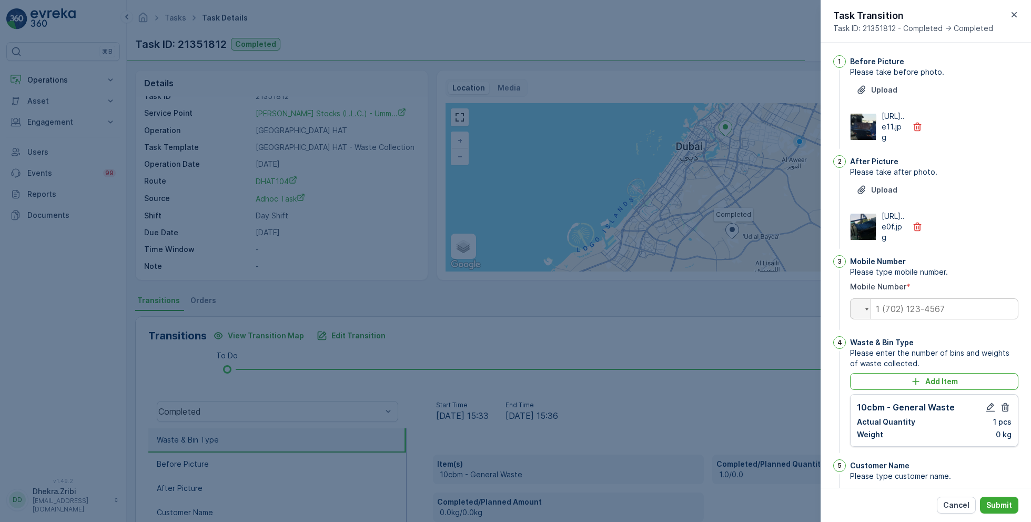
scroll to position [215, 0]
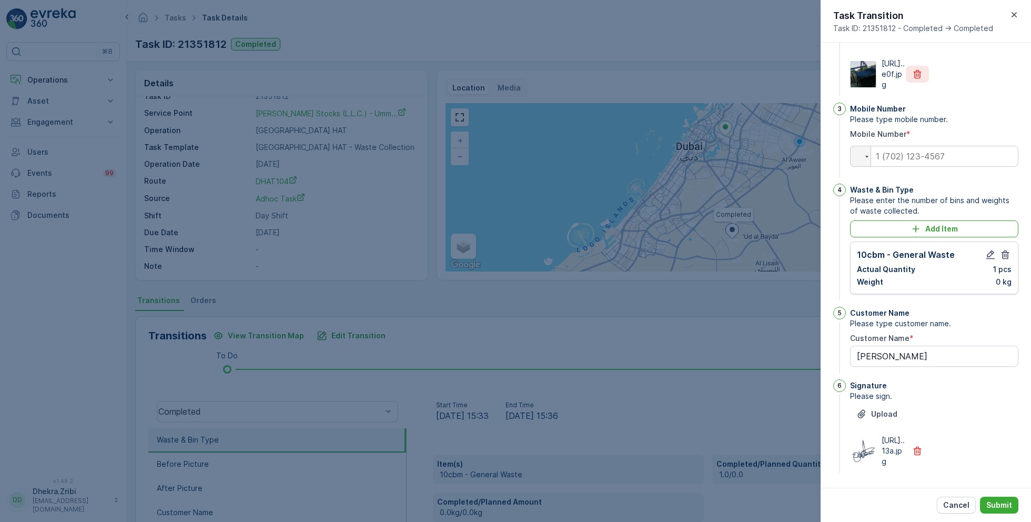
click at [912, 66] on button "button" at bounding box center [917, 74] width 23 height 17
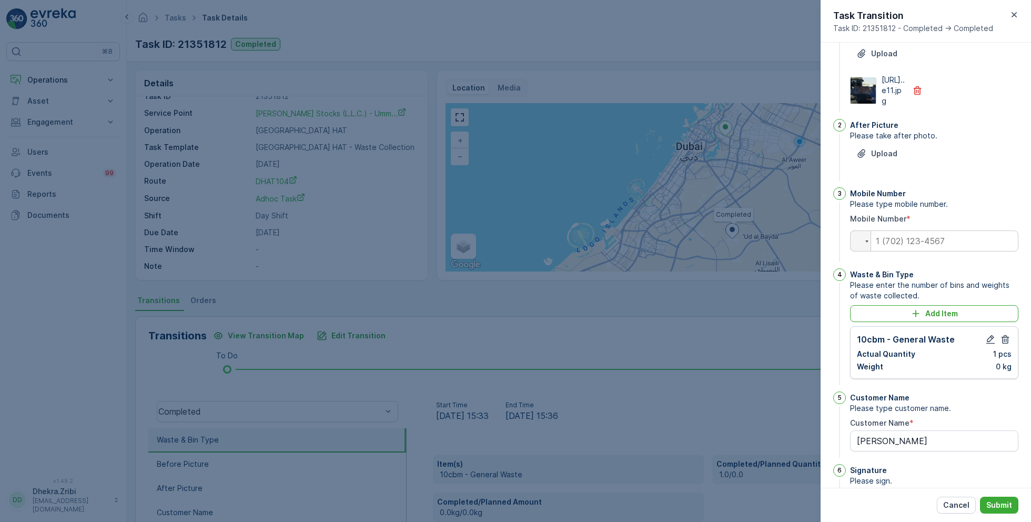
scroll to position [0, 0]
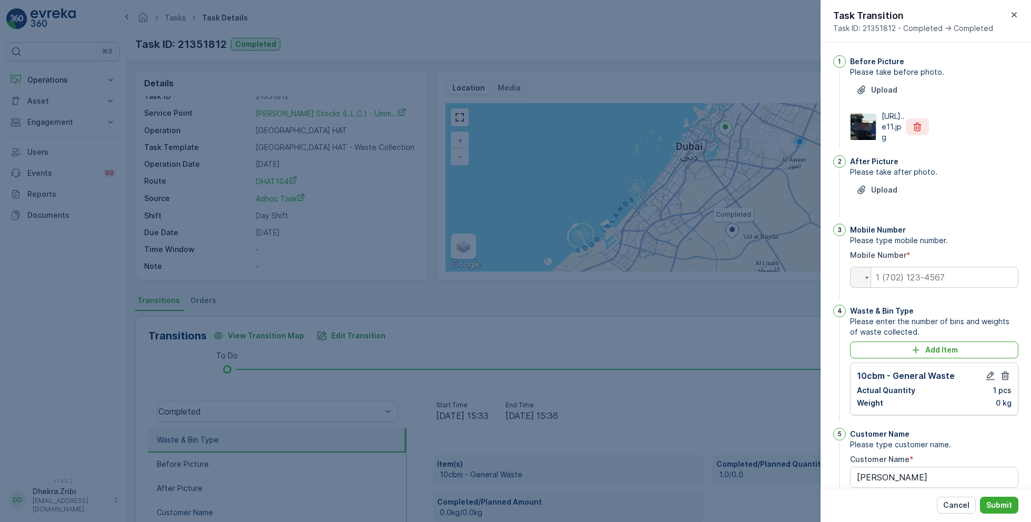
click at [917, 132] on icon "button" at bounding box center [918, 127] width 8 height 9
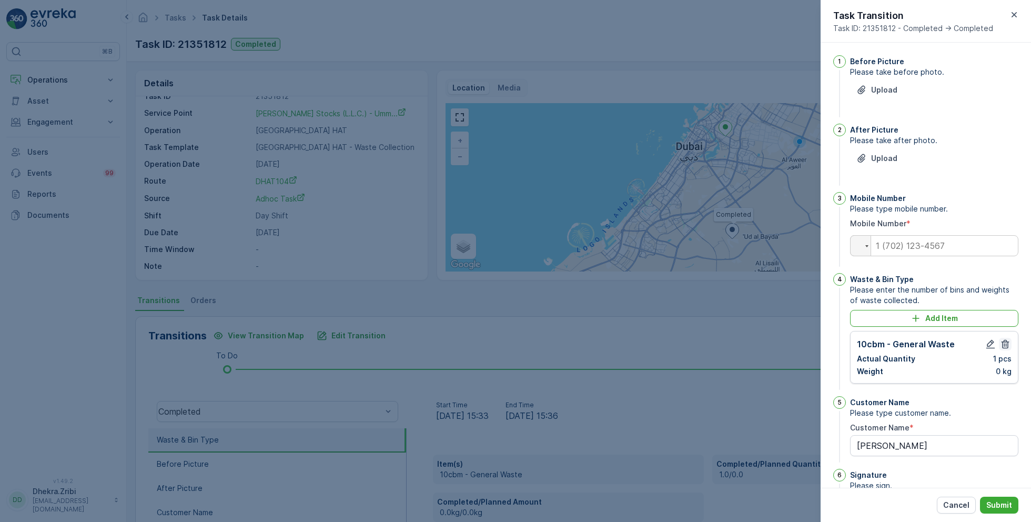
click at [1003, 341] on icon "button" at bounding box center [1005, 344] width 11 height 11
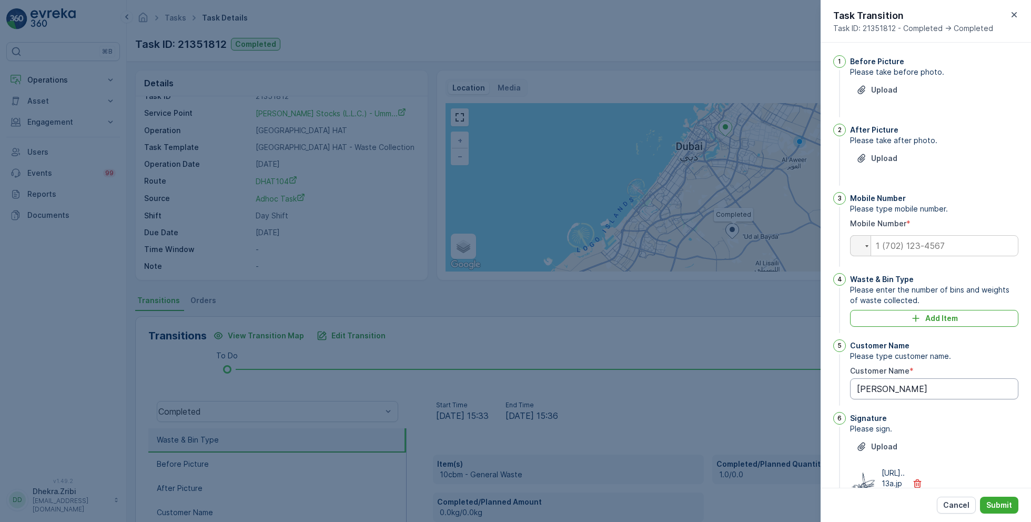
click at [901, 384] on Name "[PERSON_NAME]" at bounding box center [934, 388] width 168 height 21
drag, startPoint x: 901, startPoint y: 385, endPoint x: 812, endPoint y: 385, distance: 88.9
click at [812, 385] on div "Tasks Task Details Renuterra ( +04:00 ) Task ID: 21351812 Completed Details Tas…" at bounding box center [579, 261] width 904 height 522
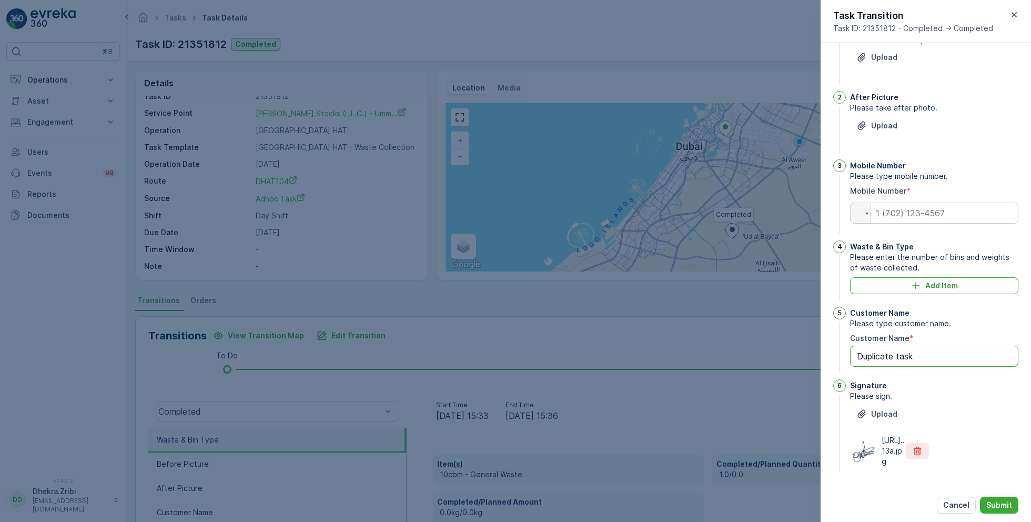
type Name "Duplicate task"
click at [912, 446] on icon "button" at bounding box center [917, 451] width 11 height 11
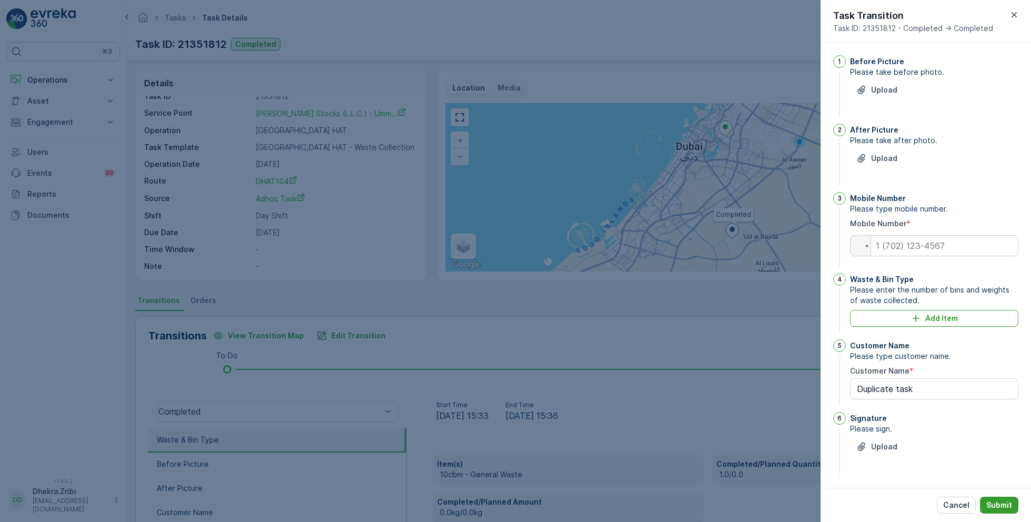
click at [1006, 506] on p "Submit" at bounding box center [999, 505] width 26 height 11
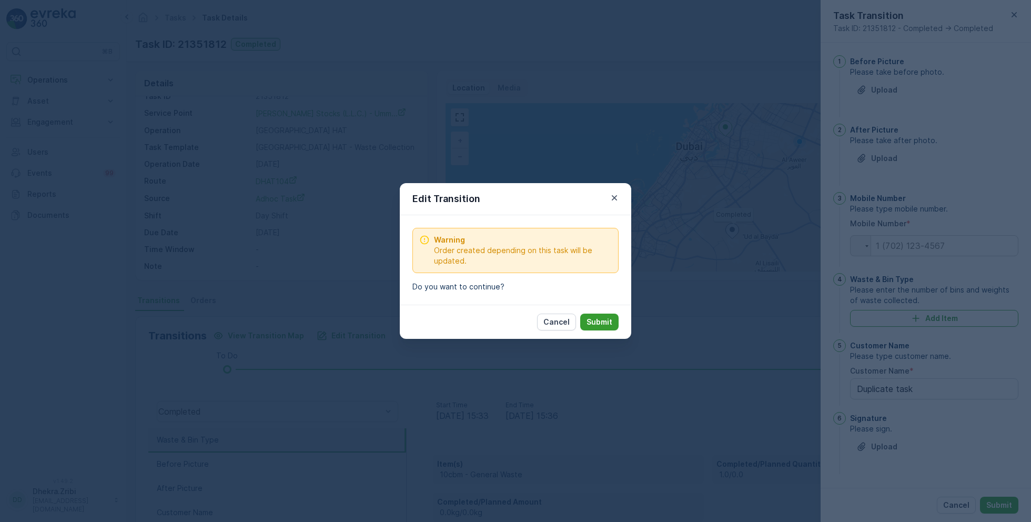
click at [605, 322] on p "Submit" at bounding box center [600, 322] width 26 height 11
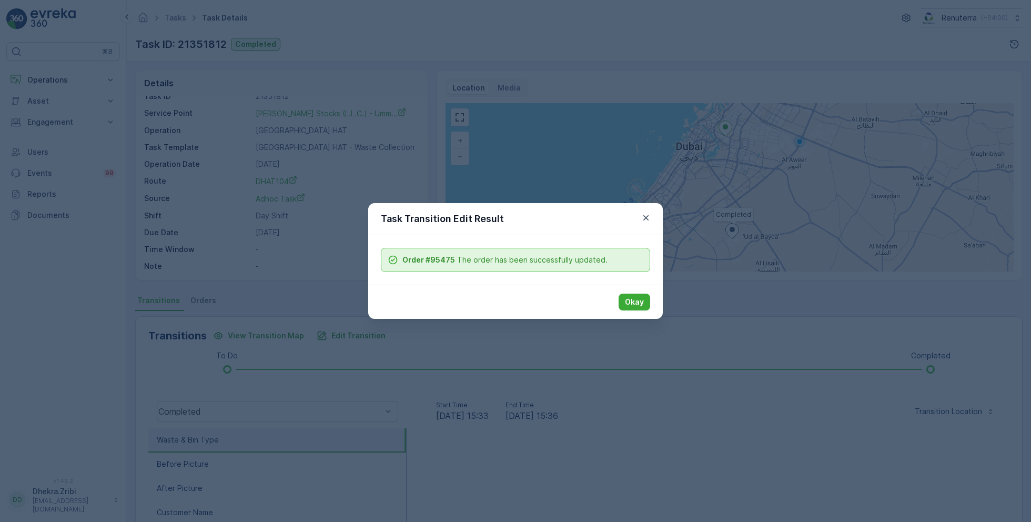
click at [637, 291] on div "Okay" at bounding box center [515, 302] width 295 height 34
click at [637, 304] on p "Okay" at bounding box center [634, 302] width 19 height 11
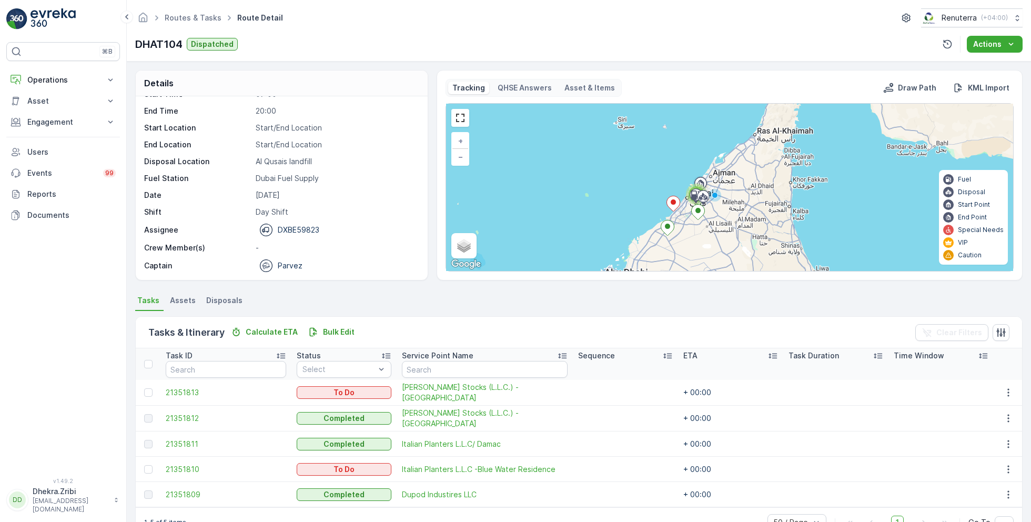
scroll to position [27, 0]
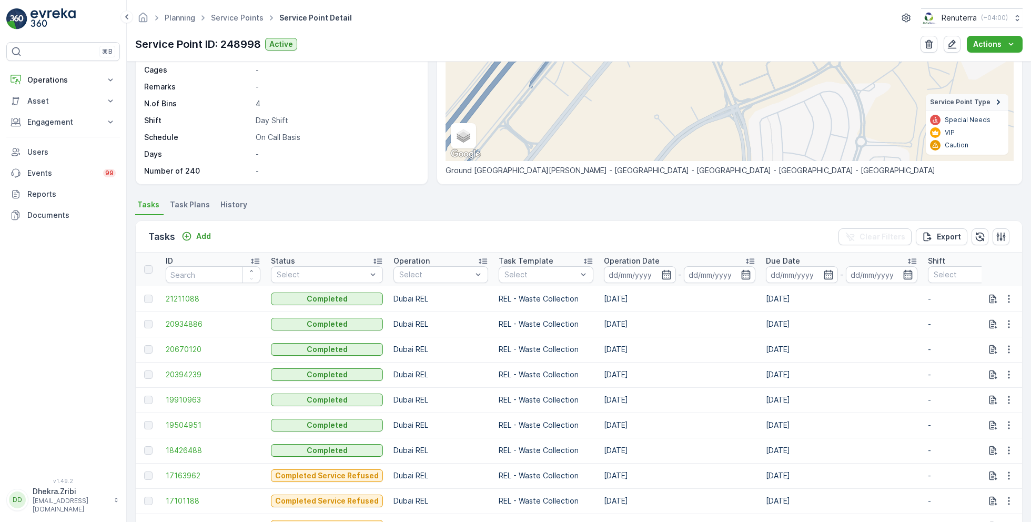
scroll to position [150, 0]
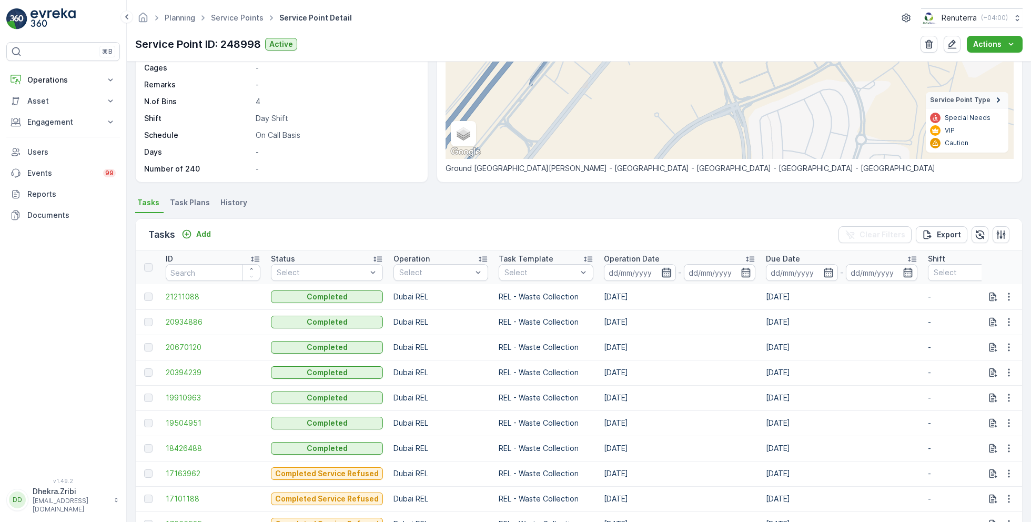
click at [662, 270] on icon "button" at bounding box center [666, 272] width 9 height 9
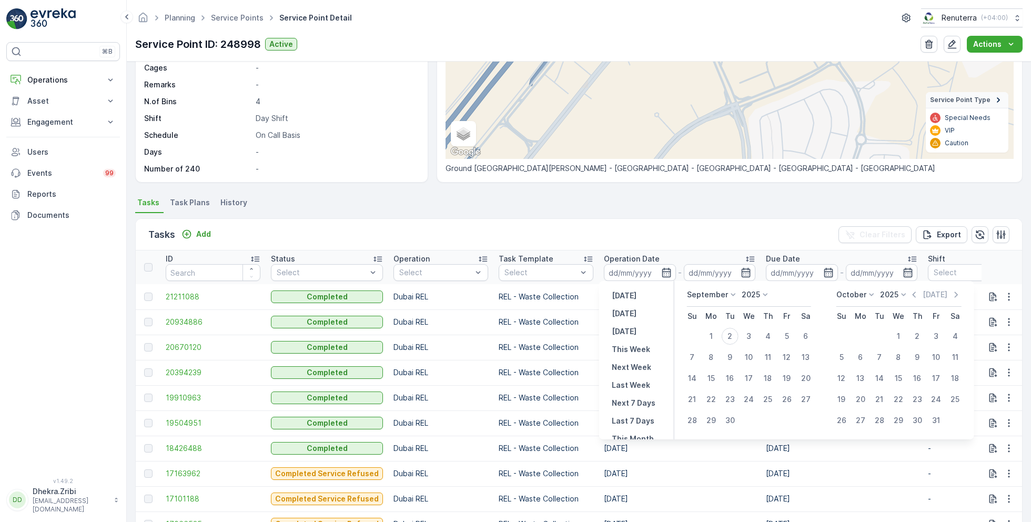
click at [628, 230] on div "Tasks Add Clear Filters Export" at bounding box center [579, 235] width 887 height 32
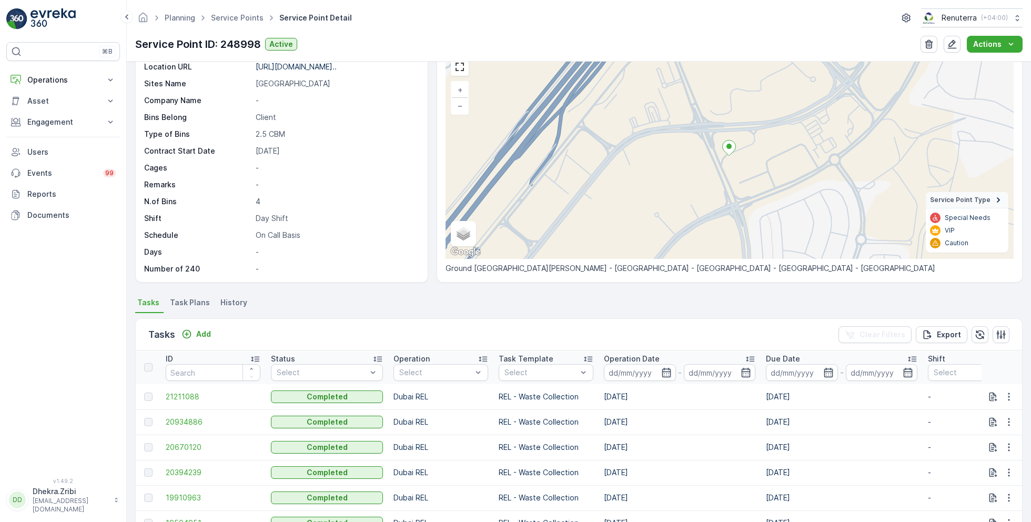
scroll to position [84, 0]
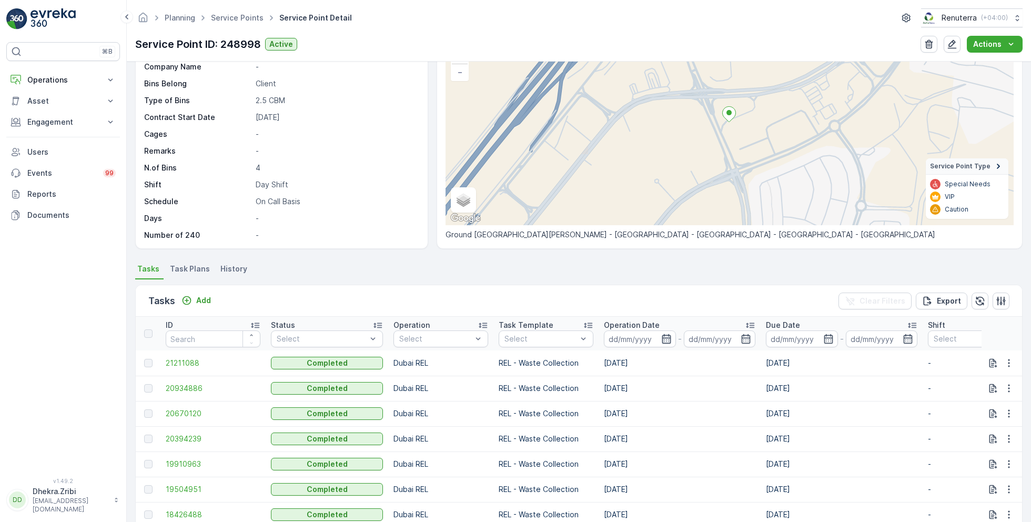
click at [662, 337] on icon "button" at bounding box center [666, 338] width 9 height 9
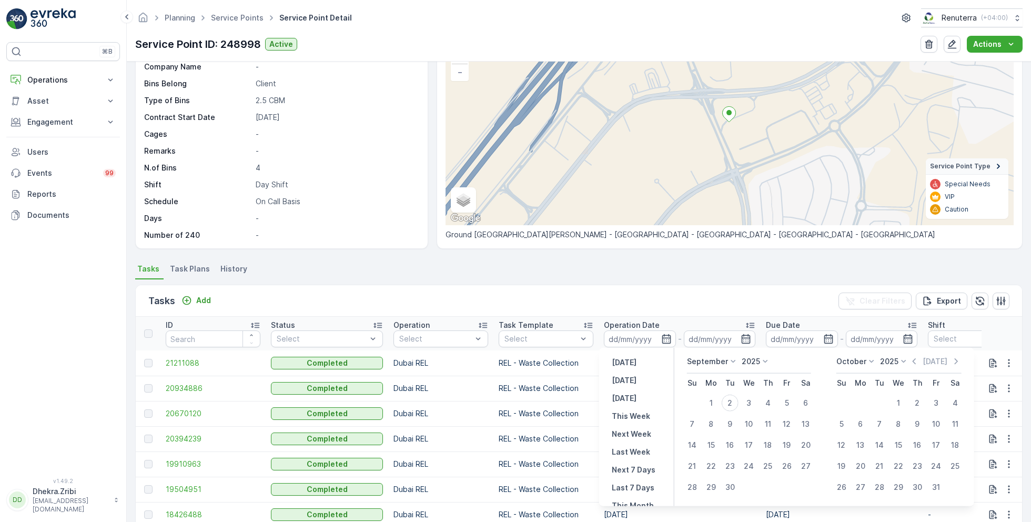
click at [583, 293] on div "Tasks Add Clear Filters Export" at bounding box center [579, 301] width 887 height 32
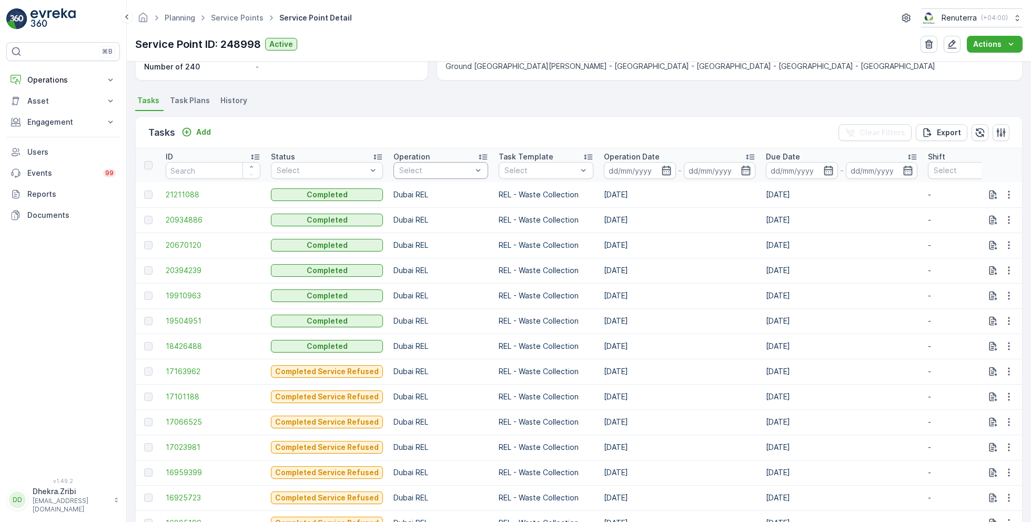
scroll to position [256, 0]
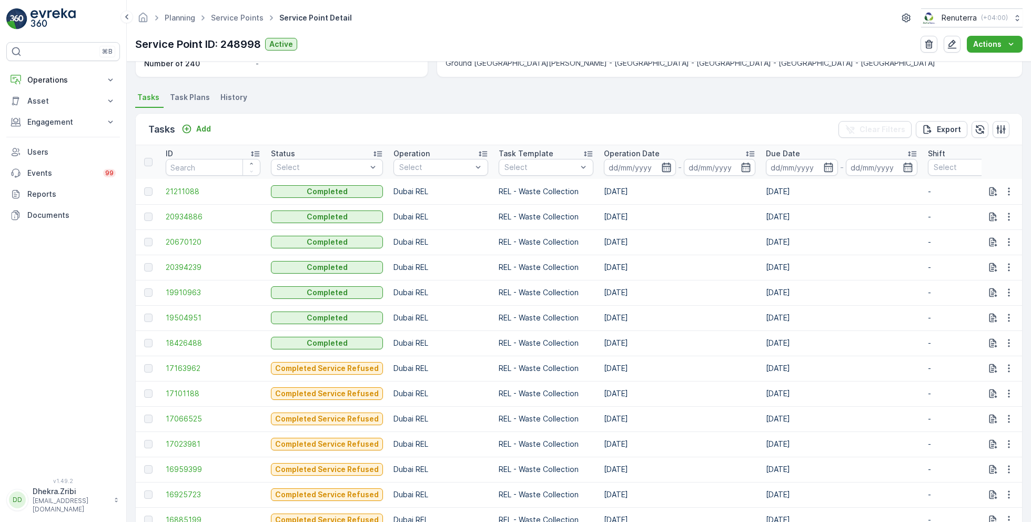
click at [661, 166] on icon "button" at bounding box center [666, 167] width 11 height 11
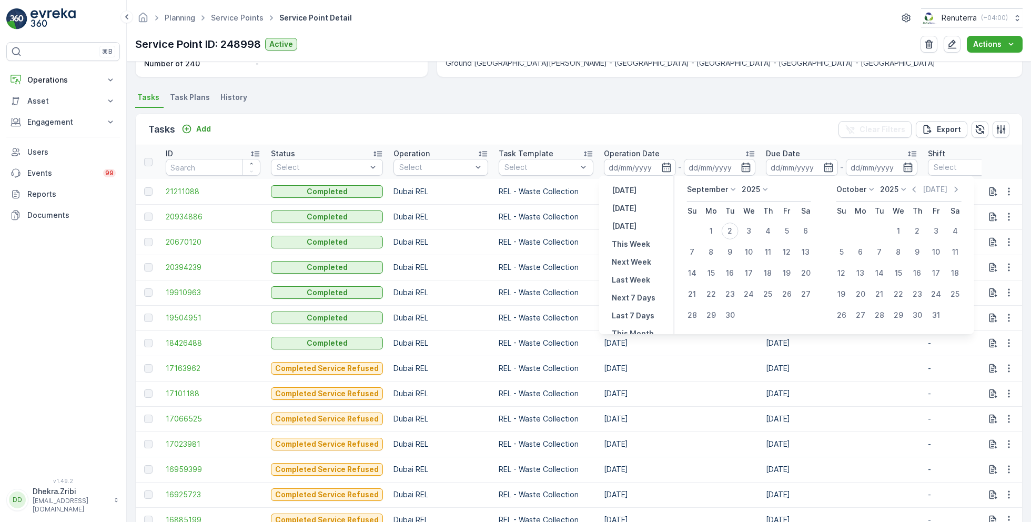
click at [449, 126] on div "Tasks Add Clear Filters Export" at bounding box center [579, 130] width 887 height 32
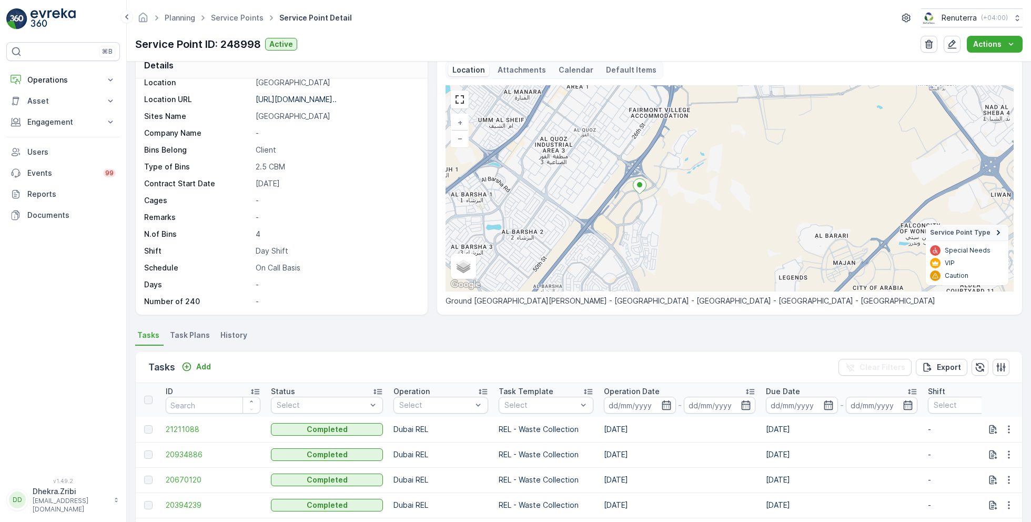
scroll to position [0, 0]
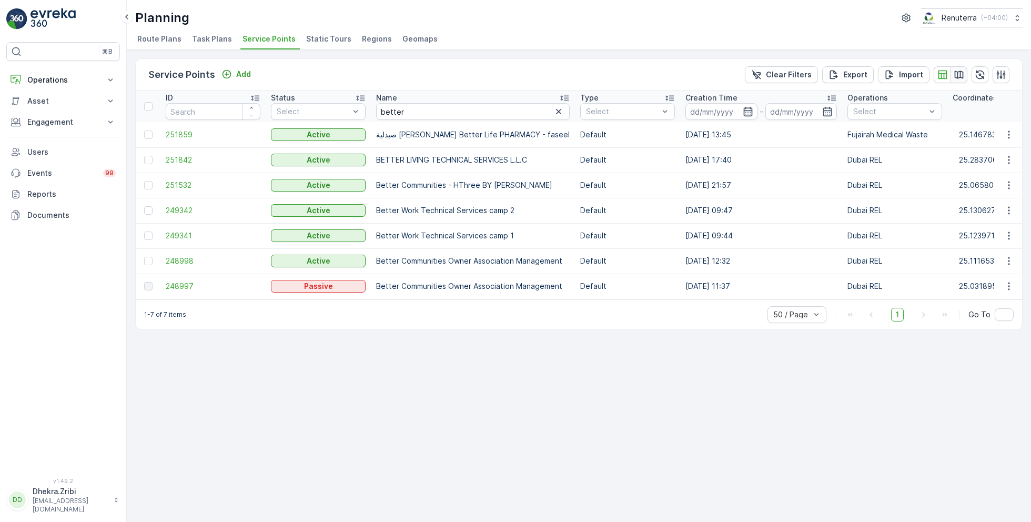
click at [961, 76] on icon "button" at bounding box center [959, 75] width 9 height 8
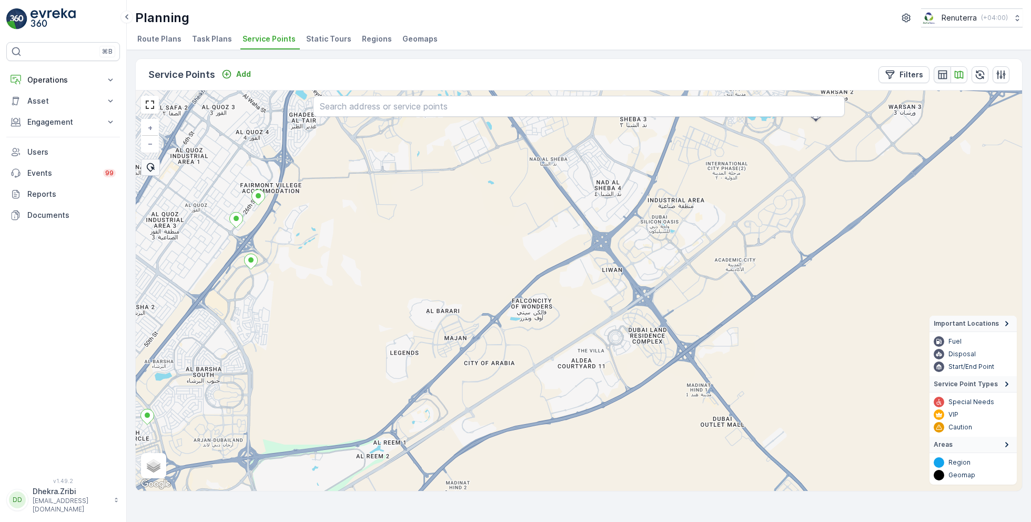
click at [943, 73] on icon "button" at bounding box center [942, 74] width 9 height 9
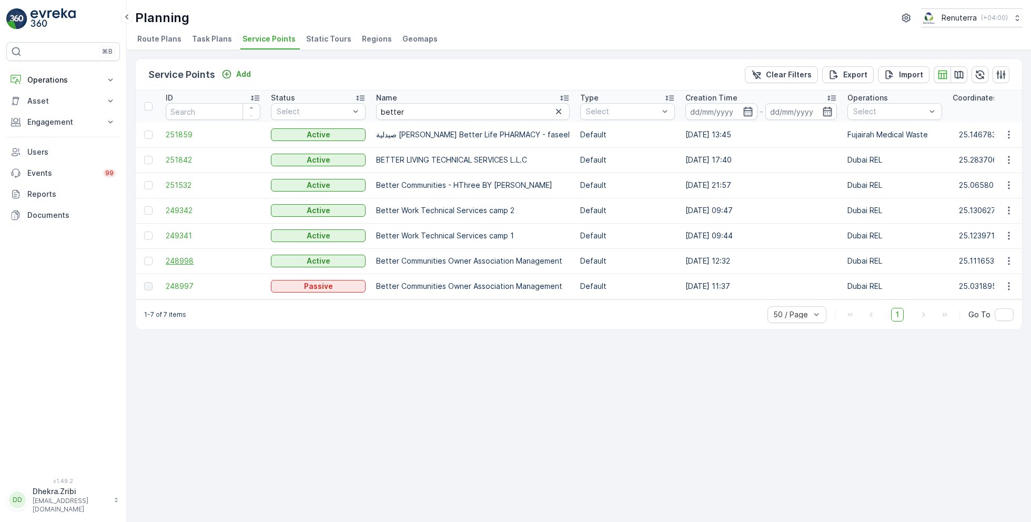
click at [184, 258] on span "248998" at bounding box center [213, 261] width 95 height 11
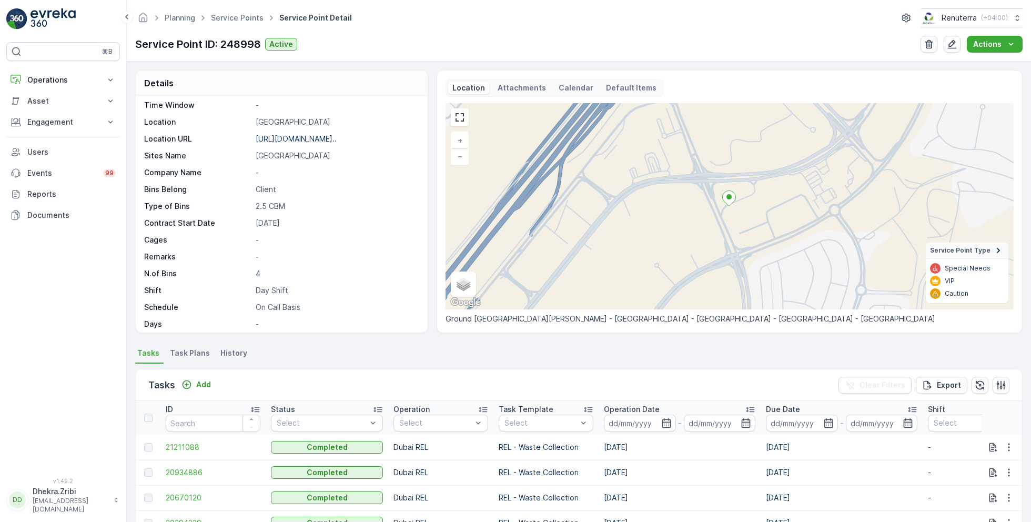
scroll to position [144, 0]
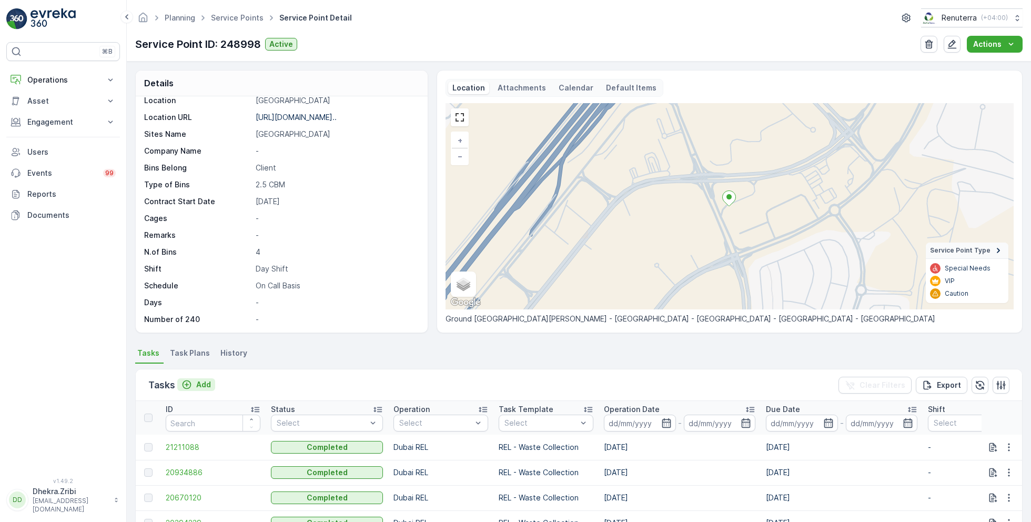
click at [203, 383] on p "Add" at bounding box center [203, 384] width 15 height 11
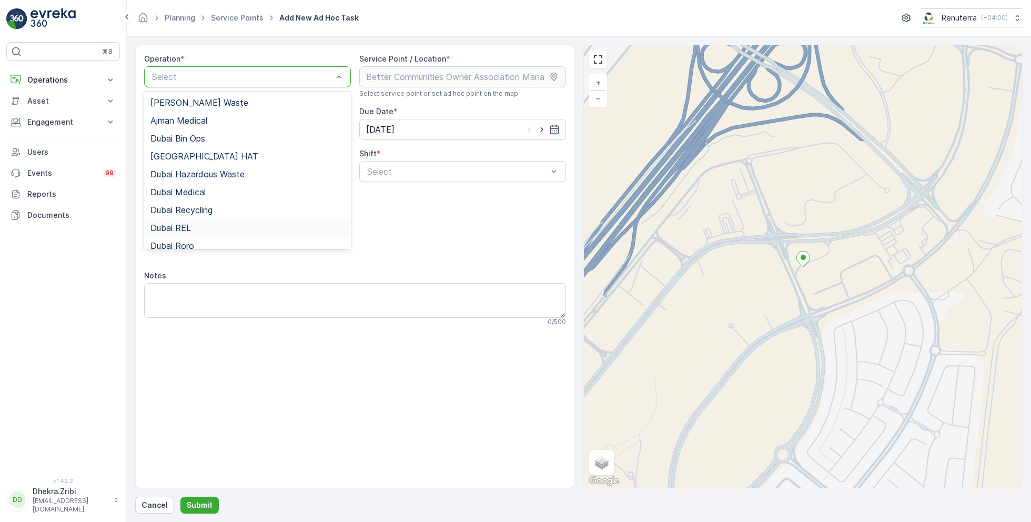
click at [205, 223] on div "Dubai REL" at bounding box center [247, 227] width 194 height 9
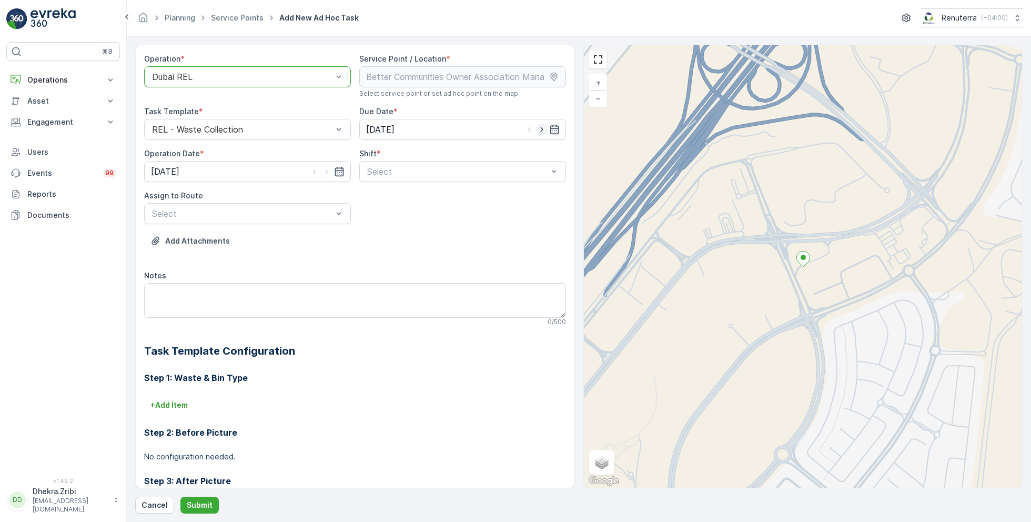
click at [549, 132] on icon "button" at bounding box center [554, 129] width 11 height 11
click at [436, 195] on div "3" at bounding box center [433, 195] width 17 height 17
type input "03.09.2025"
click at [326, 173] on icon "button" at bounding box center [326, 171] width 11 height 11
type input "03.09.2025"
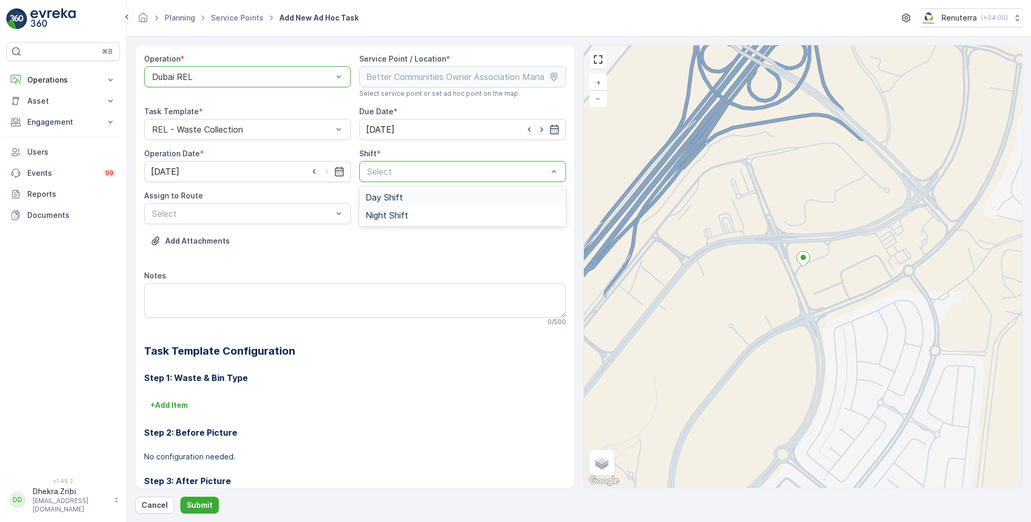
click at [382, 196] on span "Day Shift" at bounding box center [384, 197] width 37 height 9
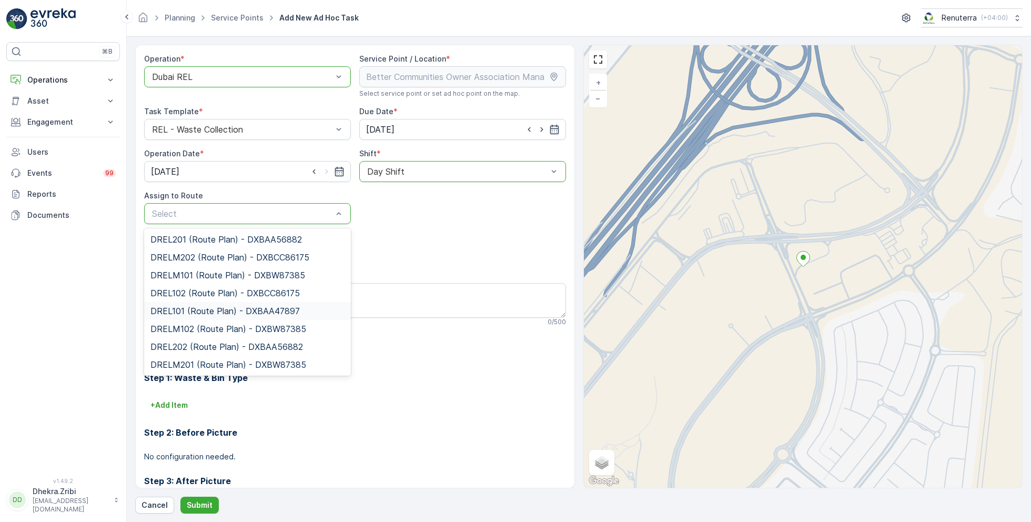
click at [202, 308] on span "DREL101 (Route Plan) - DXBAA47897" at bounding box center [224, 310] width 149 height 9
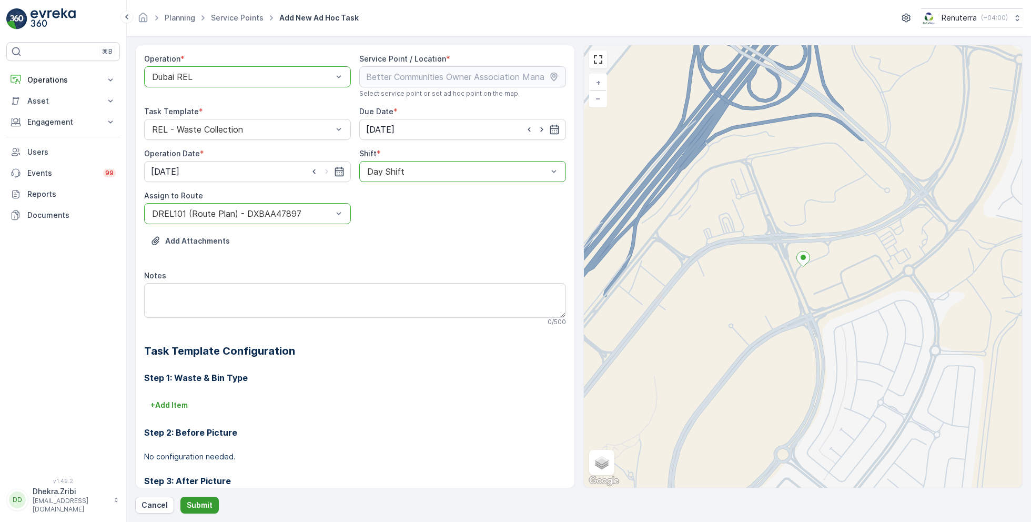
click at [196, 504] on p "Submit" at bounding box center [200, 505] width 26 height 11
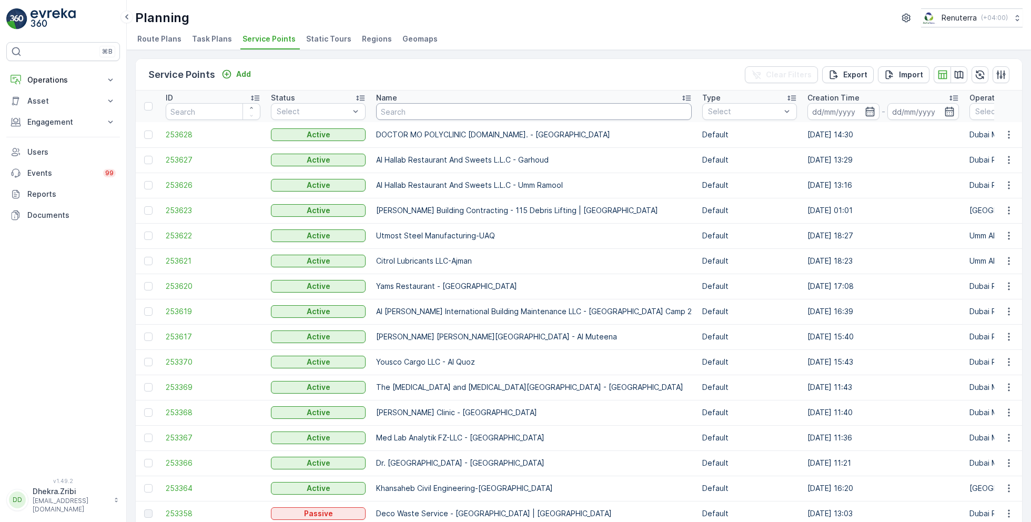
click at [415, 112] on input "text" at bounding box center [534, 111] width 316 height 17
type input "deco"
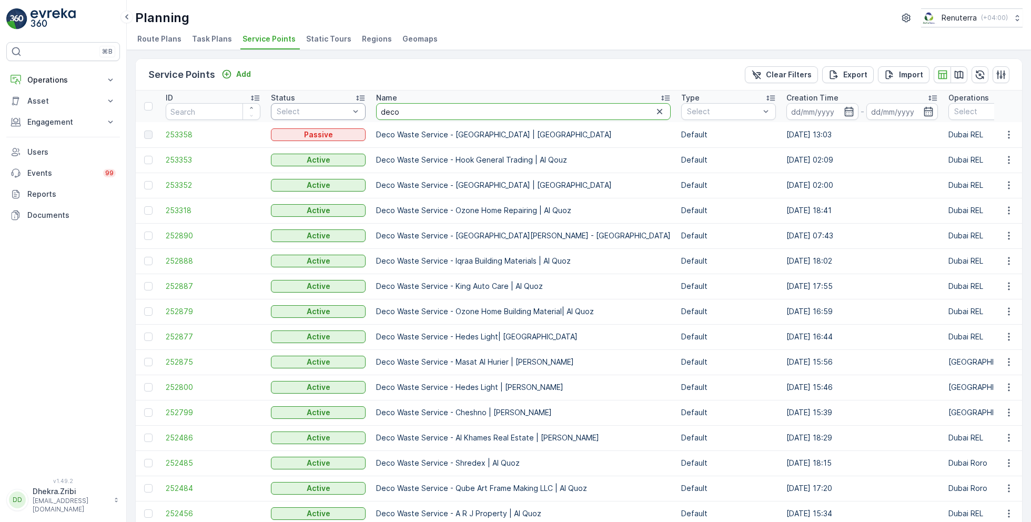
drag, startPoint x: 413, startPoint y: 110, endPoint x: 338, endPoint y: 109, distance: 74.7
type input "shred"
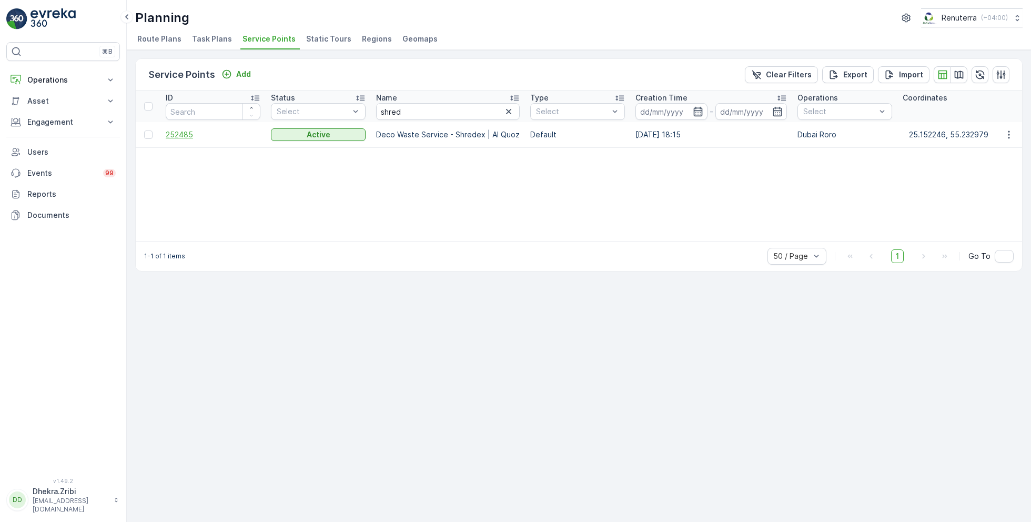
click at [185, 132] on span "252485" at bounding box center [213, 134] width 95 height 11
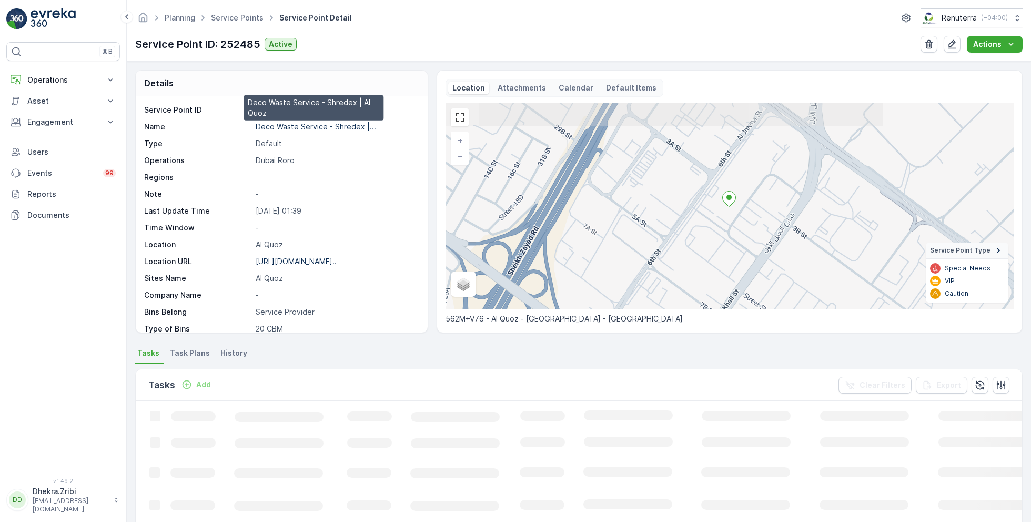
click at [277, 122] on p "Deco Waste Service - Shredex |..." at bounding box center [316, 126] width 120 height 9
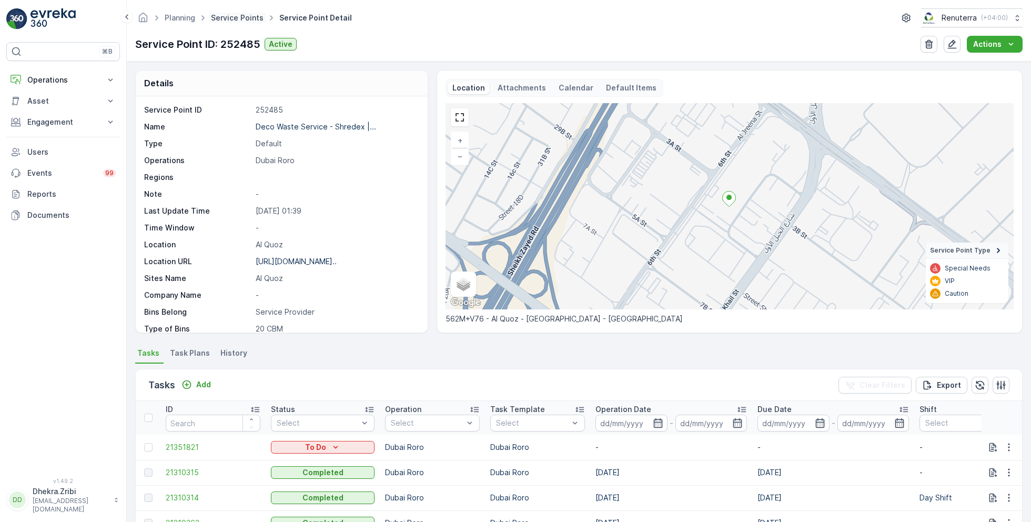
click at [246, 20] on link "Service Points" at bounding box center [237, 17] width 53 height 9
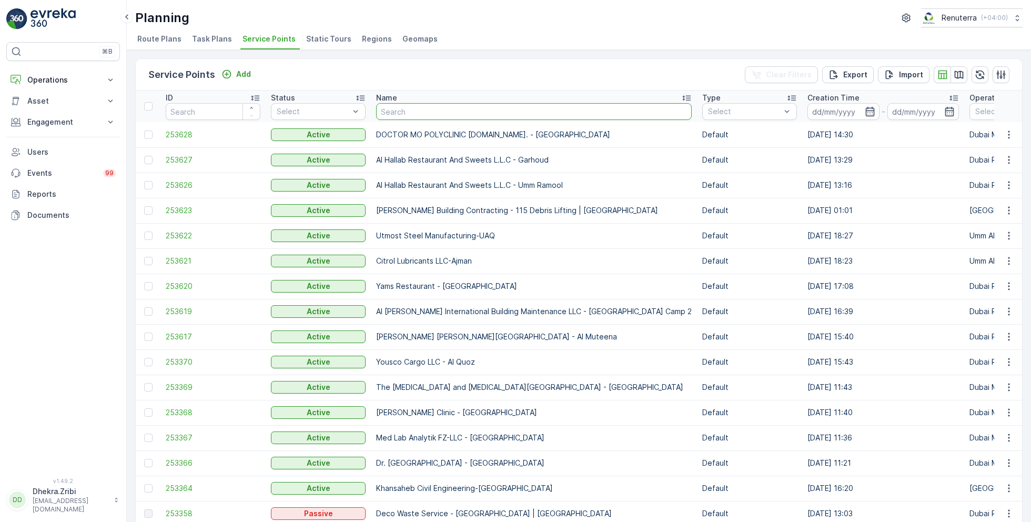
click at [434, 107] on input "text" at bounding box center [534, 111] width 316 height 17
type input "sobha"
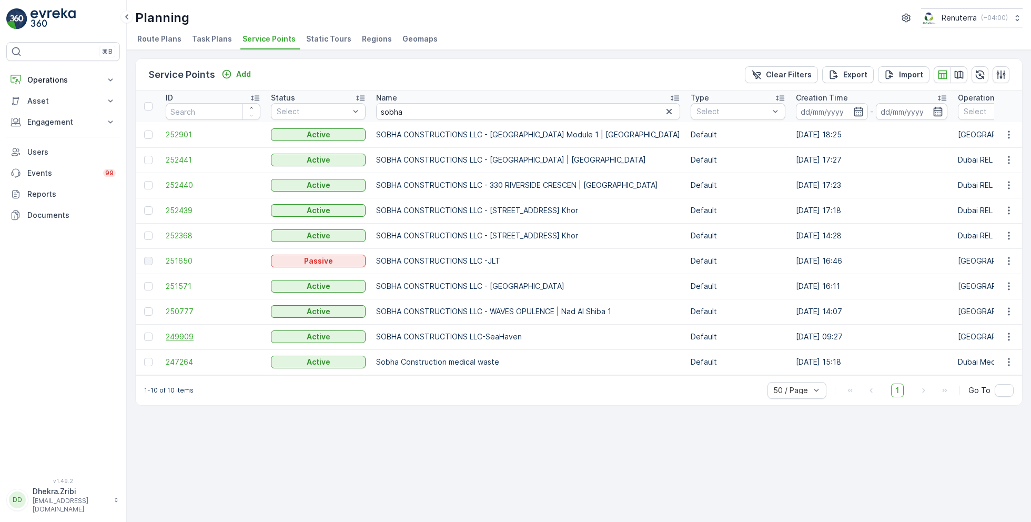
click at [188, 335] on span "249909" at bounding box center [213, 336] width 95 height 11
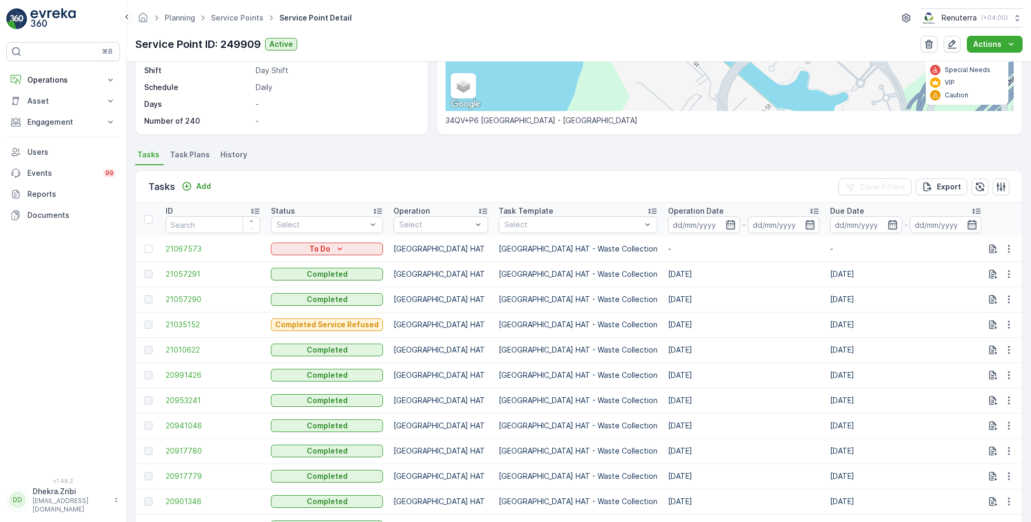
scroll to position [251, 0]
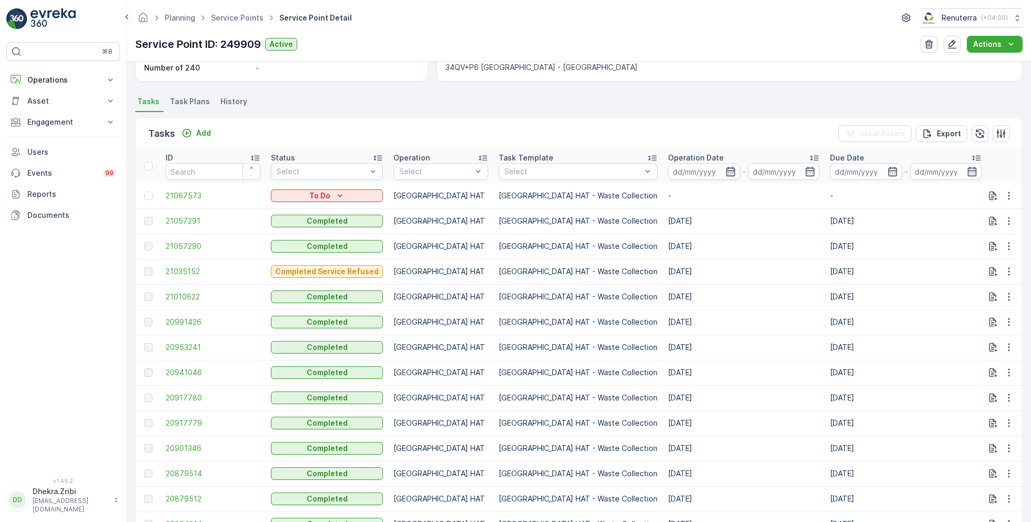
click at [726, 174] on icon "button" at bounding box center [731, 171] width 11 height 11
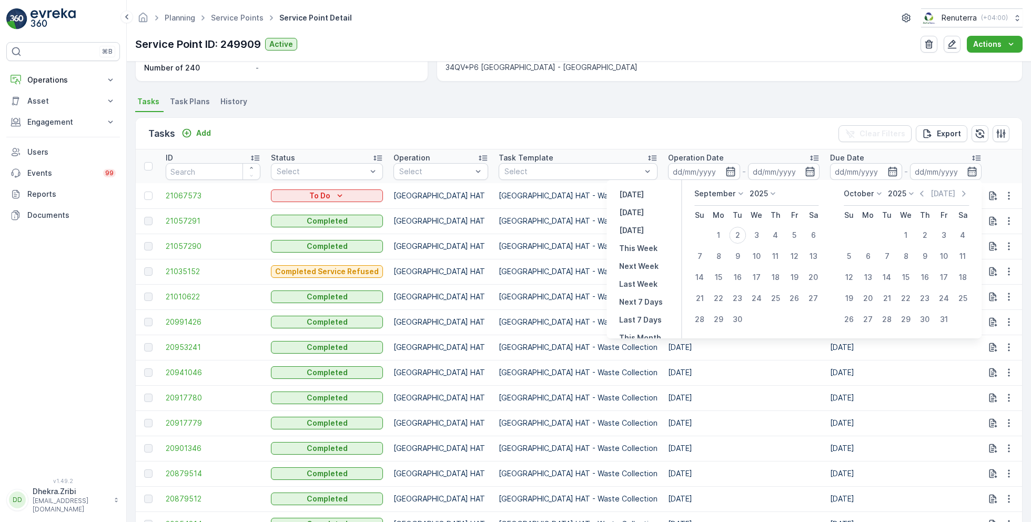
click at [719, 201] on div "September 2025" at bounding box center [756, 196] width 124 height 17
click at [731, 192] on p "September" at bounding box center [714, 193] width 41 height 11
click at [716, 273] on span "August" at bounding box center [713, 271] width 25 height 11
click at [796, 234] on div "1" at bounding box center [794, 235] width 17 height 17
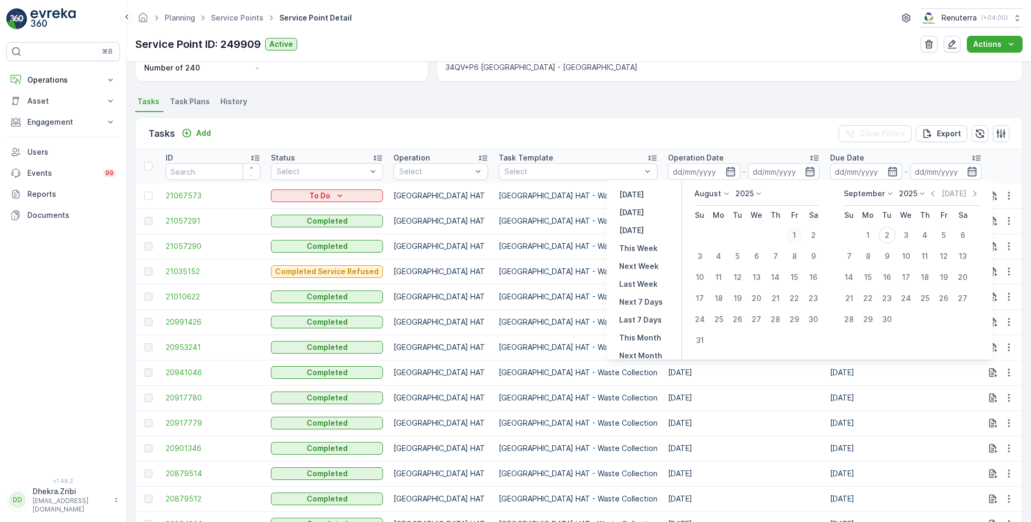
type input "01.08.2025"
click at [707, 336] on div "31" at bounding box center [699, 340] width 17 height 17
type input "31.08.2025"
click at [793, 233] on div "1" at bounding box center [794, 235] width 17 height 17
type input "01.08.2025"
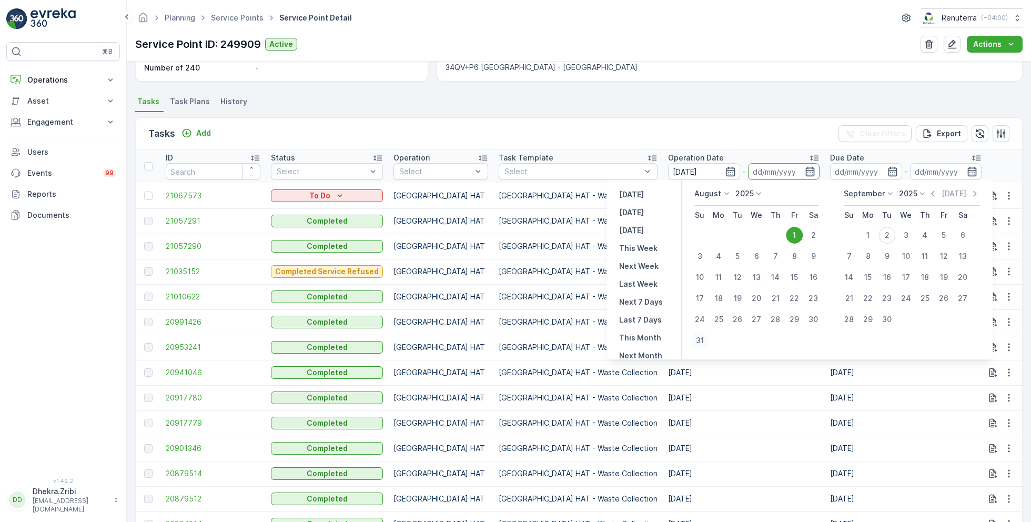
click at [704, 337] on div "31" at bounding box center [699, 340] width 17 height 17
type input "31.08.2025"
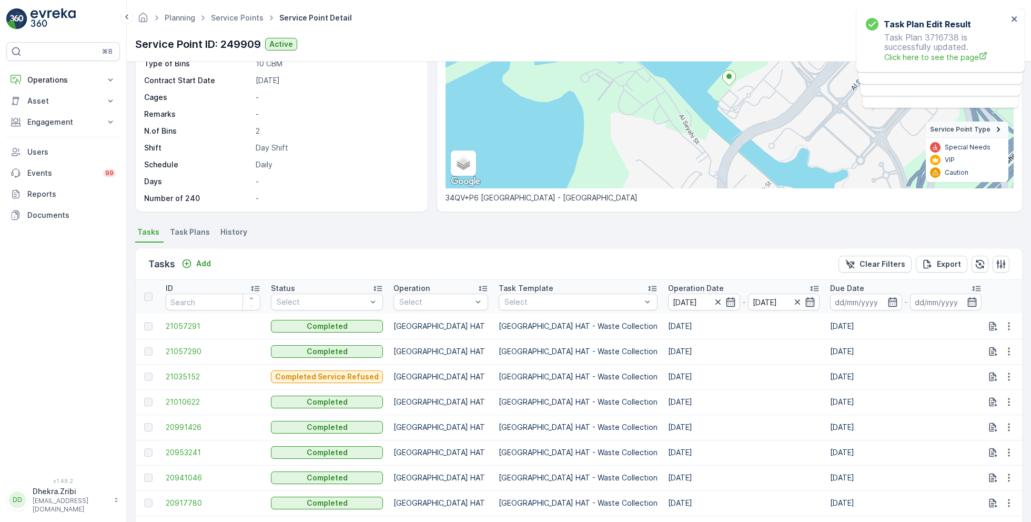
scroll to position [137, 0]
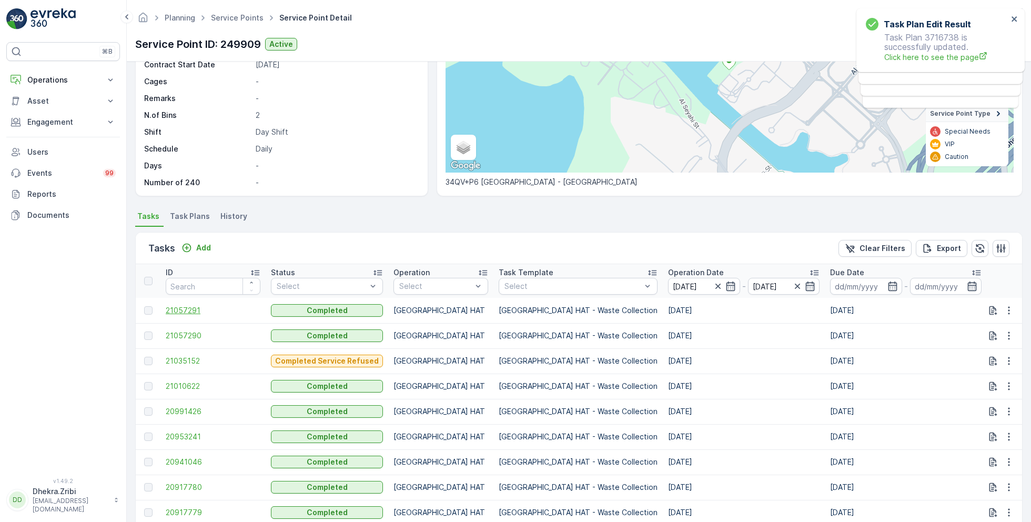
click at [185, 305] on span "21057291" at bounding box center [213, 310] width 95 height 11
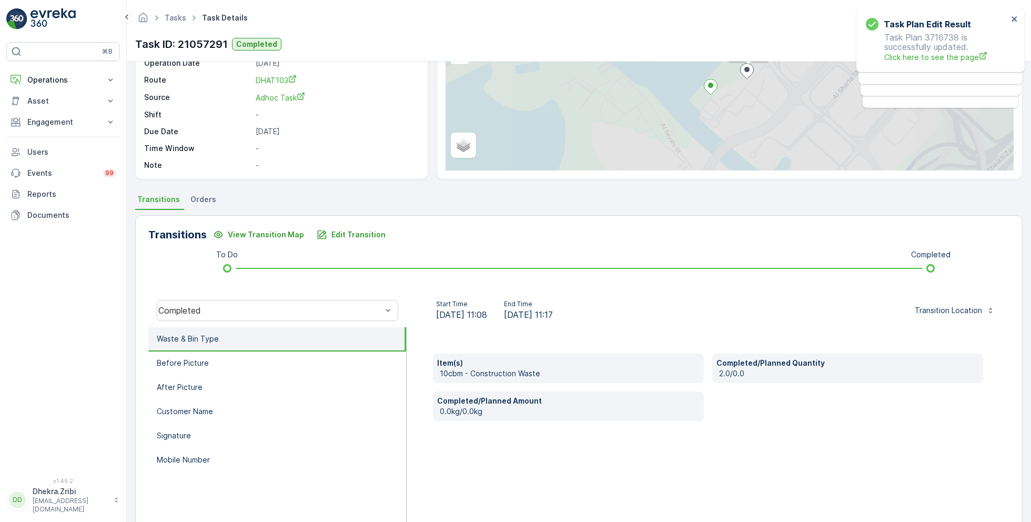
scroll to position [140, 0]
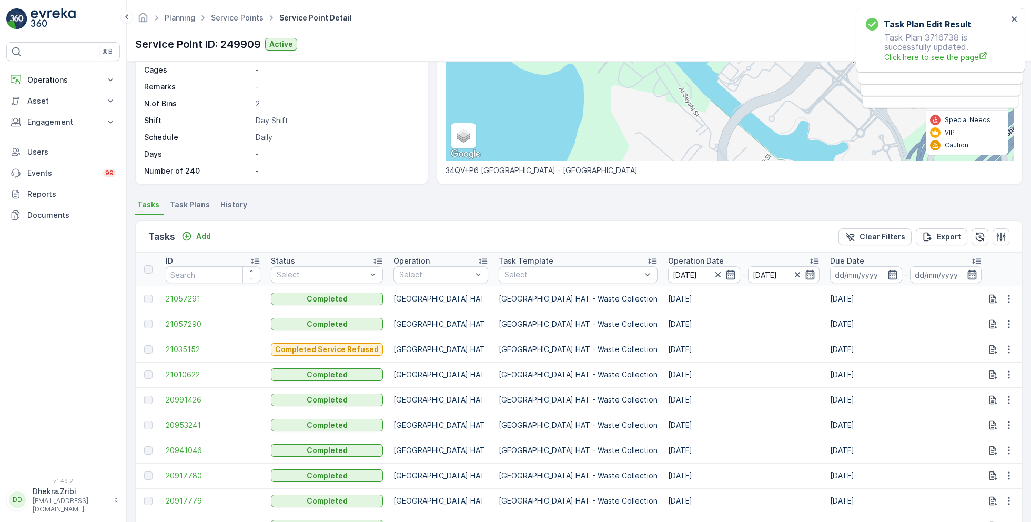
scroll to position [158, 0]
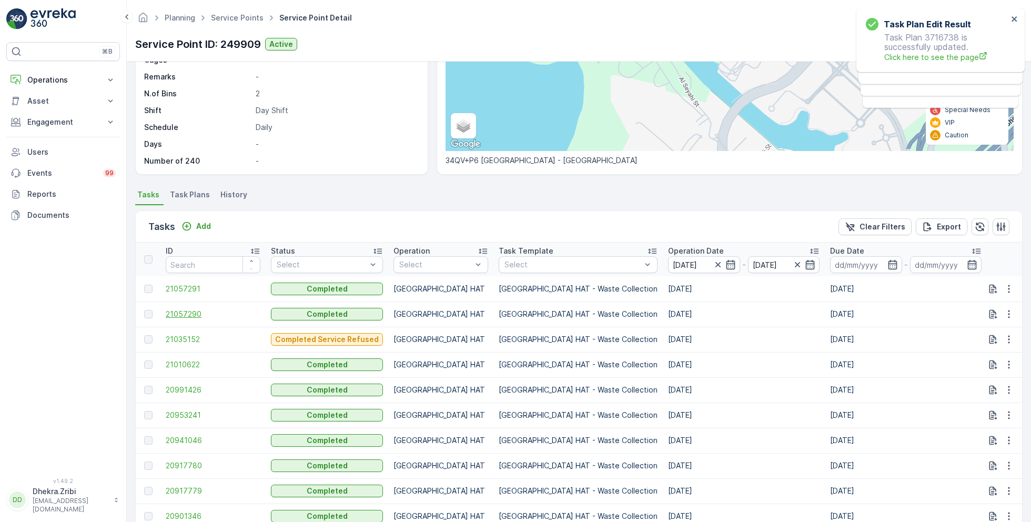
click at [191, 313] on span "21057290" at bounding box center [213, 314] width 95 height 11
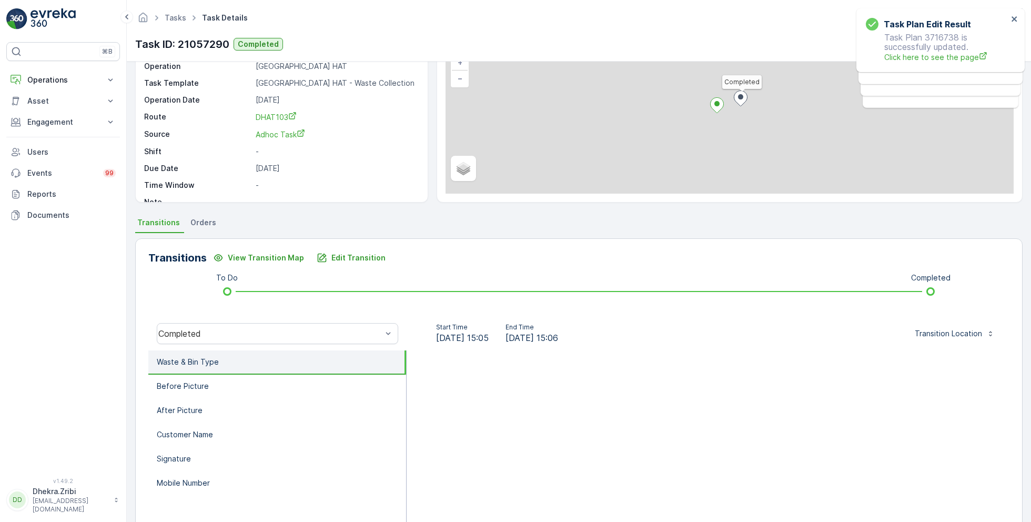
scroll to position [140, 0]
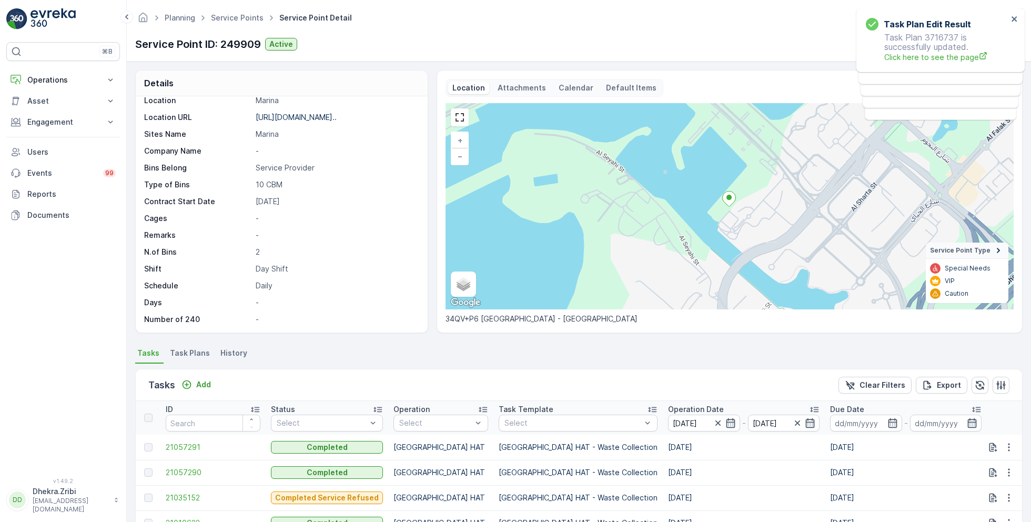
click at [709, 43] on div "Service Point ID: 249909 Active Actions" at bounding box center [579, 44] width 888 height 17
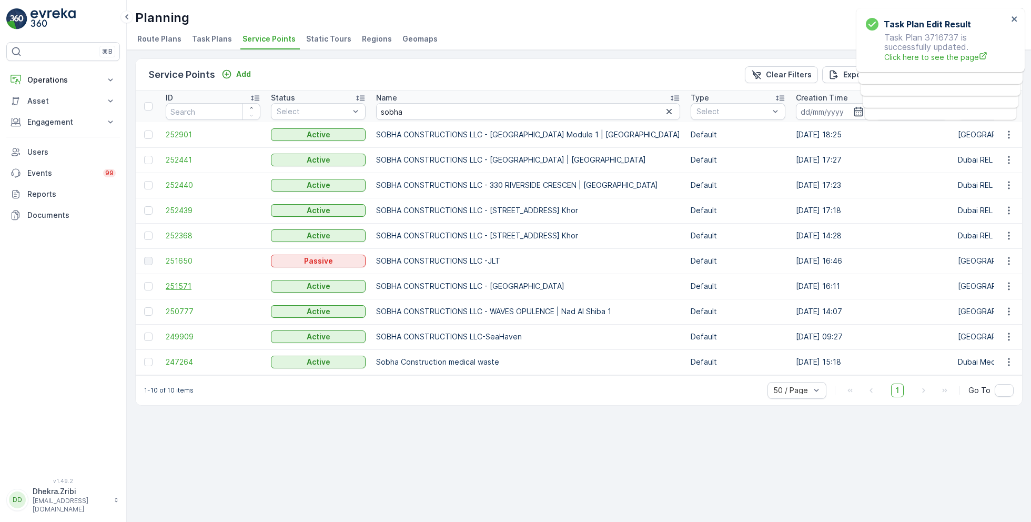
click at [187, 286] on span "251571" at bounding box center [213, 286] width 95 height 11
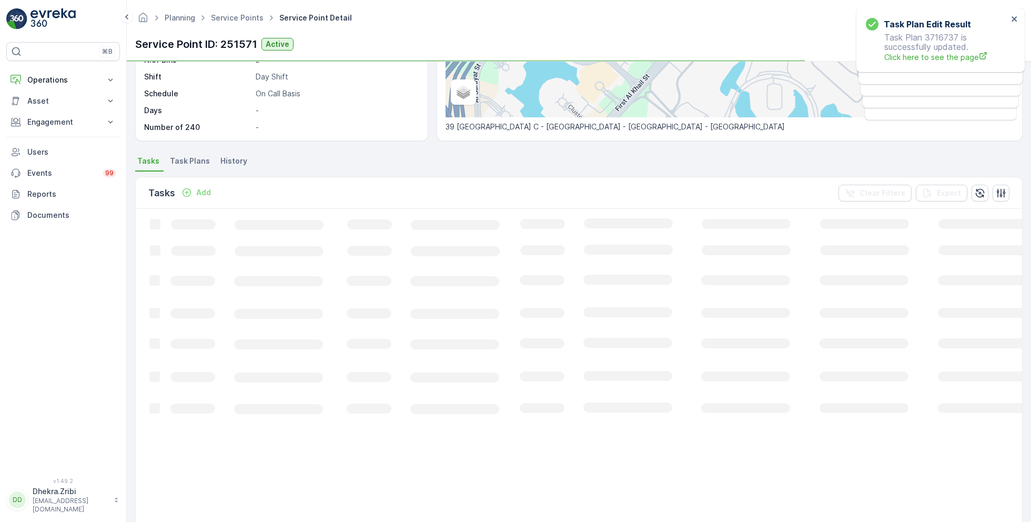
scroll to position [217, 0]
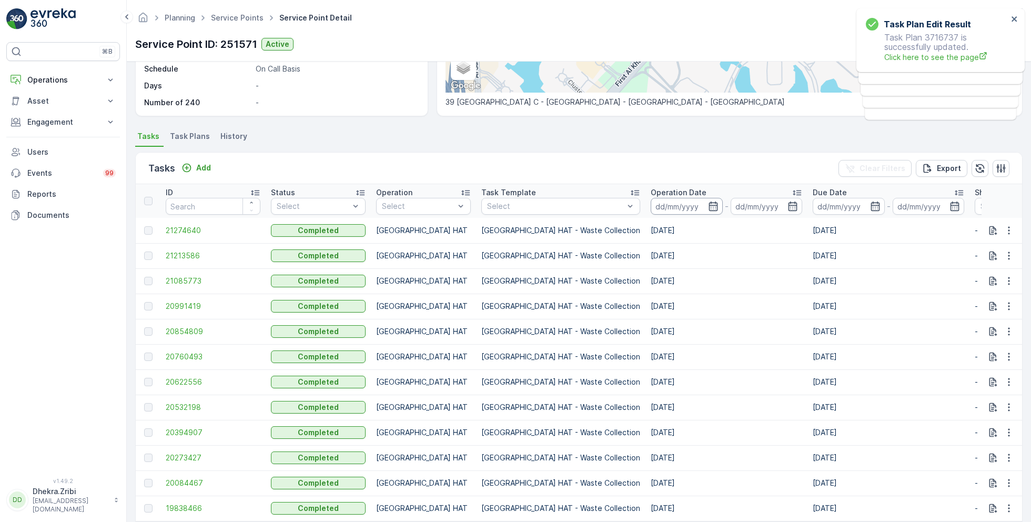
click at [651, 203] on input at bounding box center [687, 206] width 72 height 17
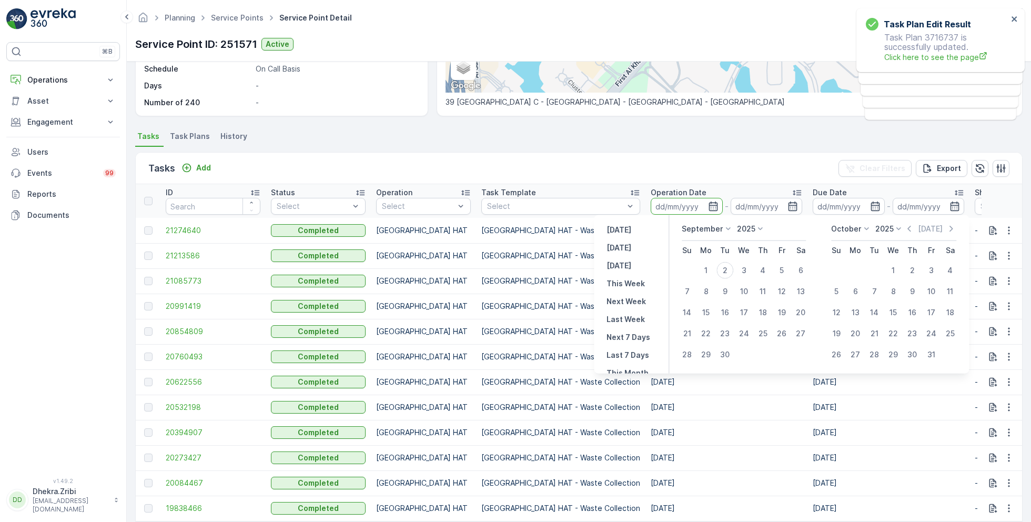
click at [706, 231] on p "September" at bounding box center [702, 229] width 41 height 11
click at [702, 302] on span "August" at bounding box center [700, 302] width 25 height 11
click at [781, 269] on div "1" at bounding box center [781, 270] width 17 height 17
type input "01.08.2025"
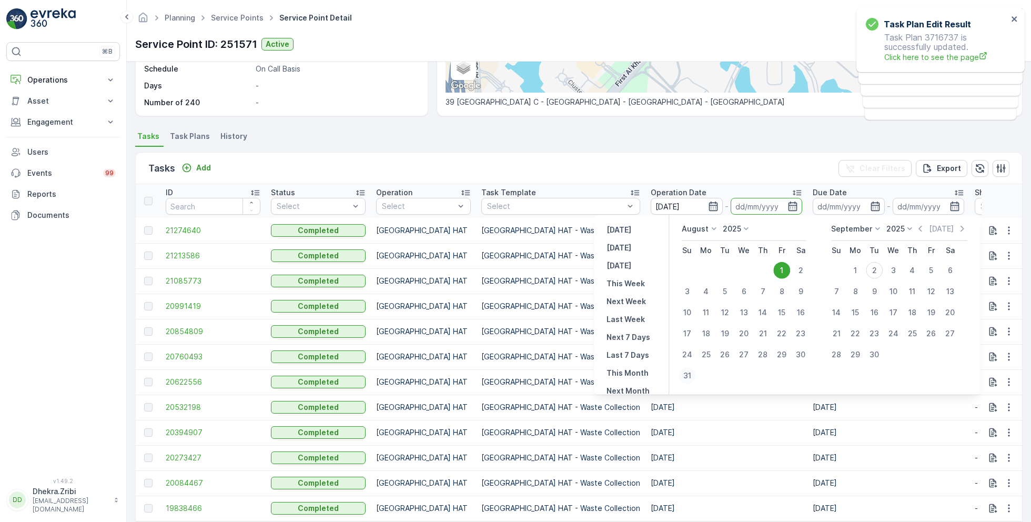
click at [687, 375] on div "31" at bounding box center [687, 375] width 17 height 17
type input "31.08.2025"
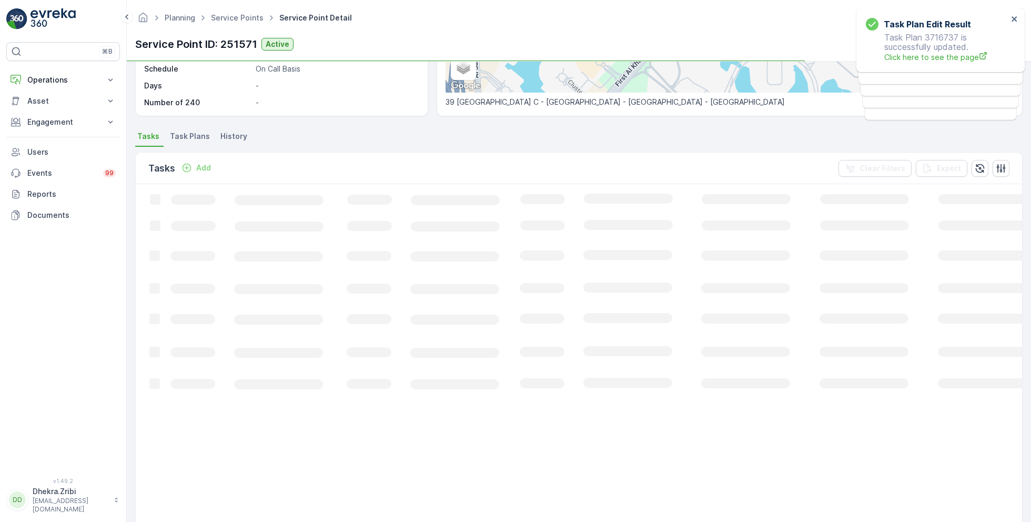
scroll to position [113, 0]
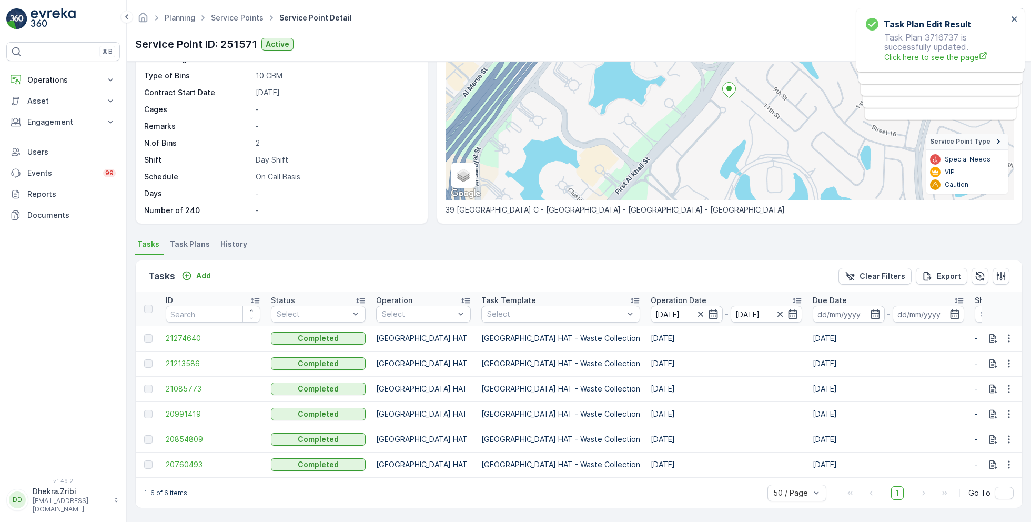
click at [172, 459] on span "20760493" at bounding box center [213, 464] width 95 height 11
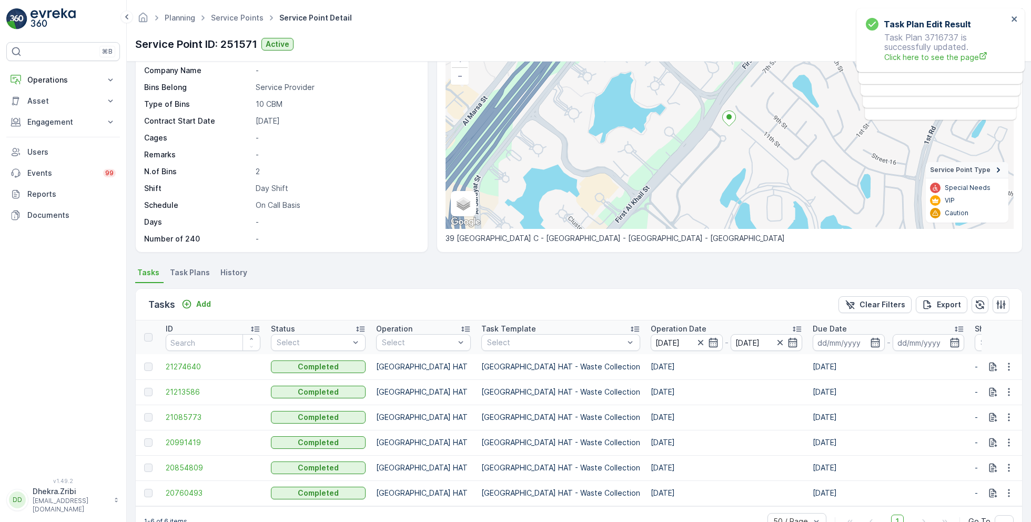
scroll to position [113, 0]
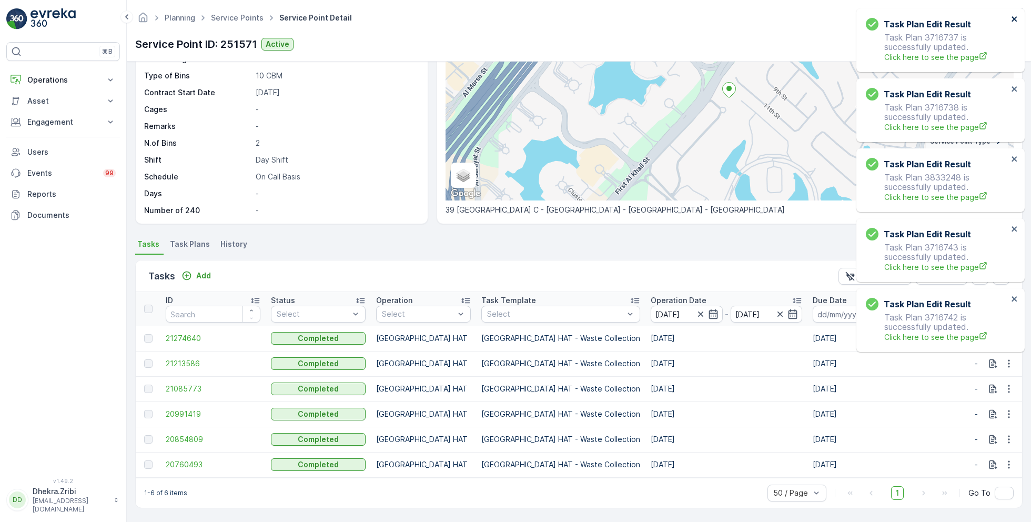
click at [1012, 21] on icon "close" at bounding box center [1014, 18] width 5 height 5
click at [1014, 17] on icon "close" at bounding box center [1014, 19] width 7 height 8
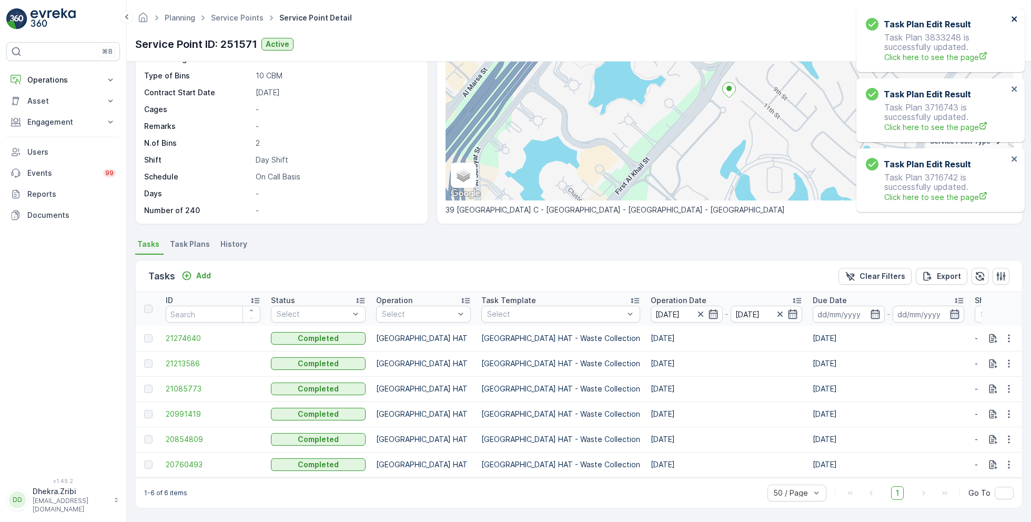
click at [1012, 17] on icon "close" at bounding box center [1014, 18] width 5 height 5
click at [1012, 19] on icon "close" at bounding box center [1014, 19] width 7 height 8
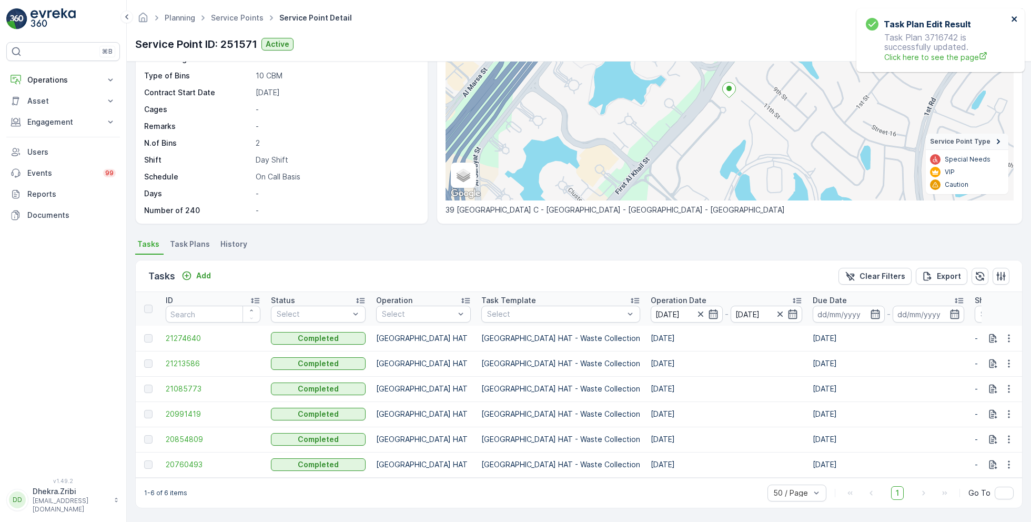
click at [1013, 19] on icon "close" at bounding box center [1014, 19] width 7 height 8
click at [231, 15] on link "Service Points" at bounding box center [237, 17] width 53 height 9
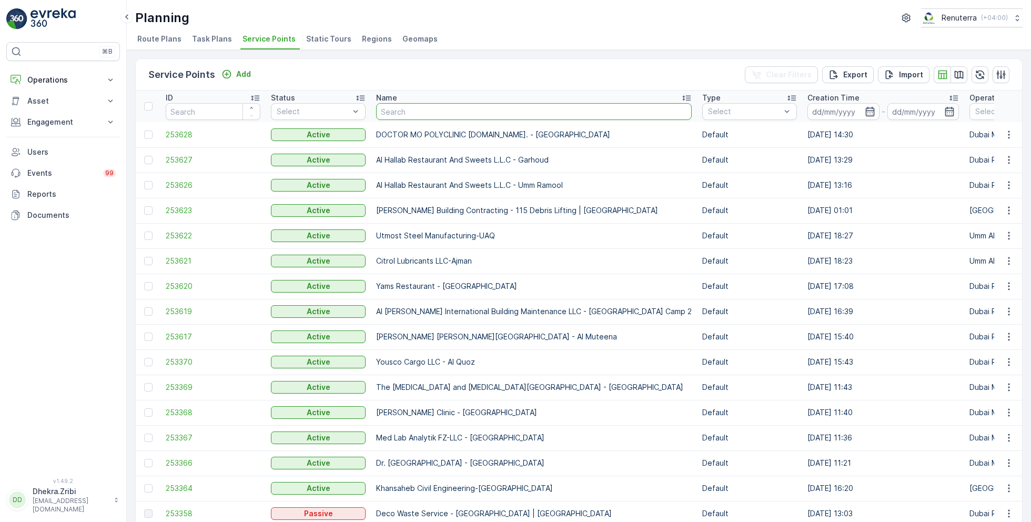
click at [415, 112] on input "text" at bounding box center [534, 111] width 316 height 17
type input "afgan"
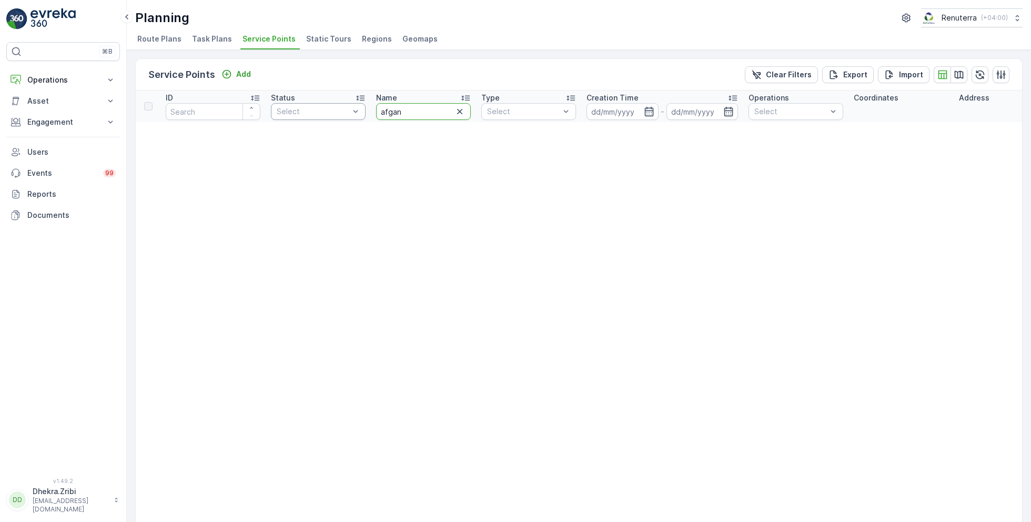
drag, startPoint x: 409, startPoint y: 109, endPoint x: 353, endPoint y: 106, distance: 56.9
type input "af"
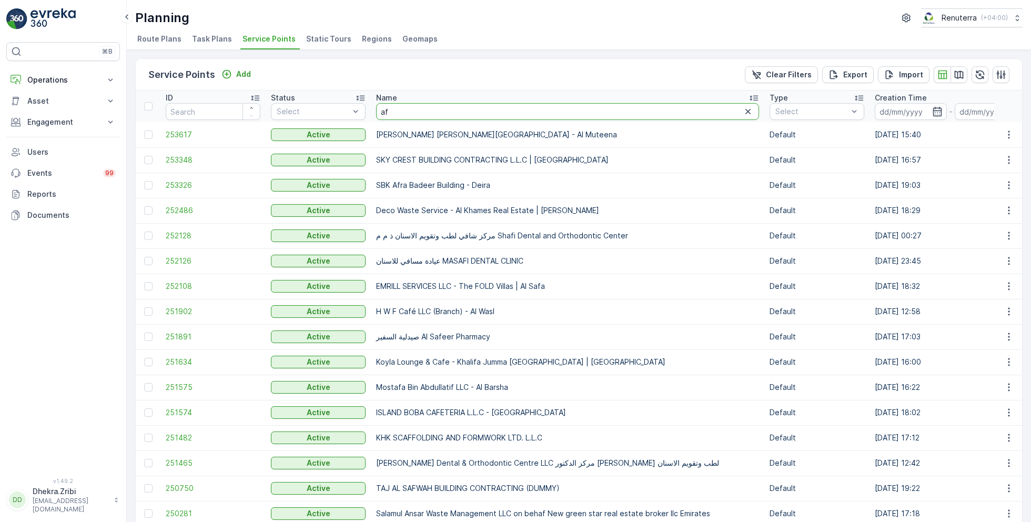
click at [401, 112] on input "af" at bounding box center [567, 111] width 383 height 17
type input "afg"
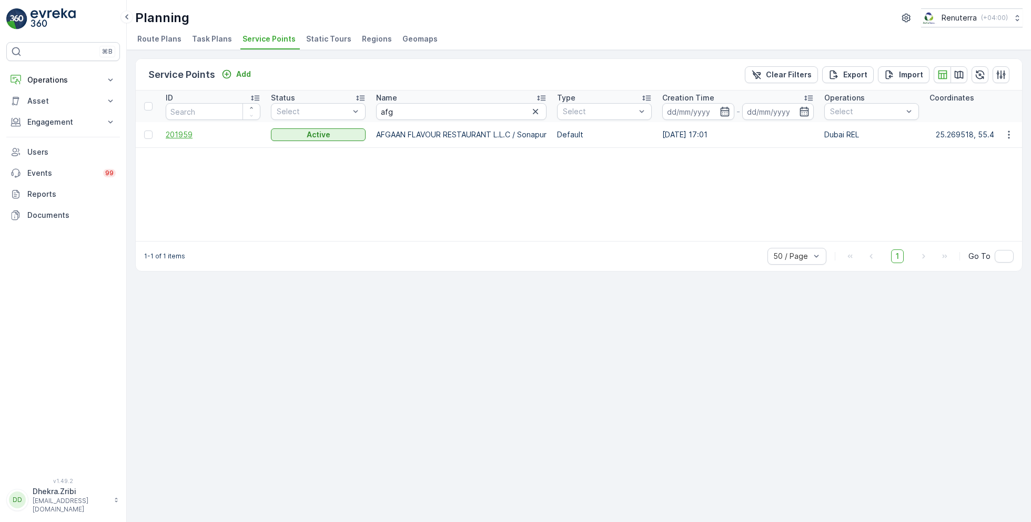
click at [189, 132] on span "201959" at bounding box center [213, 134] width 95 height 11
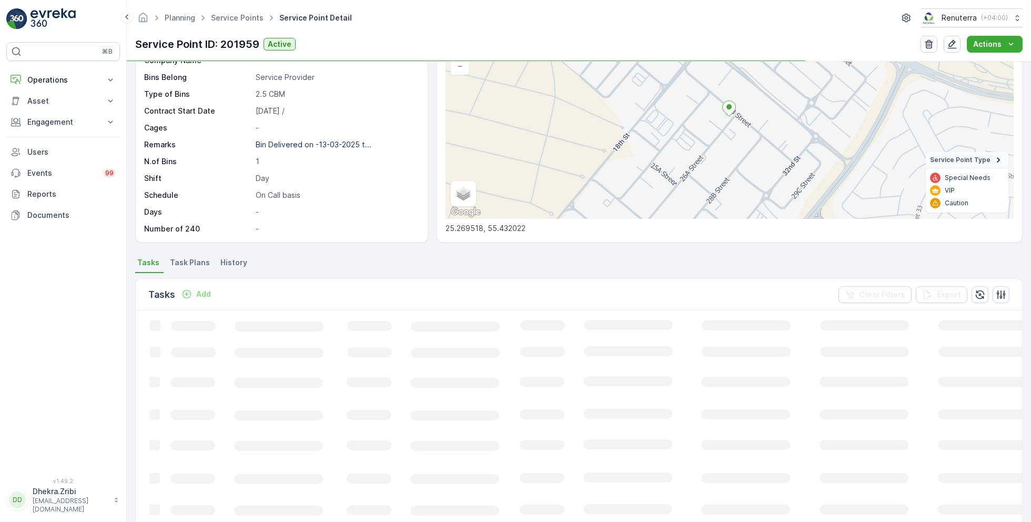
scroll to position [96, 0]
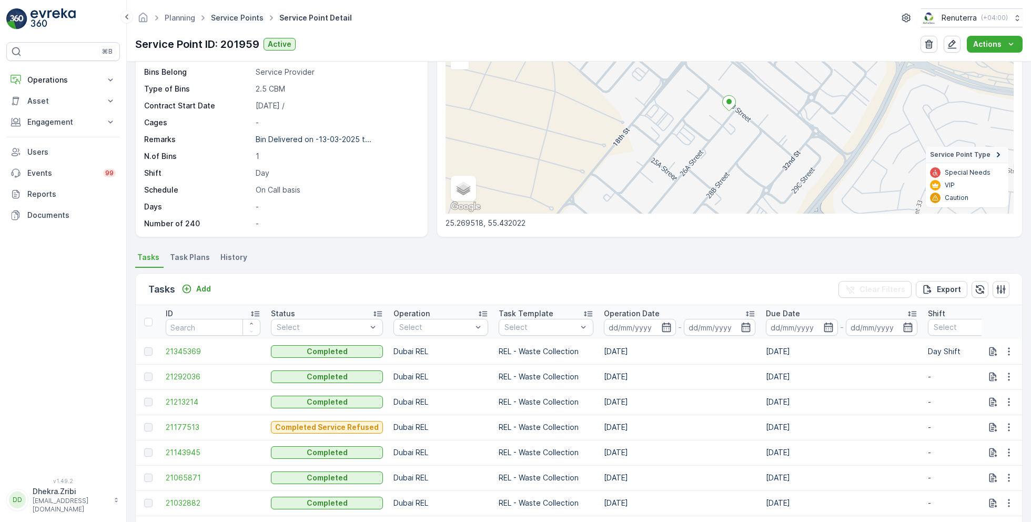
click at [237, 19] on link "Service Points" at bounding box center [237, 17] width 53 height 9
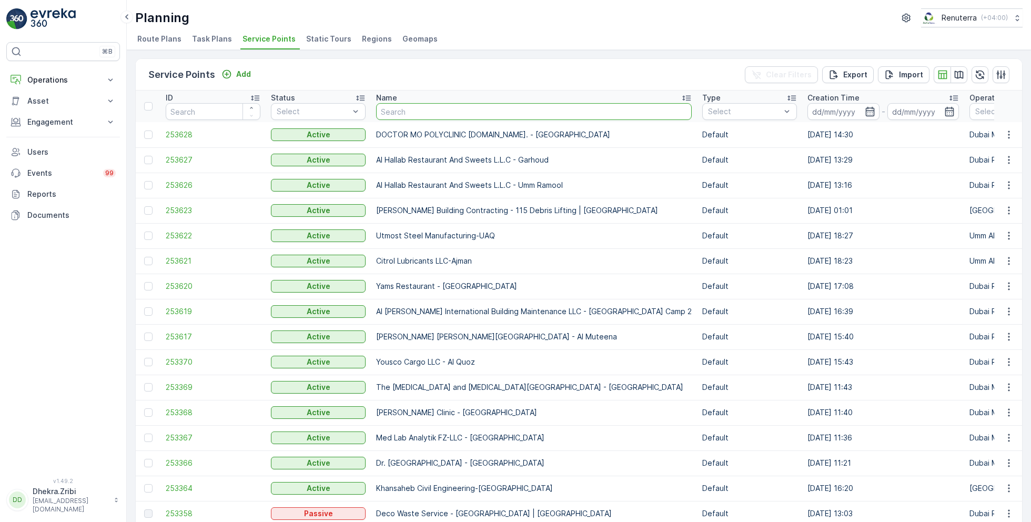
click at [408, 112] on input "text" at bounding box center [534, 111] width 316 height 17
type input "nabc"
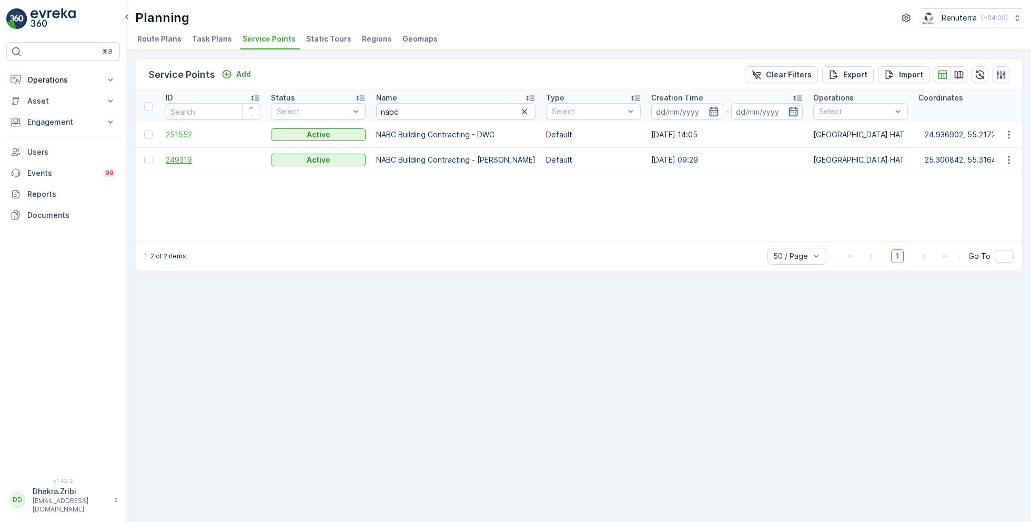
click at [187, 157] on span "249319" at bounding box center [213, 160] width 95 height 11
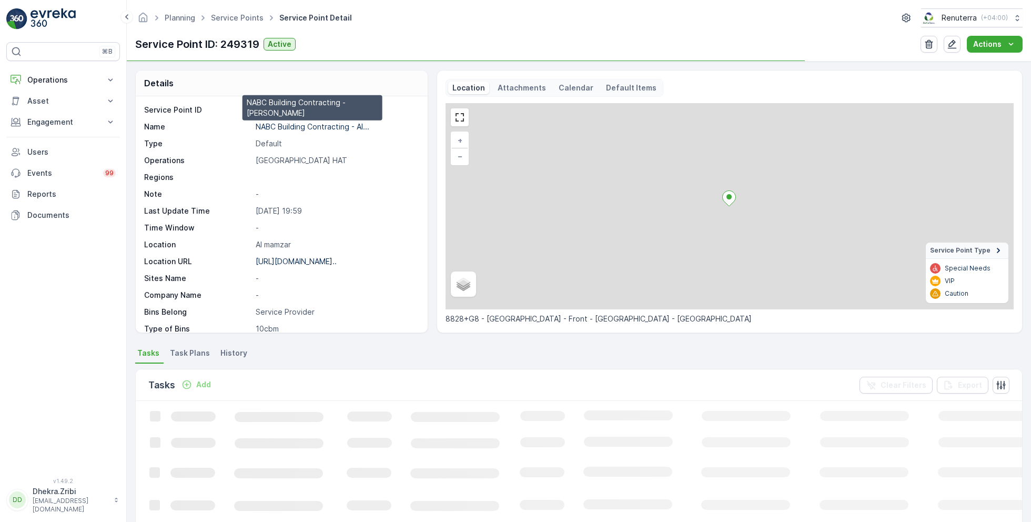
click at [288, 125] on p "NABC Building Contracting - Al..." at bounding box center [313, 126] width 114 height 9
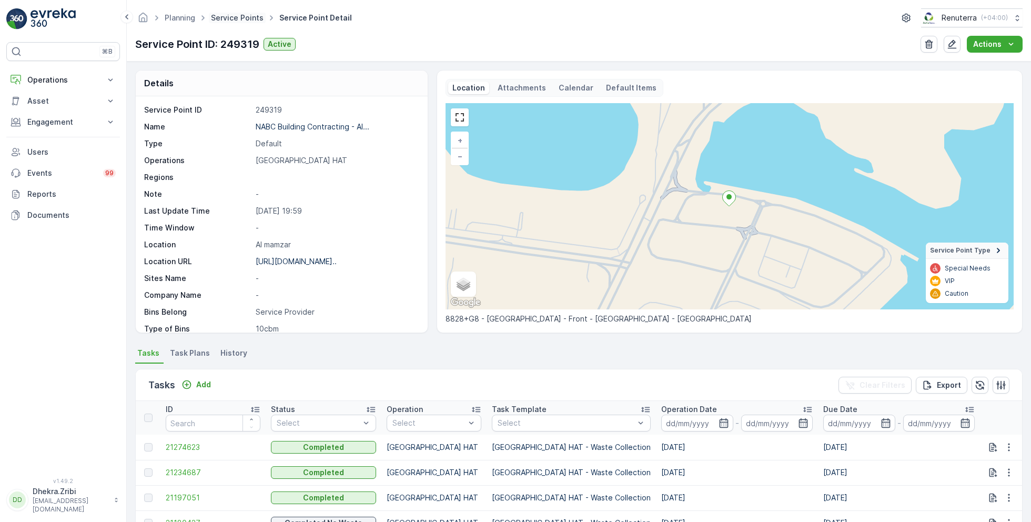
click at [249, 14] on link "Service Points" at bounding box center [237, 17] width 53 height 9
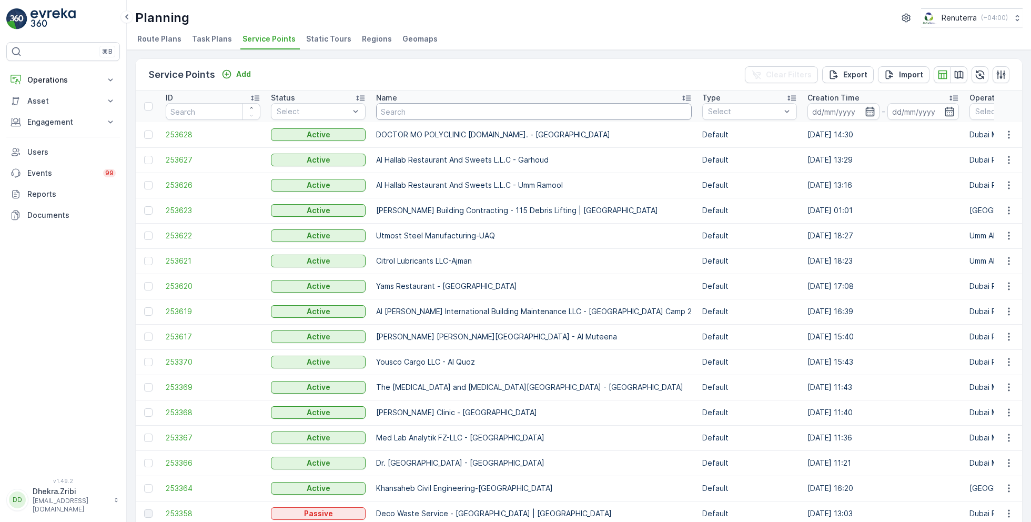
click at [403, 111] on input "text" at bounding box center [534, 111] width 316 height 17
type input "roto"
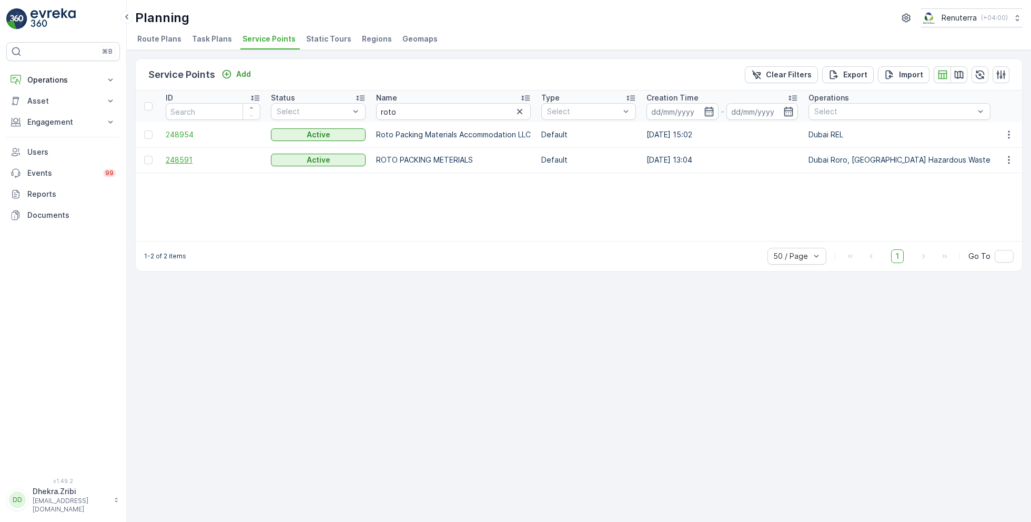
click at [184, 159] on span "248591" at bounding box center [213, 160] width 95 height 11
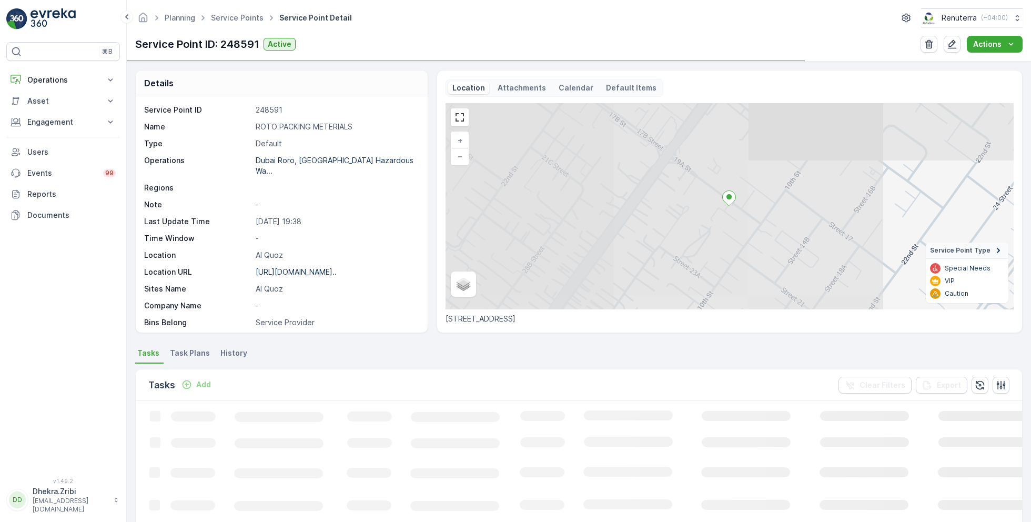
click at [306, 126] on p "ROTO PACKING METERIALS" at bounding box center [336, 127] width 161 height 11
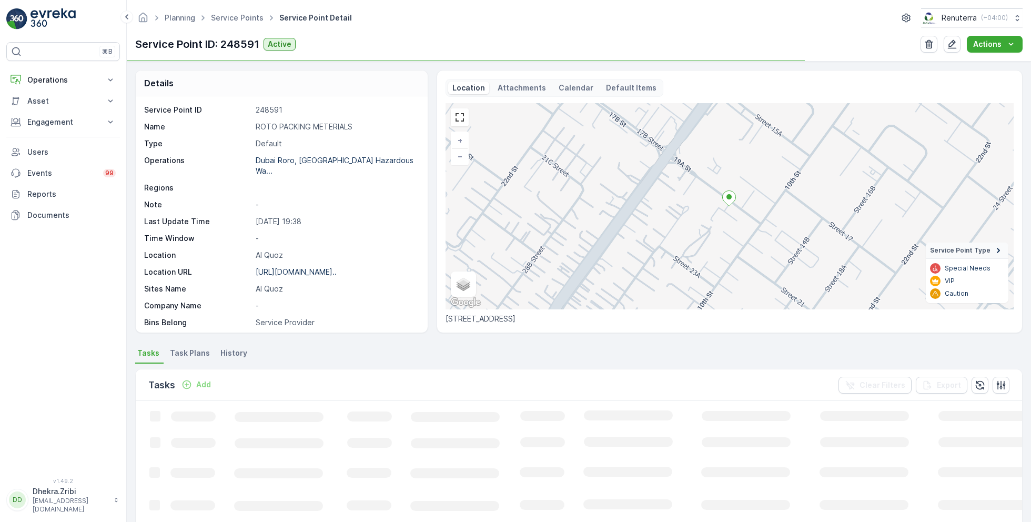
click at [306, 126] on p "ROTO PACKING METERIALS" at bounding box center [336, 127] width 161 height 11
copy p "ROTO PACKING METERIALS"
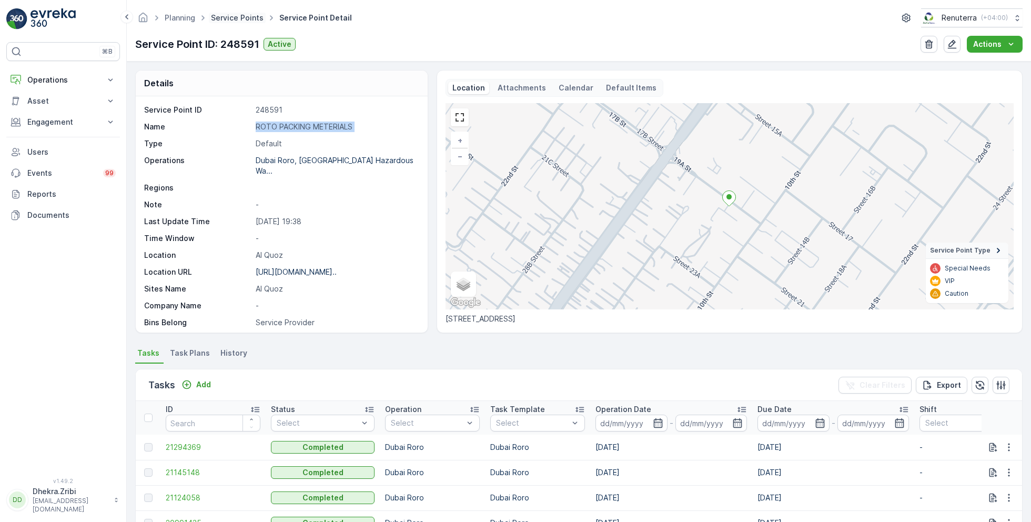
click at [241, 17] on link "Service Points" at bounding box center [237, 17] width 53 height 9
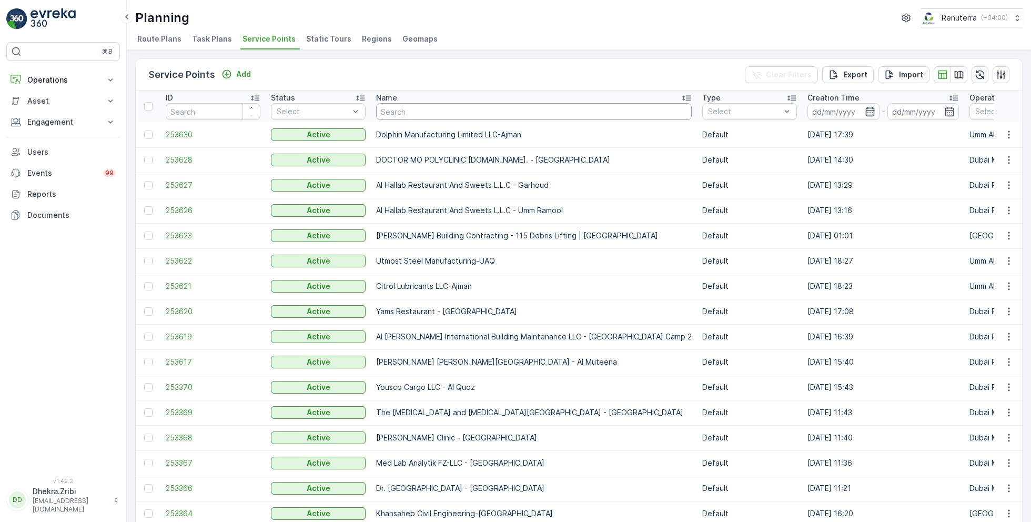
click at [432, 110] on input "text" at bounding box center [534, 111] width 316 height 17
type input "zabeel dwc"
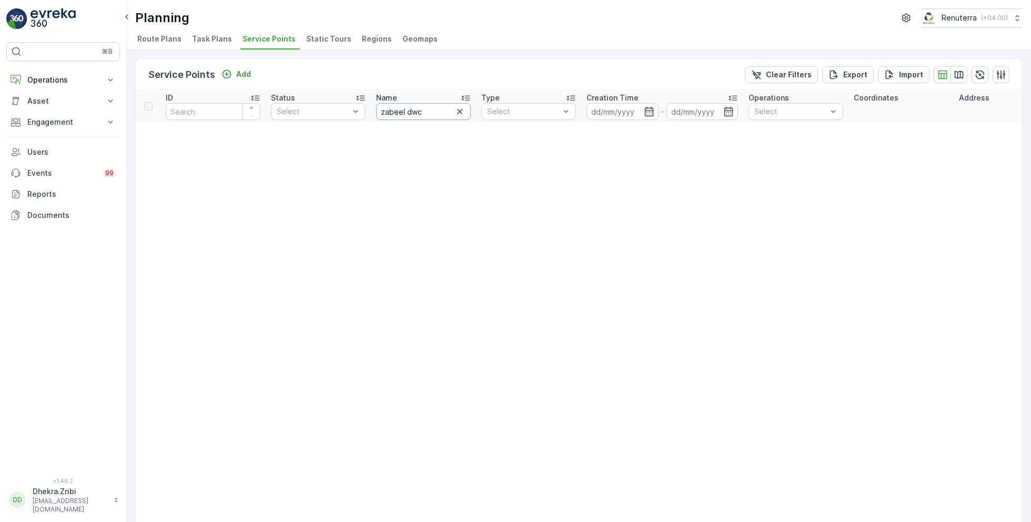
click at [429, 110] on input "zabeel dwc" at bounding box center [423, 111] width 95 height 17
type input "zabeel"
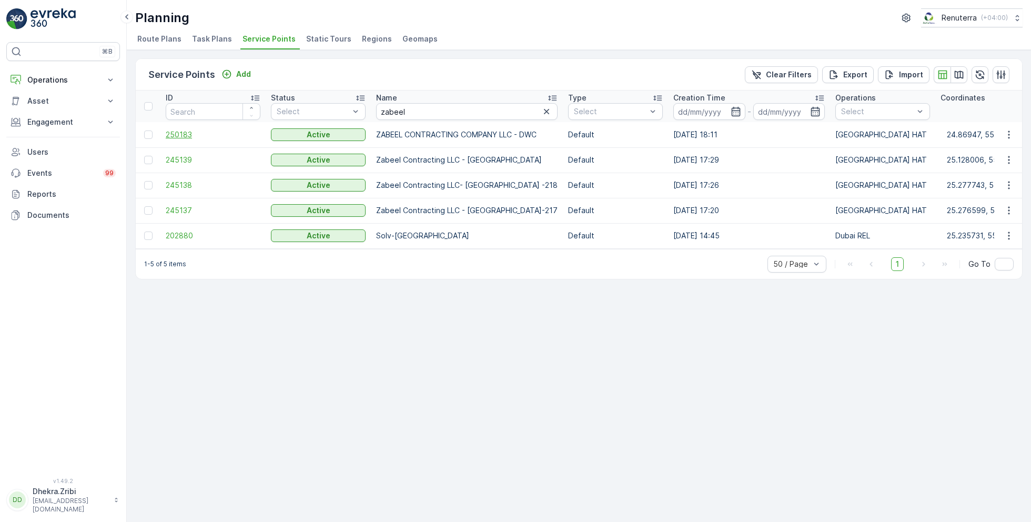
click at [184, 136] on span "250183" at bounding box center [213, 134] width 95 height 11
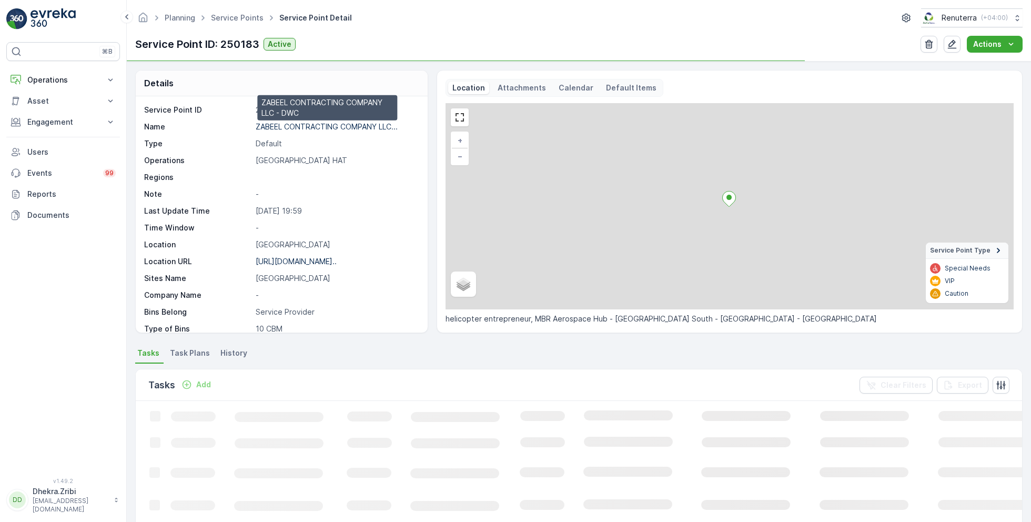
click at [303, 128] on p "ZABEEL CONTRACTING COMPANY LLC..." at bounding box center [327, 126] width 142 height 9
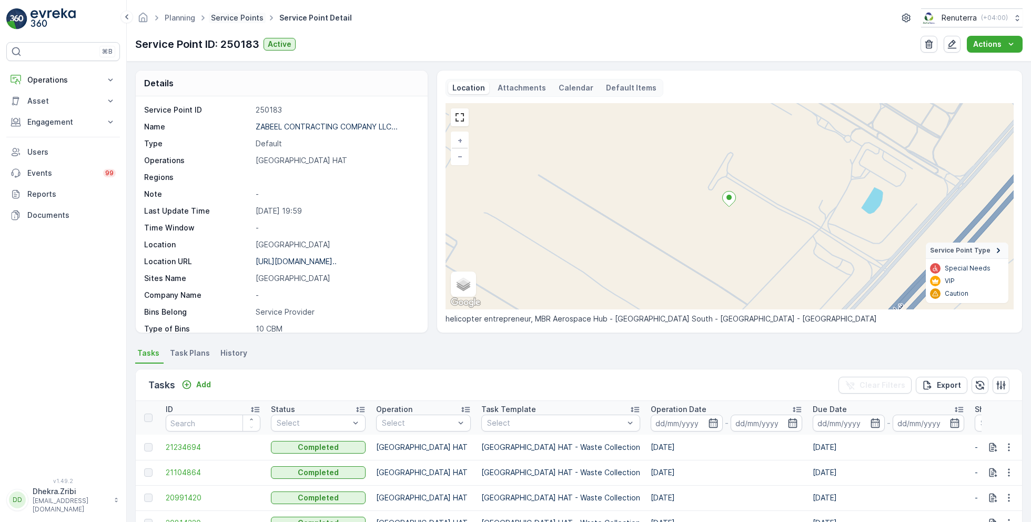
click at [236, 19] on link "Service Points" at bounding box center [237, 17] width 53 height 9
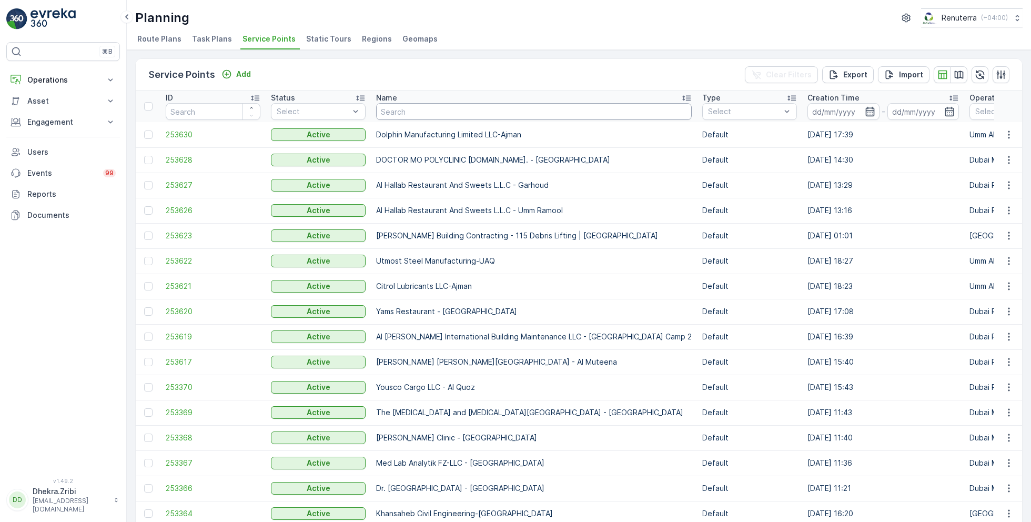
click at [432, 108] on input "text" at bounding box center [534, 111] width 316 height 17
type input "royal"
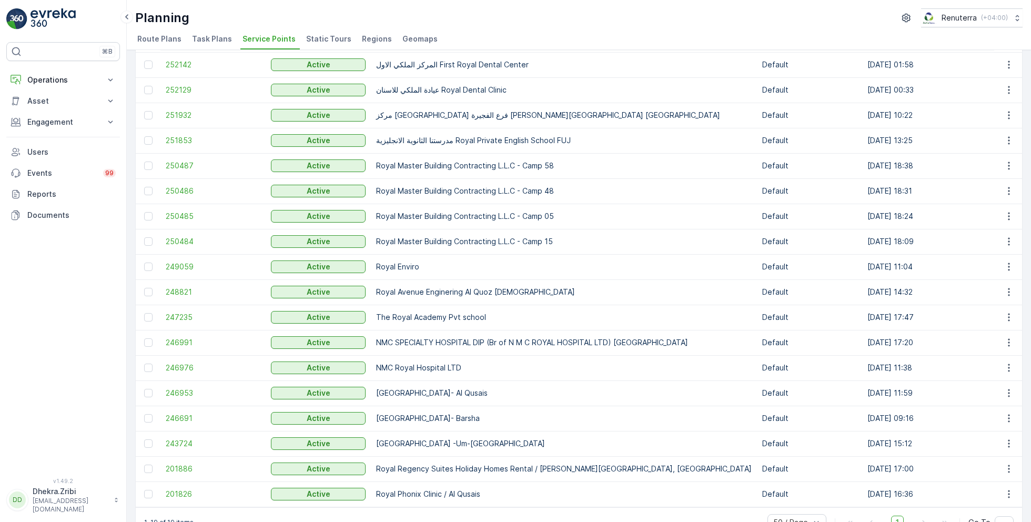
scroll to position [123, 0]
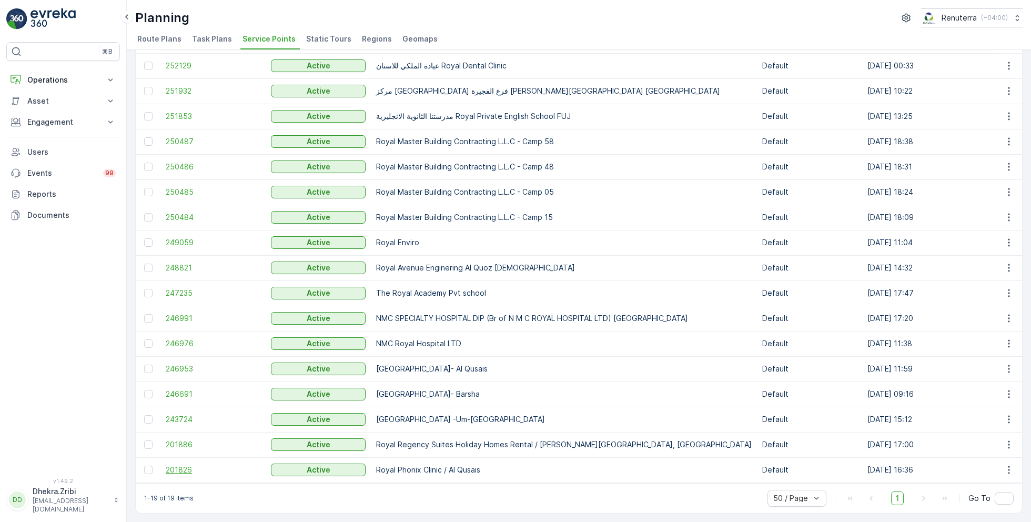
click at [182, 465] on span "201826" at bounding box center [213, 470] width 95 height 11
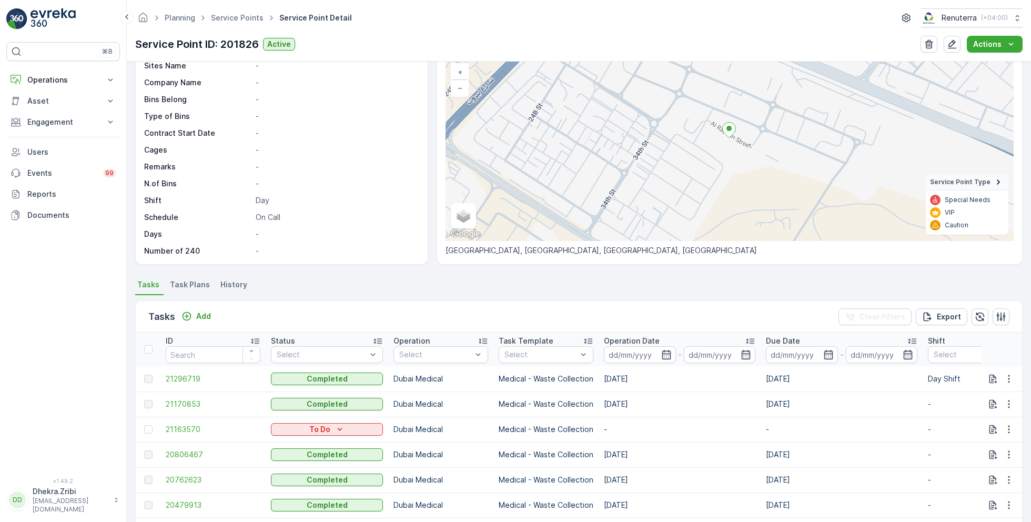
scroll to position [70, 0]
click at [241, 17] on link "Service Points" at bounding box center [237, 17] width 53 height 9
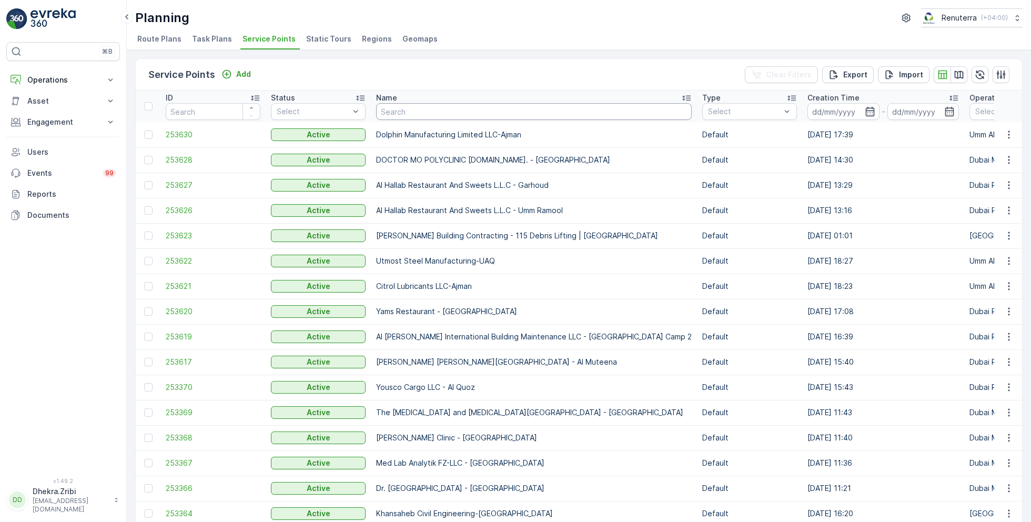
click at [458, 112] on input "text" at bounding box center [534, 111] width 316 height 17
type input "otto"
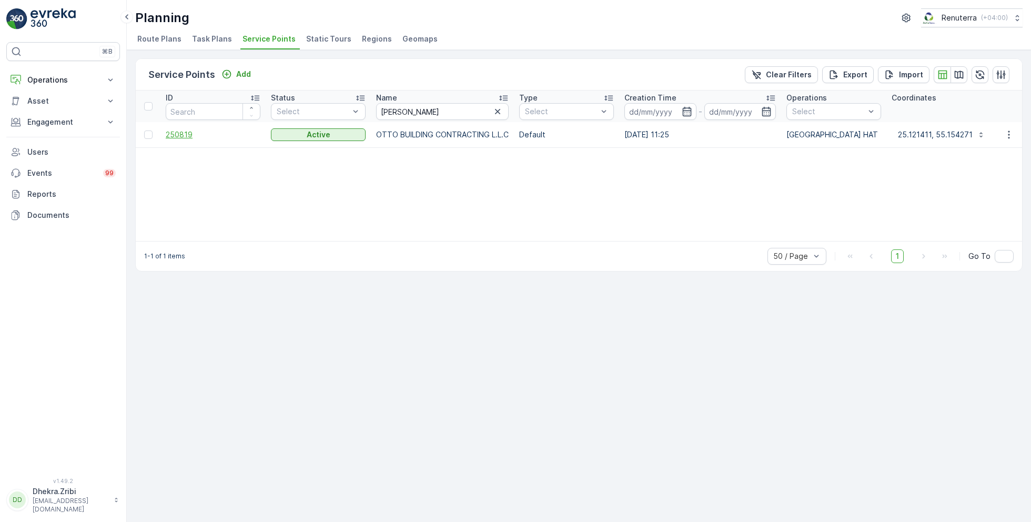
click at [186, 130] on span "250819" at bounding box center [213, 134] width 95 height 11
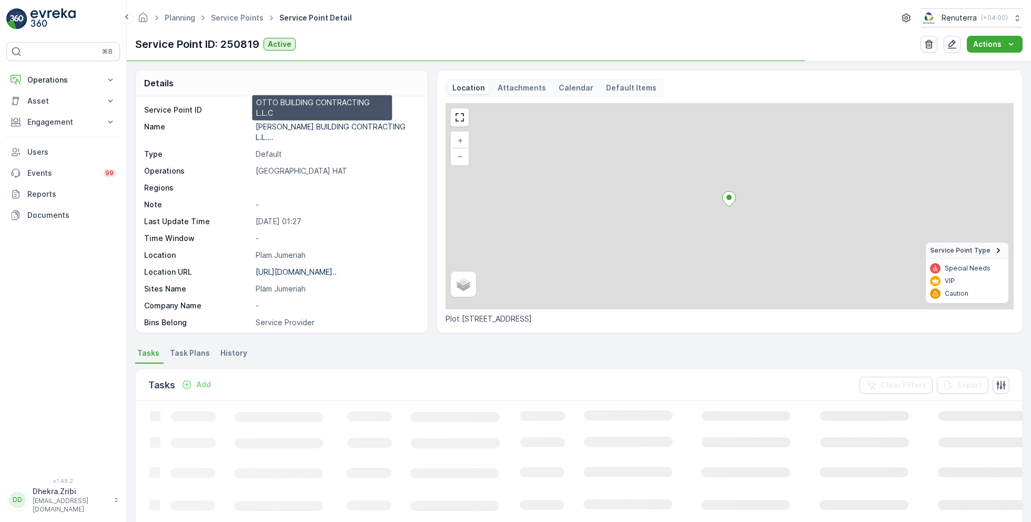
click at [295, 123] on p "OTTO BUILDING CONTRACTING L.L...." at bounding box center [331, 131] width 150 height 19
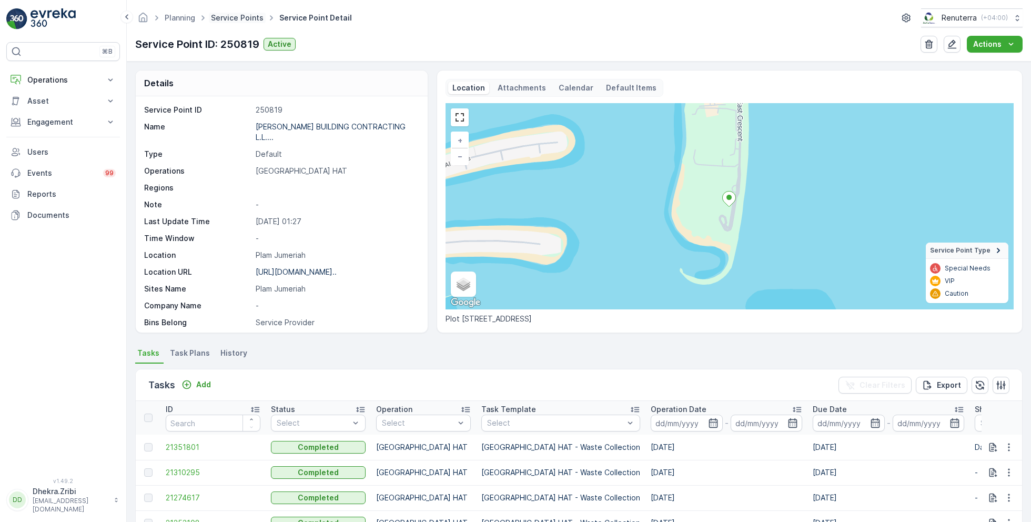
click at [249, 17] on link "Service Points" at bounding box center [237, 17] width 53 height 9
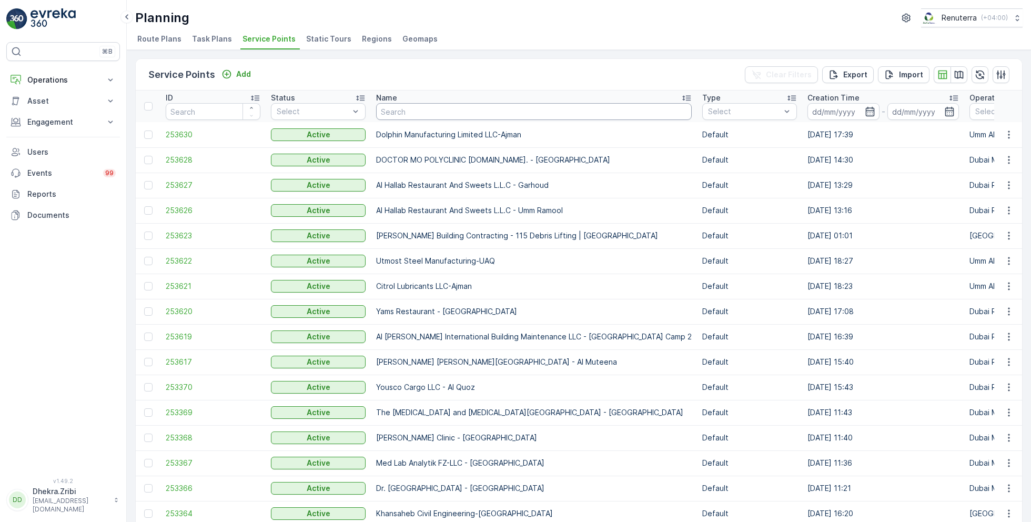
click at [400, 108] on input "text" at bounding box center [534, 111] width 316 height 17
type input "aljaw"
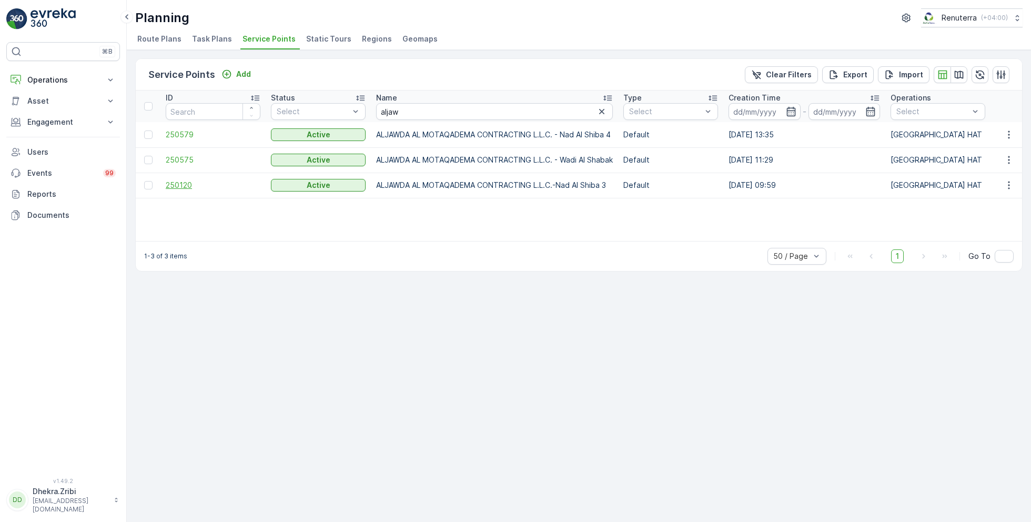
click at [177, 183] on span "250120" at bounding box center [213, 185] width 95 height 11
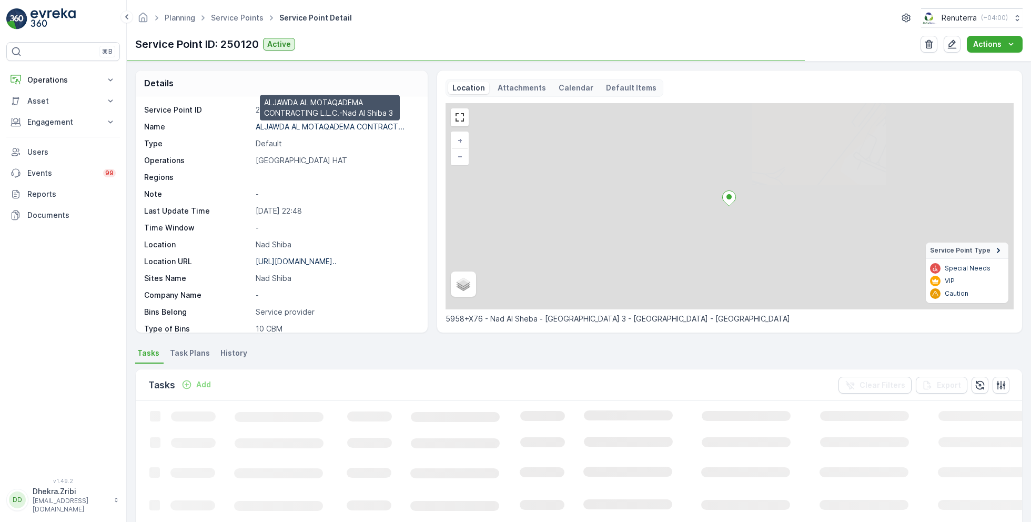
click at [328, 126] on p "ALJAWDA AL MOTAQADEMA CONTRACT..." at bounding box center [330, 126] width 149 height 9
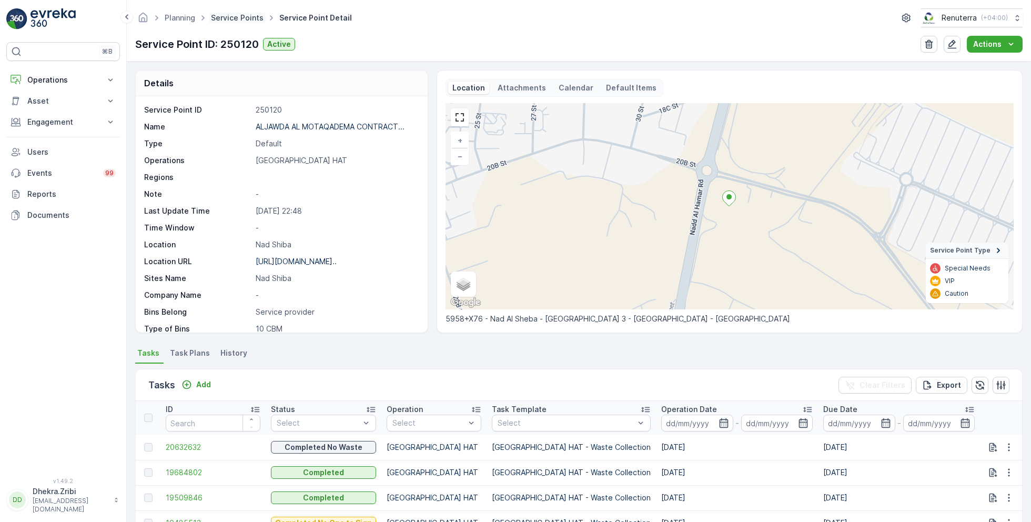
click at [242, 17] on link "Service Points" at bounding box center [237, 17] width 53 height 9
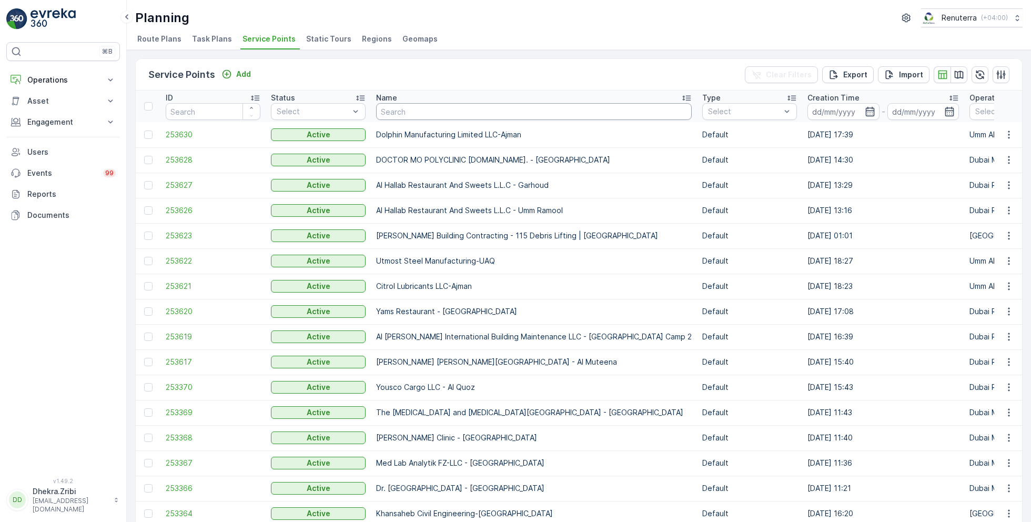
click at [400, 118] on input "text" at bounding box center [534, 111] width 316 height 17
type input "opal"
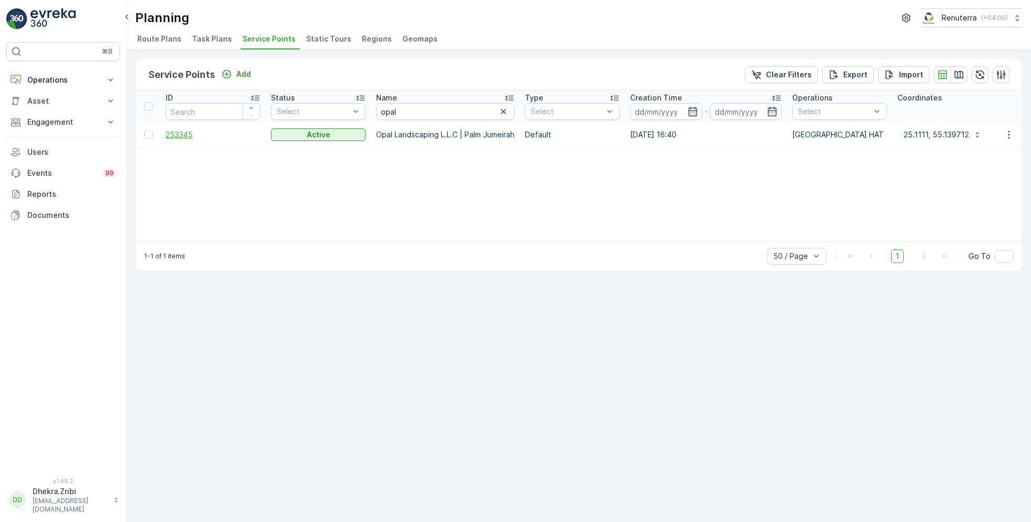
click at [182, 130] on span "253345" at bounding box center [213, 134] width 95 height 11
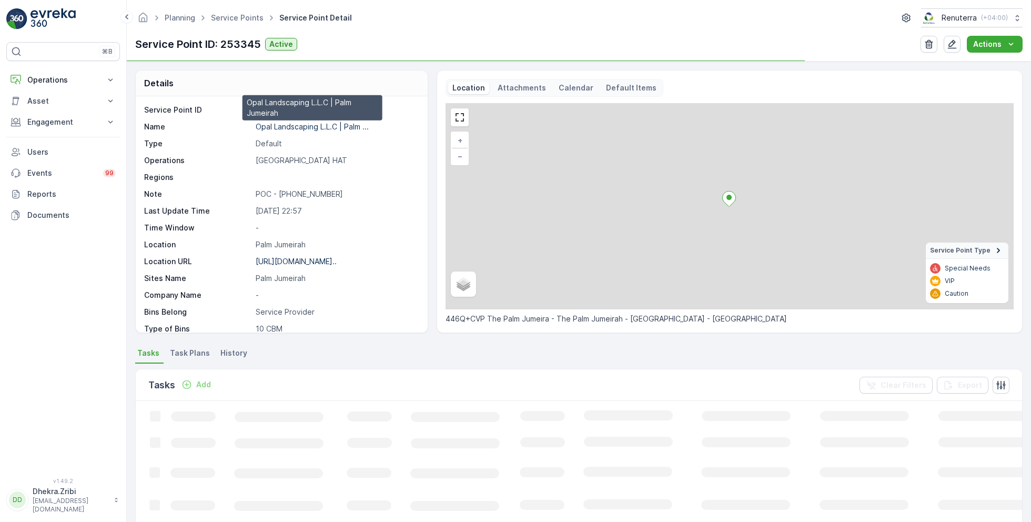
click at [297, 128] on p "Opal Landscaping L.L.C | Palm ..." at bounding box center [312, 126] width 113 height 9
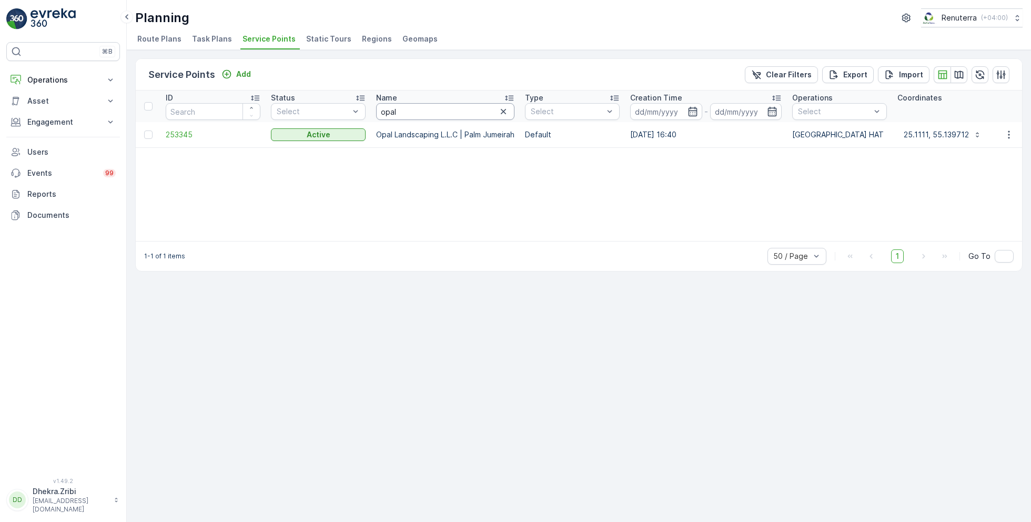
click at [408, 113] on input "opal" at bounding box center [445, 111] width 138 height 17
type input "dutch"
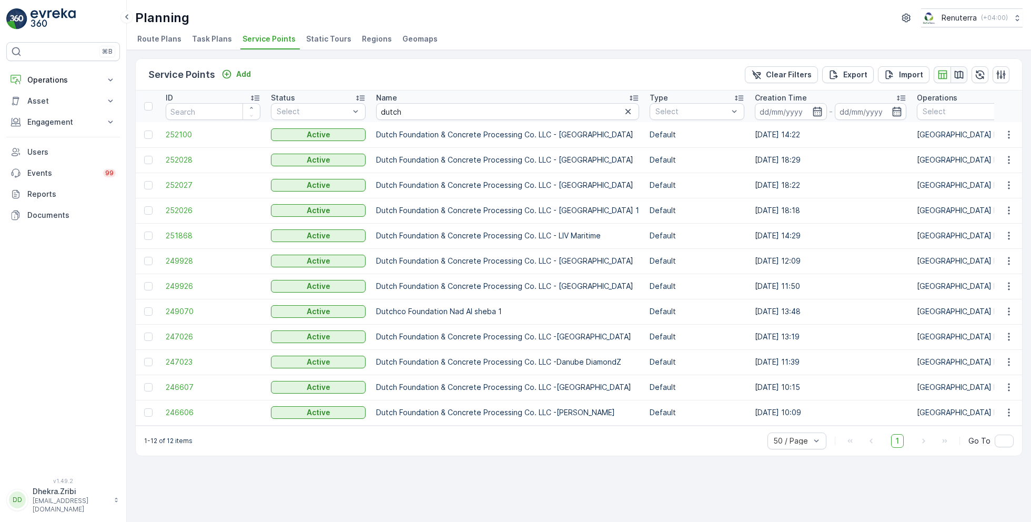
click at [956, 73] on icon "button" at bounding box center [959, 74] width 11 height 11
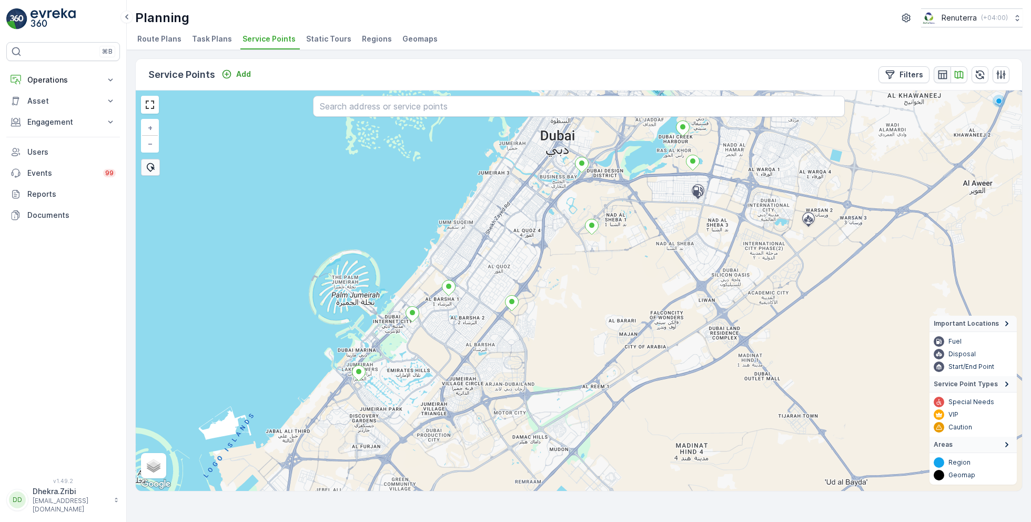
click at [948, 76] on icon "button" at bounding box center [943, 74] width 11 height 11
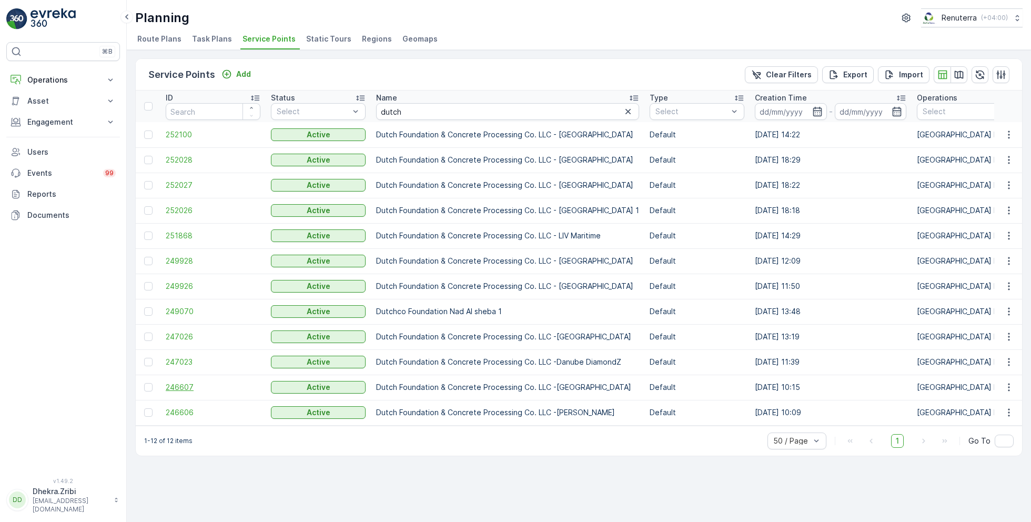
click at [181, 385] on span "246607" at bounding box center [213, 387] width 95 height 11
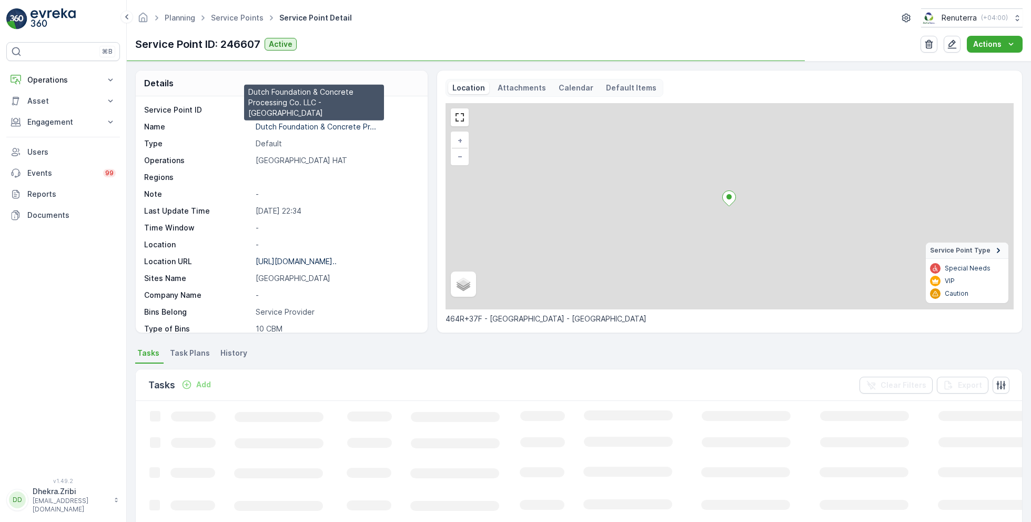
click at [316, 123] on p "Dutch Foundation & Concrete Pr..." at bounding box center [316, 126] width 120 height 9
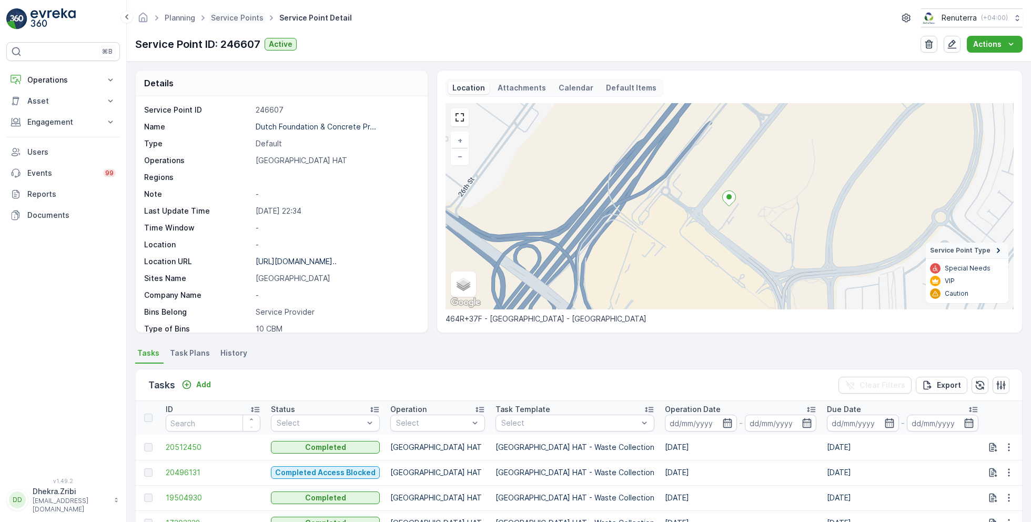
click at [247, 22] on span "Service Points" at bounding box center [237, 18] width 57 height 11
click at [230, 21] on link "Service Points" at bounding box center [237, 17] width 53 height 9
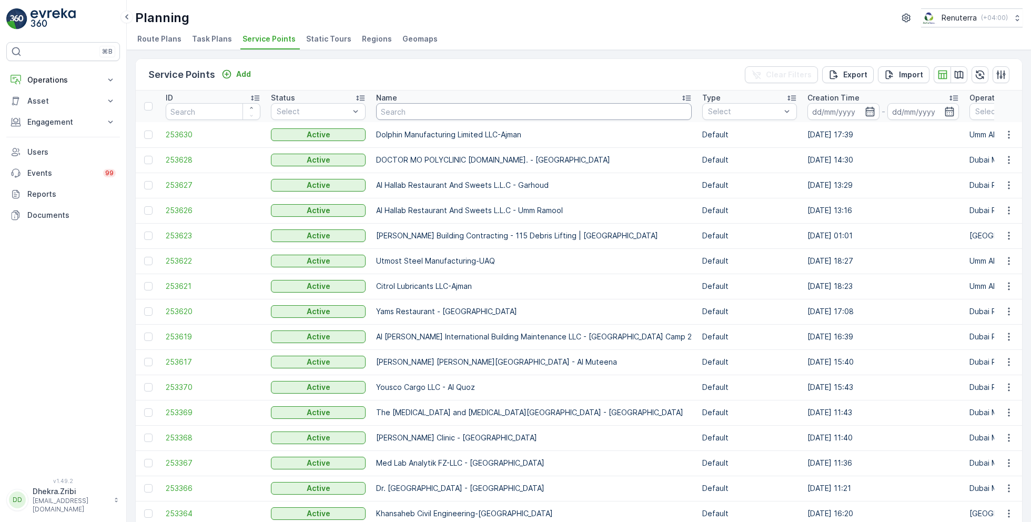
click at [440, 115] on input "text" at bounding box center [534, 111] width 316 height 17
type input "soba"
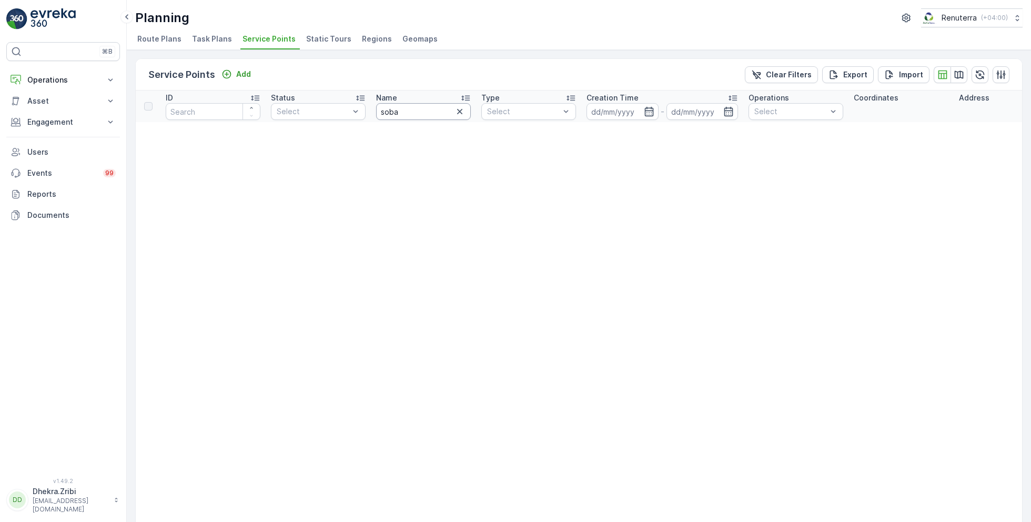
click at [424, 109] on input "soba" at bounding box center [423, 111] width 95 height 17
type input "so"
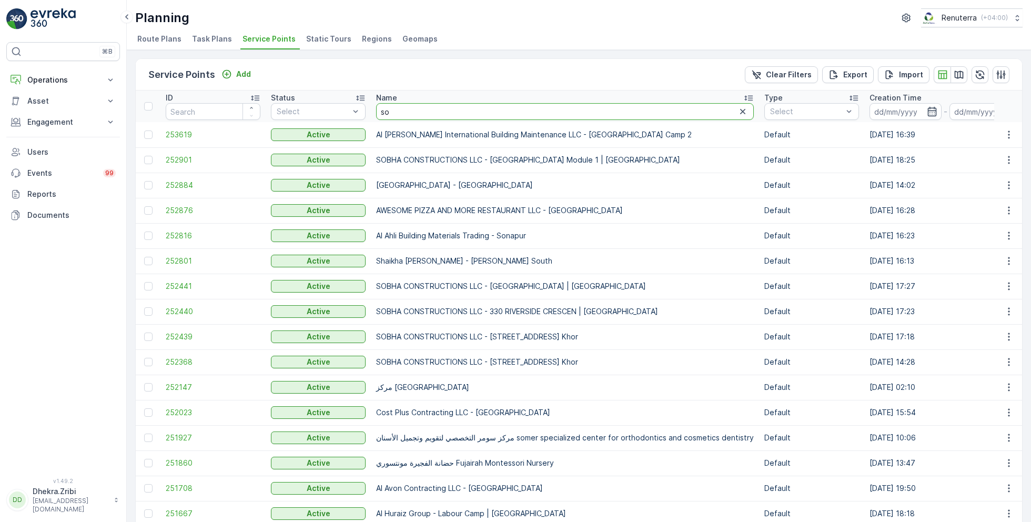
click at [402, 109] on input "so" at bounding box center [565, 111] width 378 height 17
type input "sobha"
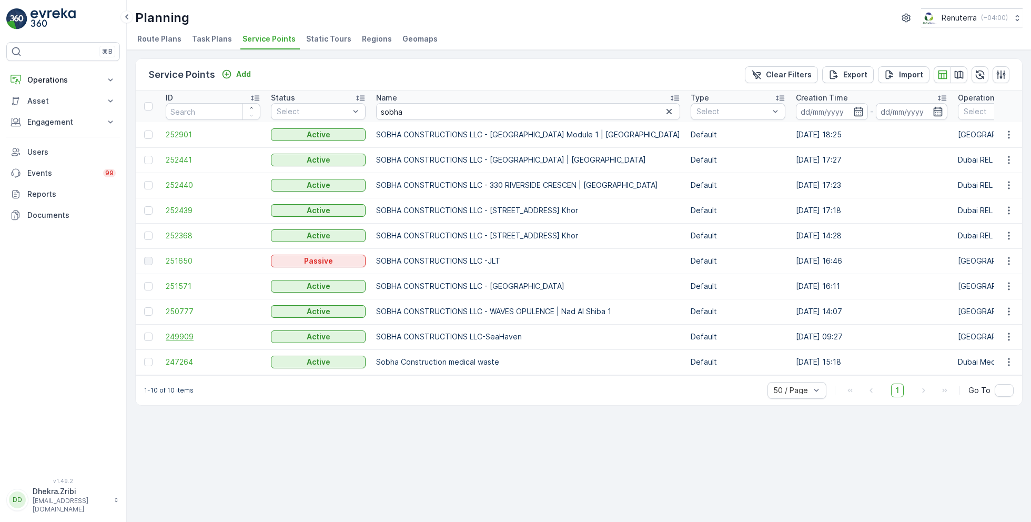
click at [180, 334] on span "249909" at bounding box center [213, 336] width 95 height 11
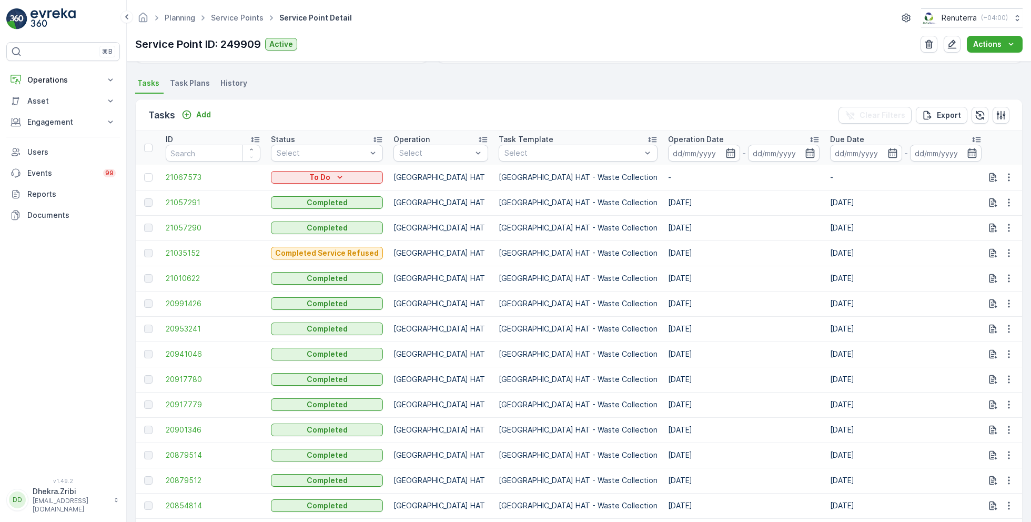
scroll to position [261, 0]
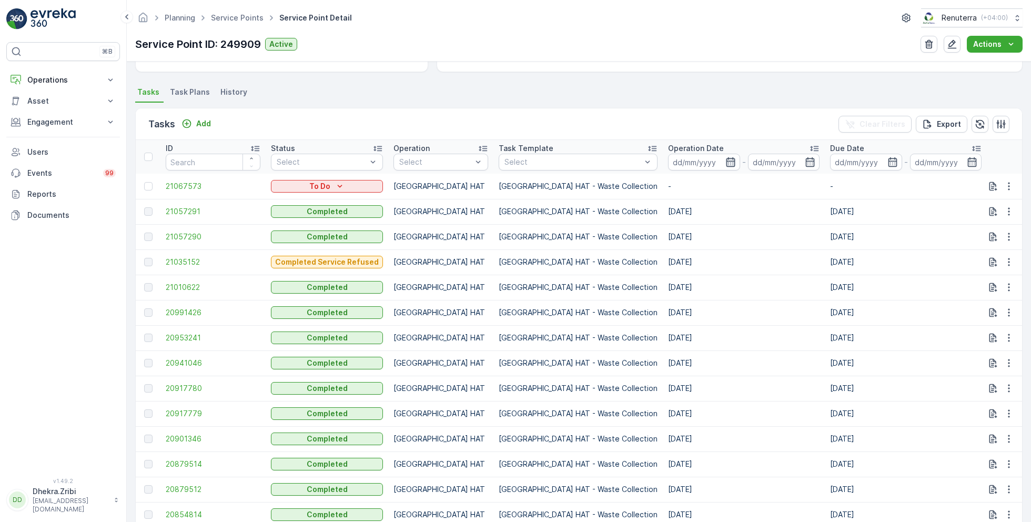
click at [726, 163] on icon "button" at bounding box center [731, 162] width 11 height 11
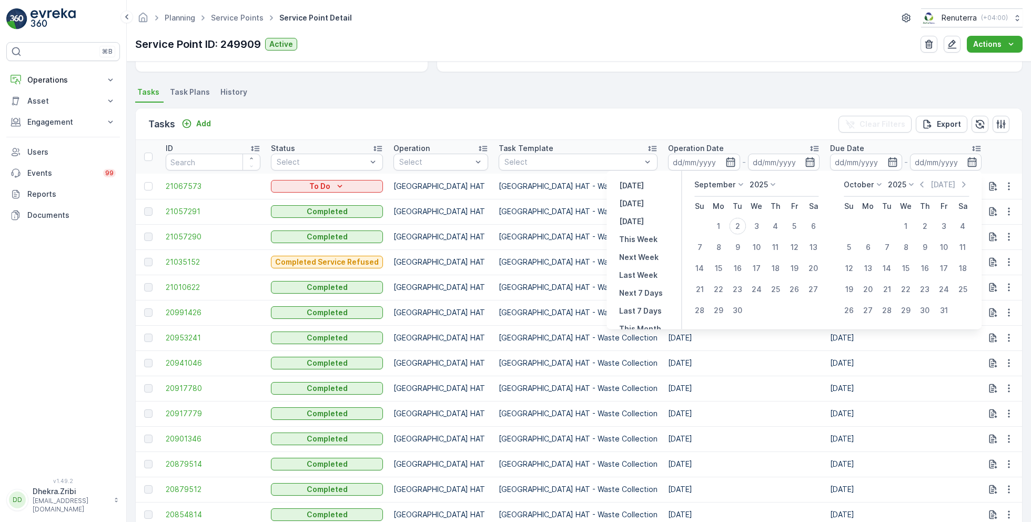
click at [730, 185] on p "September" at bounding box center [714, 184] width 41 height 11
click at [718, 254] on span "August" at bounding box center [713, 253] width 25 height 11
click at [797, 224] on div "1" at bounding box center [794, 226] width 17 height 17
type input "01.08.2025"
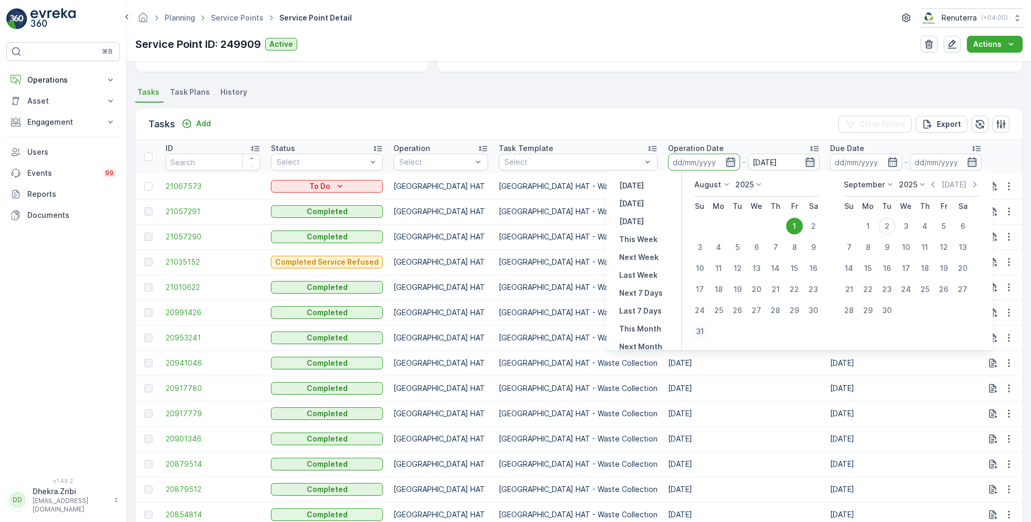
click at [703, 331] on div "31" at bounding box center [699, 331] width 17 height 17
type input "31.08.2025"
click at [791, 228] on div "1" at bounding box center [794, 226] width 17 height 17
type input "01.08.2025"
click at [702, 327] on div "31" at bounding box center [699, 331] width 17 height 17
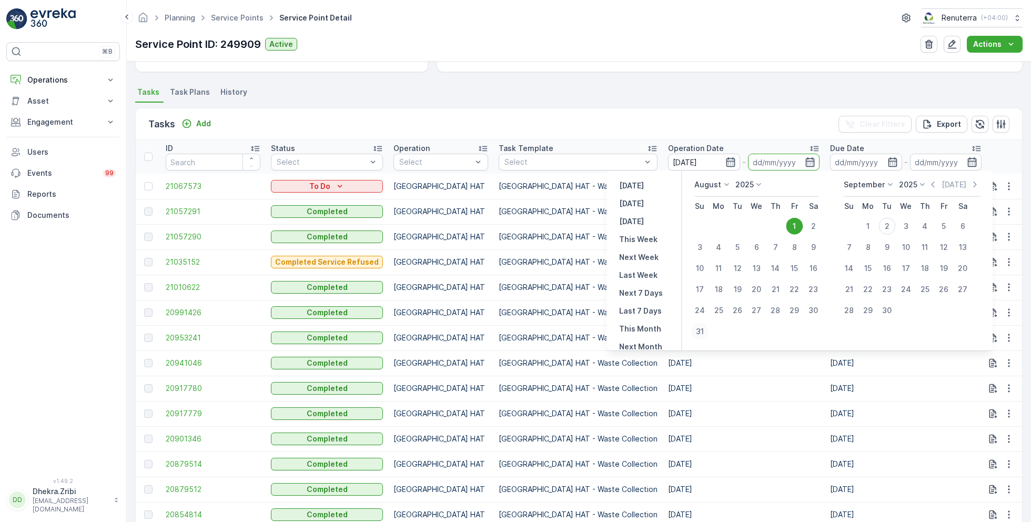
type input "31.08.2025"
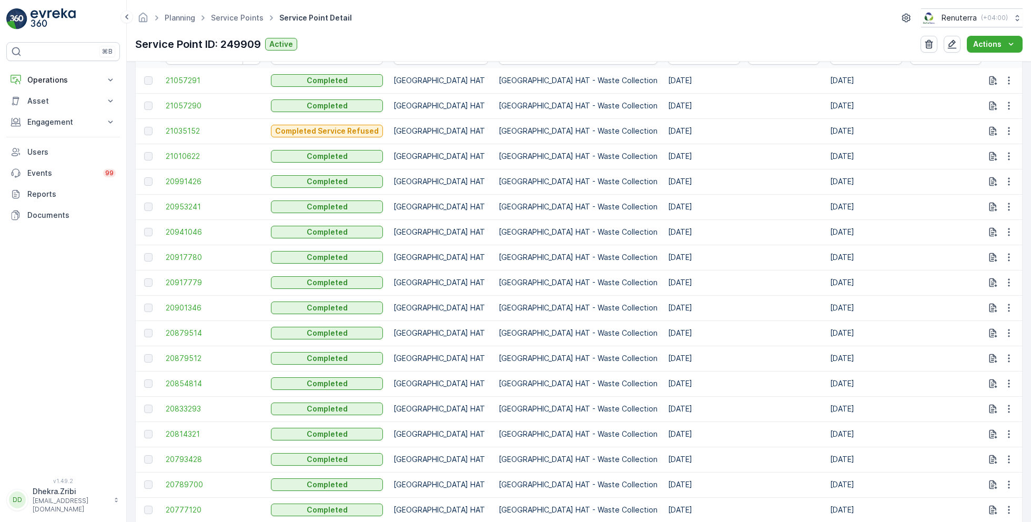
scroll to position [366, 0]
click at [200, 230] on span "20941046" at bounding box center [213, 232] width 95 height 11
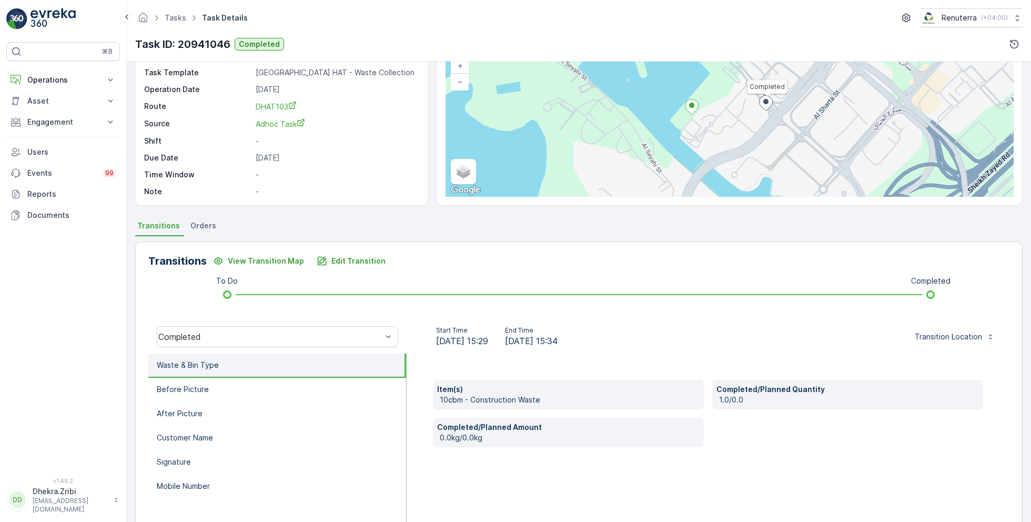
scroll to position [140, 0]
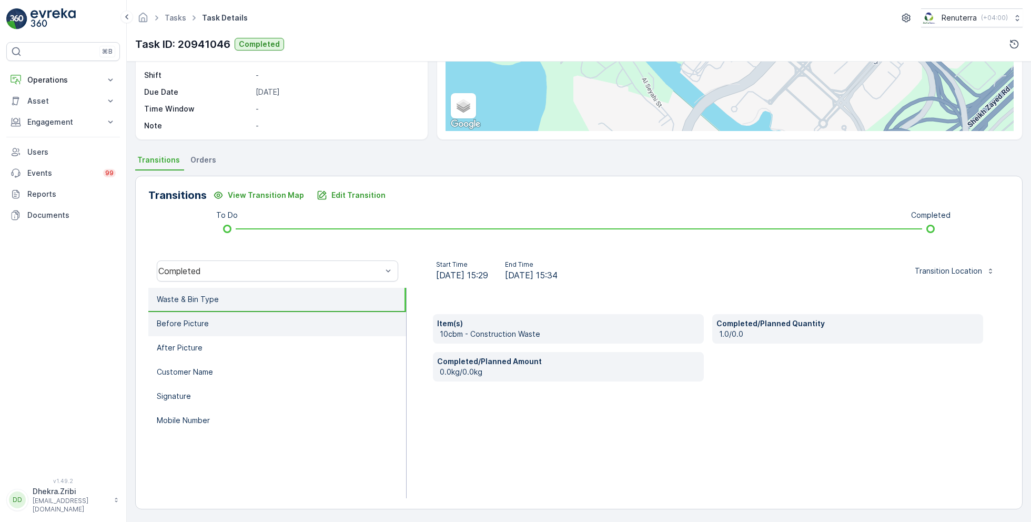
click at [219, 323] on li "Before Picture" at bounding box center [277, 324] width 258 height 24
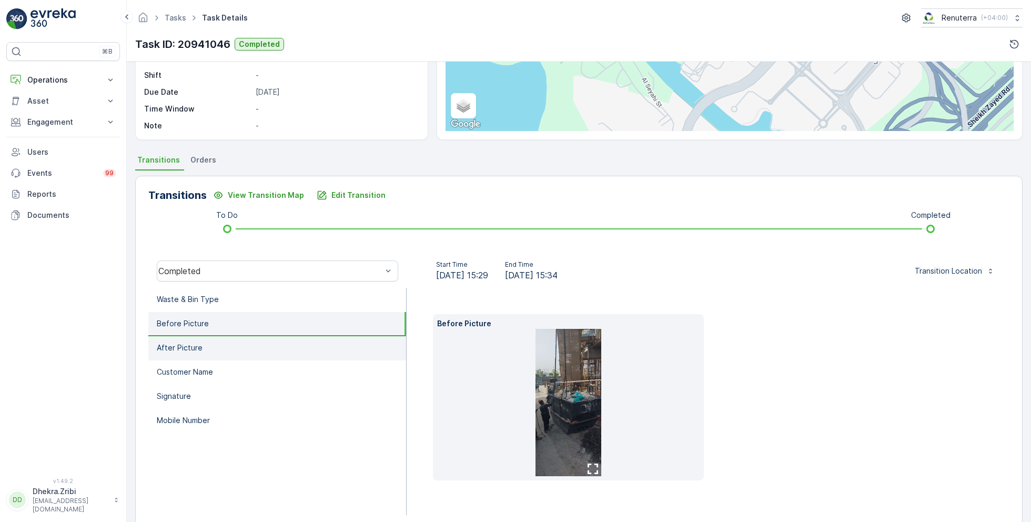
click at [218, 347] on li "After Picture" at bounding box center [277, 348] width 258 height 24
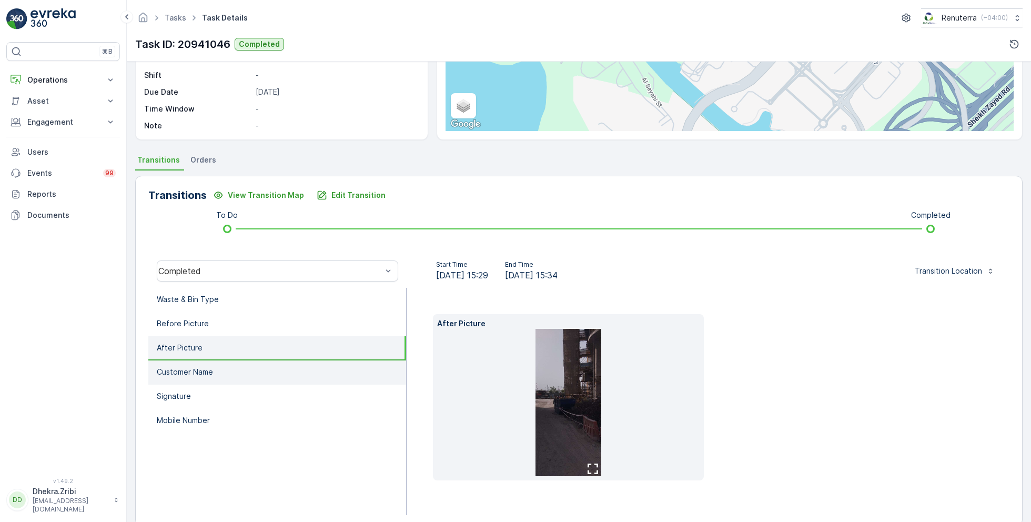
click at [219, 367] on li "Customer Name" at bounding box center [277, 372] width 258 height 24
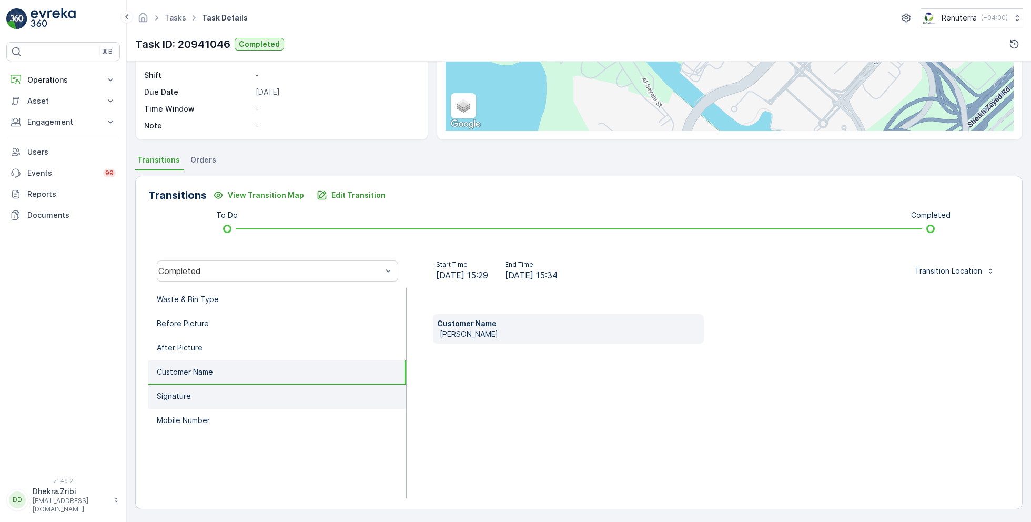
click at [220, 394] on li "Signature" at bounding box center [277, 397] width 258 height 24
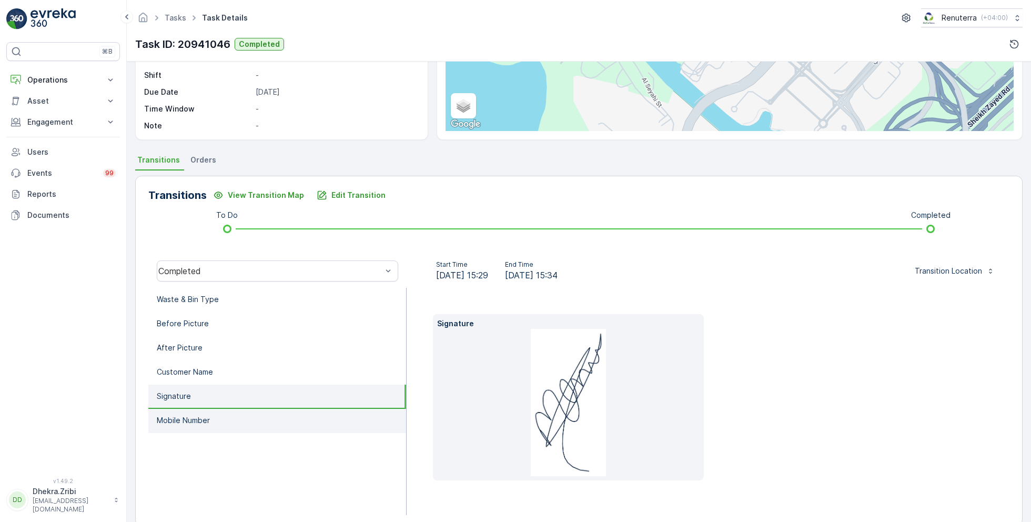
click at [223, 414] on li "Mobile Number" at bounding box center [277, 421] width 258 height 24
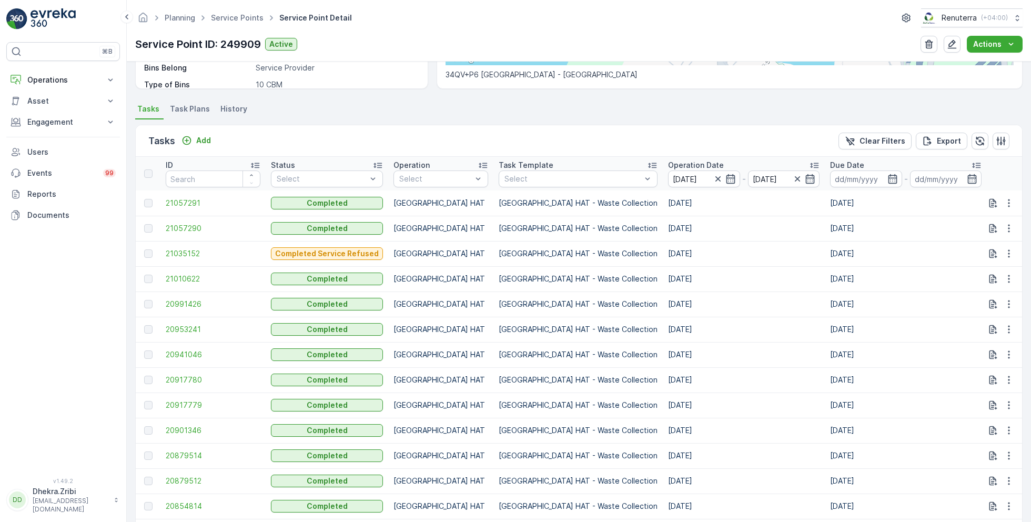
scroll to position [245, 0]
click at [190, 327] on span "20953241" at bounding box center [213, 328] width 95 height 11
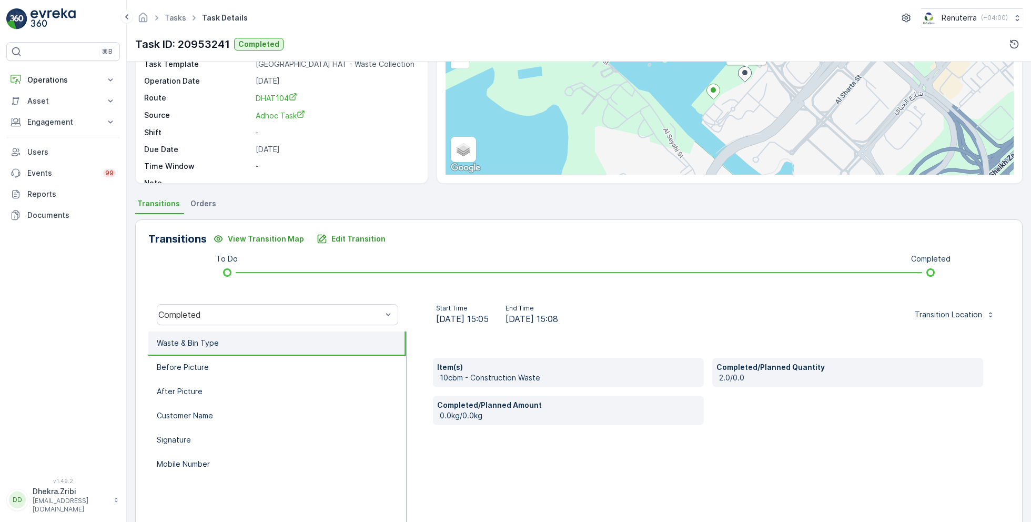
scroll to position [140, 0]
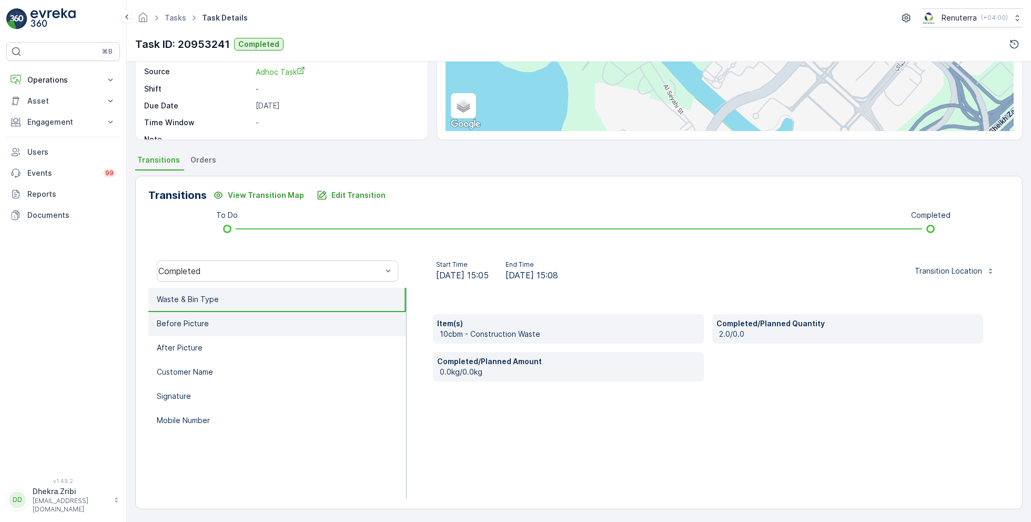
click at [208, 324] on li "Before Picture" at bounding box center [277, 324] width 258 height 24
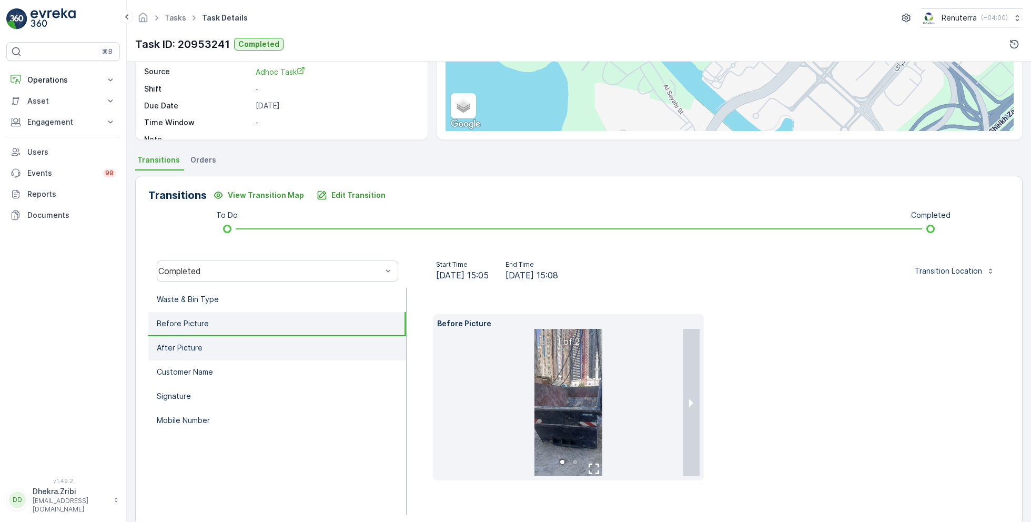
click at [215, 345] on li "After Picture" at bounding box center [277, 348] width 258 height 24
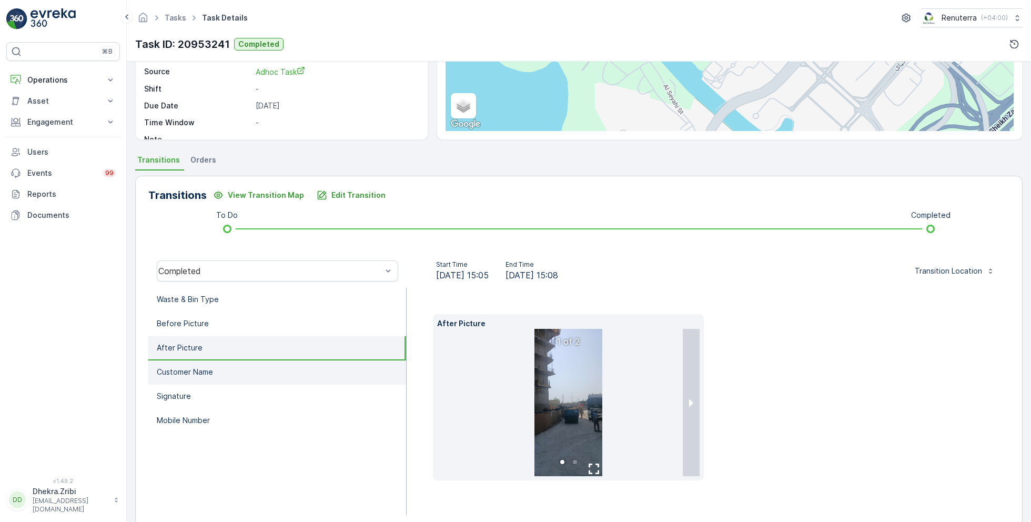
click at [228, 375] on li "Customer Name" at bounding box center [277, 372] width 258 height 24
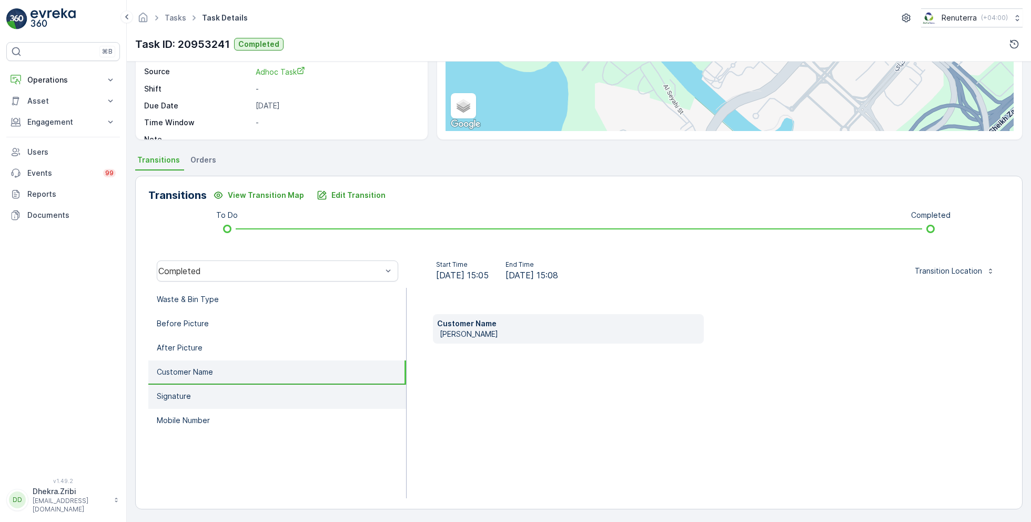
click at [216, 394] on li "Signature" at bounding box center [277, 397] width 258 height 24
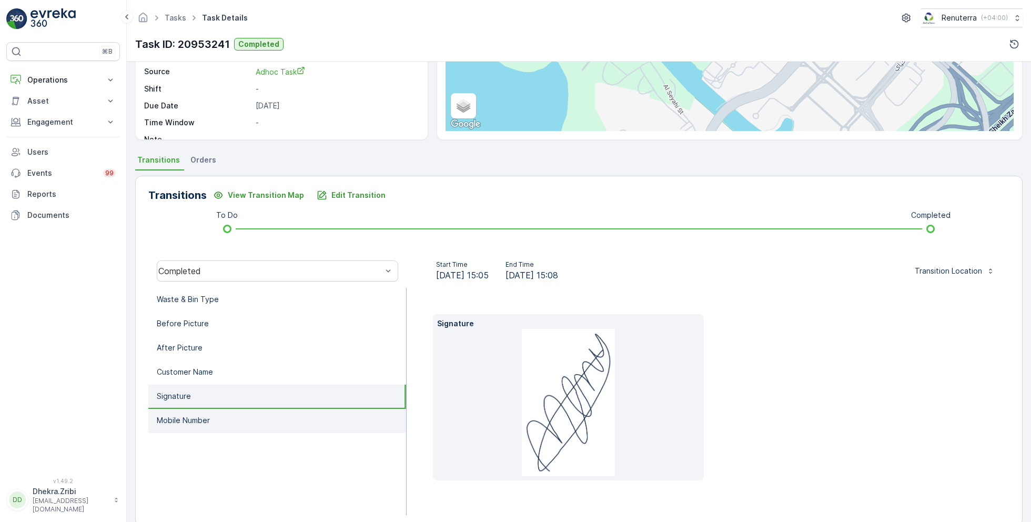
click at [216, 414] on li "Mobile Number" at bounding box center [277, 421] width 258 height 24
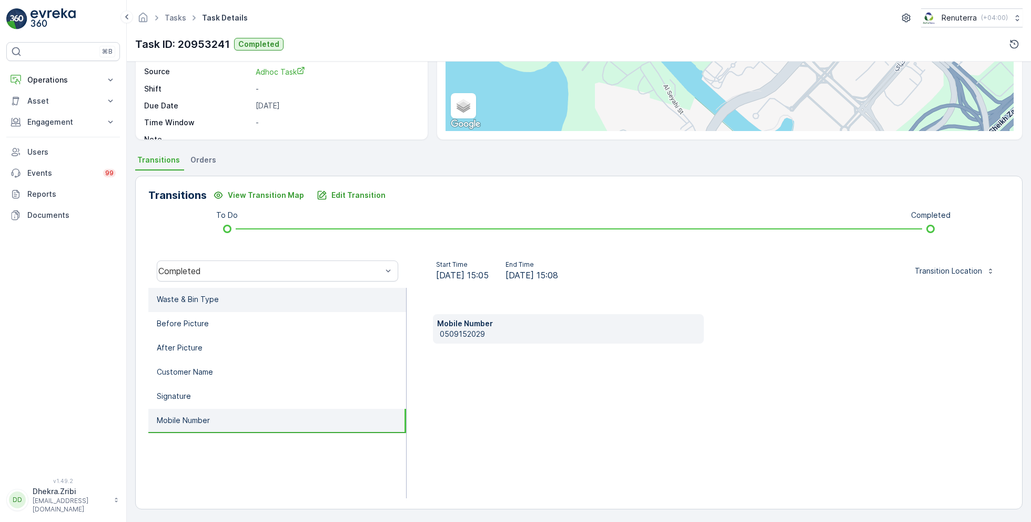
click at [173, 297] on p "Waste & Bin Type" at bounding box center [188, 299] width 62 height 11
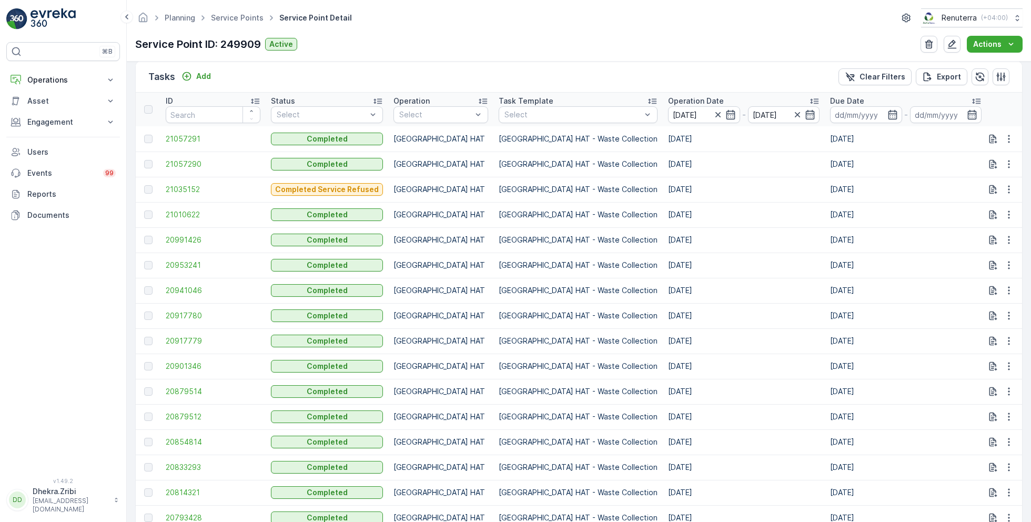
scroll to position [327, 0]
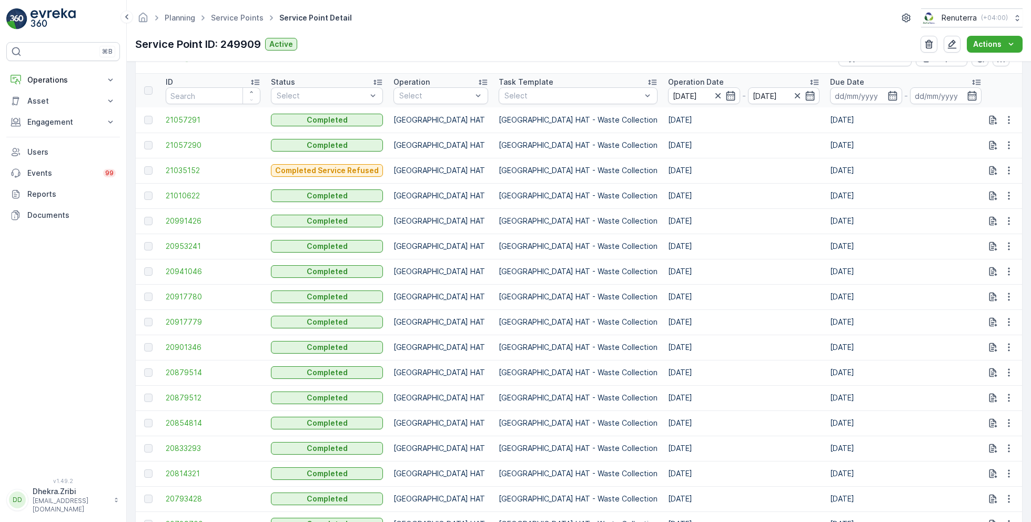
drag, startPoint x: 608, startPoint y: 248, endPoint x: 647, endPoint y: 266, distance: 42.8
click at [647, 266] on tbody "21057291 Completed Dubai HAT Dubai HAT - Waste Collection 17.08.2025 17.08.2025…" at bounding box center [1017, 372] width 1762 height 530
click at [189, 245] on span "20953241" at bounding box center [213, 246] width 95 height 11
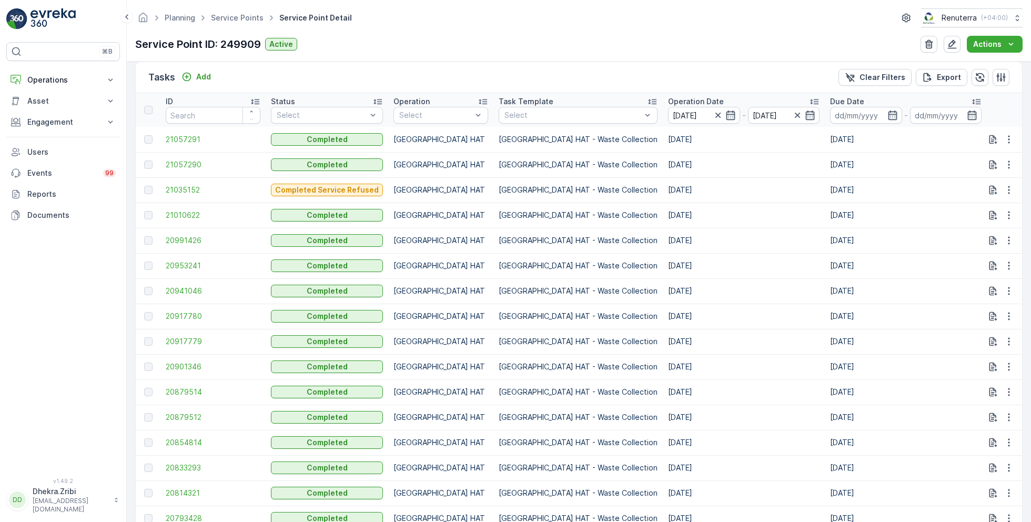
scroll to position [325, 0]
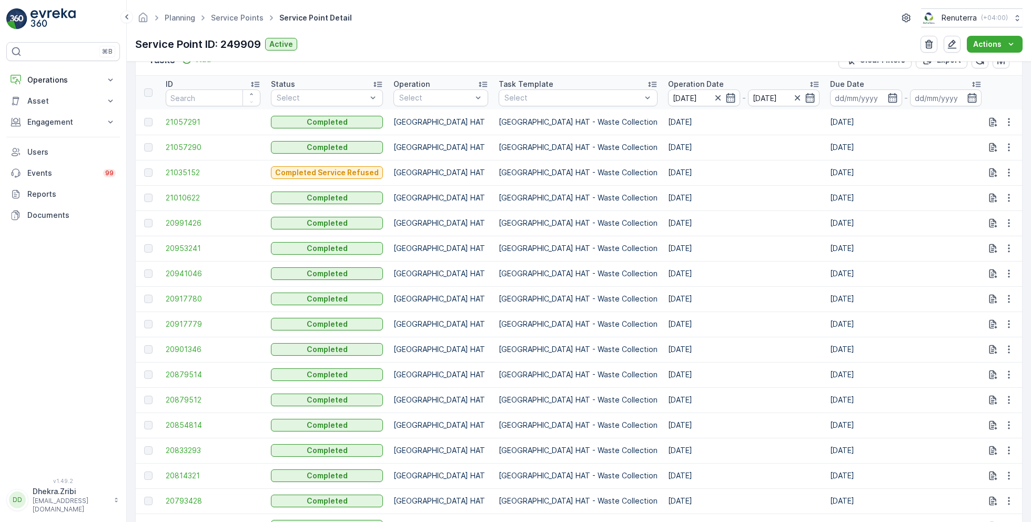
drag, startPoint x: 655, startPoint y: 242, endPoint x: 568, endPoint y: 253, distance: 87.4
click at [568, 253] on tr "20953241 Completed Dubai HAT Dubai HAT - Waste Collection 12.08.2025 12.08.2025…" at bounding box center [1017, 248] width 1762 height 25
click at [674, 242] on td "12.08.2025" at bounding box center [744, 248] width 162 height 25
click at [195, 270] on span "20941046" at bounding box center [213, 273] width 95 height 11
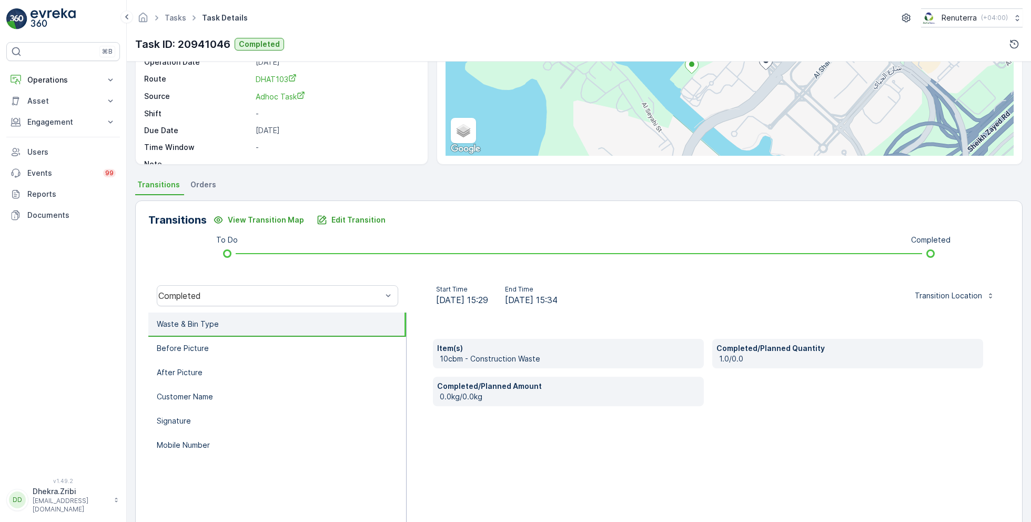
scroll to position [140, 0]
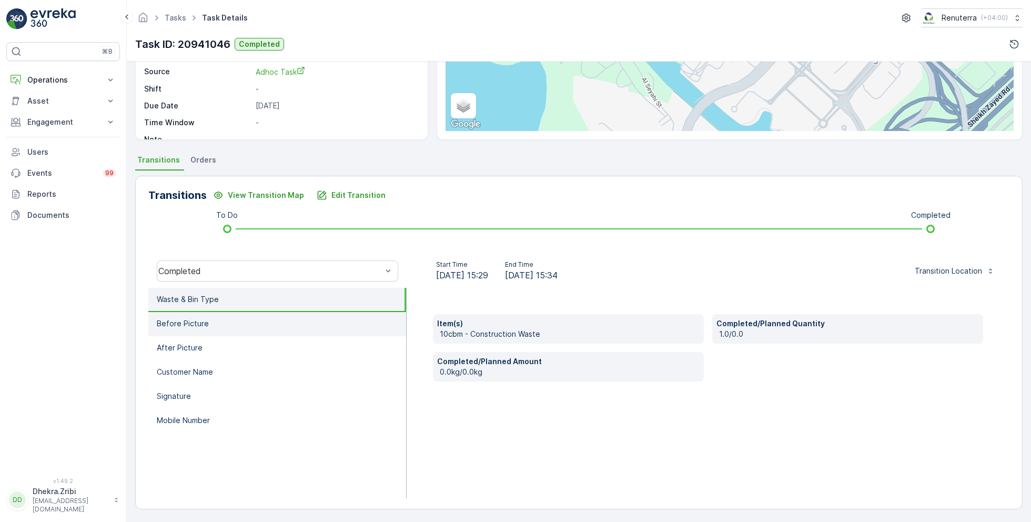
click at [232, 325] on li "Before Picture" at bounding box center [277, 324] width 258 height 24
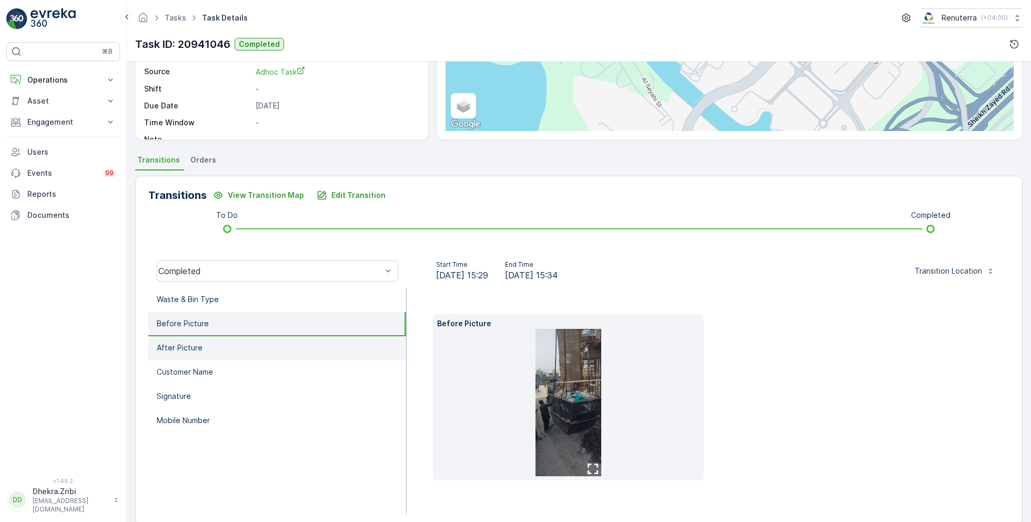
click at [221, 346] on li "After Picture" at bounding box center [277, 348] width 258 height 24
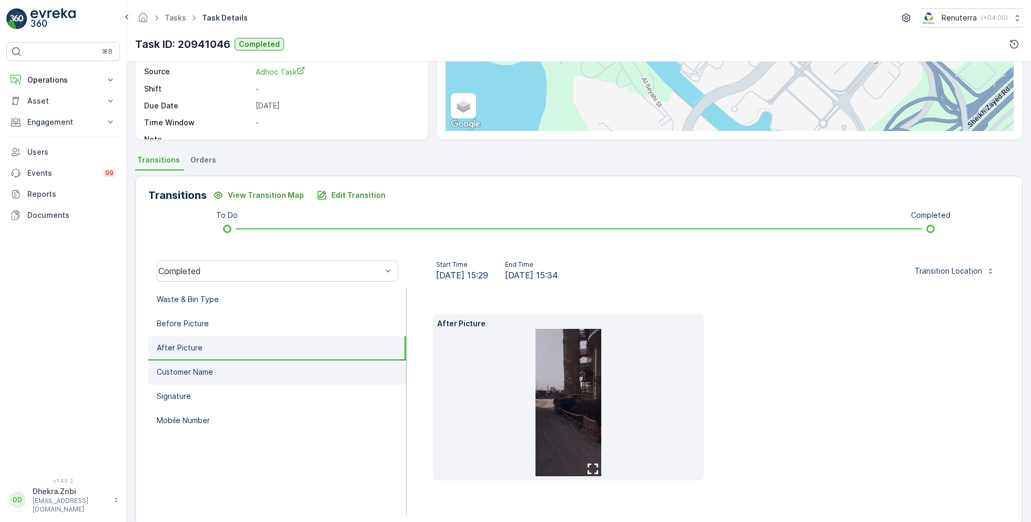
click at [229, 362] on li "Customer Name" at bounding box center [277, 372] width 258 height 24
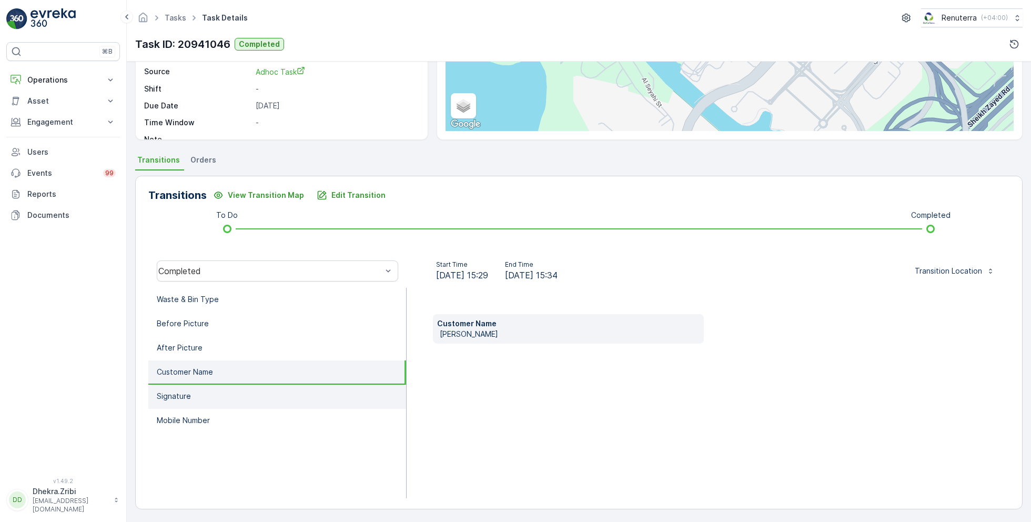
click at [229, 387] on li "Signature" at bounding box center [277, 397] width 258 height 24
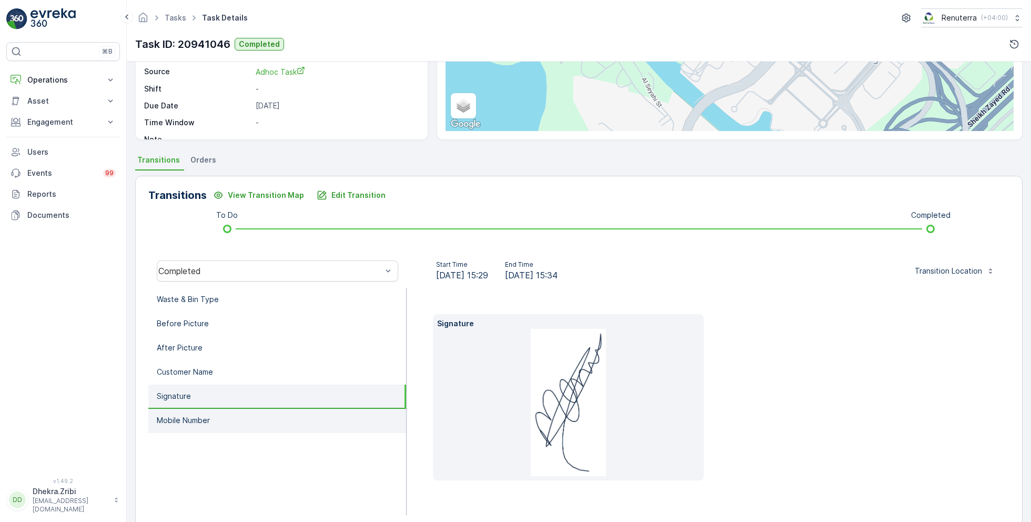
click at [232, 410] on li "Mobile Number" at bounding box center [277, 421] width 258 height 24
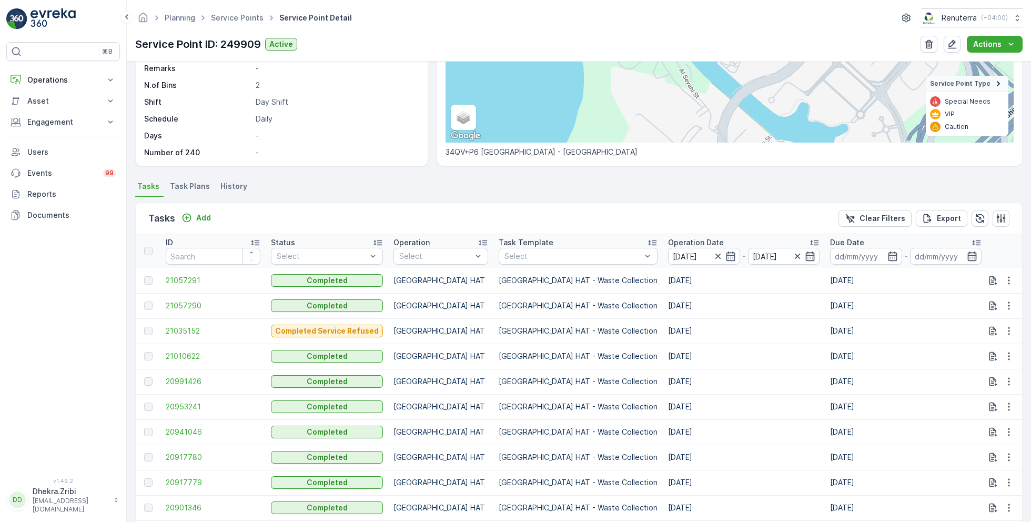
scroll to position [204, 0]
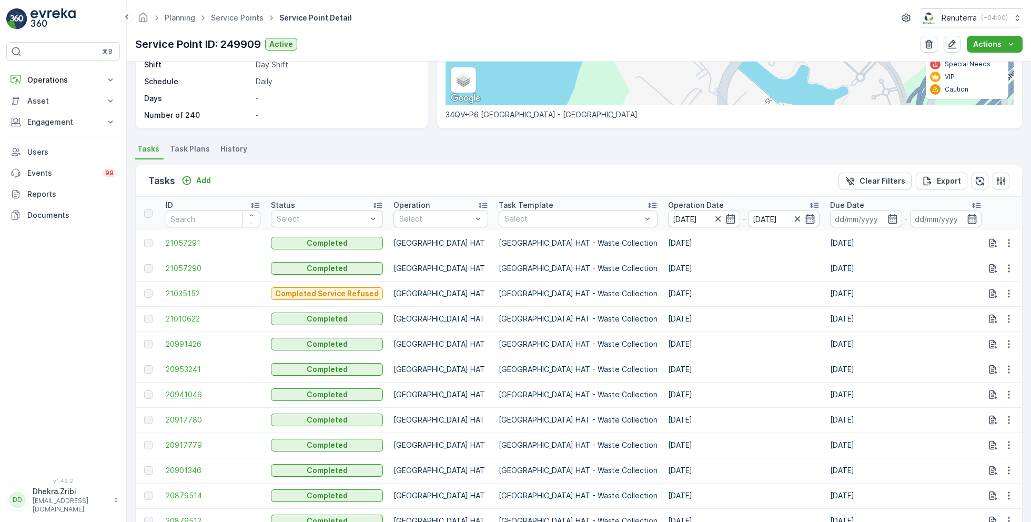
click at [187, 390] on span "20941046" at bounding box center [213, 394] width 95 height 11
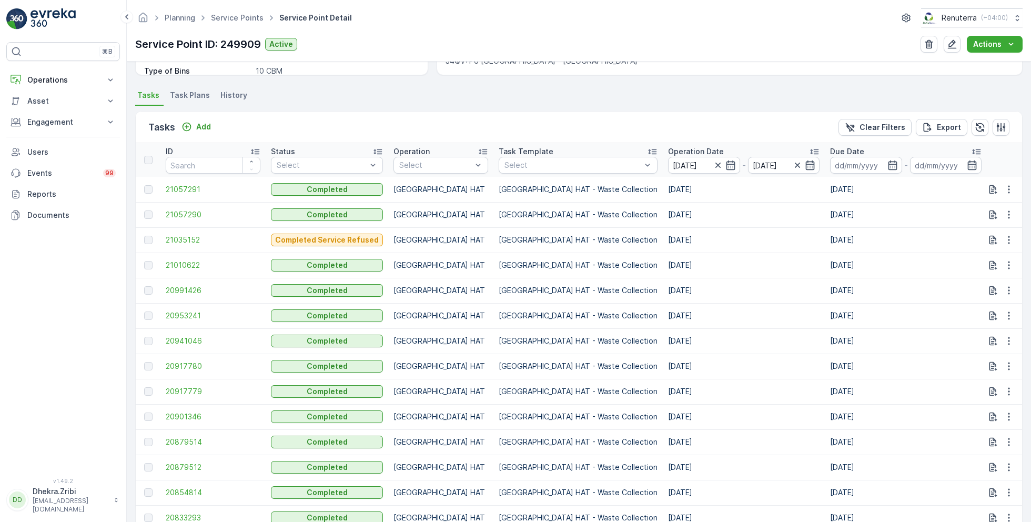
scroll to position [274, 0]
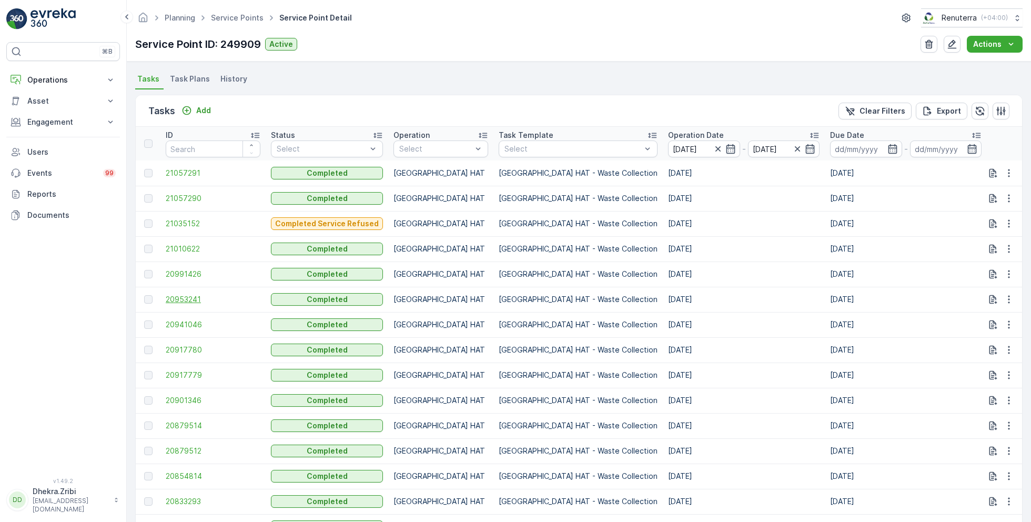
click at [184, 302] on span "20953241" at bounding box center [213, 299] width 95 height 11
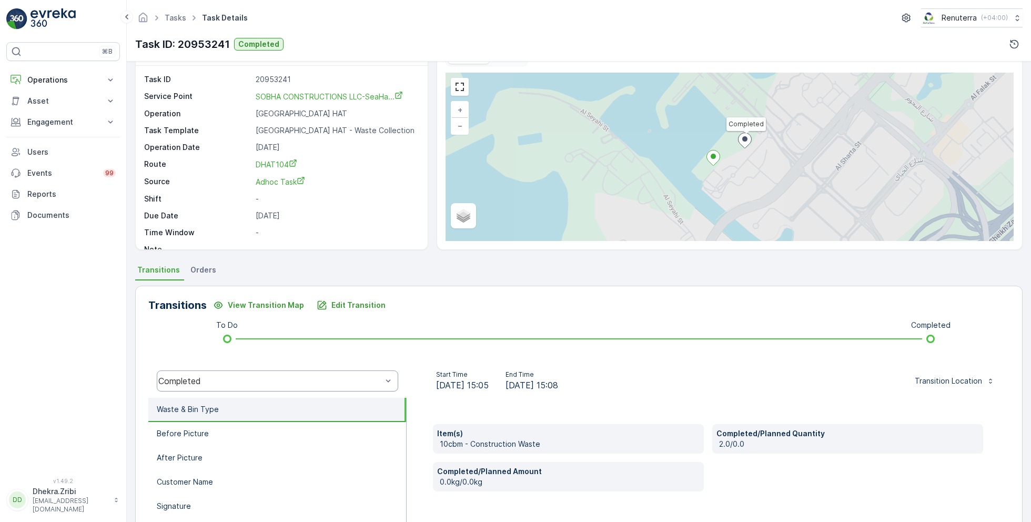
scroll to position [140, 0]
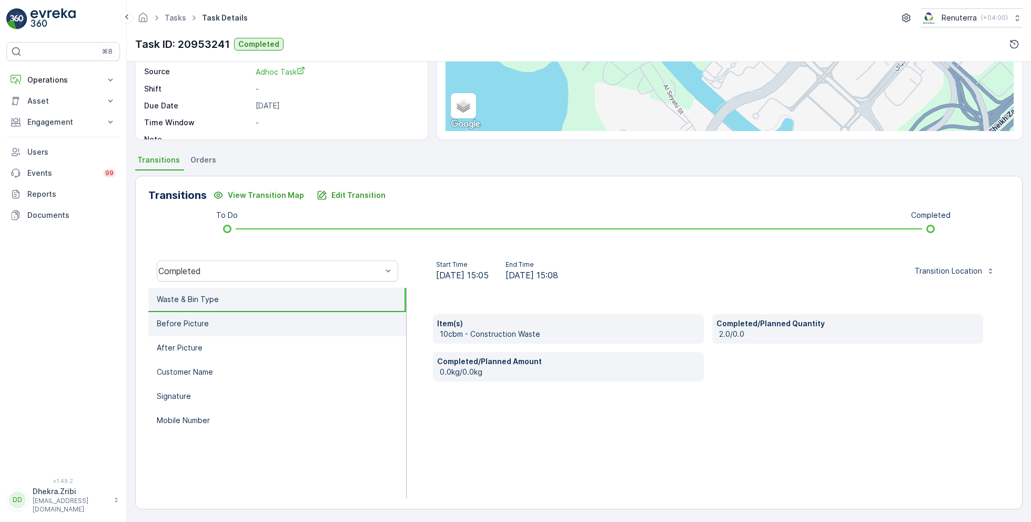
click at [227, 327] on li "Before Picture" at bounding box center [277, 324] width 258 height 24
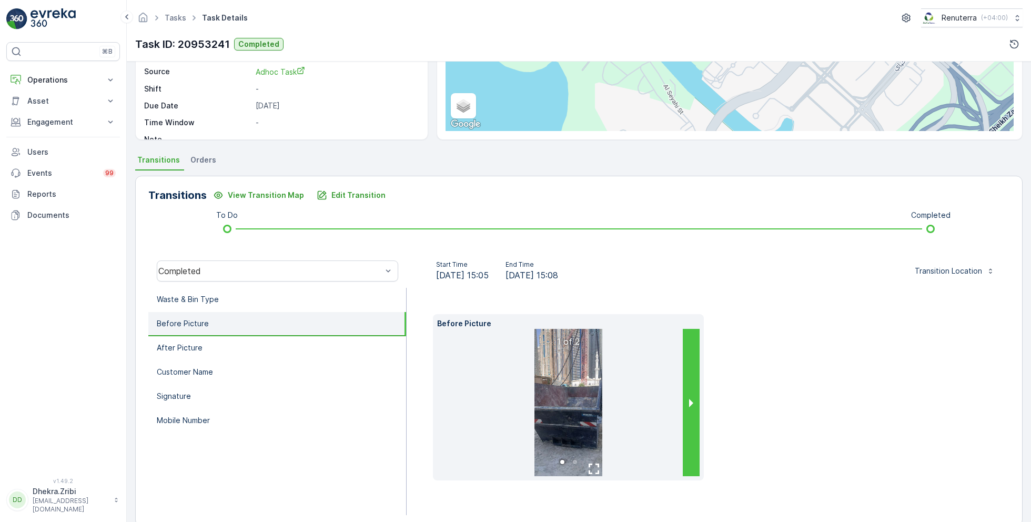
click at [693, 397] on button "next slide / item" at bounding box center [691, 402] width 17 height 147
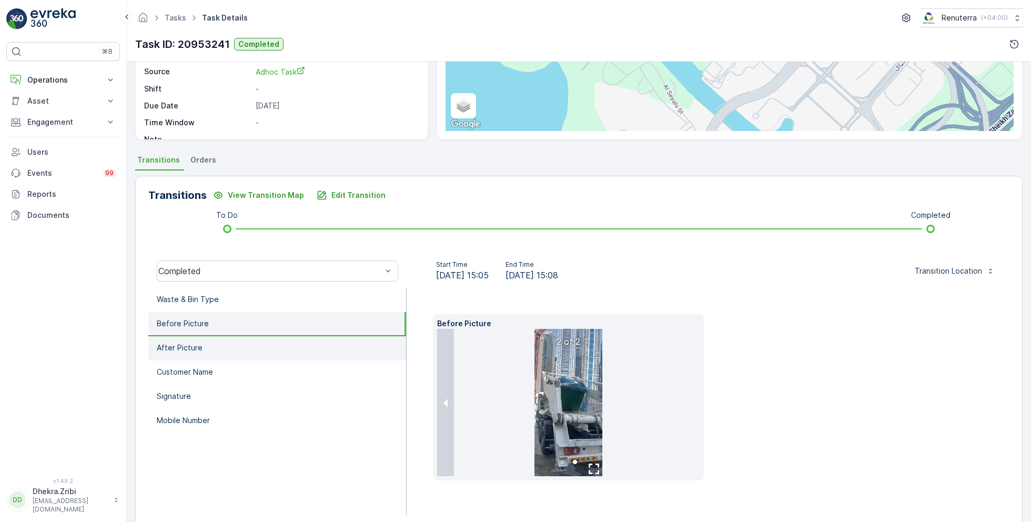
click at [238, 352] on li "After Picture" at bounding box center [277, 348] width 258 height 24
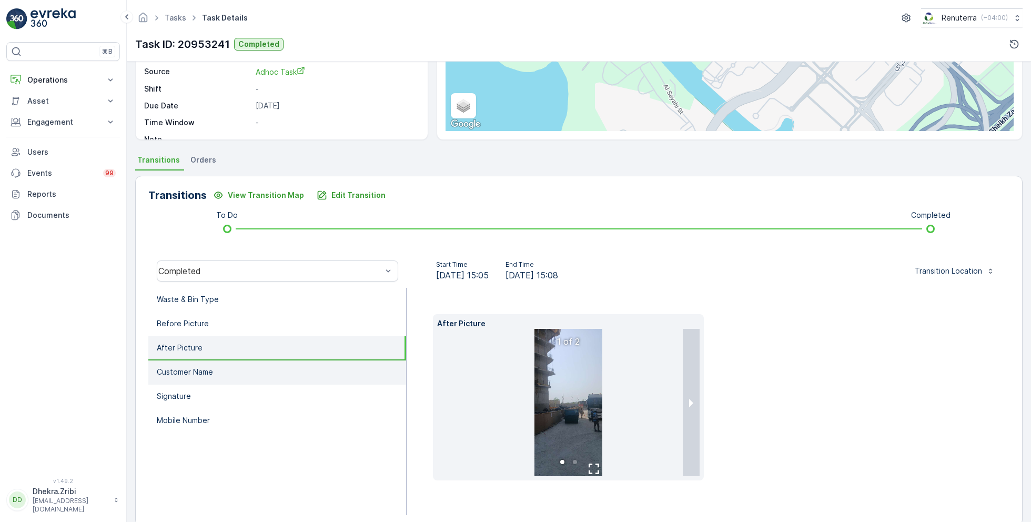
click at [242, 369] on li "Customer Name" at bounding box center [277, 372] width 258 height 24
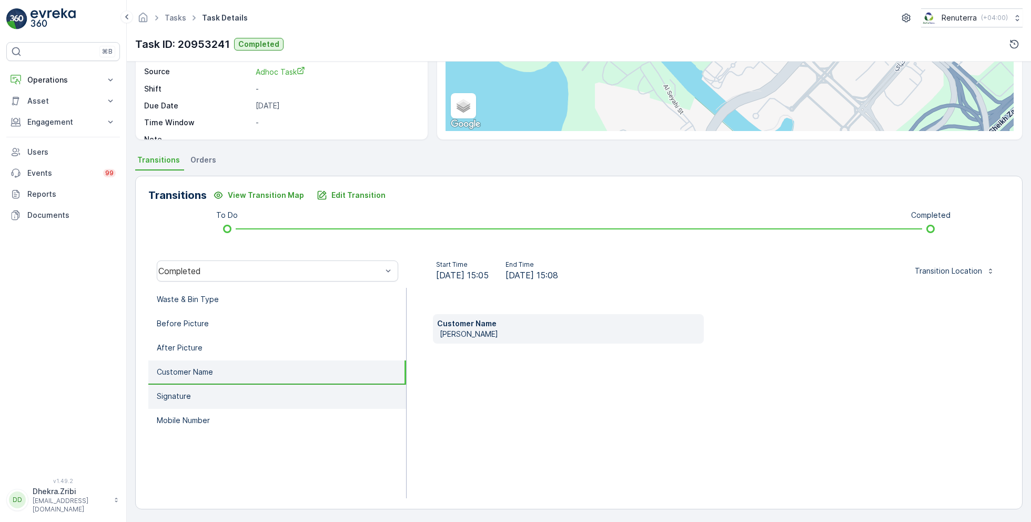
click at [236, 398] on li "Signature" at bounding box center [277, 397] width 258 height 24
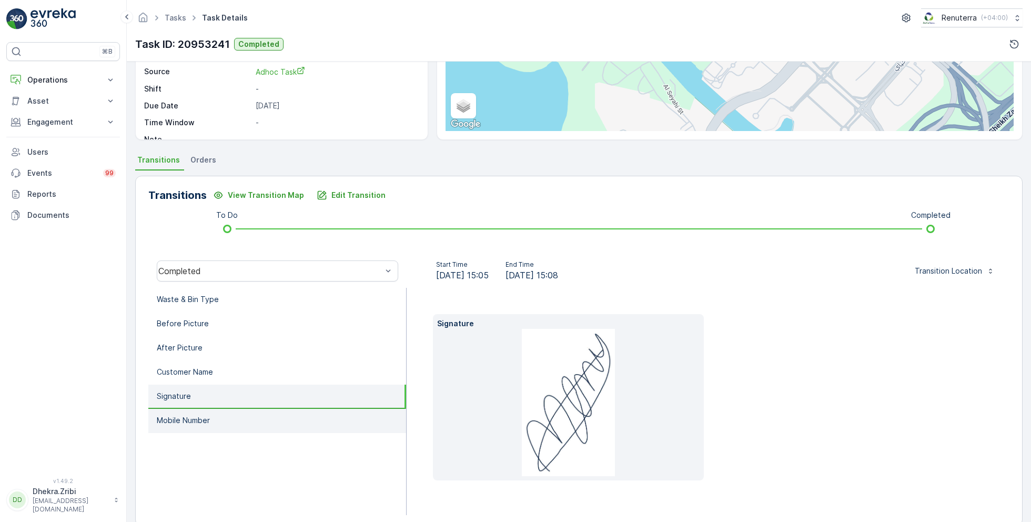
click at [241, 416] on li "Mobile Number" at bounding box center [277, 421] width 258 height 24
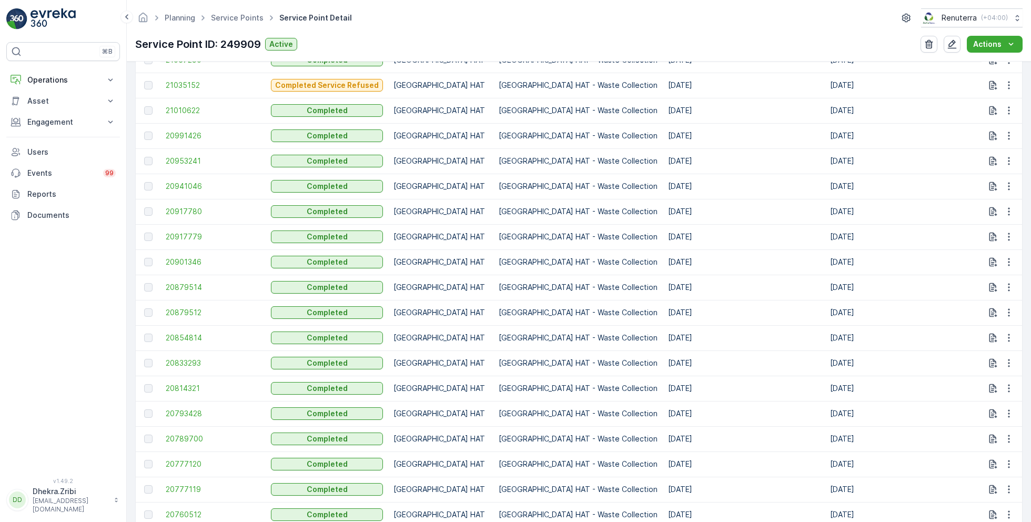
scroll to position [399, 0]
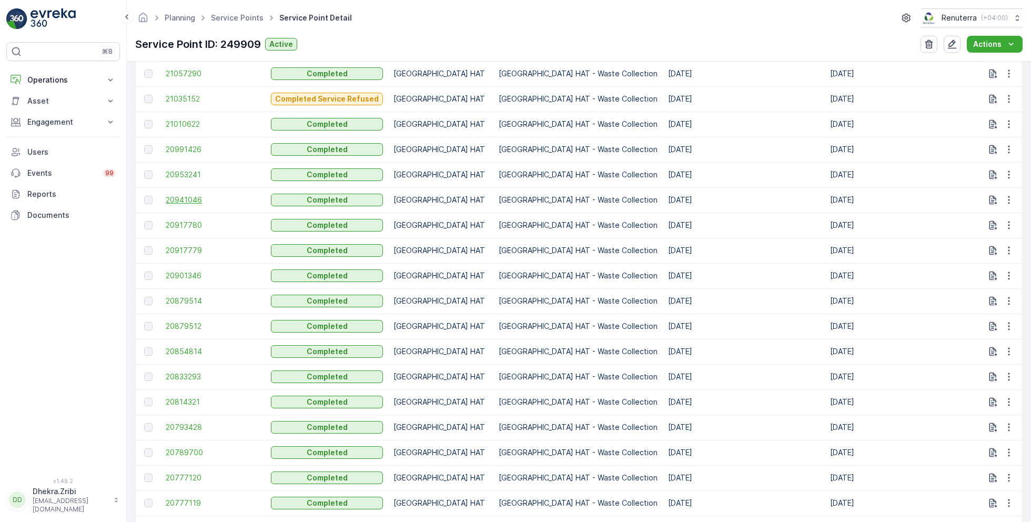
click at [193, 195] on span "20941046" at bounding box center [213, 200] width 95 height 11
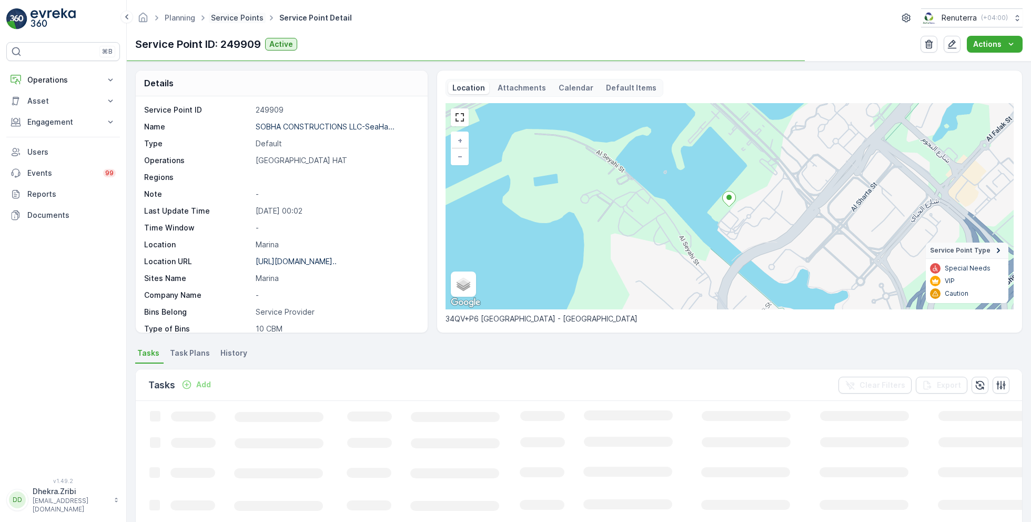
click at [235, 14] on link "Service Points" at bounding box center [237, 17] width 53 height 9
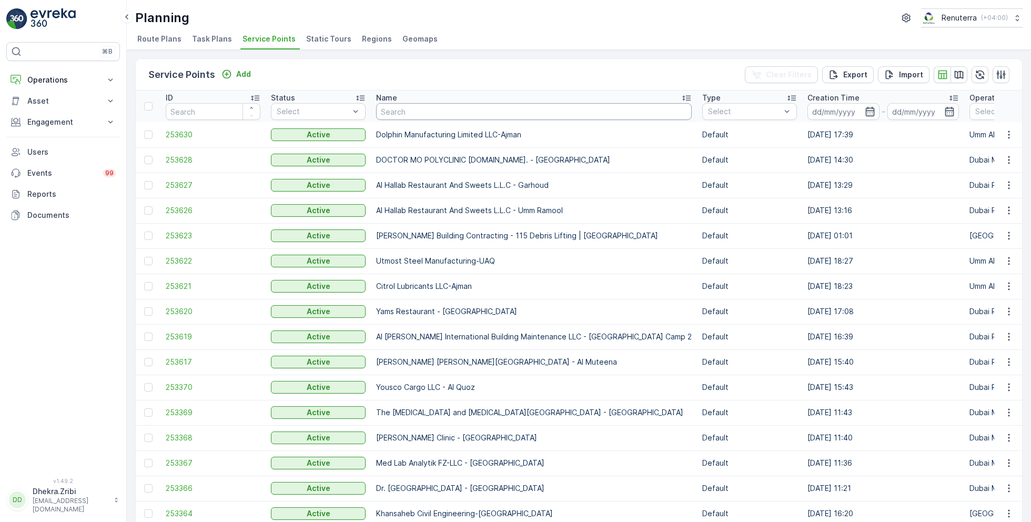
click at [415, 111] on input "text" at bounding box center [534, 111] width 316 height 17
type input "builder"
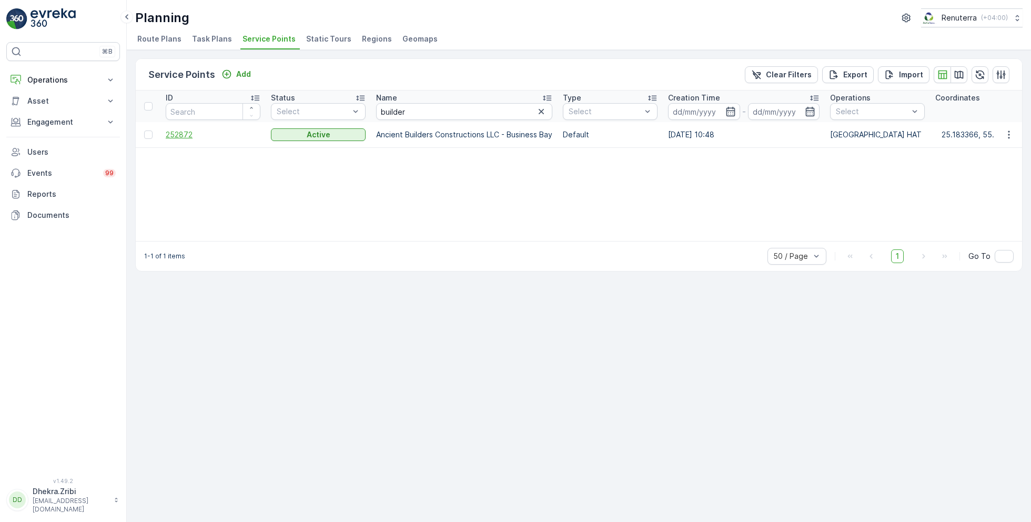
click at [188, 133] on span "252872" at bounding box center [213, 134] width 95 height 11
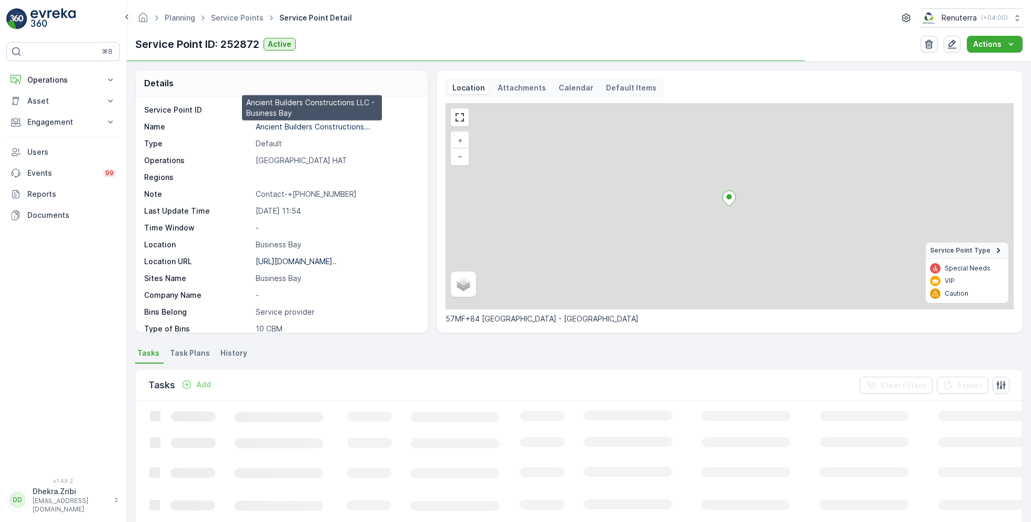
click at [294, 124] on p "Ancient Builders Constructions..." at bounding box center [313, 126] width 115 height 9
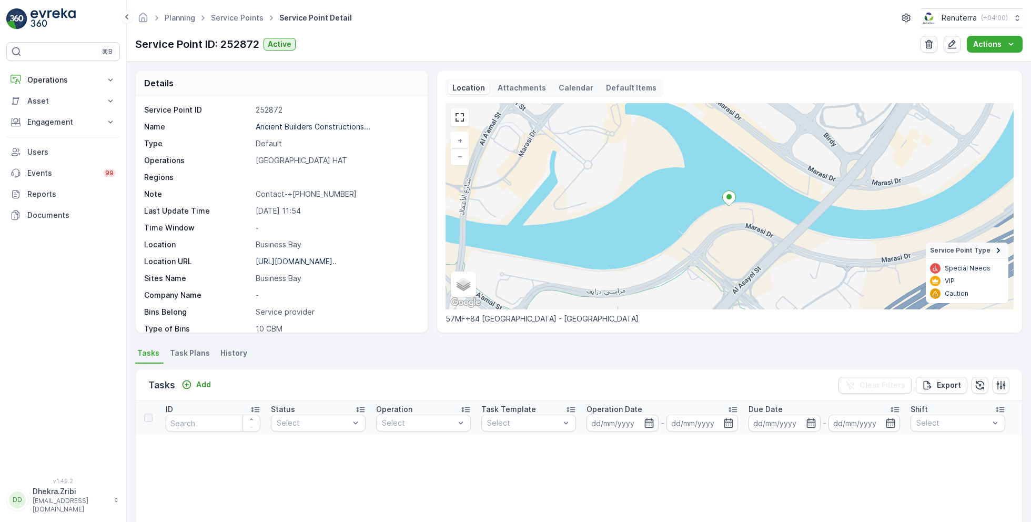
click at [244, 23] on ul "Service Points" at bounding box center [243, 18] width 68 height 15
click at [240, 17] on link "Service Points" at bounding box center [237, 17] width 53 height 9
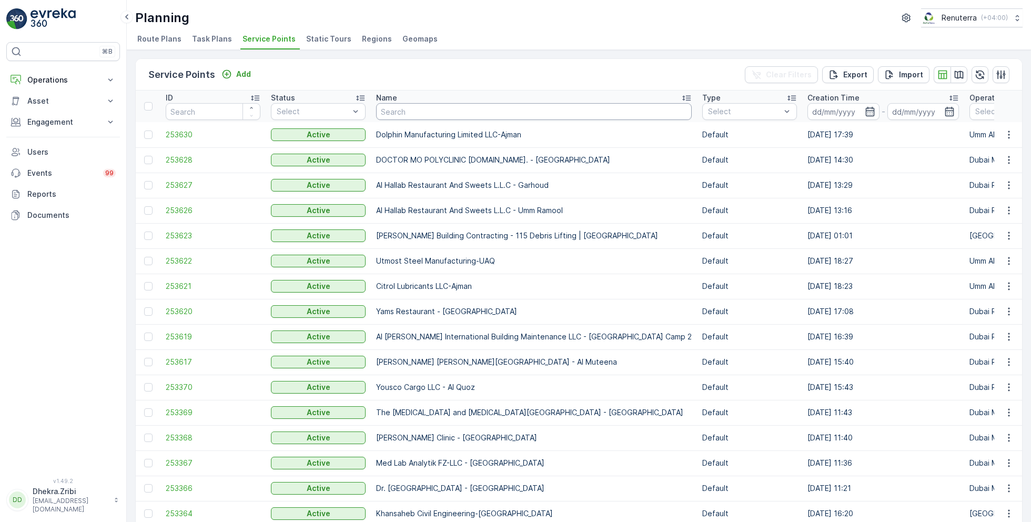
click at [439, 114] on input "text" at bounding box center [534, 111] width 316 height 17
type input "maqad"
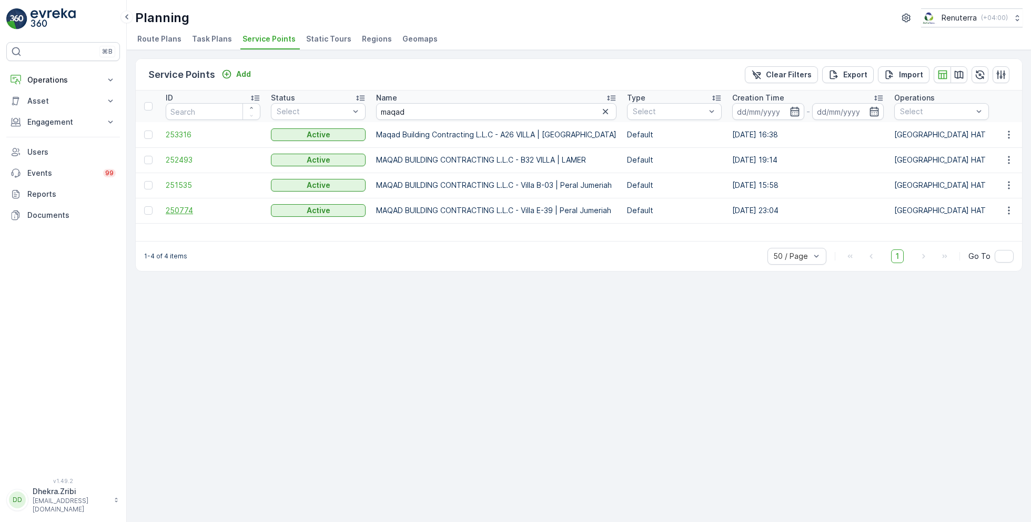
click at [184, 209] on span "250774" at bounding box center [213, 210] width 95 height 11
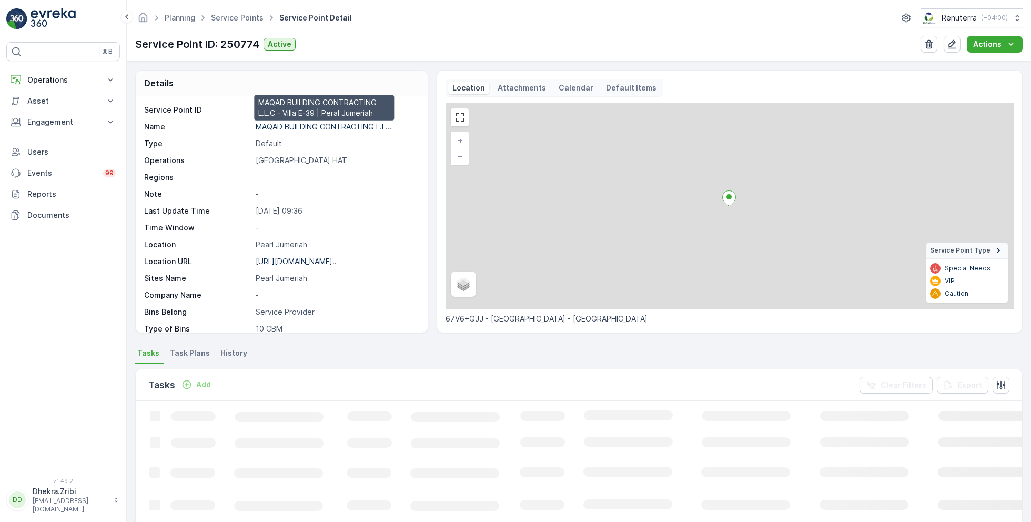
click at [317, 125] on p "MAQAD BUILDING CONTRACTING L.L..." at bounding box center [324, 126] width 136 height 9
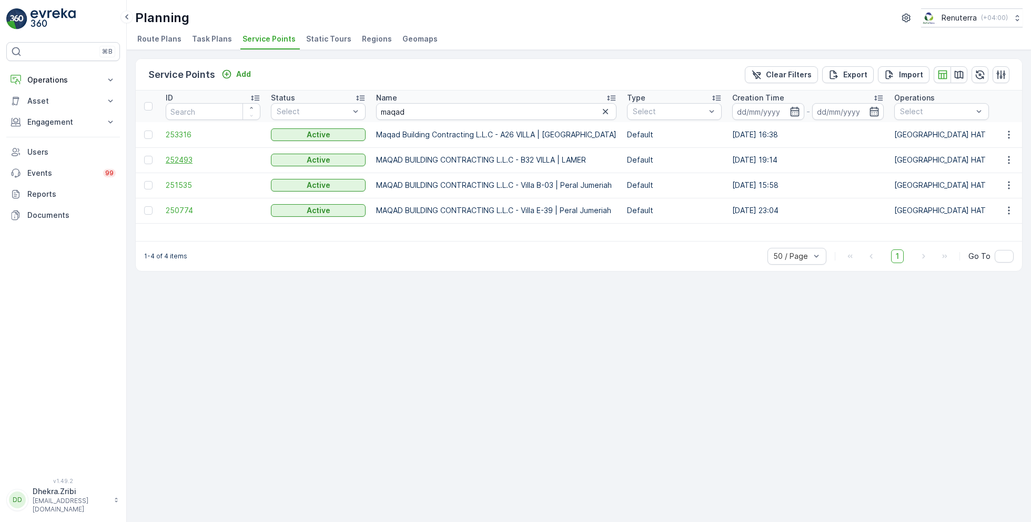
click at [180, 155] on span "252493" at bounding box center [213, 160] width 95 height 11
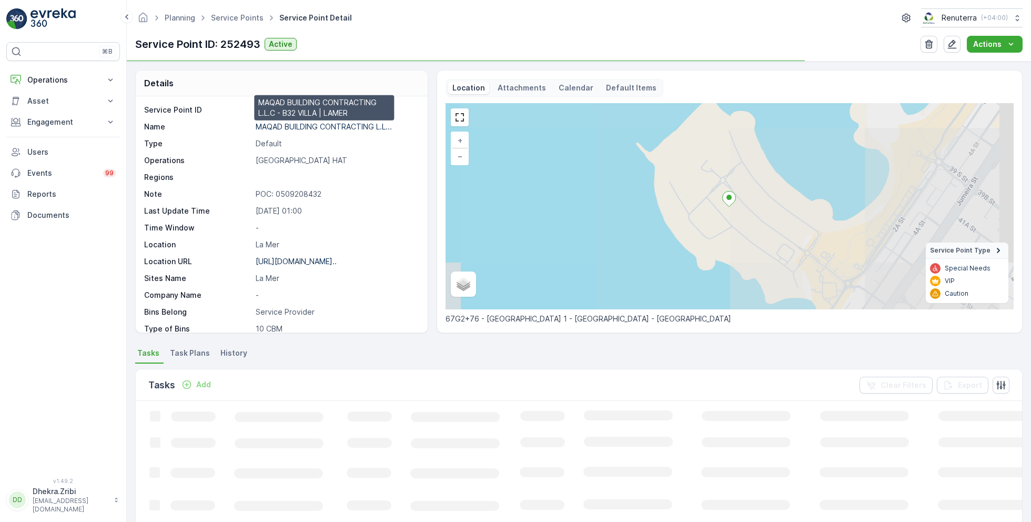
click at [308, 124] on p "MAQAD BUILDING CONTRACTING L.L..." at bounding box center [324, 126] width 136 height 9
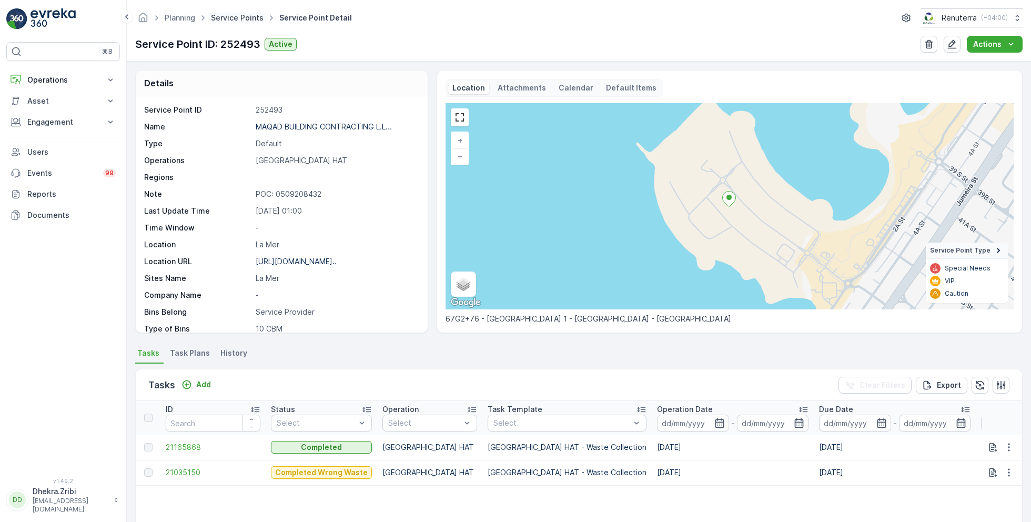
click at [241, 19] on link "Service Points" at bounding box center [237, 17] width 53 height 9
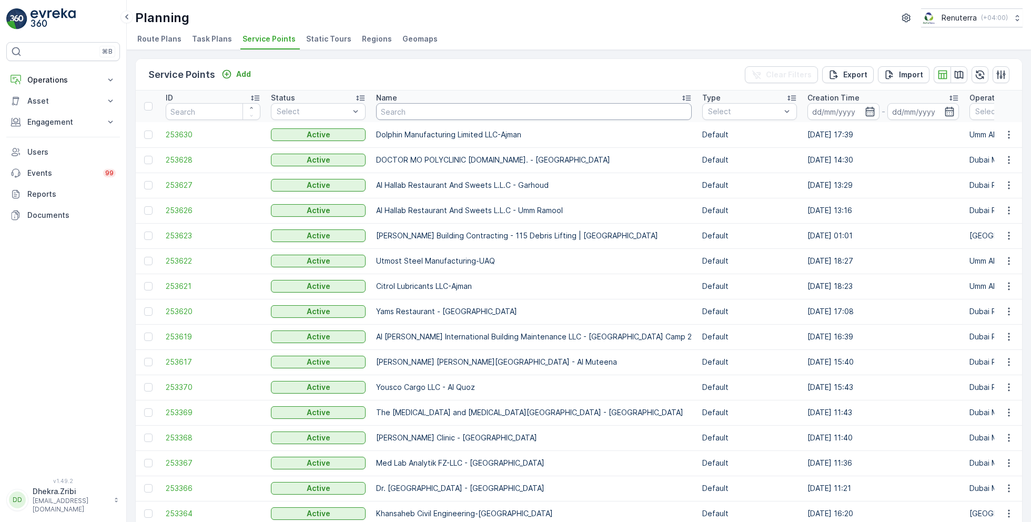
click at [397, 115] on input "text" at bounding box center [534, 111] width 316 height 17
type input "italian"
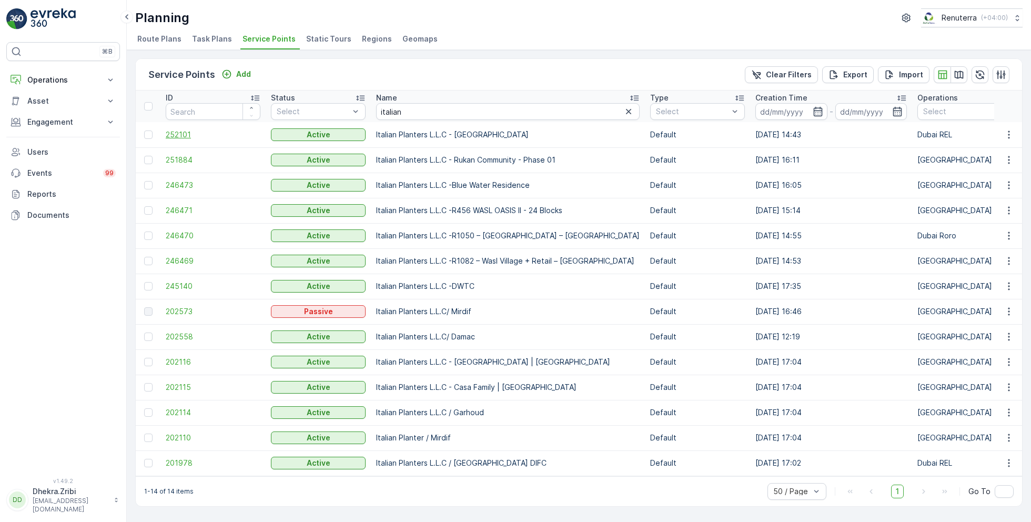
click at [183, 138] on span "252101" at bounding box center [213, 134] width 95 height 11
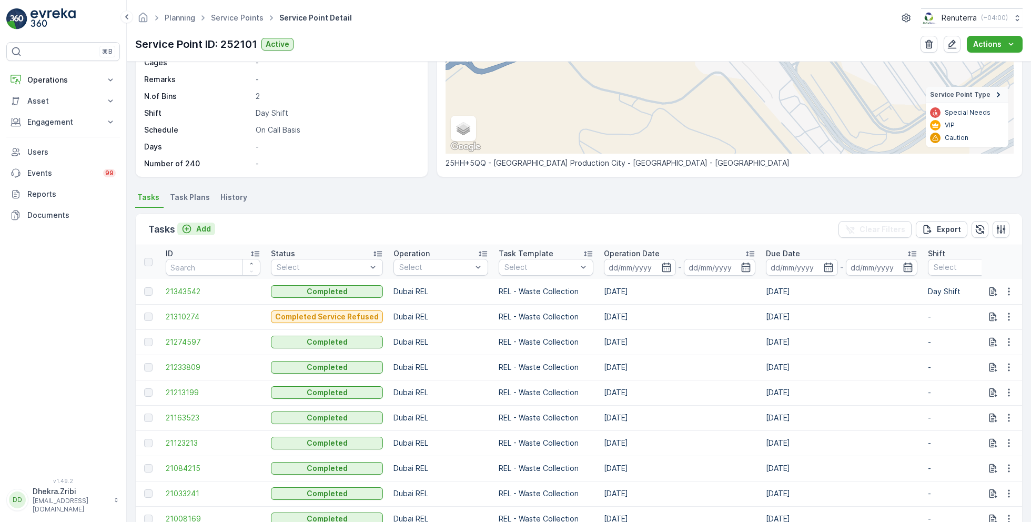
scroll to position [158, 0]
click at [198, 225] on p "Add" at bounding box center [203, 226] width 15 height 11
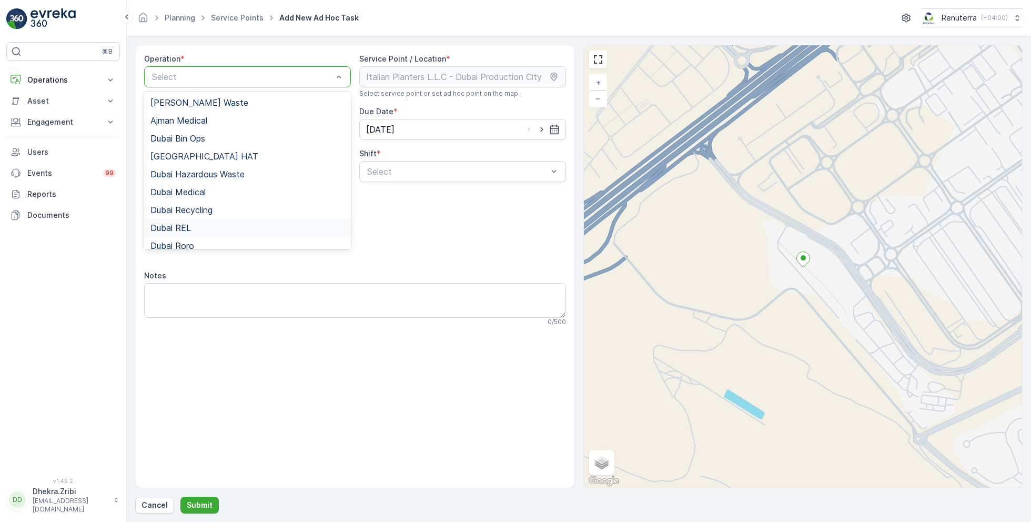
click at [188, 225] on span "Dubai REL" at bounding box center [170, 227] width 41 height 9
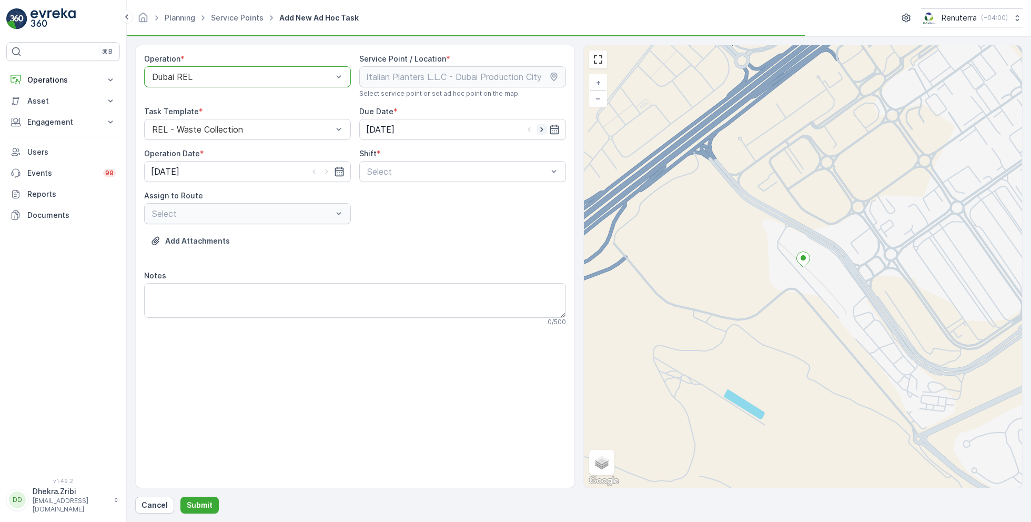
click at [541, 129] on icon "button" at bounding box center [542, 129] width 11 height 11
type input "03.09.2025"
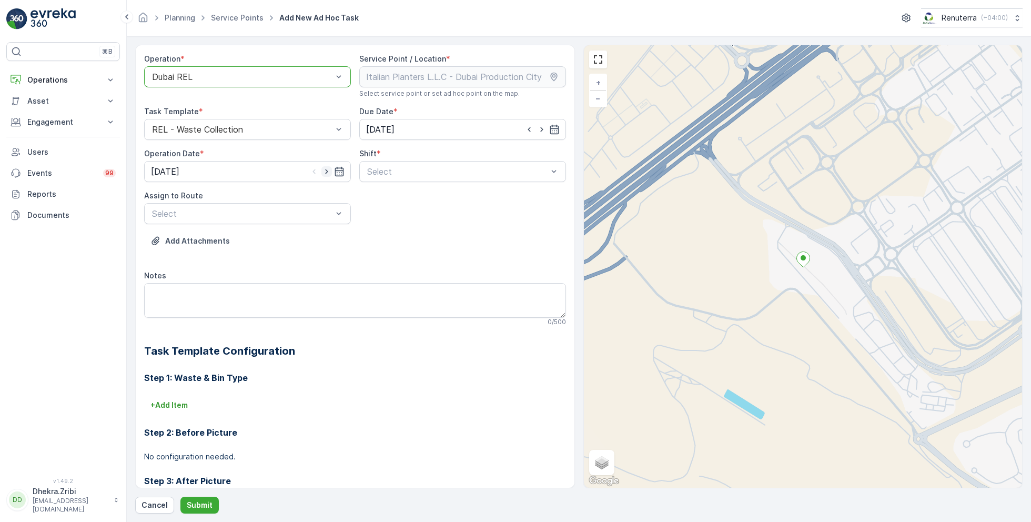
click at [328, 172] on icon "button" at bounding box center [326, 171] width 11 height 11
type input "03.09.2025"
click at [401, 162] on div "Select" at bounding box center [462, 171] width 207 height 21
click at [388, 197] on span "Day Shift" at bounding box center [384, 197] width 37 height 9
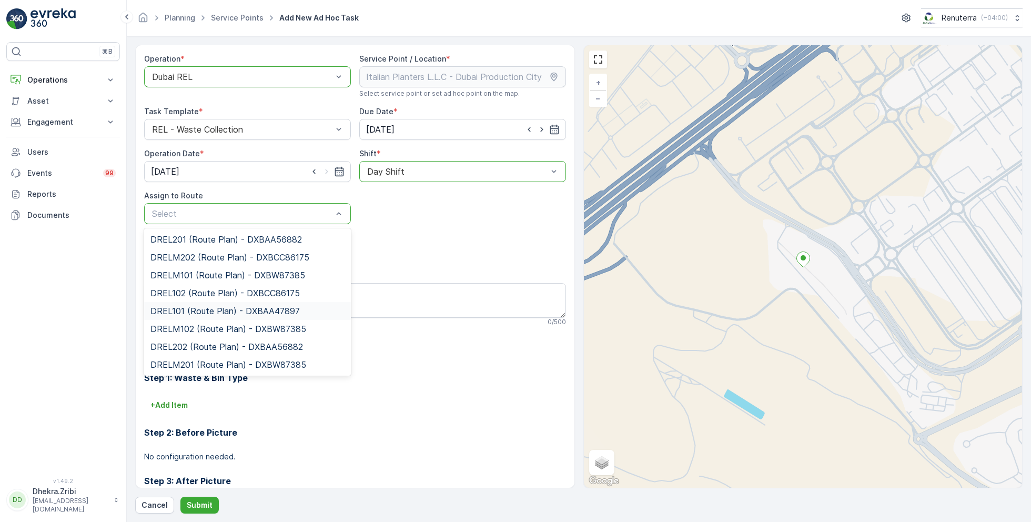
click at [190, 308] on span "DREL101 (Route Plan) - DXBAA47897" at bounding box center [224, 310] width 149 height 9
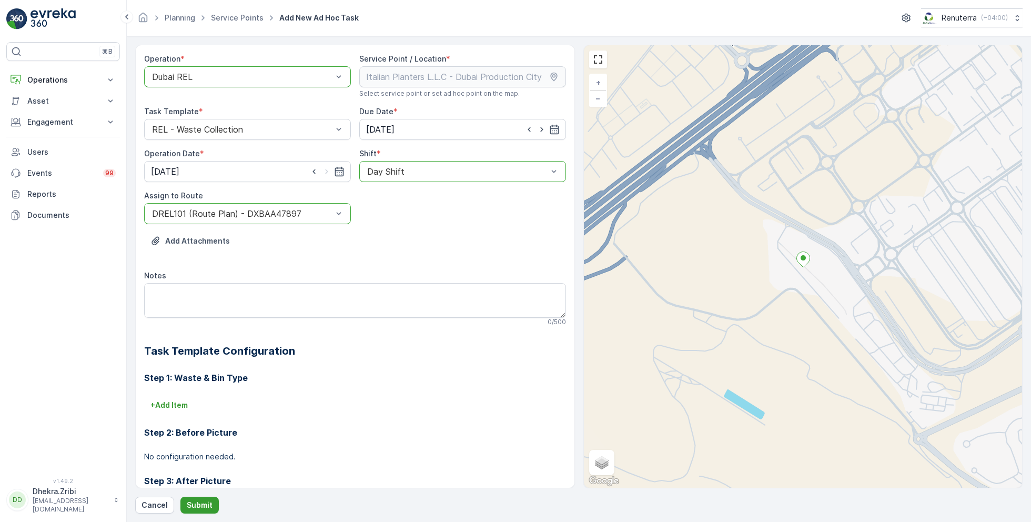
click at [183, 513] on button "Submit" at bounding box center [199, 505] width 38 height 17
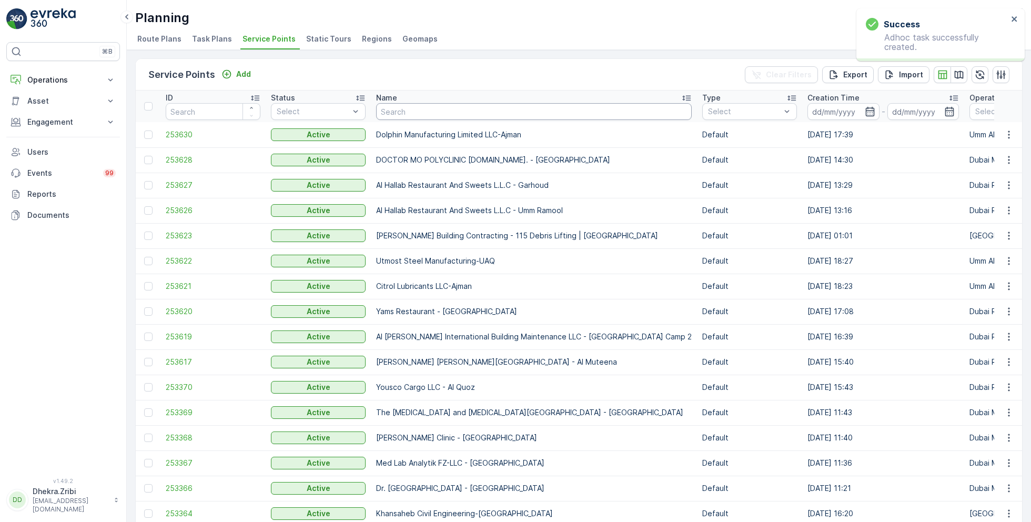
click at [401, 108] on input "text" at bounding box center [534, 111] width 316 height 17
type input "salam"
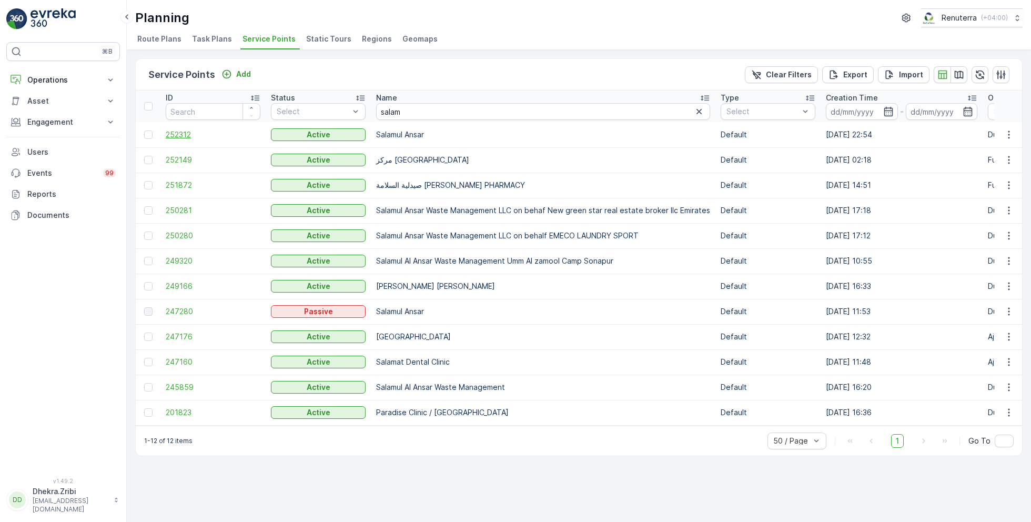
click at [192, 136] on span "252312" at bounding box center [213, 134] width 95 height 11
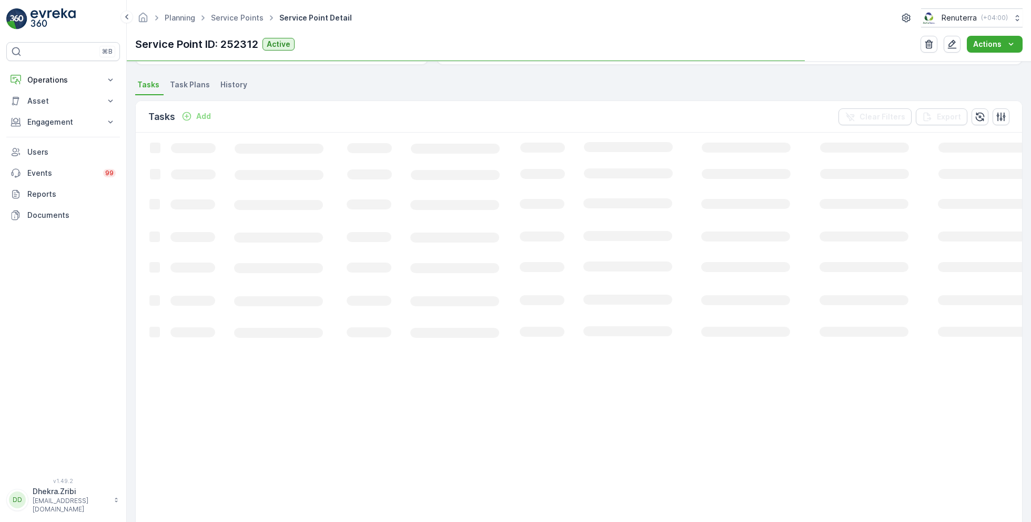
scroll to position [309, 0]
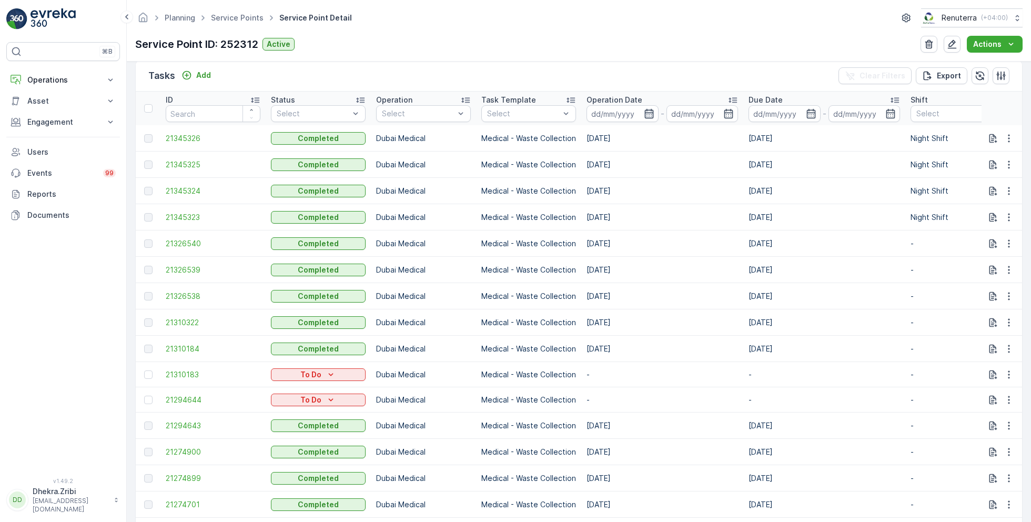
click at [644, 112] on icon "button" at bounding box center [649, 113] width 11 height 11
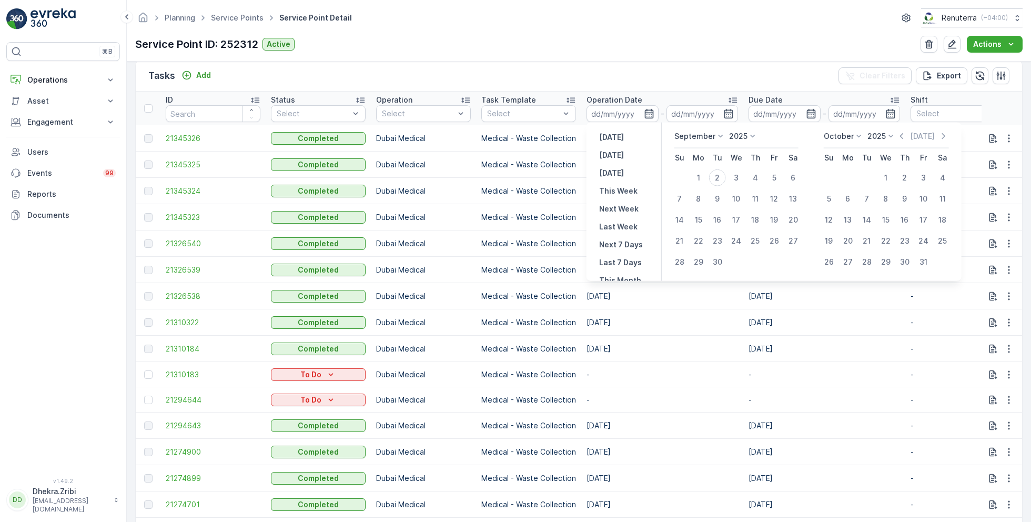
click at [698, 137] on p "September" at bounding box center [694, 136] width 41 height 11
click at [694, 202] on span "August" at bounding box center [693, 202] width 25 height 11
click at [791, 176] on div "2" at bounding box center [793, 177] width 17 height 17
type input "02.08.2025"
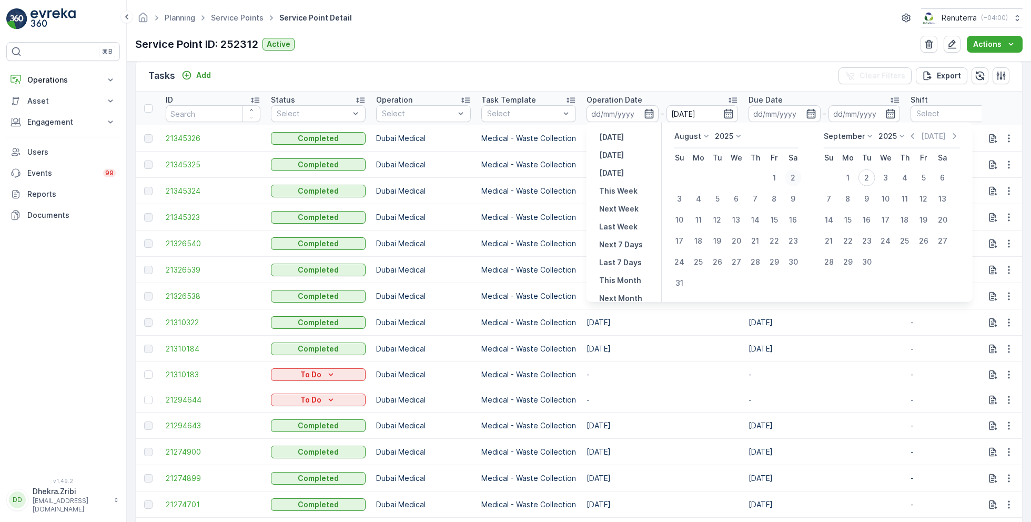
click at [791, 176] on div "2" at bounding box center [793, 177] width 17 height 17
type input "02.08.2025"
click at [667, 46] on div "Service Point ID: 252312 Active Actions" at bounding box center [579, 44] width 888 height 17
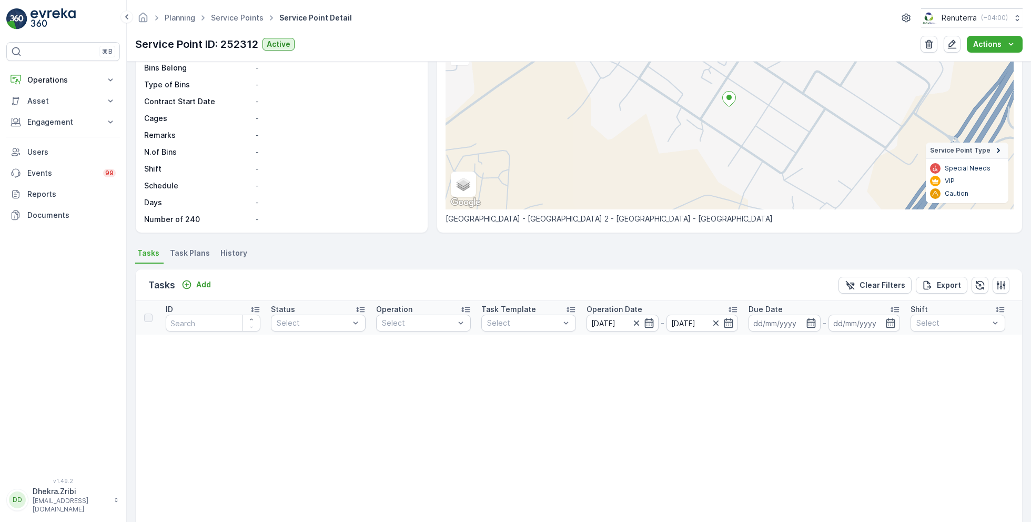
scroll to position [101, 0]
click at [637, 320] on icon "button" at bounding box center [635, 321] width 5 height 5
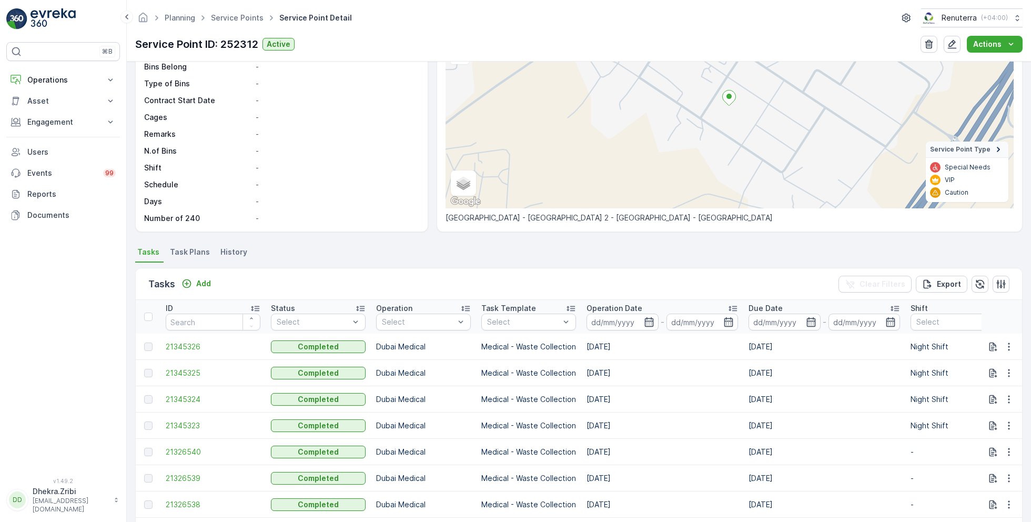
click at [637, 320] on input at bounding box center [623, 322] width 72 height 17
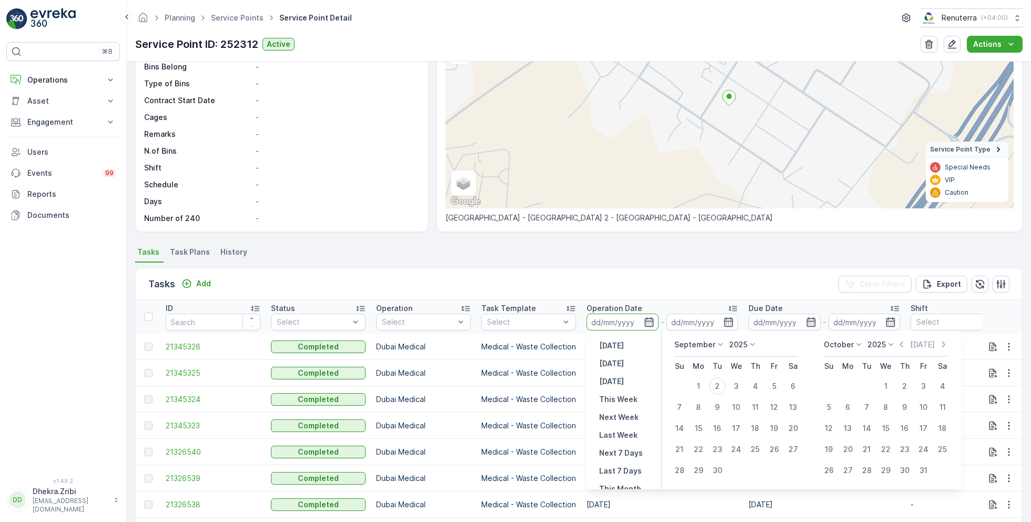
click at [713, 346] on p "September" at bounding box center [694, 344] width 41 height 11
click at [692, 429] on span "August" at bounding box center [693, 426] width 25 height 11
click at [777, 386] on div "1" at bounding box center [774, 386] width 17 height 17
type input "01.08.2025"
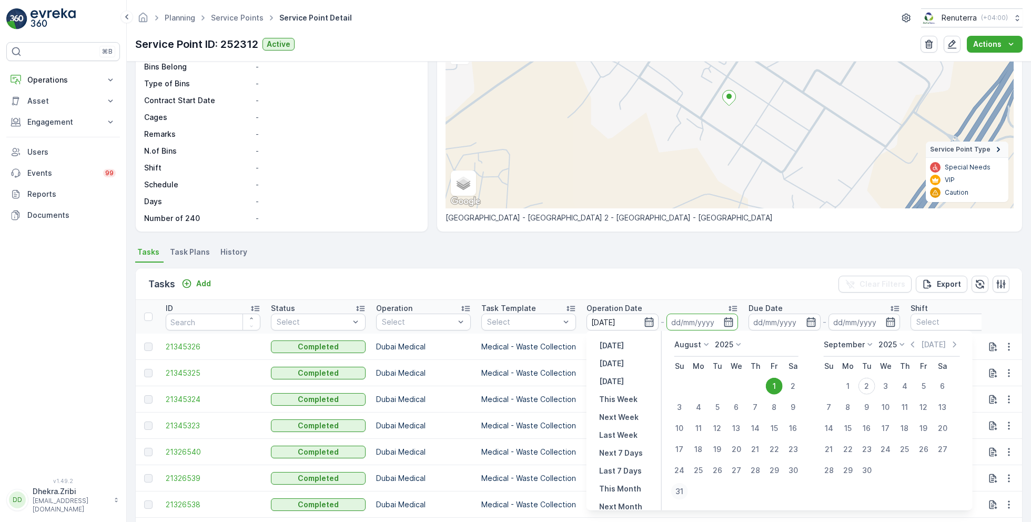
click at [679, 487] on div "31" at bounding box center [679, 491] width 17 height 17
type input "31.08.2025"
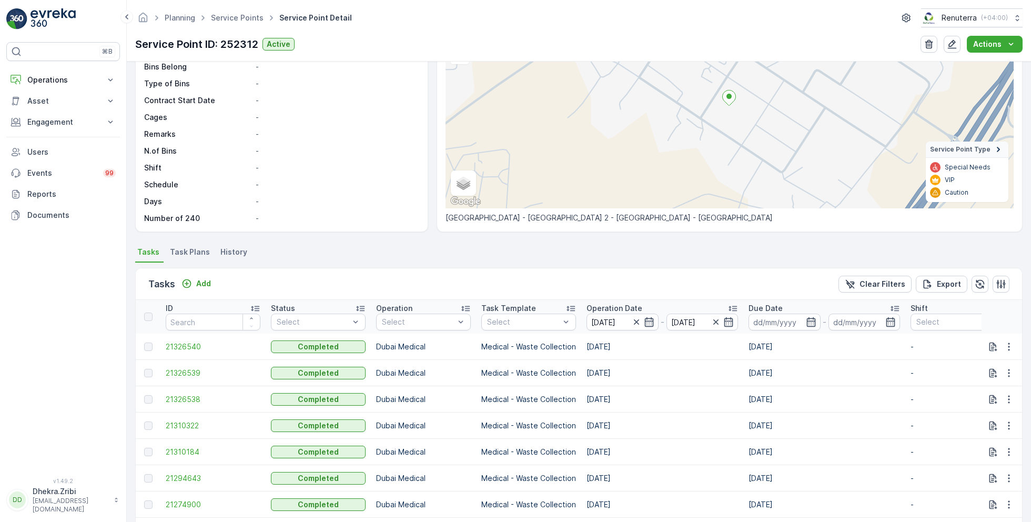
scroll to position [1276, 0]
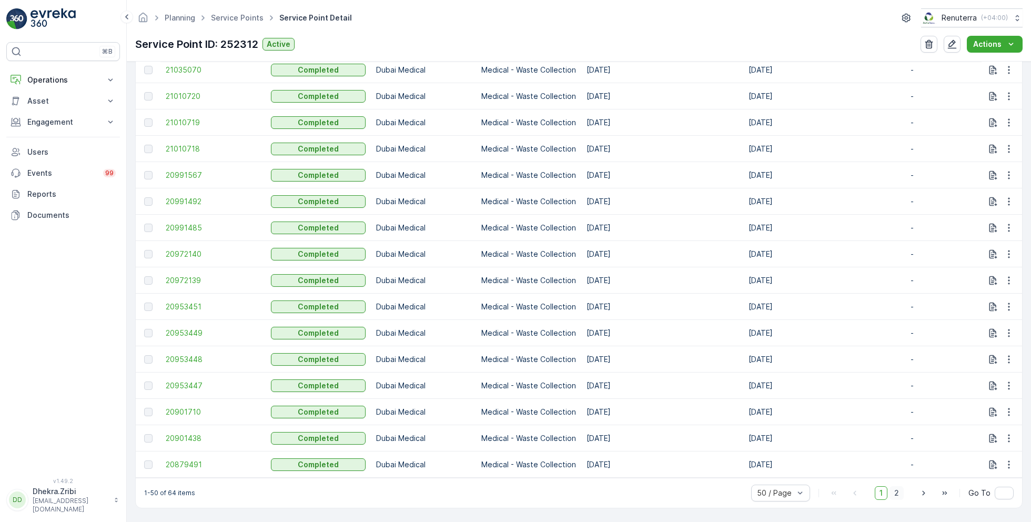
click at [894, 495] on span "2" at bounding box center [897, 493] width 14 height 14
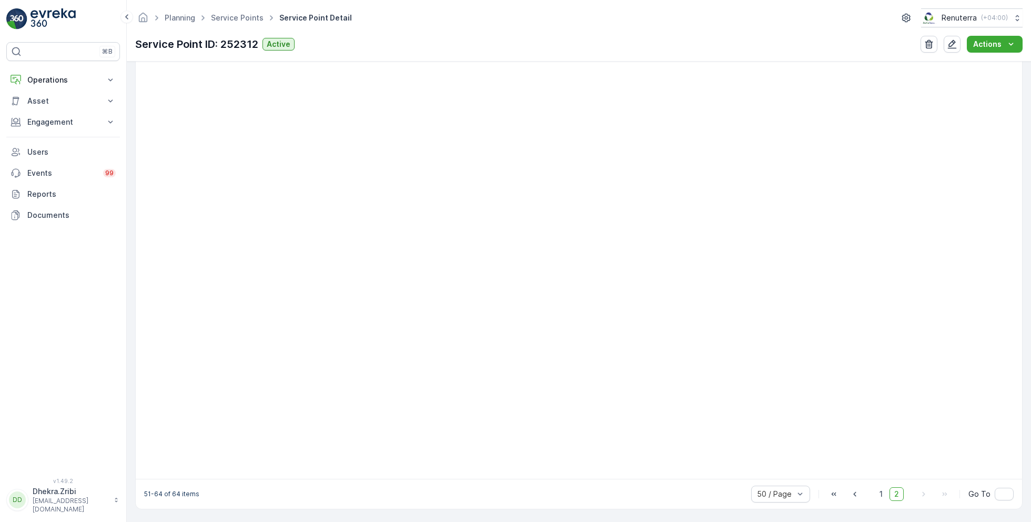
scroll to position [329, 0]
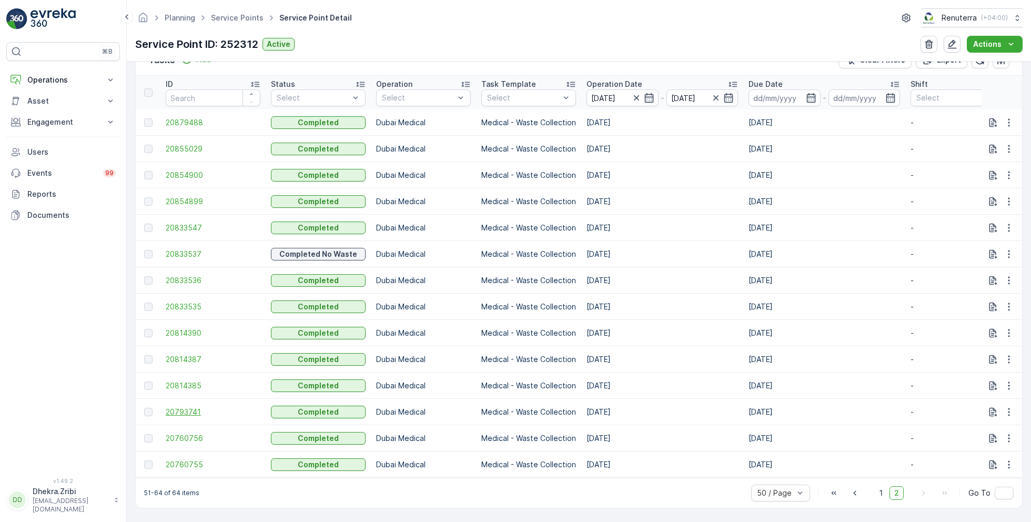
click at [184, 407] on span "20793741" at bounding box center [213, 412] width 95 height 11
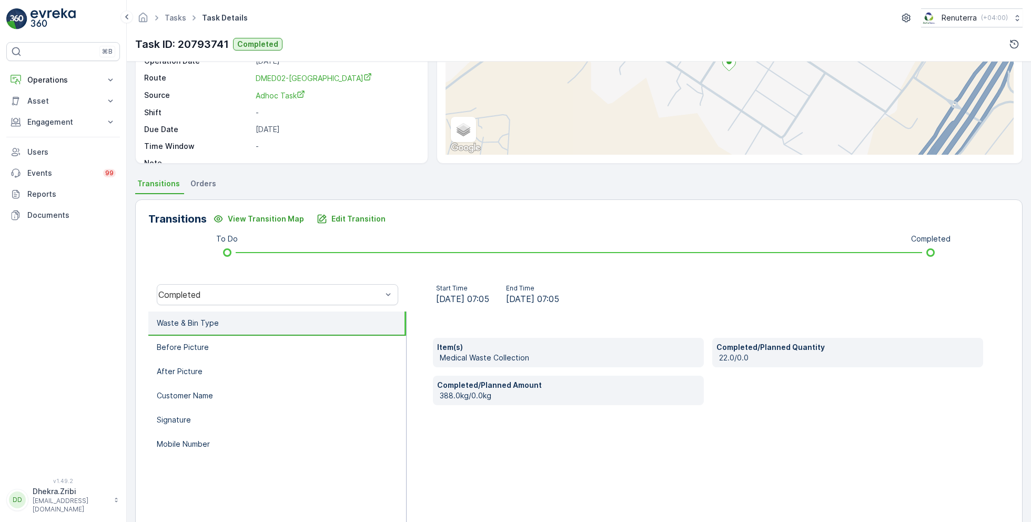
scroll to position [140, 0]
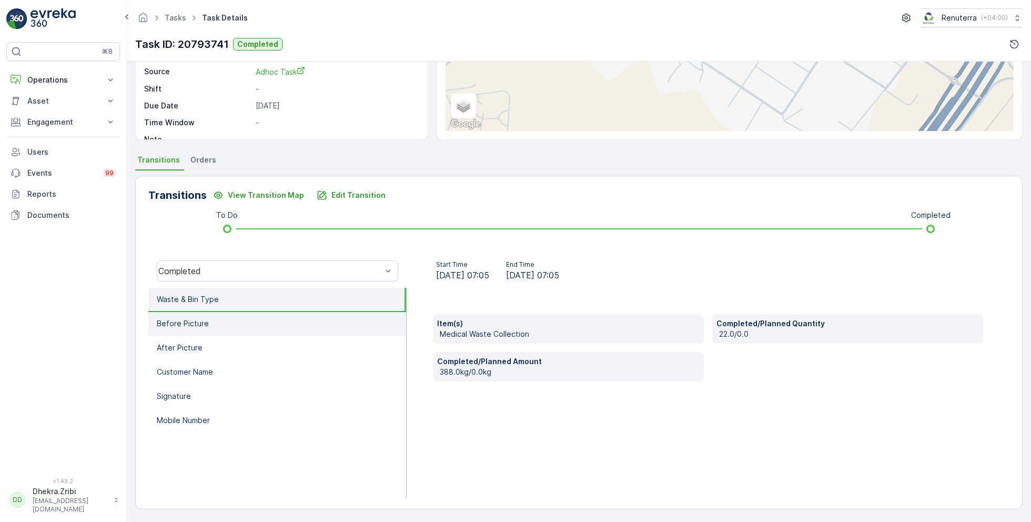
click at [229, 321] on li "Before Picture" at bounding box center [277, 324] width 258 height 24
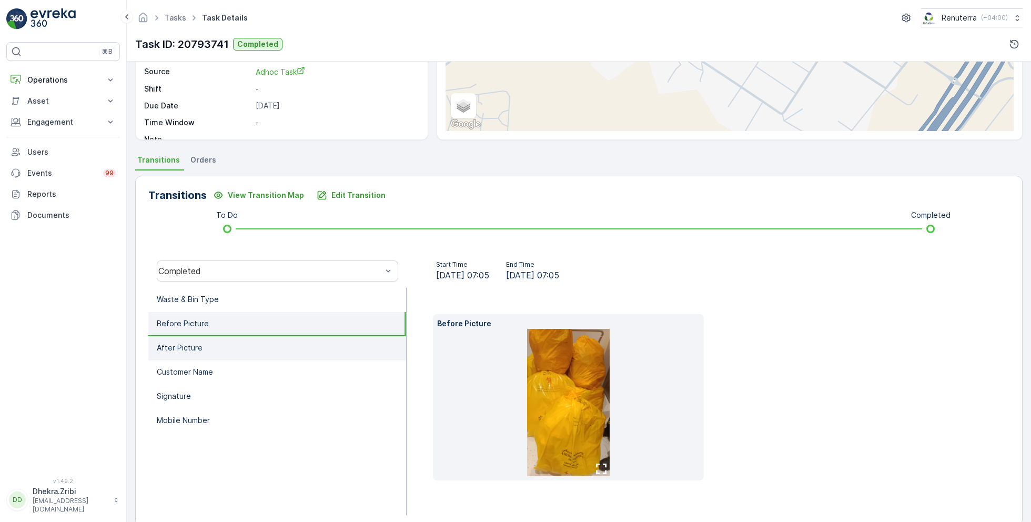
click at [218, 346] on li "After Picture" at bounding box center [277, 348] width 258 height 24
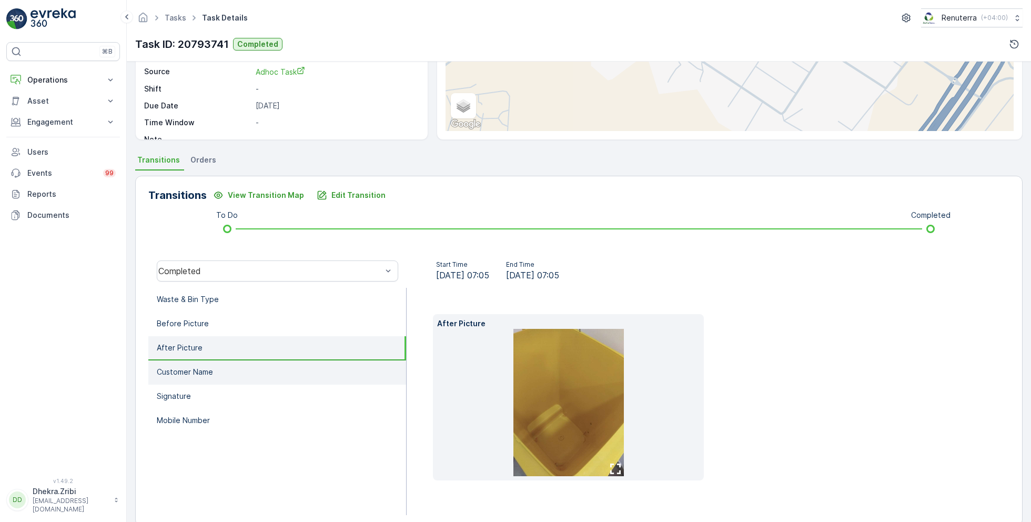
click at [225, 371] on li "Customer Name" at bounding box center [277, 372] width 258 height 24
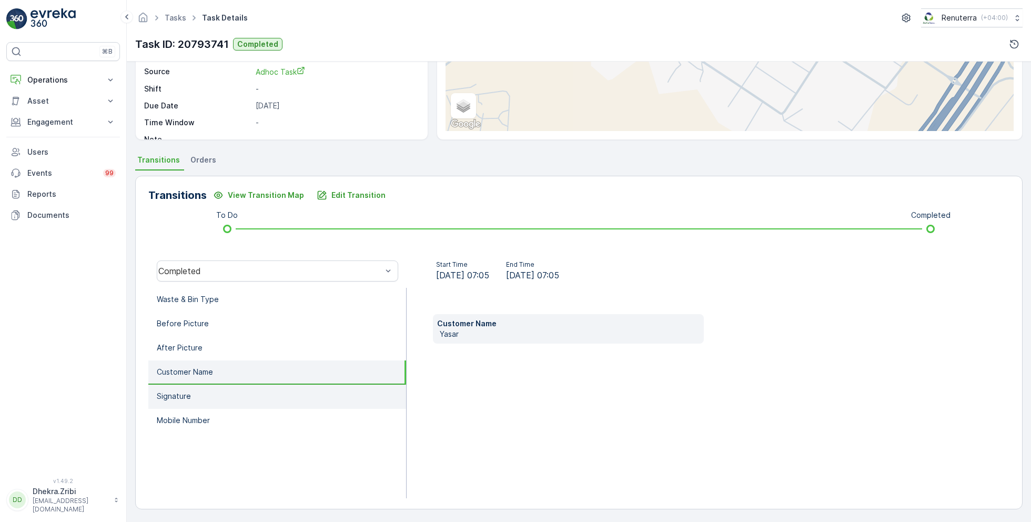
click at [224, 390] on li "Signature" at bounding box center [277, 397] width 258 height 24
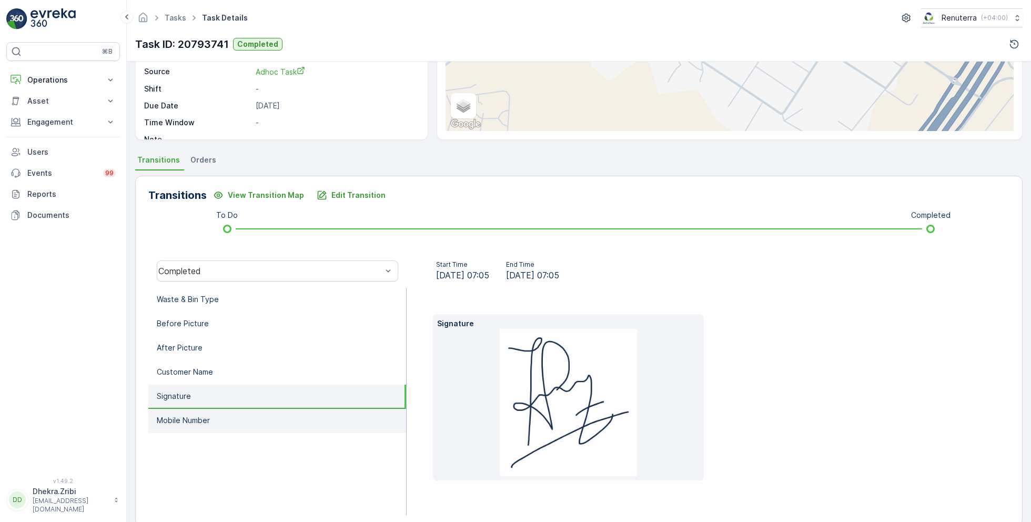
click at [228, 415] on li "Mobile Number" at bounding box center [277, 421] width 258 height 24
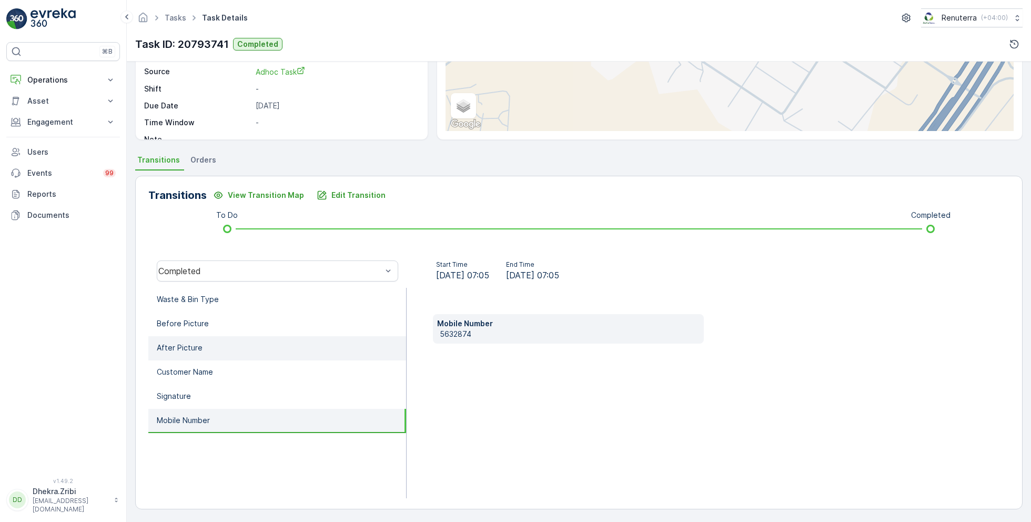
scroll to position [0, 0]
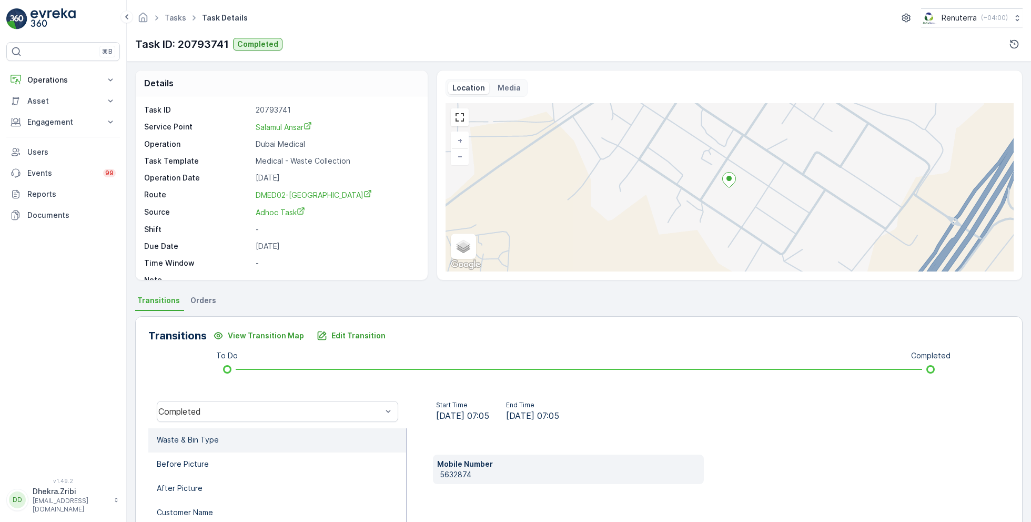
click at [227, 440] on li "Waste & Bin Type" at bounding box center [277, 440] width 258 height 24
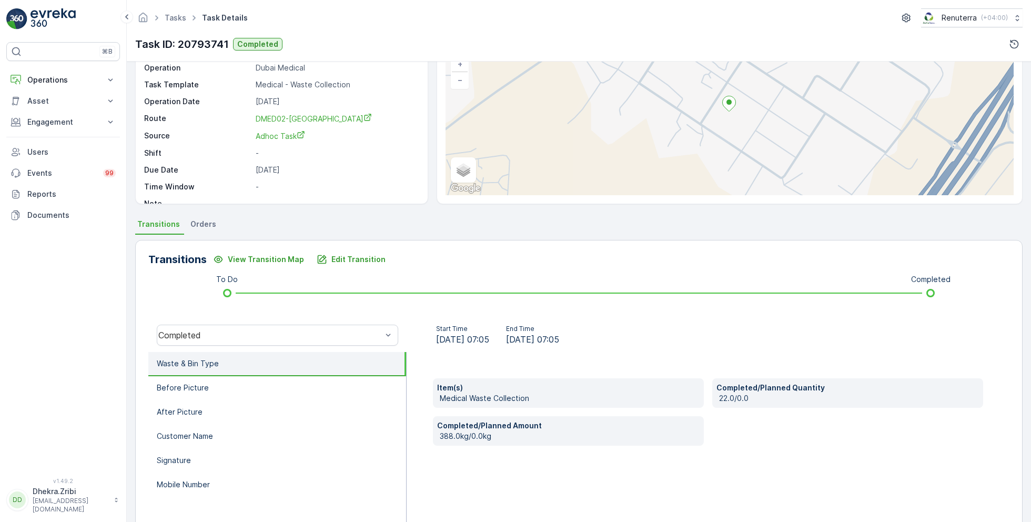
scroll to position [88, 0]
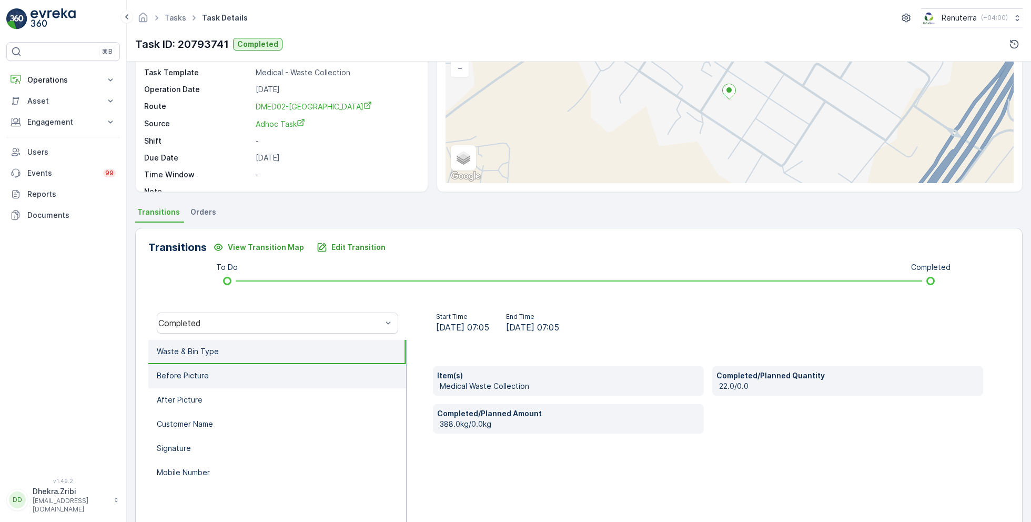
click at [217, 380] on li "Before Picture" at bounding box center [277, 376] width 258 height 24
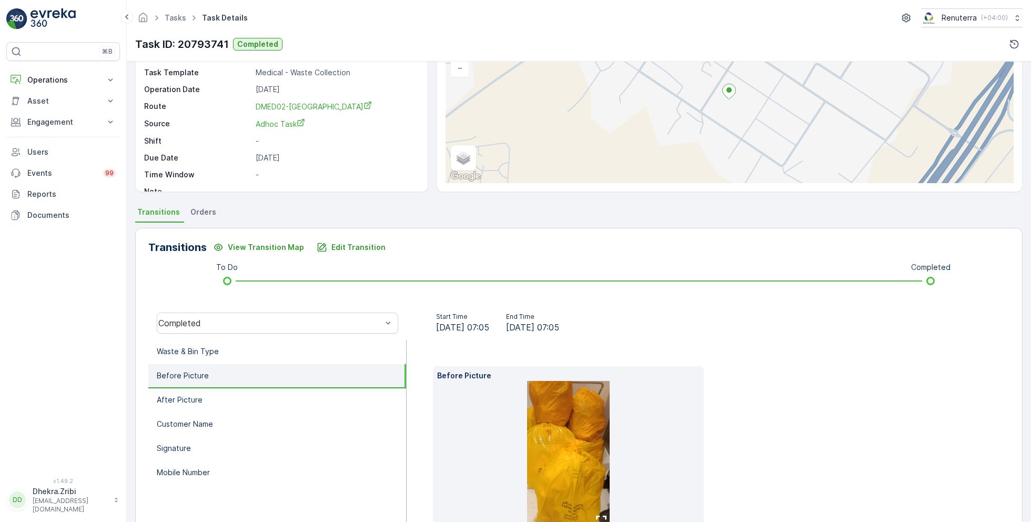
scroll to position [157, 0]
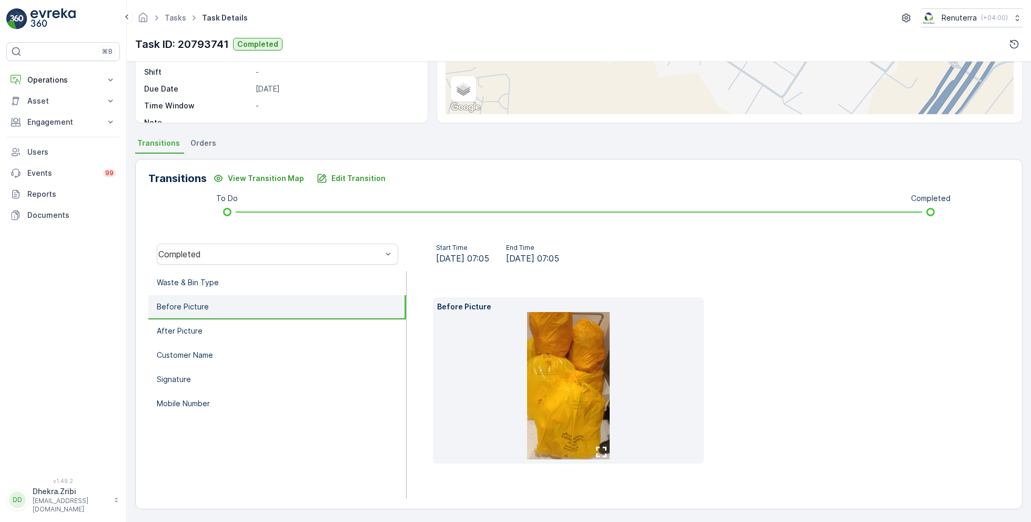
click at [552, 408] on img at bounding box center [568, 385] width 83 height 147
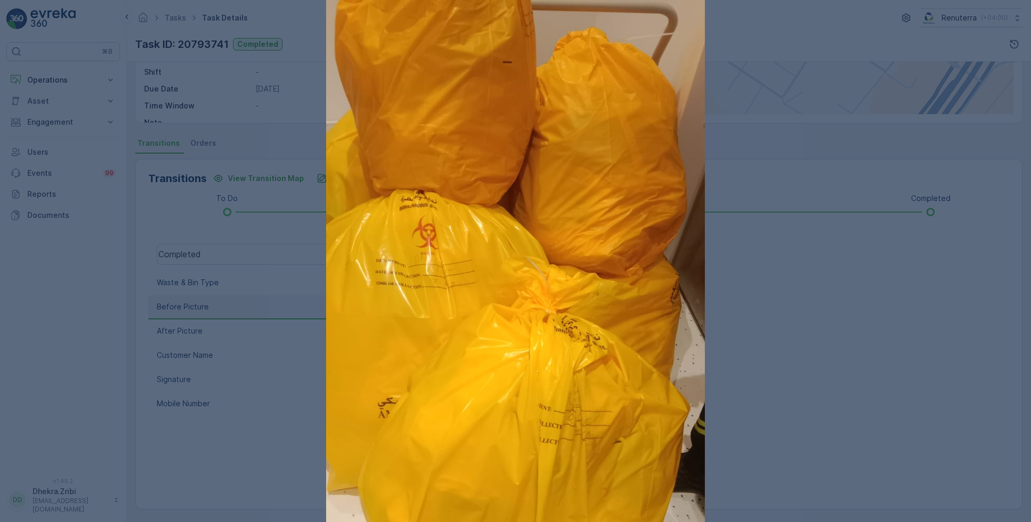
click at [816, 352] on div at bounding box center [515, 261] width 1031 height 522
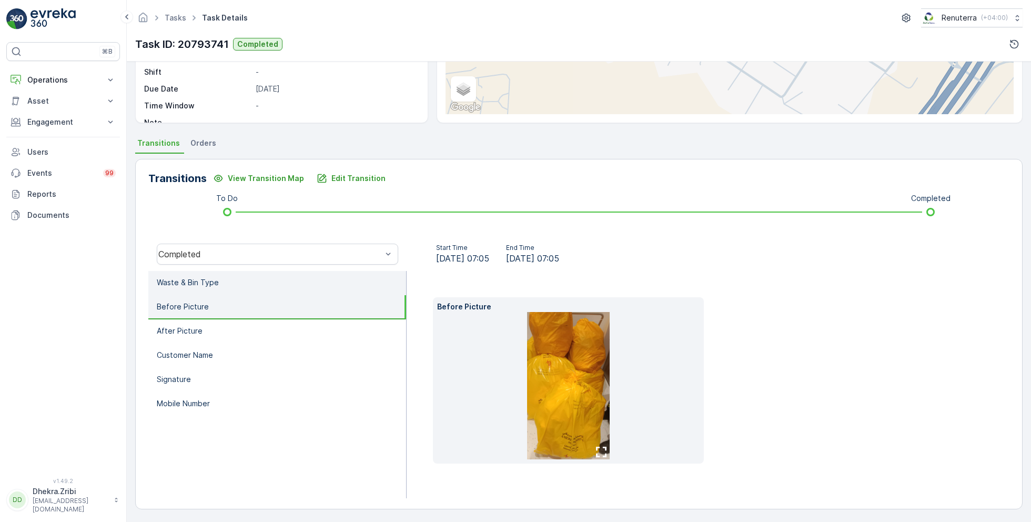
click at [211, 286] on p "Waste & Bin Type" at bounding box center [188, 282] width 62 height 11
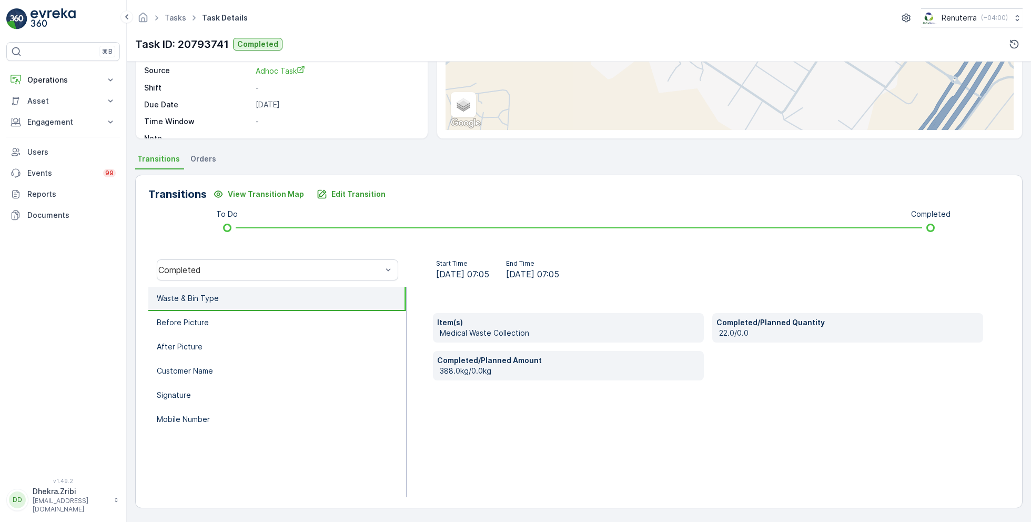
scroll to position [140, 0]
click at [217, 303] on p "Waste & Bin Type" at bounding box center [188, 299] width 62 height 11
click at [219, 320] on li "Before Picture" at bounding box center [277, 324] width 258 height 24
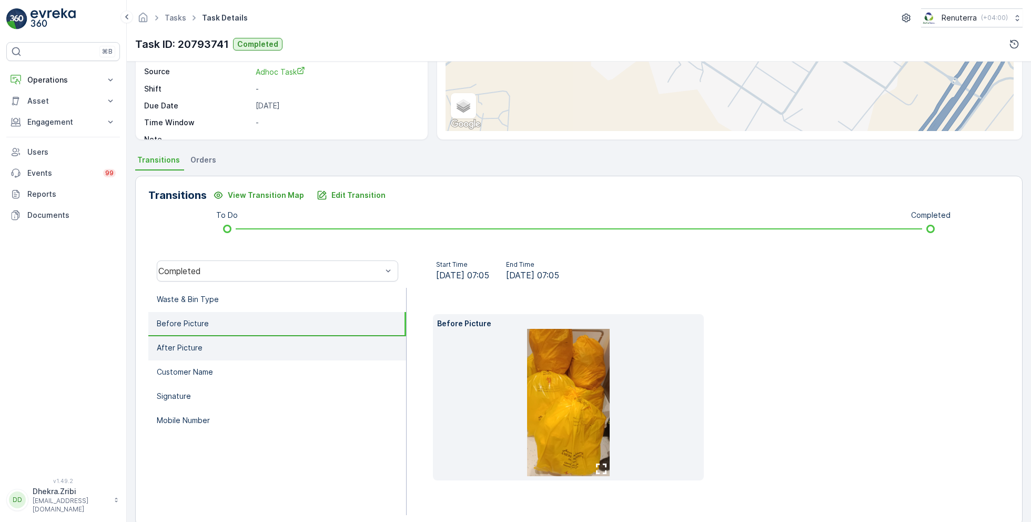
click at [221, 340] on li "After Picture" at bounding box center [277, 348] width 258 height 24
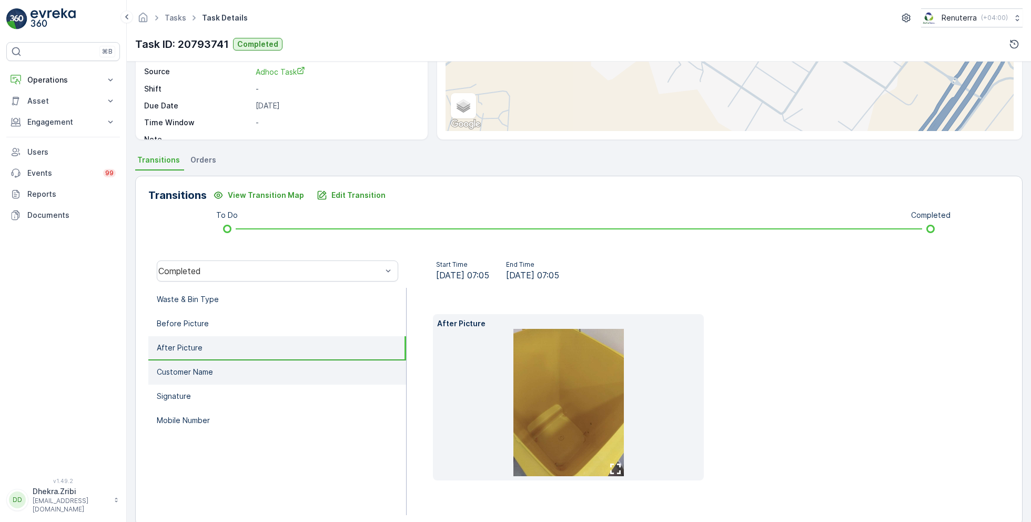
click at [225, 365] on li "Customer Name" at bounding box center [277, 372] width 258 height 24
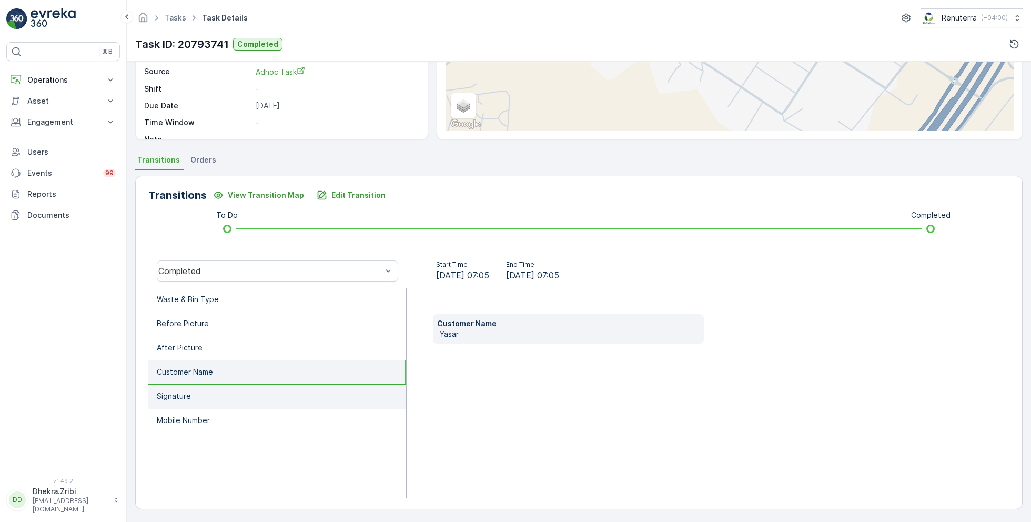
click at [226, 386] on li "Signature" at bounding box center [277, 397] width 258 height 24
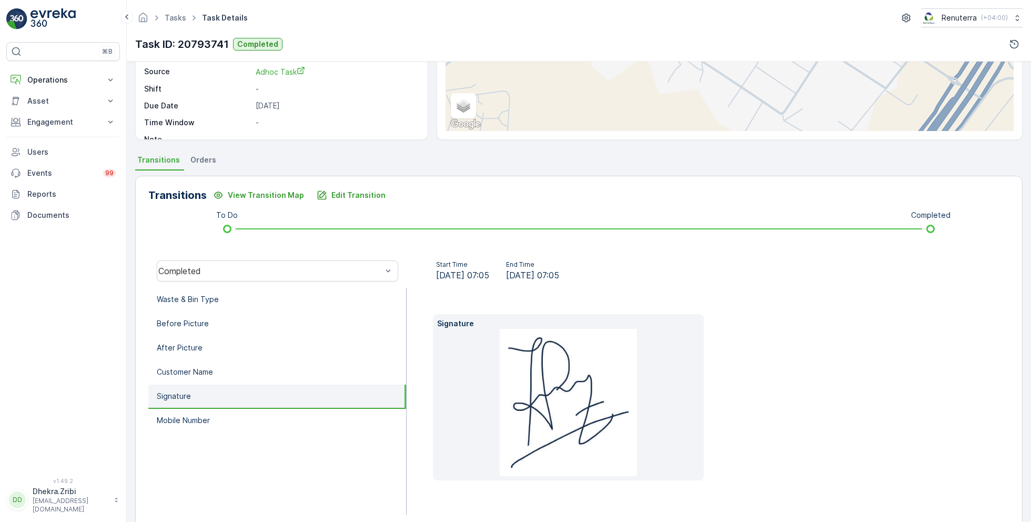
click at [227, 407] on li "Signature" at bounding box center [277, 397] width 258 height 24
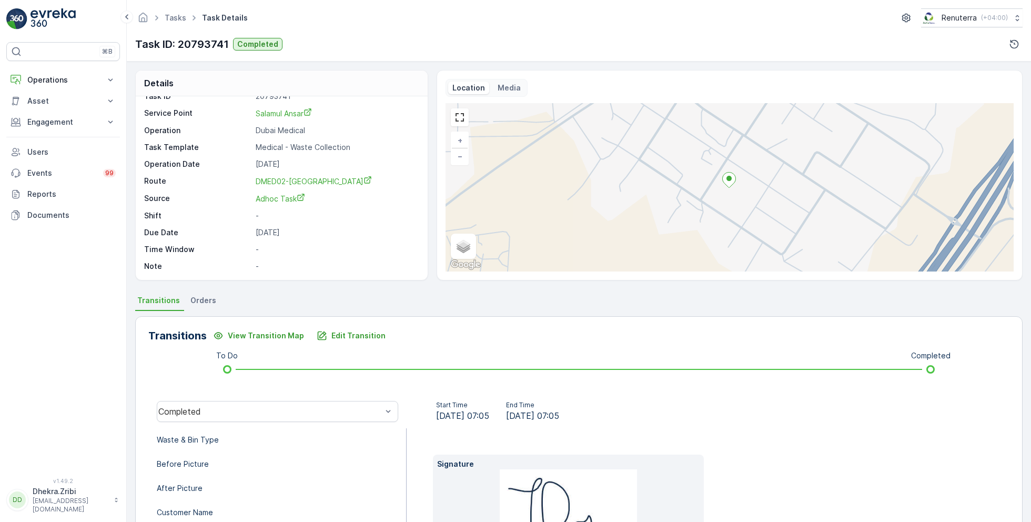
scroll to position [0, 0]
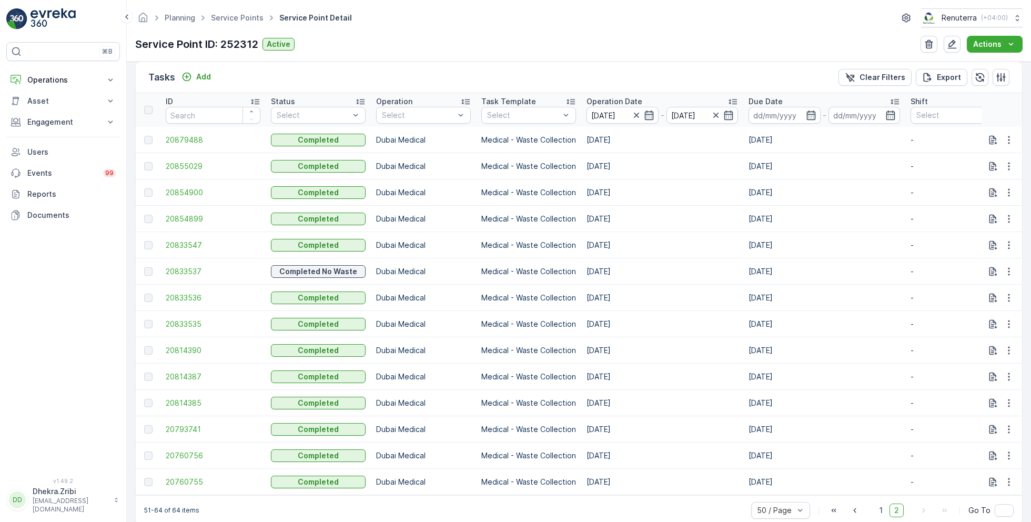
scroll to position [329, 0]
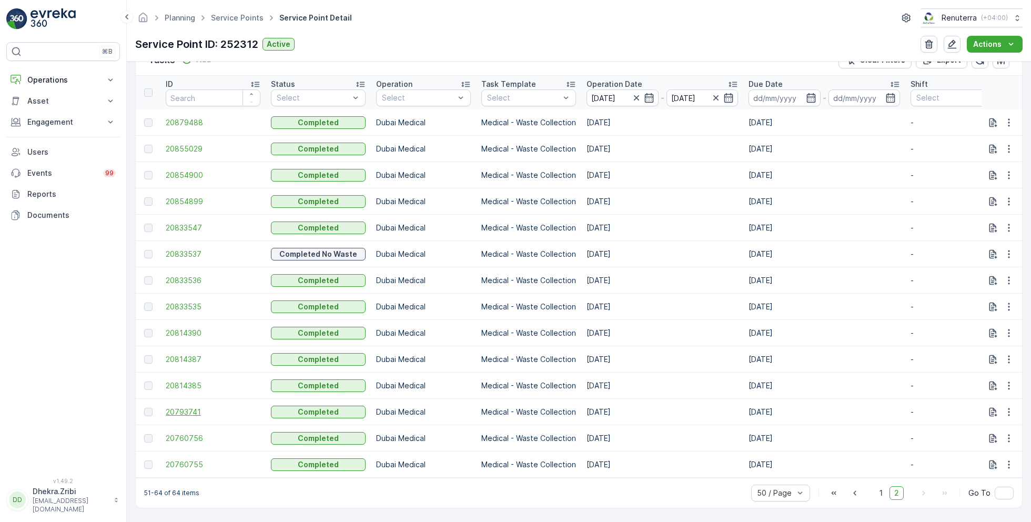
click at [201, 407] on span "20793741" at bounding box center [213, 412] width 95 height 11
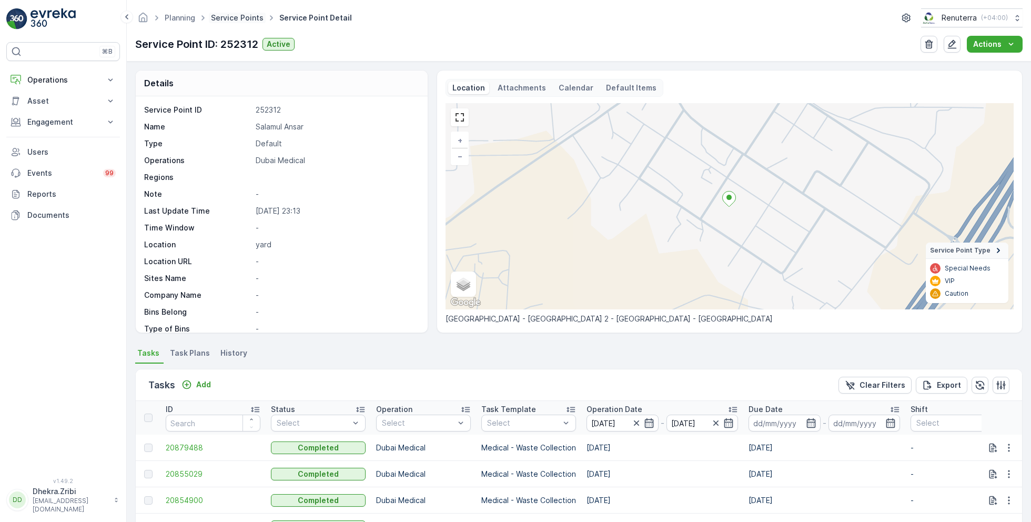
click at [240, 17] on link "Service Points" at bounding box center [237, 17] width 53 height 9
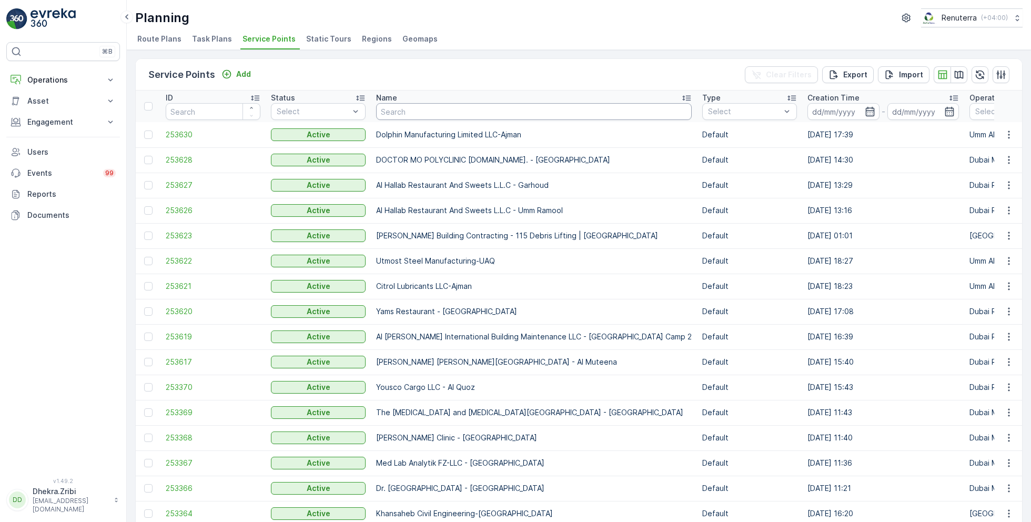
click at [436, 110] on input "text" at bounding box center [534, 111] width 316 height 17
type input "wade"
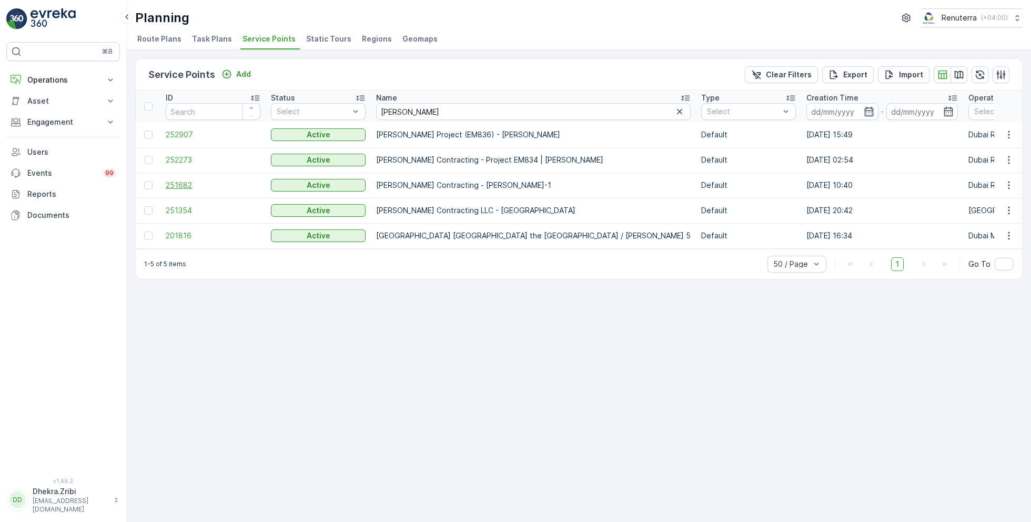
click at [178, 180] on span "251682" at bounding box center [213, 185] width 95 height 11
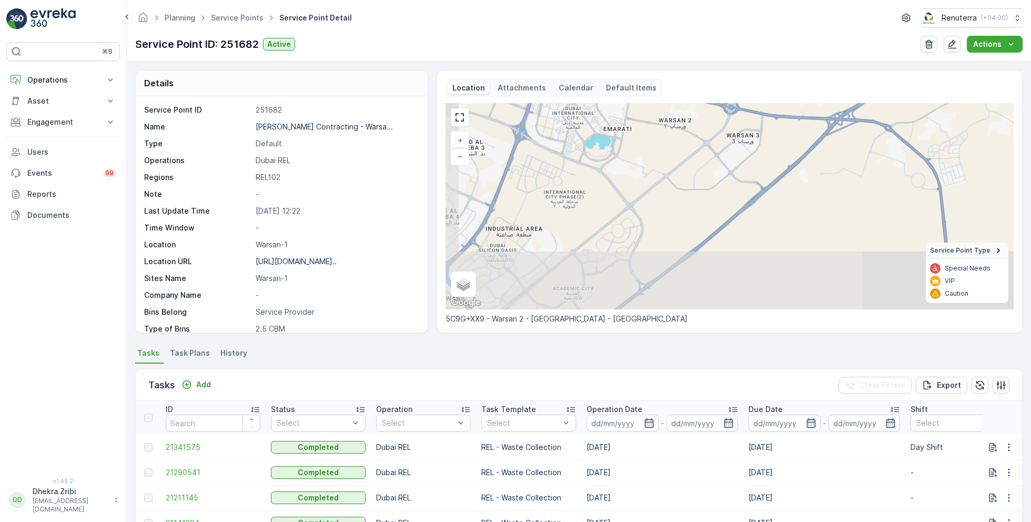
drag, startPoint x: 602, startPoint y: 240, endPoint x: 619, endPoint y: 150, distance: 91.6
click at [619, 150] on div "+ − Satellite Roadmap Terrain Hybrid Leaflet Keyboard shortcuts Map Data Map da…" at bounding box center [730, 206] width 568 height 206
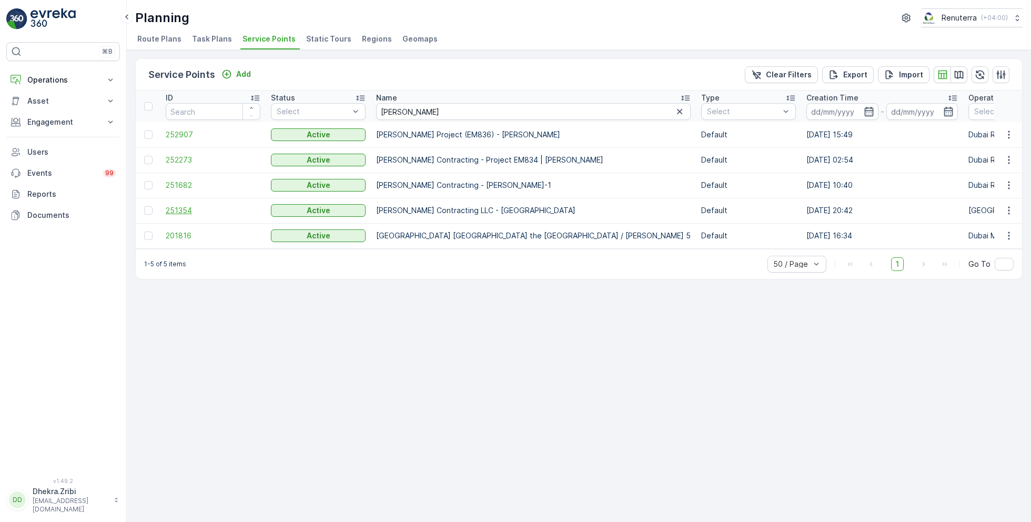
click at [176, 209] on span "251354" at bounding box center [213, 210] width 95 height 11
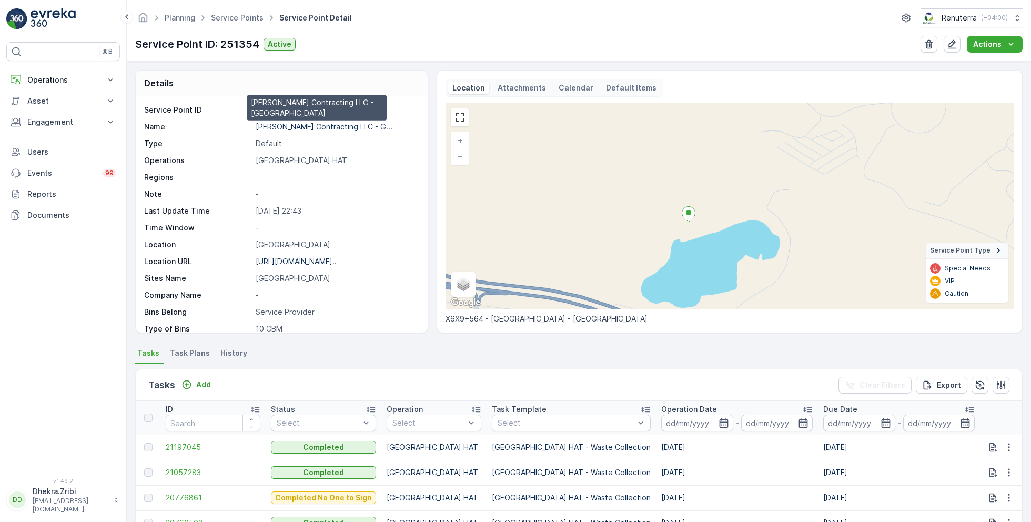
click at [335, 125] on p "Wade Adams Contracting LLC - G..." at bounding box center [324, 126] width 137 height 9
click at [188, 444] on span "21197045" at bounding box center [213, 447] width 95 height 11
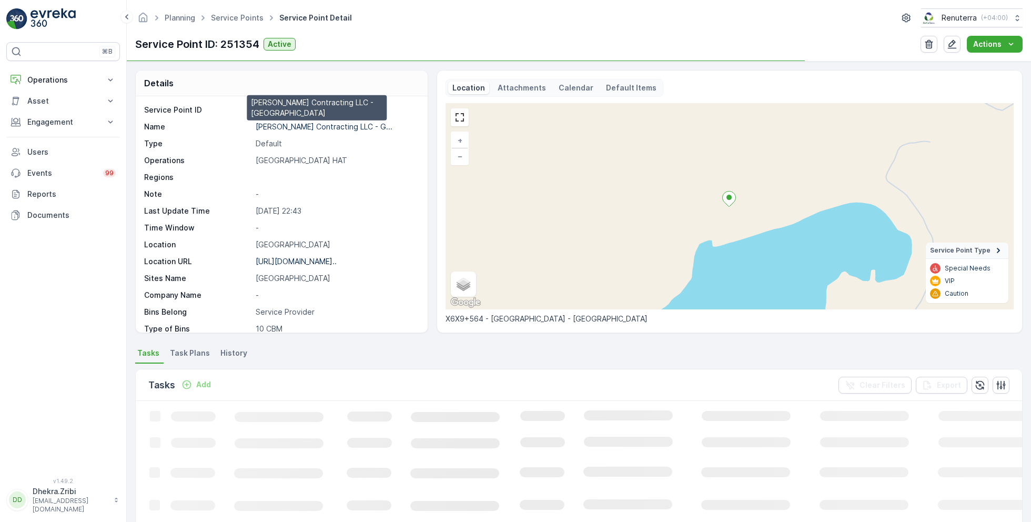
click at [288, 127] on p "Wade Adams Contracting LLC - G..." at bounding box center [324, 126] width 137 height 9
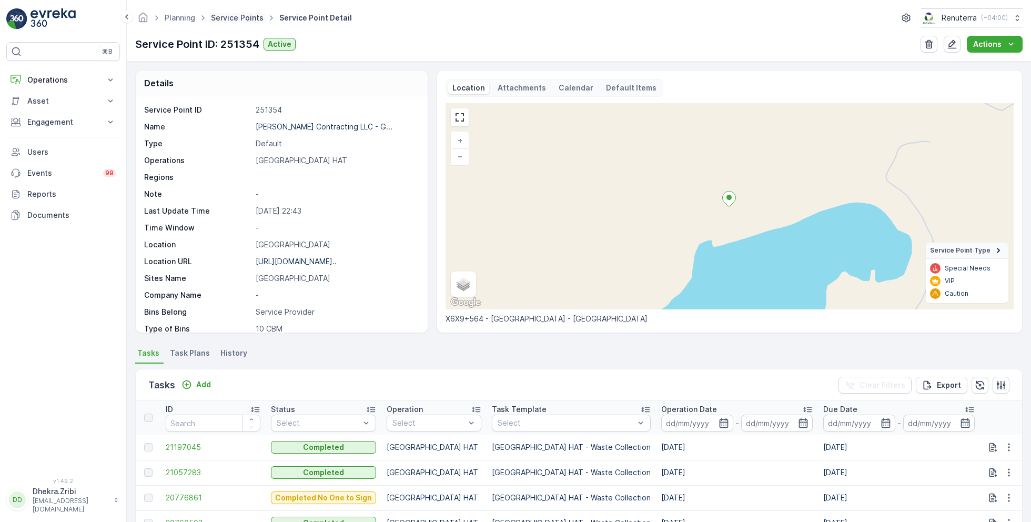
click at [235, 16] on link "Service Points" at bounding box center [237, 17] width 53 height 9
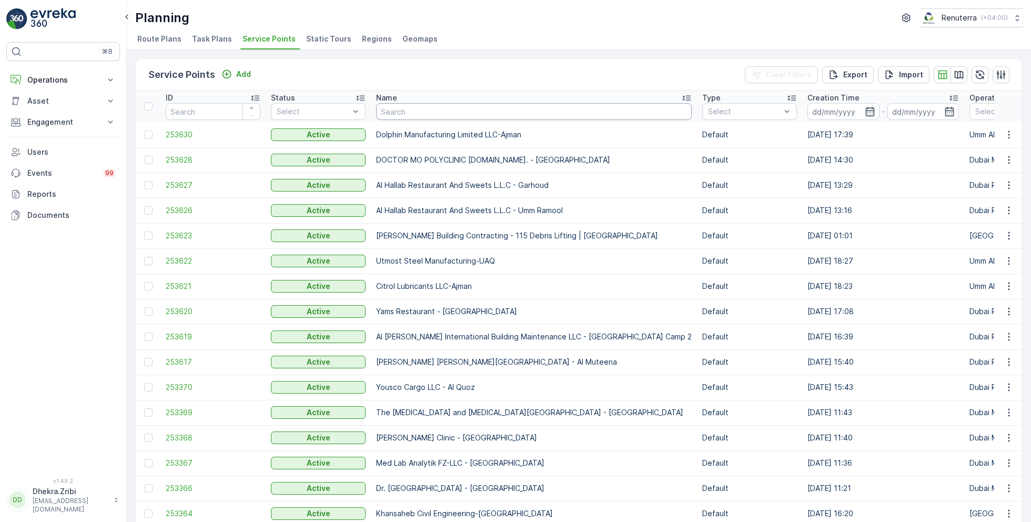
click at [414, 114] on input "text" at bounding box center [534, 111] width 316 height 17
type input "q"
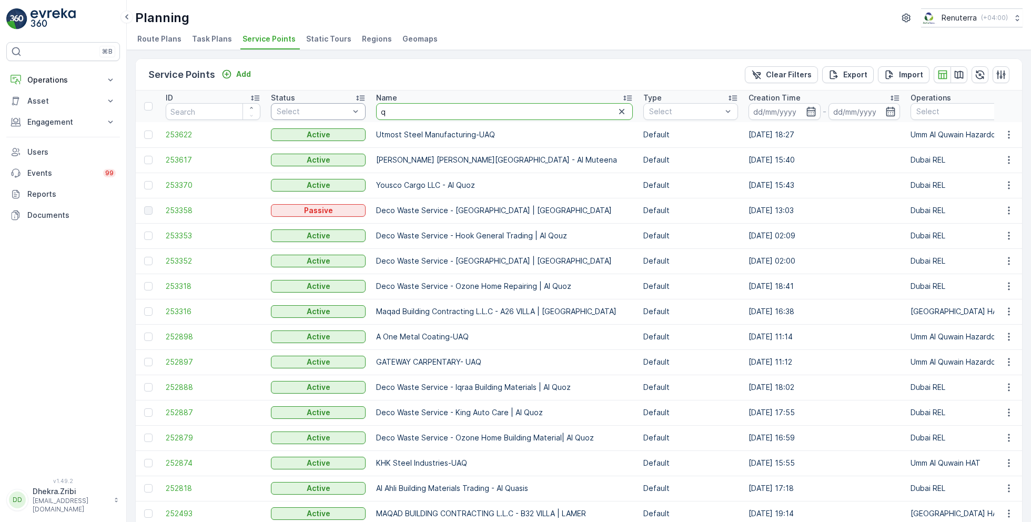
drag, startPoint x: 425, startPoint y: 106, endPoint x: 327, endPoint y: 107, distance: 97.9
type input "amir"
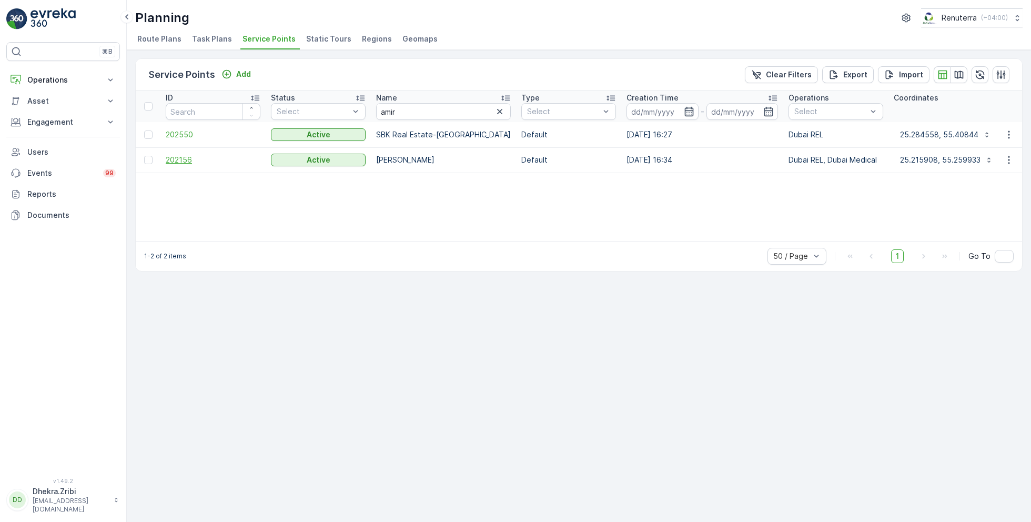
click at [171, 157] on span "202156" at bounding box center [213, 160] width 95 height 11
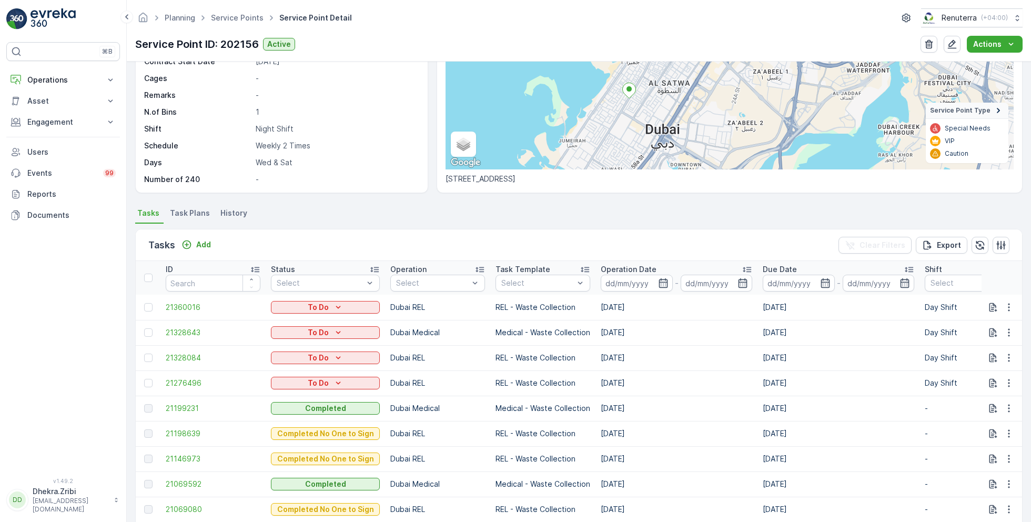
scroll to position [41, 0]
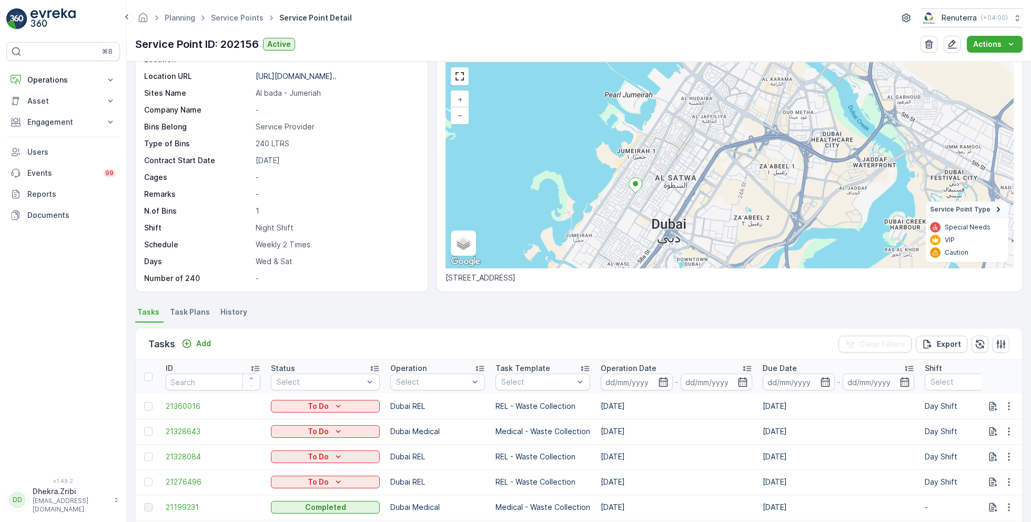
drag, startPoint x: 646, startPoint y: 126, endPoint x: 650, endPoint y: 121, distance: 7.1
click at [651, 121] on div "+ − Satellite Roadmap Terrain Hybrid Leaflet Keyboard shortcuts Map Data Map da…" at bounding box center [730, 165] width 568 height 206
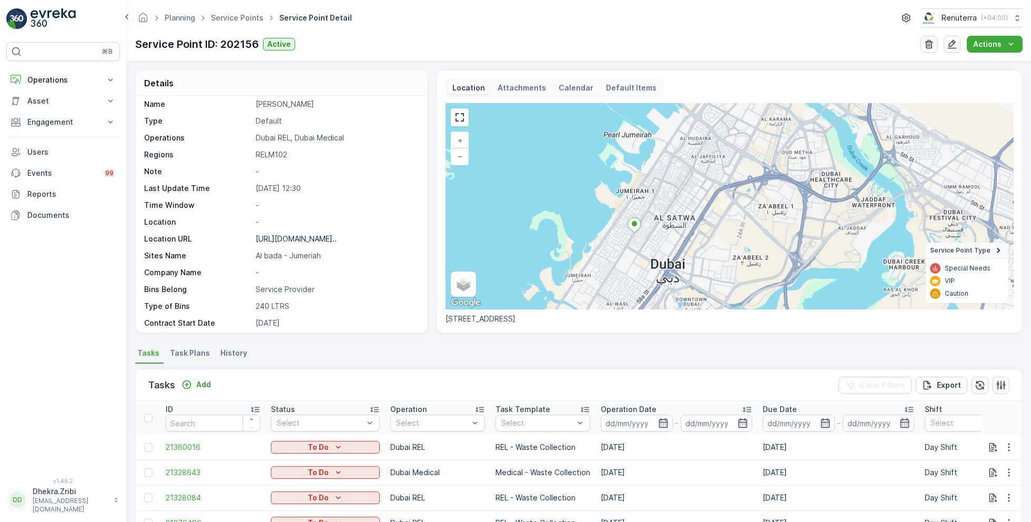
scroll to position [0, 0]
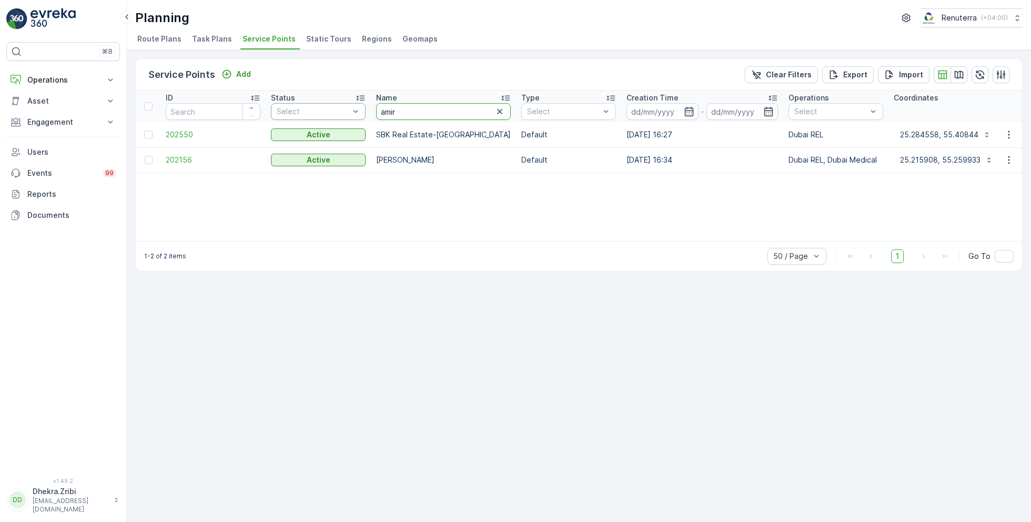
drag, startPoint x: 420, startPoint y: 112, endPoint x: 360, endPoint y: 107, distance: 60.1
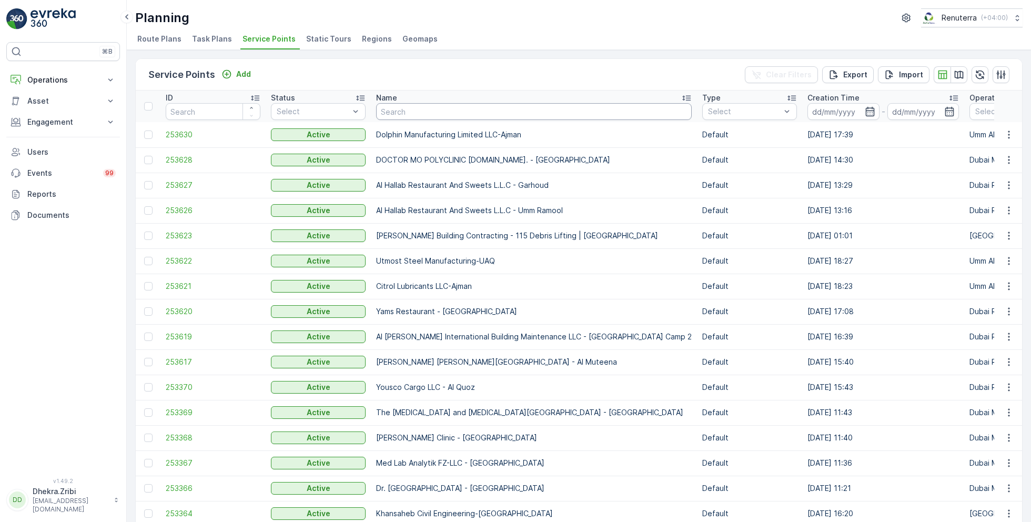
click at [414, 110] on input "text" at bounding box center [534, 111] width 316 height 17
type input "ches"
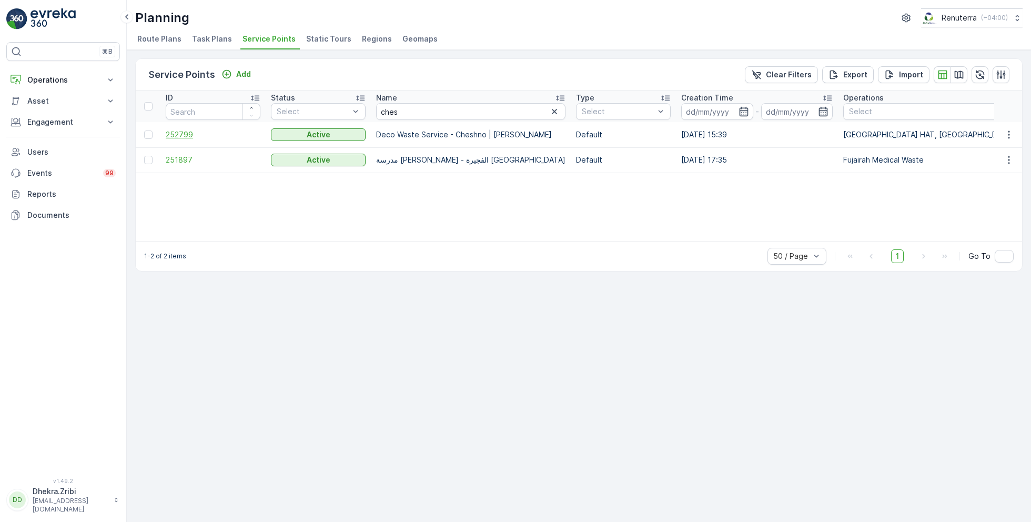
click at [187, 131] on span "252799" at bounding box center [213, 134] width 95 height 11
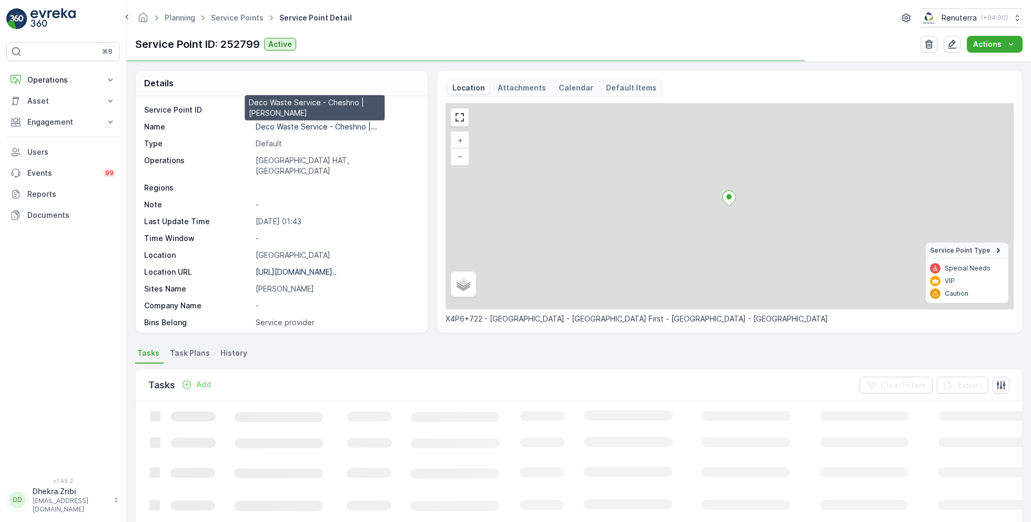
click at [313, 127] on p "Deco Waste Service - Cheshno |..." at bounding box center [317, 126] width 122 height 9
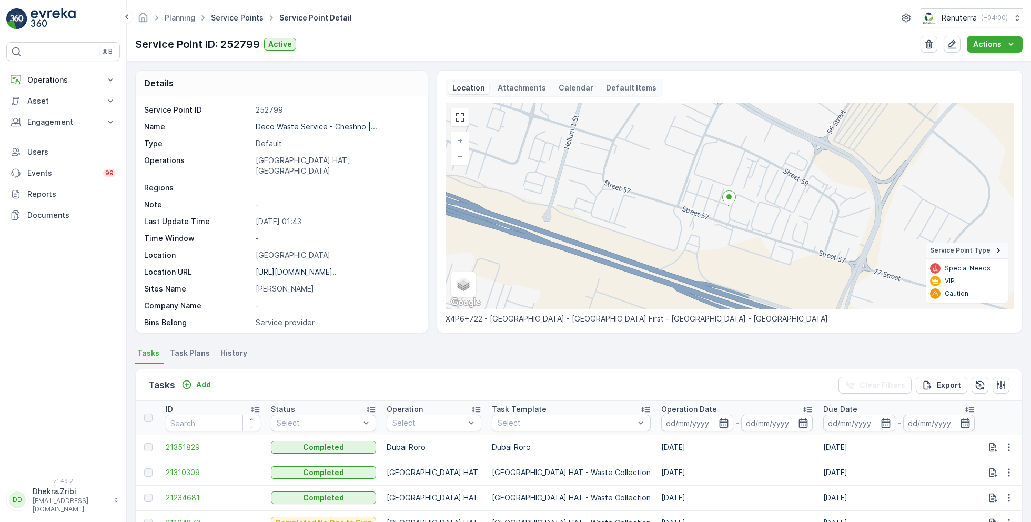
click at [224, 16] on link "Service Points" at bounding box center [237, 17] width 53 height 9
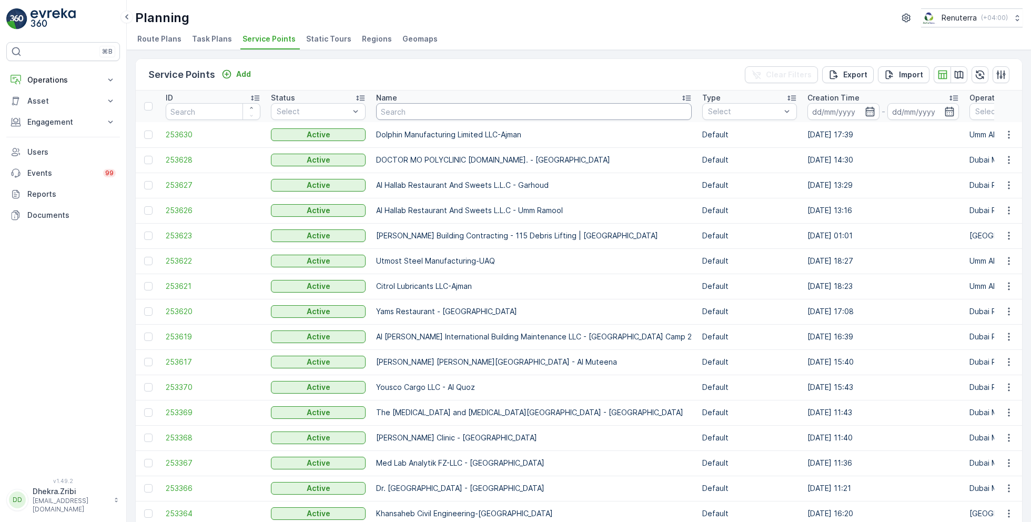
click at [439, 111] on input "text" at bounding box center [534, 111] width 316 height 17
type input "rox"
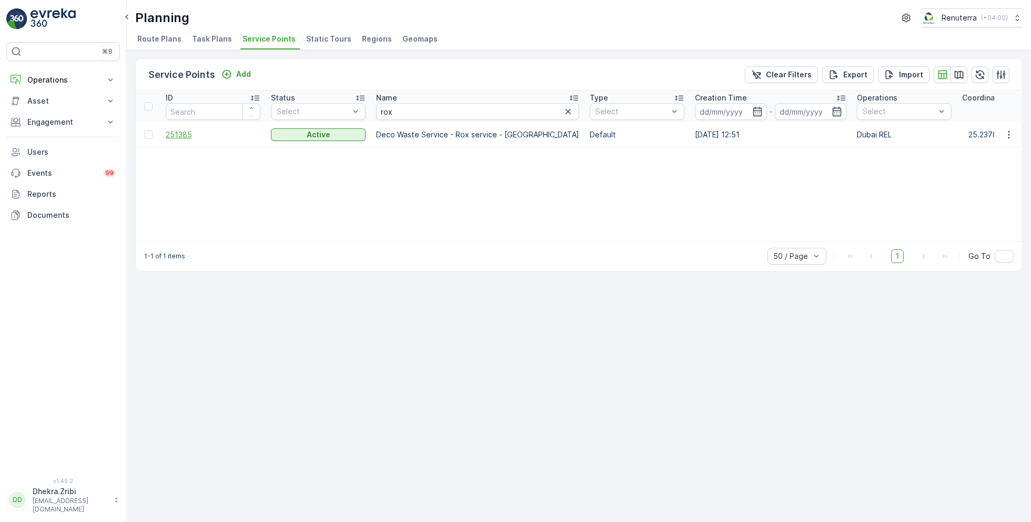
click at [190, 133] on span "251385" at bounding box center [213, 134] width 95 height 11
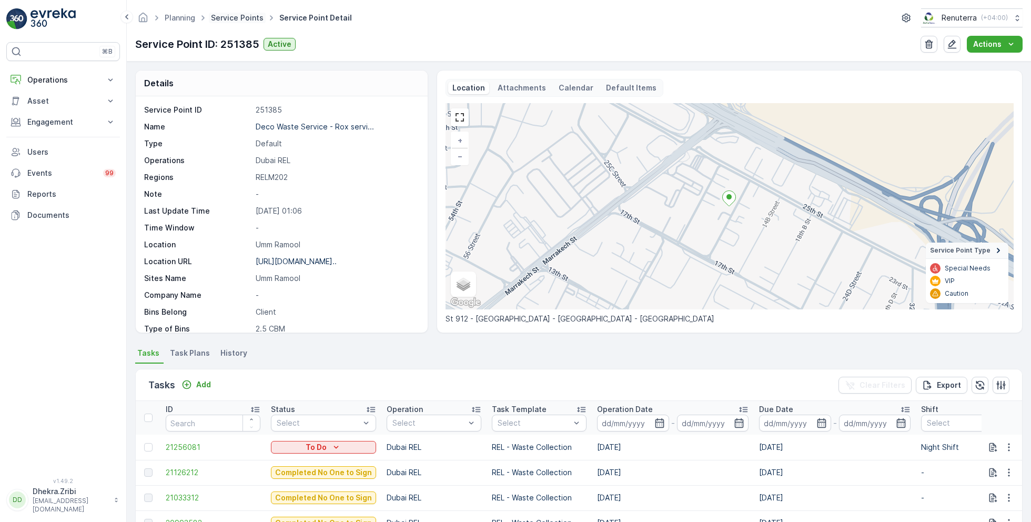
click at [246, 19] on link "Service Points" at bounding box center [237, 17] width 53 height 9
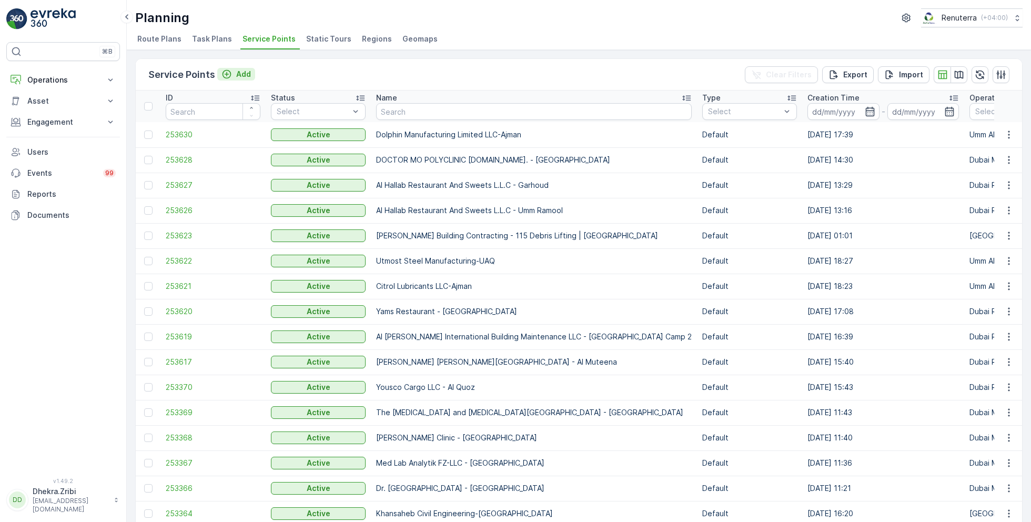
click at [236, 74] on p "Add" at bounding box center [243, 74] width 15 height 11
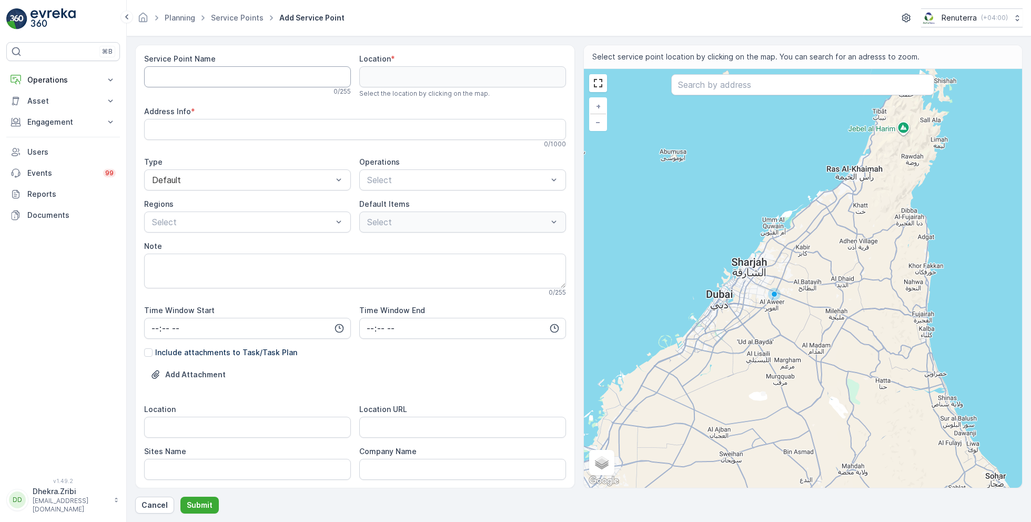
click at [258, 73] on Name "Service Point Name" at bounding box center [247, 76] width 207 height 21
paste Name "Deco Waste Service - Al Aqroobi Villa 5/7 | JVC"
type Name "Deco Waste Service - Al Aqroobi Villa 5/7 | JVC"
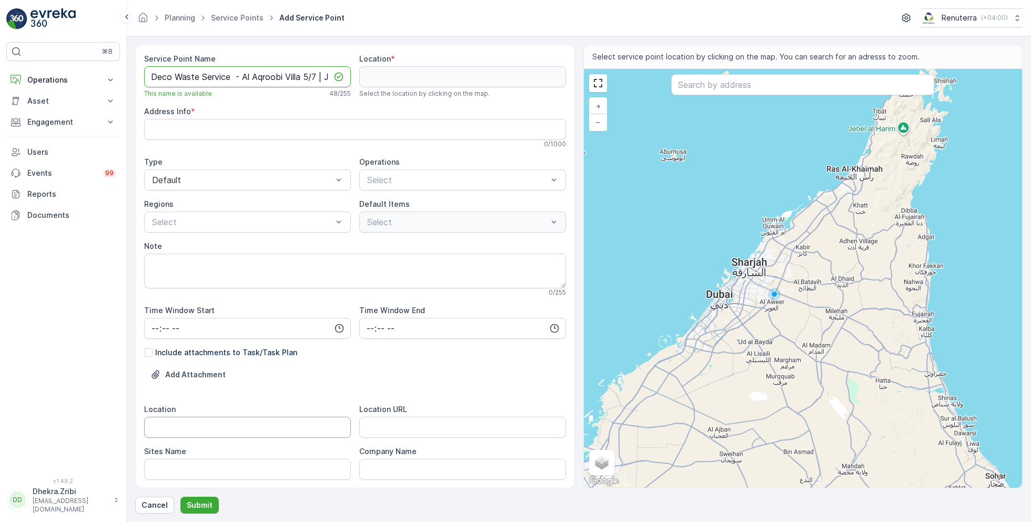
click at [203, 422] on input "Location" at bounding box center [247, 427] width 207 height 21
paste input "JVC"
type input "JVC"
click at [182, 469] on Name "Sites Name" at bounding box center [247, 469] width 207 height 21
paste Name "JVC"
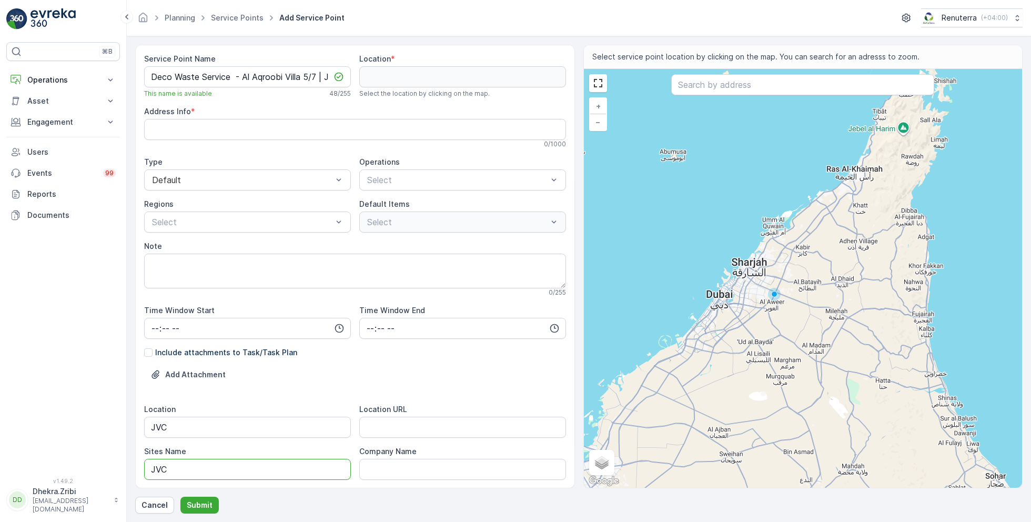
type Name "JVC"
click at [403, 425] on URL "Location URL" at bounding box center [462, 427] width 207 height 21
paste URL "https://maps.app.goo.gl/cQSxBsysvKdJrmZc8"
type URL "https://maps.app.goo.gl/cQSxBsysvKdJrmZc8"
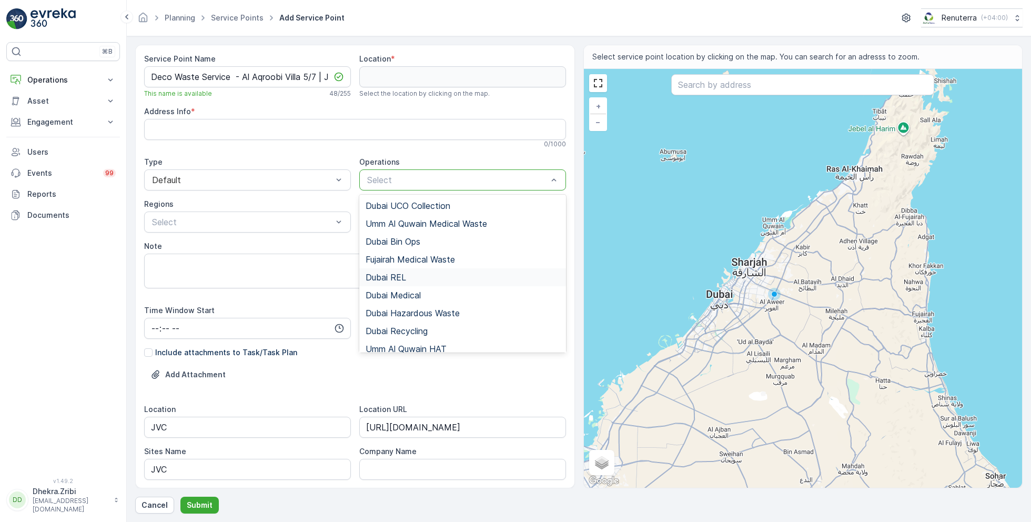
click at [414, 277] on div "Dubai REL" at bounding box center [463, 277] width 194 height 9
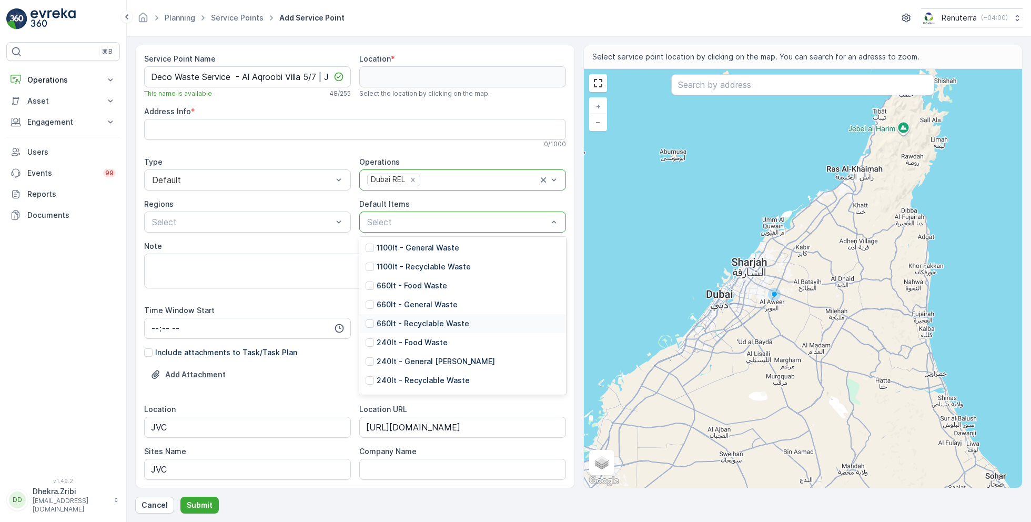
scroll to position [187, 0]
click at [422, 361] on p "240lt - General Waste" at bounding box center [436, 360] width 118 height 11
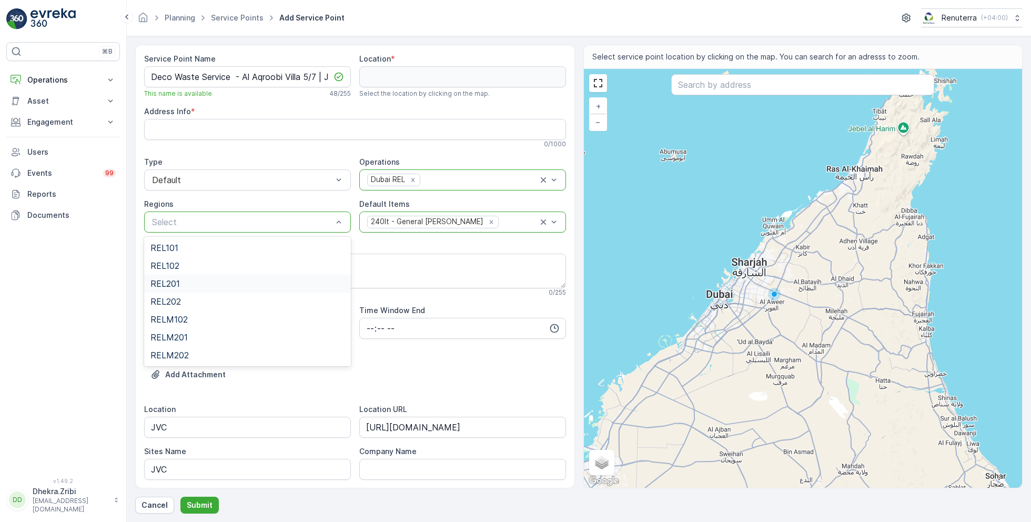
click at [117, 279] on div "⌘B Operations Insights Planning Routes & Tasks Cockpit Settings Asset Assets En…" at bounding box center [63, 253] width 114 height 423
click at [89, 305] on div "⌘B Operations Insights Planning Routes & Tasks Cockpit Settings Asset Assets En…" at bounding box center [63, 253] width 114 height 423
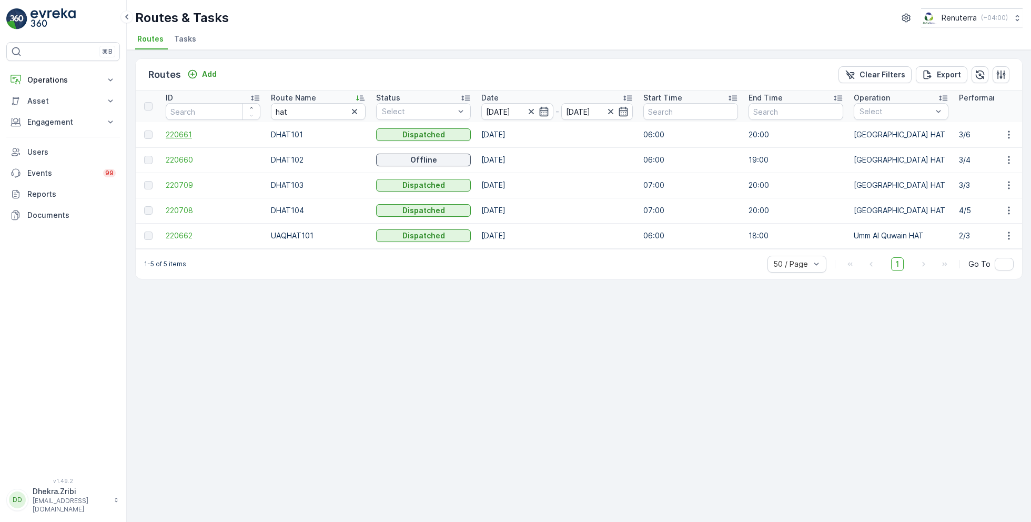
click at [197, 134] on span "220661" at bounding box center [213, 134] width 95 height 11
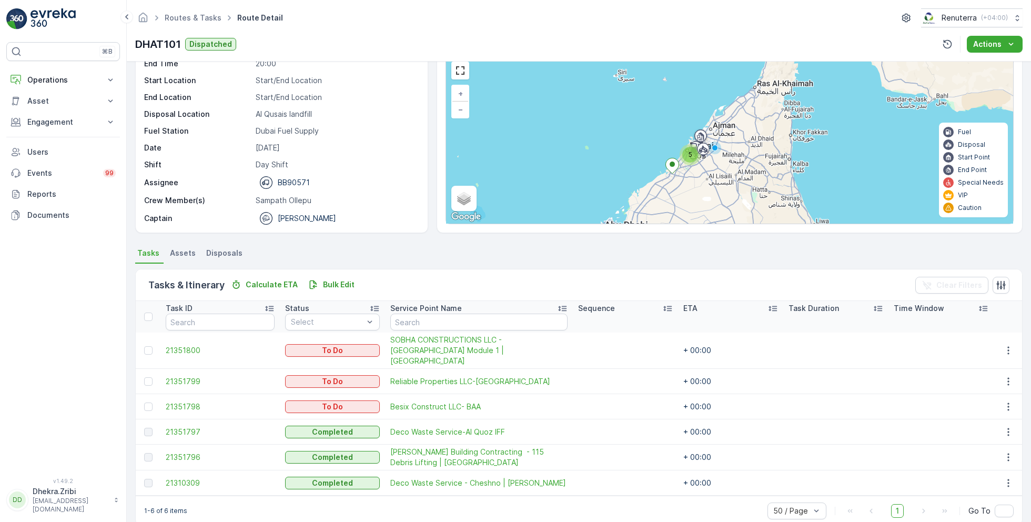
scroll to position [53, 0]
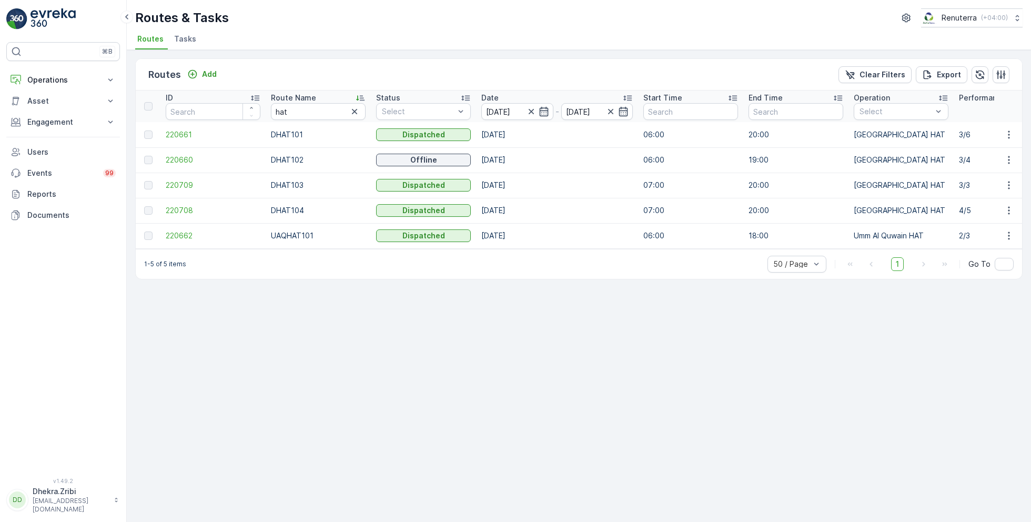
click at [180, 218] on td "220708" at bounding box center [212, 210] width 105 height 25
click at [303, 120] on th "Route Name hat" at bounding box center [318, 106] width 105 height 32
drag, startPoint x: 299, startPoint y: 109, endPoint x: 250, endPoint y: 108, distance: 48.9
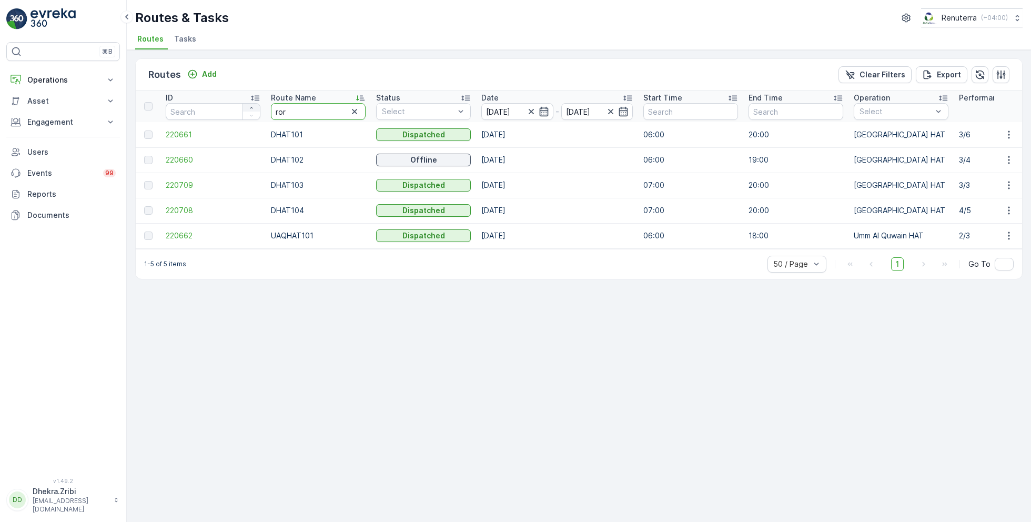
type input "roro"
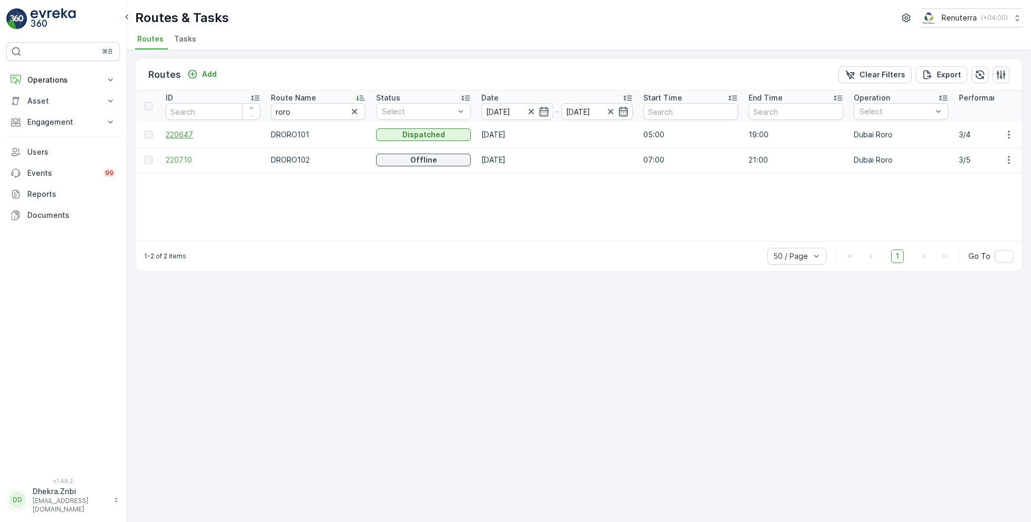
click at [175, 132] on span "220647" at bounding box center [213, 134] width 95 height 11
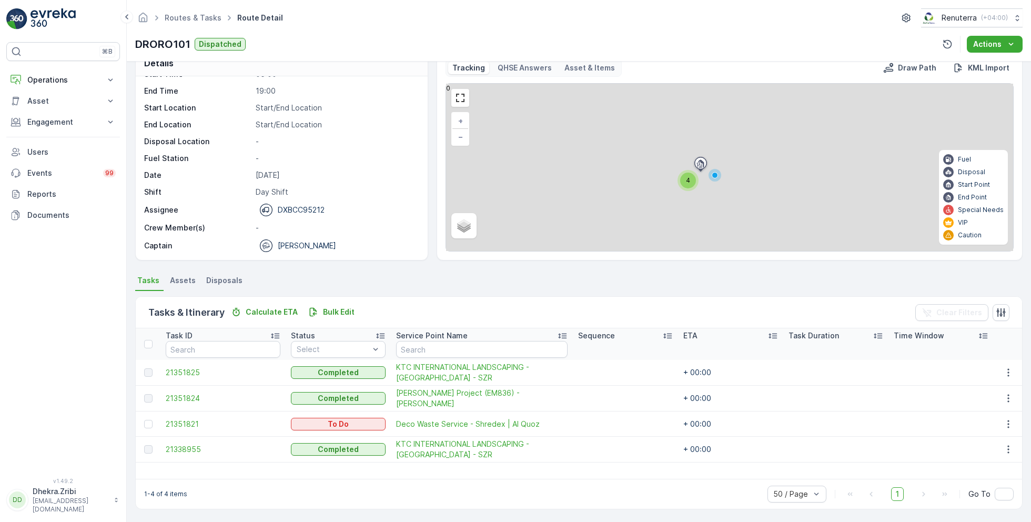
scroll to position [20, 0]
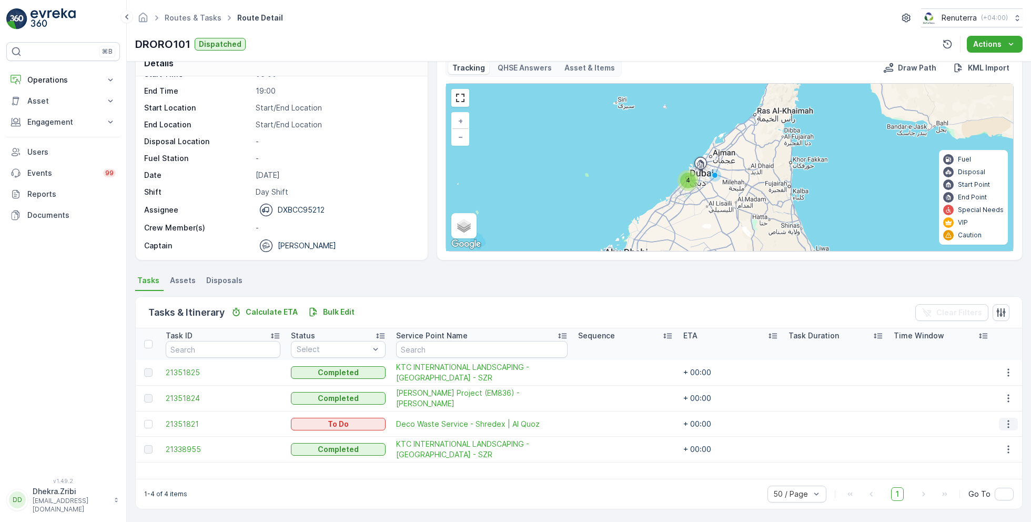
click at [1004, 420] on icon "button" at bounding box center [1008, 424] width 11 height 11
click at [980, 481] on span "Remove from Route" at bounding box center [991, 482] width 71 height 11
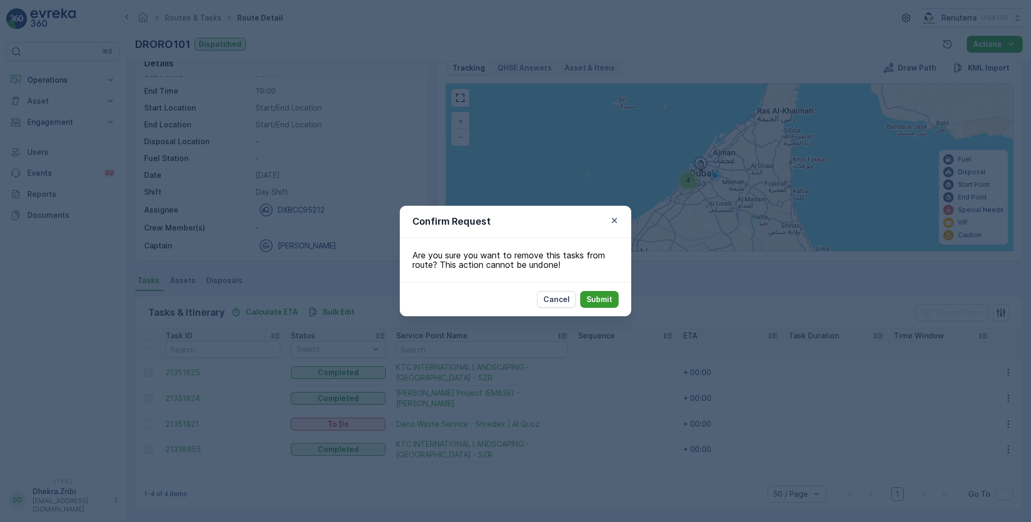
click at [608, 298] on p "Submit" at bounding box center [600, 299] width 26 height 11
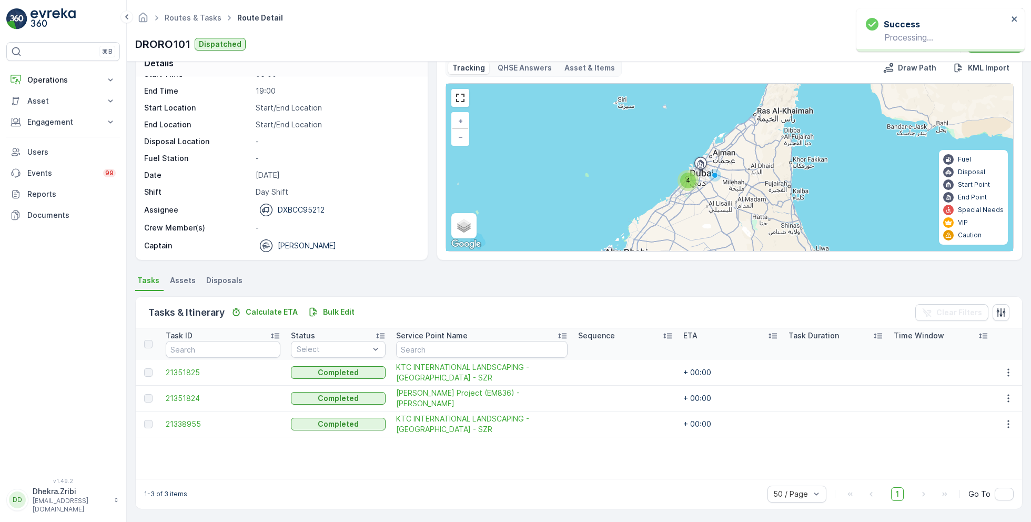
click at [325, 154] on p "-" at bounding box center [336, 158] width 161 height 11
click at [380, 38] on div "DRORO101 Dispatched Actions" at bounding box center [579, 44] width 888 height 17
click at [380, 462] on div "Task ID Status Select Service Point Name Sequence ETA Task Duration Time Window…" at bounding box center [579, 403] width 887 height 150
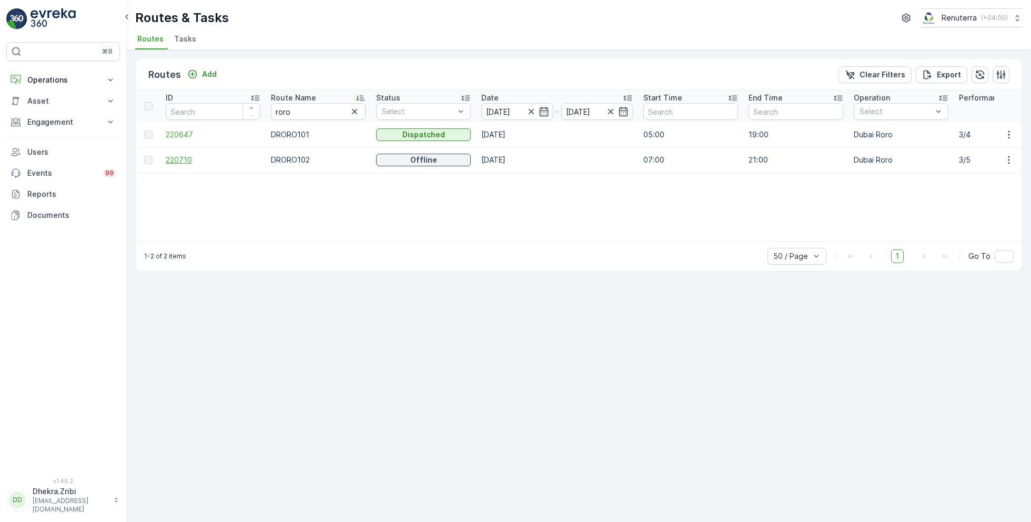
click at [180, 159] on span "220710" at bounding box center [213, 160] width 95 height 11
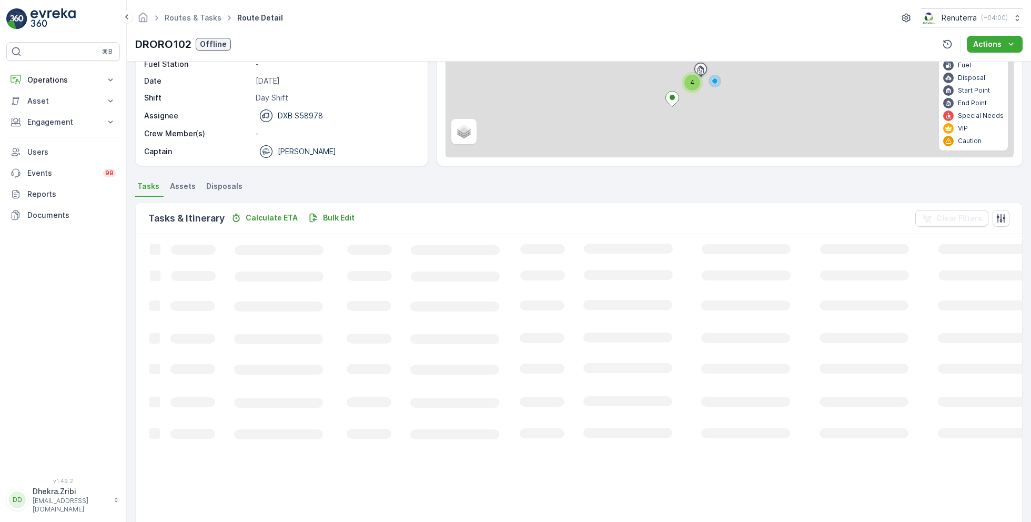
scroll to position [28, 0]
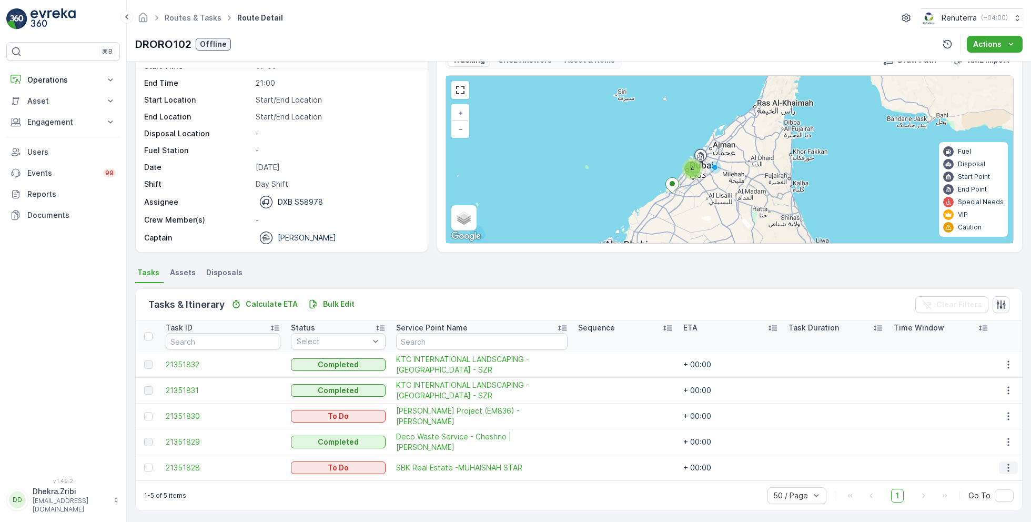
click at [1010, 463] on icon "button" at bounding box center [1008, 467] width 11 height 11
click at [988, 426] on span "Remove from Route" at bounding box center [991, 430] width 71 height 11
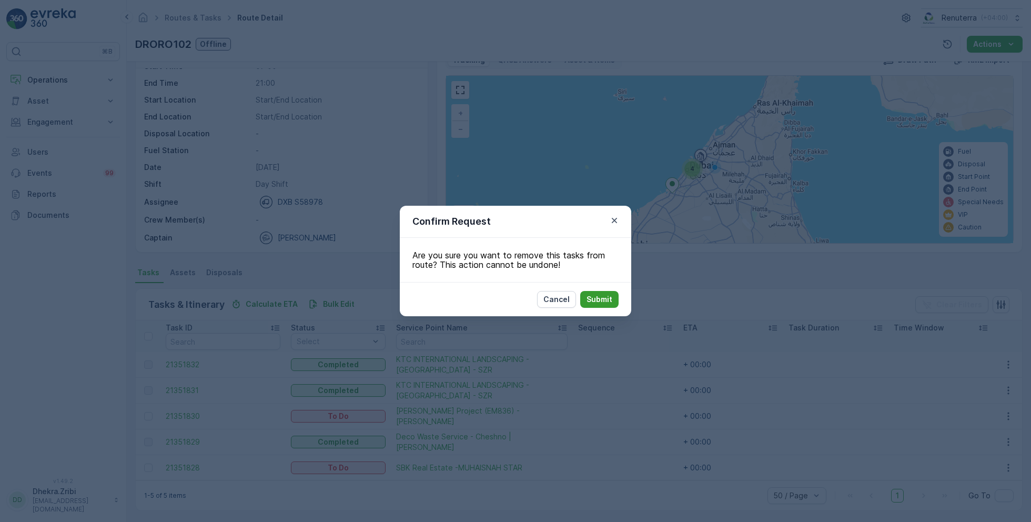
click at [608, 299] on p "Submit" at bounding box center [600, 299] width 26 height 11
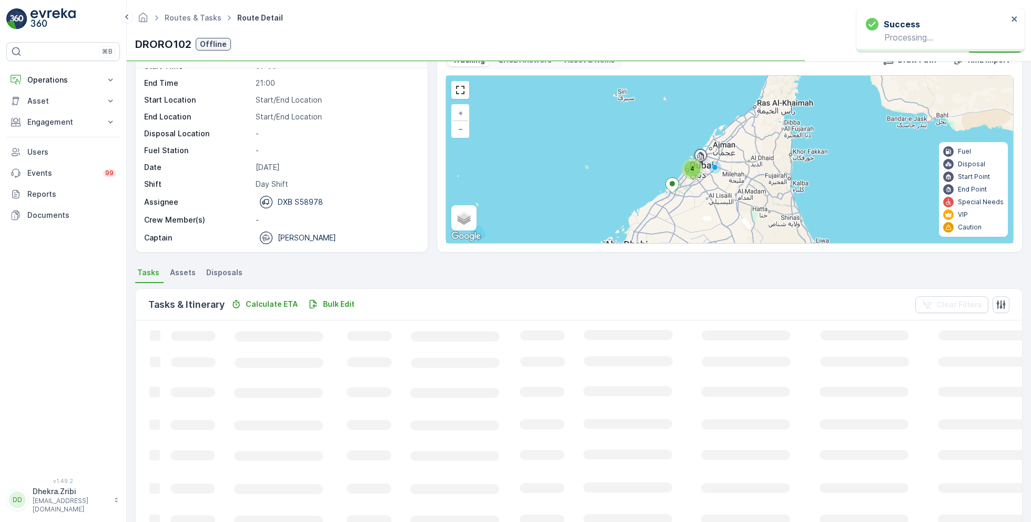
scroll to position [20, 0]
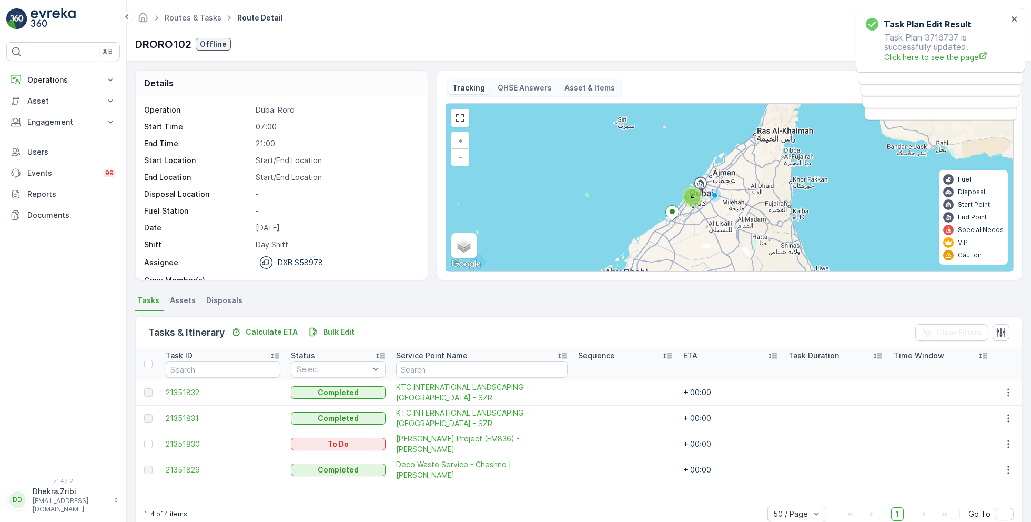
scroll to position [33, 0]
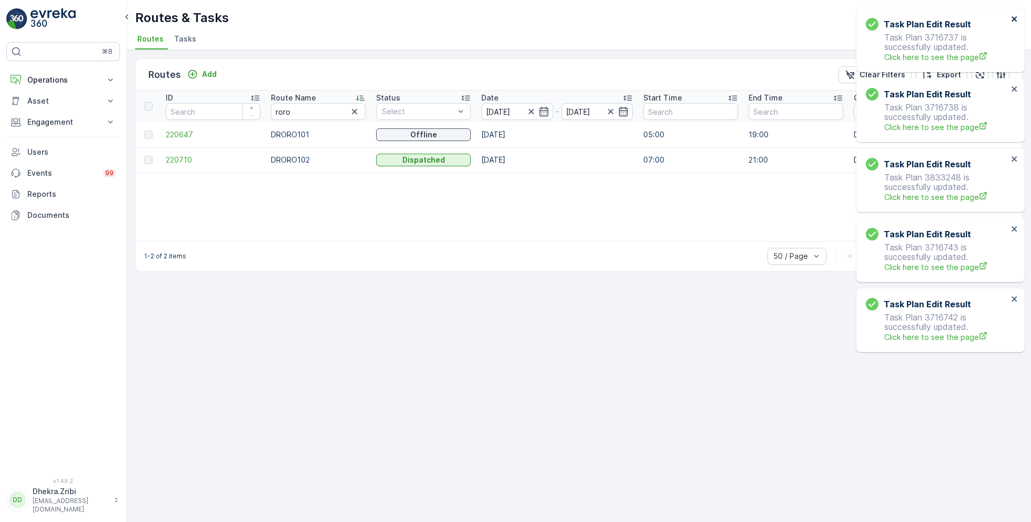
click at [1013, 18] on icon "close" at bounding box center [1014, 18] width 5 height 5
click at [1018, 21] on icon "close" at bounding box center [1014, 19] width 7 height 8
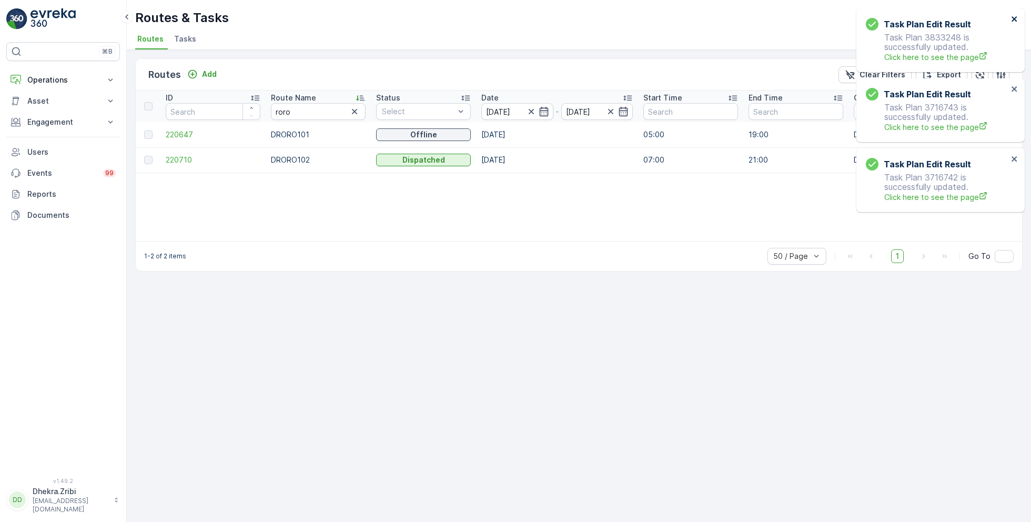
click at [1014, 19] on icon "close" at bounding box center [1014, 18] width 5 height 5
click at [1013, 23] on icon "close" at bounding box center [1014, 19] width 7 height 8
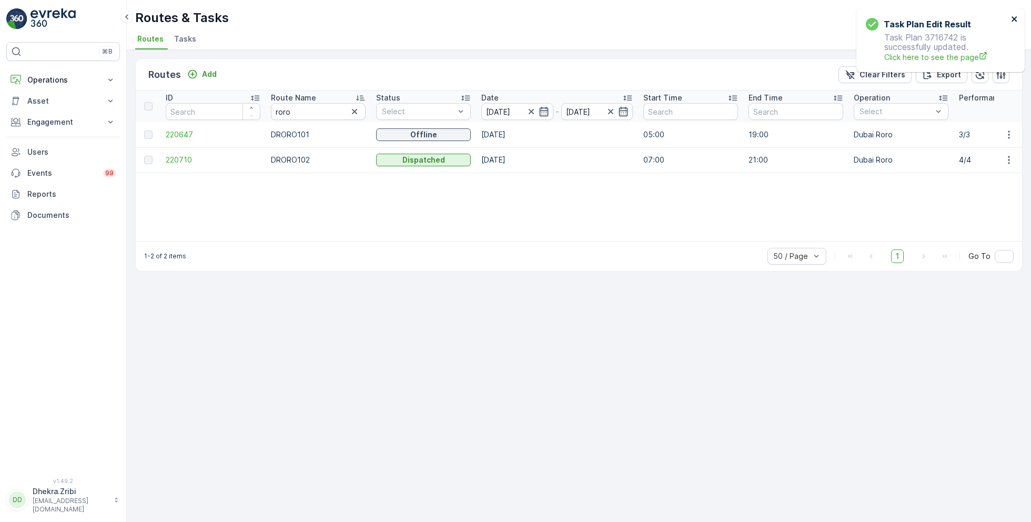
click at [1013, 21] on icon "close" at bounding box center [1014, 19] width 7 height 8
drag, startPoint x: 310, startPoint y: 115, endPoint x: 243, endPoint y: 109, distance: 67.5
type input "hat"
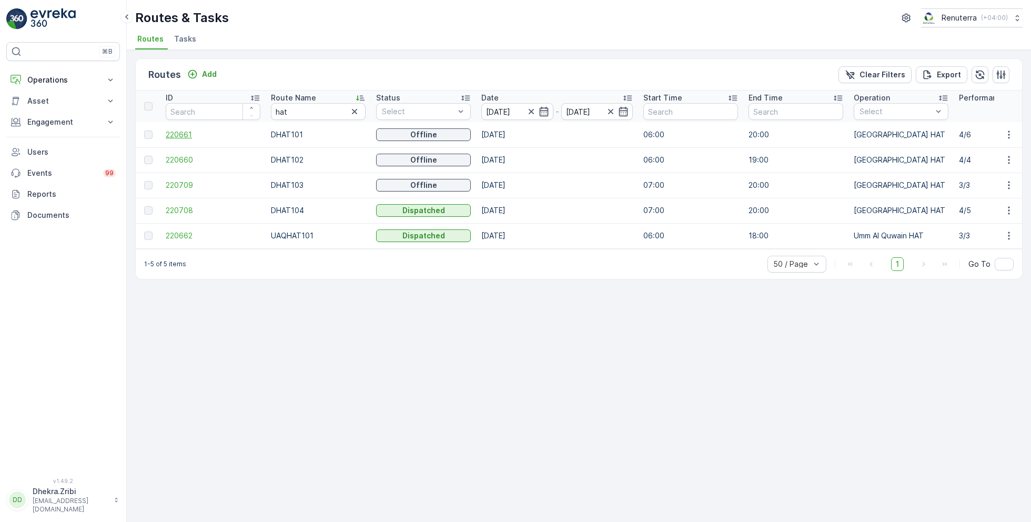
click at [177, 133] on span "220661" at bounding box center [213, 134] width 95 height 11
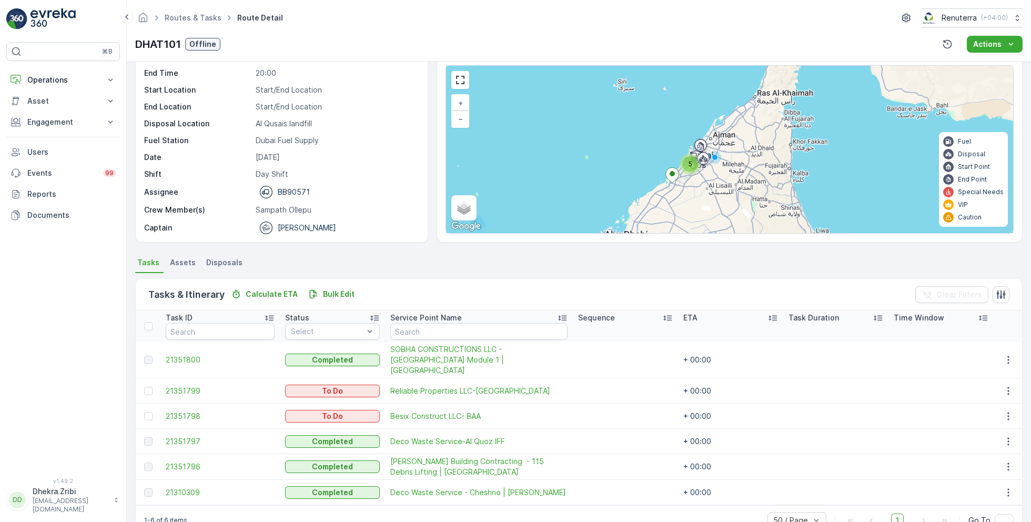
scroll to position [53, 0]
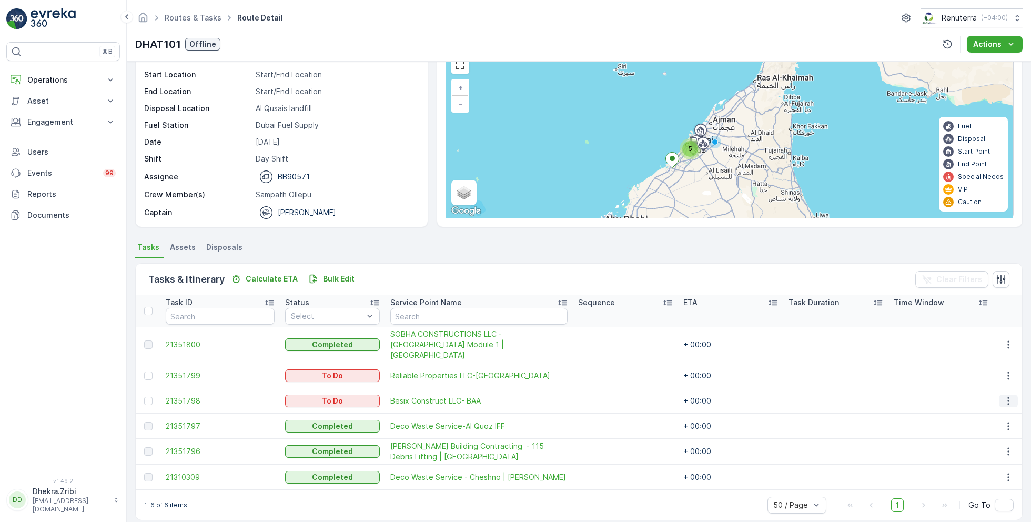
click at [1003, 396] on icon "button" at bounding box center [1008, 401] width 11 height 11
click at [987, 437] on span "Change Route" at bounding box center [981, 434] width 51 height 11
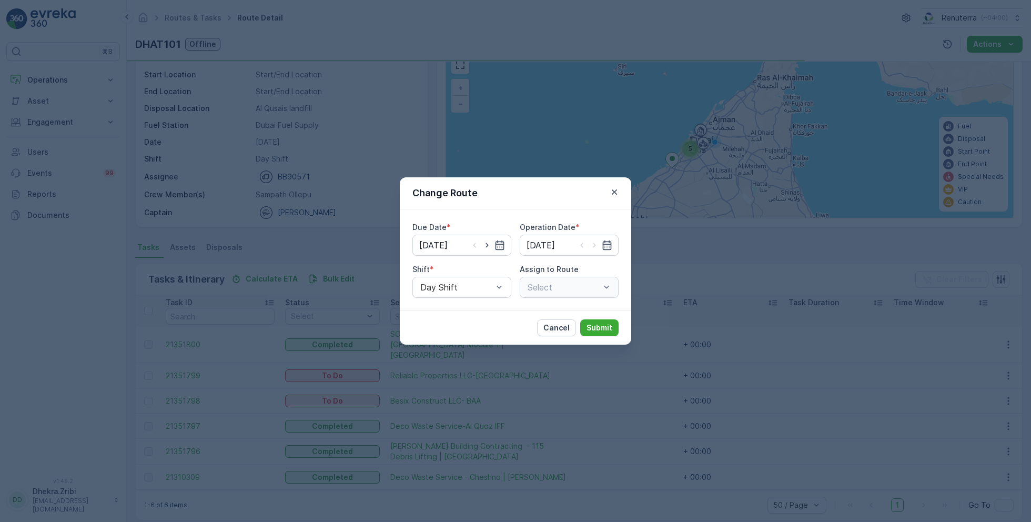
type input "[DATE]"
click at [488, 245] on icon "button" at bounding box center [487, 245] width 3 height 5
type input "[DATE]"
click at [595, 244] on icon "button" at bounding box center [594, 245] width 3 height 5
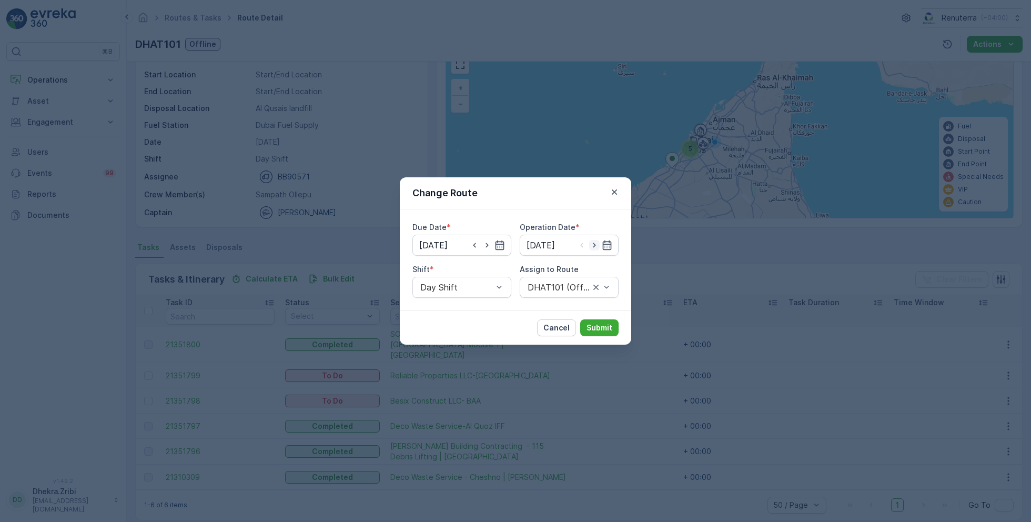
type input "[DATE]"
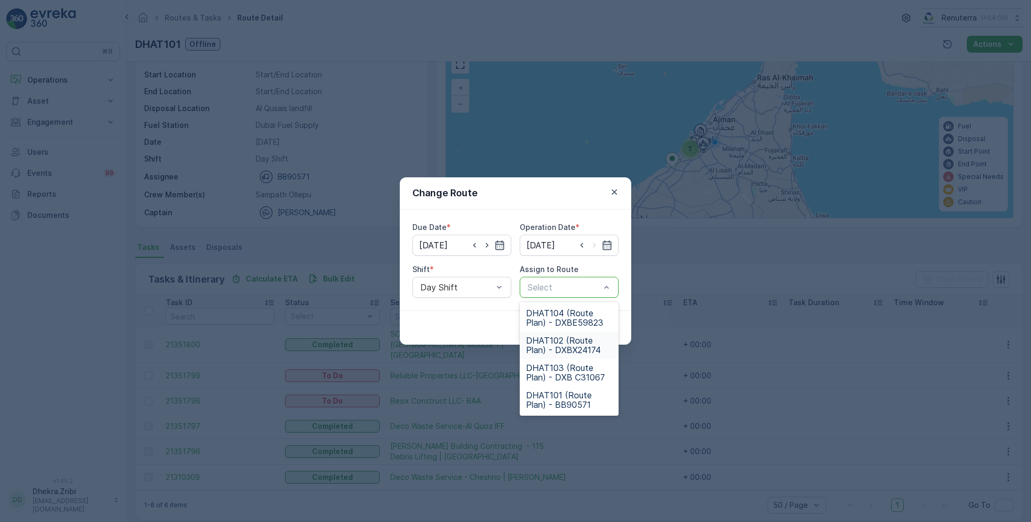
click at [548, 341] on span "DHAT102 (Route Plan) - DXBX24174" at bounding box center [569, 345] width 86 height 19
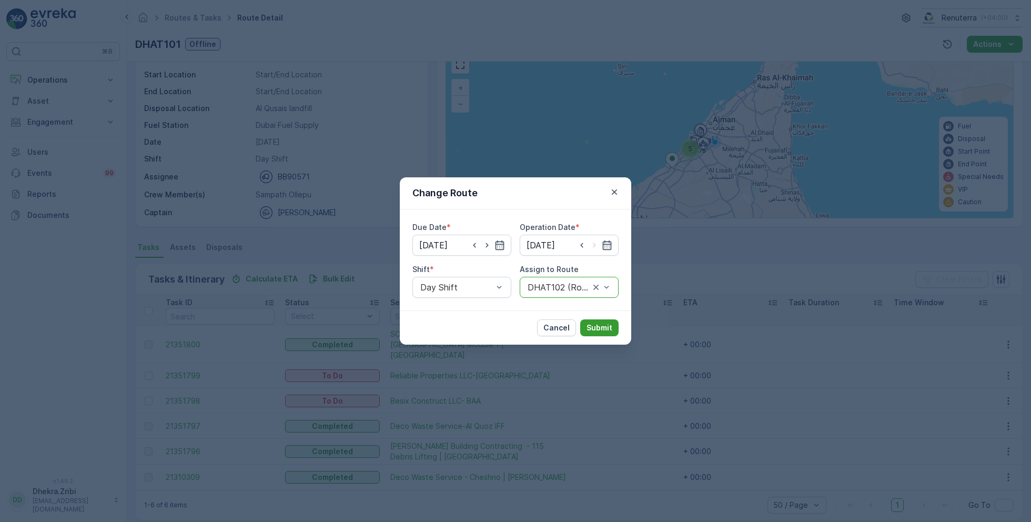
click at [600, 333] on button "Submit" at bounding box center [599, 327] width 38 height 17
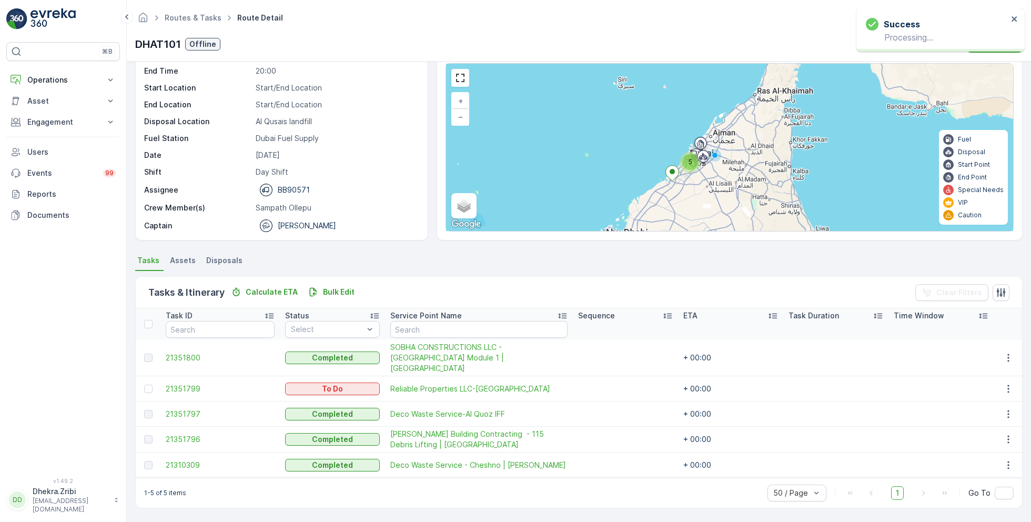
scroll to position [28, 0]
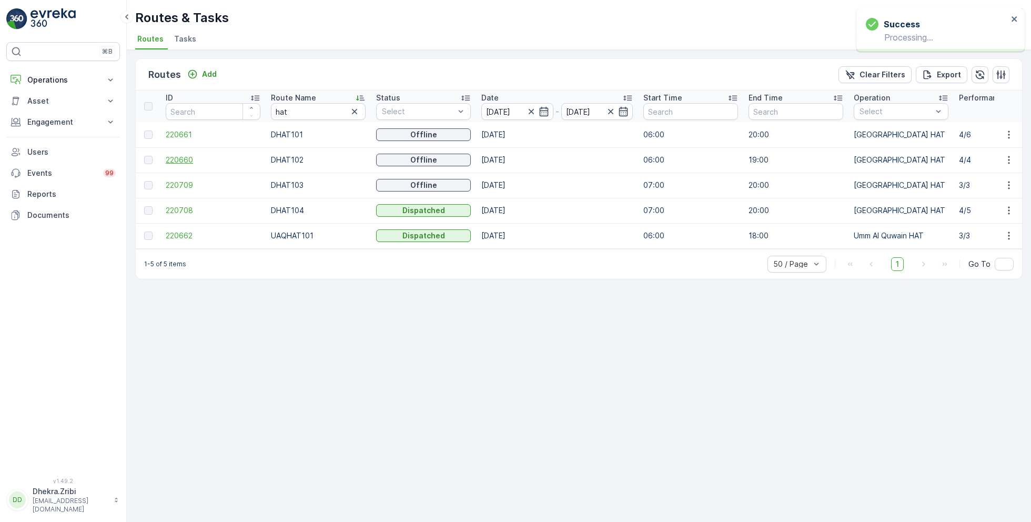
click at [181, 159] on span "220660" at bounding box center [213, 160] width 95 height 11
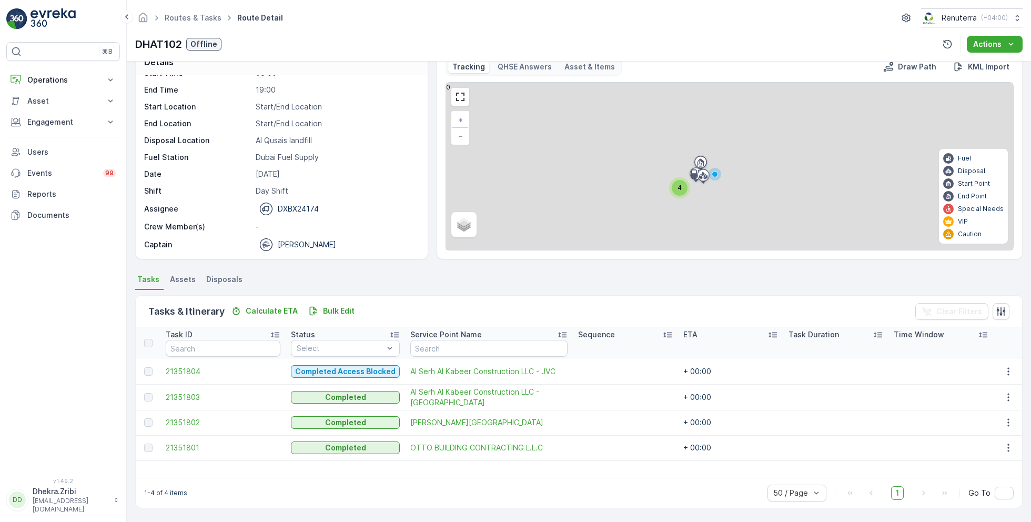
scroll to position [20, 0]
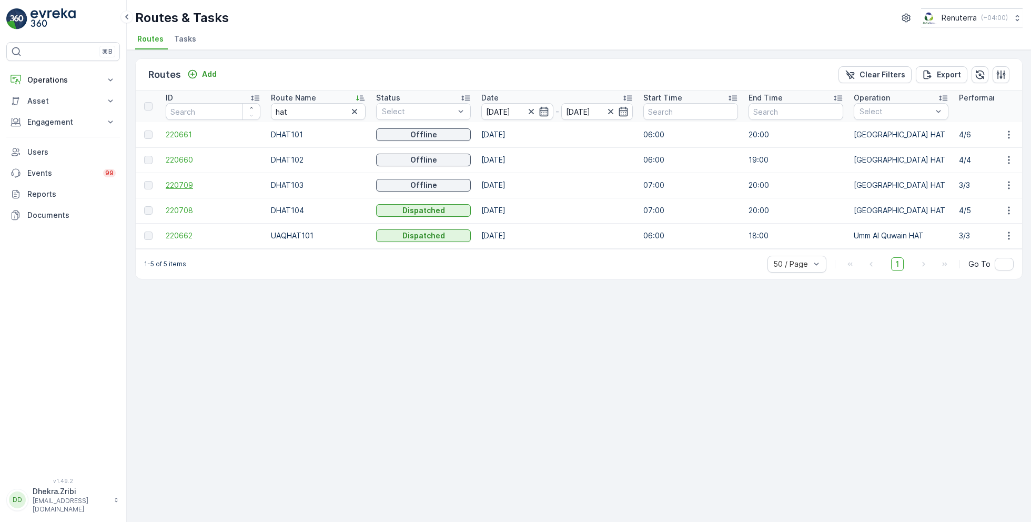
click at [174, 180] on span "220709" at bounding box center [213, 185] width 95 height 11
click at [180, 209] on span "220708" at bounding box center [213, 210] width 95 height 11
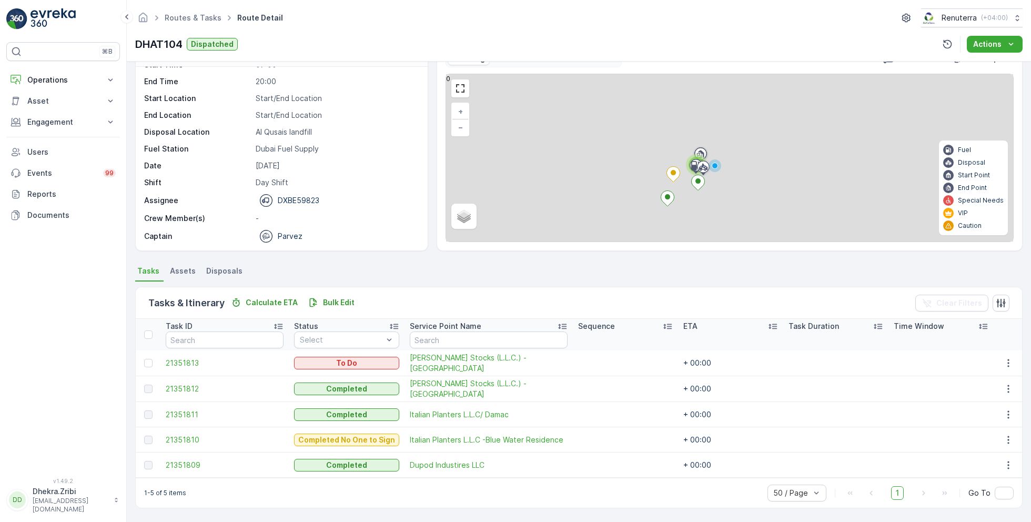
scroll to position [27, 0]
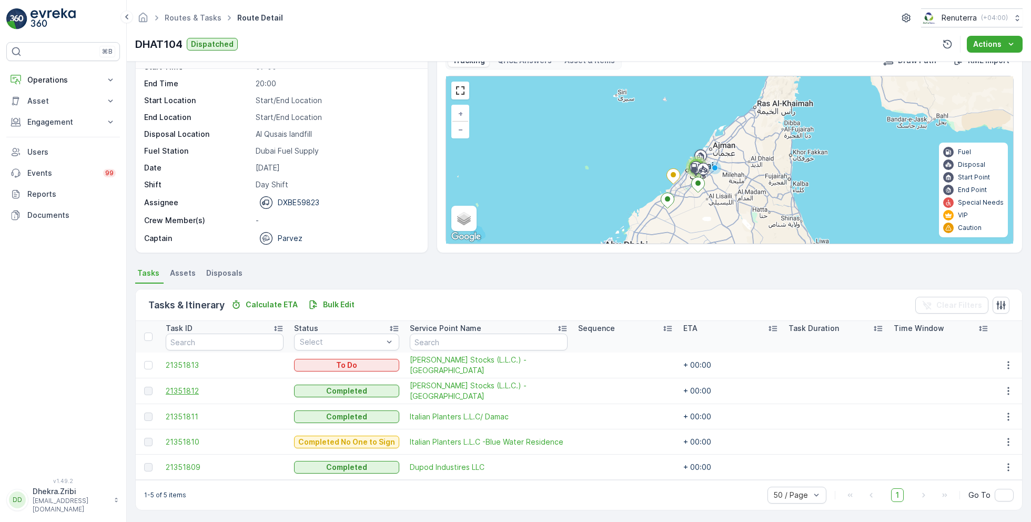
click at [190, 388] on span "21351812" at bounding box center [225, 391] width 118 height 11
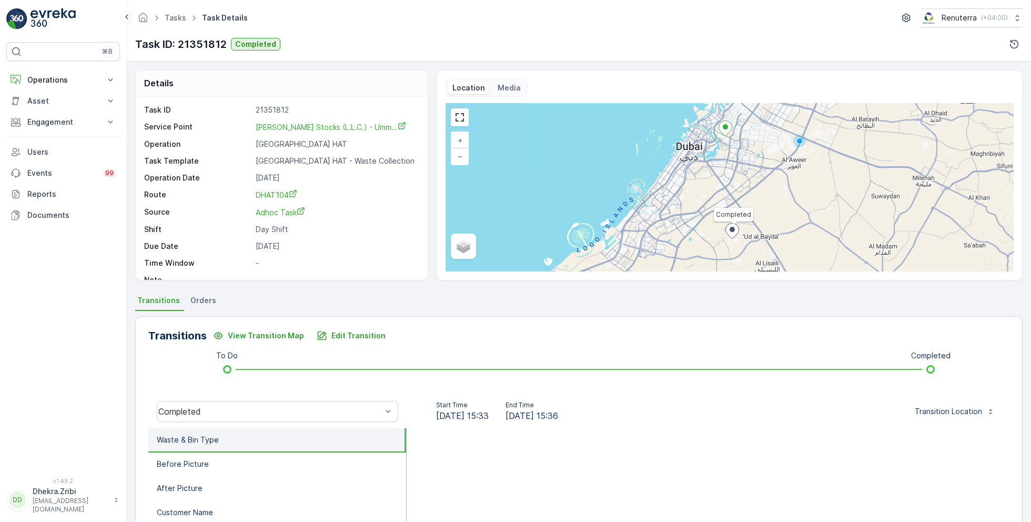
scroll to position [14, 0]
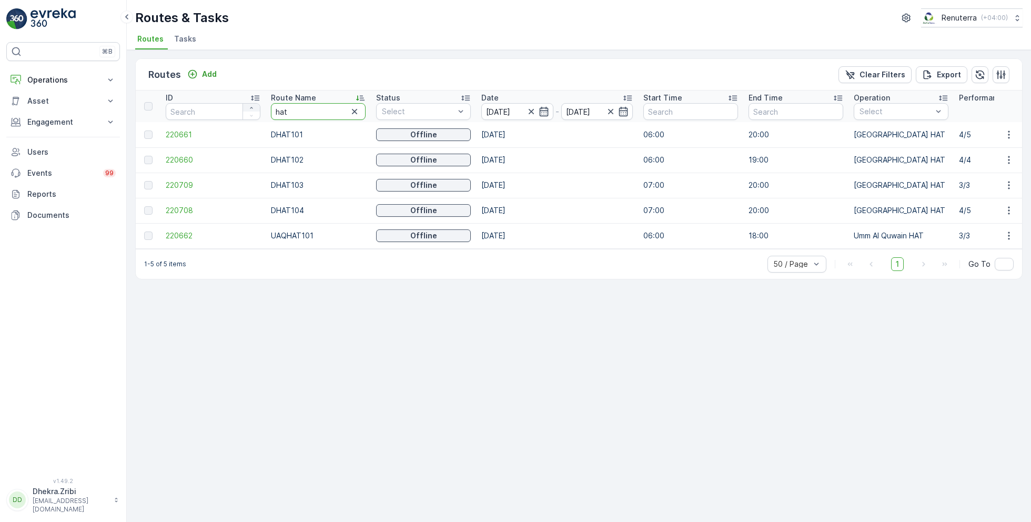
drag, startPoint x: 306, startPoint y: 111, endPoint x: 247, endPoint y: 107, distance: 59.6
type input "med"
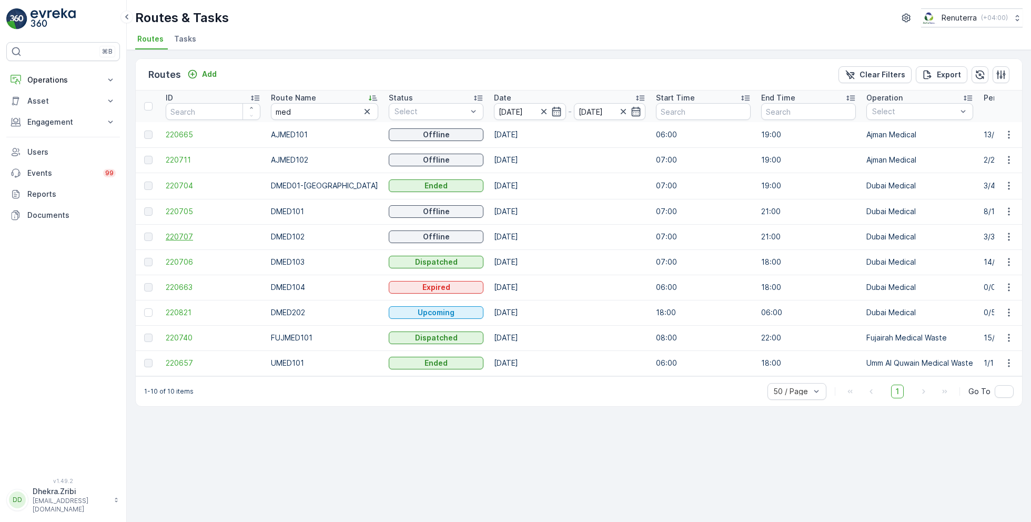
click at [180, 233] on span "220707" at bounding box center [213, 236] width 95 height 11
click at [176, 260] on span "220706" at bounding box center [213, 262] width 95 height 11
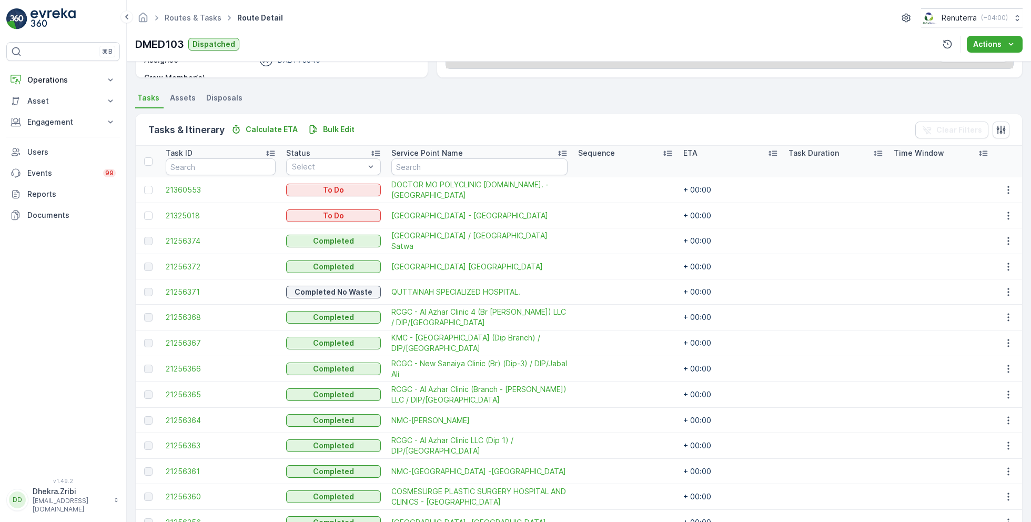
scroll to position [202, 0]
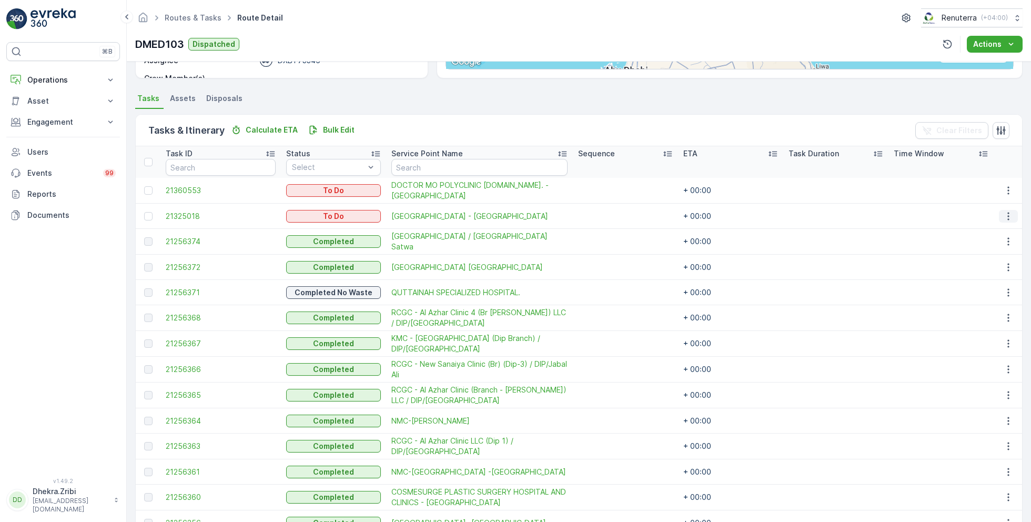
click at [1011, 213] on button "button" at bounding box center [1008, 216] width 19 height 13
click at [973, 273] on span "Remove from Route" at bounding box center [991, 275] width 71 height 11
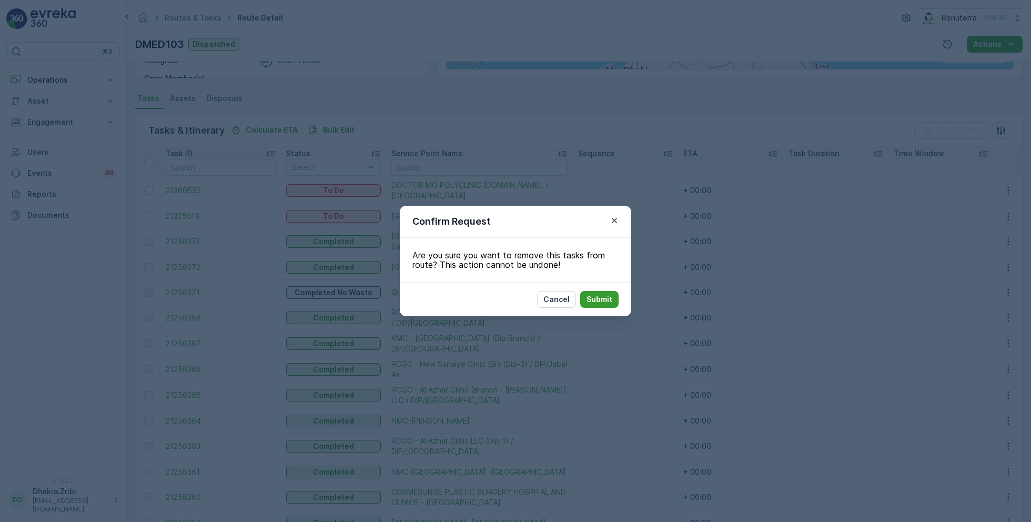
click at [601, 299] on p "Submit" at bounding box center [600, 299] width 26 height 11
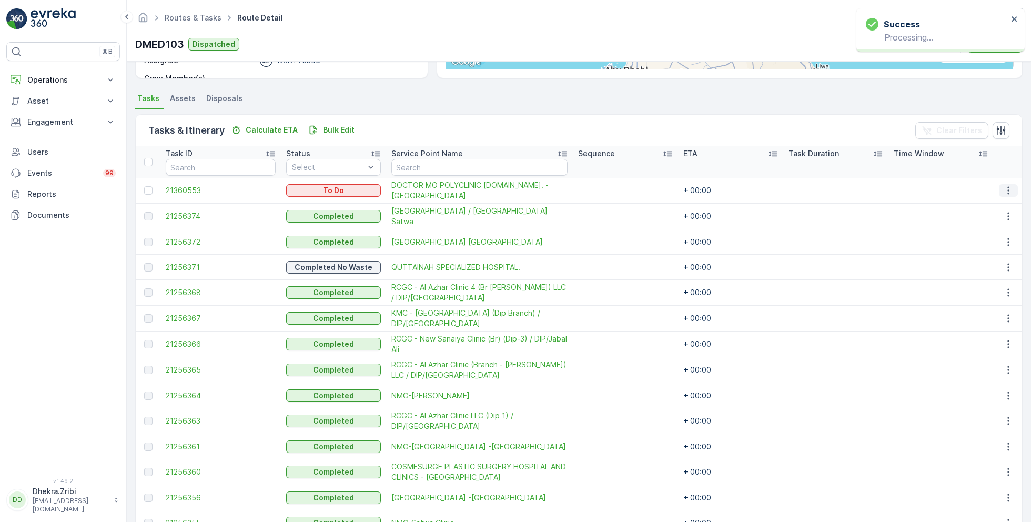
click at [1004, 192] on icon "button" at bounding box center [1008, 190] width 11 height 11
click at [977, 239] on span "Change Route" at bounding box center [981, 235] width 51 height 11
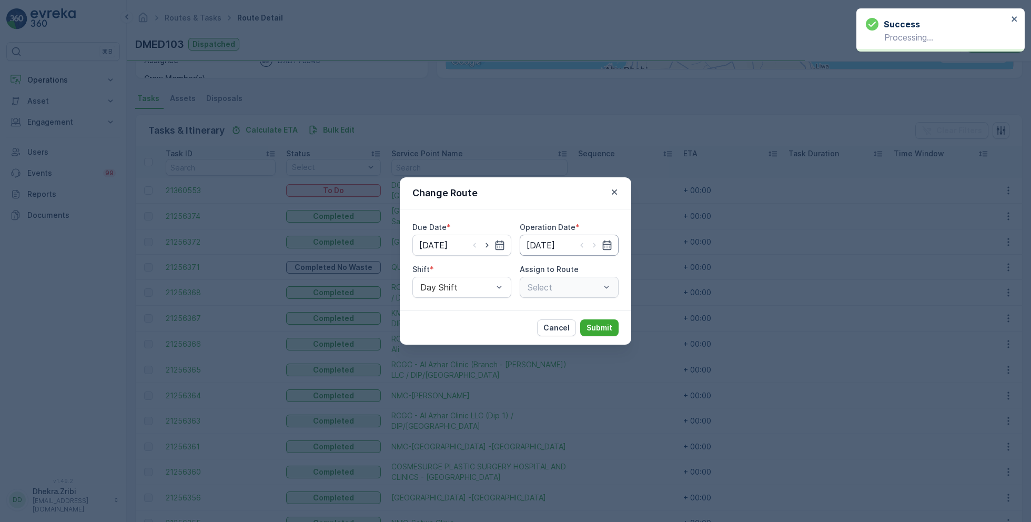
type input "[DATE]"
click at [484, 240] on icon "button" at bounding box center [487, 245] width 11 height 11
type input "[DATE]"
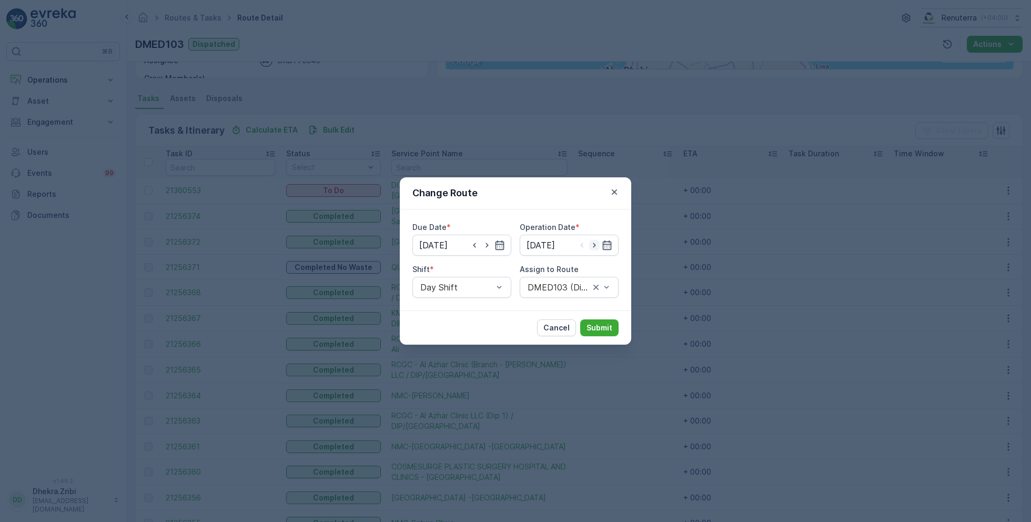
click at [593, 244] on icon "button" at bounding box center [594, 245] width 11 height 11
type input "[DATE]"
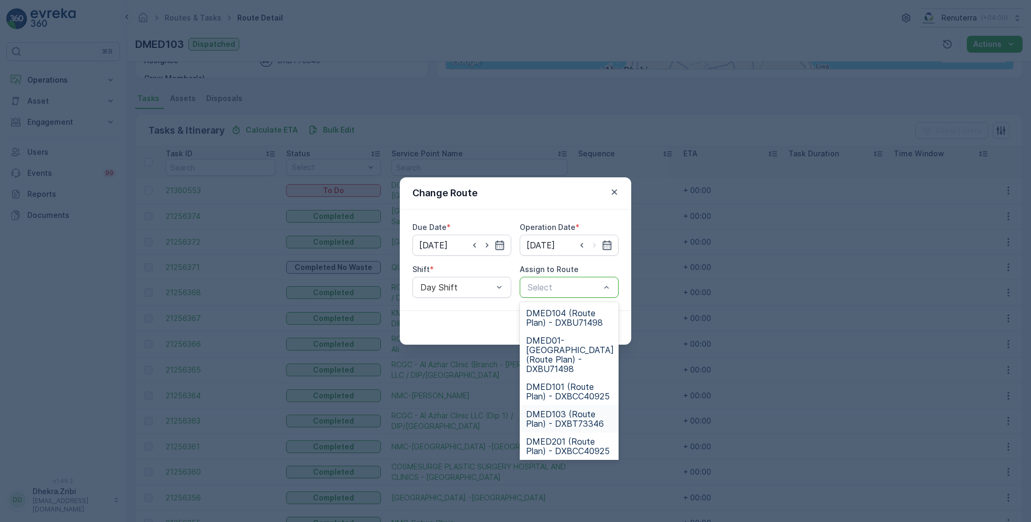
click at [565, 415] on span "DMED103 (Route Plan) - DXBT73346" at bounding box center [569, 418] width 86 height 19
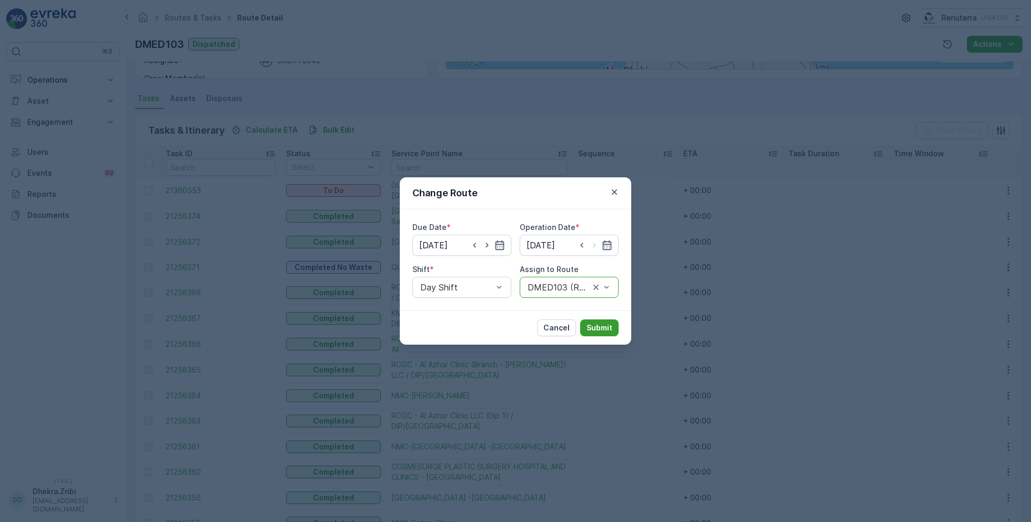
click at [602, 327] on p "Submit" at bounding box center [600, 328] width 26 height 11
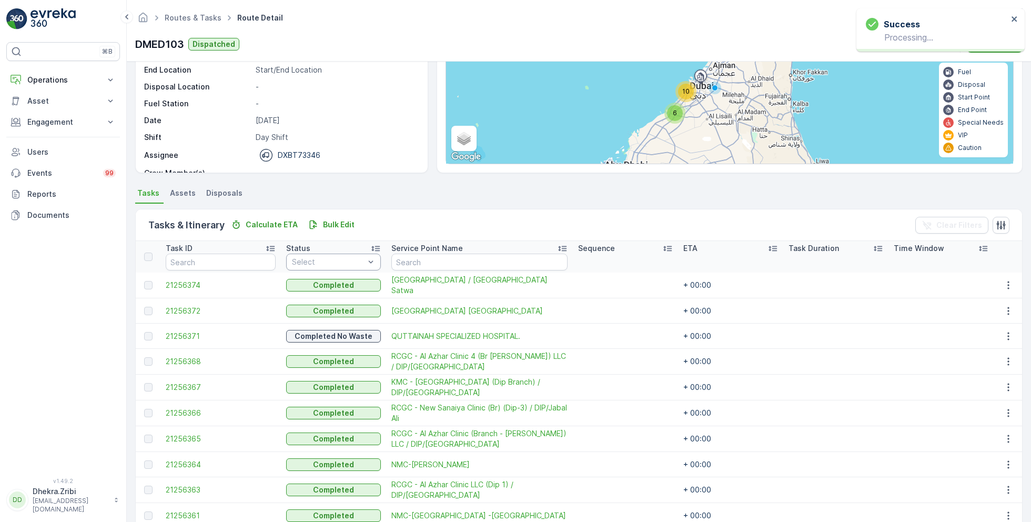
scroll to position [0, 0]
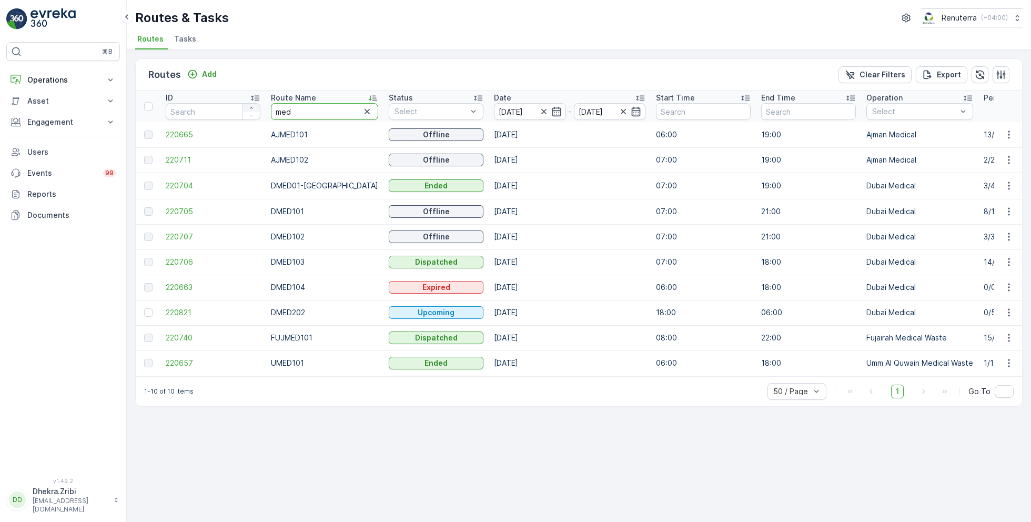
drag, startPoint x: 298, startPoint y: 111, endPoint x: 243, endPoint y: 108, distance: 55.8
type input "hat"
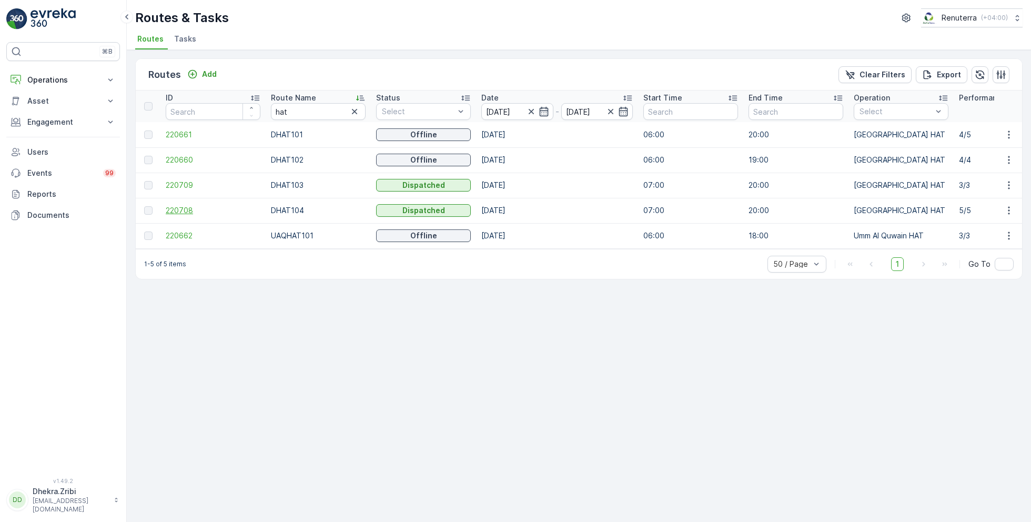
click at [173, 207] on span "220708" at bounding box center [213, 210] width 95 height 11
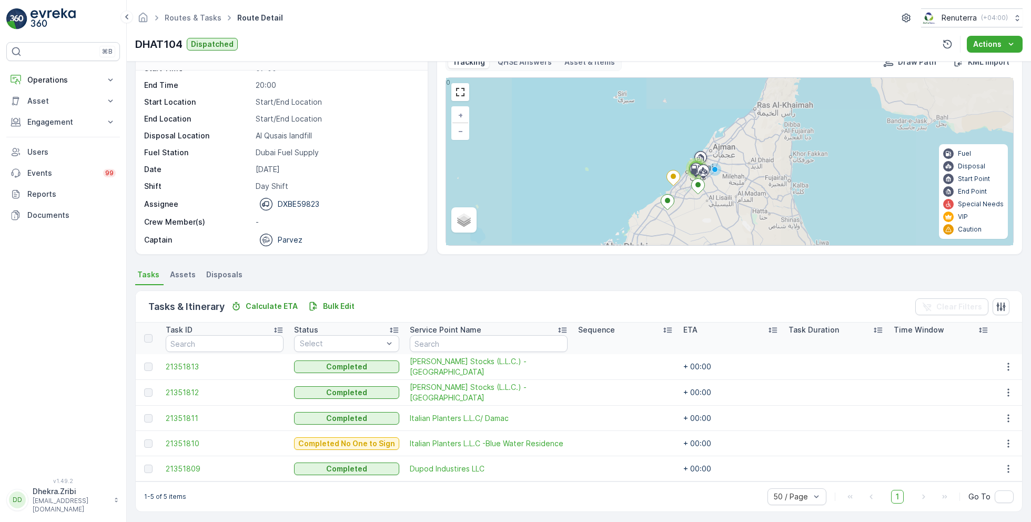
scroll to position [27, 0]
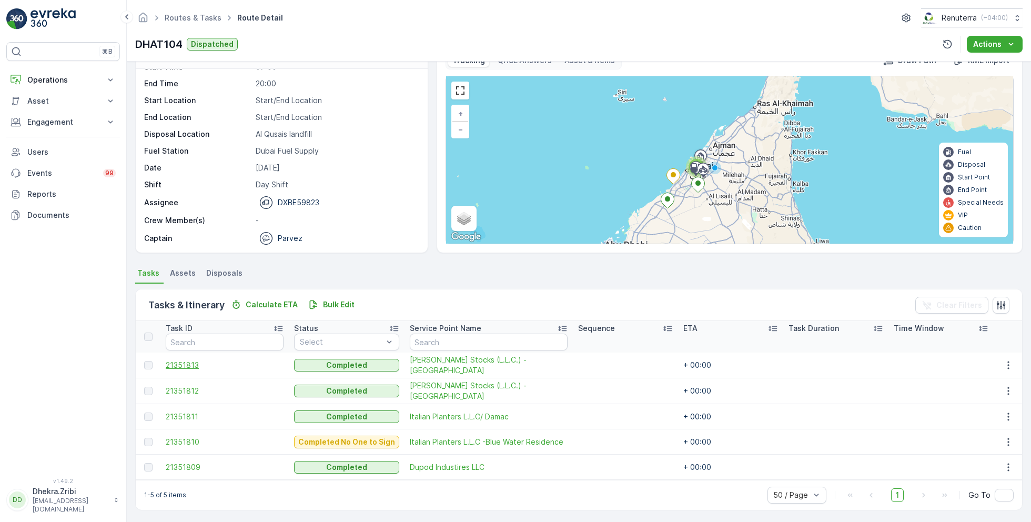
click at [193, 361] on span "21351813" at bounding box center [225, 365] width 118 height 11
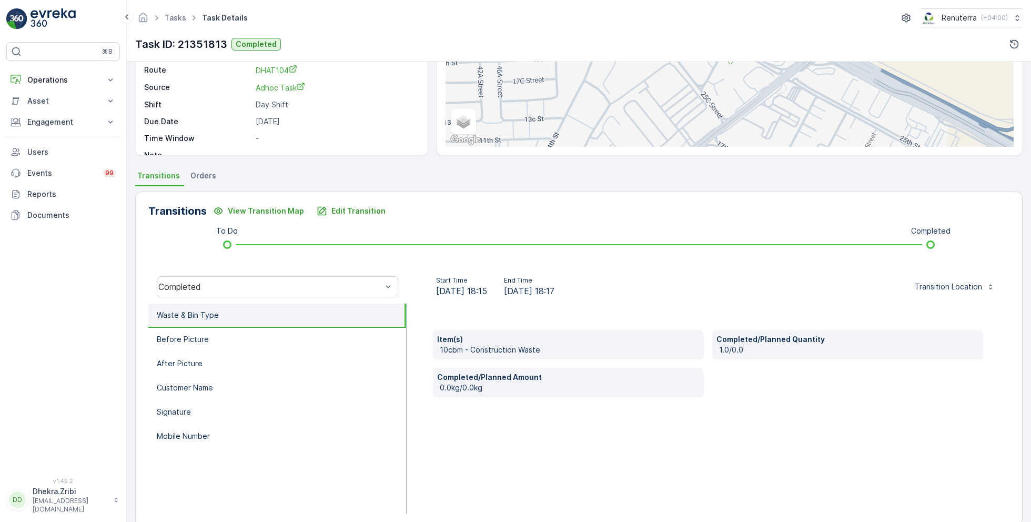
scroll to position [127, 0]
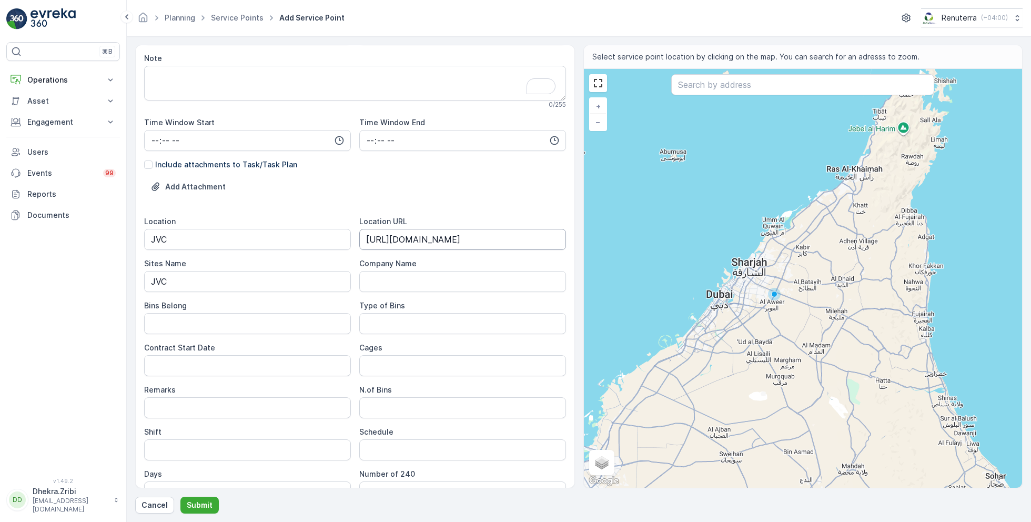
scroll to position [196, 0]
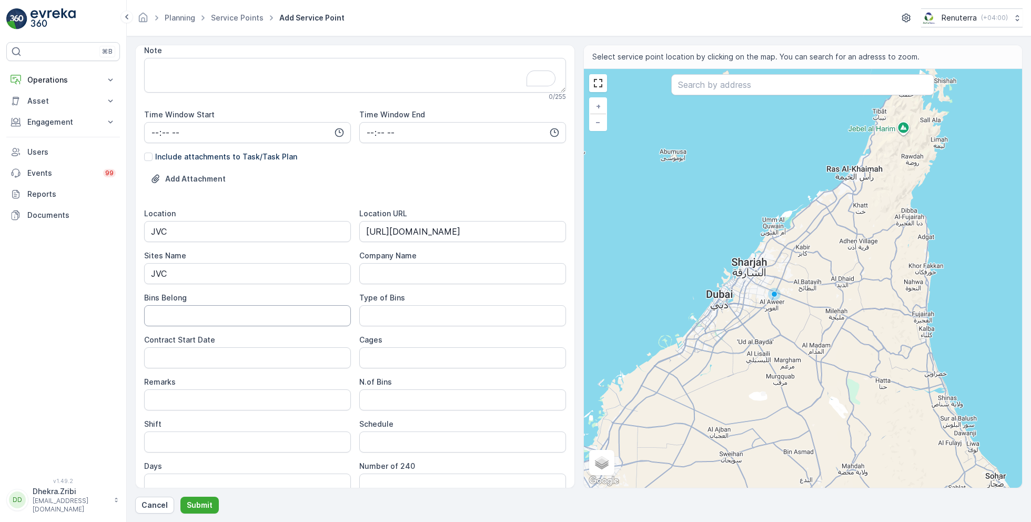
click at [228, 317] on Belong "Bins Belong" at bounding box center [247, 315] width 207 height 21
type Belong "Client"
click at [392, 315] on Bins "Type of Bins" at bounding box center [462, 315] width 207 height 21
type Bins "240 LTRS"
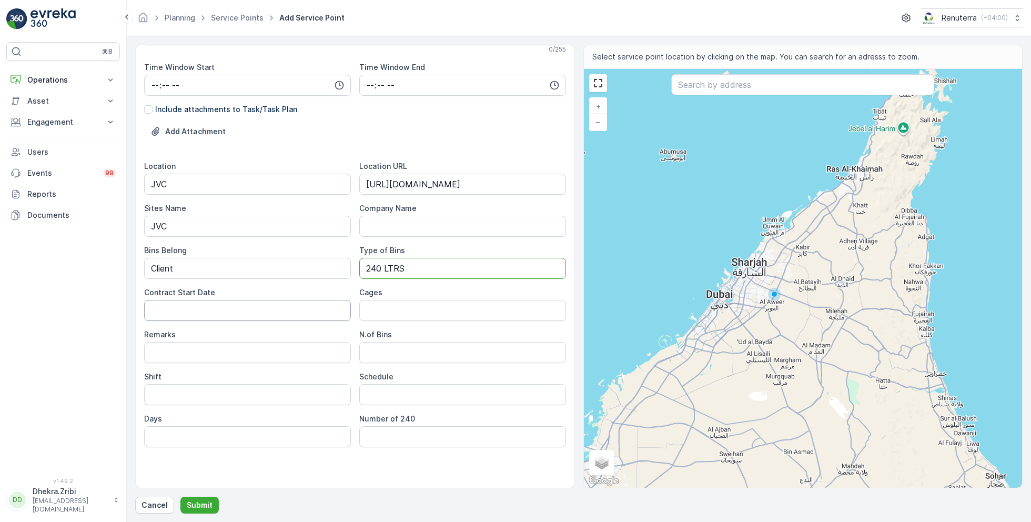
click at [287, 305] on Date "Contract Start Date" at bounding box center [247, 310] width 207 height 21
click at [159, 310] on Date "02-Aug-2025" at bounding box center [247, 310] width 207 height 21
type Date "03-Aug-2025"
click at [384, 351] on Bins "N.of Bins" at bounding box center [462, 352] width 207 height 21
type Bins "5"
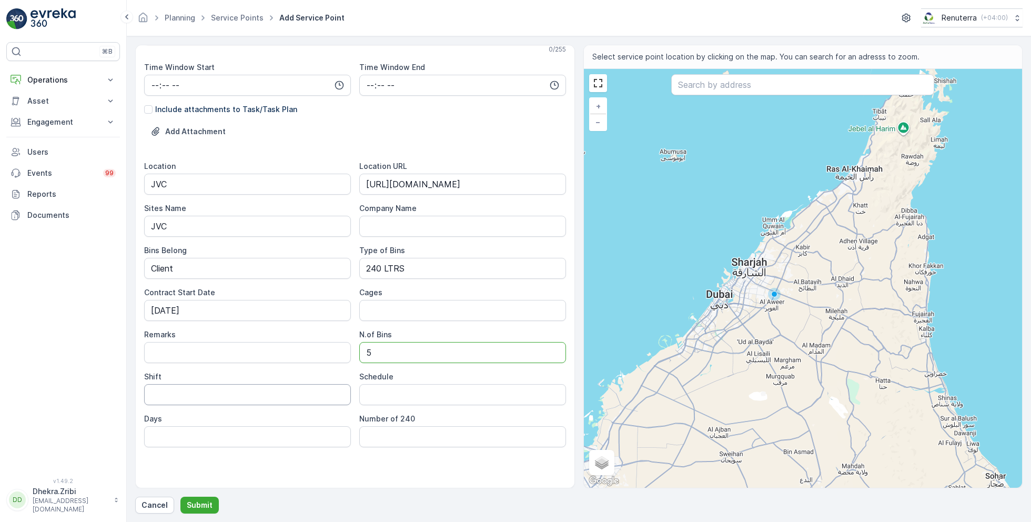
click at [251, 400] on input "Shift" at bounding box center [247, 394] width 207 height 21
type input "Day Shift"
click at [410, 397] on input "Schedule" at bounding box center [462, 394] width 207 height 21
type input "Weekly 2 Times"
click at [257, 437] on input "Days" at bounding box center [247, 436] width 207 height 21
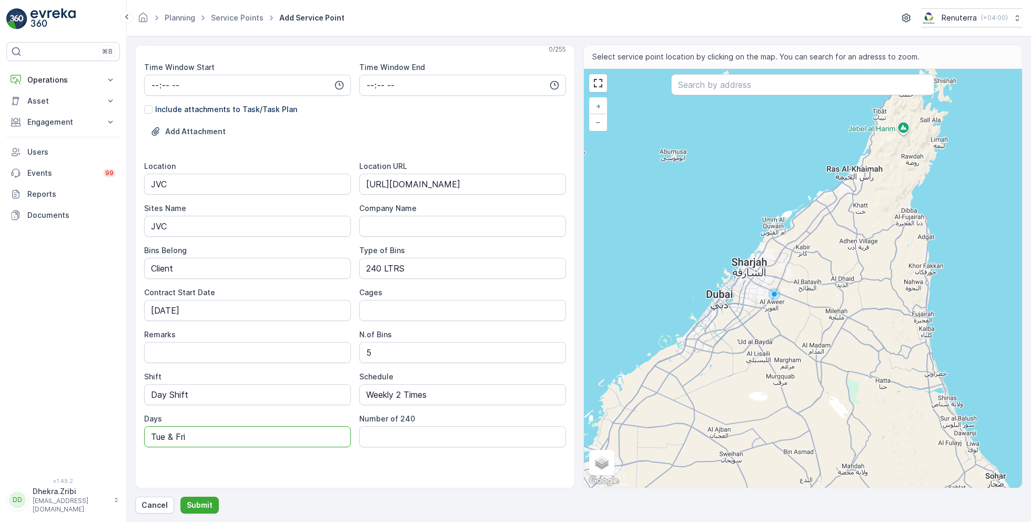
type input "Tue & Fri"
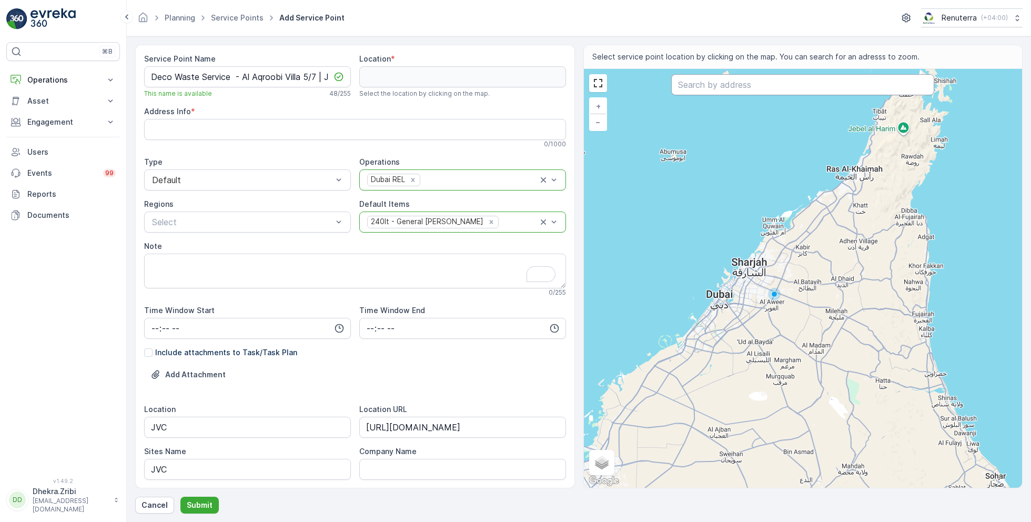
click at [727, 83] on input "text" at bounding box center [802, 84] width 263 height 21
paste input "Amsa 1"
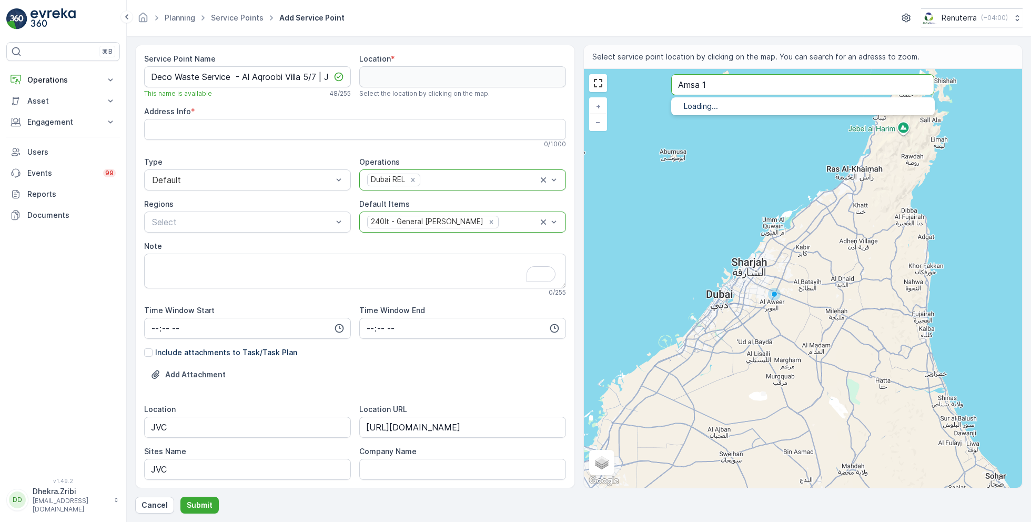
type input "Amsa 1"
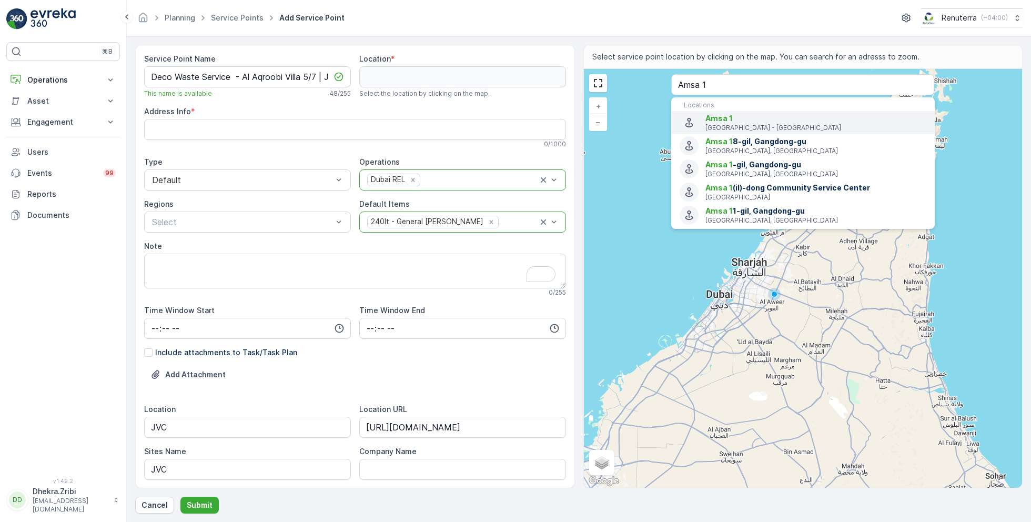
click at [724, 119] on span "Amsa 1" at bounding box center [719, 118] width 27 height 9
type input "25.0680627,55.2096756"
type Info "3695+6V3 - Jumeirah Village - Jumeirah Village Circle - Dubai - United Arab Emi…"
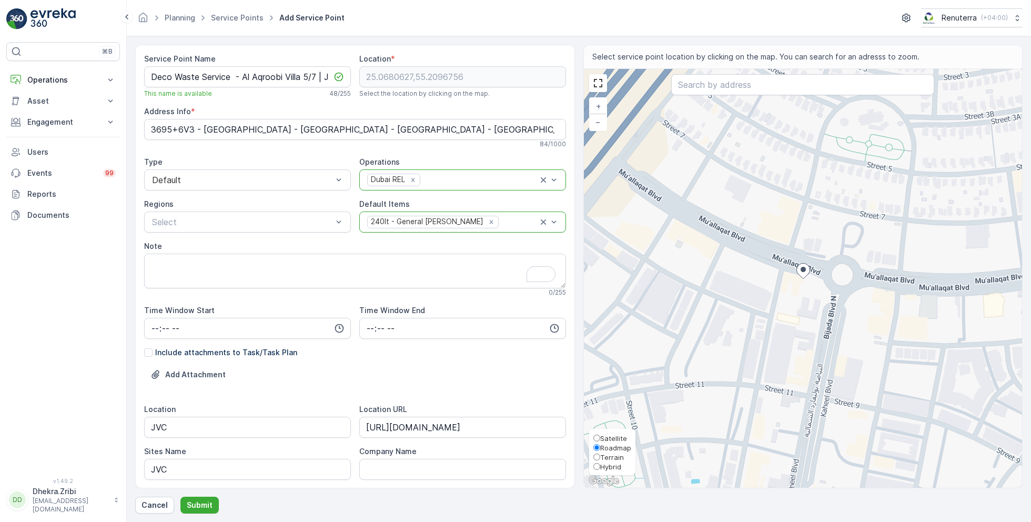
click at [611, 434] on span "Satellite" at bounding box center [613, 438] width 27 height 8
click at [600, 435] on input "Satellite" at bounding box center [596, 438] width 7 height 7
radio input "true"
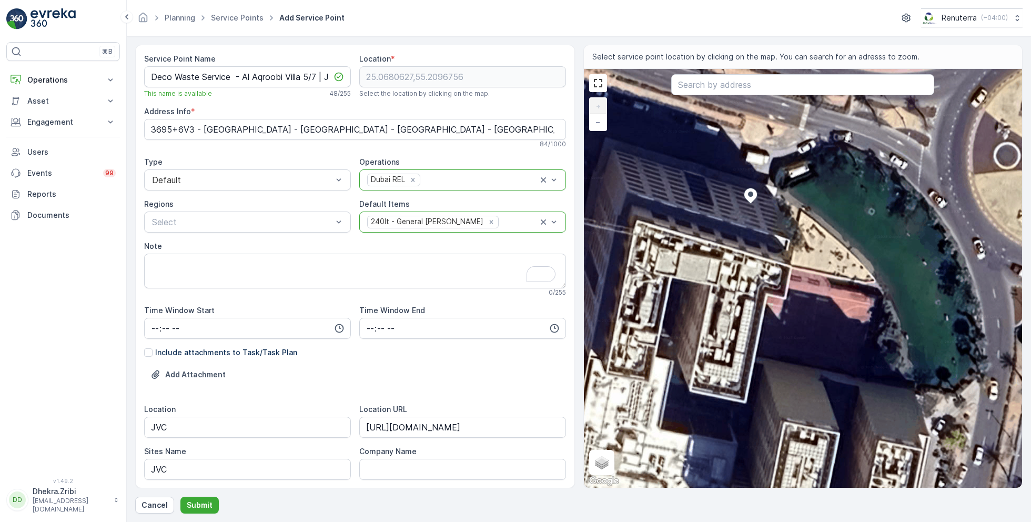
click at [851, 191] on div "+ − Satellite Roadmap Terrain Hybrid Leaflet Keyboard shortcuts Map Data Imager…" at bounding box center [803, 278] width 439 height 419
type input "25.06808951378947,55.20993286135362"
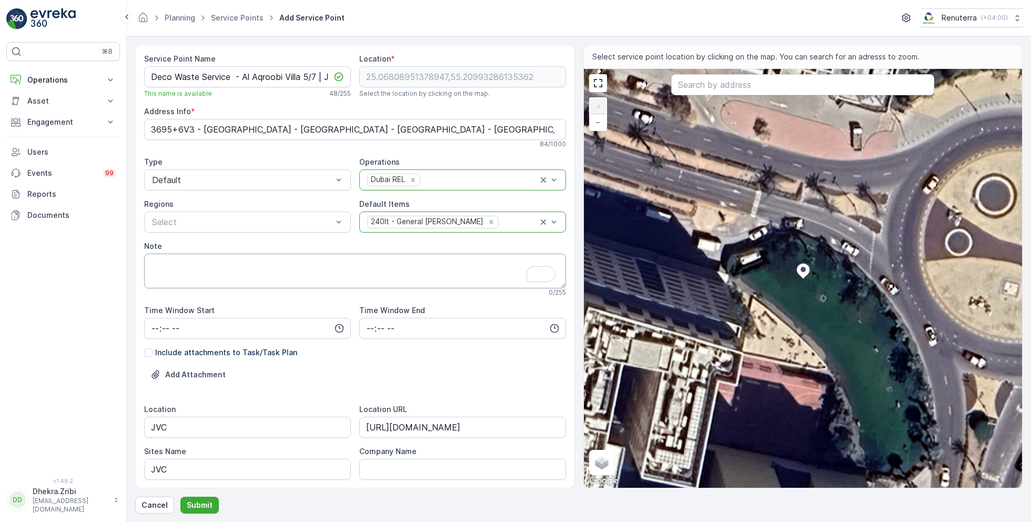
scroll to position [243, 0]
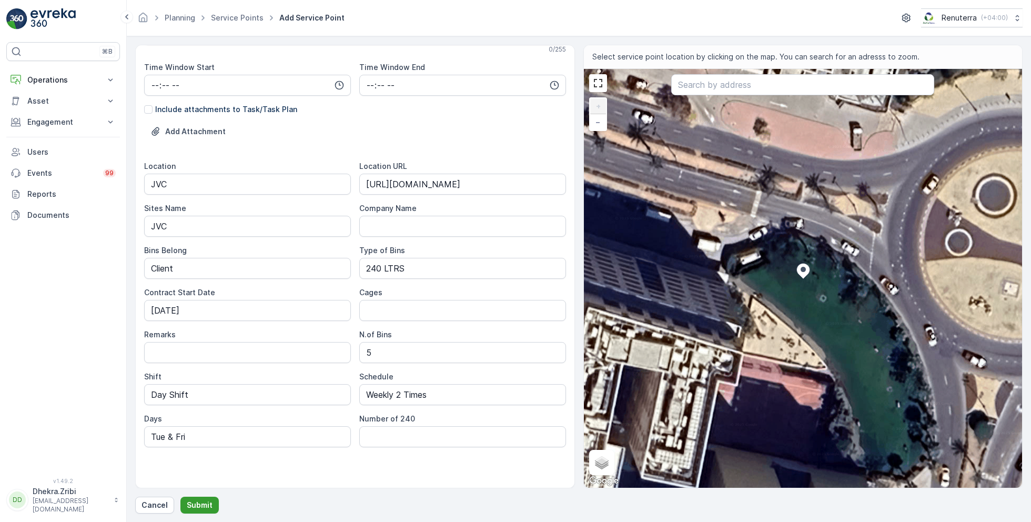
click at [195, 502] on p "Submit" at bounding box center [200, 505] width 26 height 11
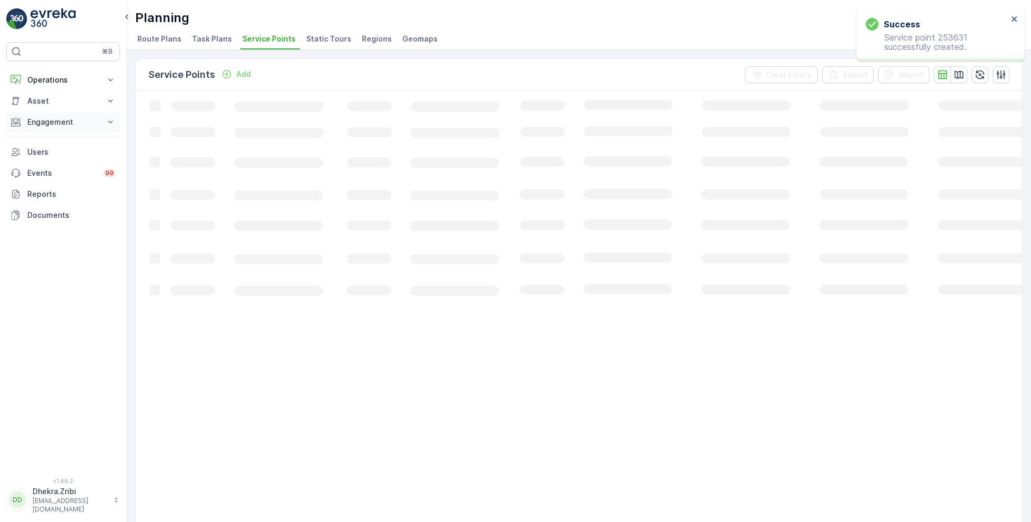
click at [59, 124] on p "Engagement" at bounding box center [63, 122] width 72 height 11
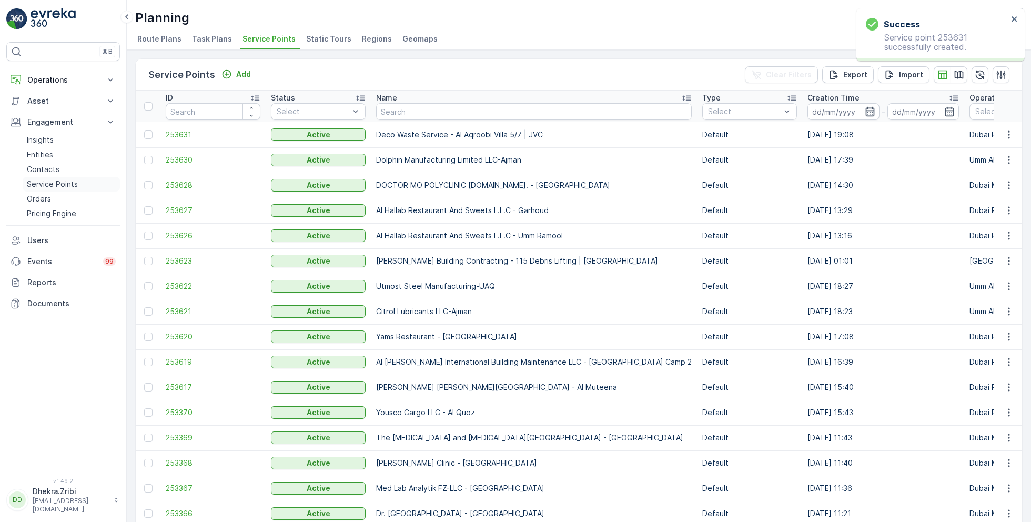
click at [61, 185] on p "Service Points" at bounding box center [52, 184] width 51 height 11
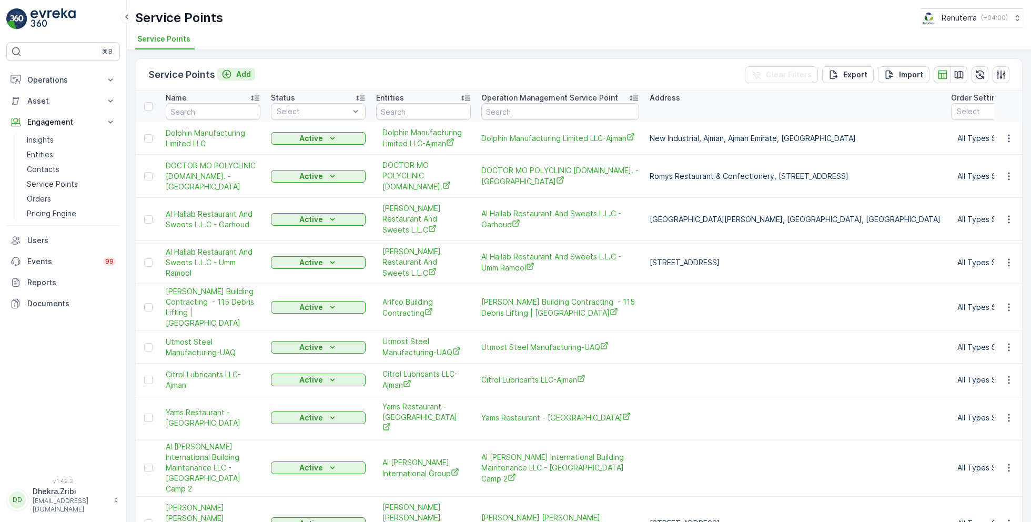
click at [243, 70] on p "Add" at bounding box center [243, 74] width 15 height 11
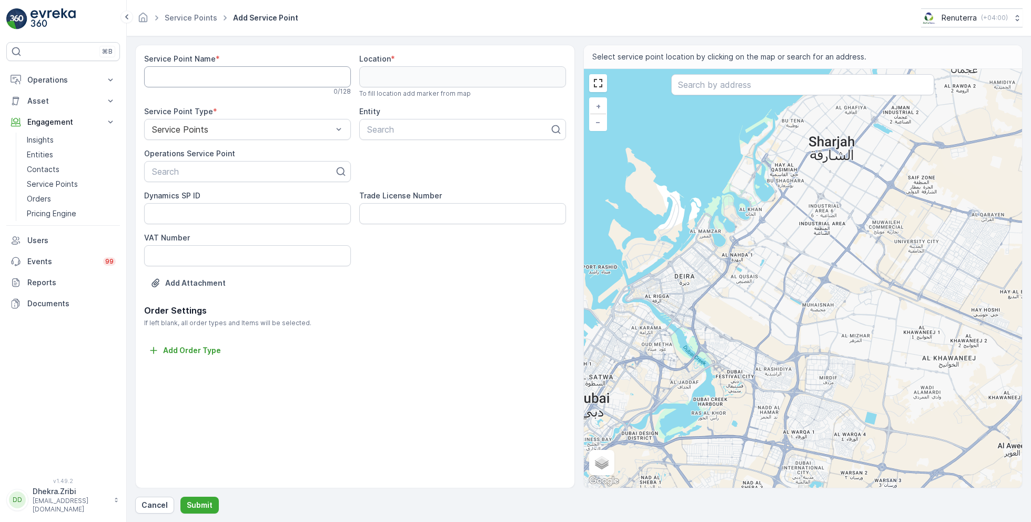
click at [256, 73] on Name "Service Point Name" at bounding box center [247, 76] width 207 height 21
paste Name "Deco Waste Service - Al Aqroobi Villa 5/7 | JVC"
type Name "Deco Waste Service - Al Aqroobi Villa 5/7 | JVC"
click at [222, 175] on div at bounding box center [243, 171] width 185 height 9
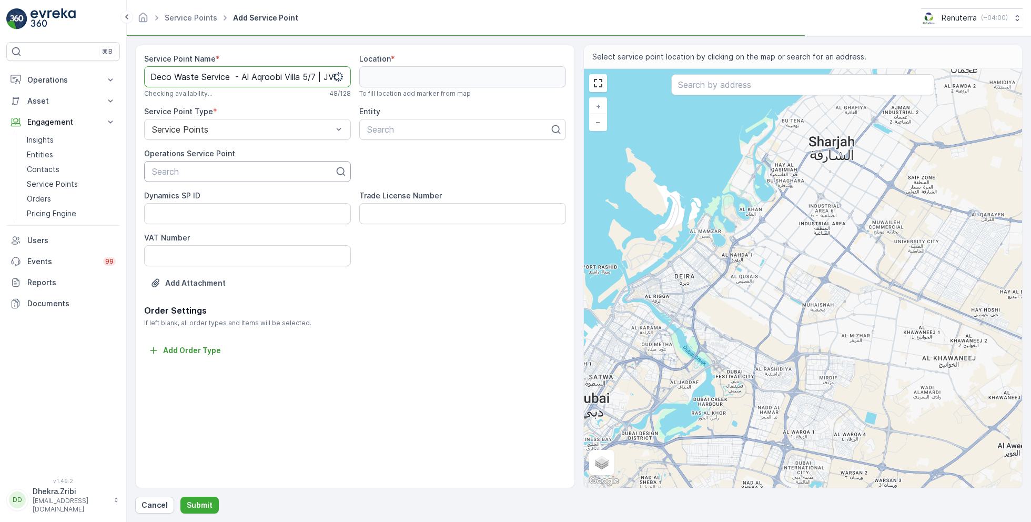
scroll to position [0, 0]
paste input "Deco Waste Service - Al Aqroobi Villa 5/7 | JVC"
type input "Deco Waste Service - Al Aqroobi Villa 5/7 | JVC"
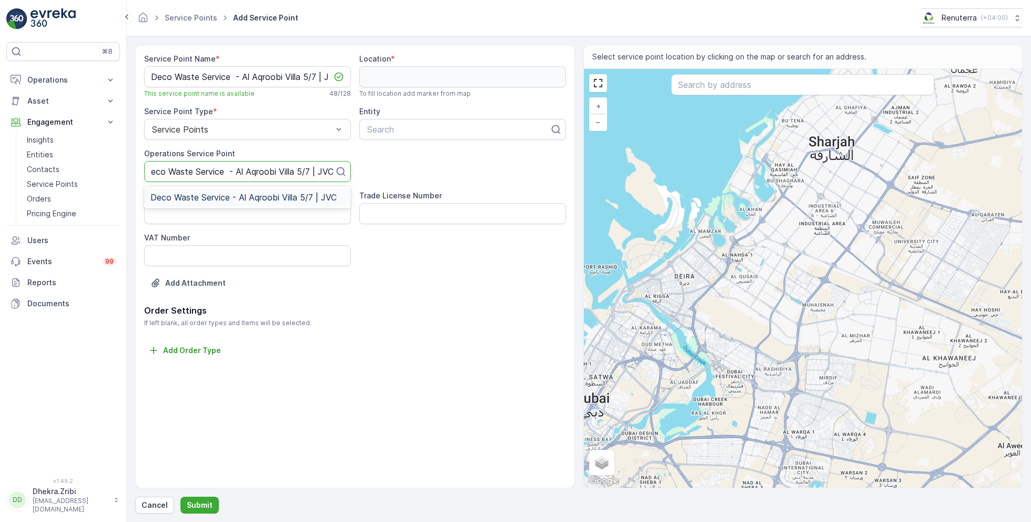
click at [258, 198] on span "Deco Waste Service - Al Aqroobi Villa 5/7 | JVC" at bounding box center [243, 197] width 186 height 9
click at [422, 127] on div at bounding box center [458, 129] width 185 height 9
type input "deco"
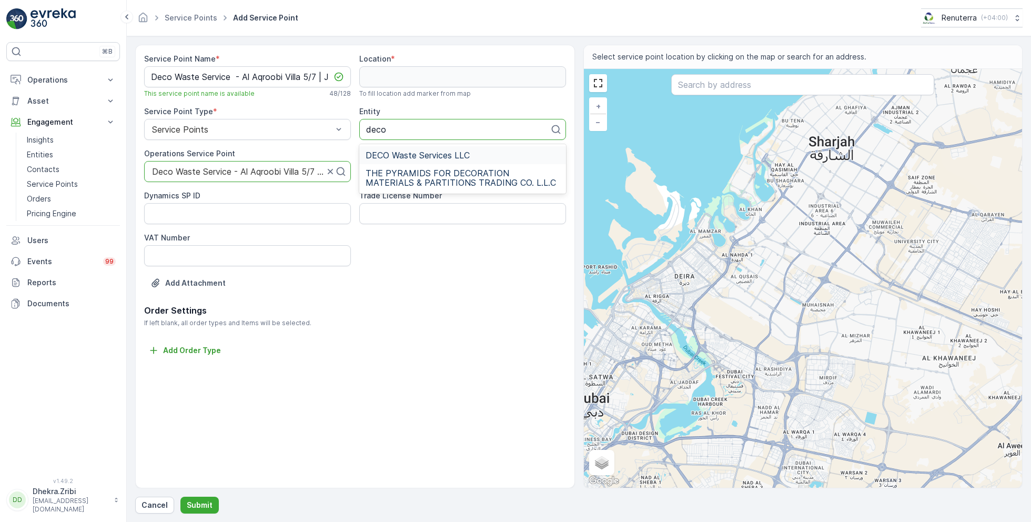
click at [454, 153] on span "DECO Waste Services LLC" at bounding box center [418, 154] width 104 height 9
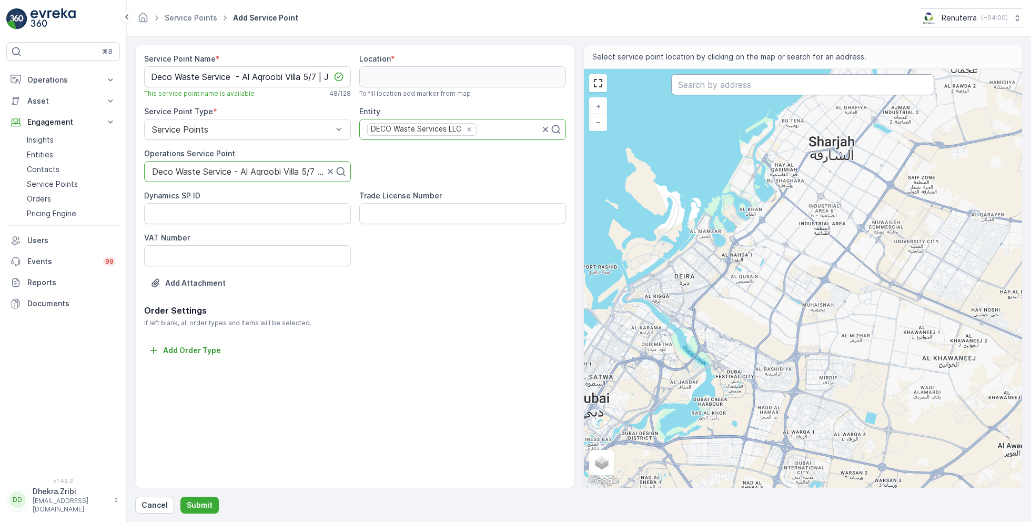
click at [728, 89] on input "text" at bounding box center [802, 84] width 263 height 21
paste input "Amsa 1"
type input "Amsa 1"
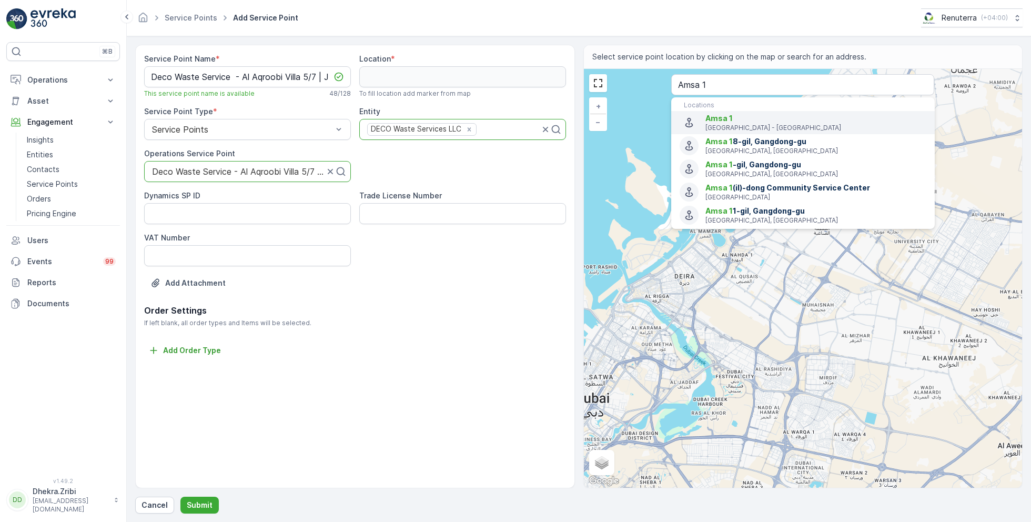
click at [724, 124] on p "Dubai - United Arab Emirates" at bounding box center [816, 128] width 221 height 8
type input "25.0680627,55.2096756"
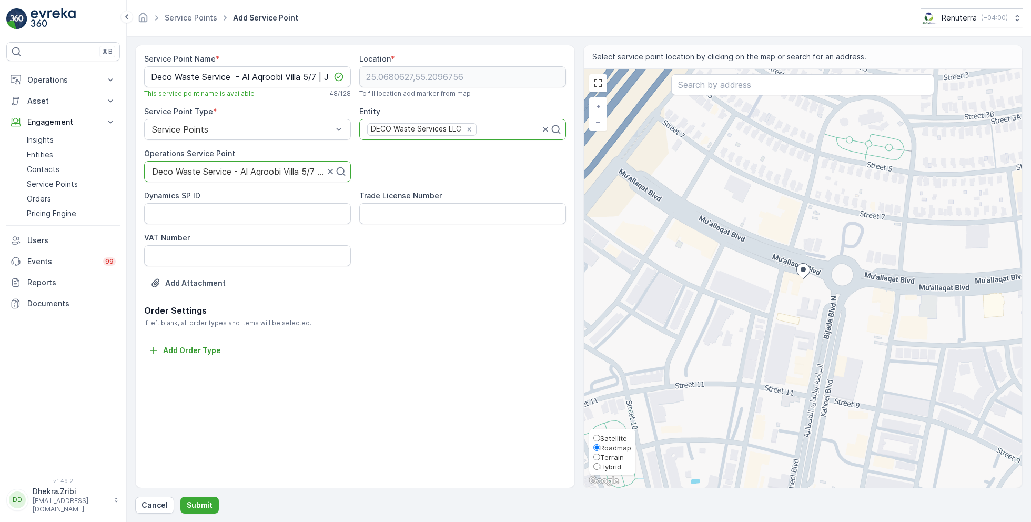
click at [608, 436] on span "Satellite" at bounding box center [613, 438] width 27 height 8
click at [600, 436] on input "Satellite" at bounding box center [596, 438] width 7 height 7
radio input "true"
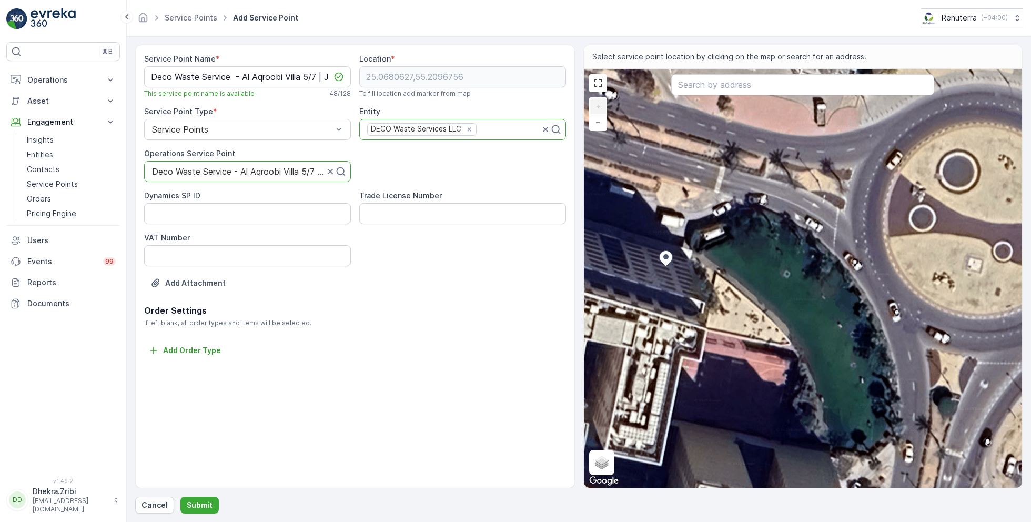
click at [762, 253] on div "+ − Satellite Roadmap Terrain Hybrid Leaflet Keyboard shortcuts Map Data Imager…" at bounding box center [803, 278] width 439 height 419
type input "25.068090728568514,55.20992217780714"
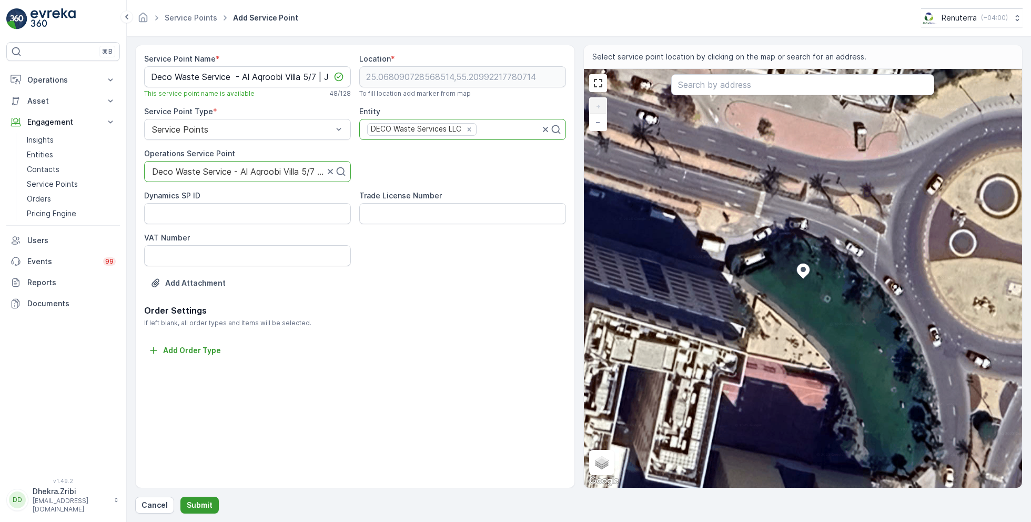
click at [194, 501] on p "Submit" at bounding box center [200, 505] width 26 height 11
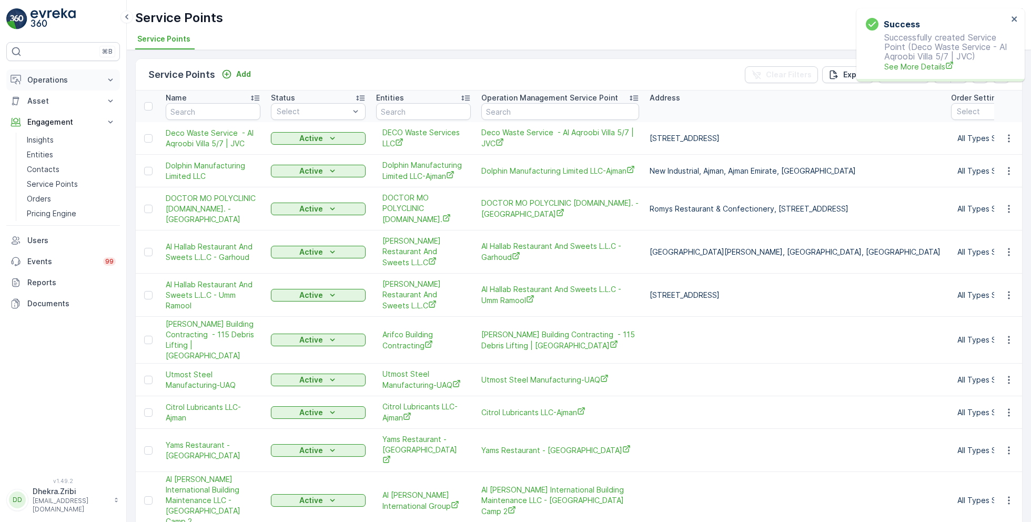
click at [53, 81] on p "Operations" at bounding box center [63, 80] width 72 height 11
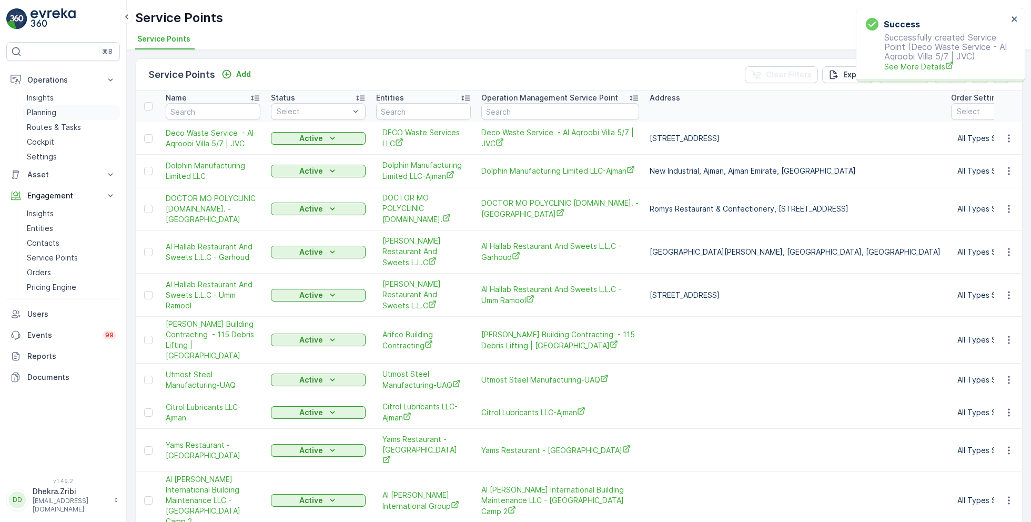
click at [54, 112] on p "Planning" at bounding box center [41, 112] width 29 height 11
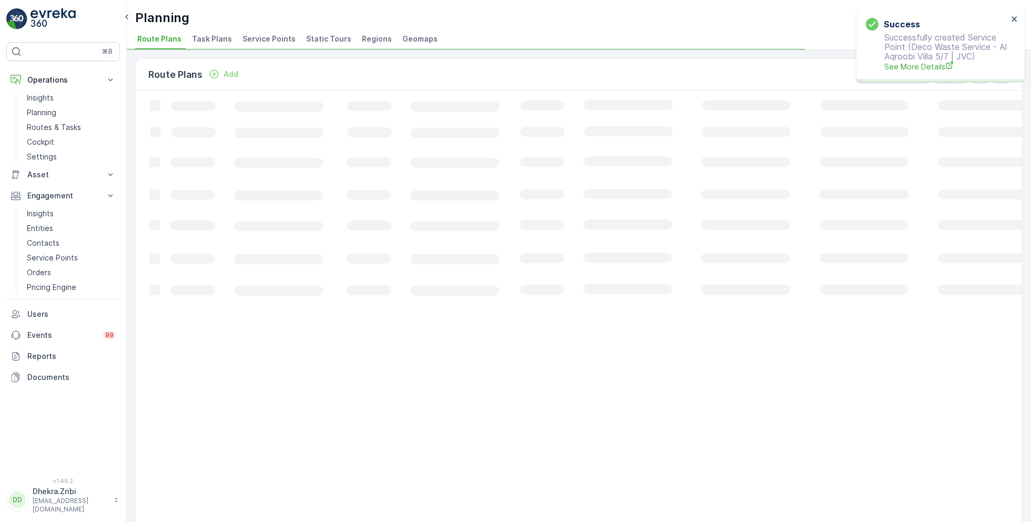
click at [266, 41] on span "Service Points" at bounding box center [269, 39] width 53 height 11
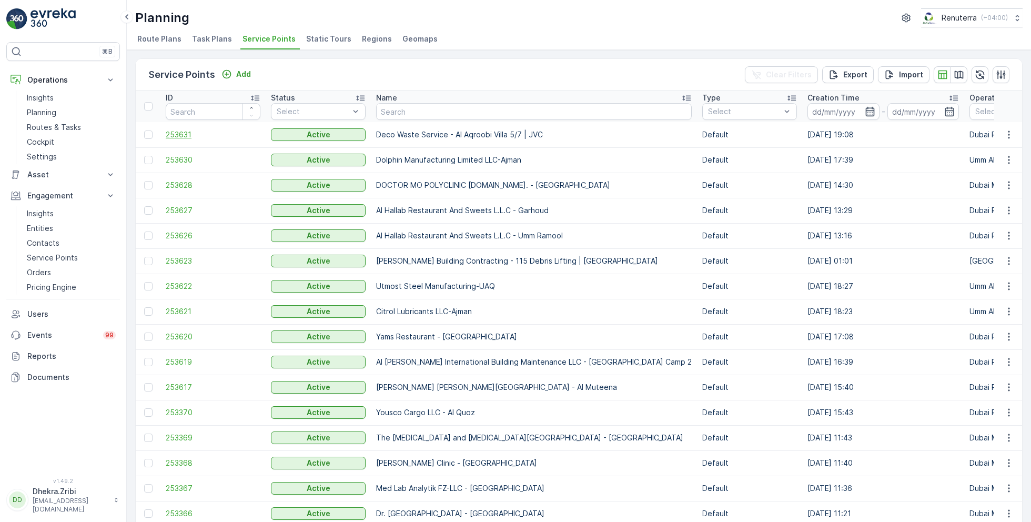
click at [185, 132] on span "253631" at bounding box center [213, 134] width 95 height 11
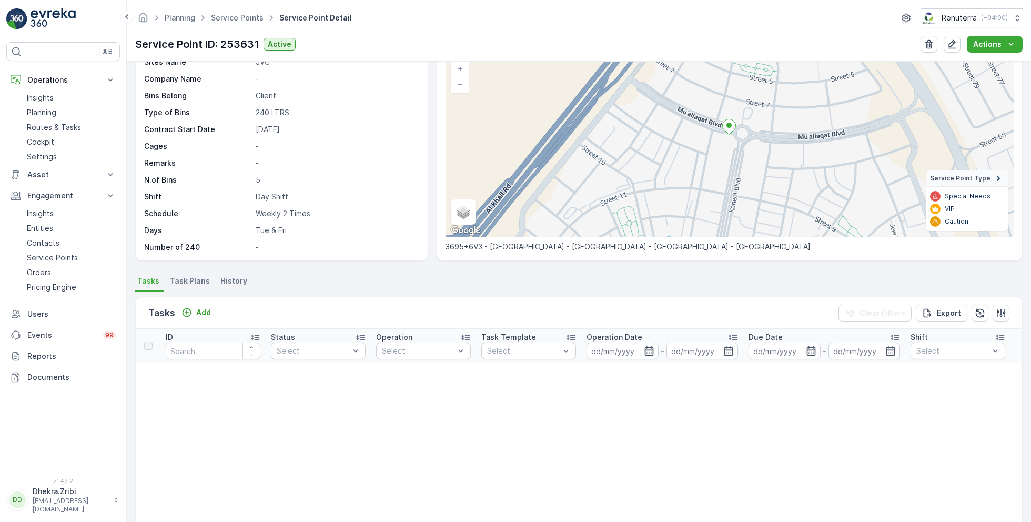
scroll to position [112, 0]
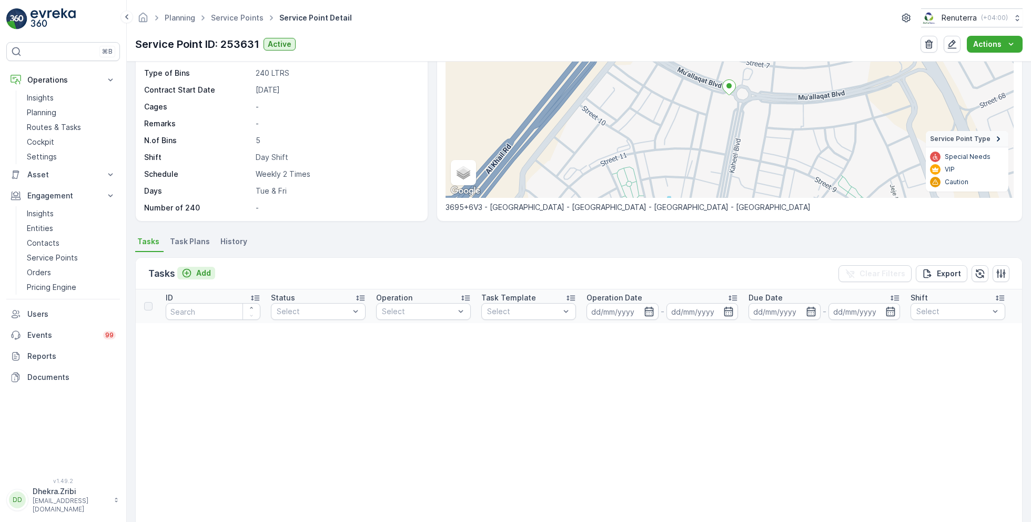
click at [201, 269] on p "Add" at bounding box center [203, 273] width 15 height 11
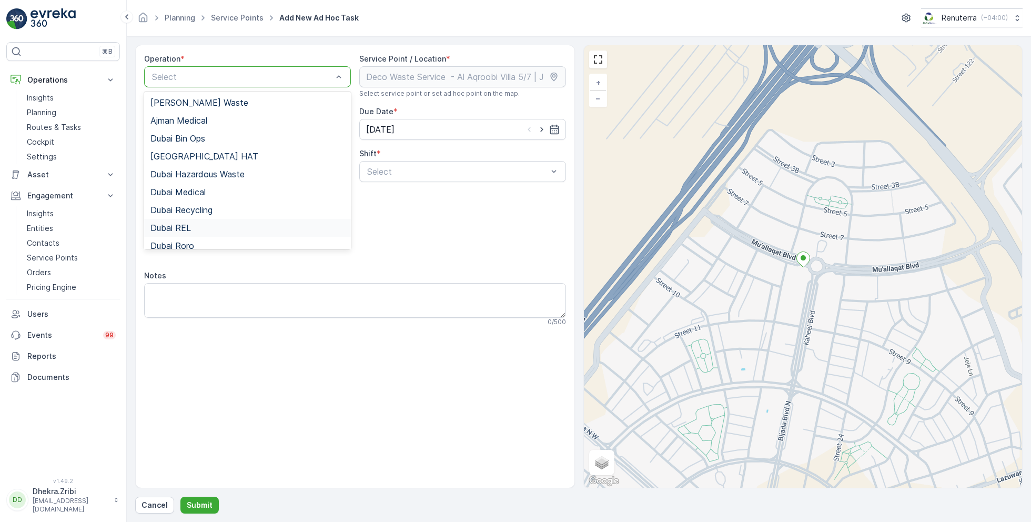
click at [190, 225] on span "Dubai REL" at bounding box center [170, 227] width 41 height 9
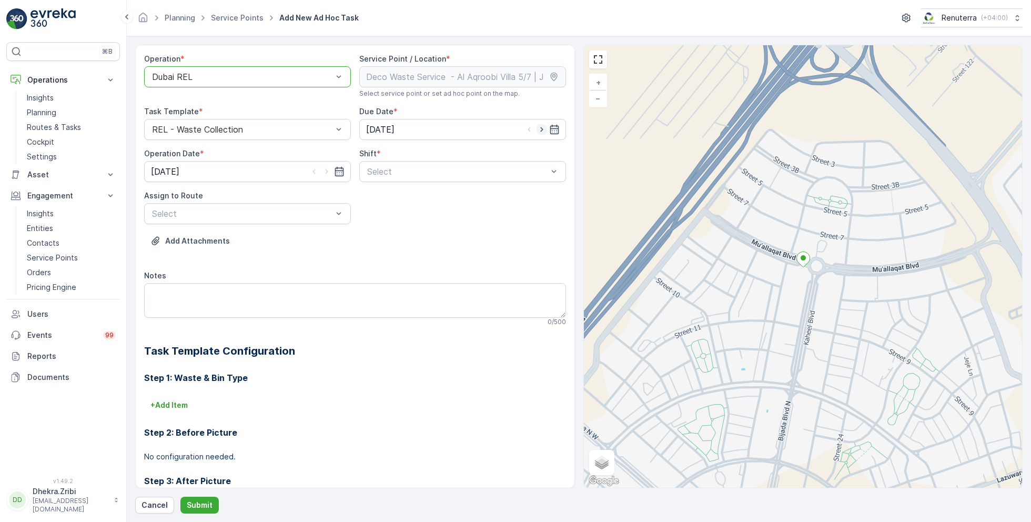
click at [541, 127] on icon "button" at bounding box center [542, 129] width 11 height 11
type input "03.09.2025"
click at [327, 171] on icon "button" at bounding box center [326, 171] width 11 height 11
type input "03.09.2025"
click at [388, 198] on span "Day Shift" at bounding box center [384, 197] width 37 height 9
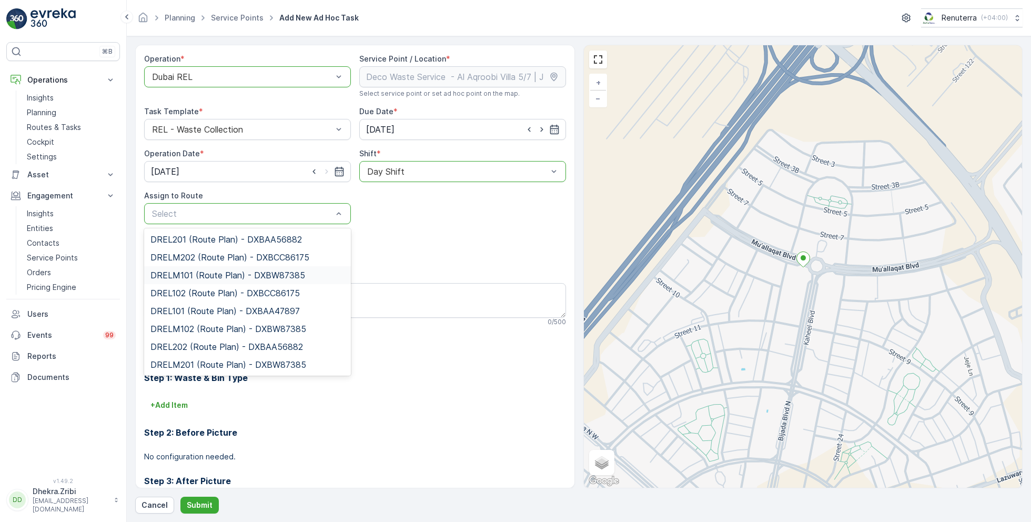
click at [220, 277] on span "DRELM101 (Route Plan) - DXBW87385" at bounding box center [227, 274] width 155 height 9
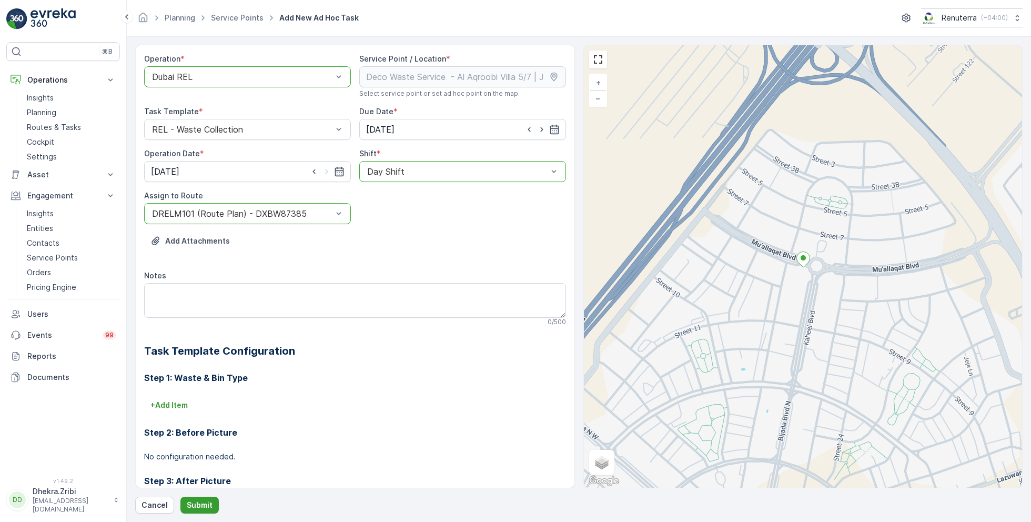
click at [196, 498] on button "Submit" at bounding box center [199, 505] width 38 height 17
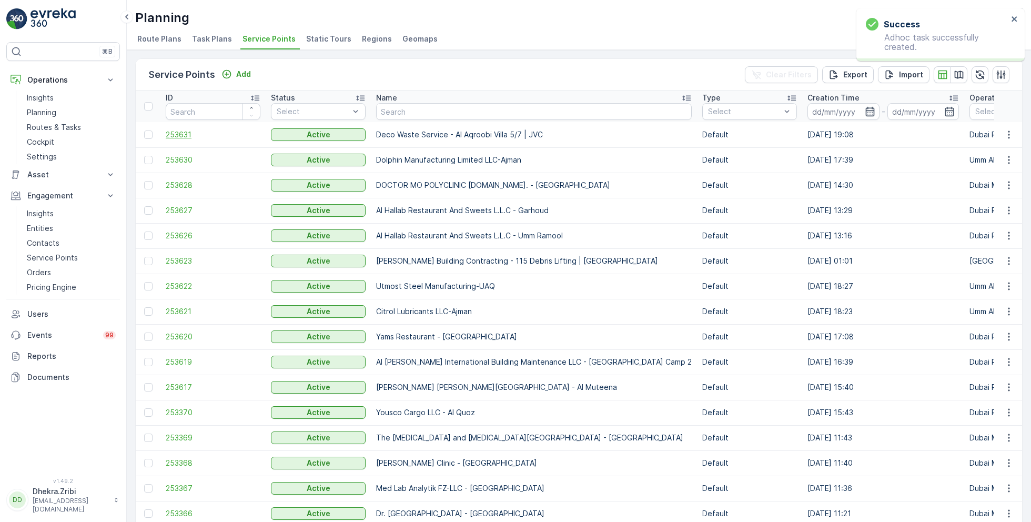
click at [192, 134] on span "253631" at bounding box center [213, 134] width 95 height 11
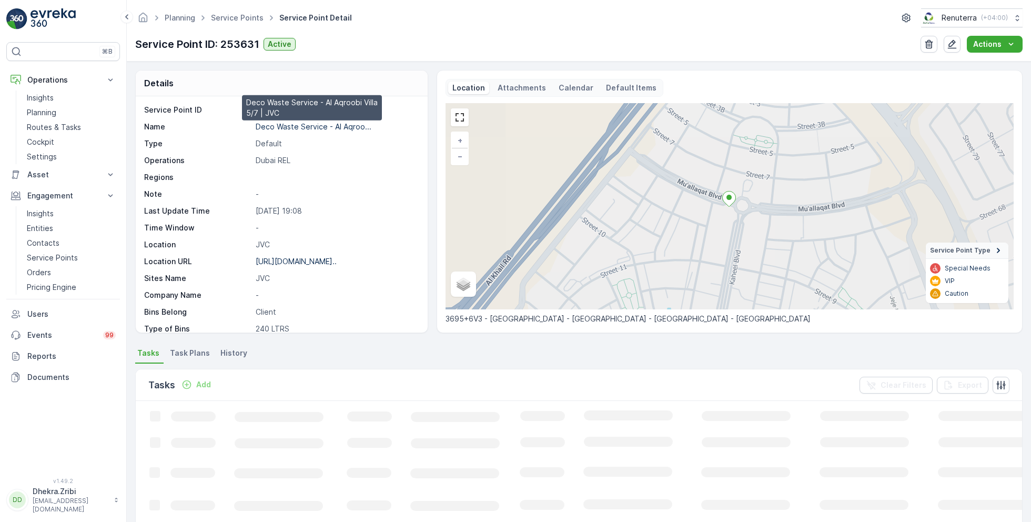
click at [321, 127] on p "Deco Waste Service - Al Aqroo..." at bounding box center [314, 126] width 116 height 9
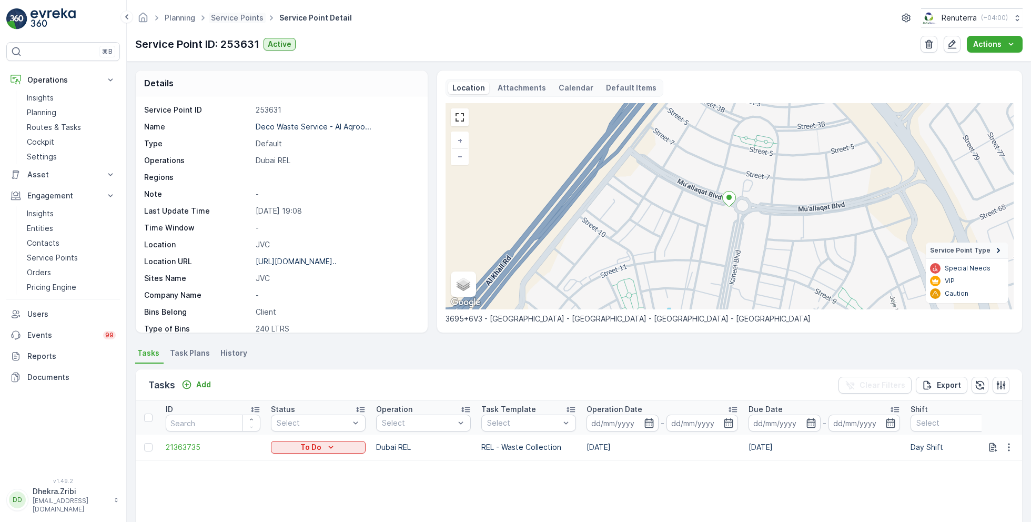
click at [237, 23] on span "Service Points" at bounding box center [237, 18] width 57 height 11
click at [238, 14] on link "Service Points" at bounding box center [237, 17] width 53 height 9
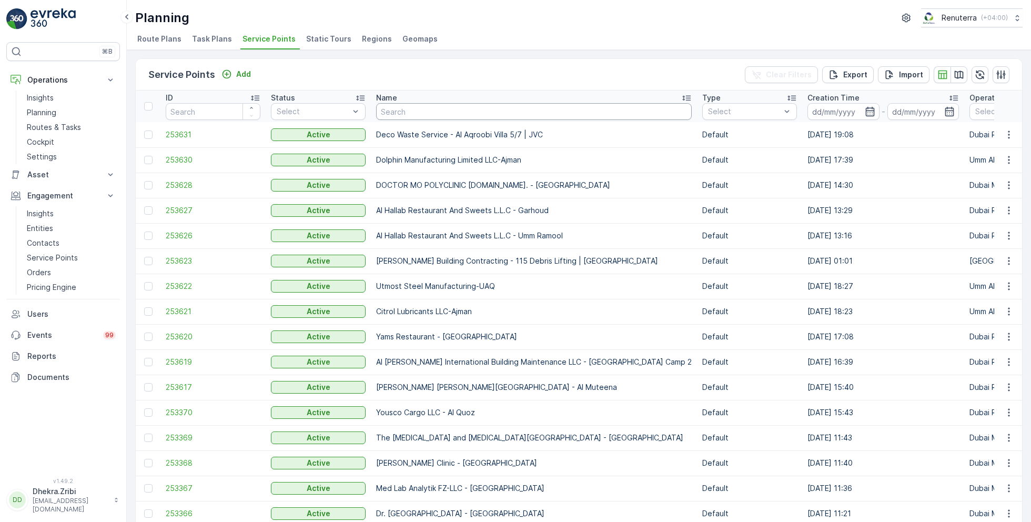
click at [479, 115] on input "text" at bounding box center [534, 111] width 316 height 17
type input "vaah"
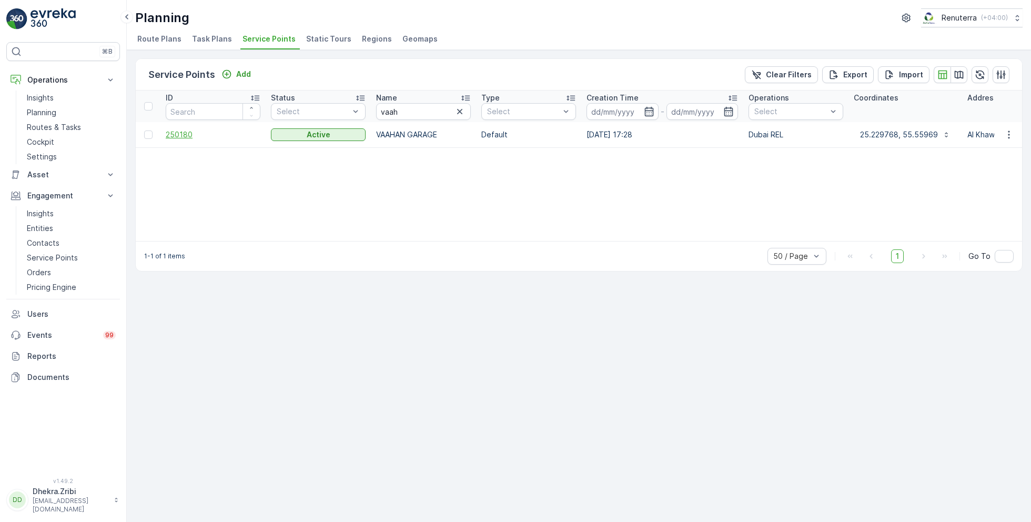
click at [185, 134] on span "250180" at bounding box center [213, 134] width 95 height 11
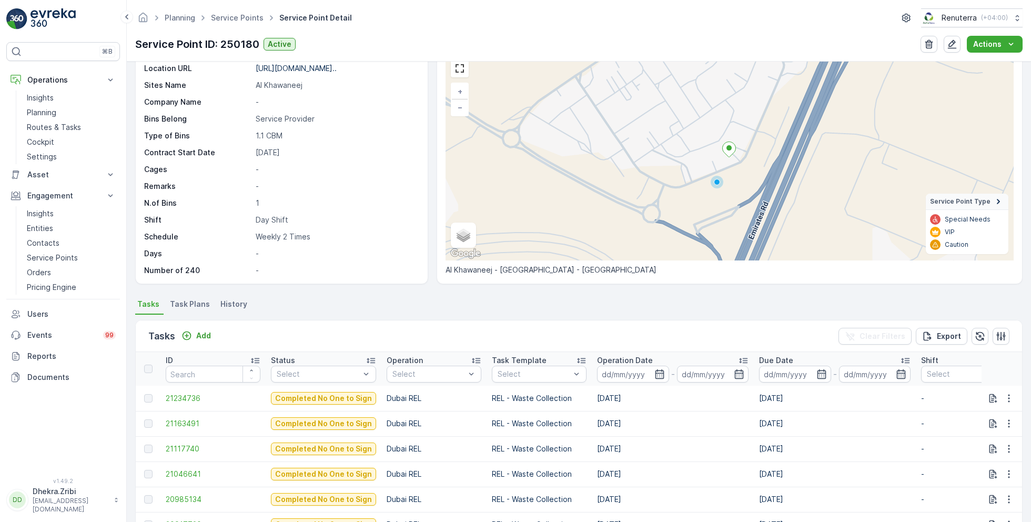
scroll to position [52, 0]
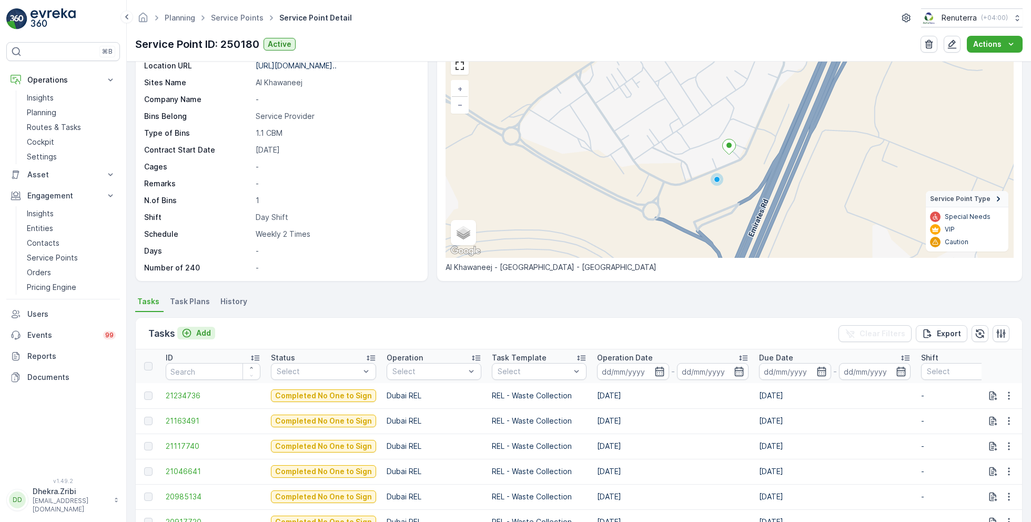
click at [196, 331] on p "Add" at bounding box center [203, 333] width 15 height 11
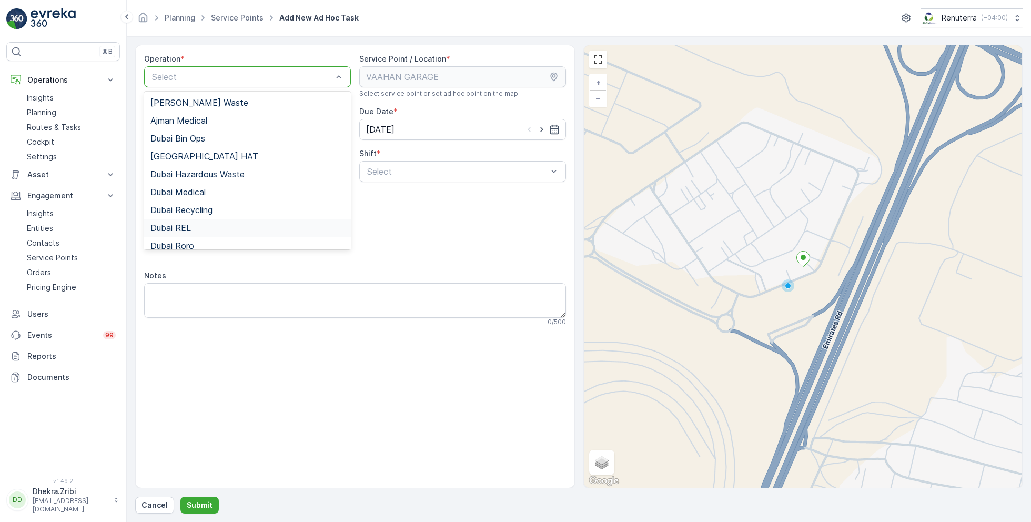
click at [187, 224] on span "Dubai REL" at bounding box center [170, 227] width 41 height 9
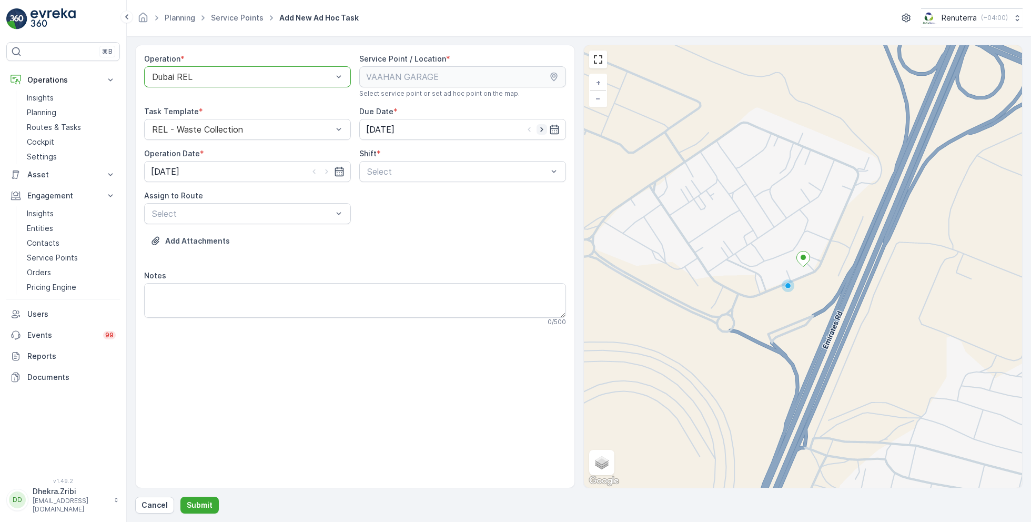
click at [540, 130] on icon "button" at bounding box center [542, 129] width 11 height 11
type input "03.09.2025"
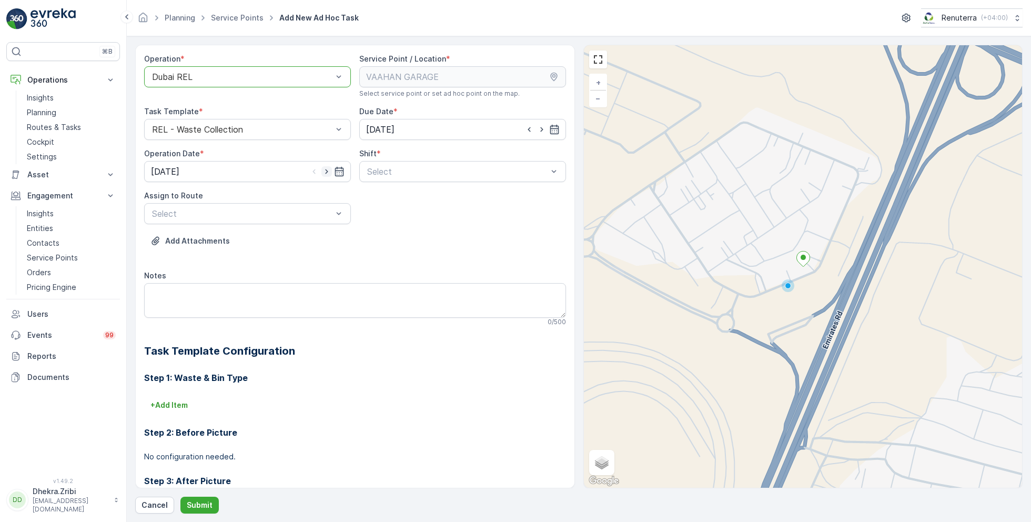
click at [328, 170] on icon "button" at bounding box center [326, 171] width 11 height 11
type input "03.09.2025"
click at [388, 197] on span "Day Shift" at bounding box center [384, 197] width 37 height 9
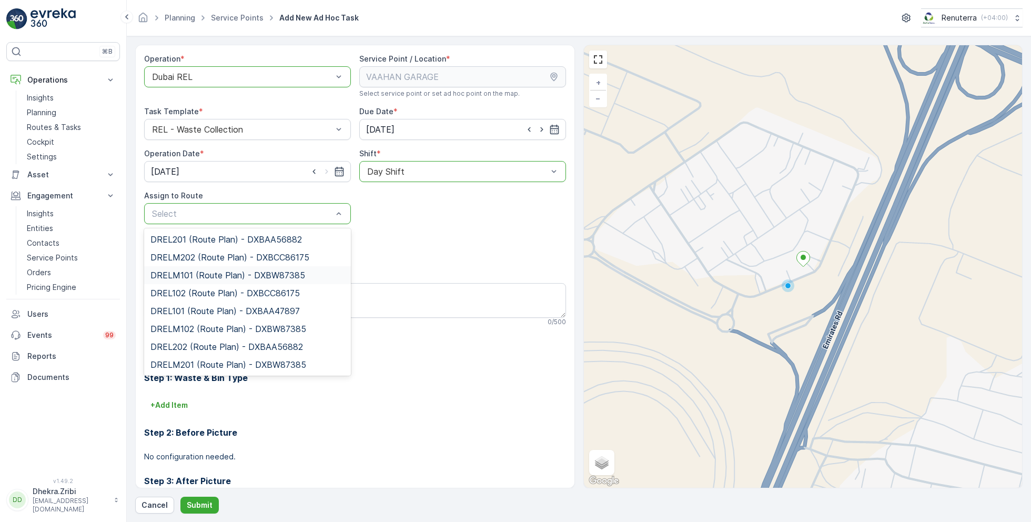
click at [218, 276] on span "DRELM101 (Route Plan) - DXBW87385" at bounding box center [227, 274] width 155 height 9
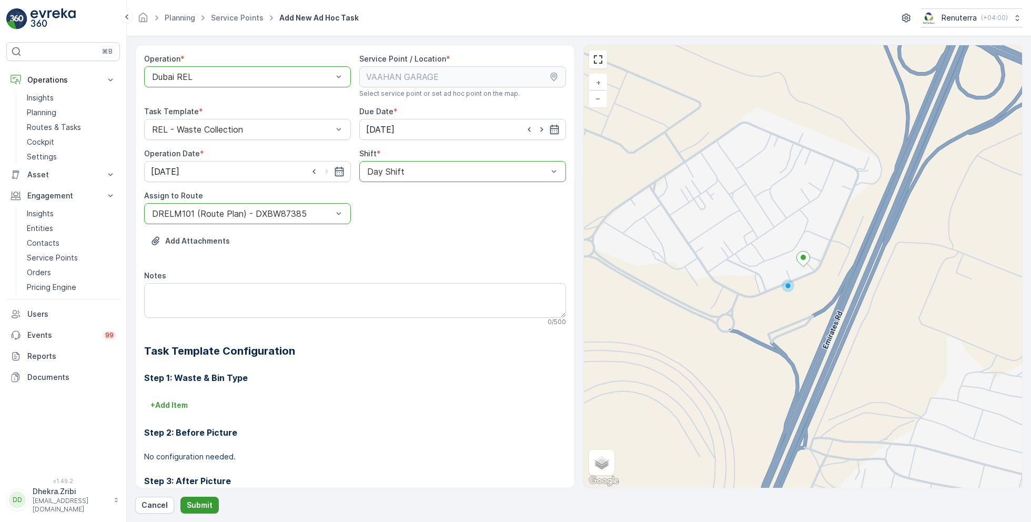
click at [193, 506] on p "Submit" at bounding box center [200, 505] width 26 height 11
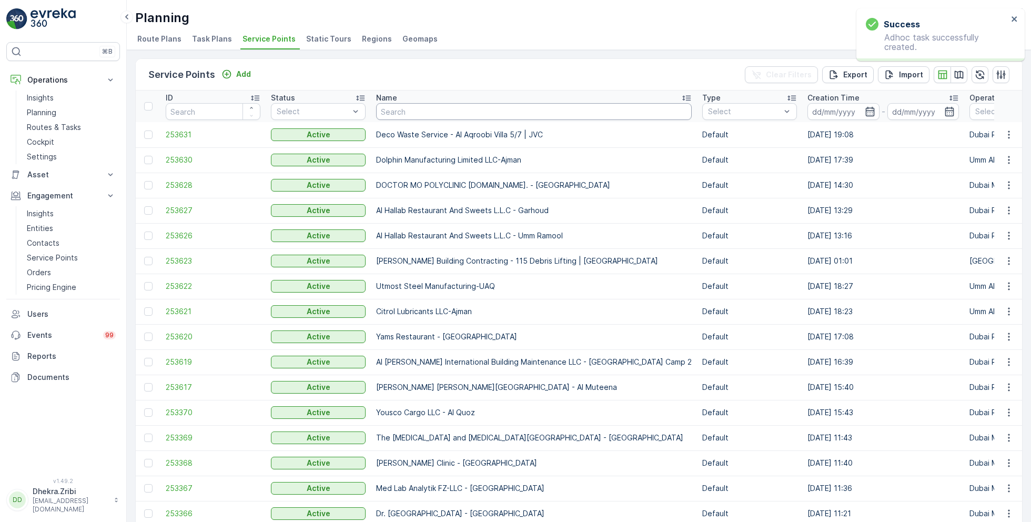
click at [430, 109] on input "text" at bounding box center [534, 111] width 316 height 17
type input "wade"
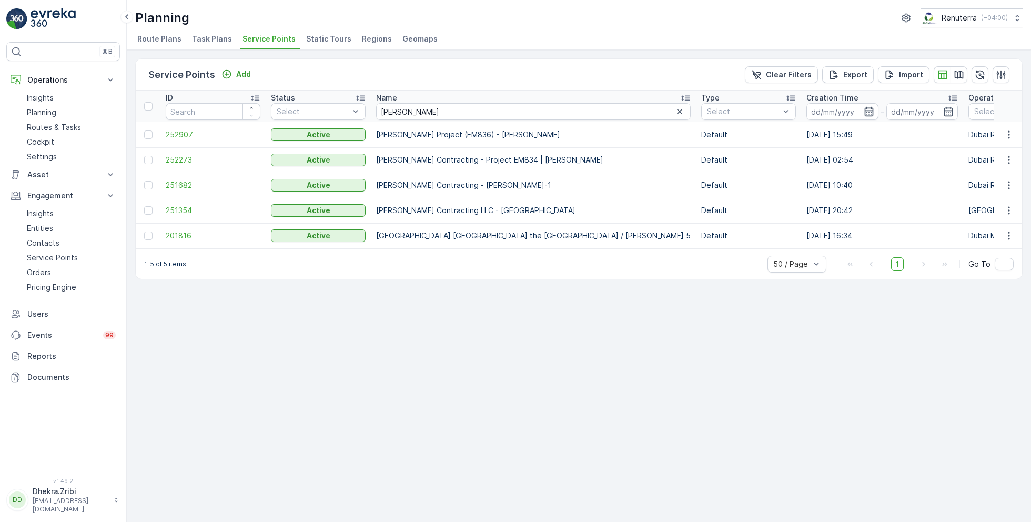
click at [193, 133] on span "252907" at bounding box center [213, 134] width 95 height 11
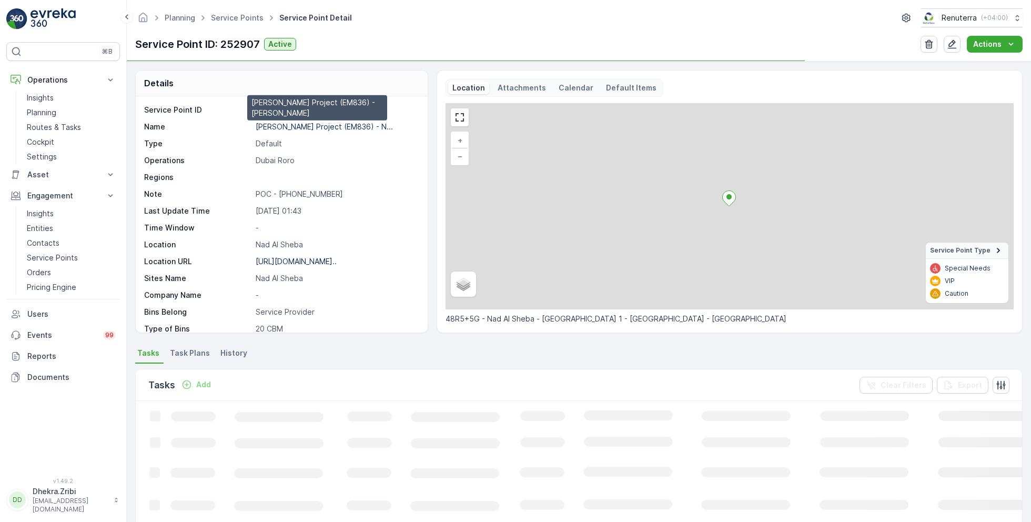
click at [296, 126] on p "Wade Adams Project (EM836) - N..." at bounding box center [324, 126] width 137 height 9
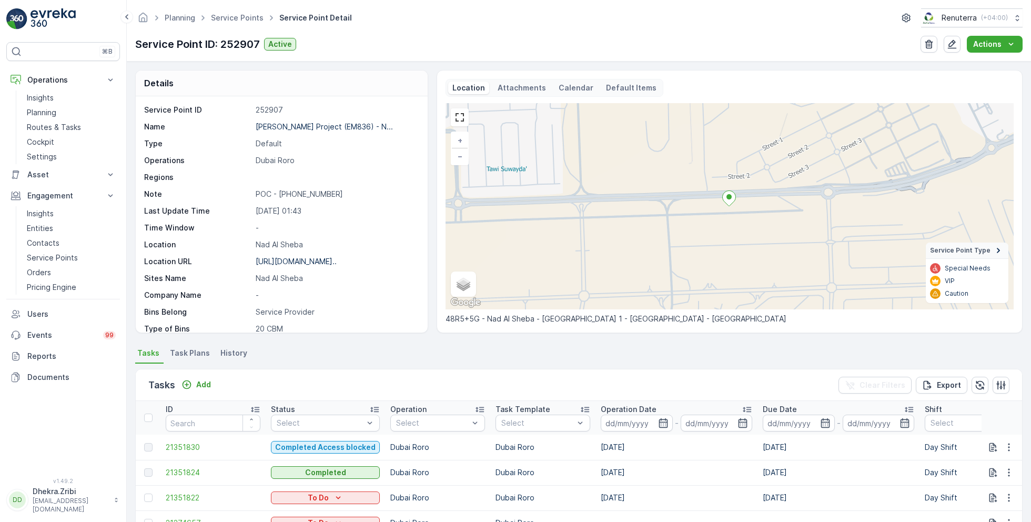
click at [244, 24] on ul "Service Points" at bounding box center [243, 18] width 68 height 15
click at [240, 23] on ul "Service Points" at bounding box center [243, 18] width 68 height 15
click at [236, 18] on link "Service Points" at bounding box center [237, 17] width 53 height 9
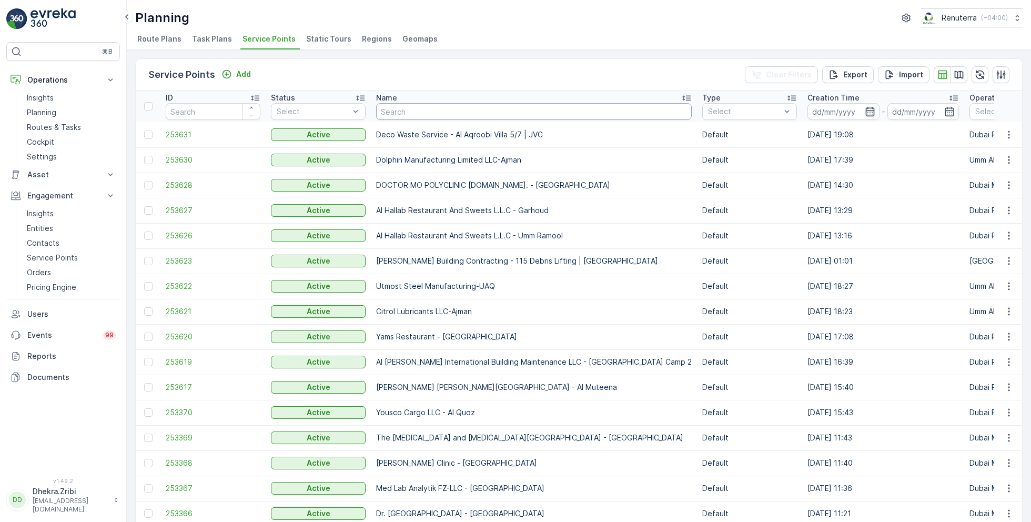
click at [450, 118] on input "text" at bounding box center [534, 111] width 316 height 17
type input "yams"
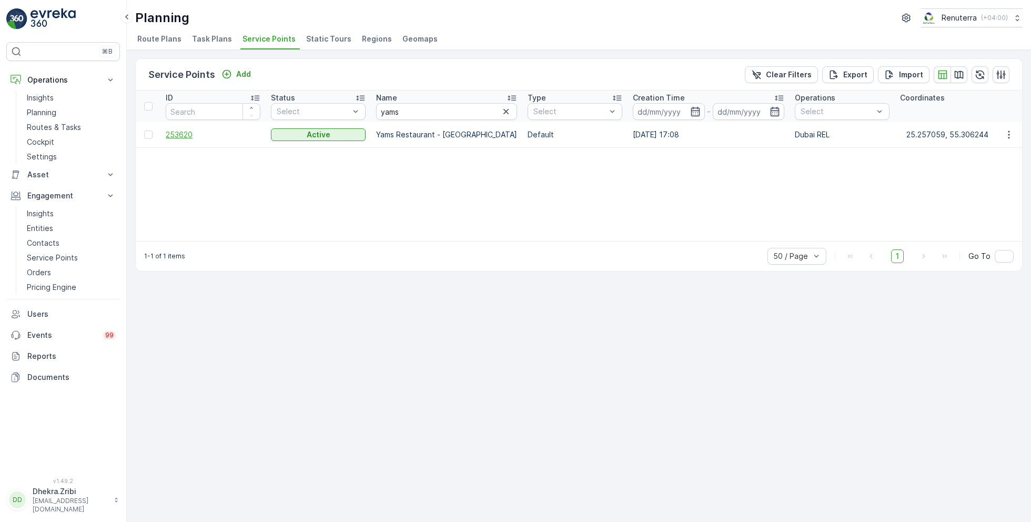
click at [177, 136] on span "253620" at bounding box center [213, 134] width 95 height 11
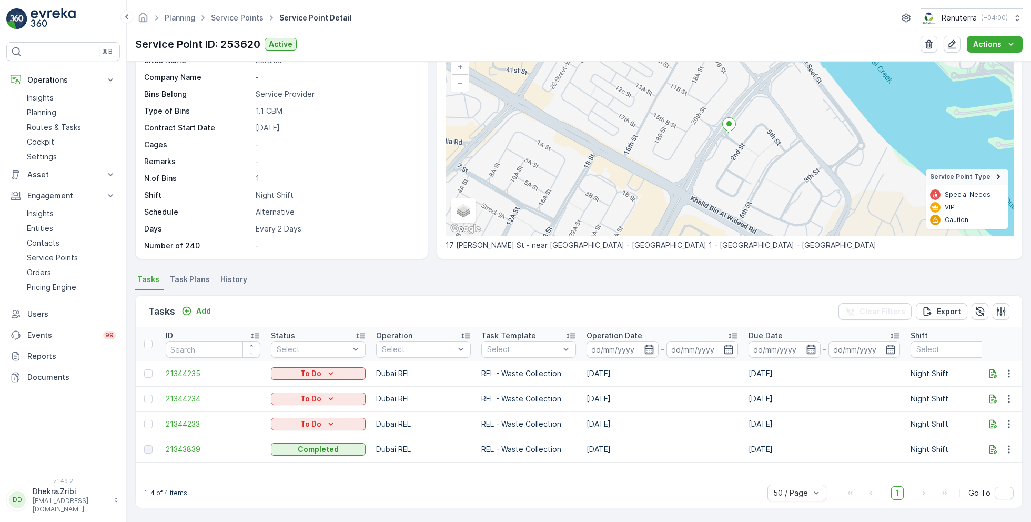
scroll to position [73, 0]
click at [1009, 423] on icon "button" at bounding box center [1009, 425] width 11 height 11
click at [975, 476] on div "Change Route" at bounding box center [991, 469] width 79 height 15
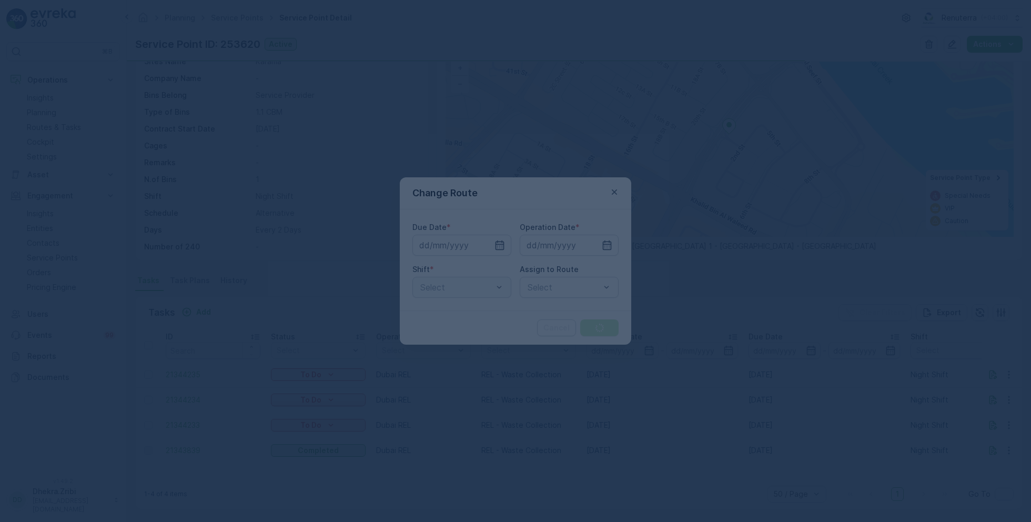
type input "03.09.2025"
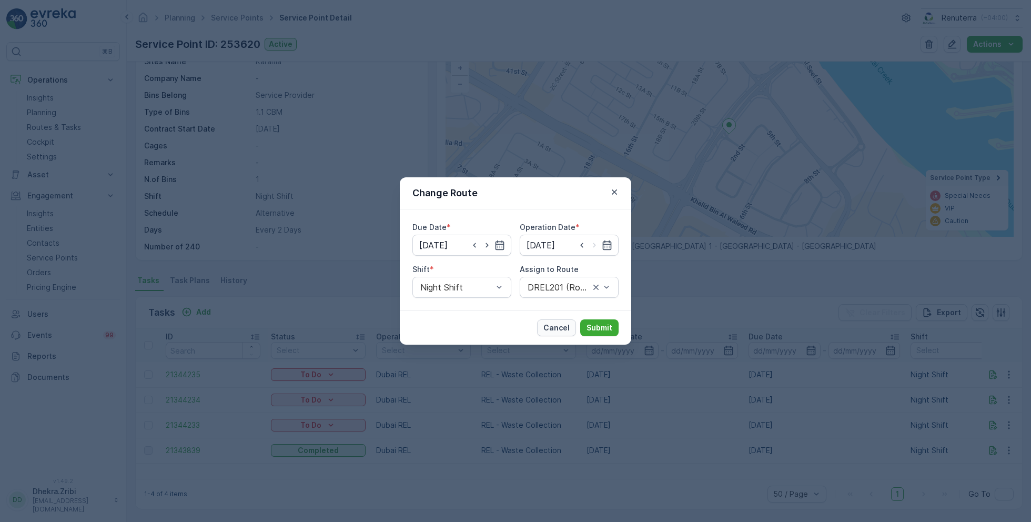
click at [562, 328] on p "Cancel" at bounding box center [556, 328] width 26 height 11
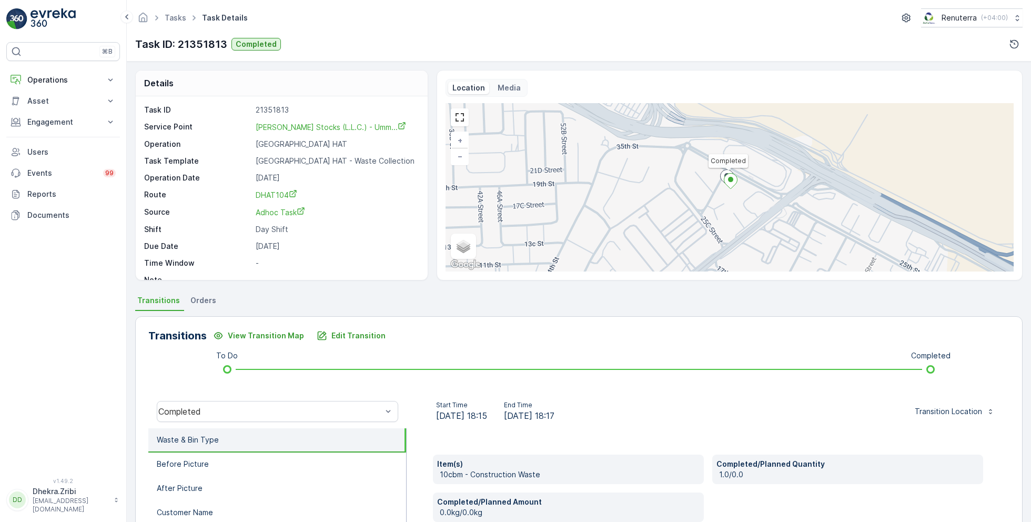
scroll to position [127, 0]
